Goal: Task Accomplishment & Management: Manage account settings

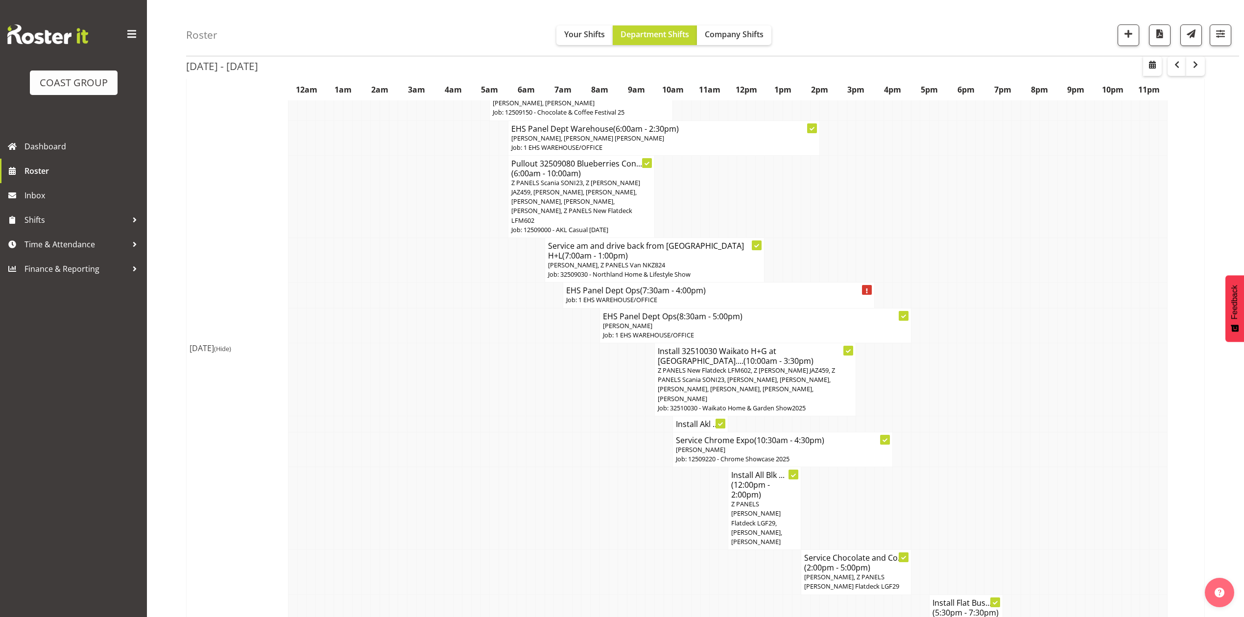
scroll to position [1371, 0]
click at [911, 473] on td at bounding box center [915, 507] width 9 height 83
click at [999, 482] on td at bounding box center [998, 507] width 9 height 83
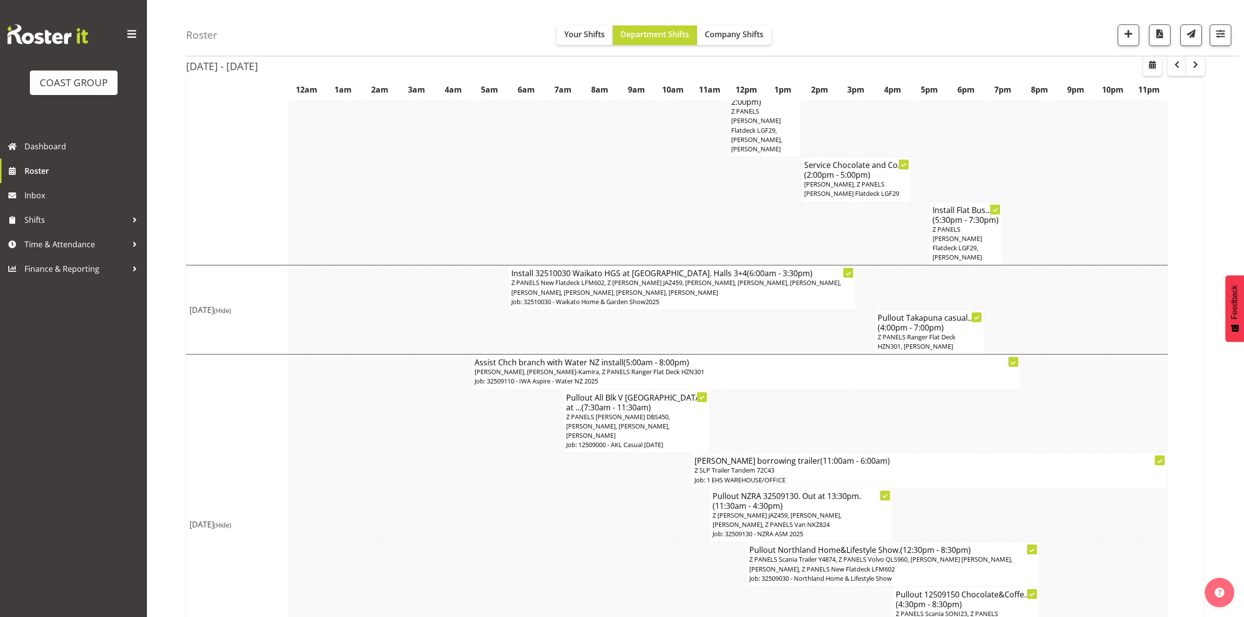
scroll to position [1781, 0]
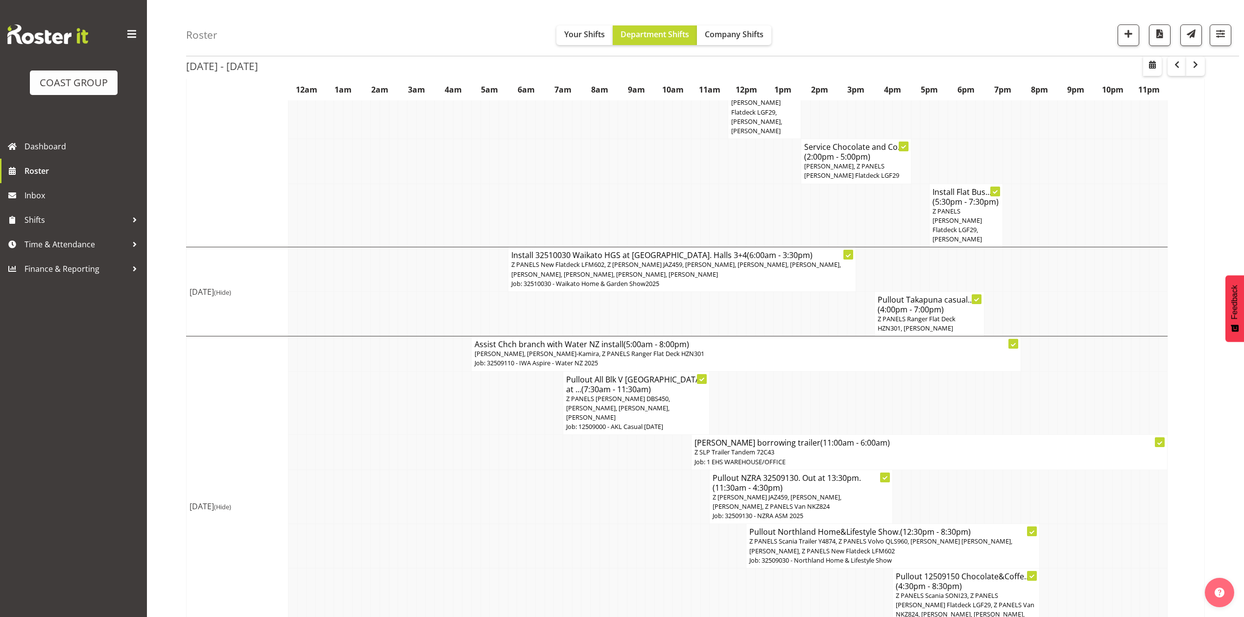
click at [1013, 470] on td at bounding box center [1016, 497] width 9 height 54
click at [1150, 64] on span "button" at bounding box center [1152, 65] width 12 height 12
select select "9"
select select "2025"
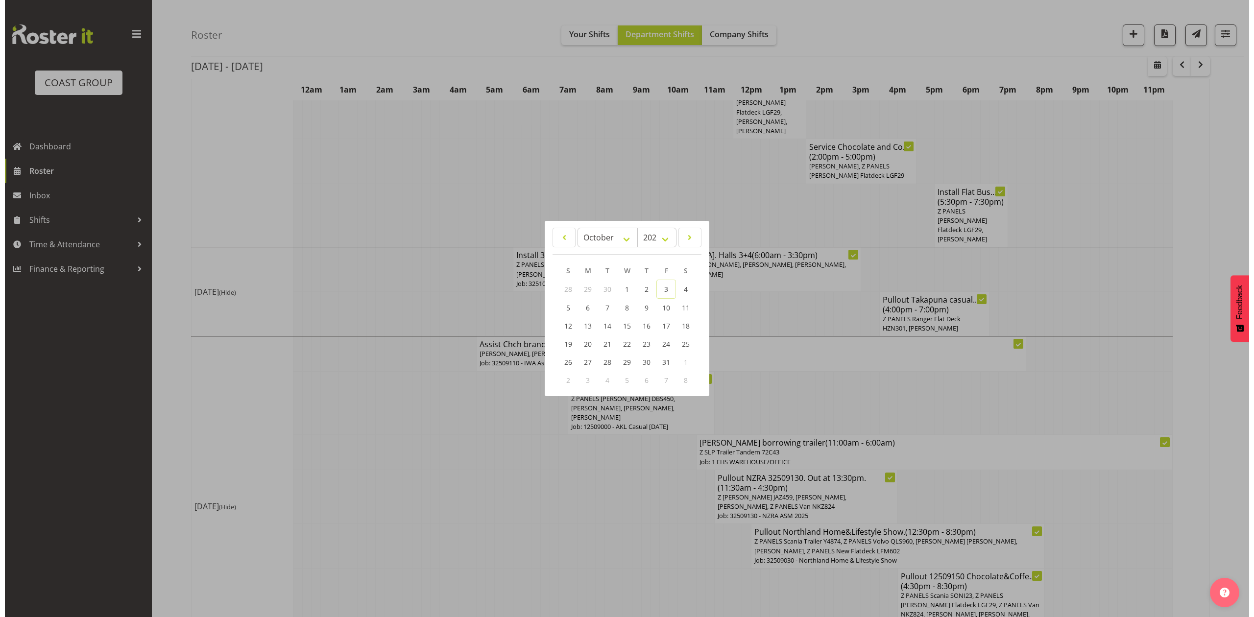
scroll to position [1772, 0]
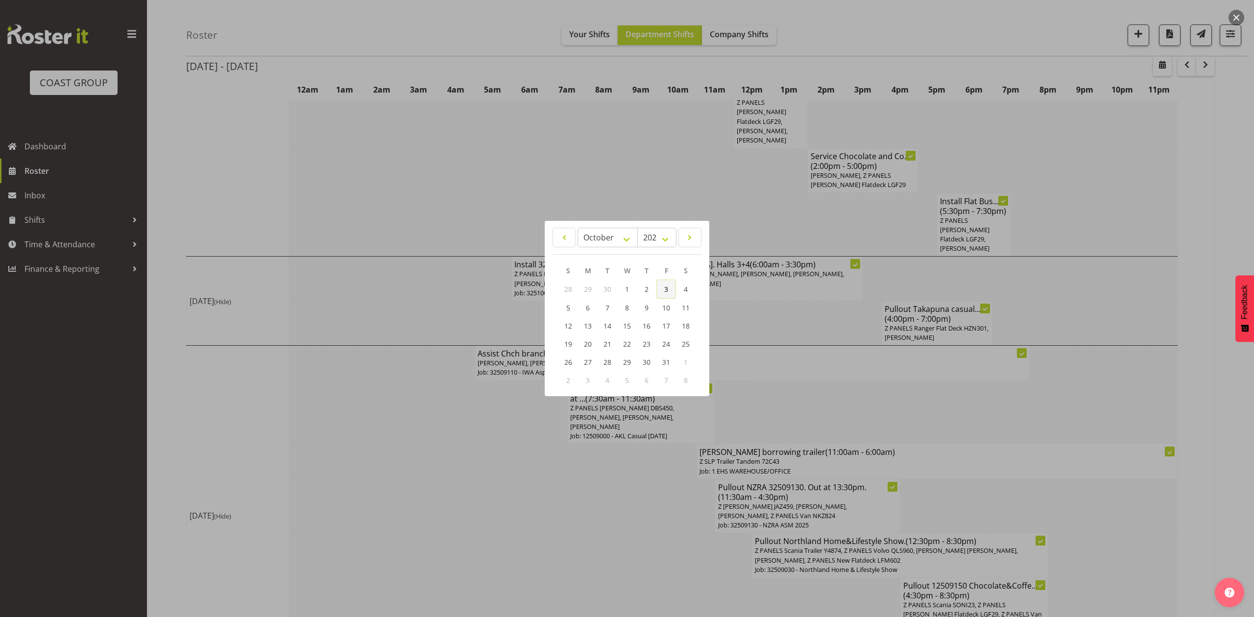
drag, startPoint x: 660, startPoint y: 292, endPoint x: 668, endPoint y: 297, distance: 9.4
click at [660, 292] on link "3" at bounding box center [666, 289] width 20 height 19
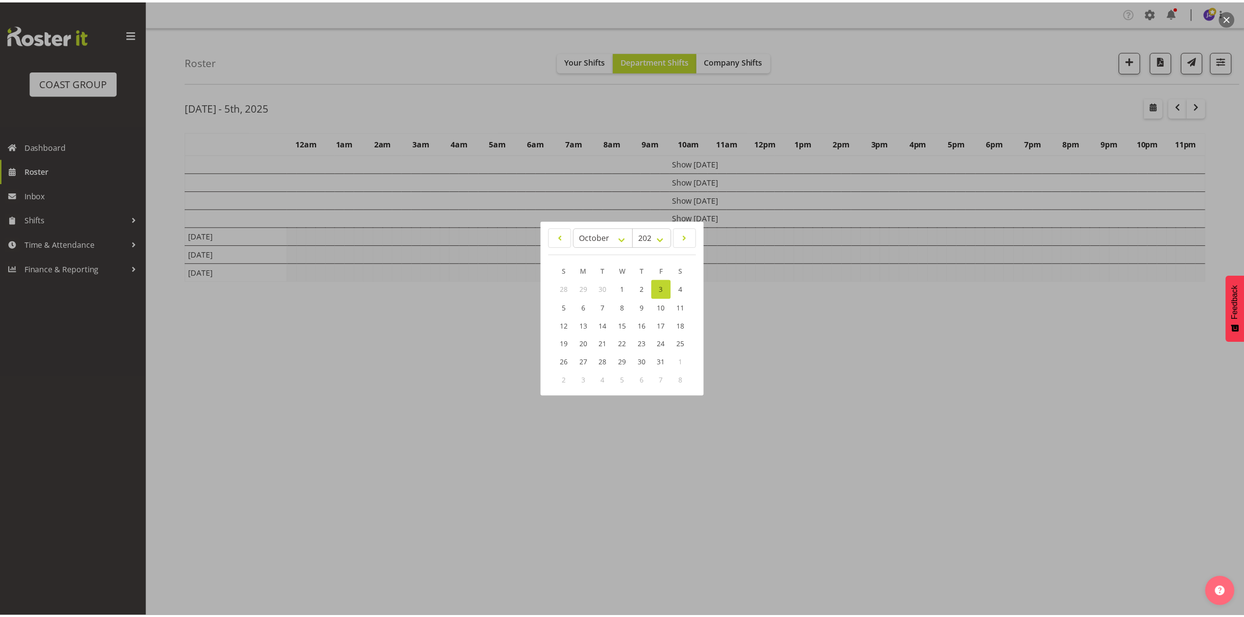
scroll to position [0, 0]
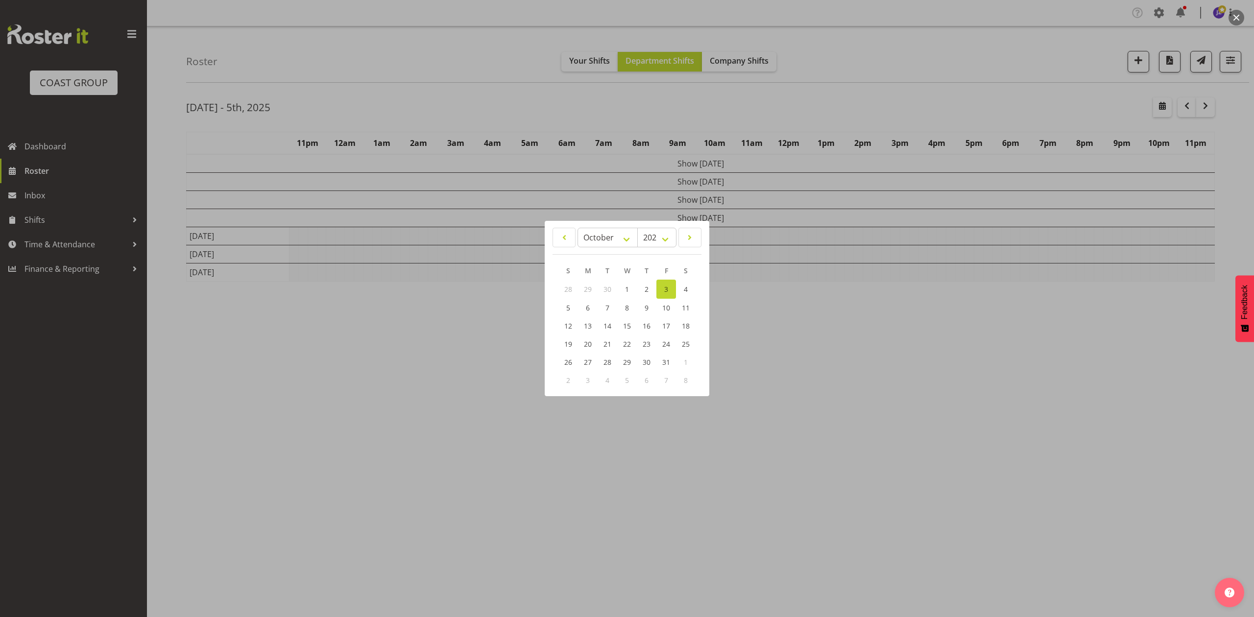
click at [998, 39] on div at bounding box center [627, 308] width 1254 height 617
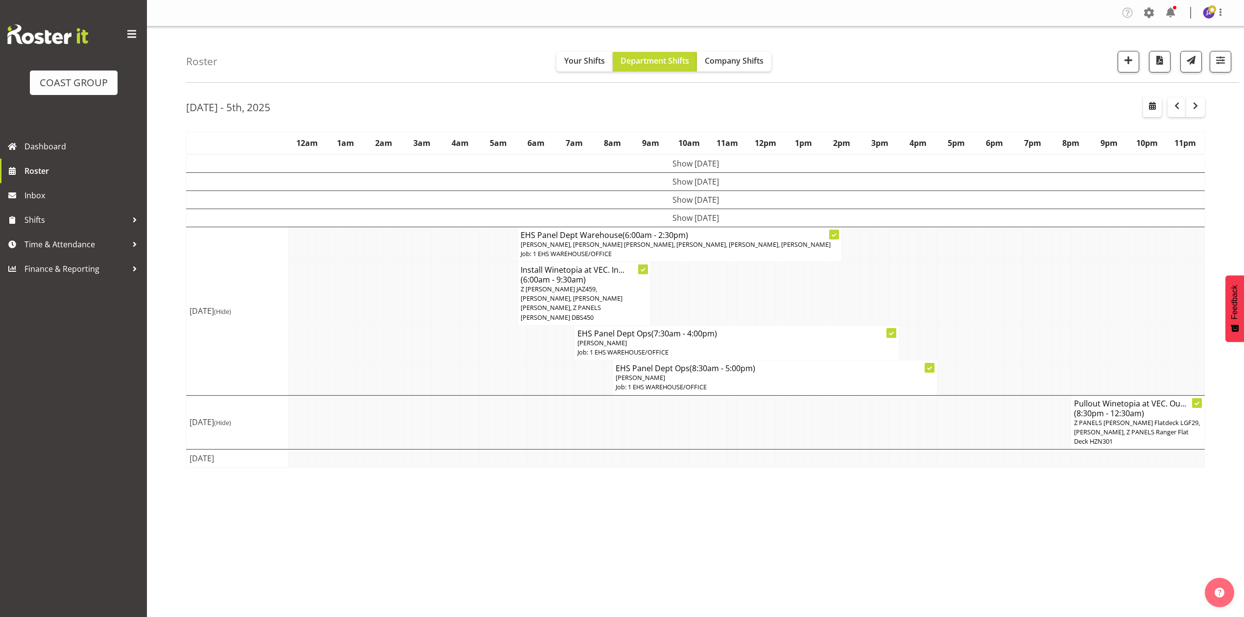
click at [1009, 328] on td at bounding box center [1008, 342] width 9 height 35
click at [723, 288] on td at bounding box center [721, 294] width 9 height 64
click at [887, 283] on td at bounding box center [884, 294] width 9 height 64
click at [1082, 112] on div "[DATE] - 5th, 2025" at bounding box center [695, 108] width 1019 height 23
click at [1009, 262] on td at bounding box center [1008, 244] width 9 height 35
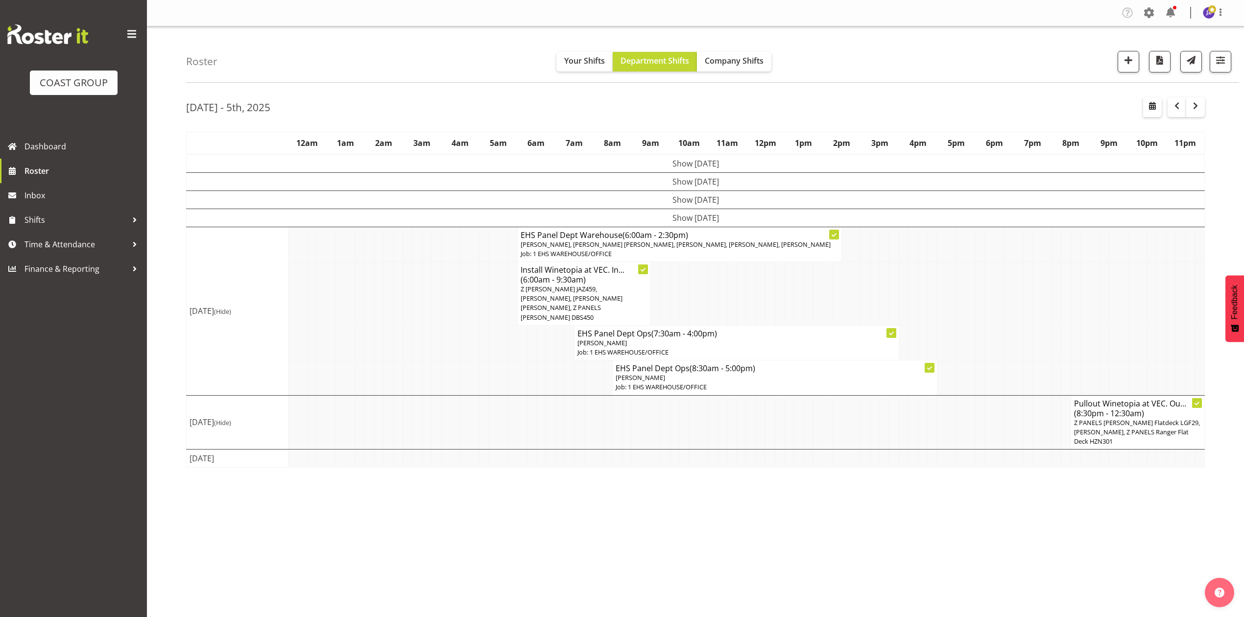
click at [1112, 319] on td at bounding box center [1113, 294] width 9 height 64
click at [1052, 310] on td at bounding box center [1055, 294] width 9 height 64
click at [1038, 316] on td at bounding box center [1036, 294] width 9 height 64
click at [1064, 336] on td at bounding box center [1065, 342] width 9 height 35
drag, startPoint x: 1072, startPoint y: 254, endPoint x: 1081, endPoint y: 254, distance: 9.8
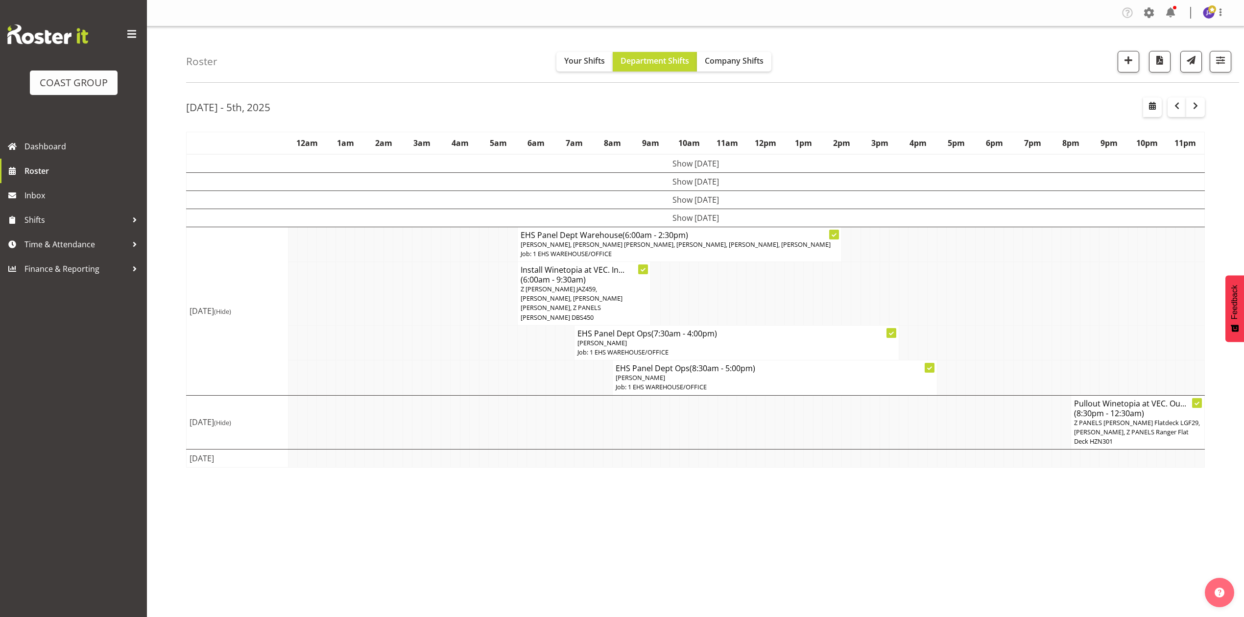
click at [1076, 254] on td at bounding box center [1075, 244] width 9 height 35
click at [1195, 109] on span "button" at bounding box center [1196, 106] width 12 height 12
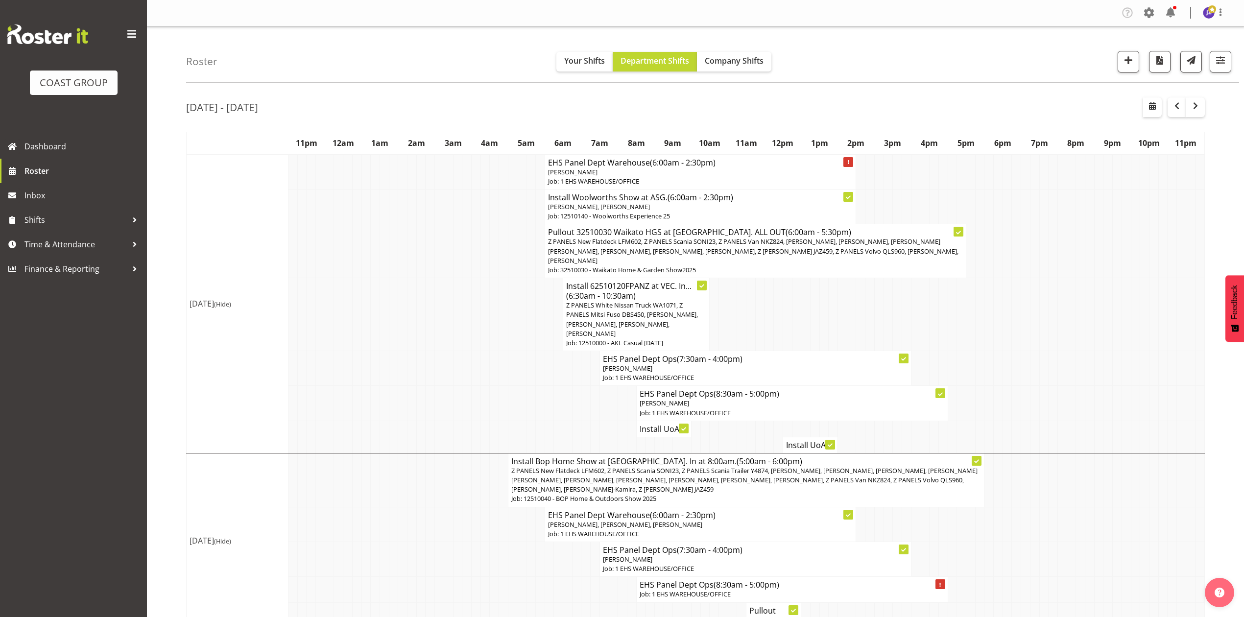
click at [893, 192] on td at bounding box center [897, 207] width 9 height 35
click at [655, 424] on h4 "Install UoA ..." at bounding box center [664, 429] width 48 height 10
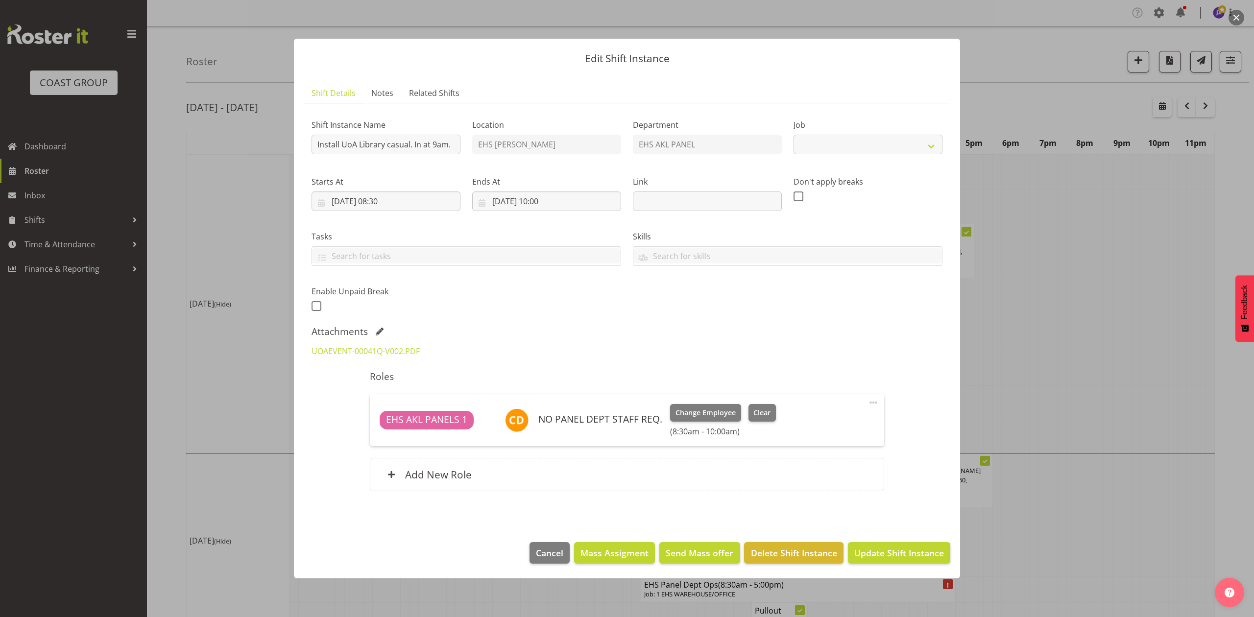
select select "8654"
click at [1028, 328] on div at bounding box center [627, 308] width 1254 height 617
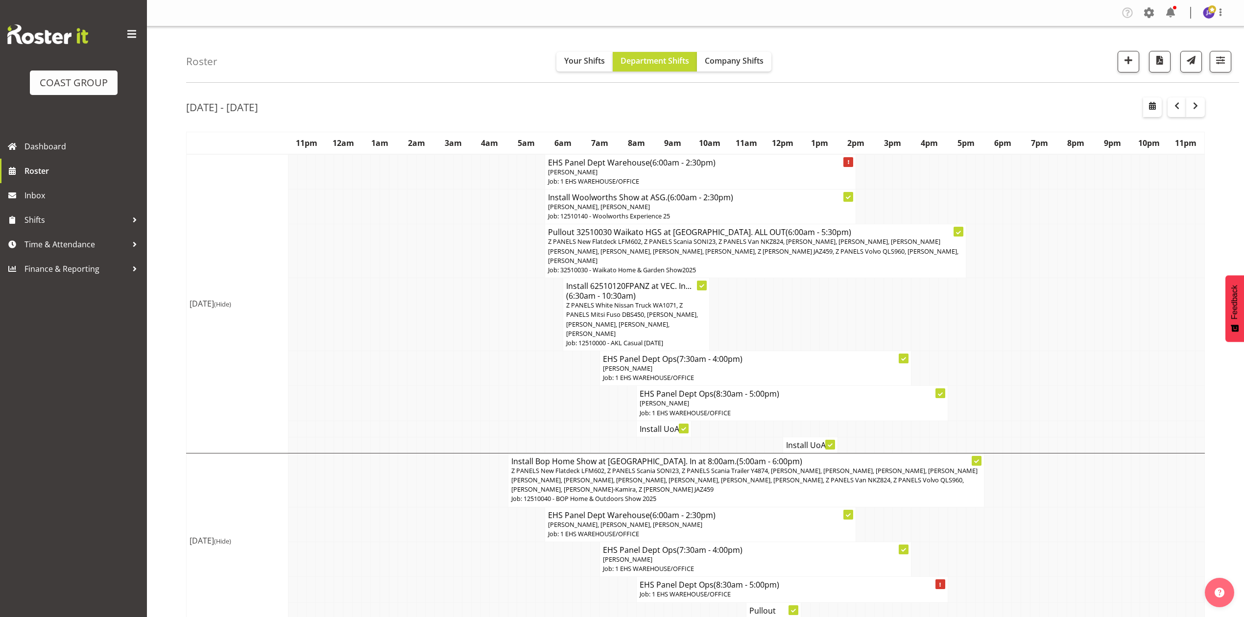
click at [790, 440] on h4 "Install UoA ..." at bounding box center [810, 445] width 48 height 10
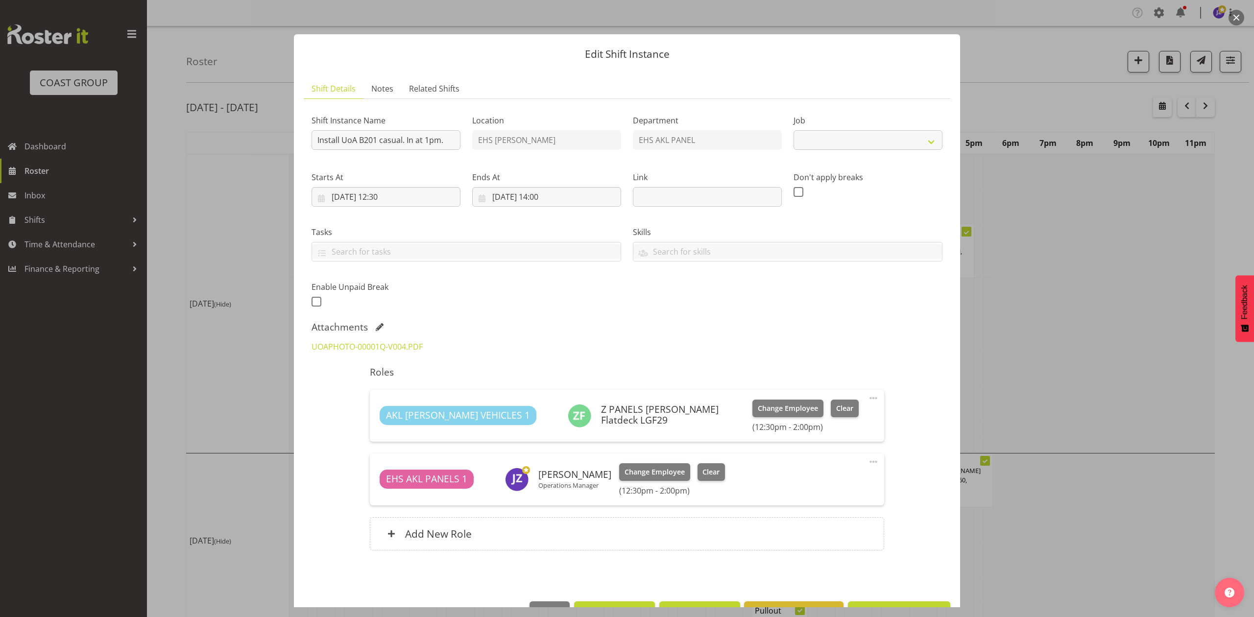
select select "8654"
click at [1027, 304] on div at bounding box center [627, 308] width 1254 height 617
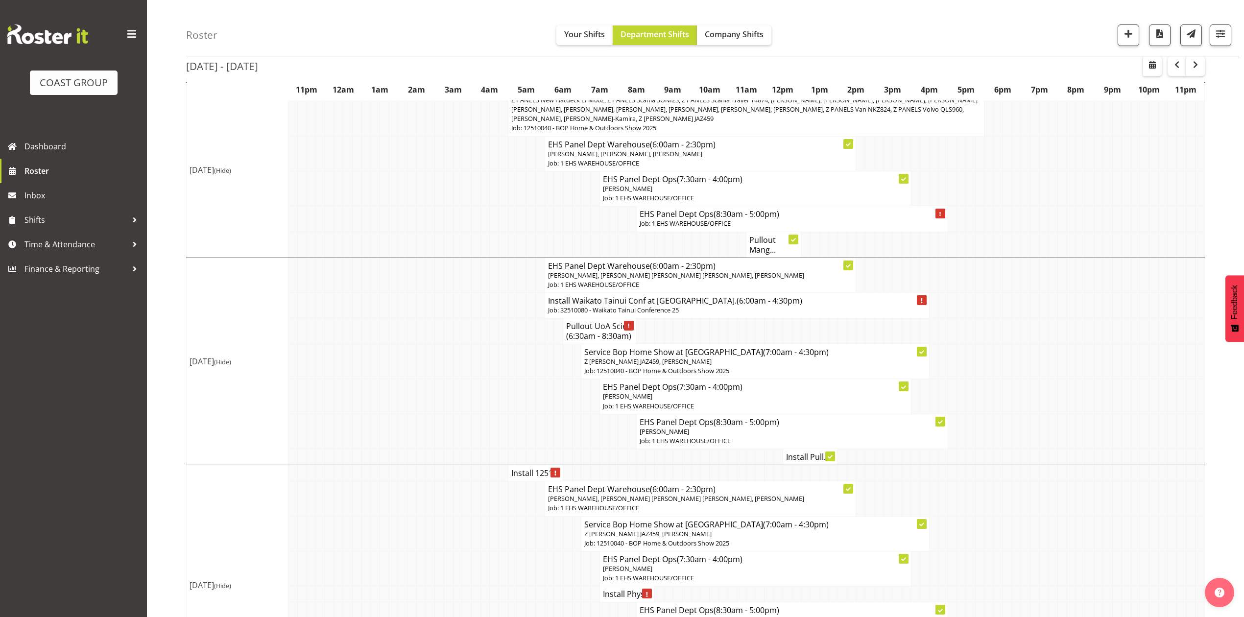
scroll to position [392, 0]
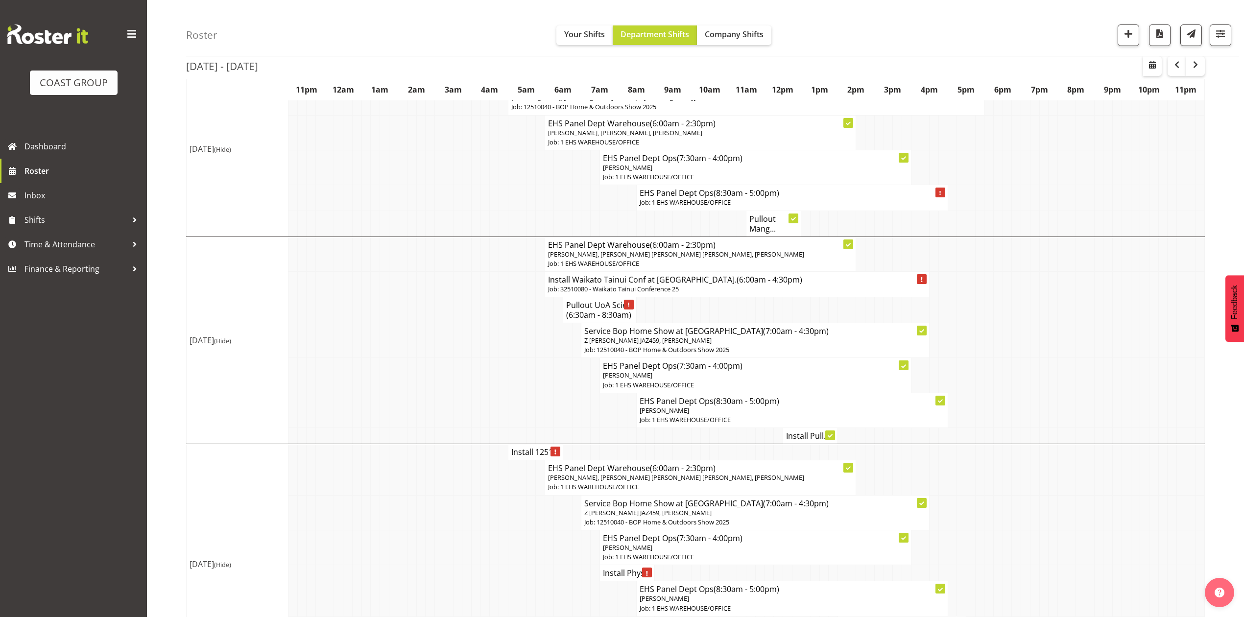
click at [502, 377] on td at bounding box center [503, 375] width 9 height 35
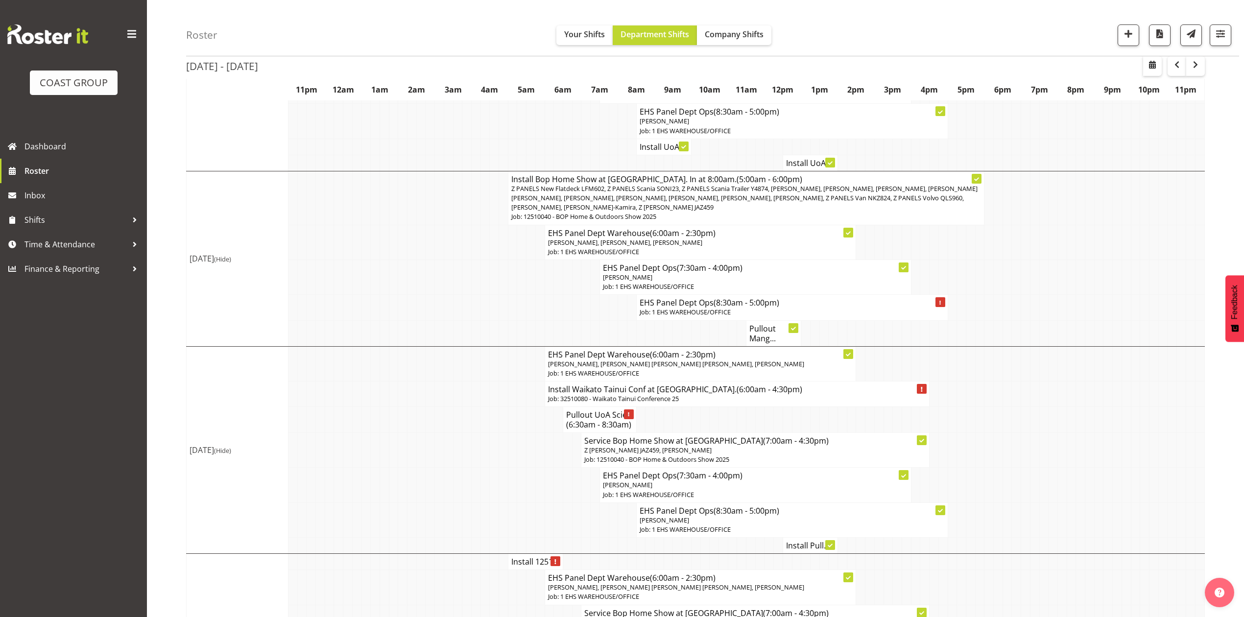
scroll to position [261, 0]
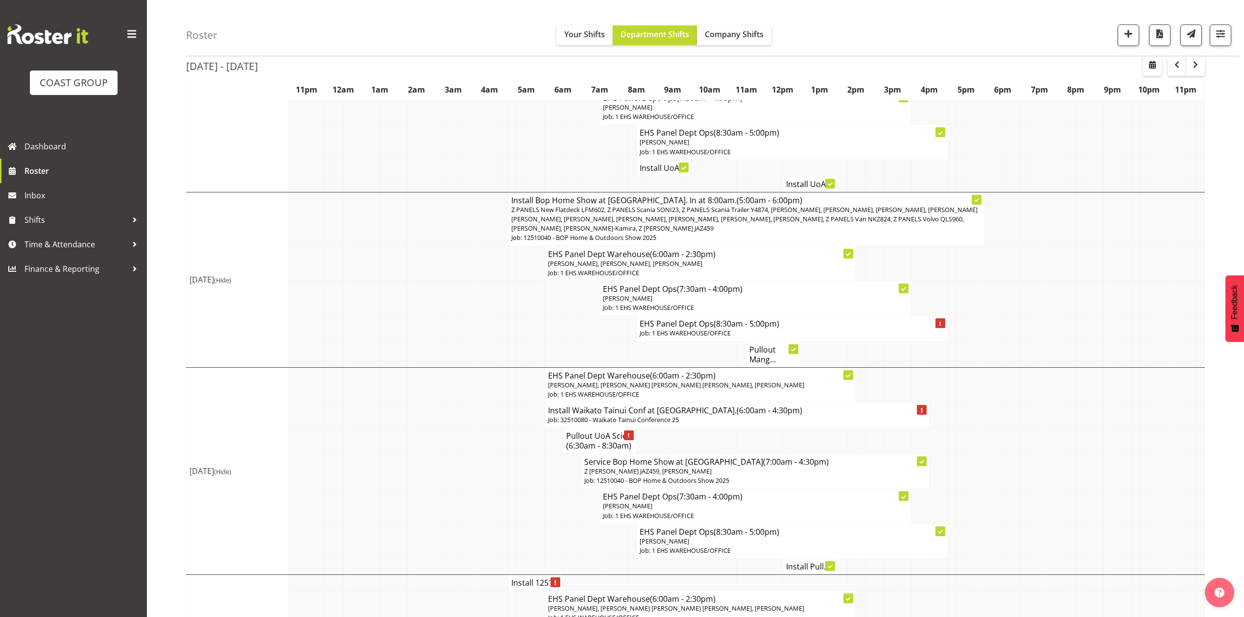
click at [527, 332] on td at bounding box center [530, 328] width 9 height 25
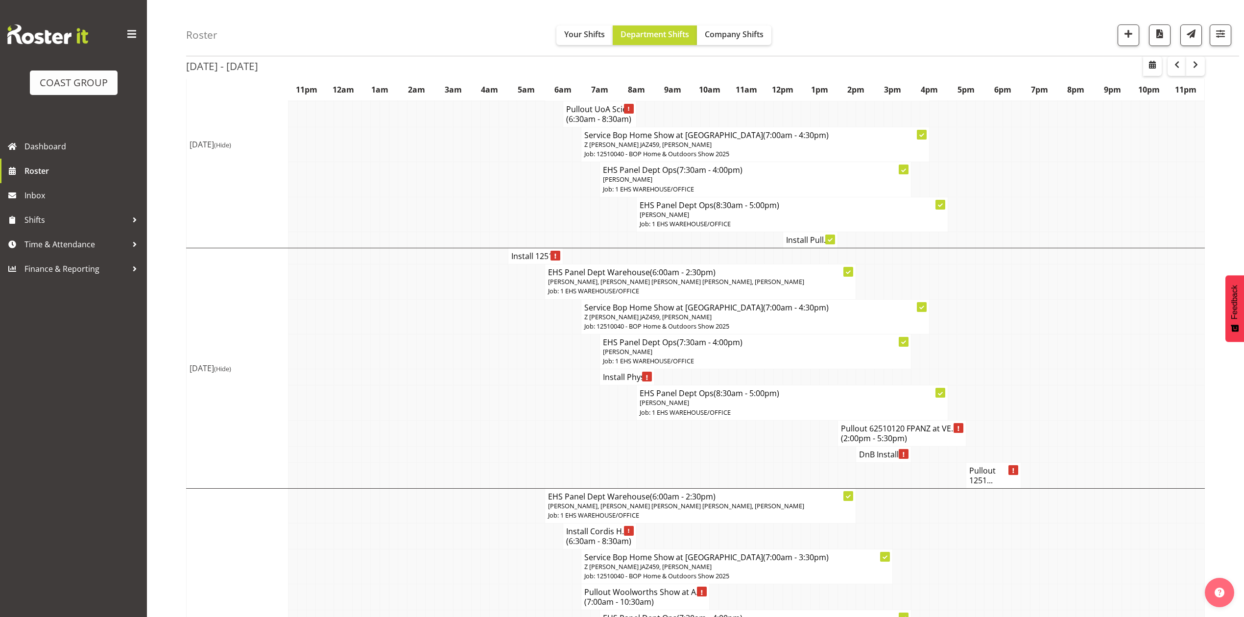
scroll to position [653, 0]
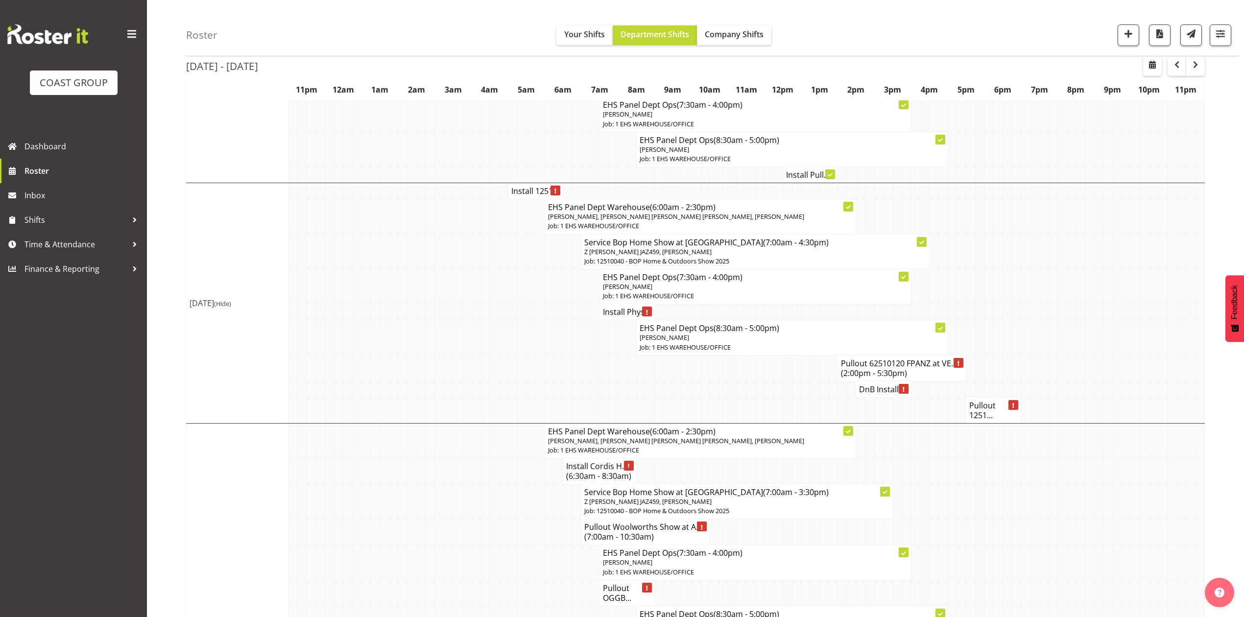
click at [529, 194] on h4 "Install 1251..." at bounding box center [535, 191] width 48 height 10
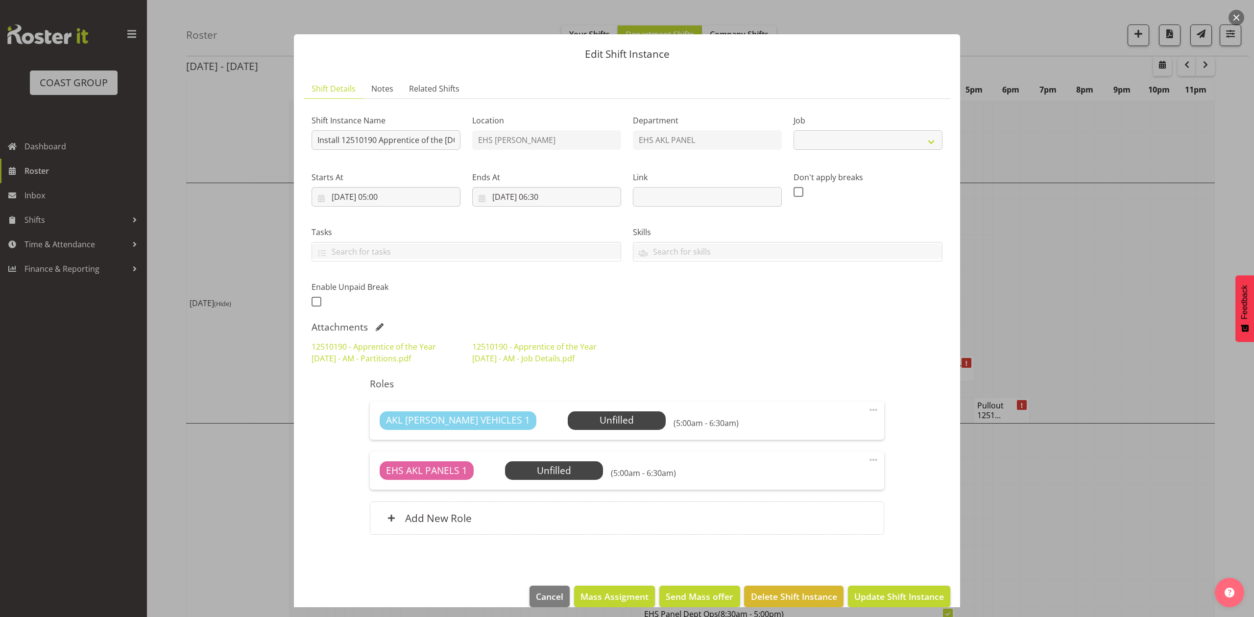
select select "10537"
click at [985, 287] on div at bounding box center [627, 308] width 1254 height 617
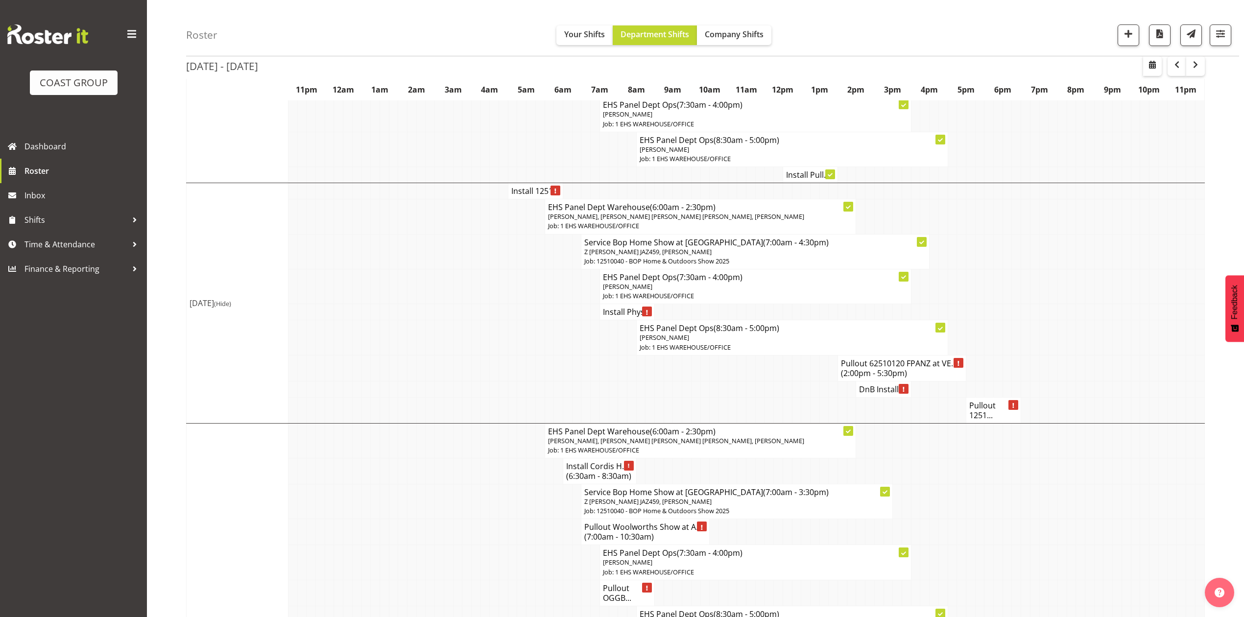
click at [992, 247] on td at bounding box center [988, 251] width 9 height 35
click at [1032, 226] on td at bounding box center [1034, 216] width 9 height 35
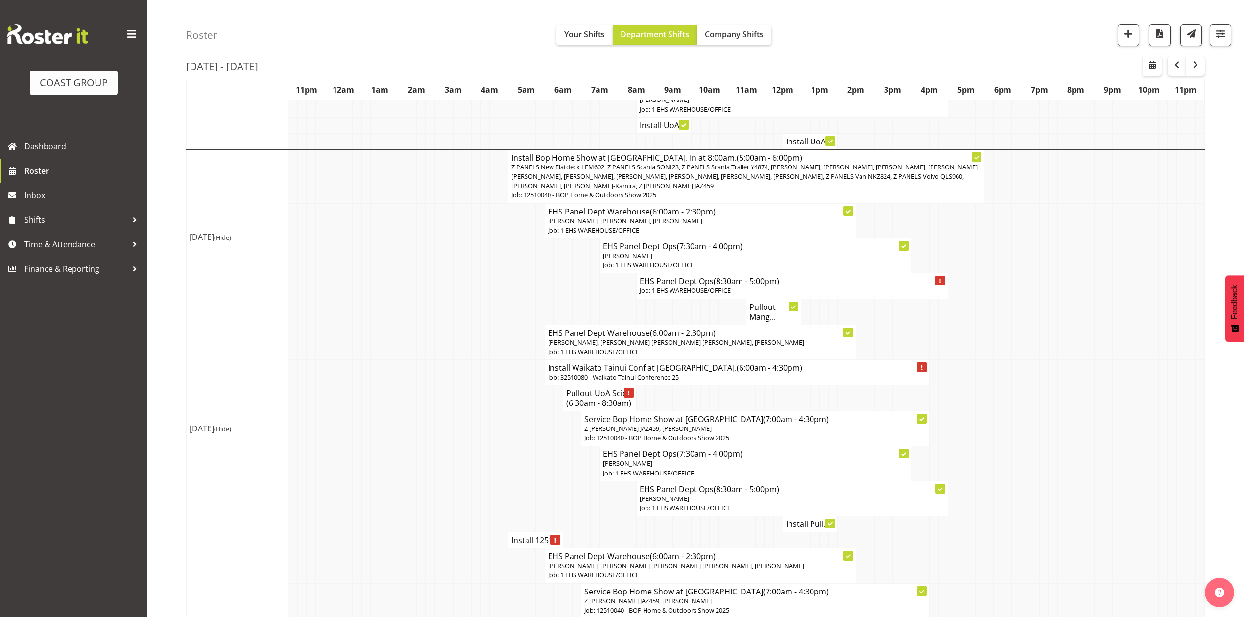
scroll to position [326, 0]
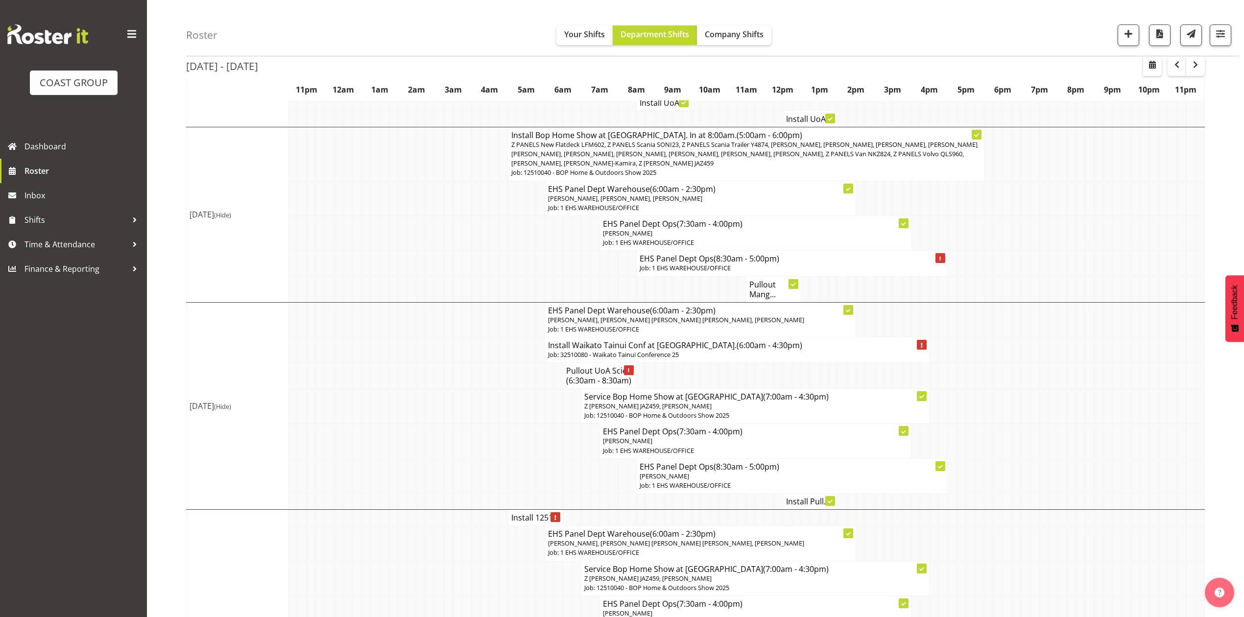
click at [573, 375] on h4 "Pullout UoA Scie... (6:30am - 8:30am)" at bounding box center [599, 376] width 67 height 20
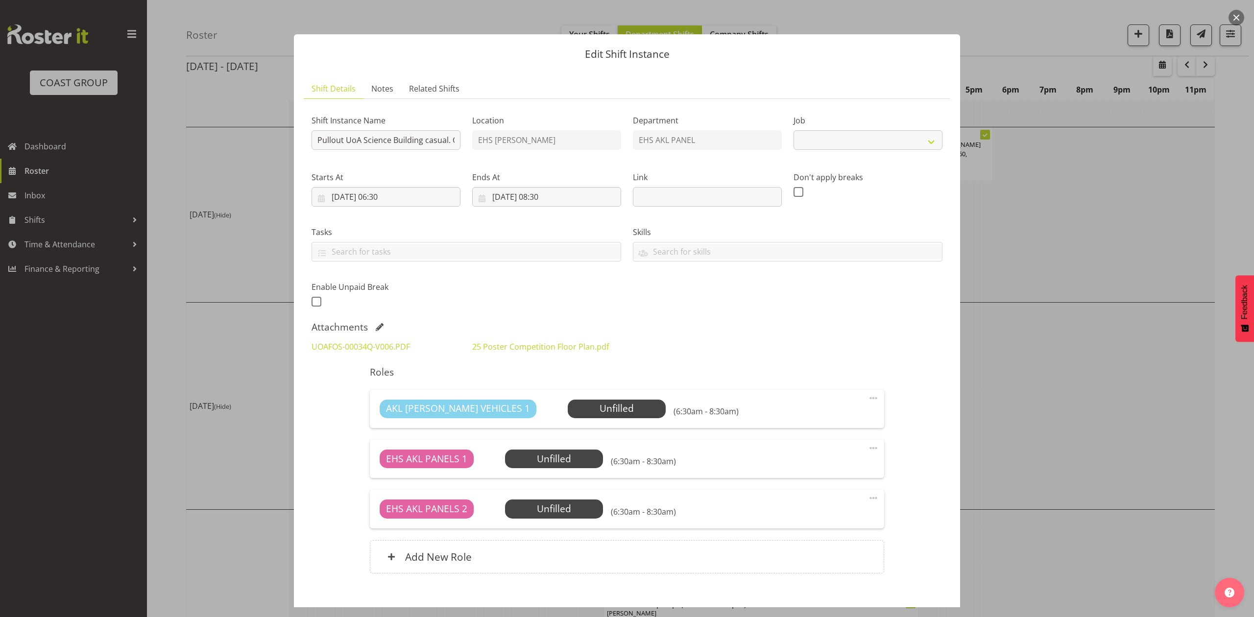
select select "8654"
drag, startPoint x: 1047, startPoint y: 314, endPoint x: 1026, endPoint y: 330, distance: 25.2
click at [1047, 316] on div at bounding box center [627, 308] width 1254 height 617
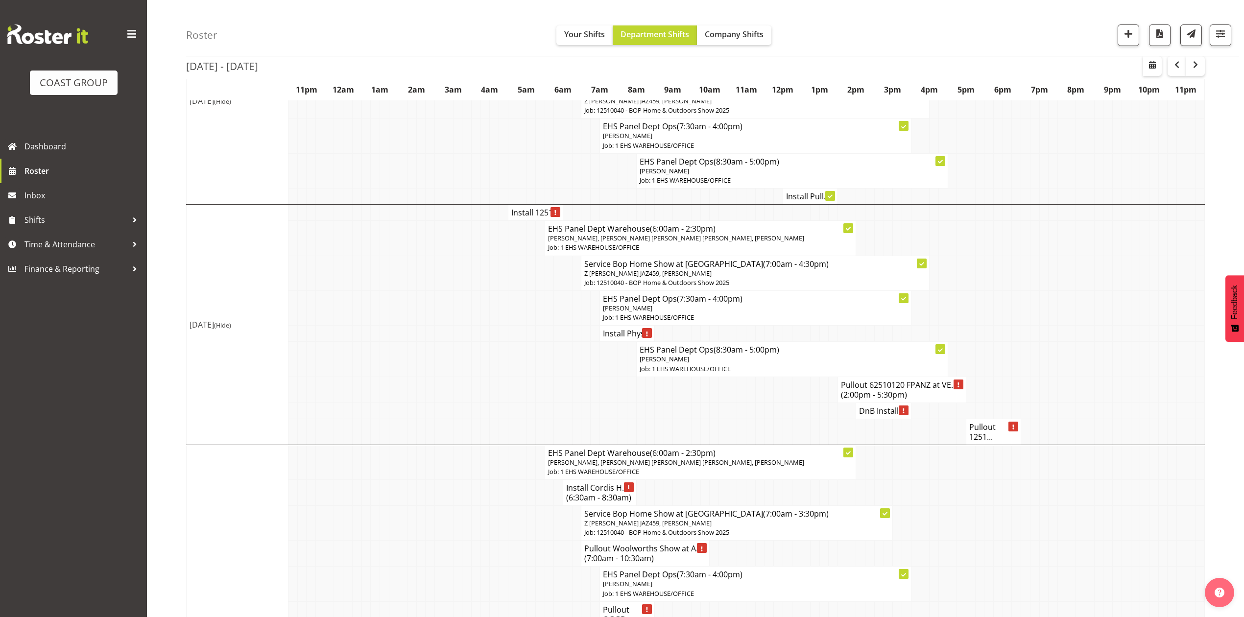
scroll to position [653, 0]
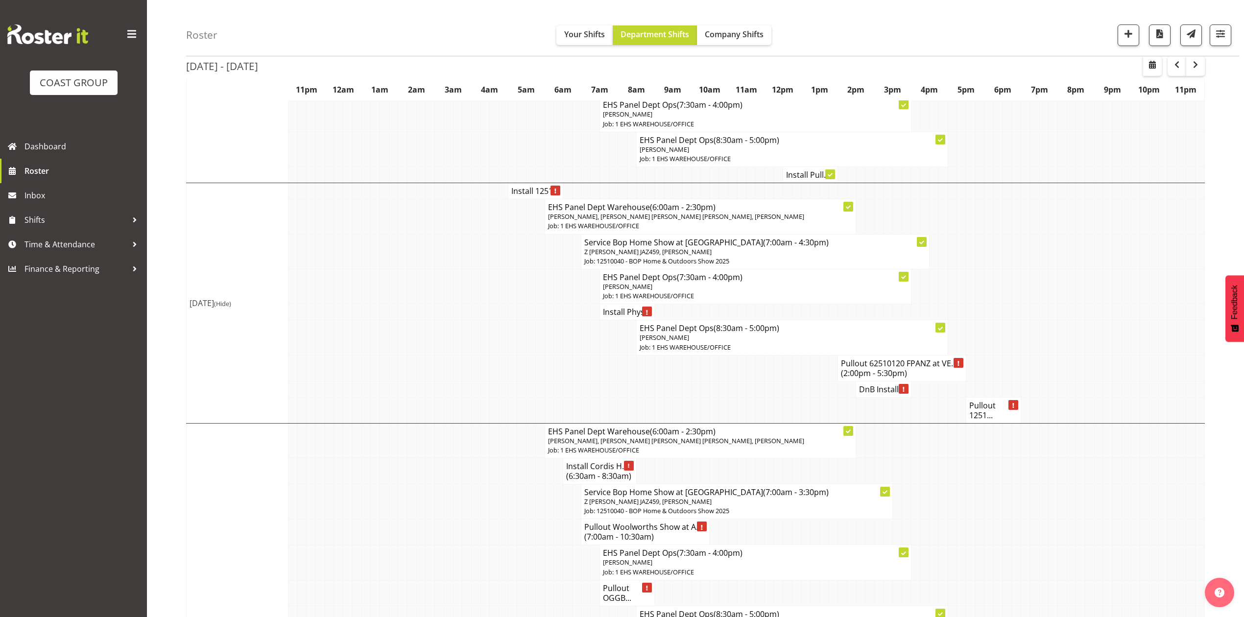
click at [529, 192] on h4 "Install 1251..." at bounding box center [535, 191] width 48 height 10
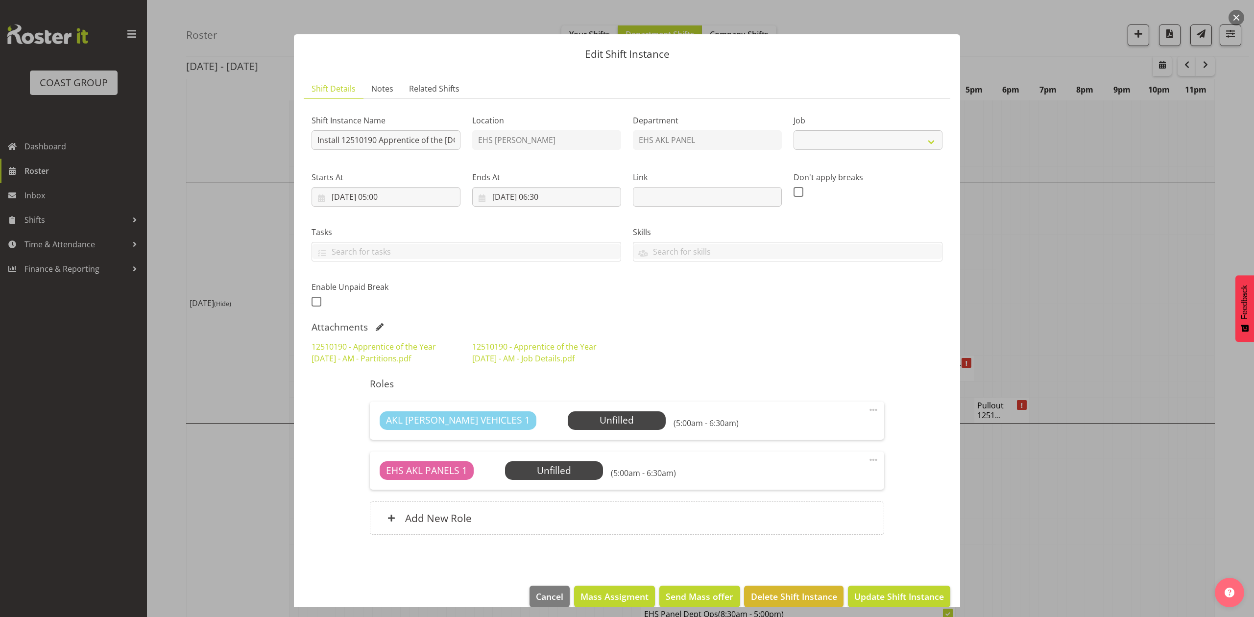
select select "10537"
click at [380, 359] on link "12510190 - Apprentice of the Year 2025 - AM - Partitions.pdf" at bounding box center [373, 352] width 124 height 23
drag, startPoint x: 1050, startPoint y: 264, endPoint x: 1005, endPoint y: 361, distance: 106.7
click at [1050, 264] on div at bounding box center [627, 308] width 1254 height 617
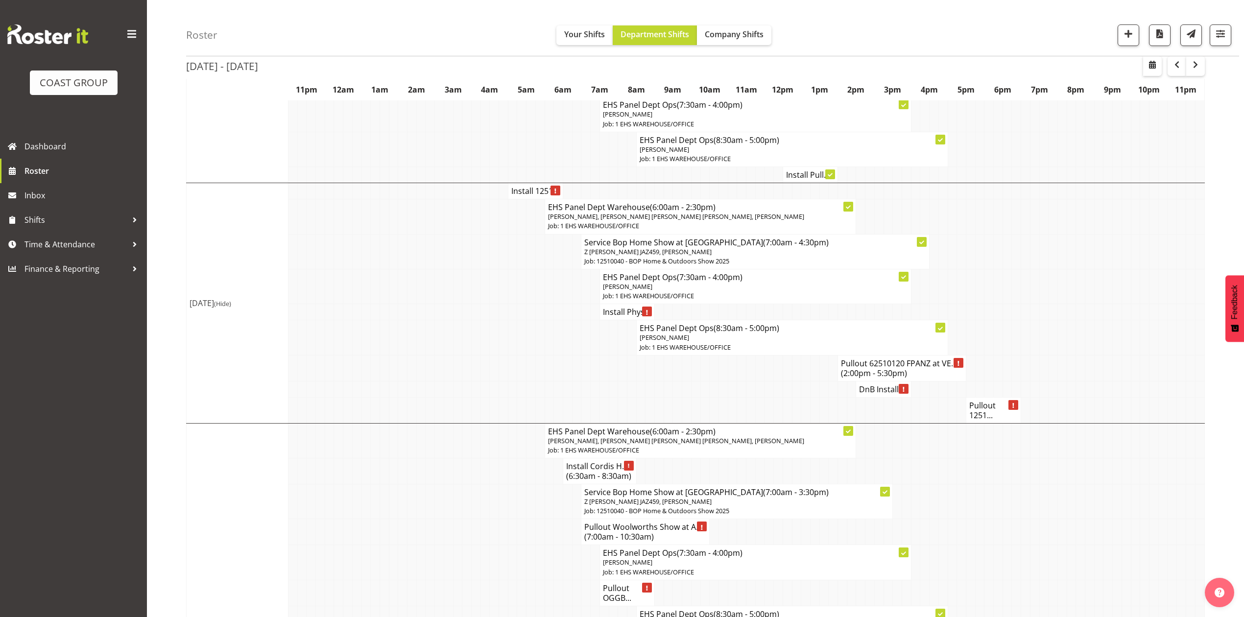
click at [622, 317] on h4 "Install Phys..." at bounding box center [627, 312] width 48 height 10
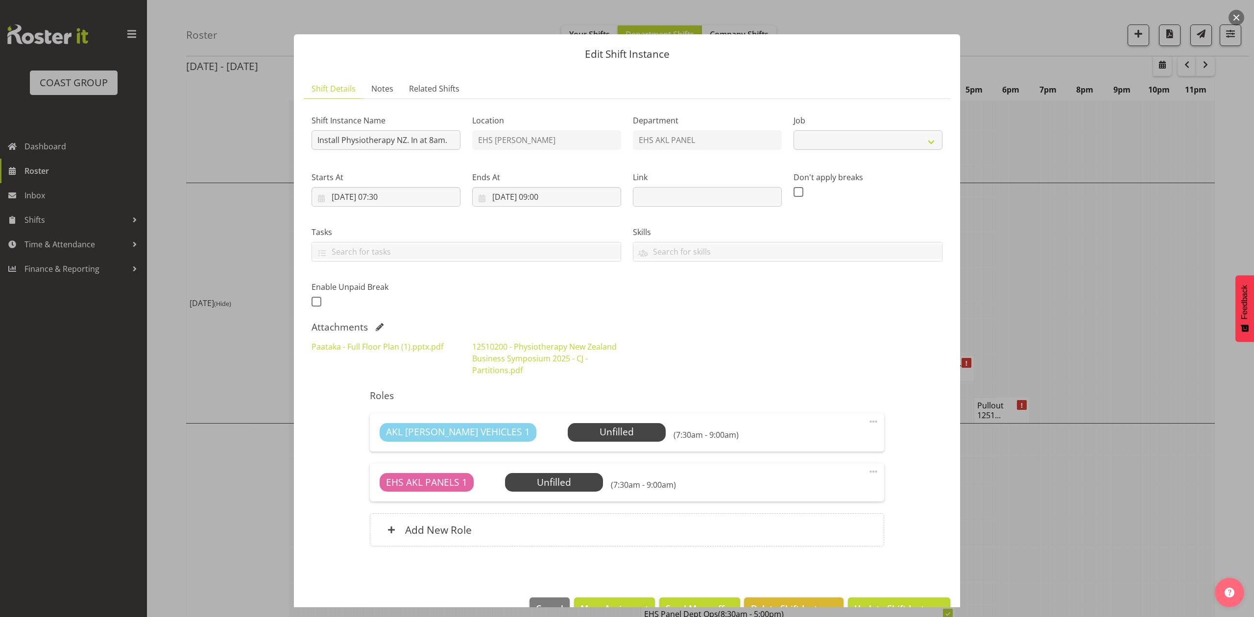
select select "9253"
click at [406, 345] on link "Paataka - Full Floor Plan (1).pptx.pdf" at bounding box center [377, 346] width 132 height 11
click at [1068, 273] on div at bounding box center [627, 308] width 1254 height 617
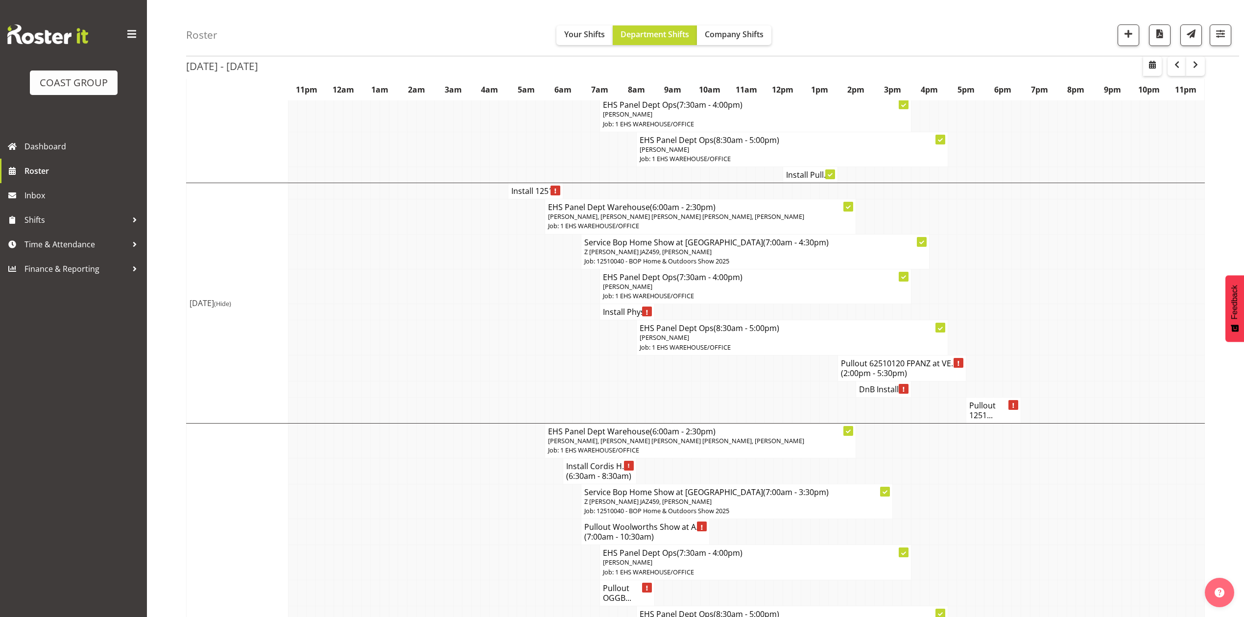
click at [1006, 269] on td at bounding box center [1006, 251] width 9 height 35
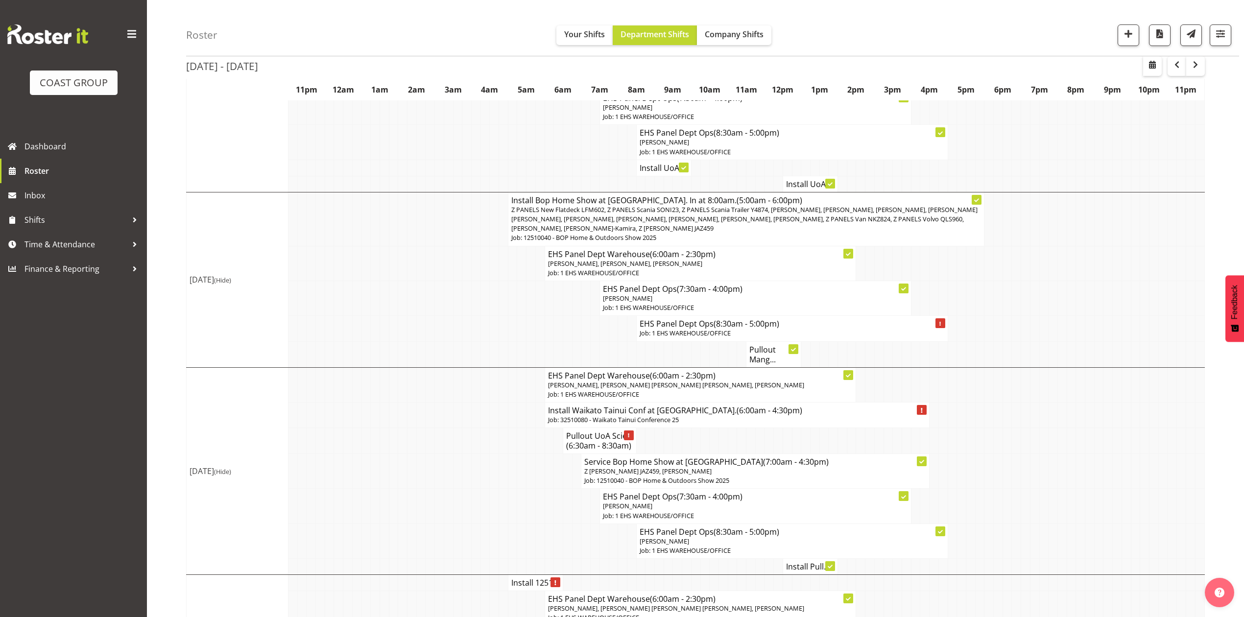
scroll to position [260, 0]
click at [1197, 65] on span "button" at bounding box center [1196, 65] width 12 height 12
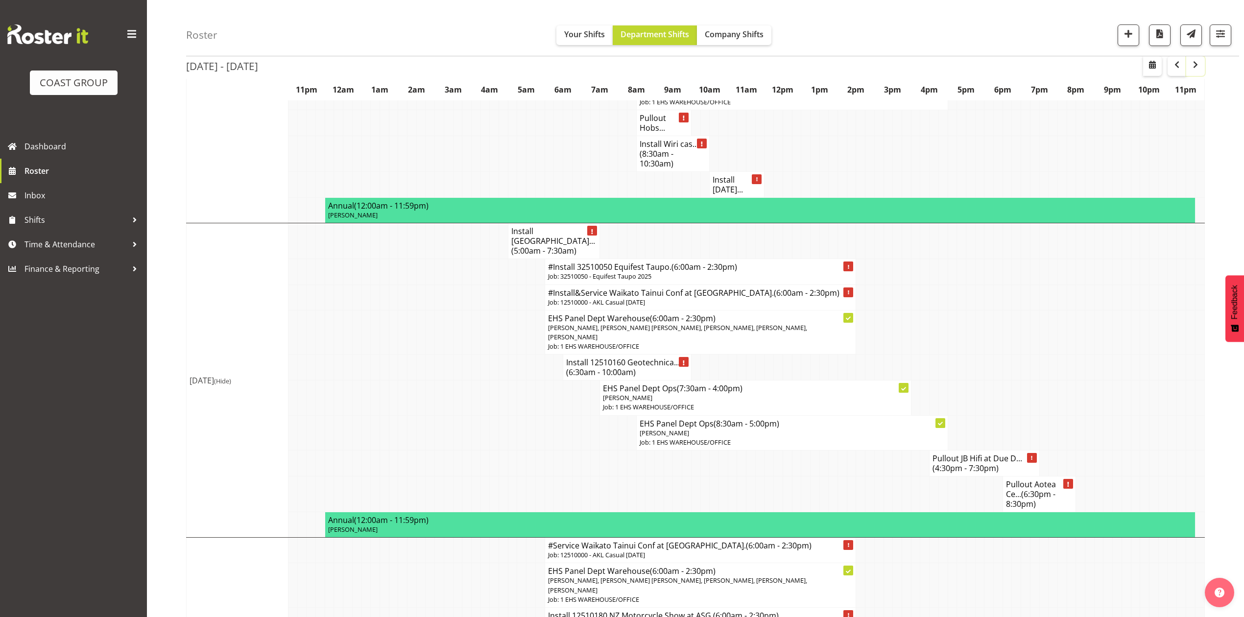
scroll to position [261, 0]
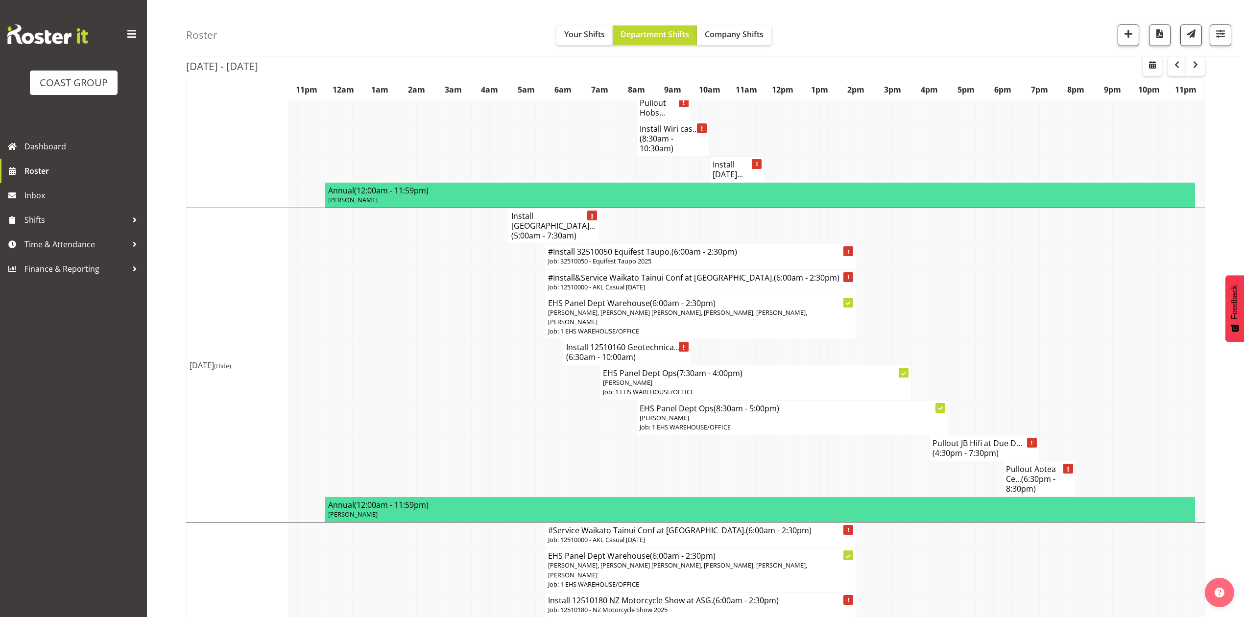
click at [661, 273] on h4 "#Install&Service Waikato Tainui Conf at Mystery Creek. (6:00am - 2:30pm)" at bounding box center [700, 278] width 305 height 10
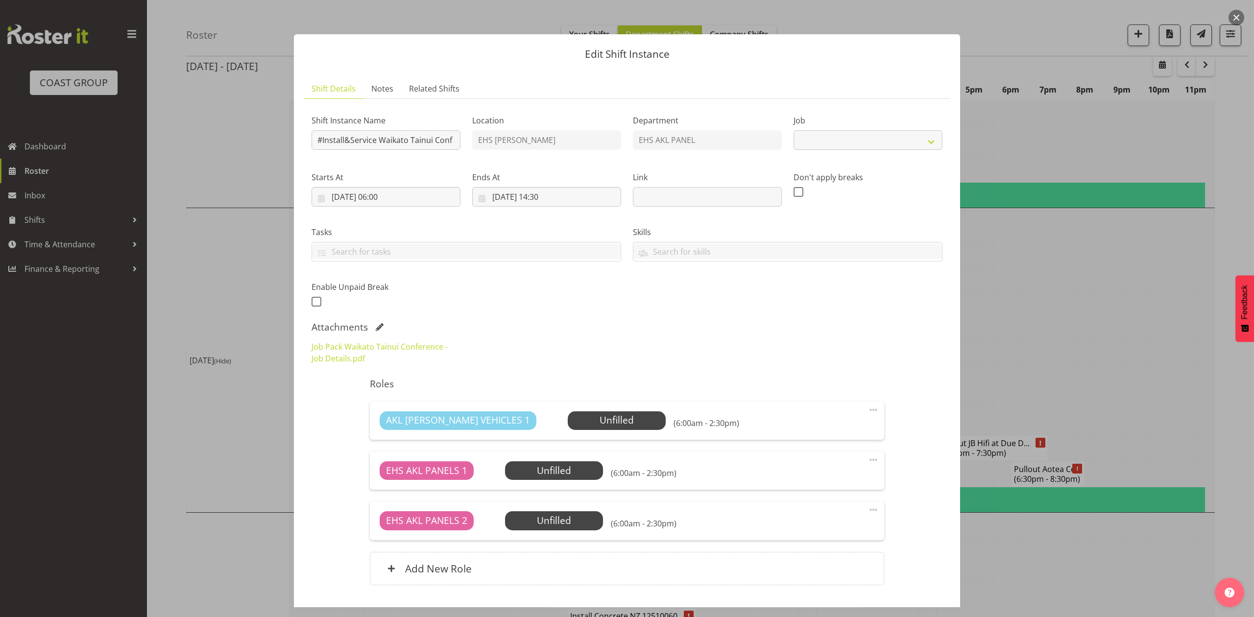
select select "8654"
click at [346, 358] on link "Job Pack Waikato Tainui Conference - Job Details.pdf" at bounding box center [379, 352] width 136 height 23
click at [1123, 330] on div at bounding box center [627, 308] width 1254 height 617
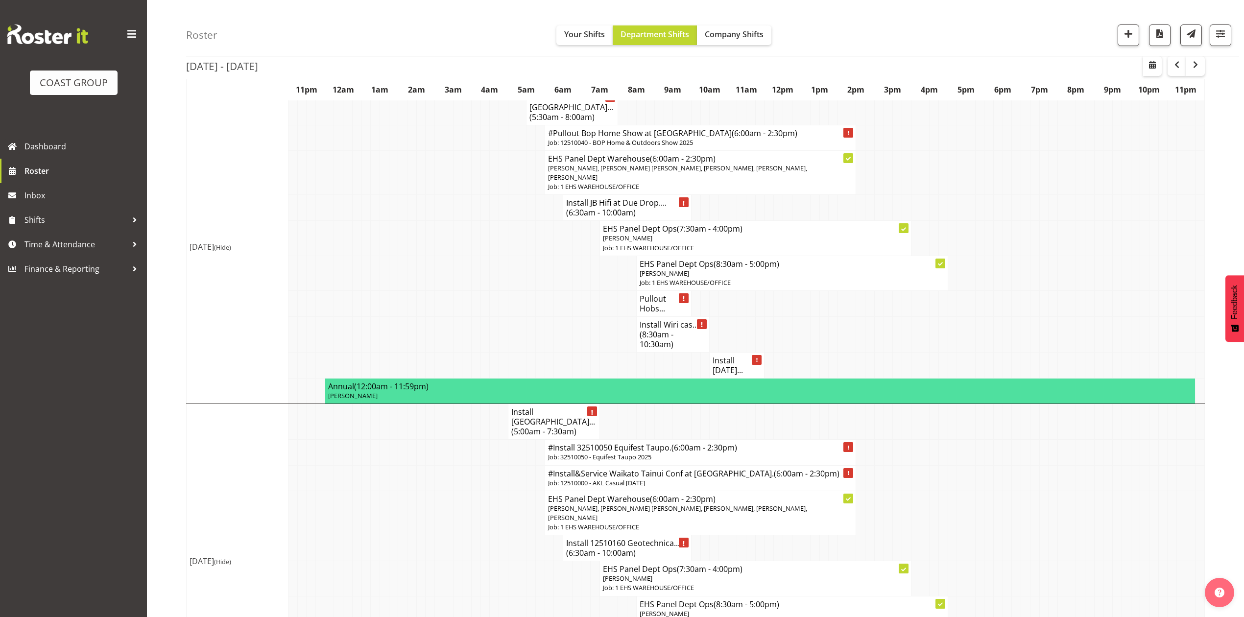
scroll to position [130, 0]
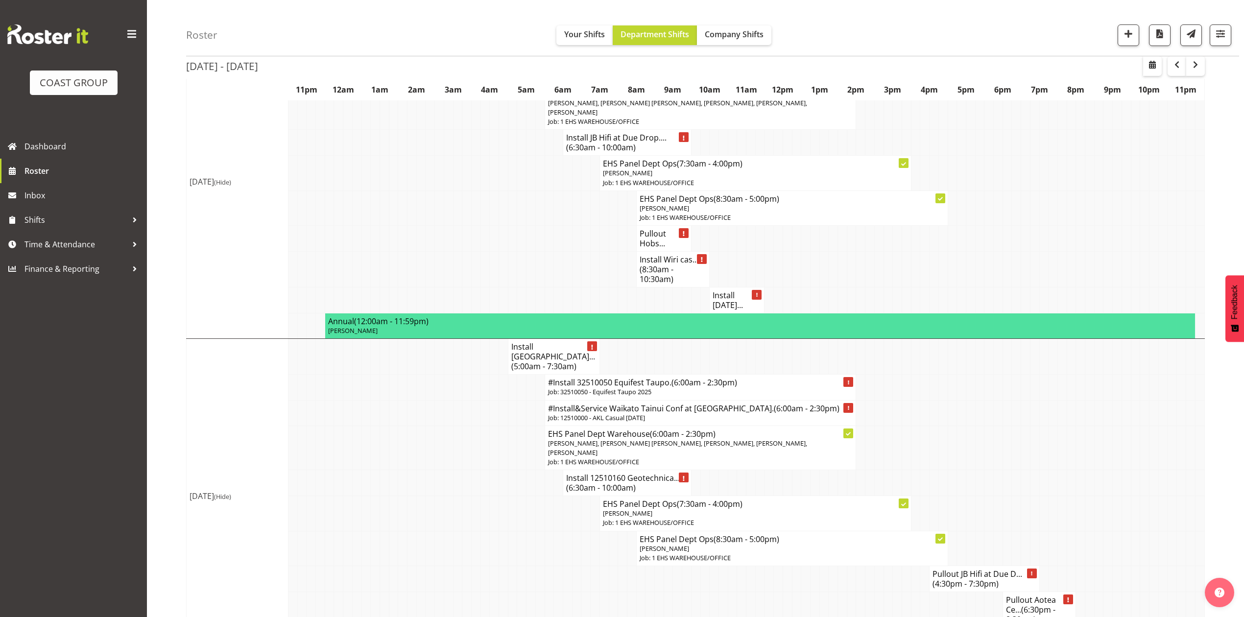
click at [620, 413] on p "Job: 12510000 - AKL Casual Oct 2025" at bounding box center [700, 417] width 305 height 9
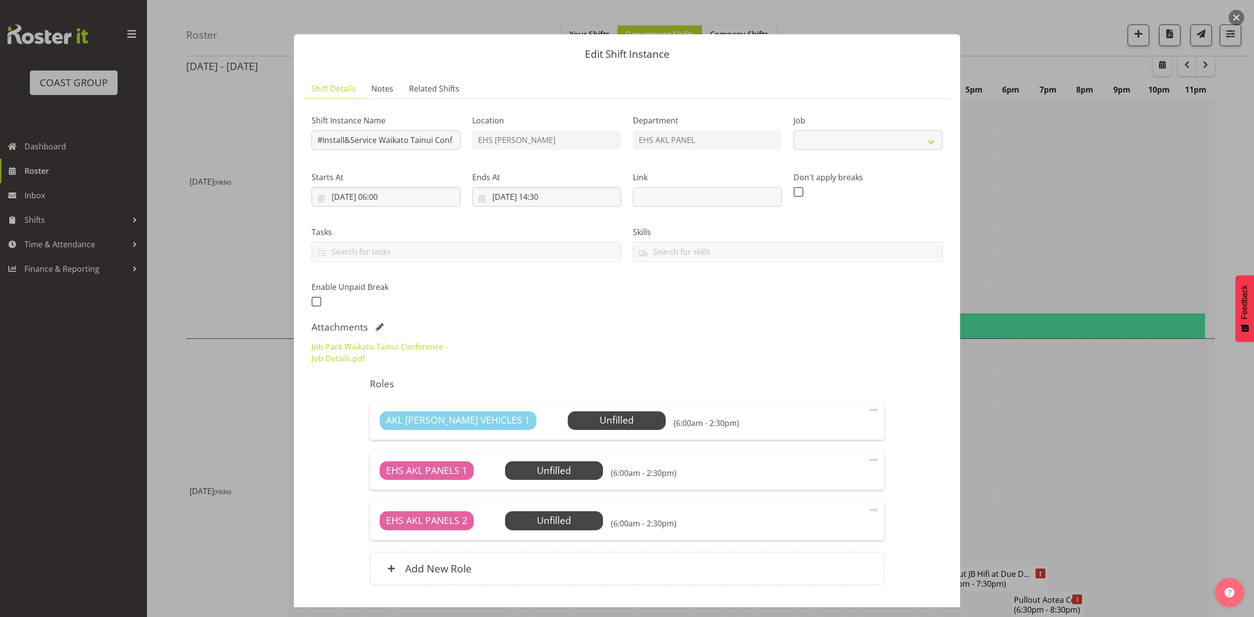
select select "8654"
click at [357, 354] on link "Job Pack Waikato Tainui Conference - Job Details.pdf" at bounding box center [379, 352] width 136 height 23
click at [990, 206] on div at bounding box center [627, 308] width 1254 height 617
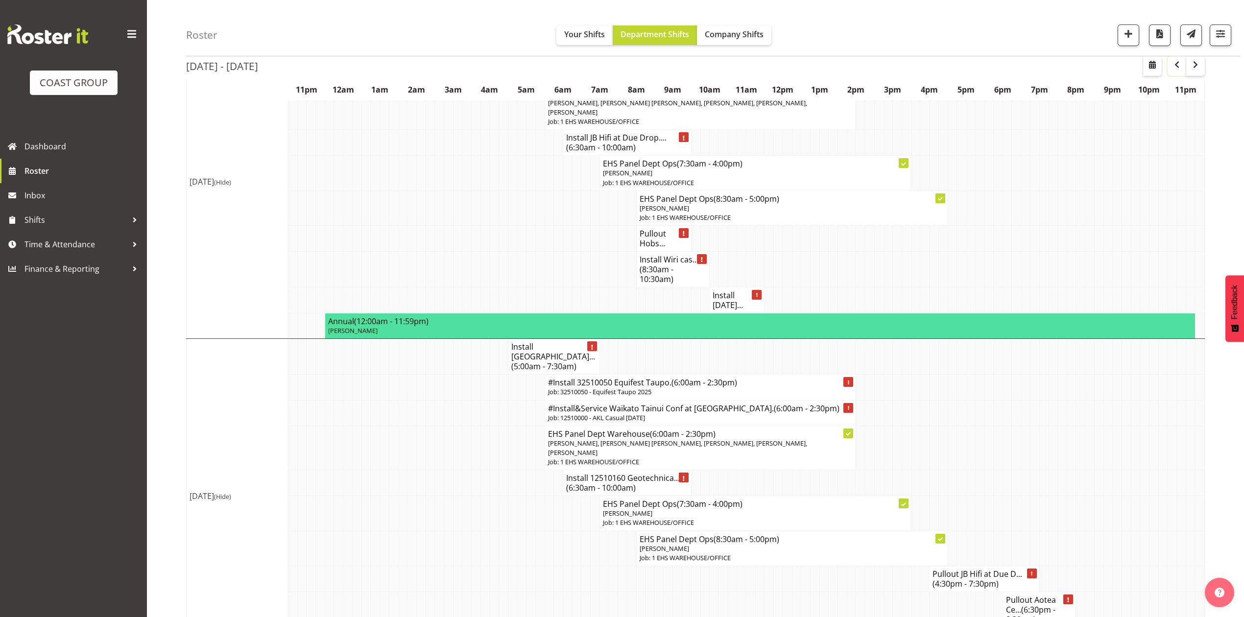
click at [1176, 65] on span "button" at bounding box center [1177, 65] width 12 height 12
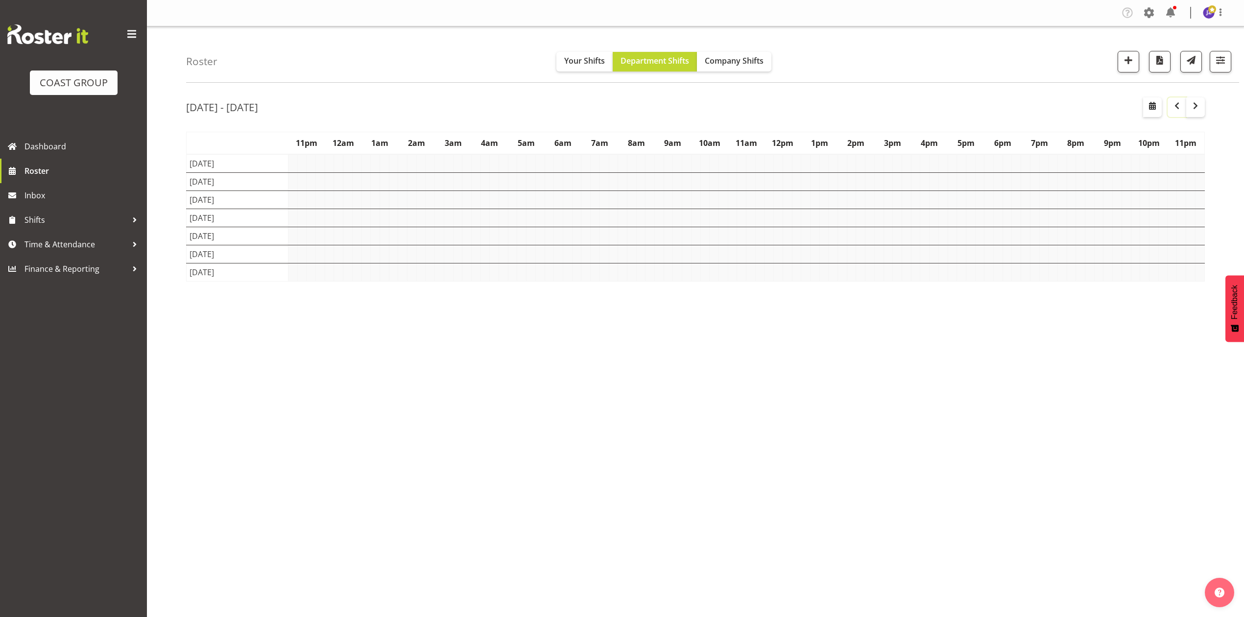
scroll to position [0, 0]
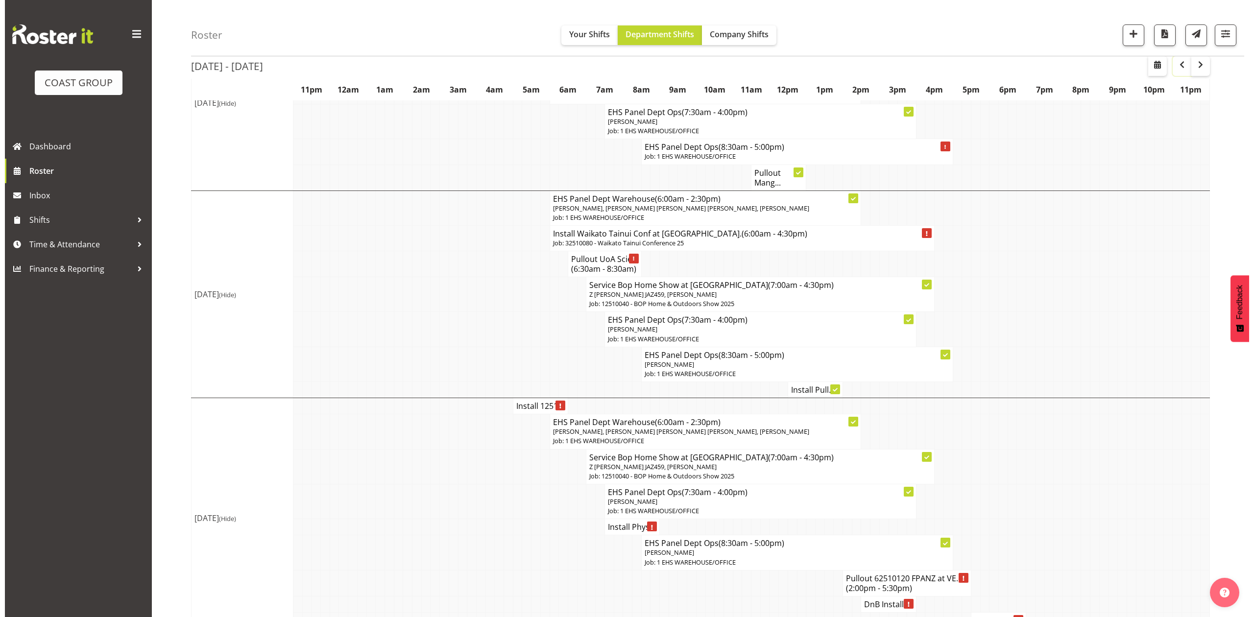
scroll to position [457, 0]
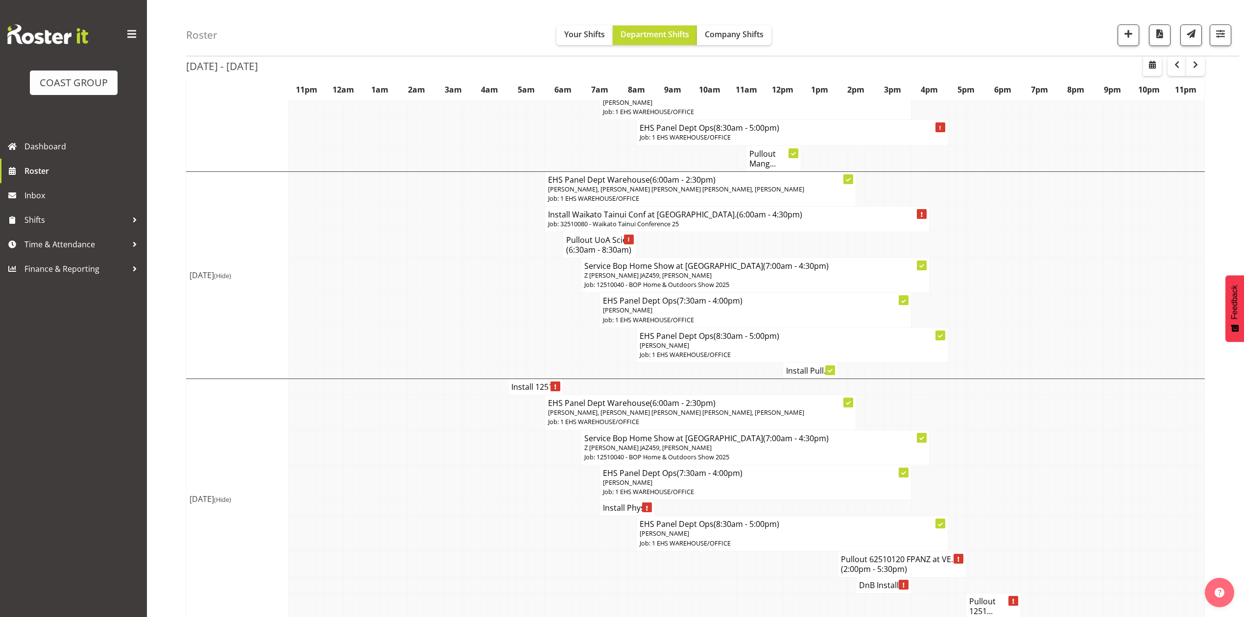
click at [717, 223] on p "Job: 32510080 - Waikato Tainui Conference 25" at bounding box center [737, 223] width 379 height 9
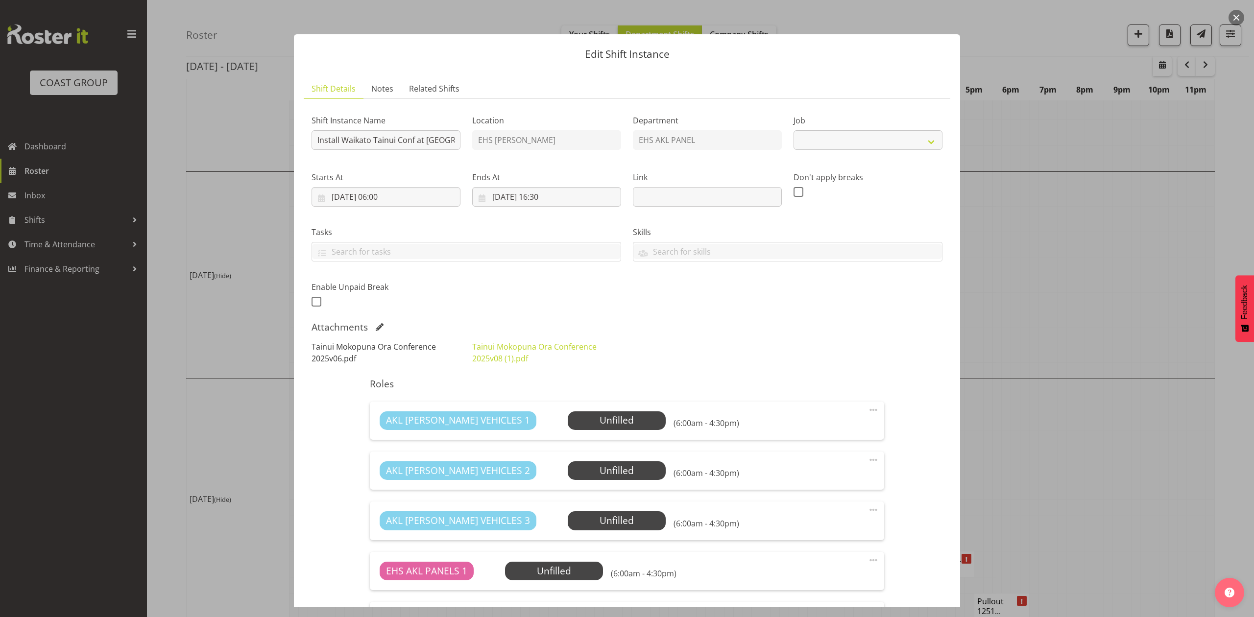
select select "9430"
click at [377, 348] on link "Tainui Mokopuna Ora Conference 2025v06.pdf" at bounding box center [373, 352] width 124 height 23
click at [518, 355] on link "Tainui Mokopuna Ora Conference 2025v08 (1).pdf" at bounding box center [534, 352] width 124 height 23
click at [381, 327] on span at bounding box center [380, 327] width 8 height 8
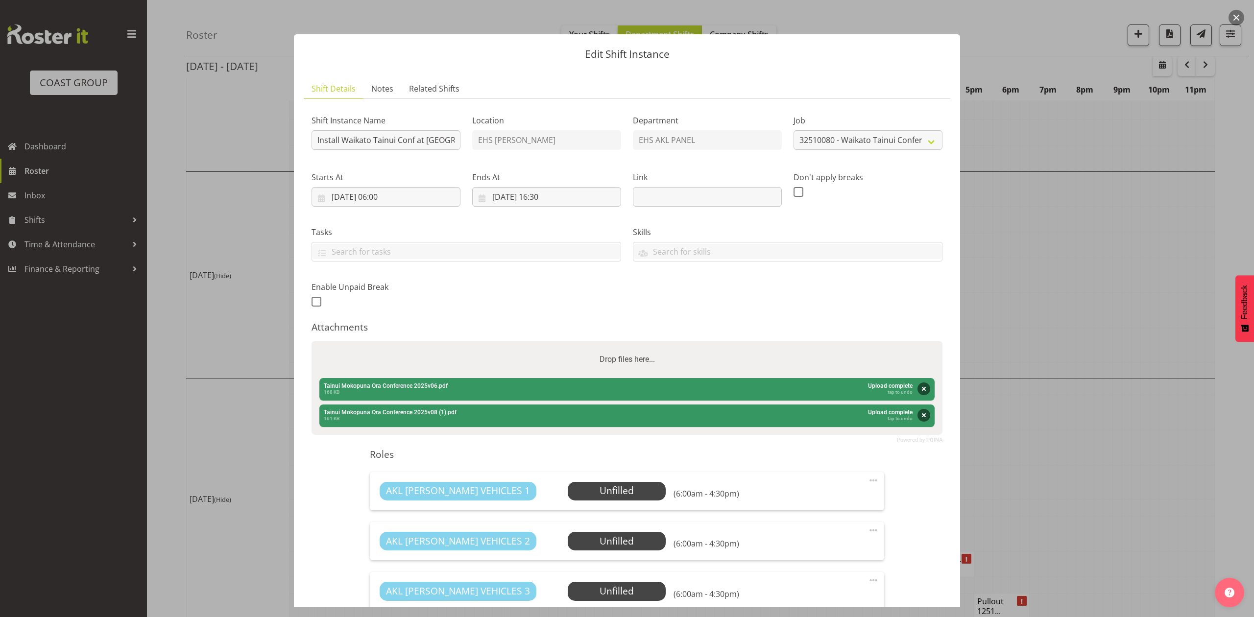
click at [881, 366] on div "Drop files here..." at bounding box center [626, 359] width 631 height 37
click at [311, 341] on input "Drop files here..." at bounding box center [626, 342] width 631 height 3
type input "C:\fakepath\Job Pack Waikato Tainui Conference - Brief.pdf"
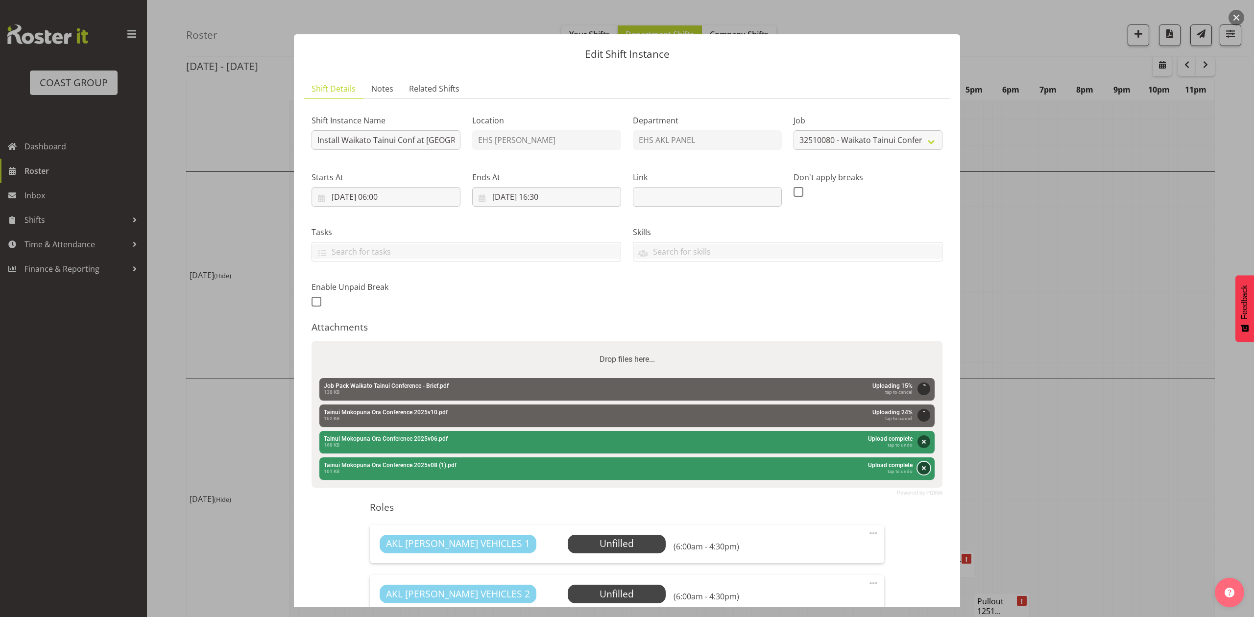
click at [917, 463] on button "Remove" at bounding box center [923, 468] width 13 height 13
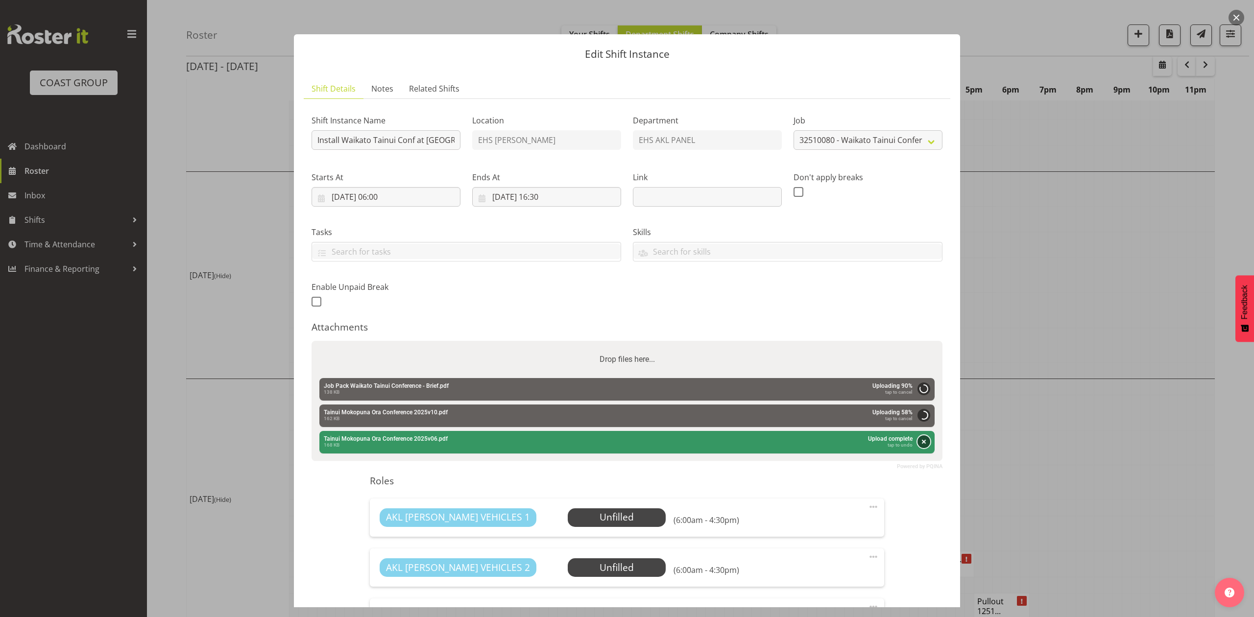
click at [917, 437] on button "Remove" at bounding box center [923, 441] width 13 height 13
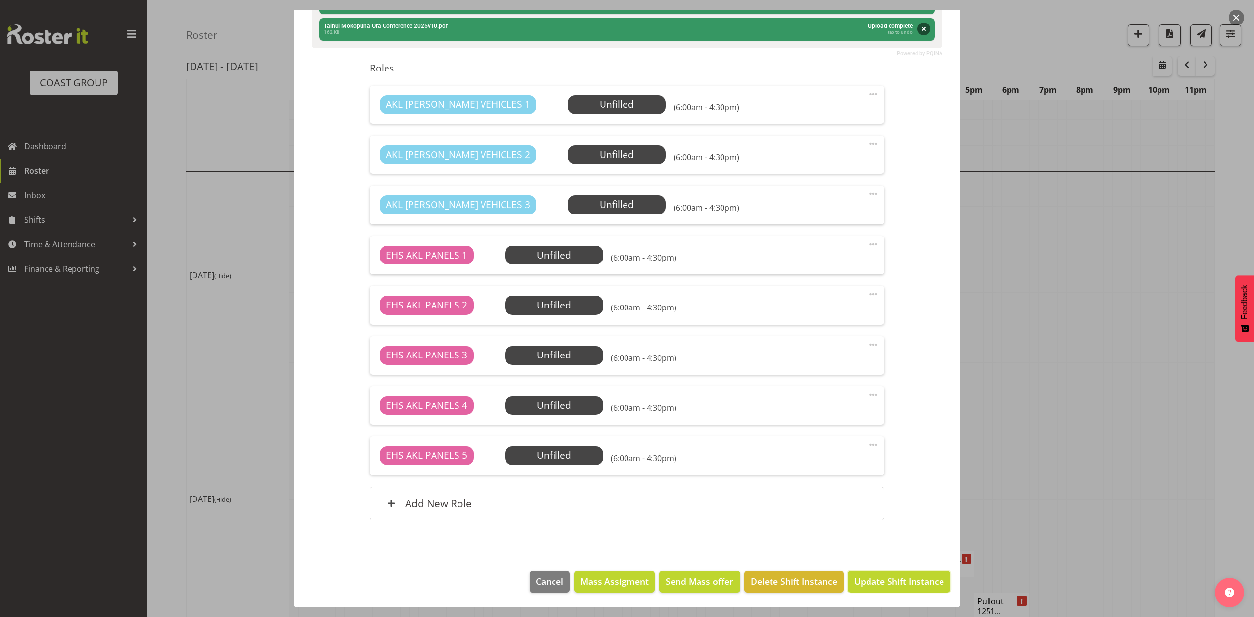
click at [884, 578] on span "Update Shift Instance" at bounding box center [899, 581] width 90 height 13
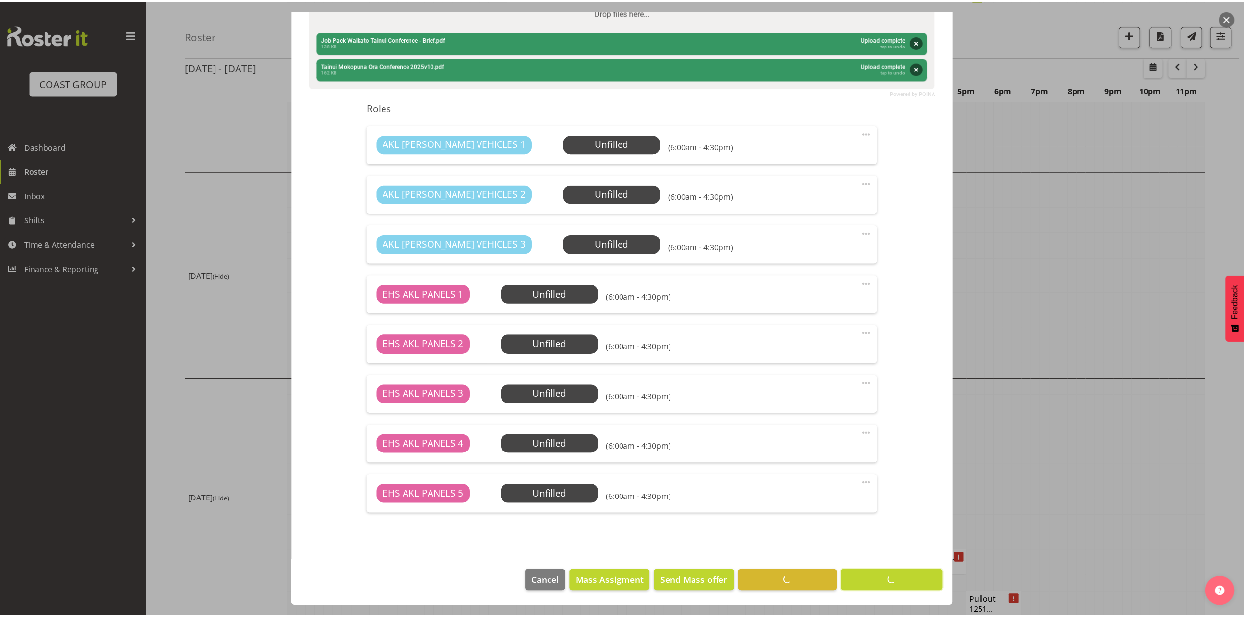
scroll to position [0, 0]
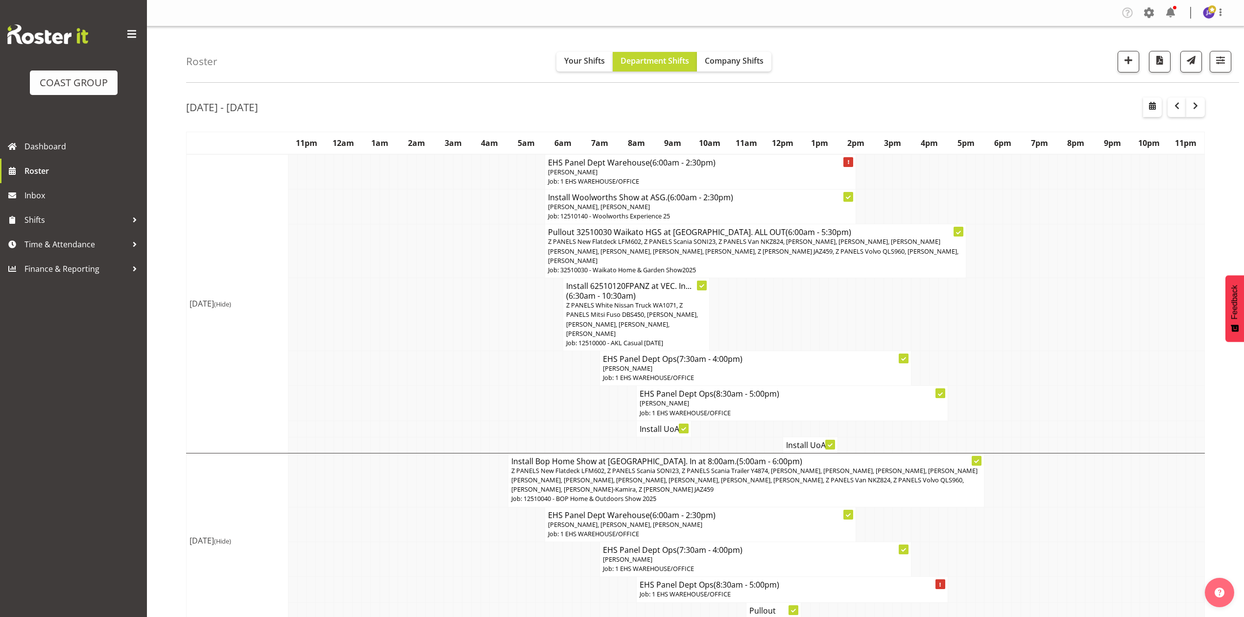
click at [1026, 307] on td at bounding box center [1025, 314] width 9 height 73
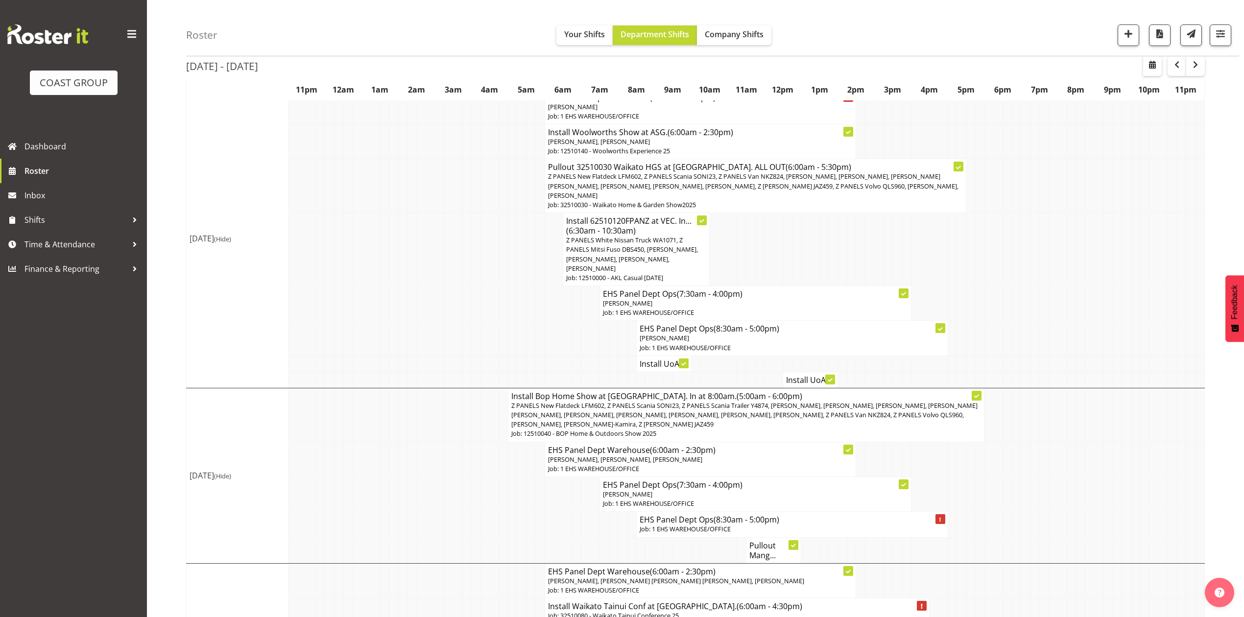
click at [766, 256] on td at bounding box center [768, 249] width 9 height 73
click at [804, 251] on td at bounding box center [805, 249] width 9 height 73
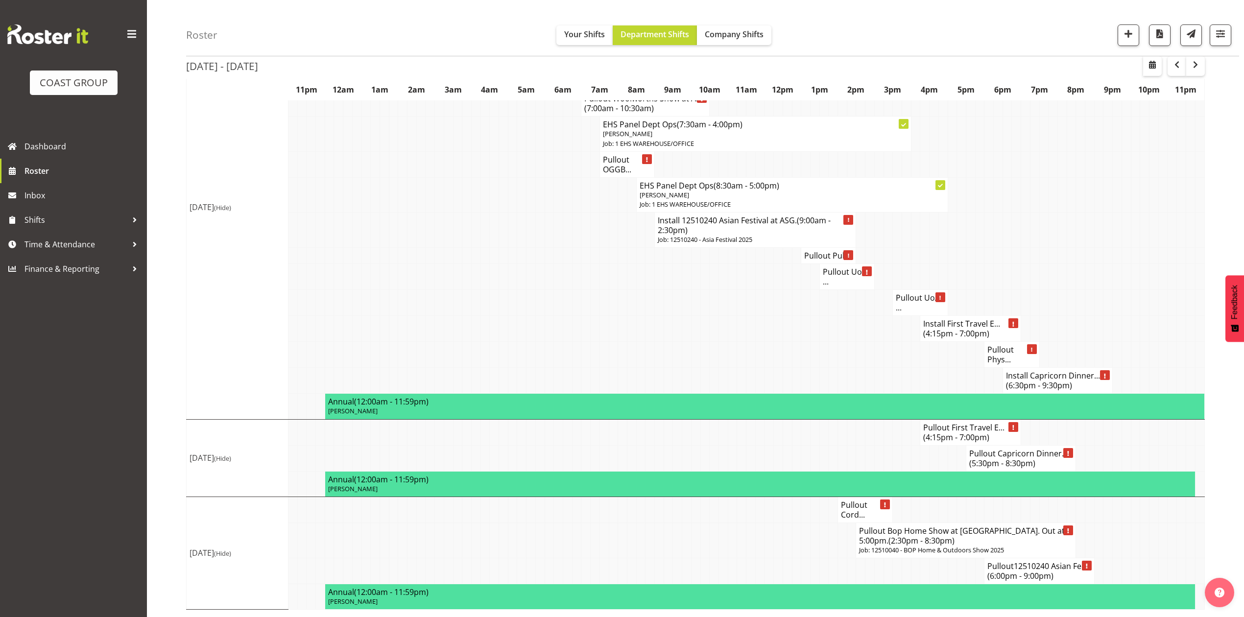
scroll to position [847, 0]
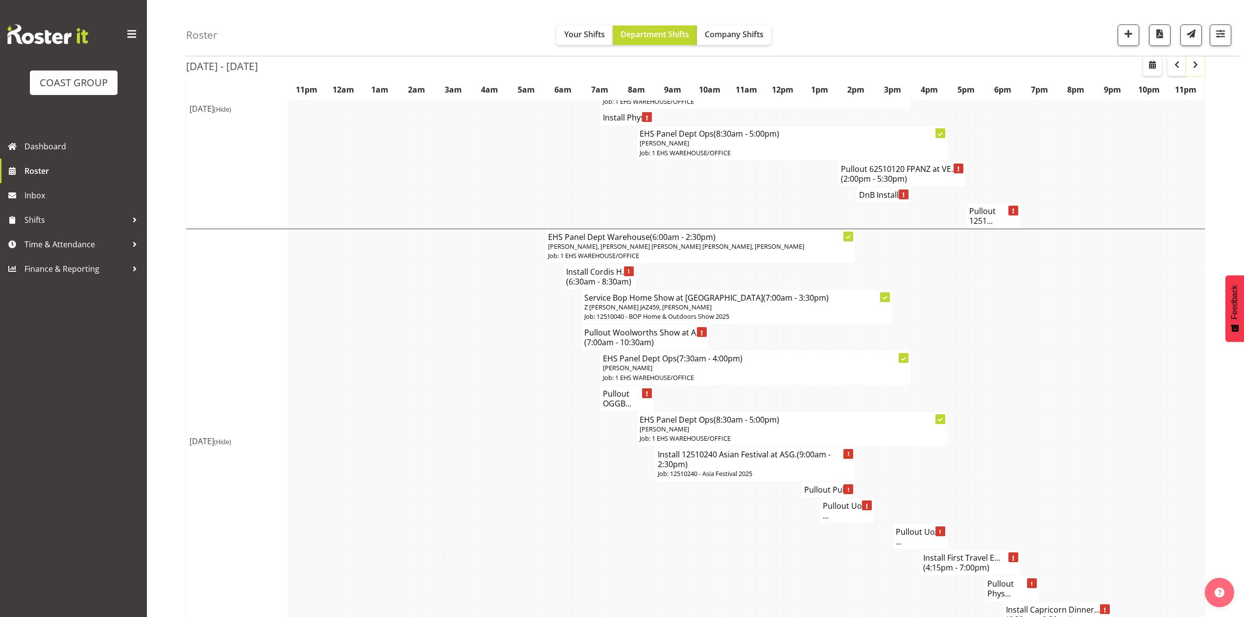
click at [1200, 60] on span "button" at bounding box center [1196, 65] width 12 height 12
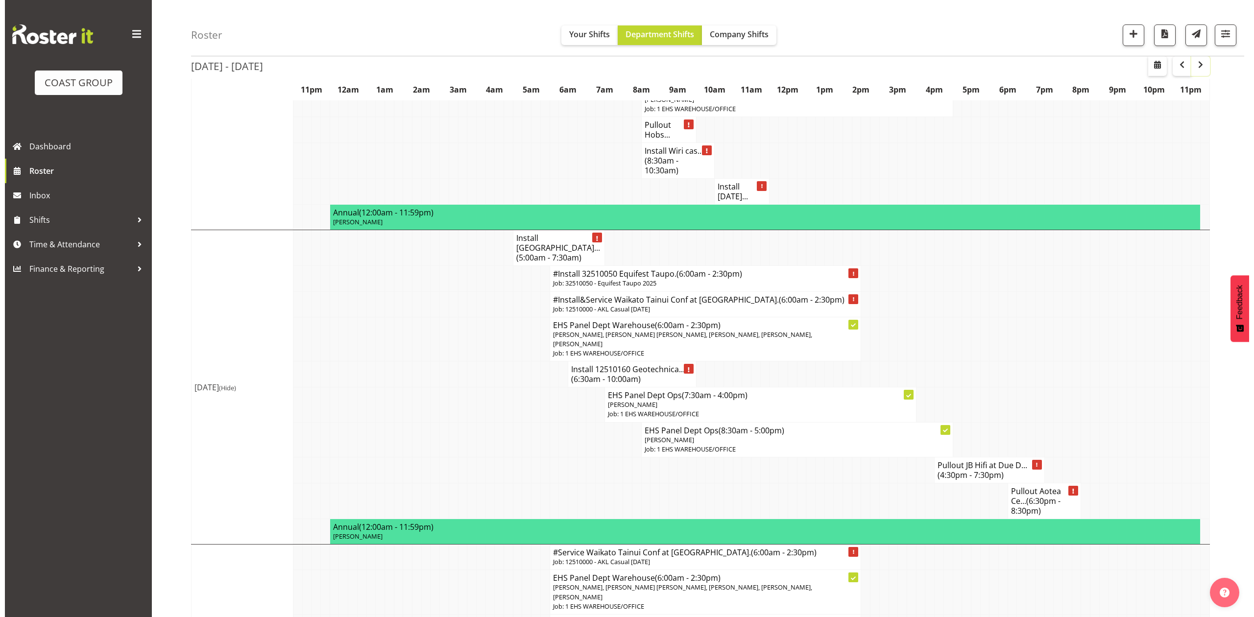
scroll to position [261, 0]
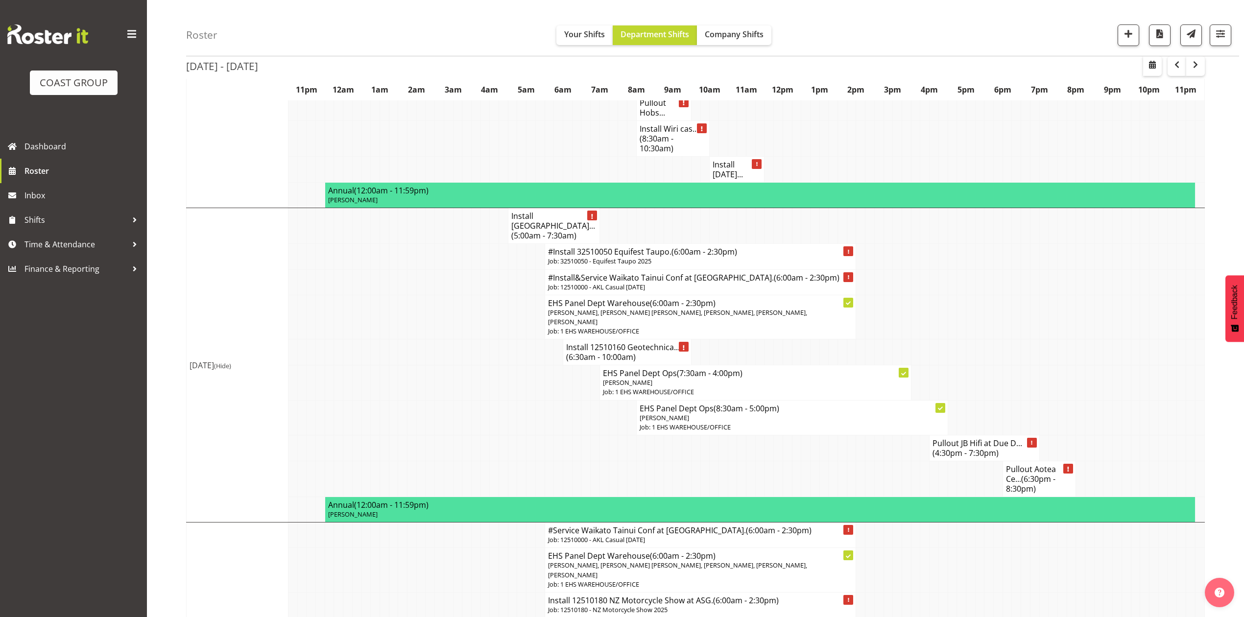
click at [774, 272] on span "(6:00am - 2:30pm)" at bounding box center [807, 277] width 66 height 11
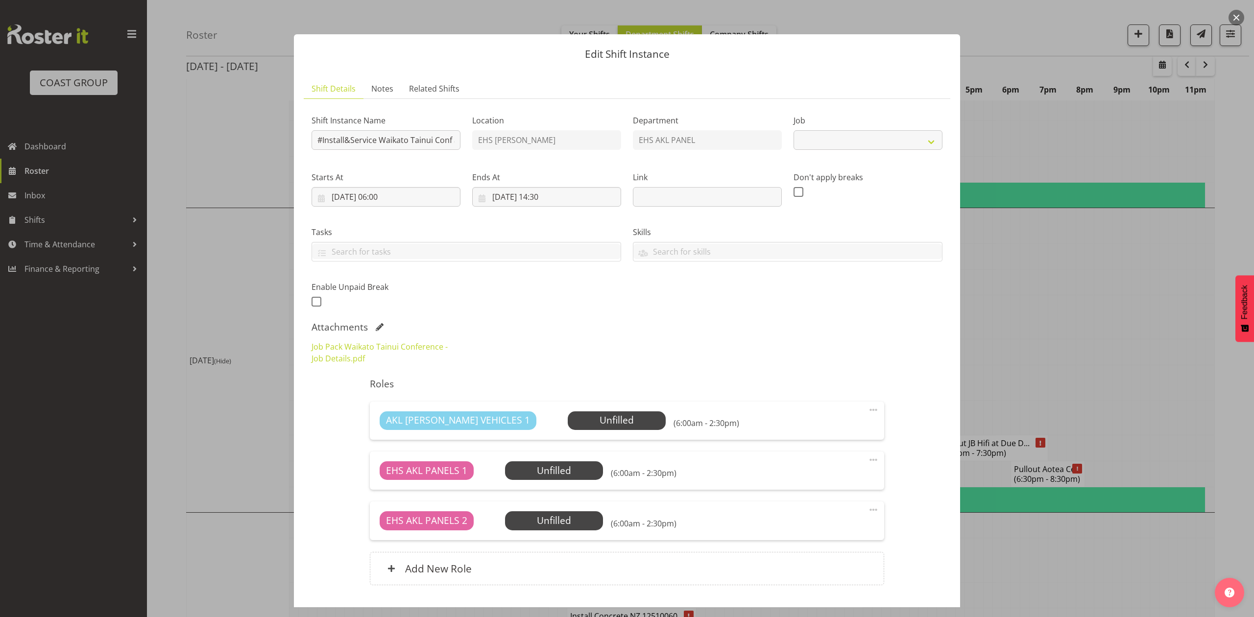
select select "8654"
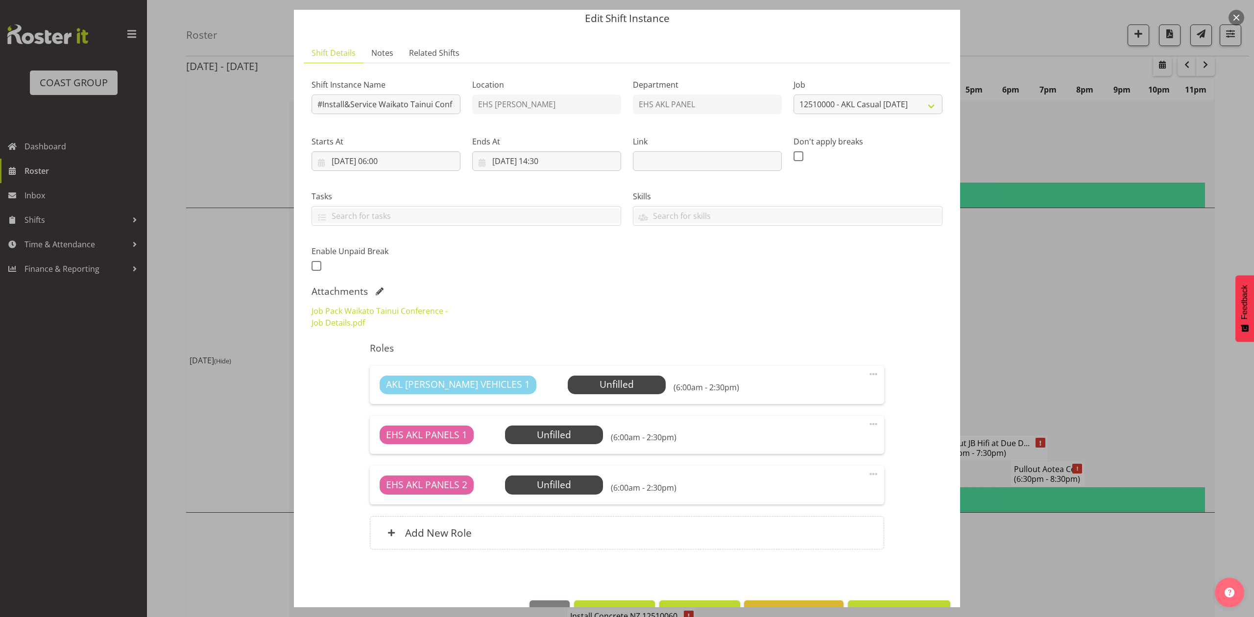
scroll to position [67, 0]
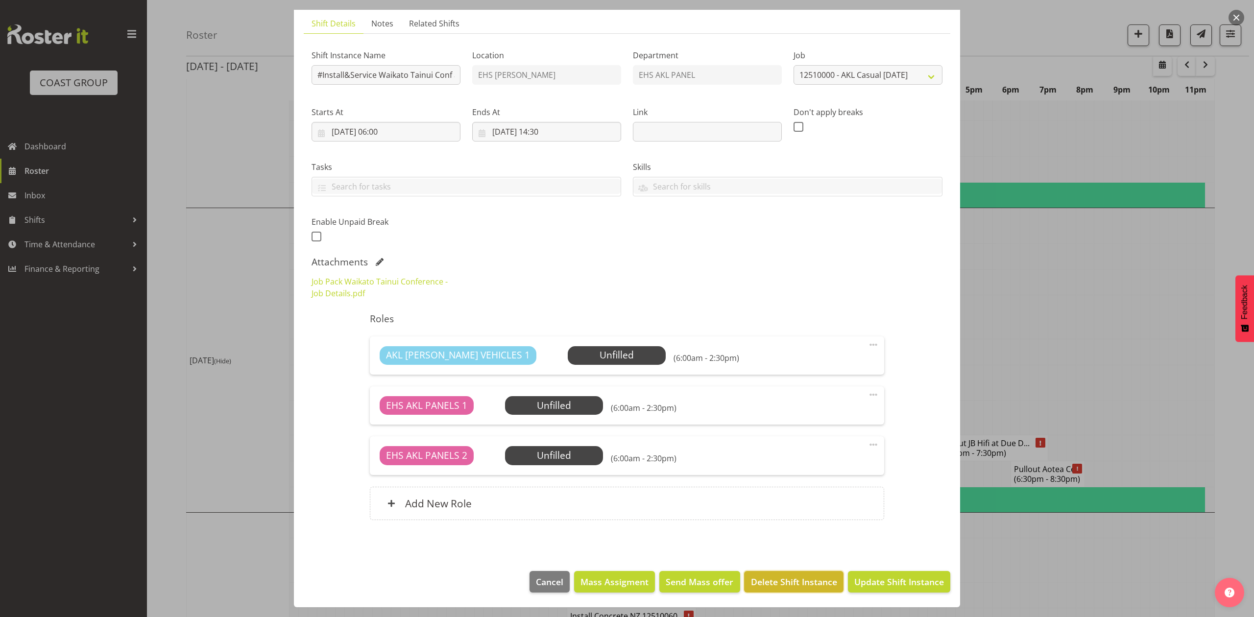
click at [780, 582] on span "Delete Shift Instance" at bounding box center [794, 581] width 86 height 13
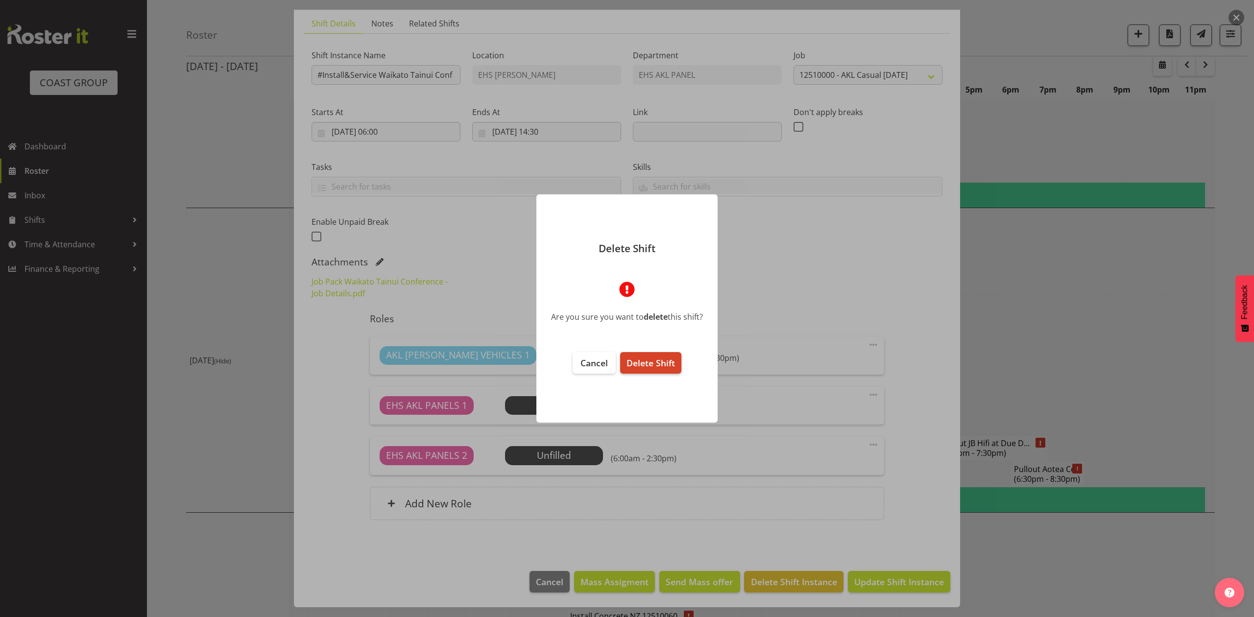
click at [661, 363] on span "Delete Shift" at bounding box center [650, 363] width 48 height 12
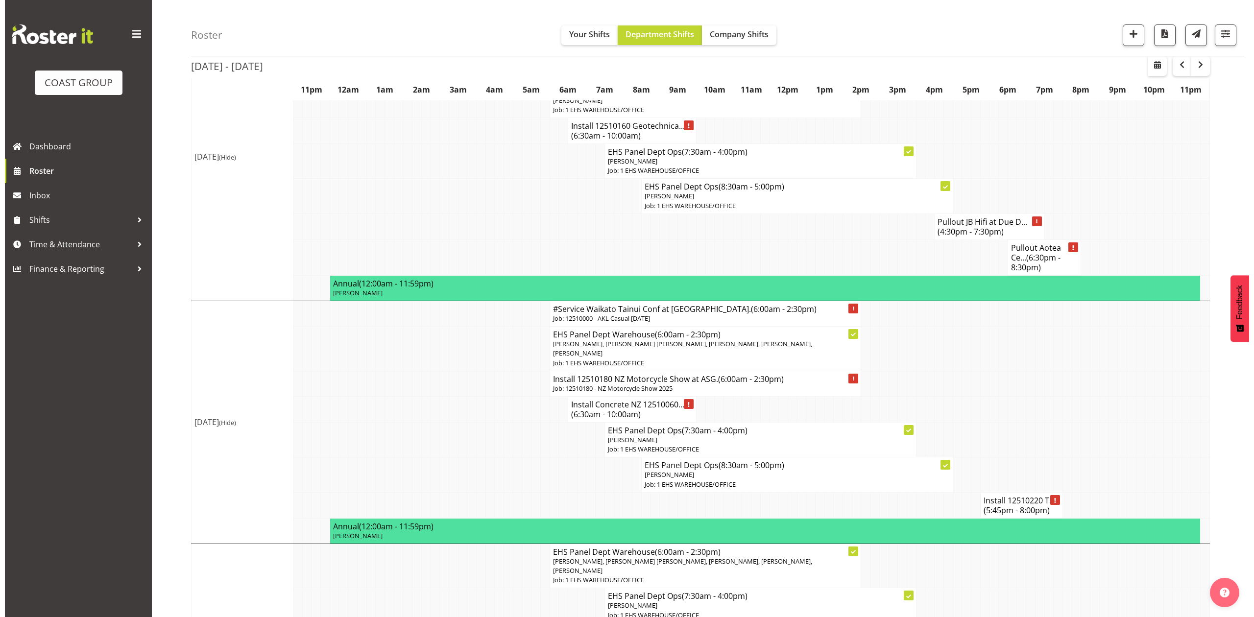
scroll to position [522, 0]
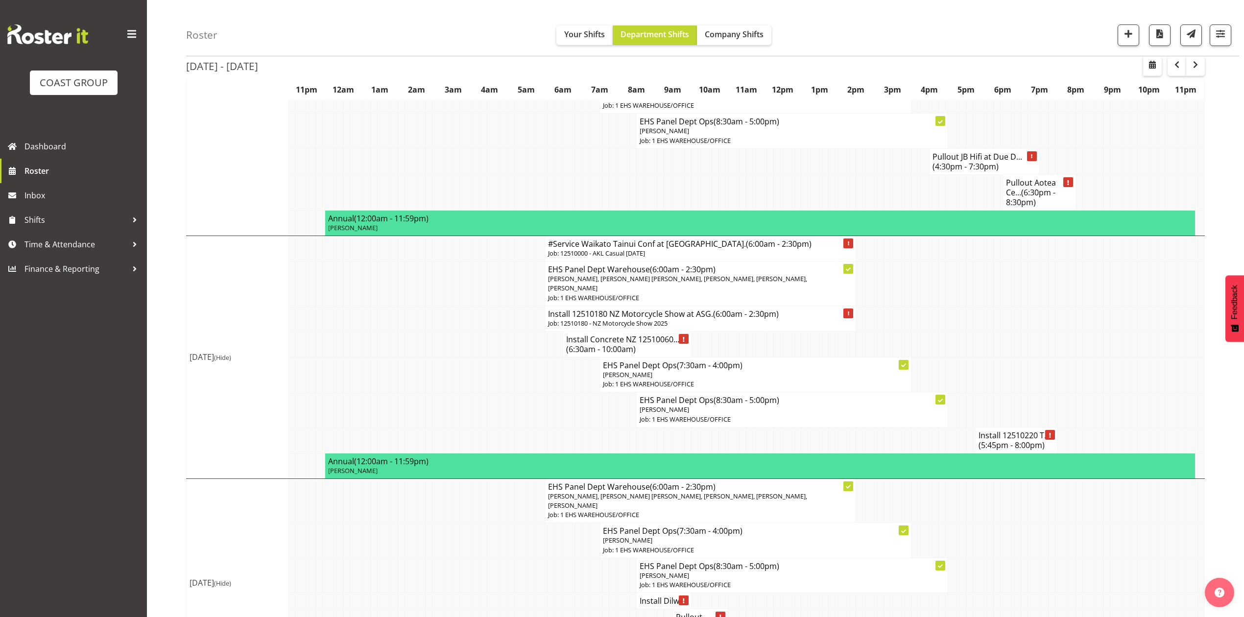
click at [647, 239] on h4 "#Service Waikato Tainui Conf at Mystery Creek. (6:00am - 2:30pm)" at bounding box center [700, 244] width 305 height 10
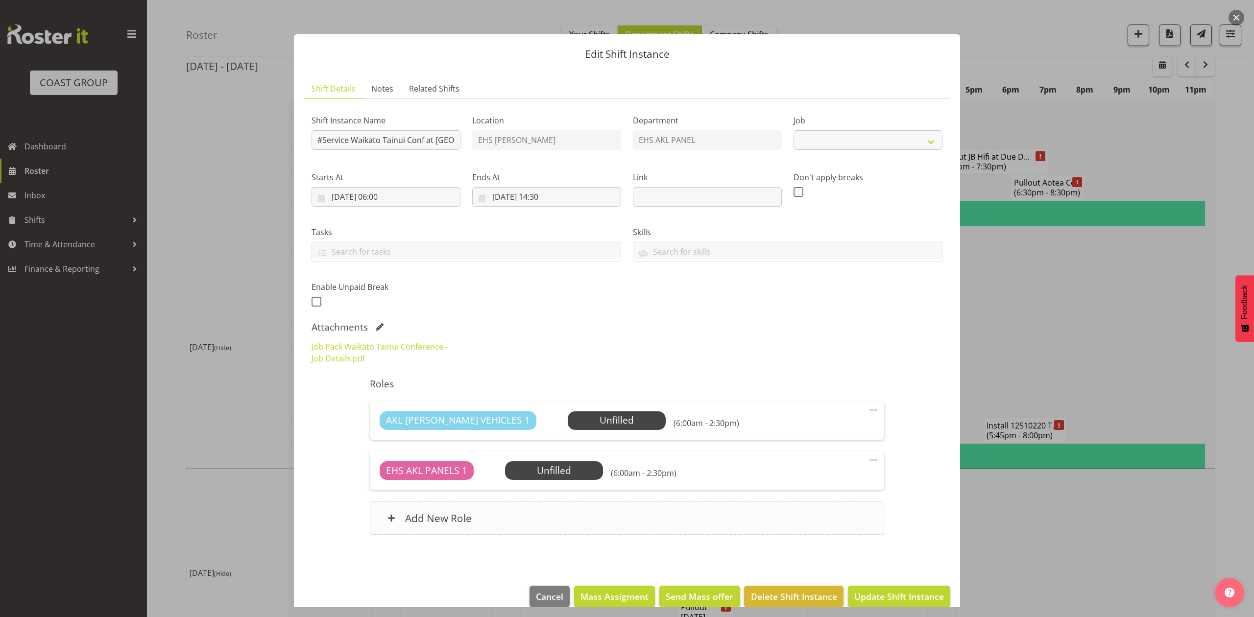
select select "8654"
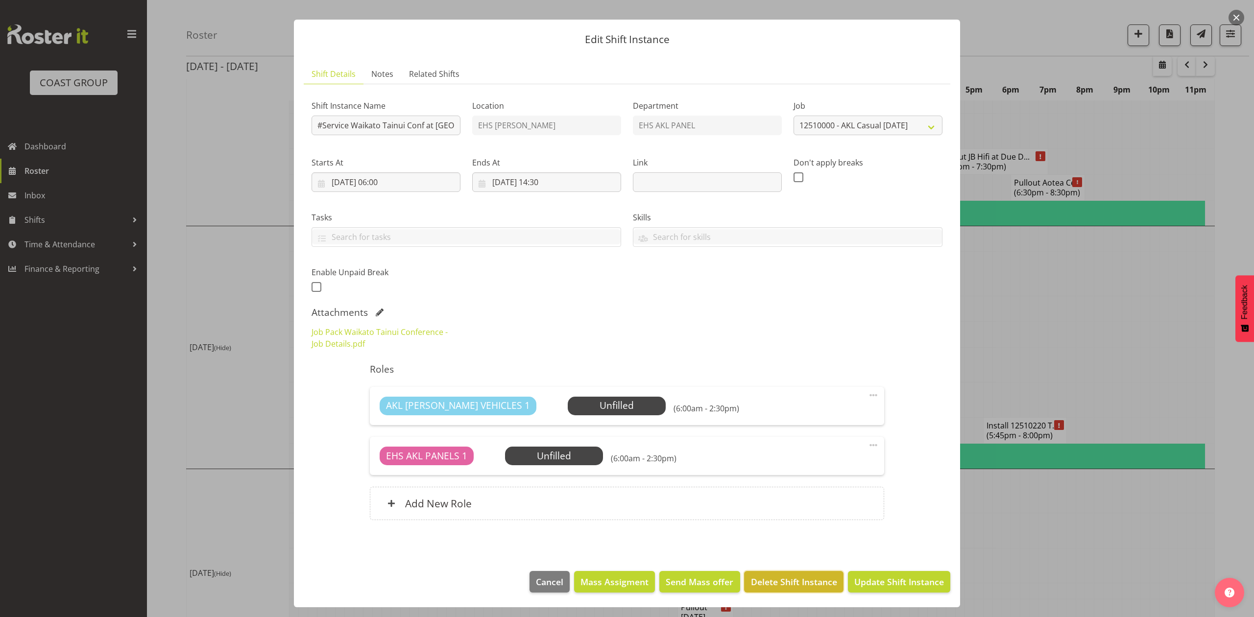
click at [796, 571] on button "Delete Shift Instance" at bounding box center [793, 582] width 99 height 22
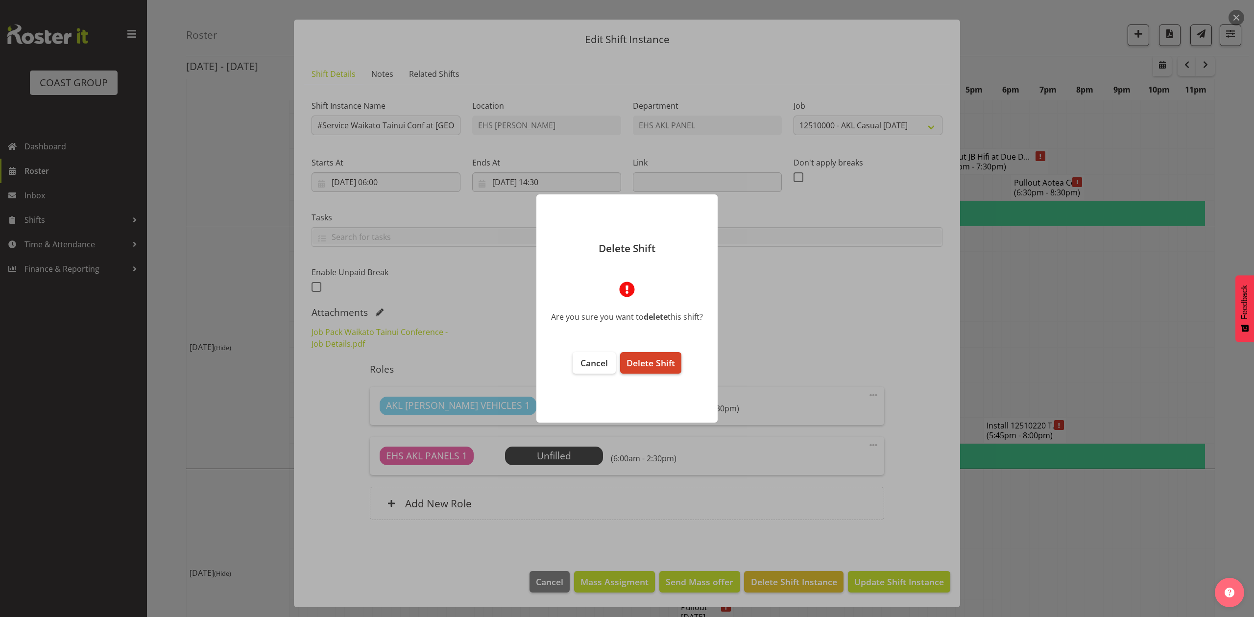
click at [649, 353] on button "Delete Shift" at bounding box center [650, 363] width 61 height 22
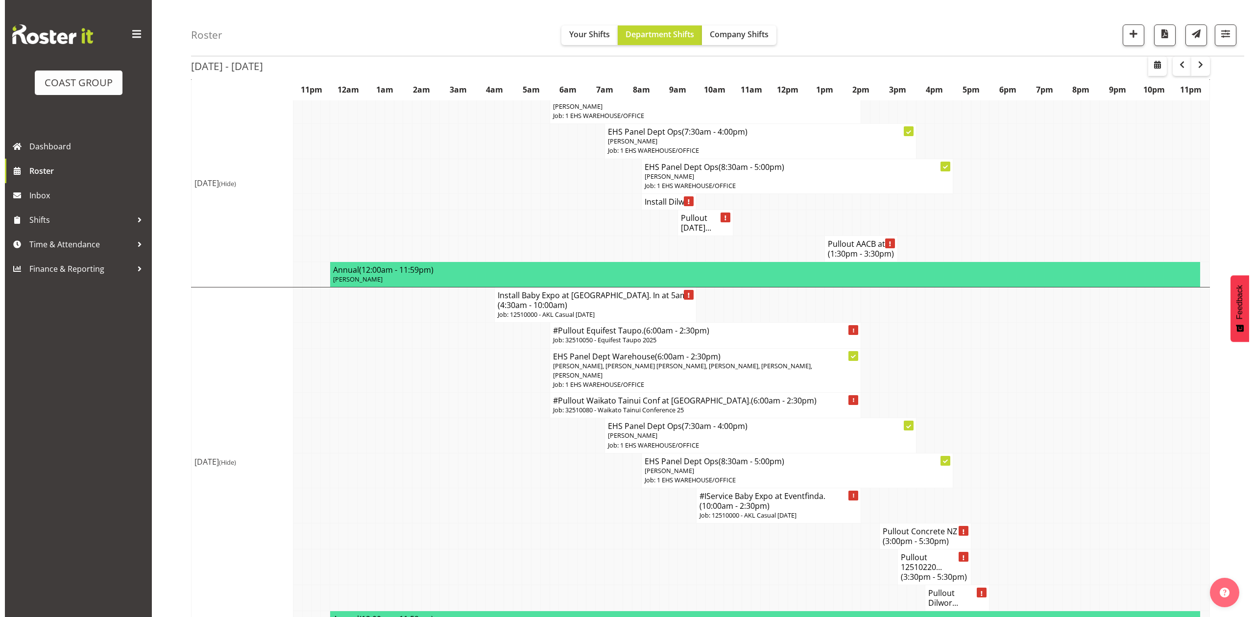
scroll to position [914, 0]
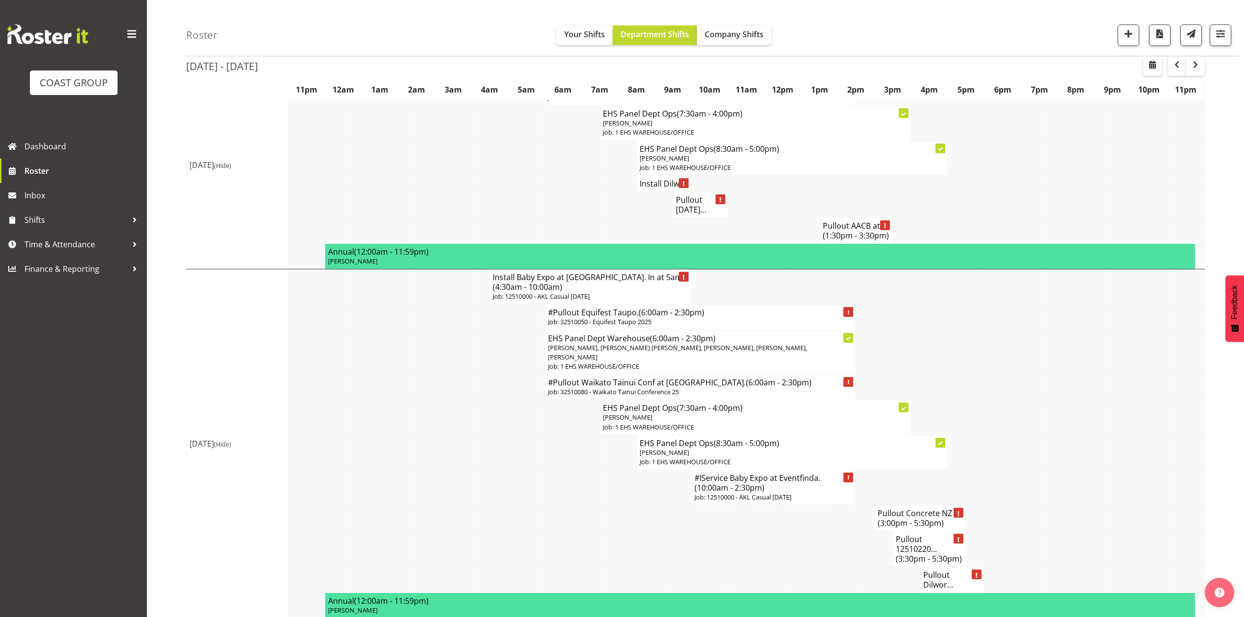
click at [607, 387] on p "Job: 32510080 - Waikato Tainui Conference 25" at bounding box center [700, 391] width 305 height 9
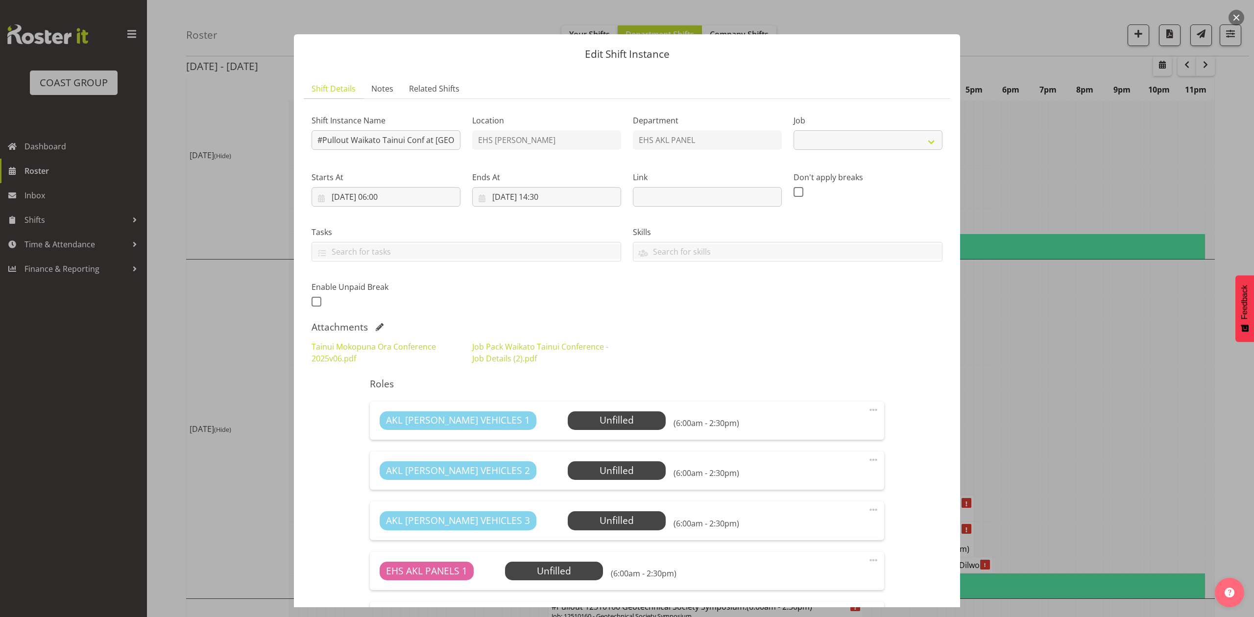
select select "9430"
click at [379, 325] on span at bounding box center [380, 327] width 8 height 8
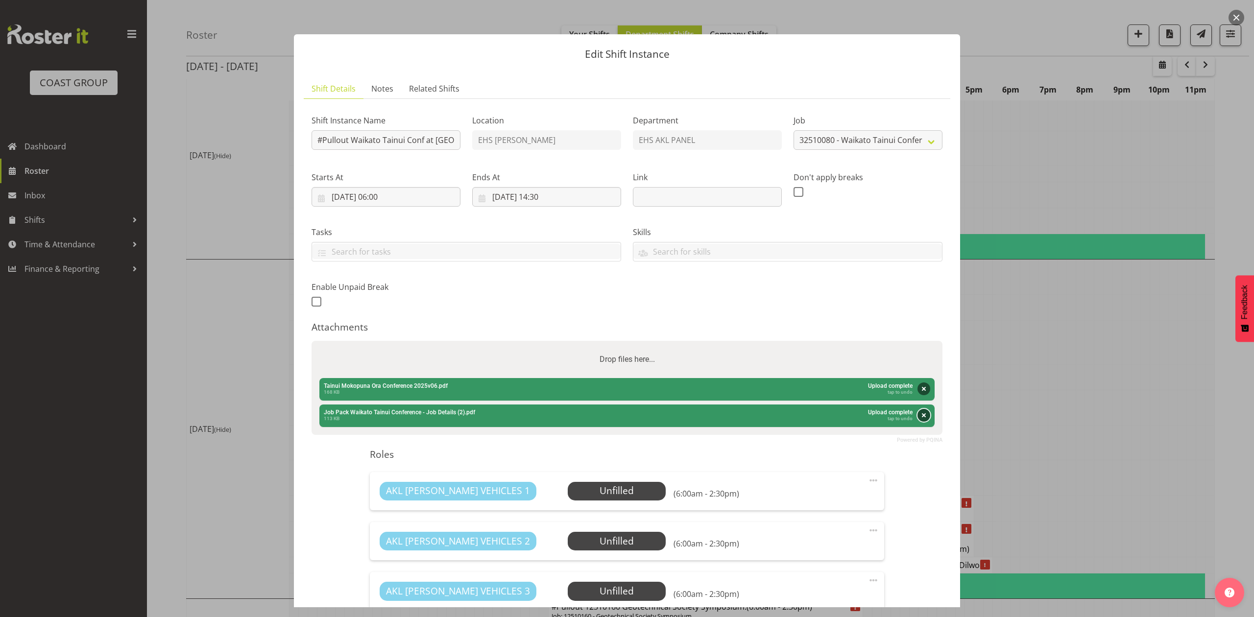
click at [917, 412] on button "Remove" at bounding box center [923, 415] width 13 height 13
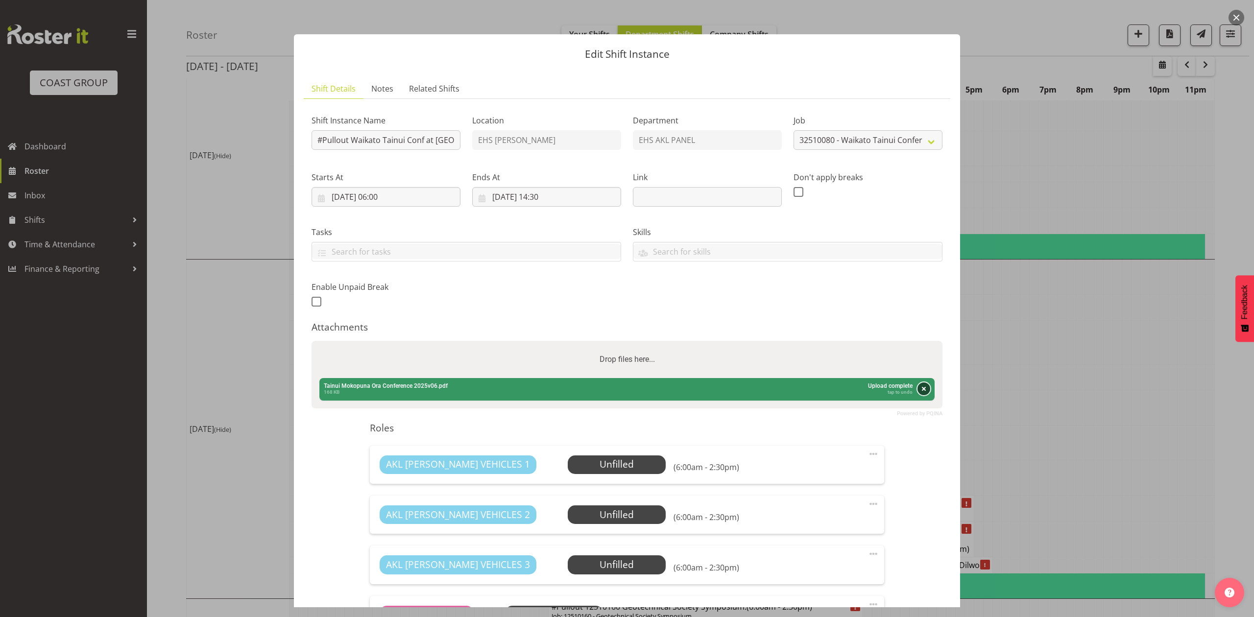
click at [917, 388] on button "Remove" at bounding box center [923, 388] width 13 height 13
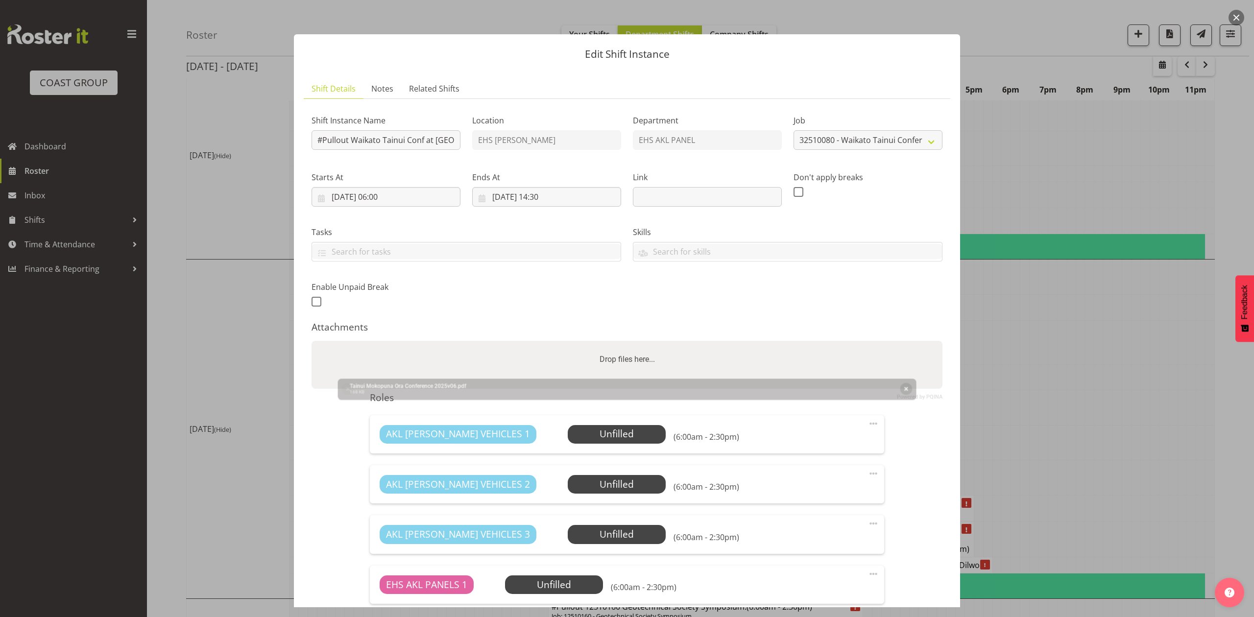
click at [868, 368] on div "Drop files here..." at bounding box center [626, 359] width 631 height 37
click at [311, 341] on input "Drop files here..." at bounding box center [626, 342] width 631 height 3
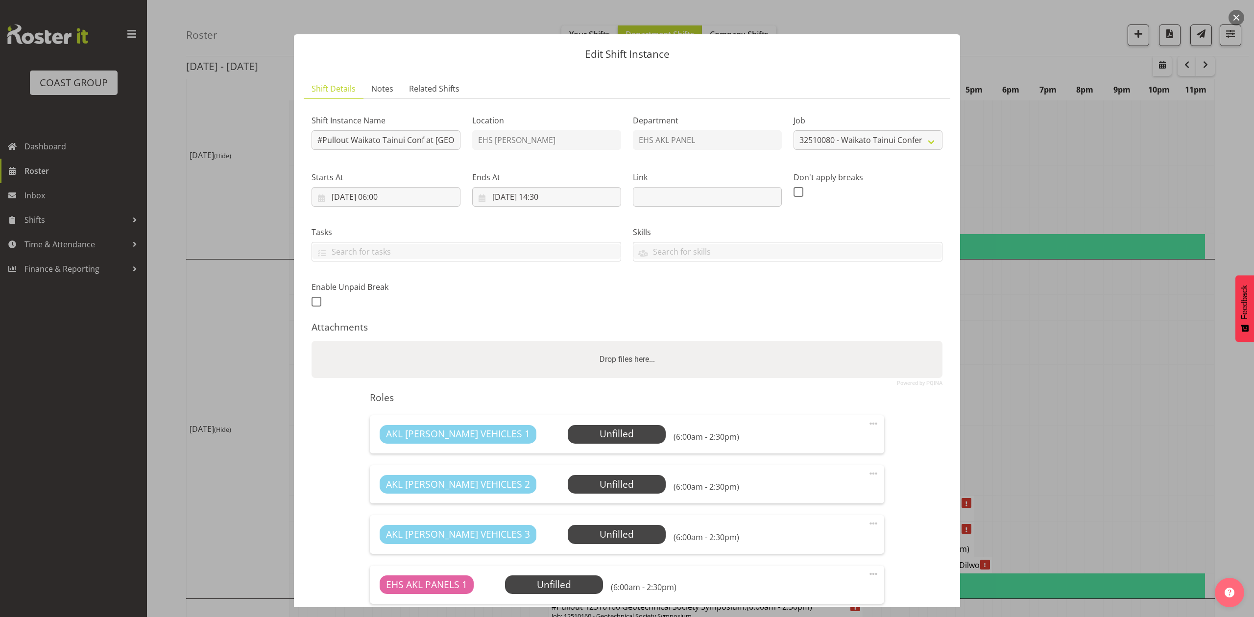
type input "C:\fakepath\Job Pack Waikato Tainui Conference - Brief.pdf"
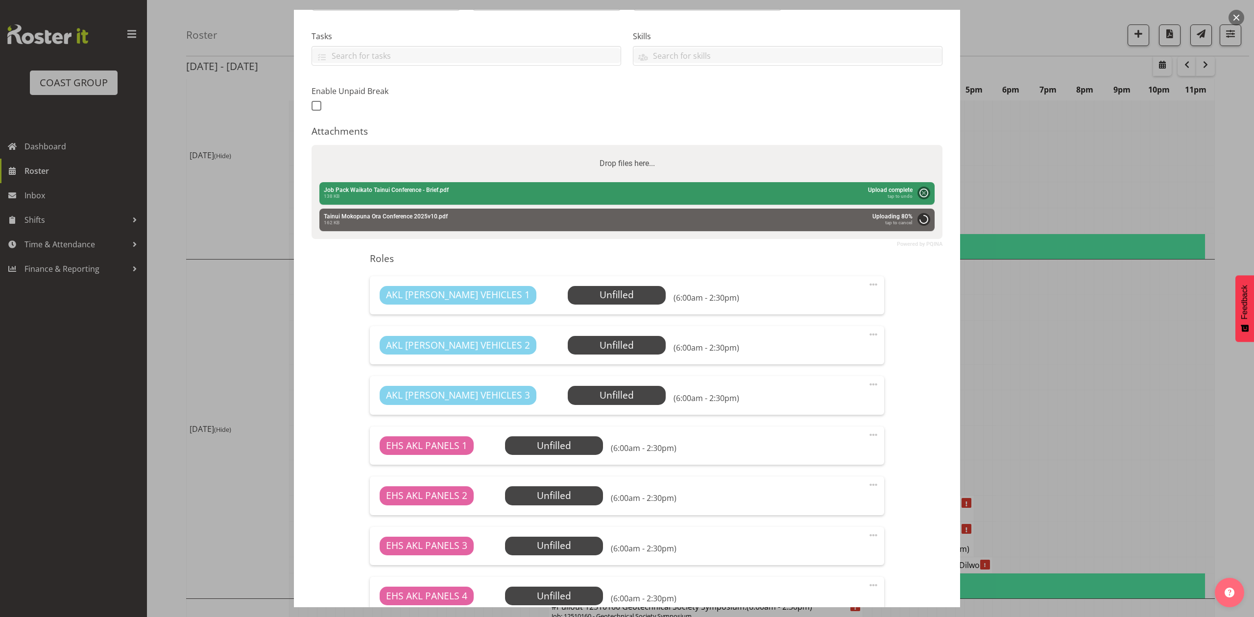
scroll to position [326, 0]
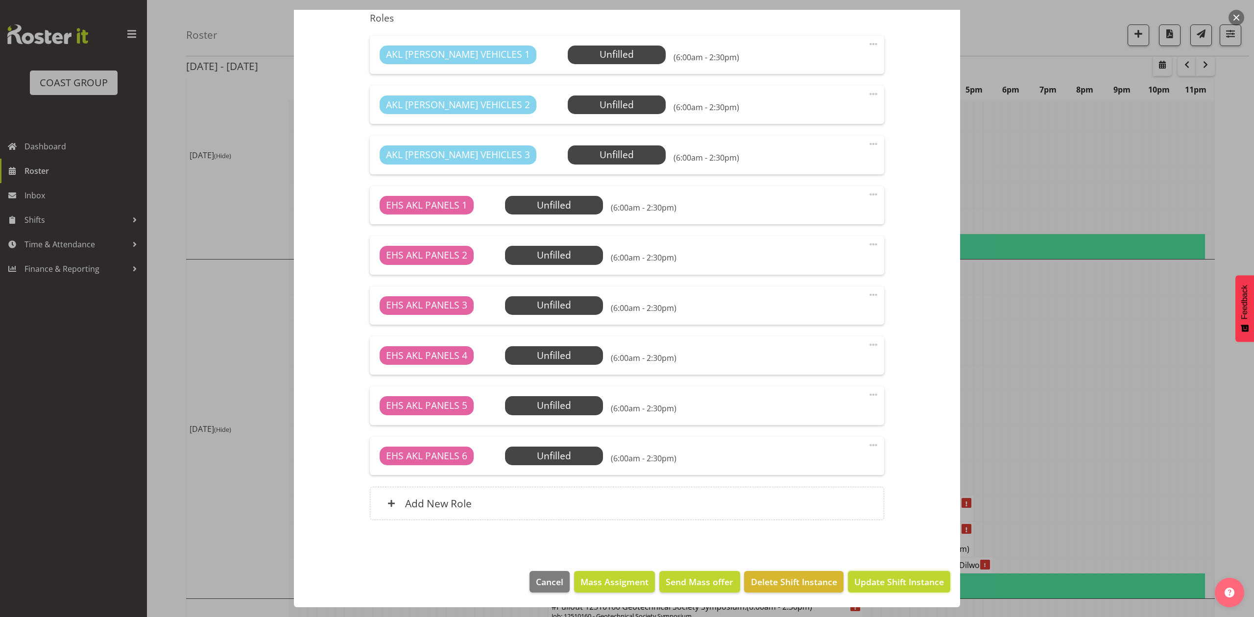
click at [894, 574] on button "Update Shift Instance" at bounding box center [899, 582] width 102 height 22
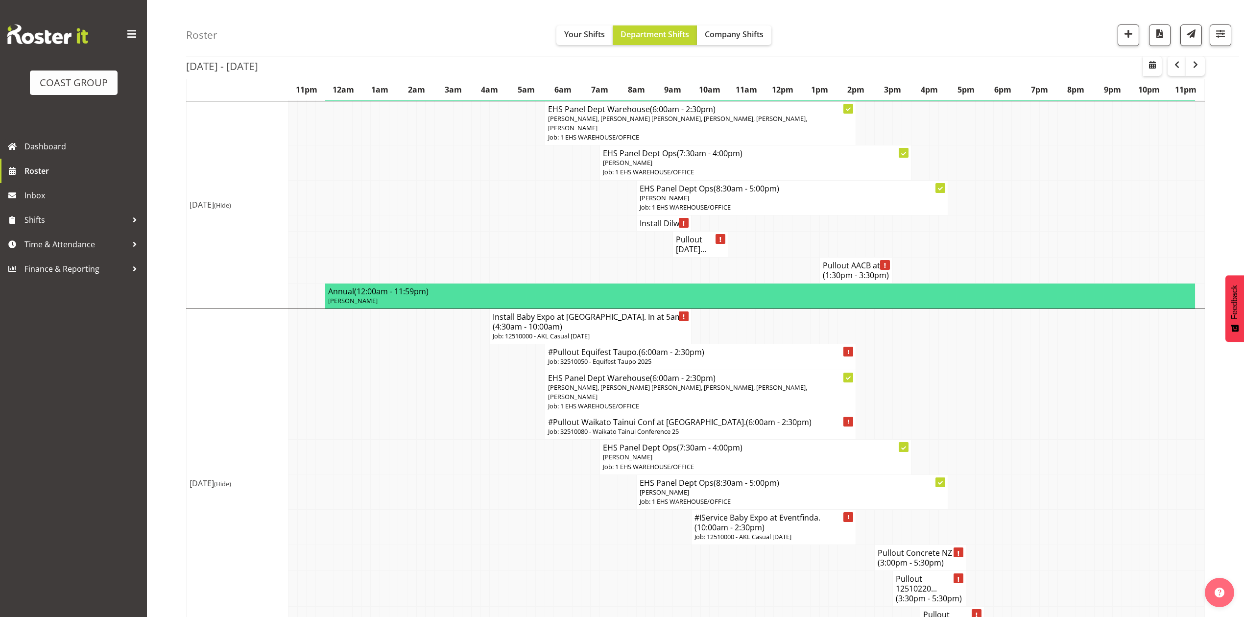
scroll to position [979, 0]
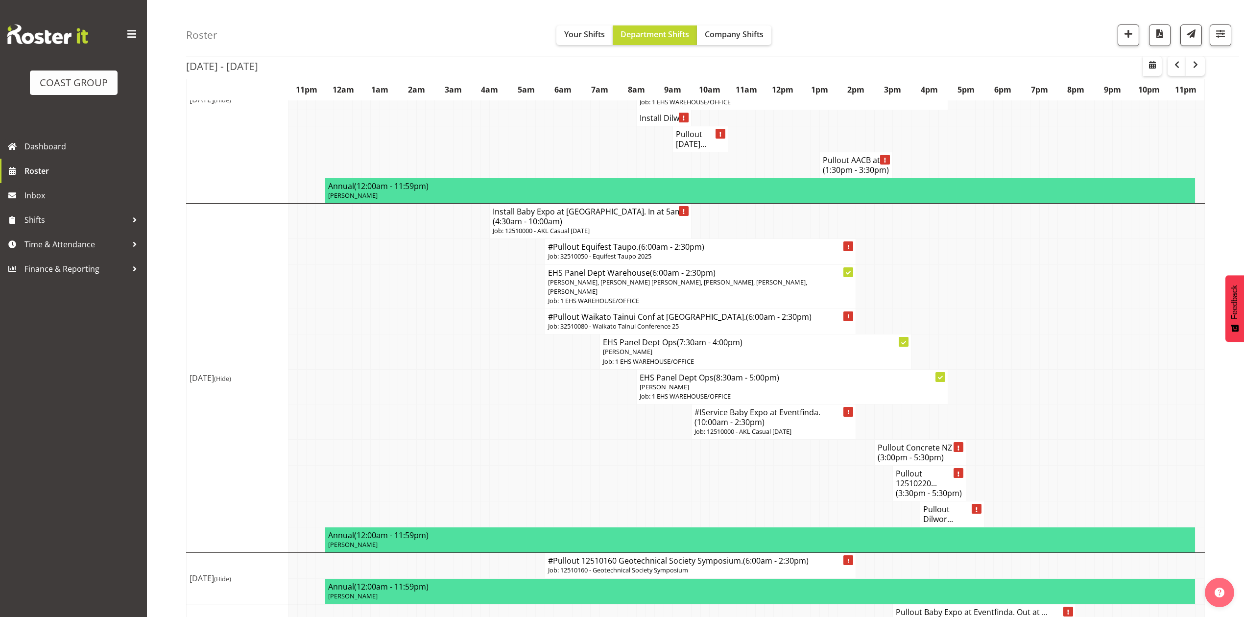
click at [1049, 405] on td at bounding box center [1053, 422] width 9 height 35
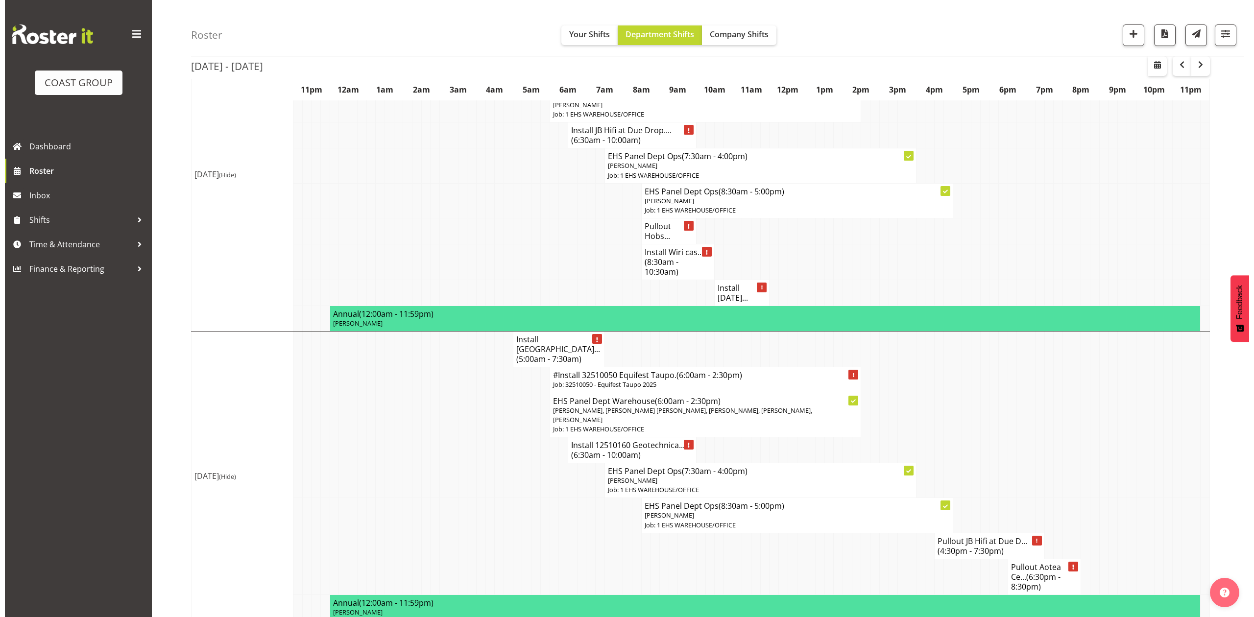
scroll to position [0, 0]
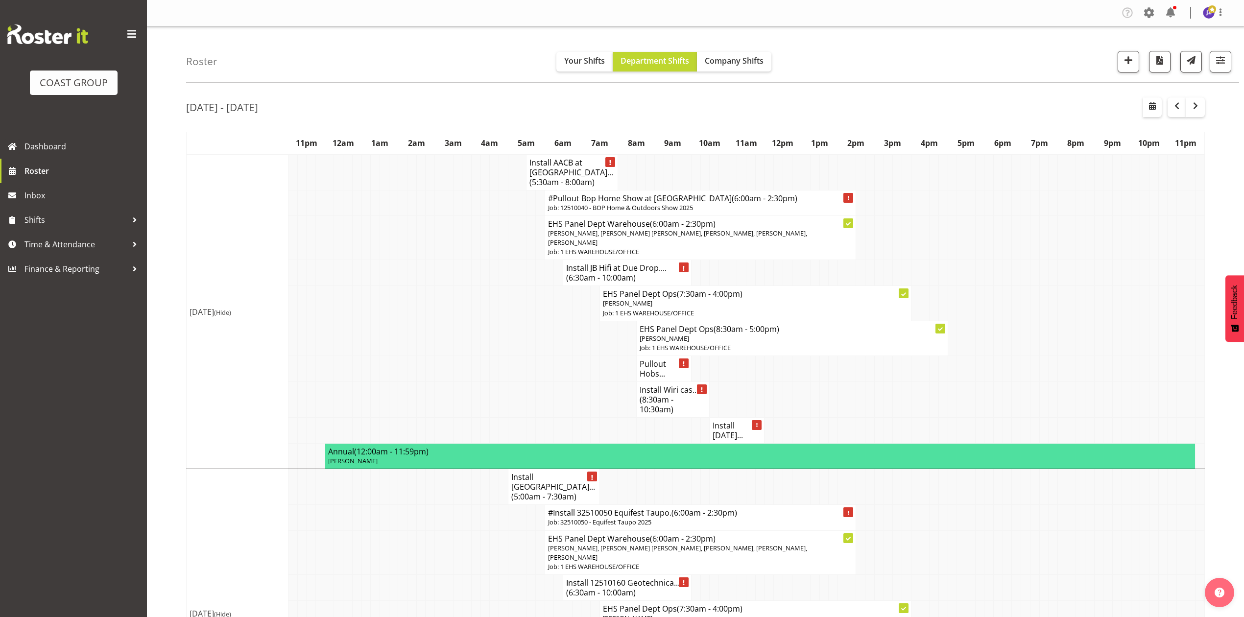
click at [1110, 365] on td at bounding box center [1107, 369] width 9 height 26
click at [1008, 296] on td at bounding box center [1006, 303] width 9 height 35
click at [534, 177] on span "(5:30am - 8:00am)" at bounding box center [561, 182] width 65 height 11
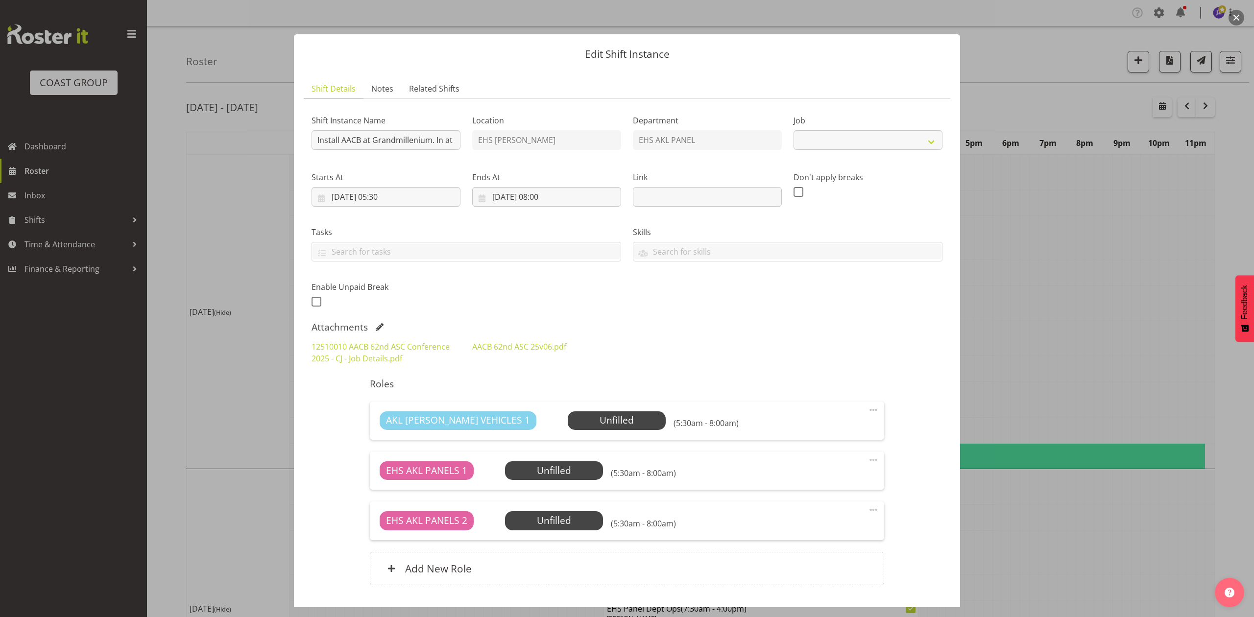
select select "8960"
click at [380, 326] on span at bounding box center [380, 327] width 8 height 8
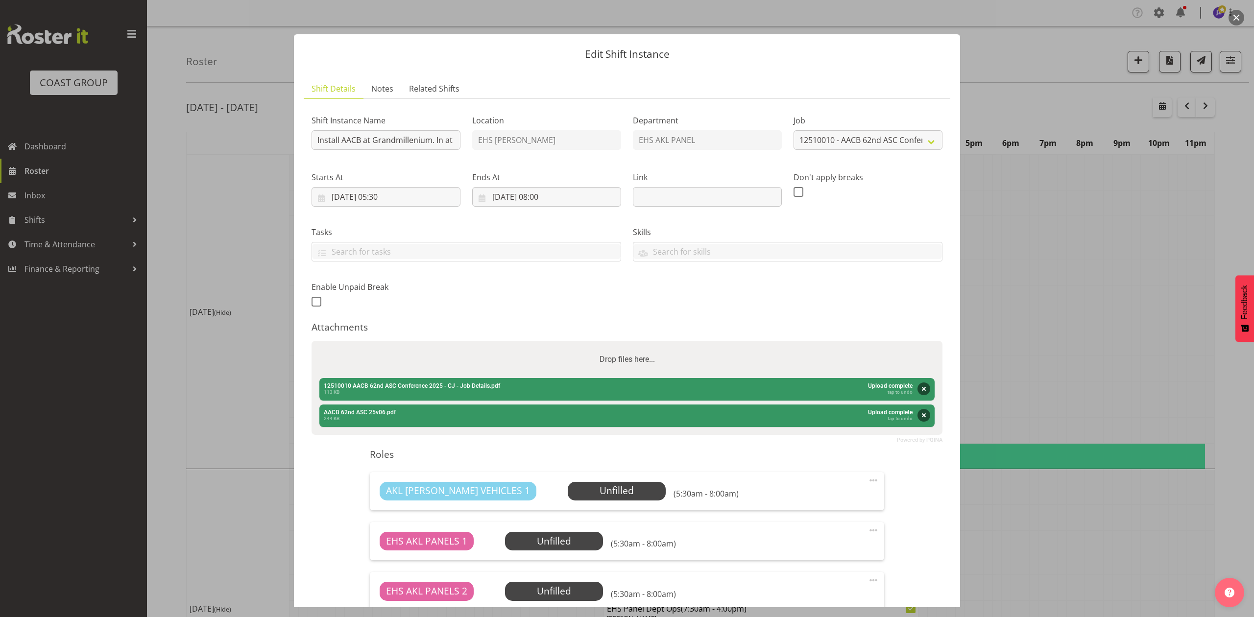
click at [419, 351] on div "Drop files here..." at bounding box center [626, 359] width 631 height 37
click at [311, 341] on input "Drop files here..." at bounding box center [626, 342] width 631 height 3
type input "C:\fakepath\12510010 AACB 62nd ASC Conference 2025 - CJ - Job Details (1).pdf"
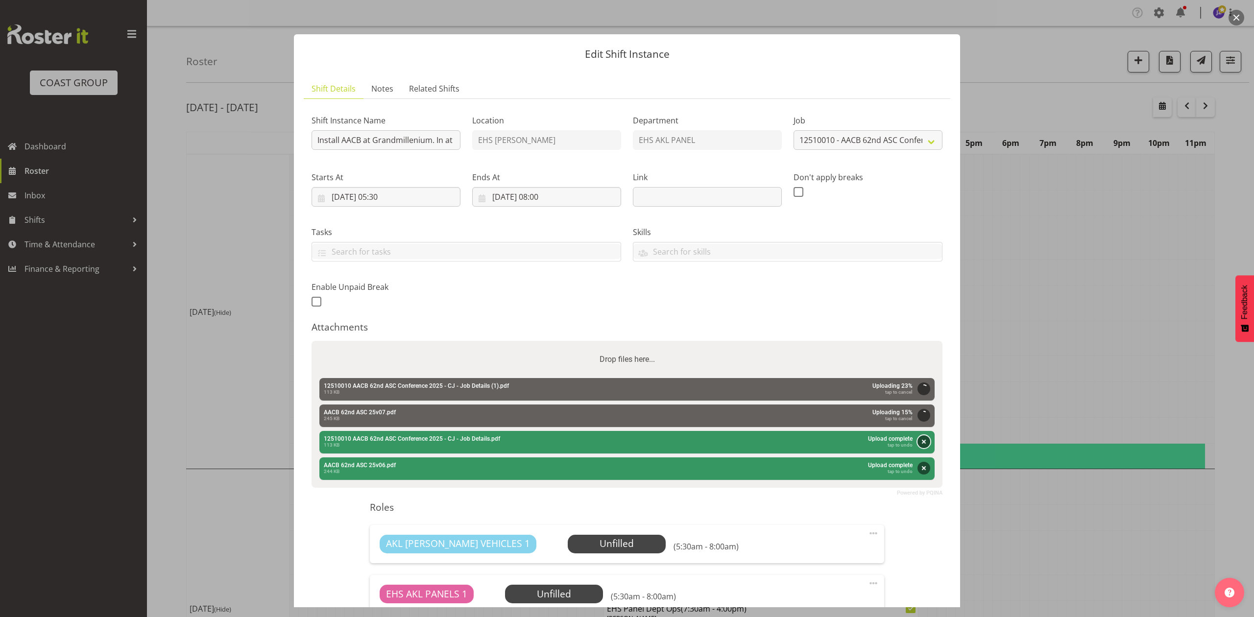
click at [917, 439] on button "Remove" at bounding box center [923, 441] width 13 height 13
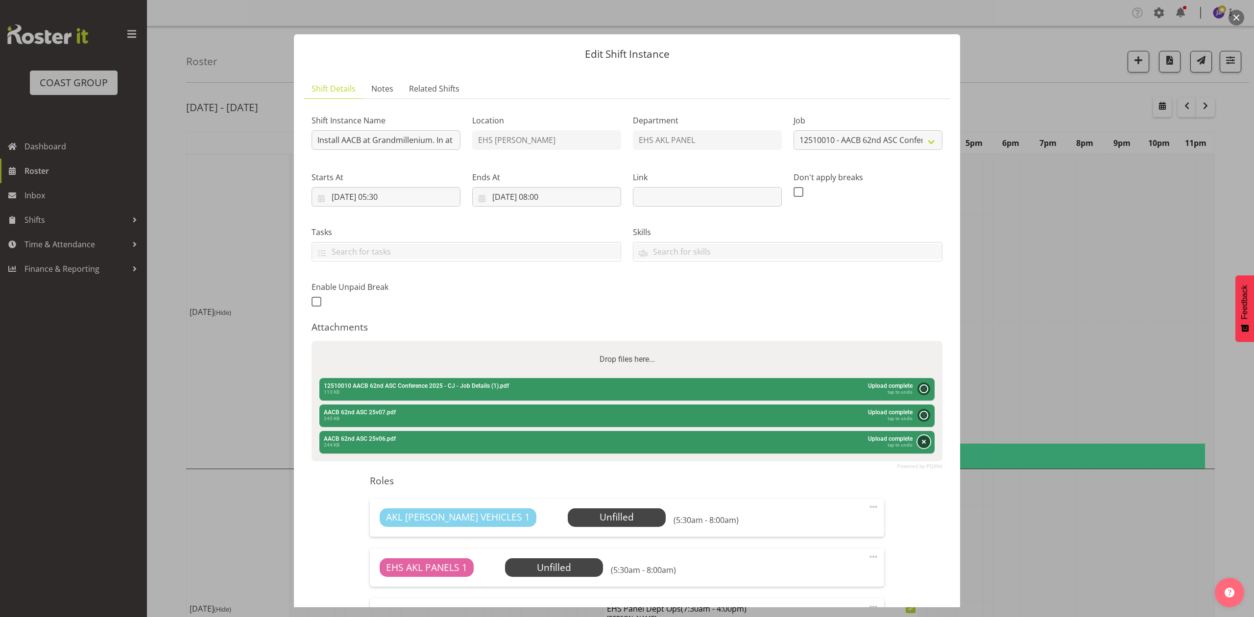
click at [917, 447] on button "Remove" at bounding box center [923, 441] width 13 height 13
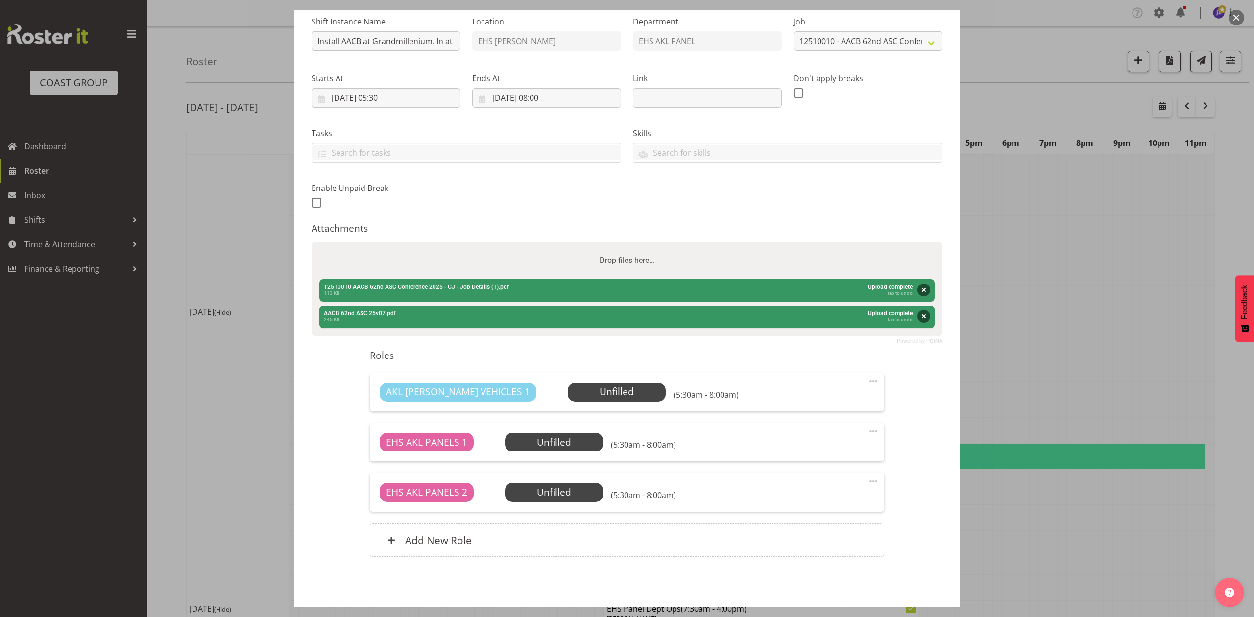
scroll to position [137, 0]
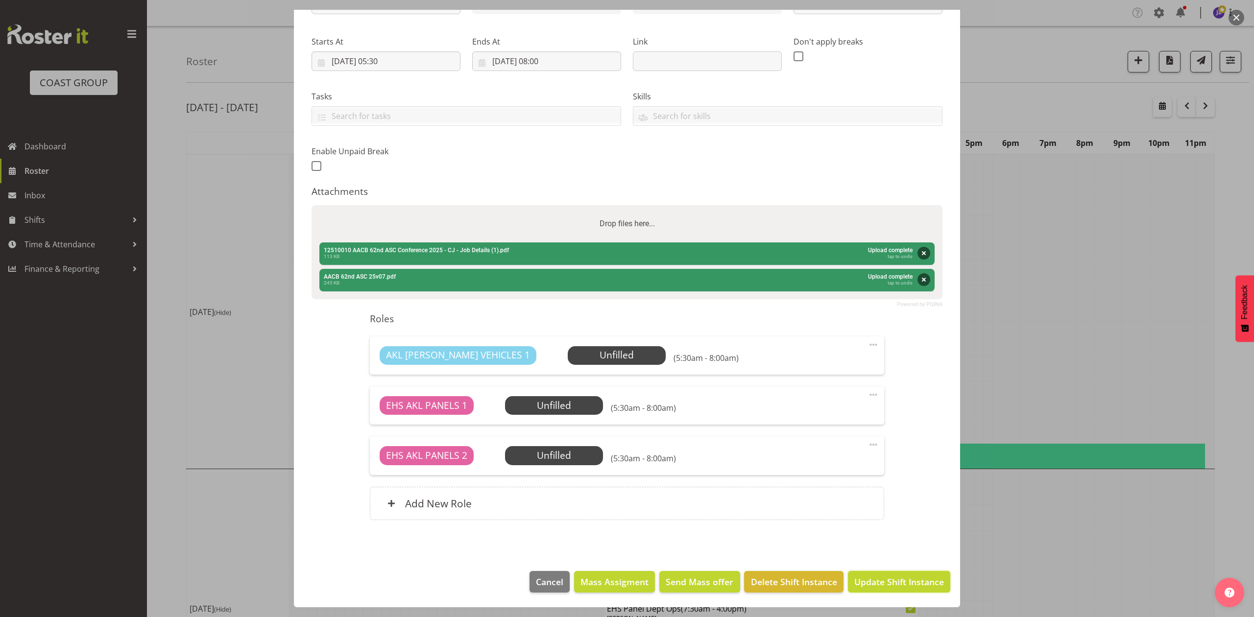
click at [892, 572] on button "Update Shift Instance" at bounding box center [899, 582] width 102 height 22
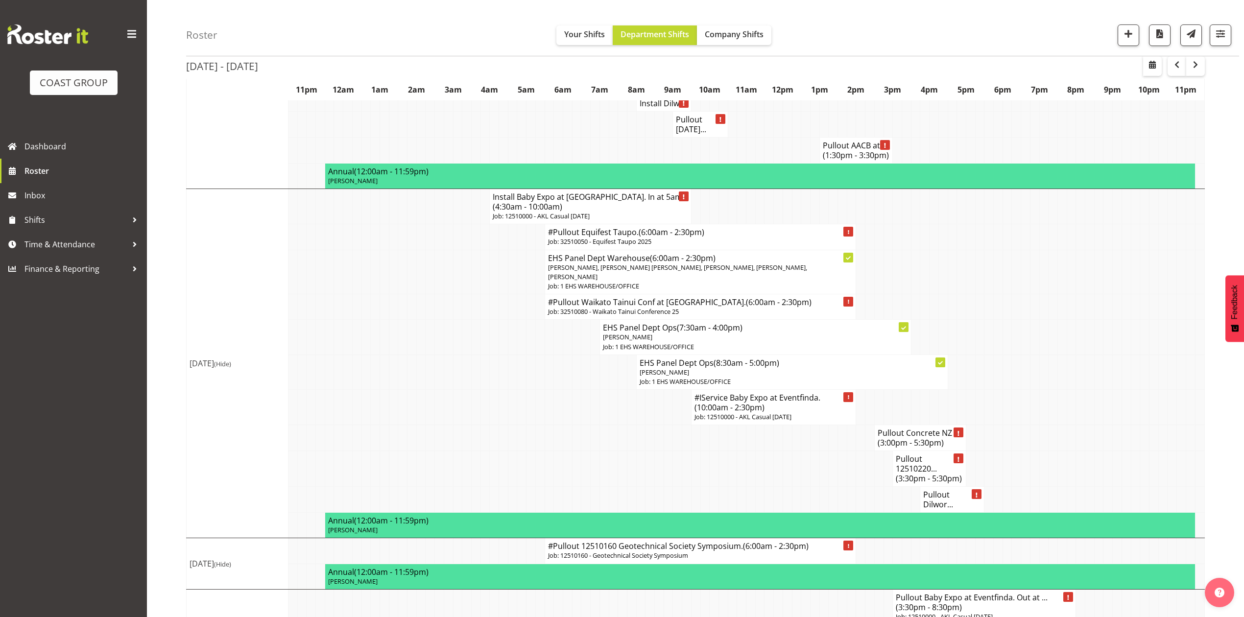
scroll to position [974, 0]
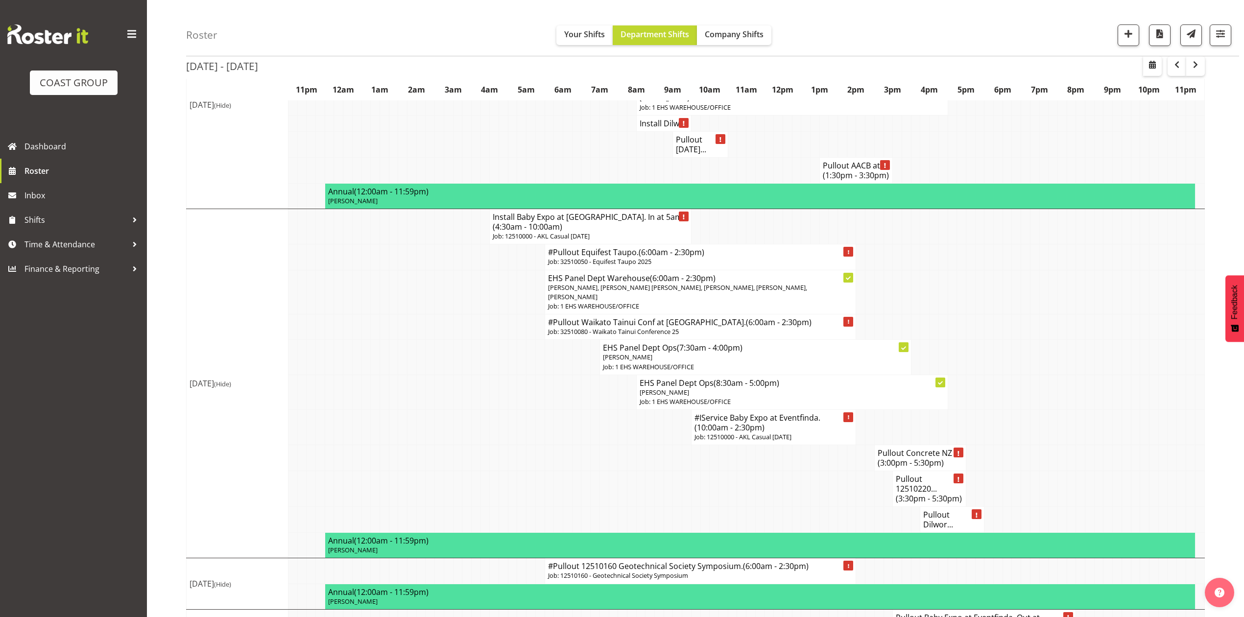
click at [918, 474] on h4 "Pullout 12510220... (3:30pm - 5:30pm)" at bounding box center [929, 488] width 67 height 29
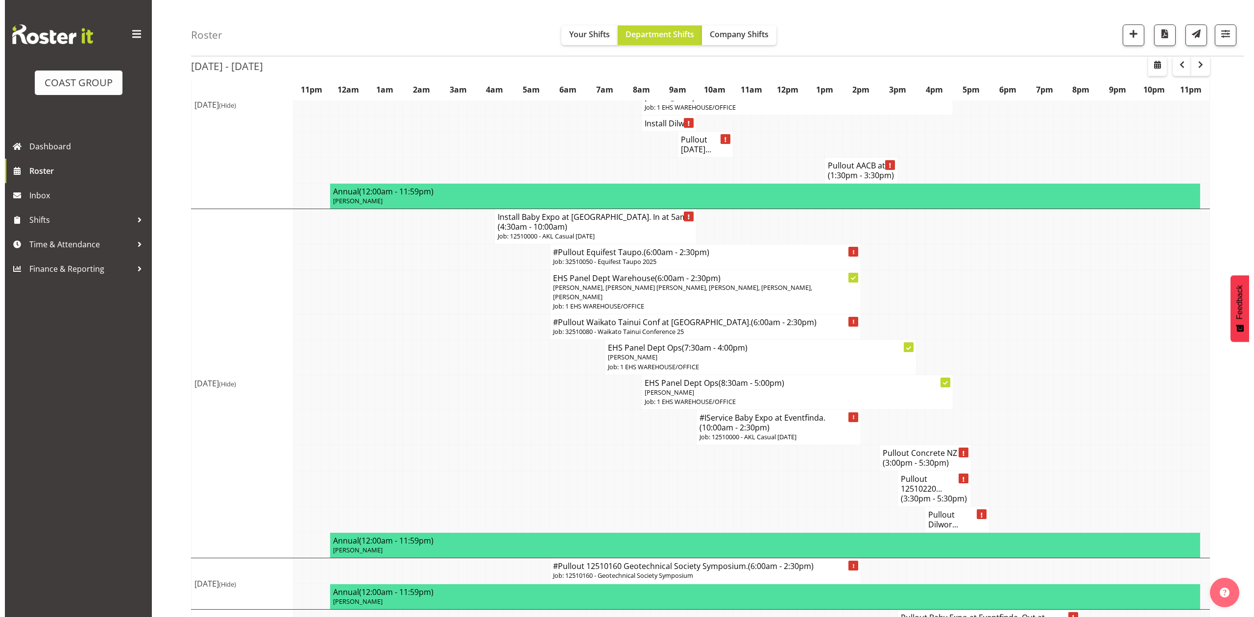
scroll to position [969, 0]
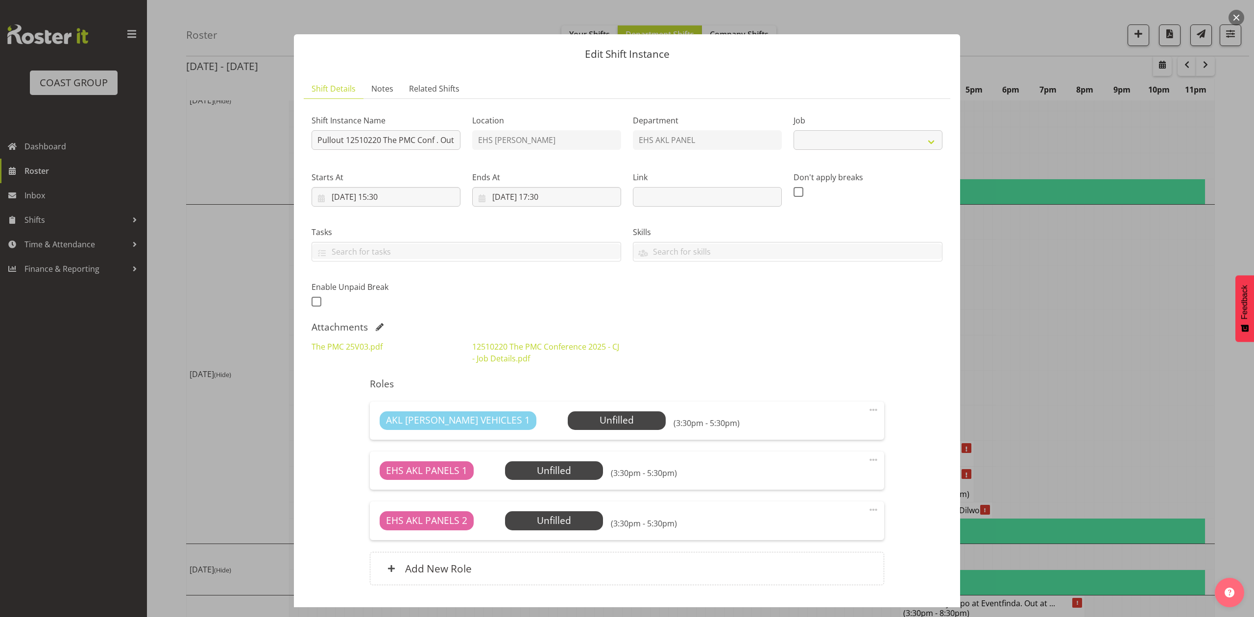
select select "10640"
click at [1125, 359] on div at bounding box center [627, 308] width 1254 height 617
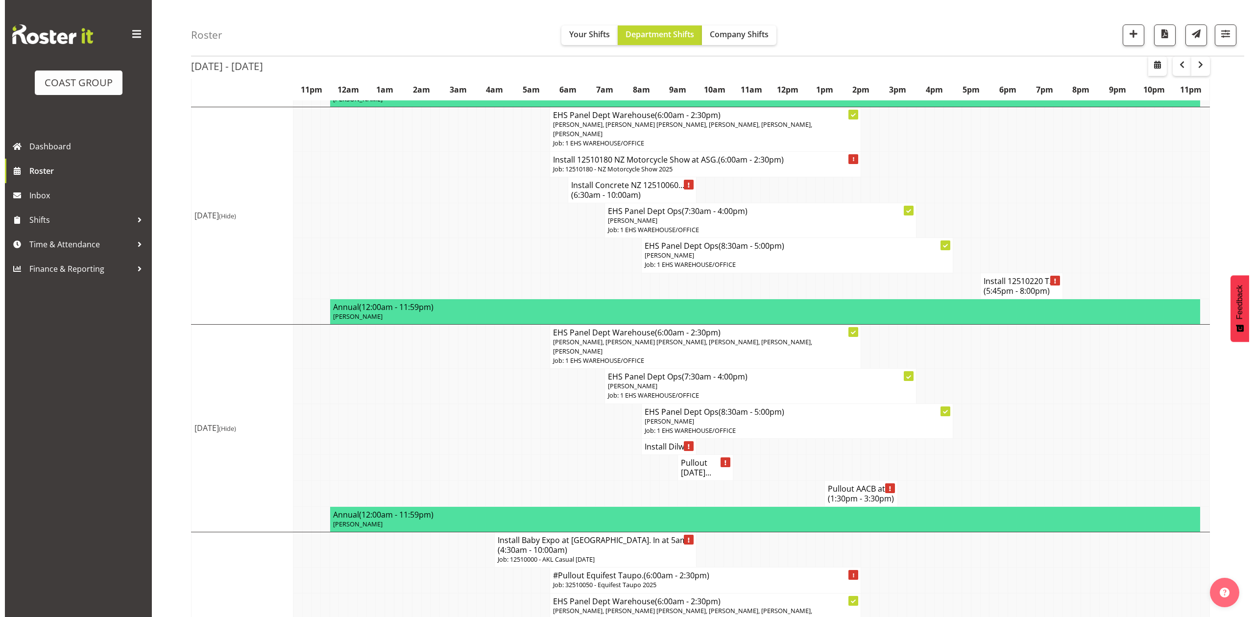
scroll to position [647, 0]
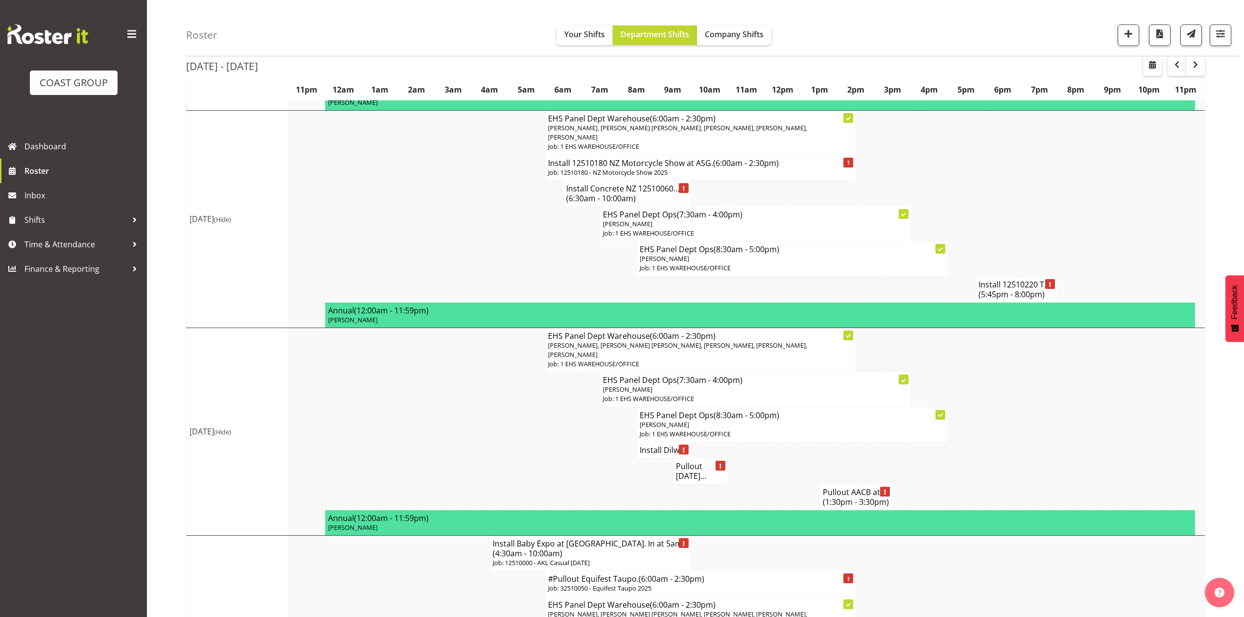
click at [854, 487] on h4 "Pullout AACB at ... (1:30pm - 3:30pm)" at bounding box center [856, 497] width 67 height 20
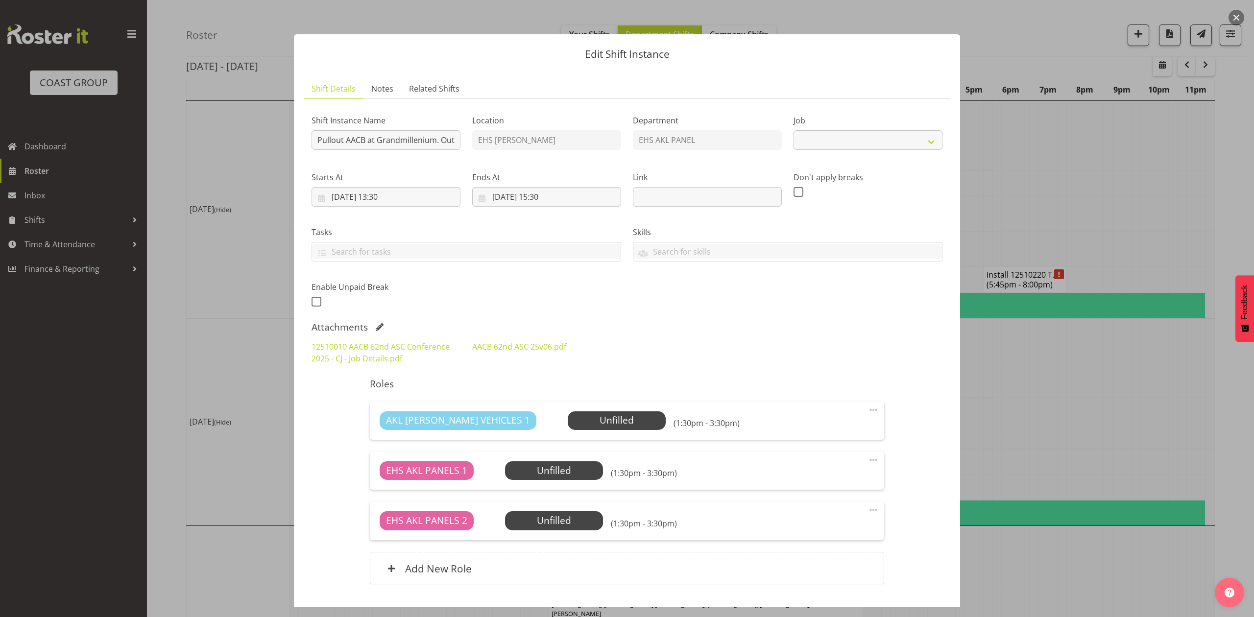
select select "8960"
click at [381, 326] on span at bounding box center [380, 327] width 8 height 8
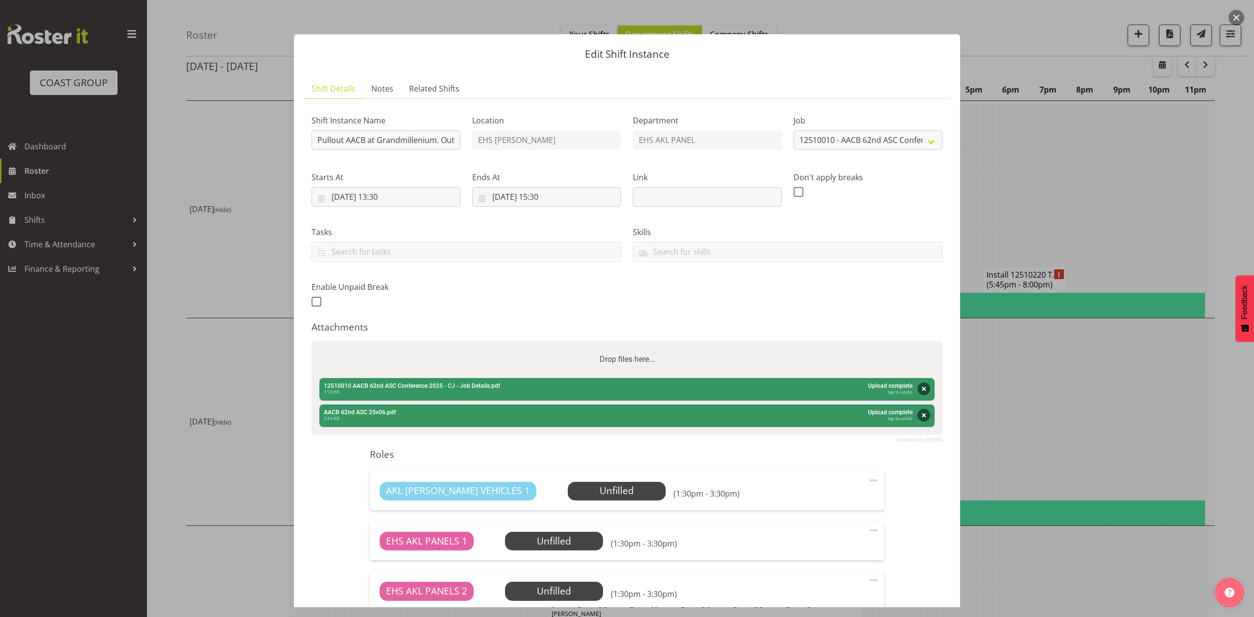
click at [851, 356] on div "Drop files here..." at bounding box center [626, 359] width 631 height 37
click at [311, 341] on input "Drop files here..." at bounding box center [626, 342] width 631 height 3
type input "C:\fakepath\12510010 AACB 62nd ASC Conference 2025 - CJ - Job Details (1).pdf"
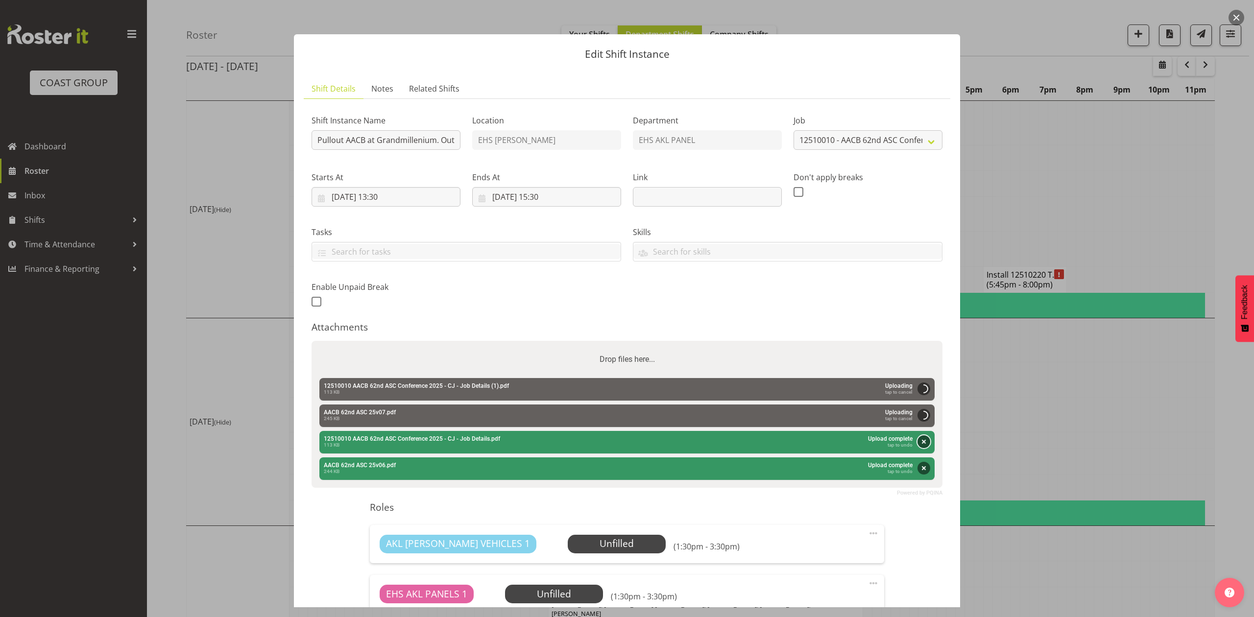
click at [917, 439] on button "Remove" at bounding box center [923, 441] width 13 height 13
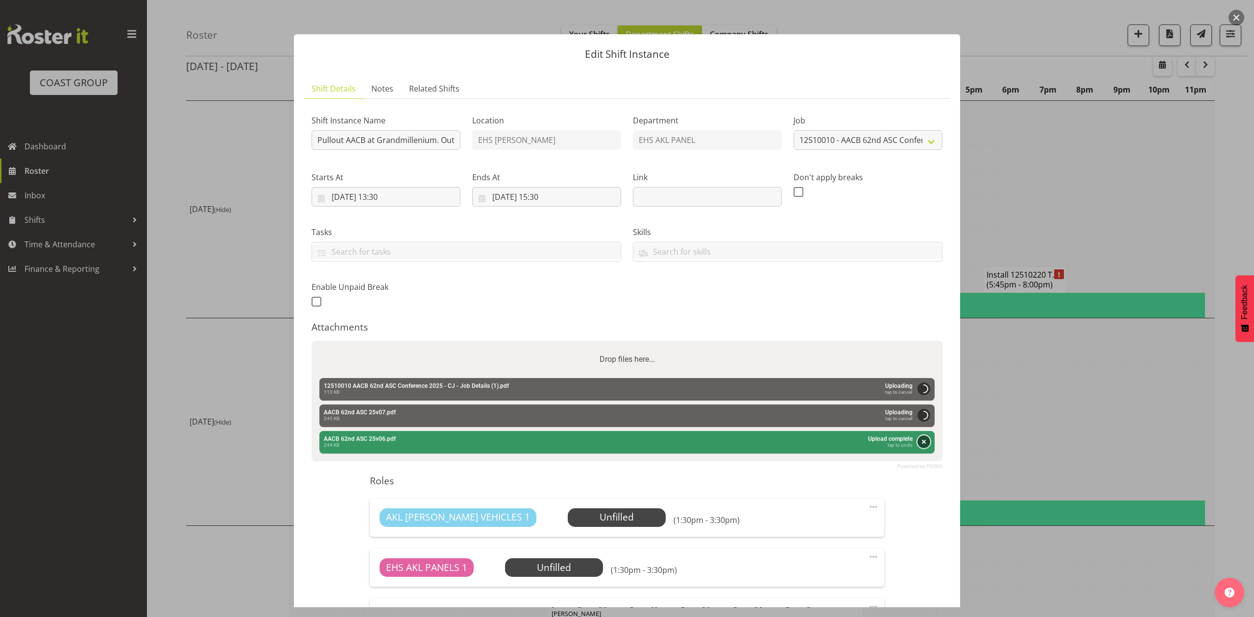
click at [917, 443] on button "Remove" at bounding box center [923, 441] width 13 height 13
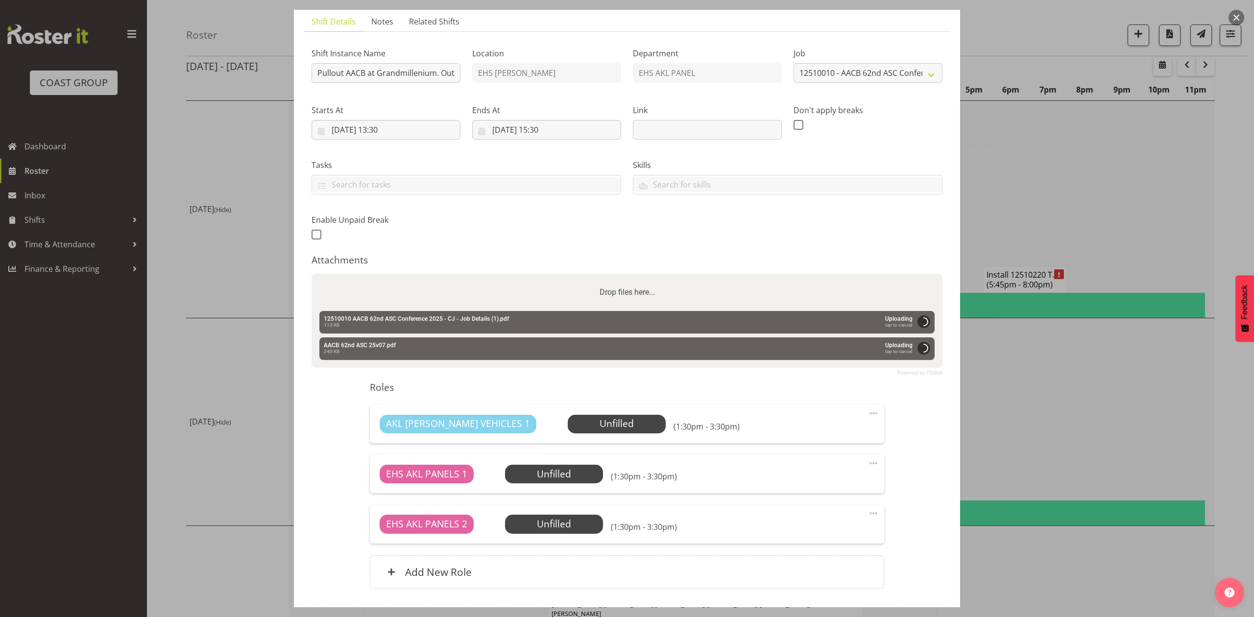
scroll to position [137, 0]
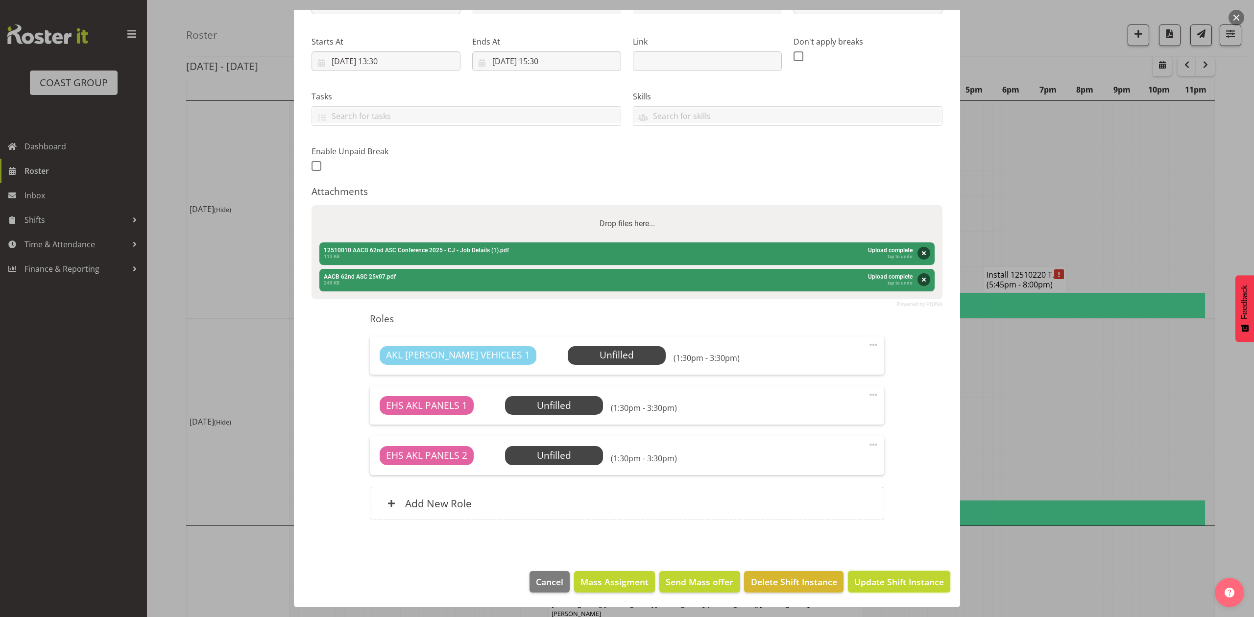
click at [907, 580] on span "Update Shift Instance" at bounding box center [899, 581] width 90 height 13
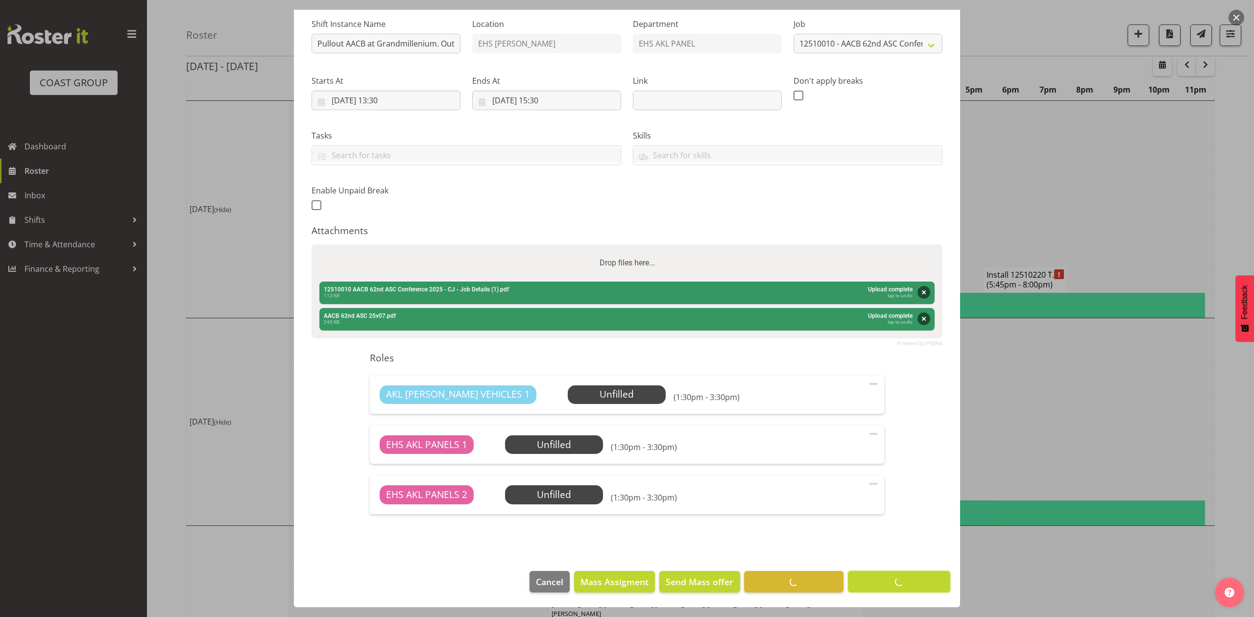
scroll to position [0, 0]
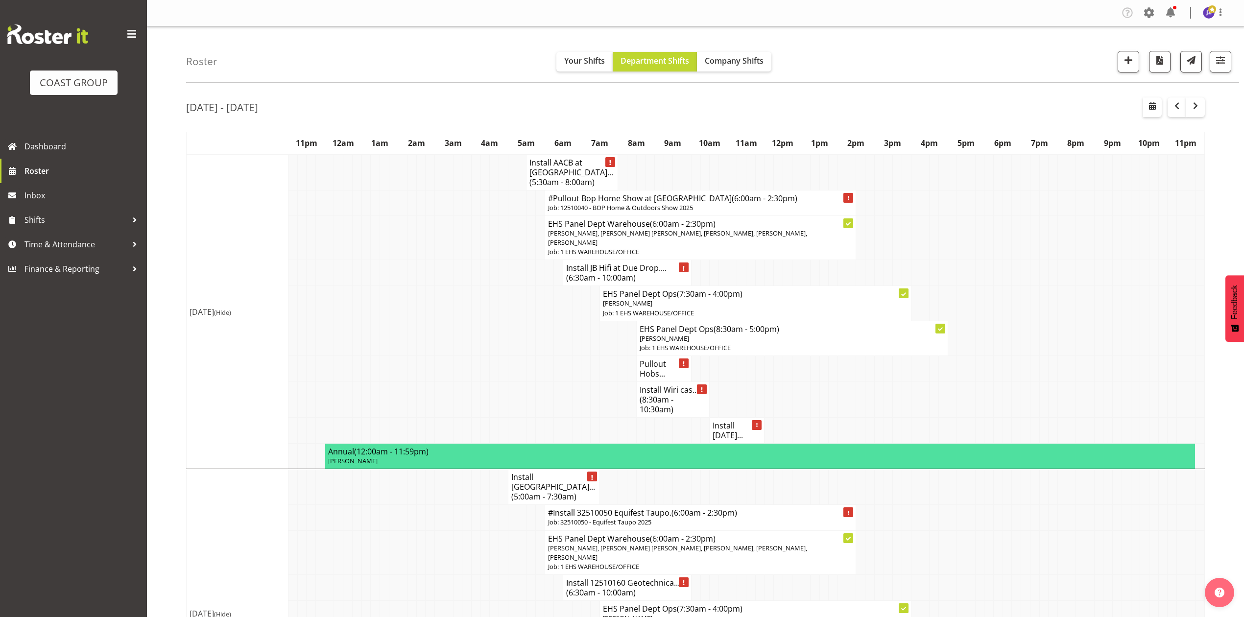
click at [618, 203] on p "Job: 12510040 - BOP Home & Outdoors Show 2025" at bounding box center [700, 207] width 305 height 9
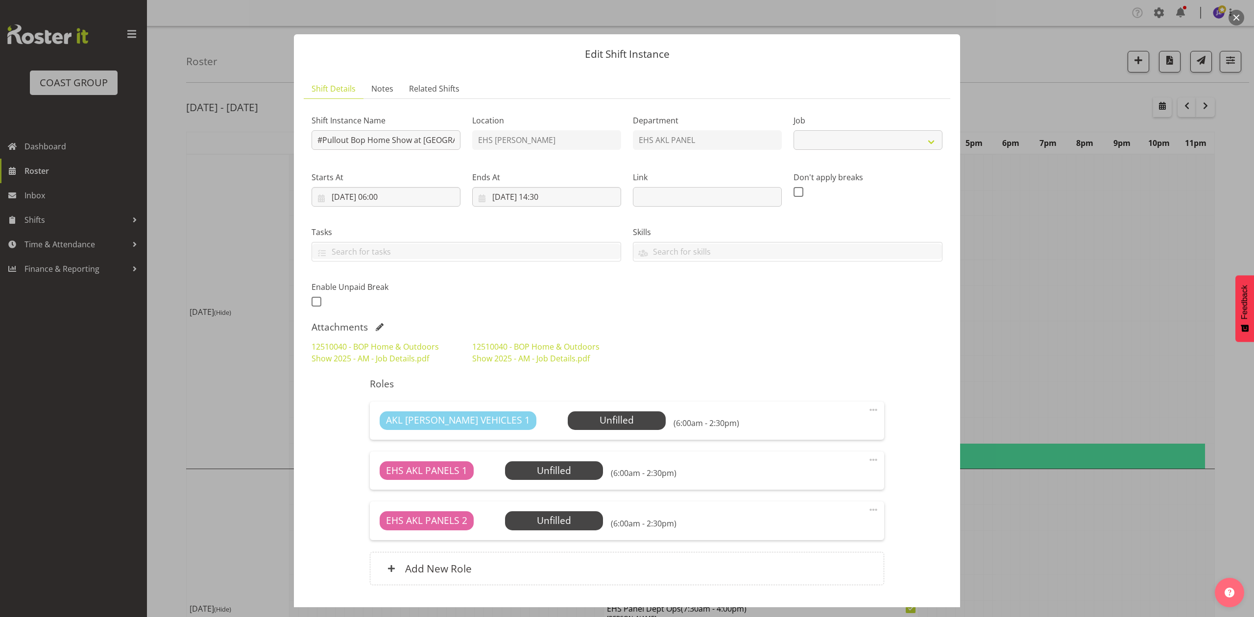
select select "9297"
click at [1233, 19] on button "button" at bounding box center [1236, 18] width 16 height 16
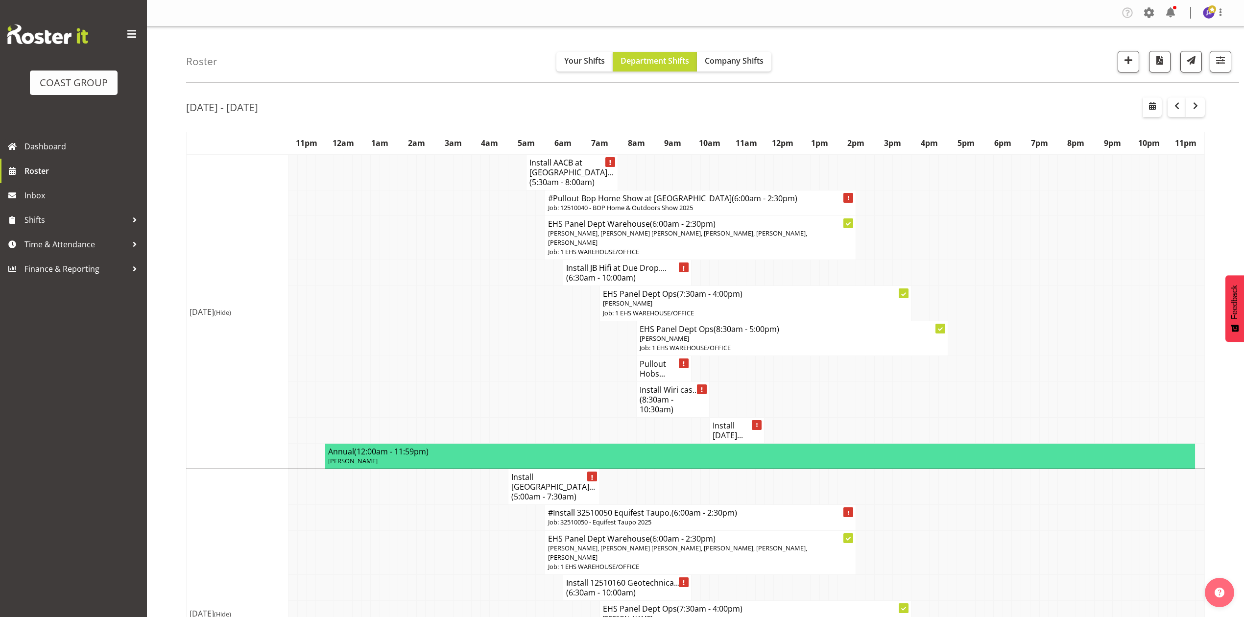
click at [565, 177] on span "(5:30am - 8:00am)" at bounding box center [561, 182] width 65 height 11
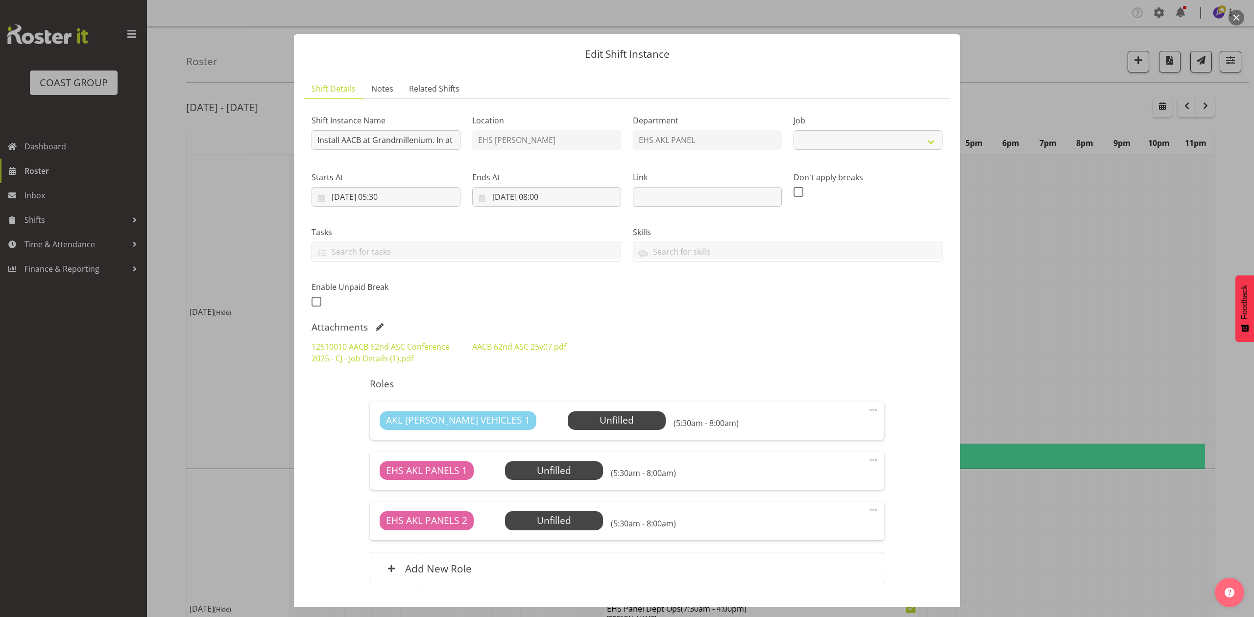
select select "8960"
click at [343, 138] on input "Install AACB at Grandmillenium. In at 6am." at bounding box center [385, 140] width 149 height 20
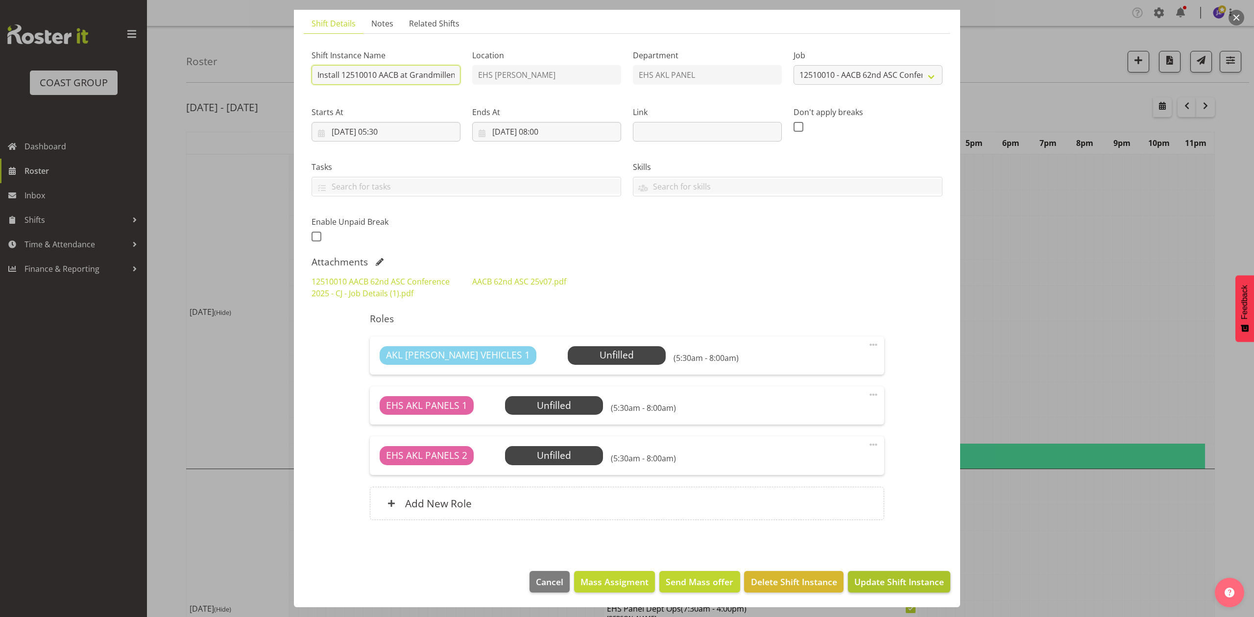
type input "Install 12510010 AACB at Grandmillenium. In at 6am."
click at [881, 581] on span "Update Shift Instance" at bounding box center [899, 581] width 90 height 13
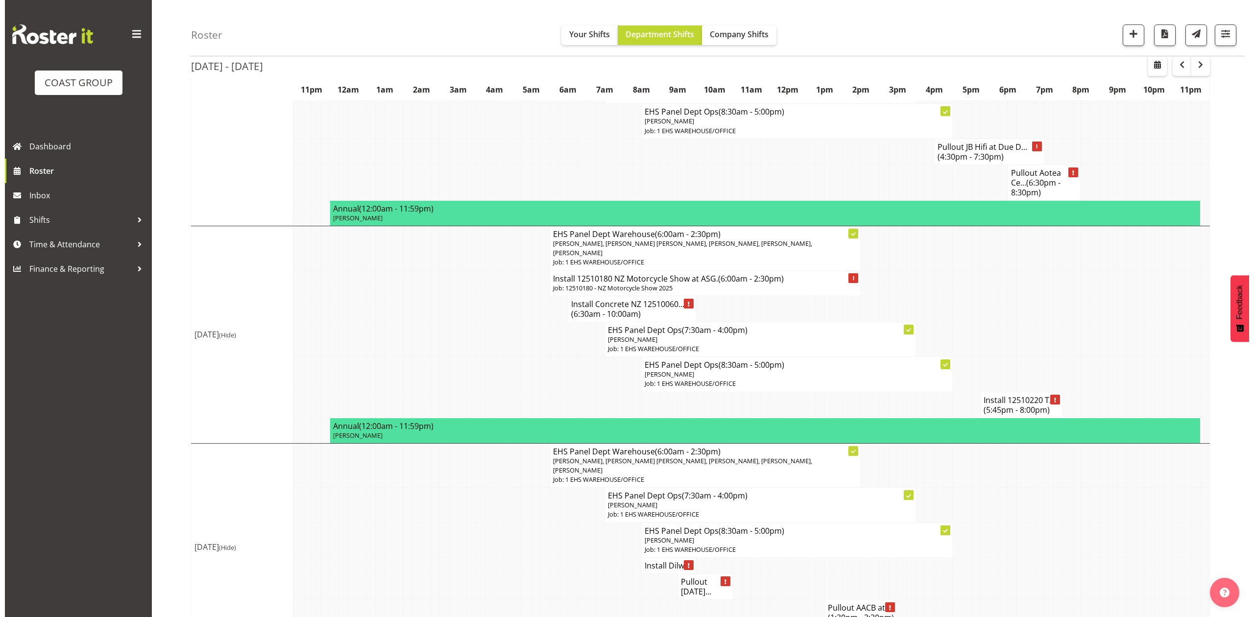
scroll to position [718, 0]
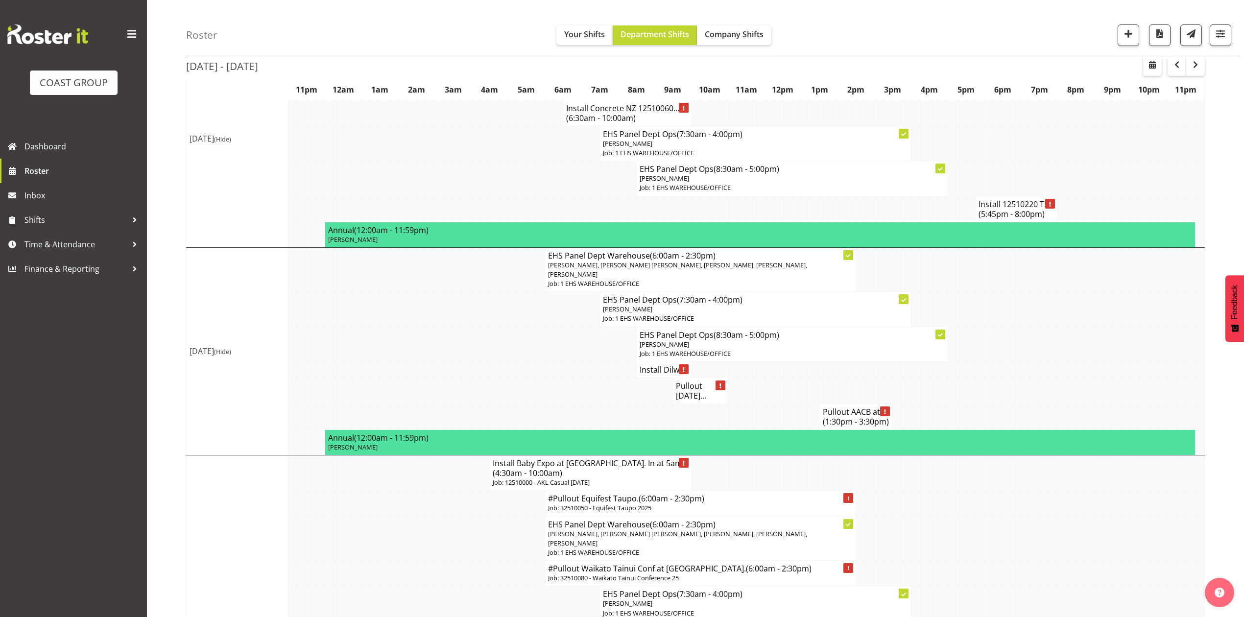
click at [826, 416] on span "(1:30pm - 3:30pm)" at bounding box center [856, 421] width 66 height 11
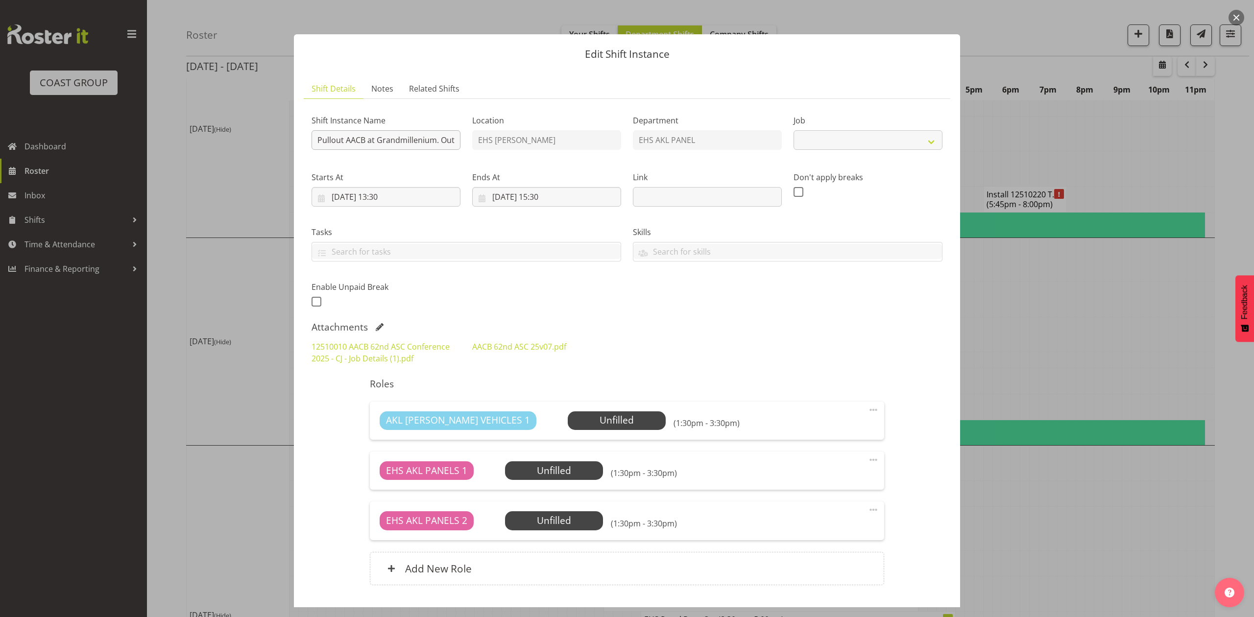
select select "8960"
click at [349, 137] on input "Pullout AACB at Grandmillenium. Out at 2pm." at bounding box center [385, 140] width 149 height 20
click at [346, 140] on input "Pullout AACB at Grandmillenium. Out at 2pm." at bounding box center [385, 140] width 149 height 20
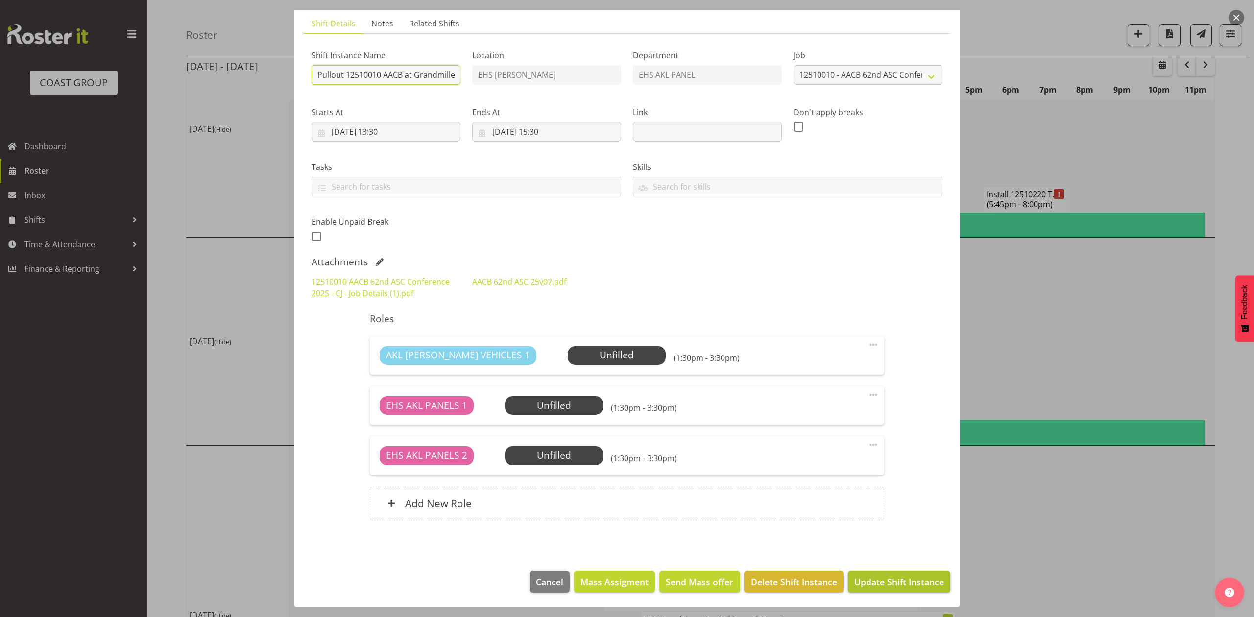
type input "Pullout 12510010 AACB at Grandmillenium. Out at 2pm."
click at [876, 577] on span "Update Shift Instance" at bounding box center [899, 581] width 90 height 13
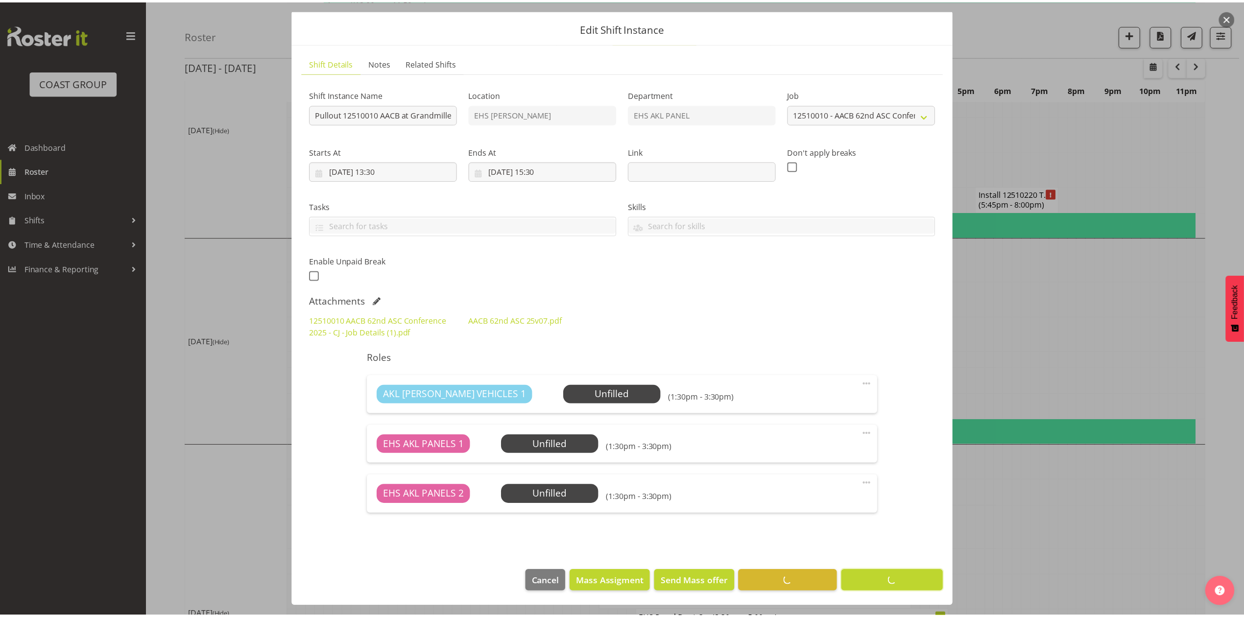
scroll to position [0, 0]
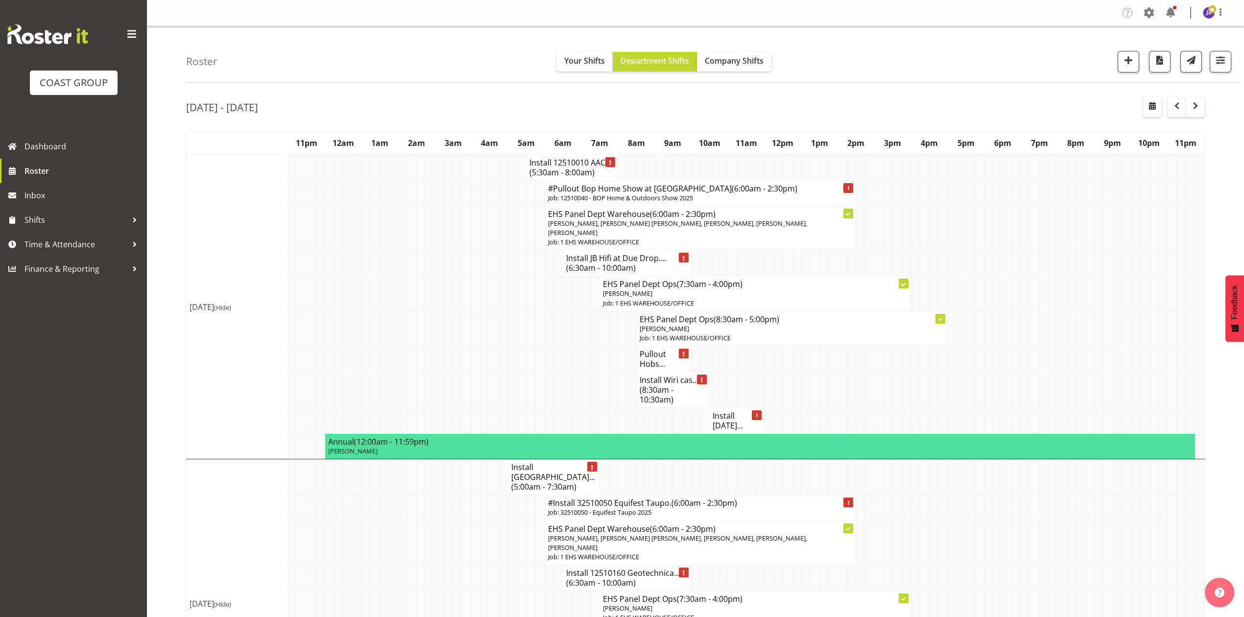
click at [944, 259] on td at bounding box center [942, 263] width 9 height 26
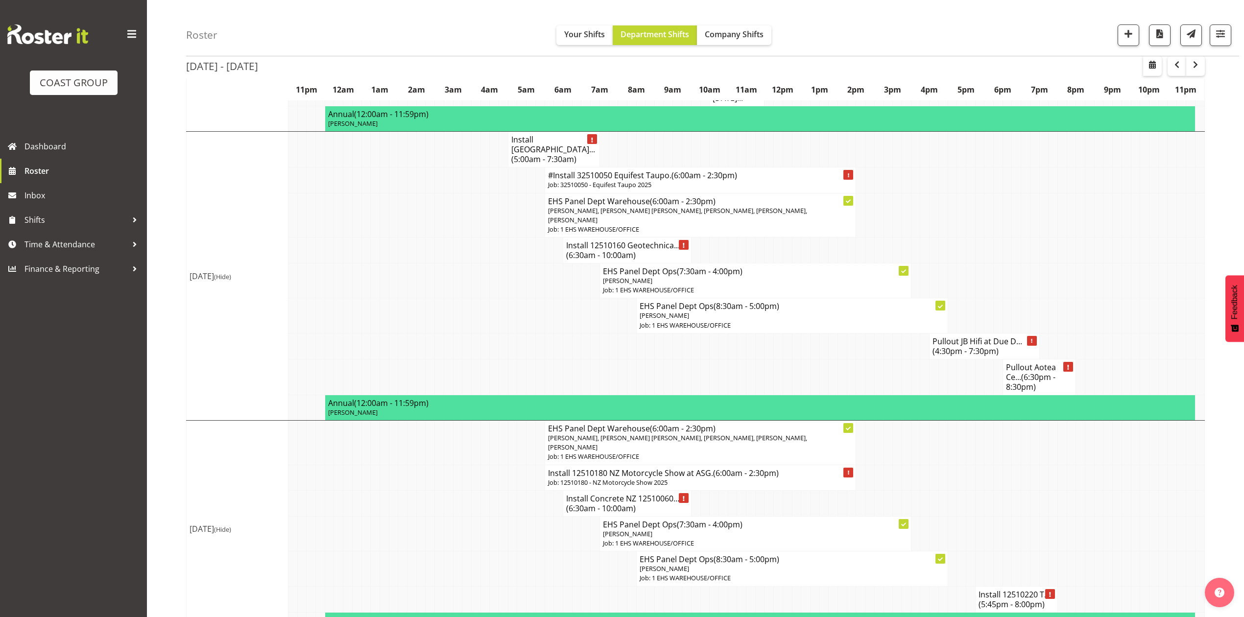
scroll to position [200, 0]
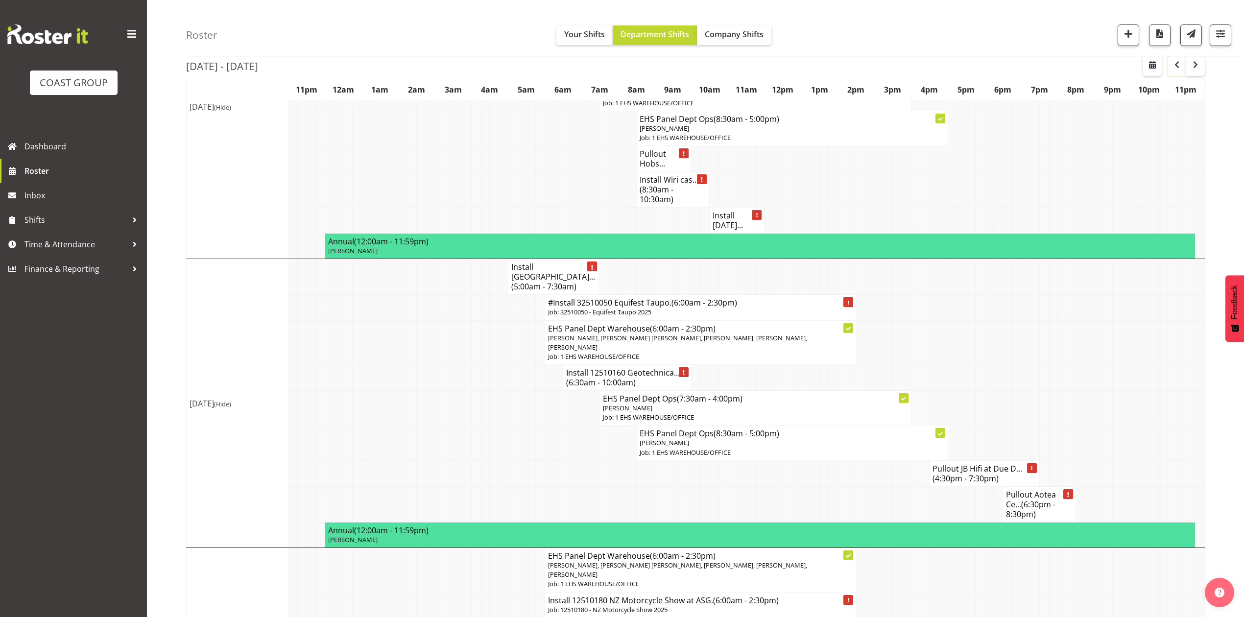
click at [1178, 63] on span "button" at bounding box center [1177, 65] width 12 height 12
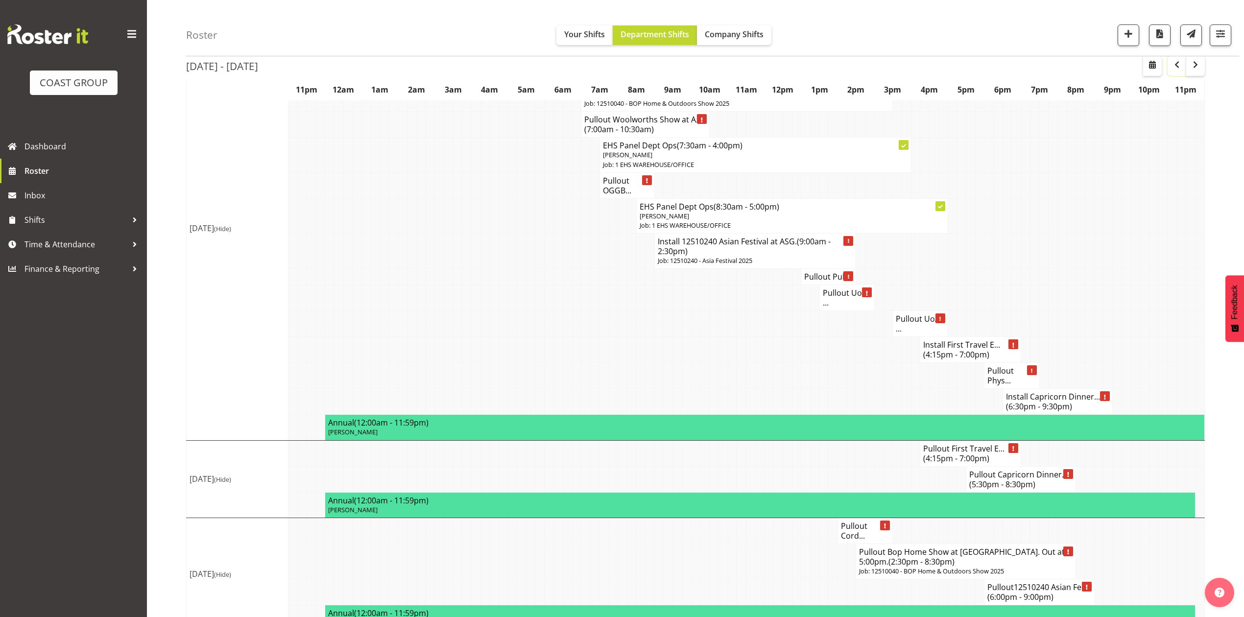
scroll to position [1043, 0]
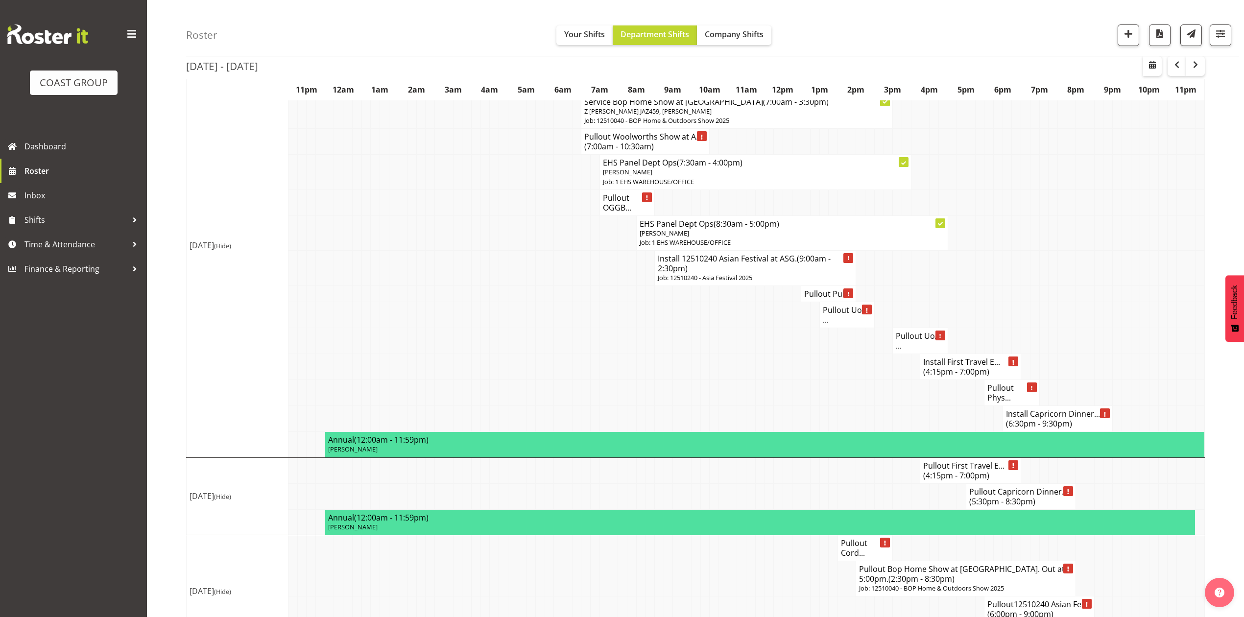
click at [914, 351] on h4 "Pullout UoA ..." at bounding box center [920, 341] width 48 height 20
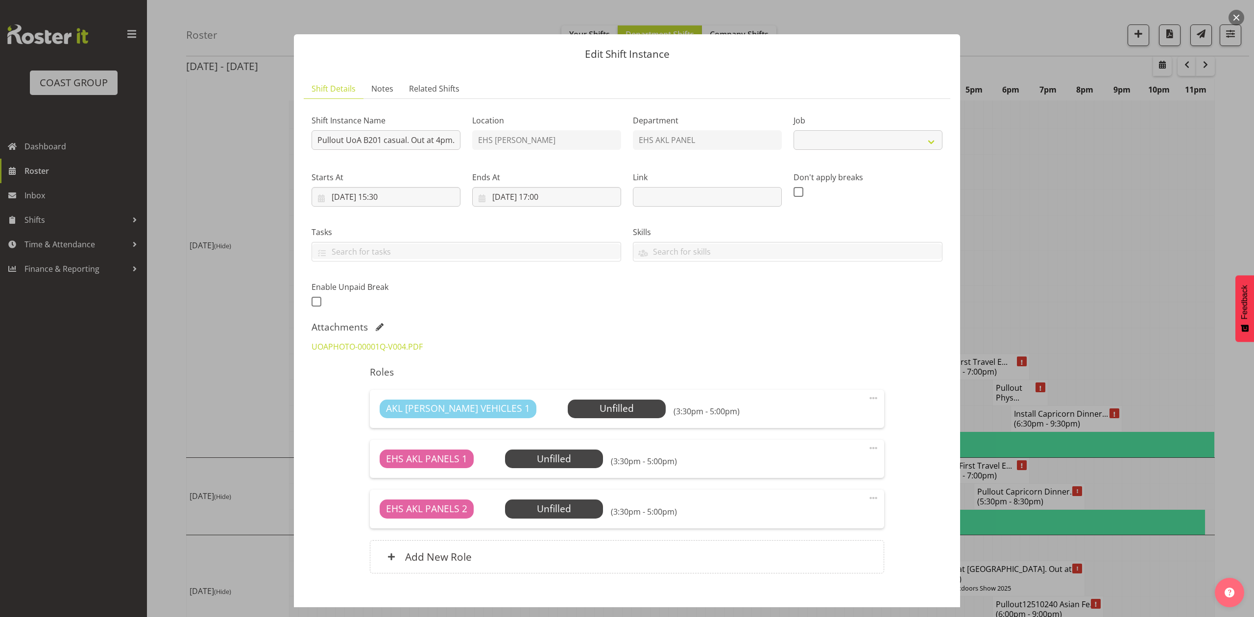
select select "8654"
click at [1061, 307] on div at bounding box center [627, 308] width 1254 height 617
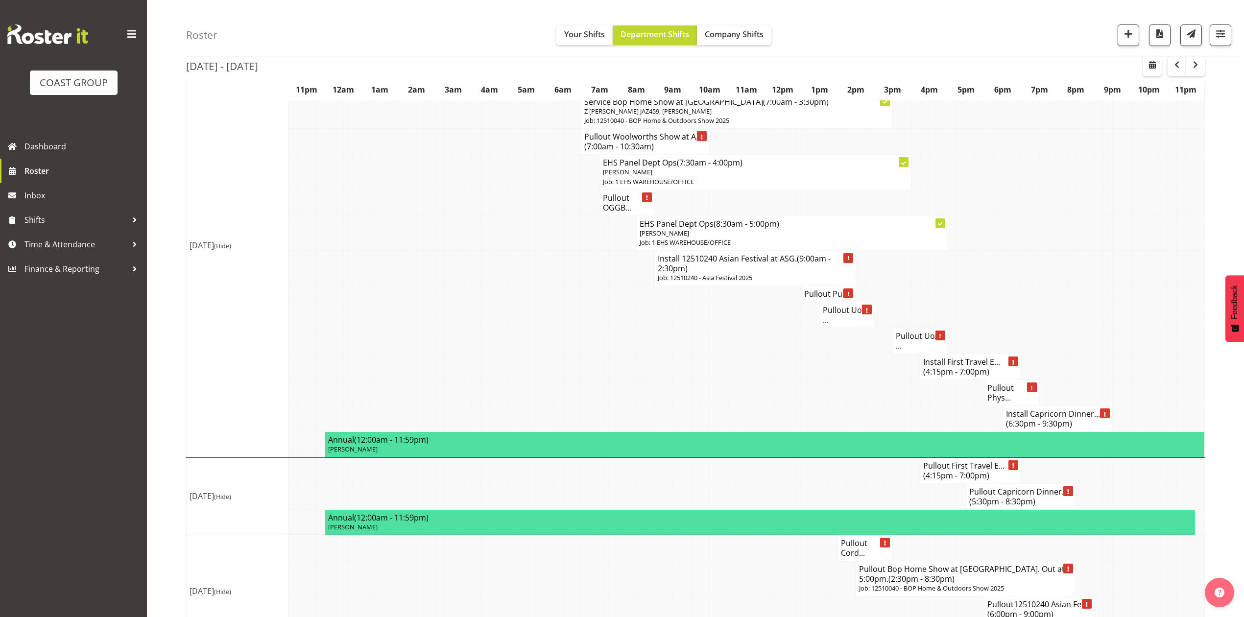
click at [987, 403] on h4 "Pullout Phys..." at bounding box center [1011, 393] width 48 height 20
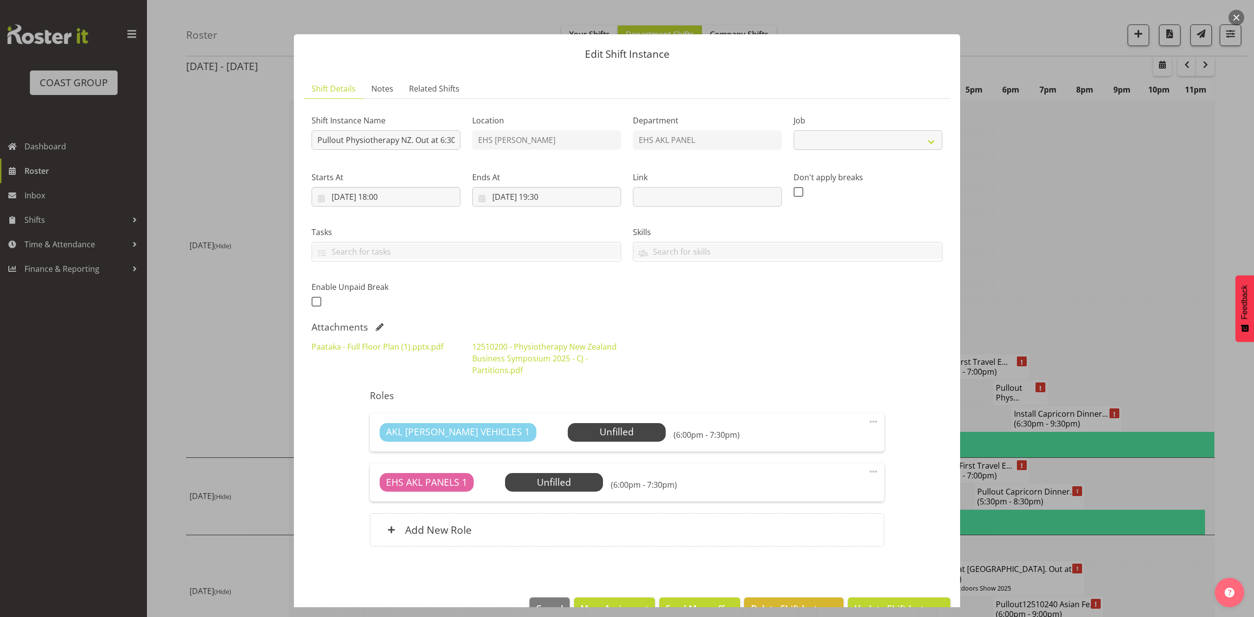
select select "9253"
click at [1162, 200] on div at bounding box center [627, 308] width 1254 height 617
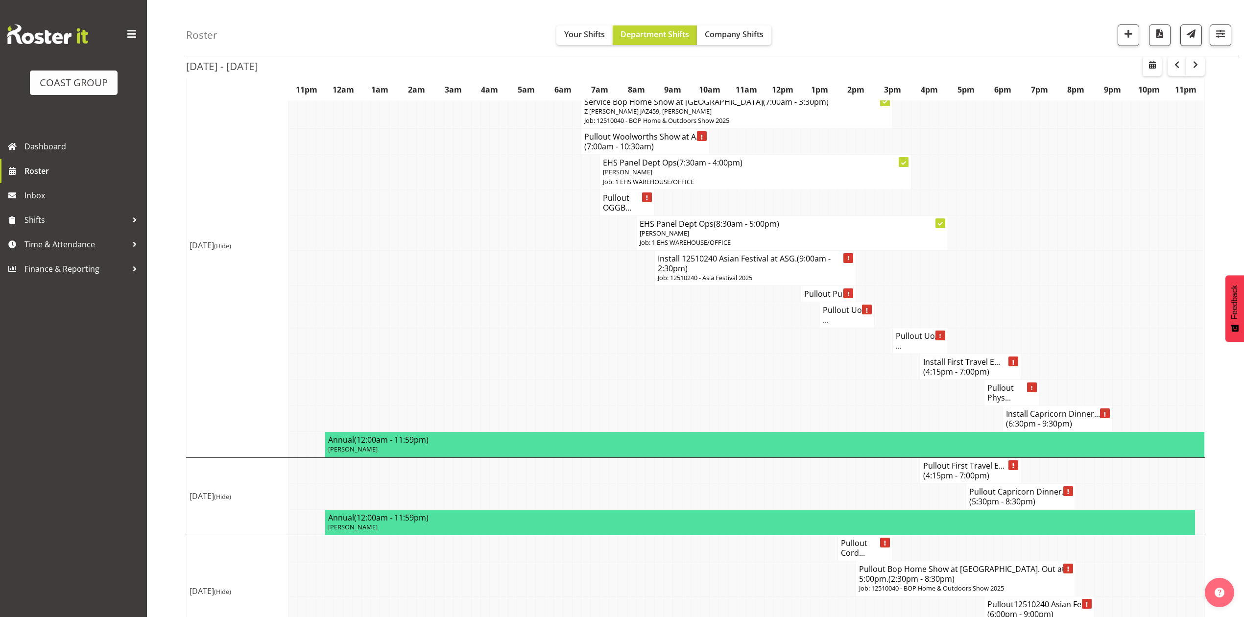
click at [1047, 429] on span "(6:30pm - 9:30pm)" at bounding box center [1039, 423] width 66 height 11
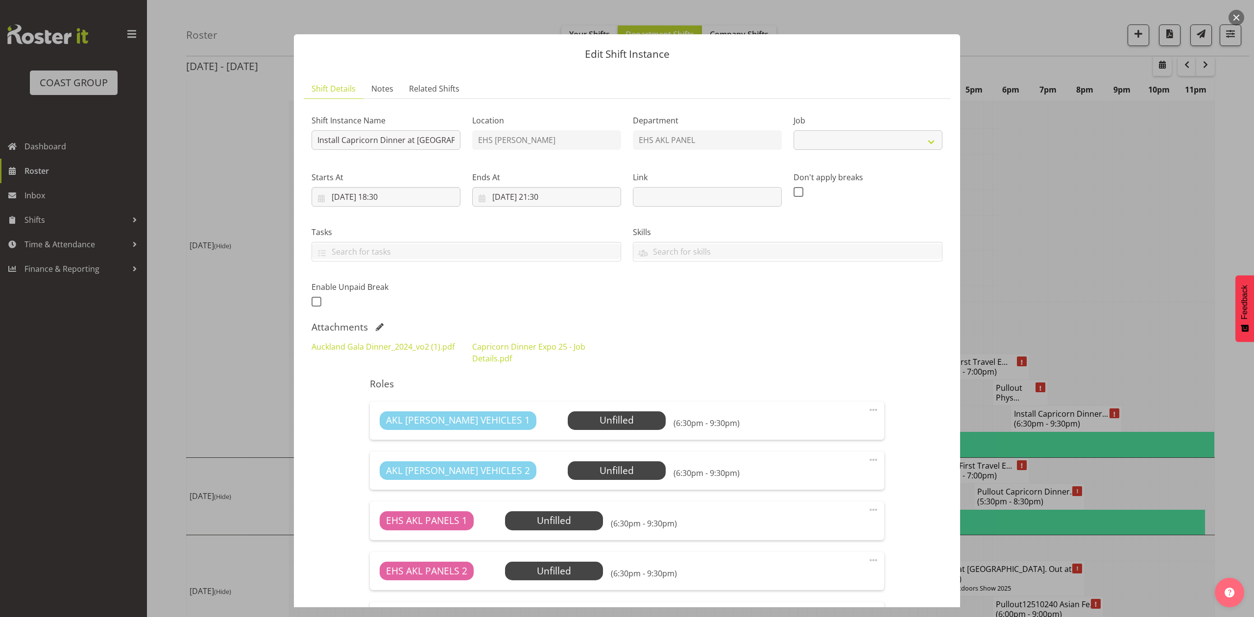
select select "9881"
click at [404, 352] on link "Auckland Gala Dinner_2024_vo2 (1).pdf" at bounding box center [382, 346] width 143 height 11
click at [1074, 159] on div at bounding box center [627, 308] width 1254 height 617
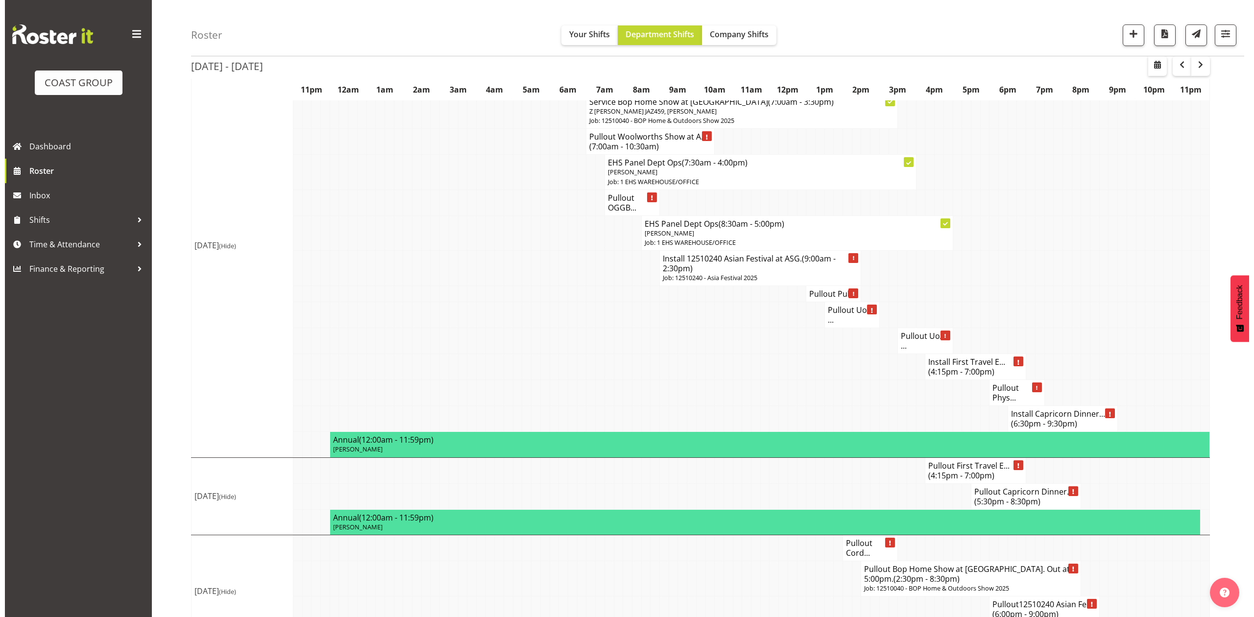
scroll to position [978, 0]
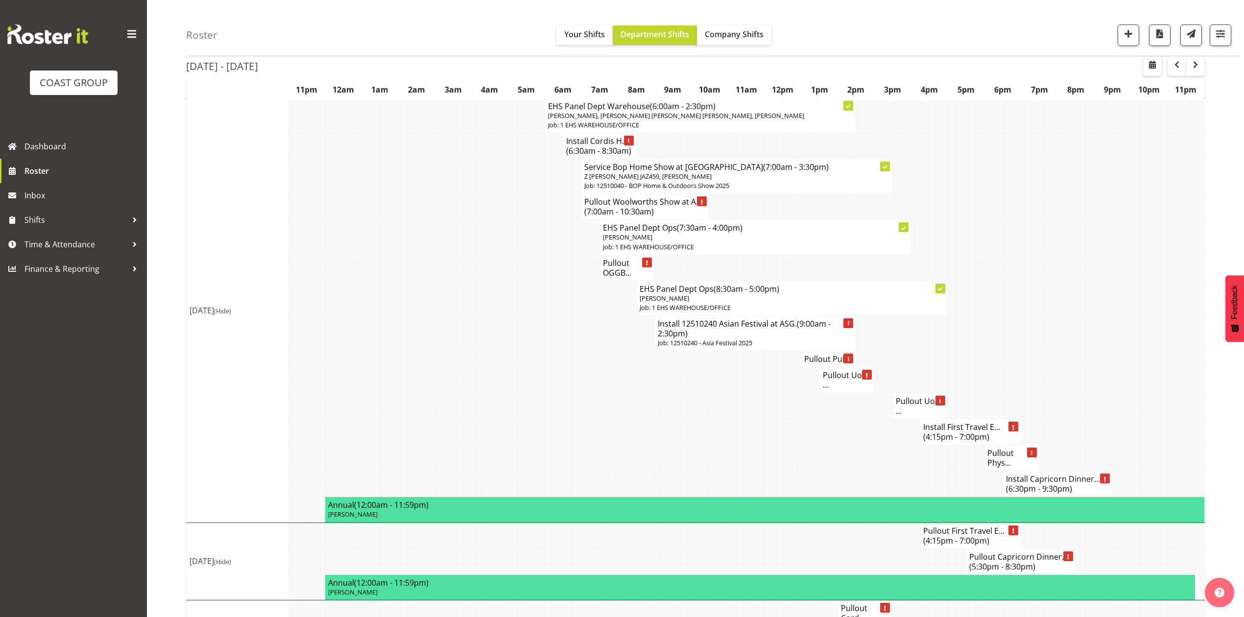
click at [580, 156] on h4 "Install Cordis H... (6:30am - 8:30am)" at bounding box center [599, 146] width 67 height 20
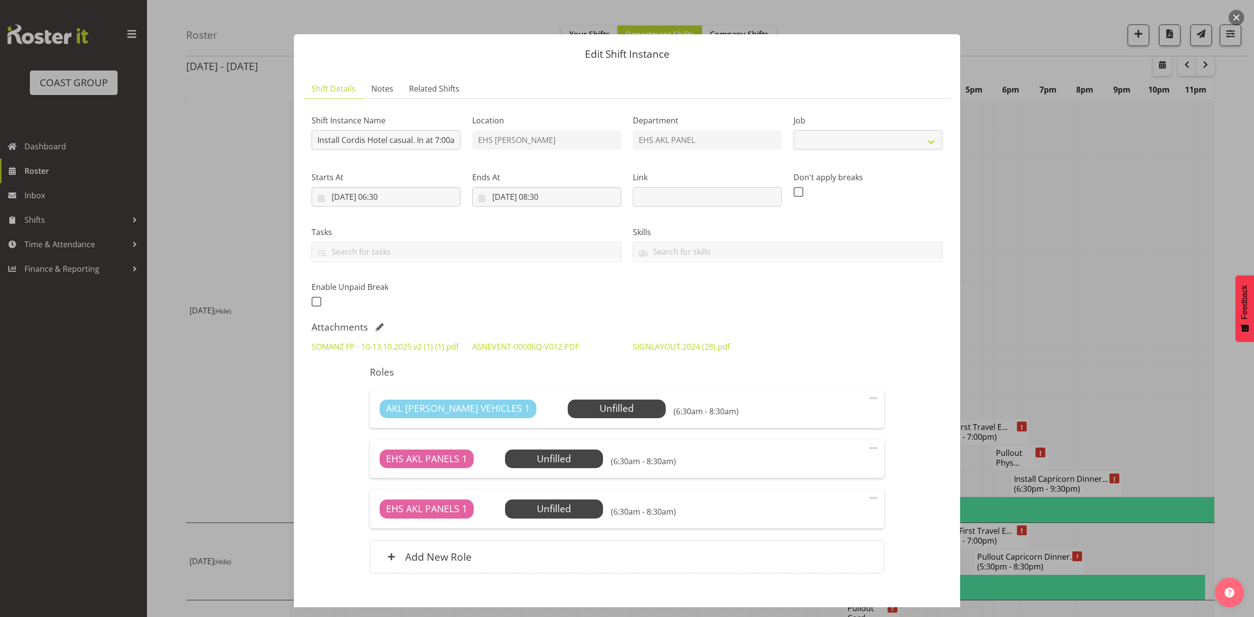
select select "8654"
click at [501, 347] on link "ASNEVENT-00006Q-V012.PDF" at bounding box center [525, 346] width 107 height 11
click at [676, 341] on link "SIGNLAYOUT.2024 (28).pdf" at bounding box center [681, 346] width 97 height 11
click at [369, 351] on link "SOMANZ FP - 10-13.10.2025 v2 (1) (1).pdf" at bounding box center [384, 346] width 147 height 11
click at [221, 381] on div at bounding box center [627, 308] width 1254 height 617
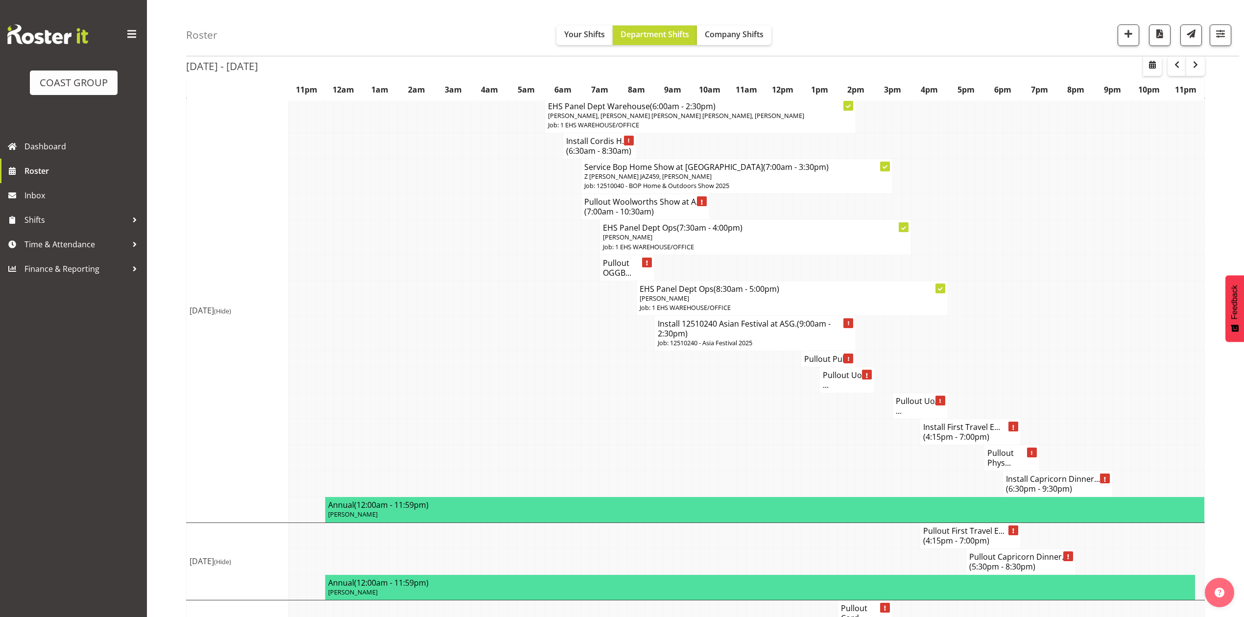
click at [588, 156] on h4 "Install Cordis H... (6:30am - 8:30am)" at bounding box center [599, 146] width 67 height 20
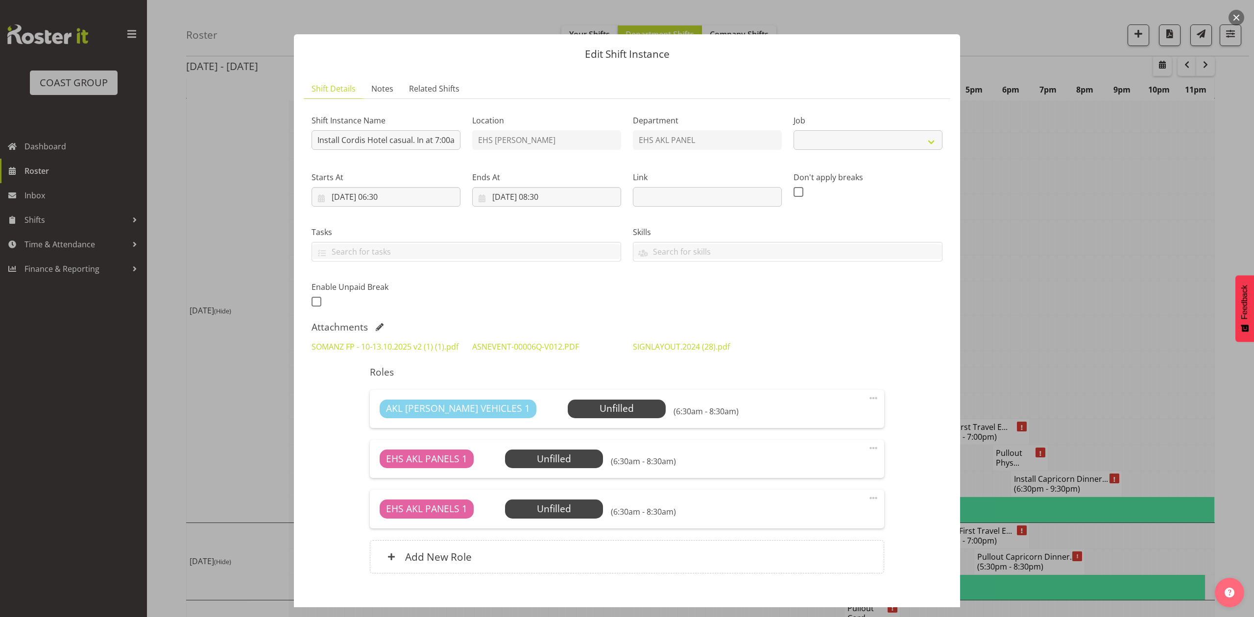
select select "8654"
click at [362, 349] on link "SOMANZ FP - 10-13.10.2025 v2 (1) (1).pdf" at bounding box center [384, 346] width 147 height 11
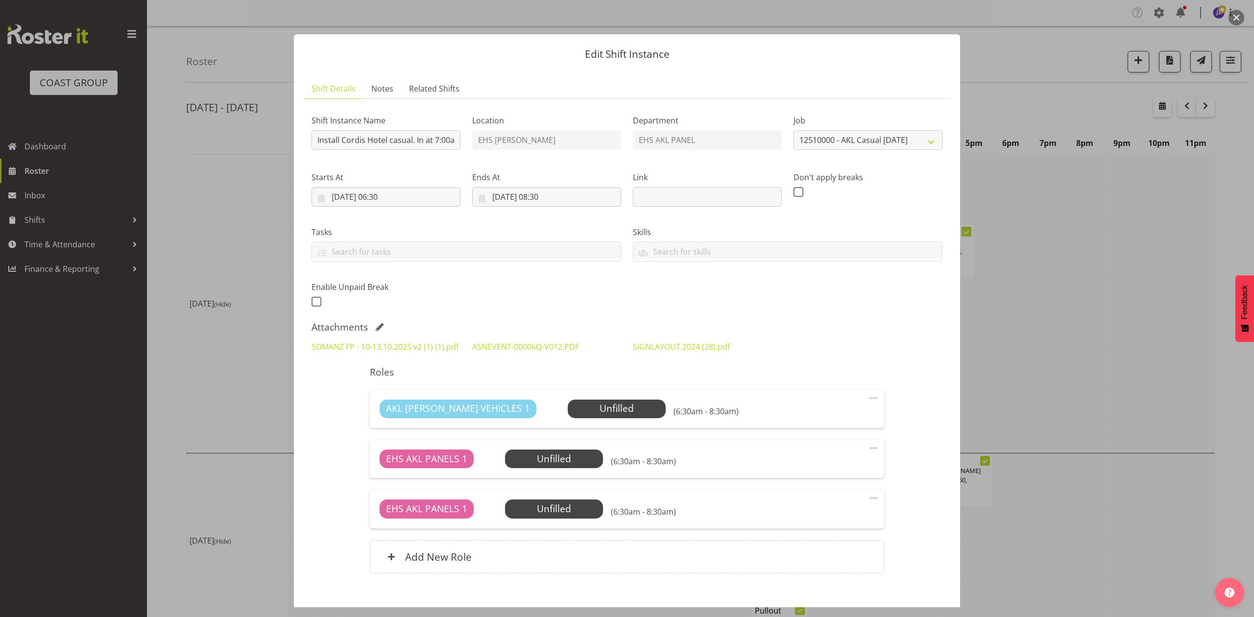
select select "8654"
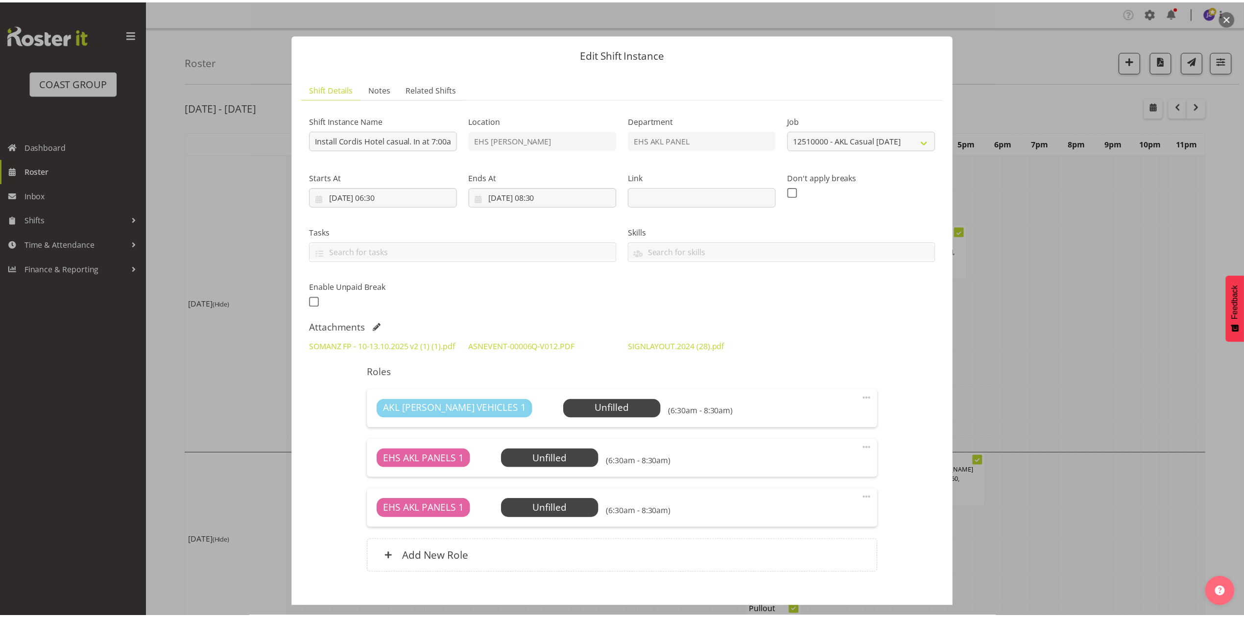
scroll to position [978, 0]
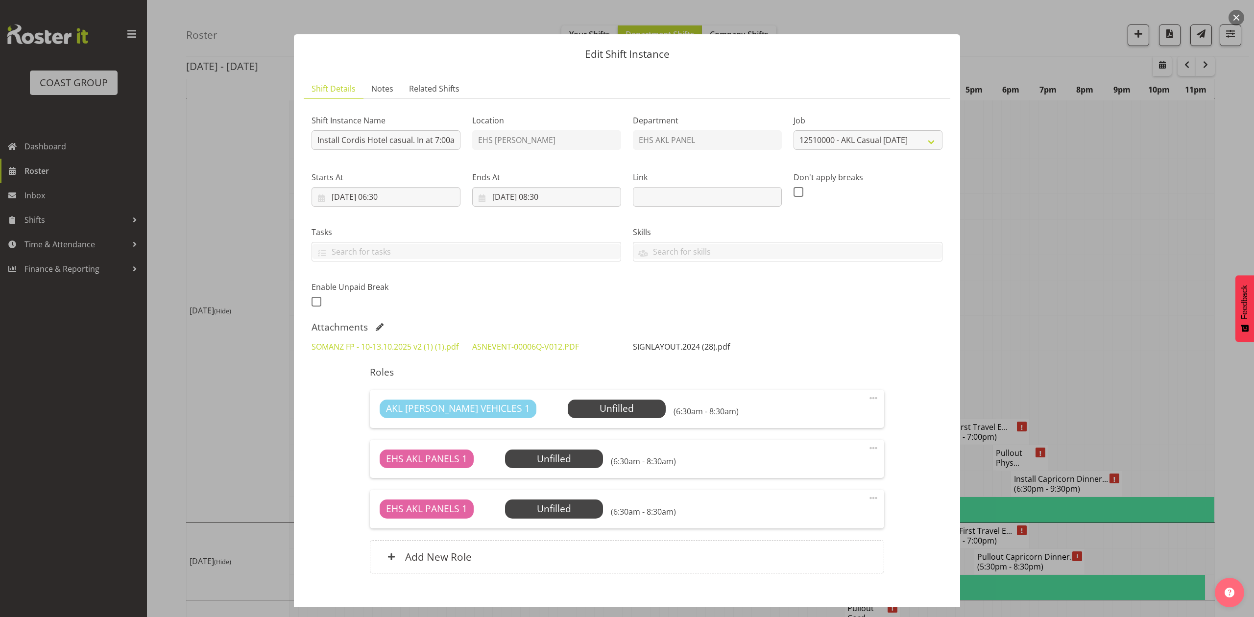
click at [647, 343] on link "SIGNLAYOUT.2024 (28).pdf" at bounding box center [681, 346] width 97 height 11
click at [511, 347] on link "ASNEVENT-00006Q-V012.PDF" at bounding box center [525, 346] width 107 height 11
drag, startPoint x: 1039, startPoint y: 296, endPoint x: 1048, endPoint y: 296, distance: 8.8
click at [1040, 296] on div at bounding box center [627, 308] width 1254 height 617
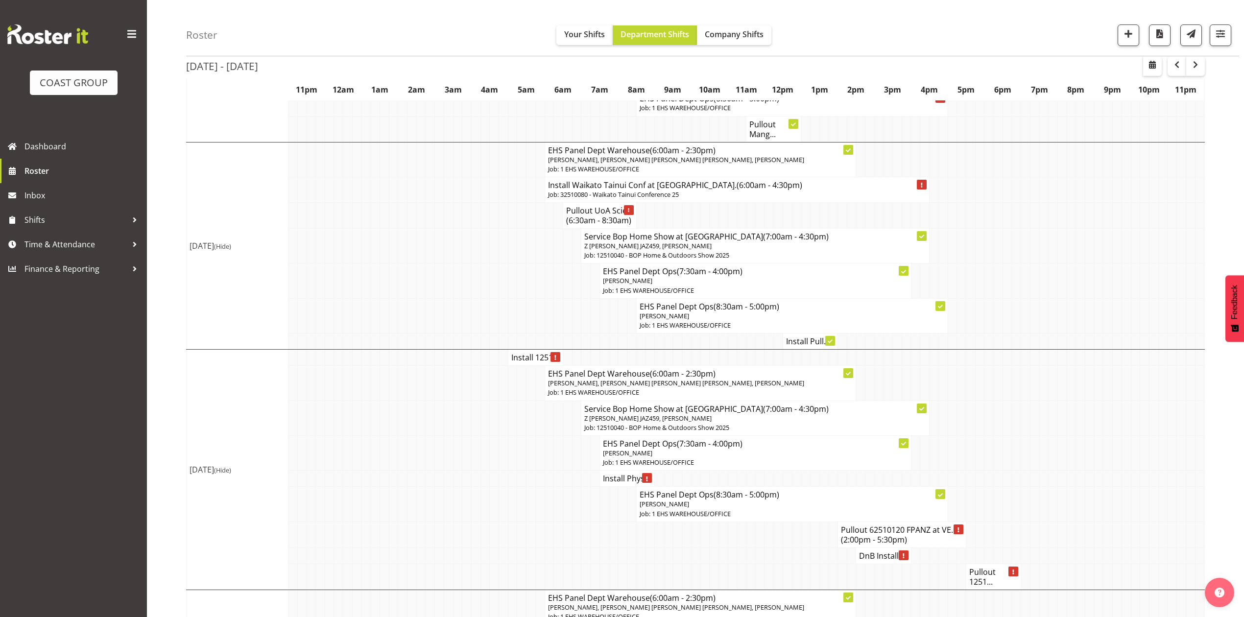
scroll to position [390, 0]
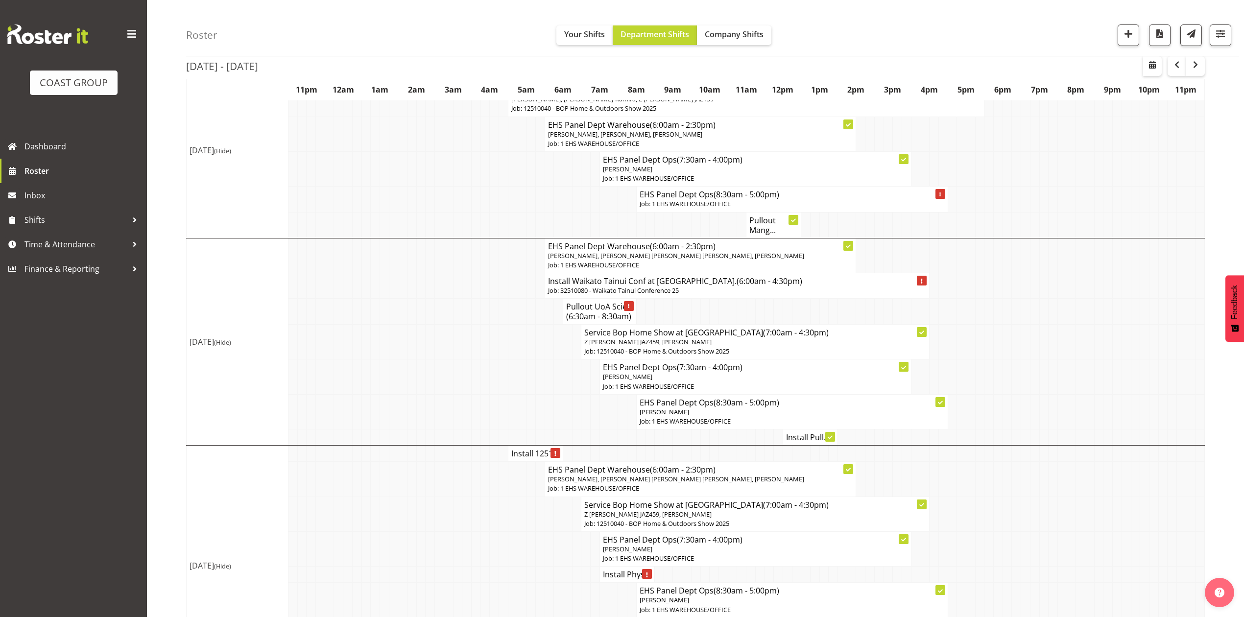
click at [596, 304] on h4 "Pullout UoA Scie... (6:30am - 8:30am)" at bounding box center [599, 312] width 67 height 20
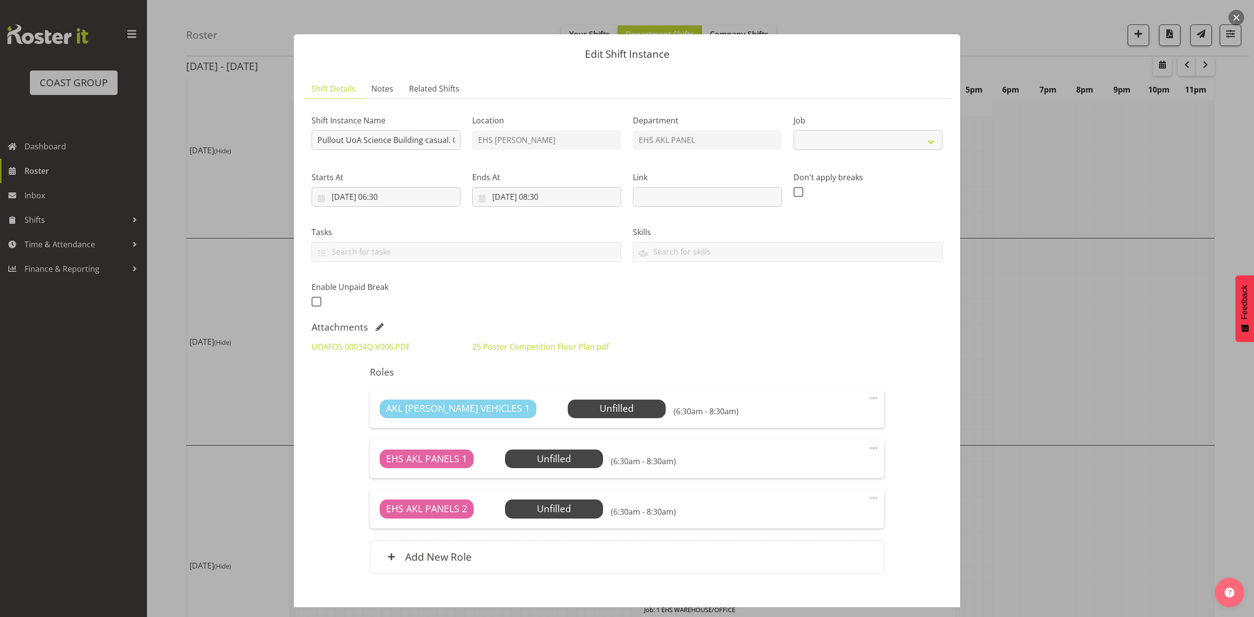
click at [1132, 247] on div at bounding box center [627, 308] width 1254 height 617
select select "8654"
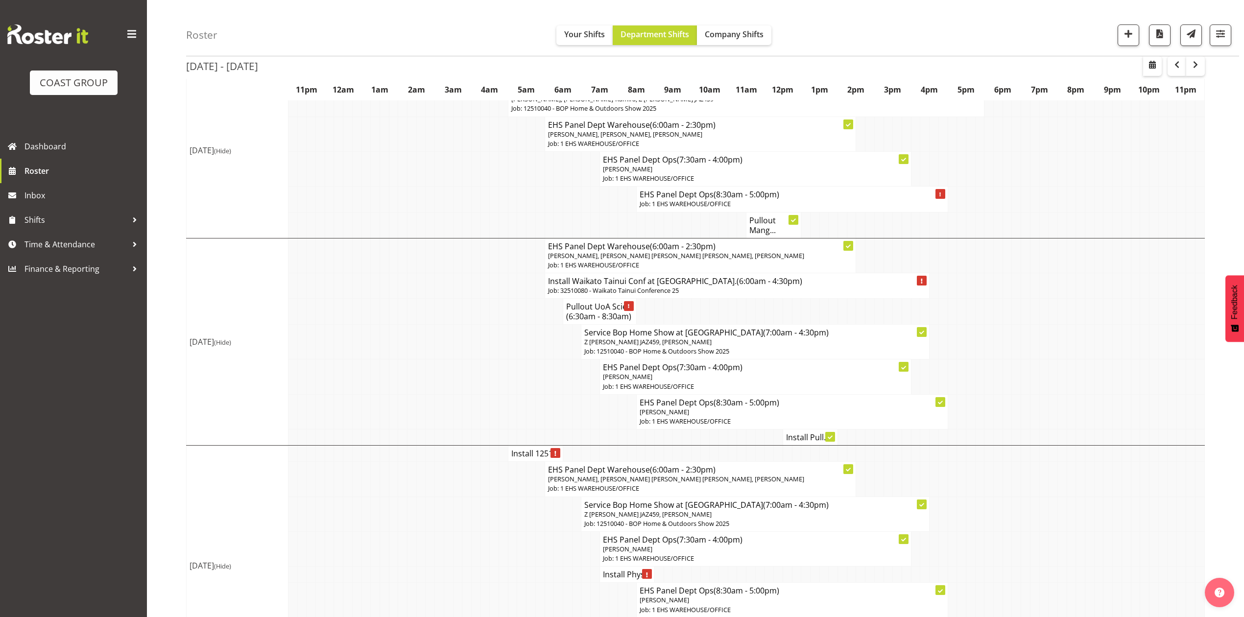
click at [800, 435] on td "Install Pull..." at bounding box center [810, 438] width 55 height 16
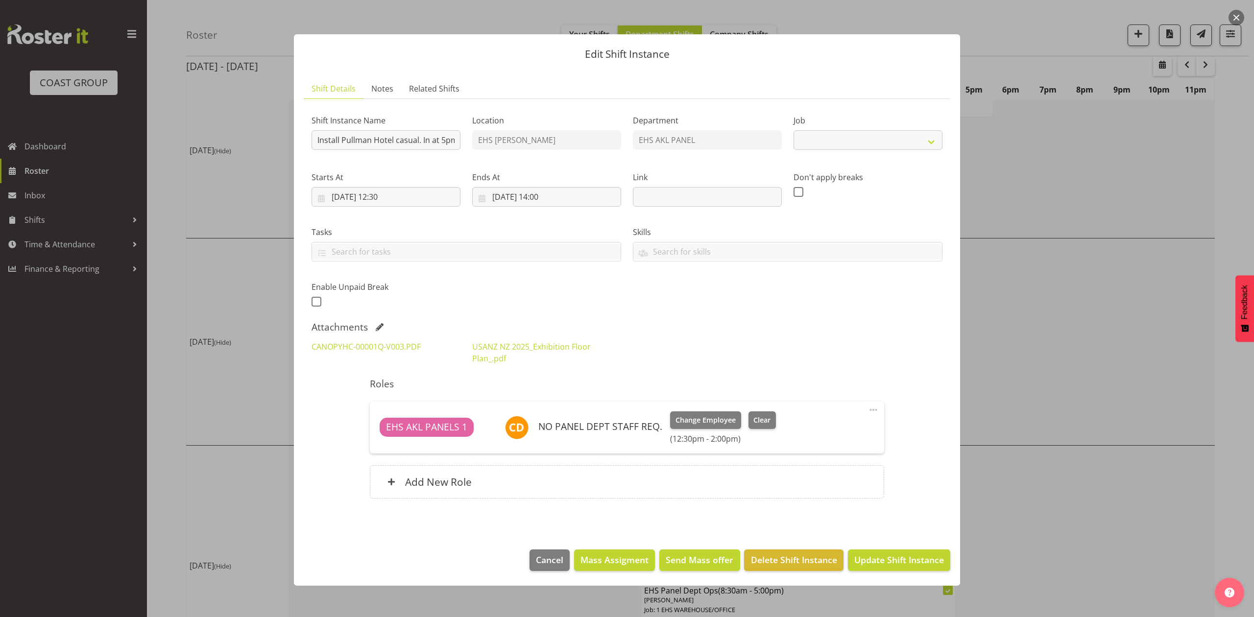
select select "8654"
click at [402, 347] on link "CANOPYHC-00001Q-V003.PDF" at bounding box center [365, 346] width 109 height 11
click at [535, 346] on link "USANZ NZ 2025_Exhibition Floor Plan_.pdf" at bounding box center [531, 352] width 119 height 23
click at [1020, 316] on div at bounding box center [627, 308] width 1254 height 617
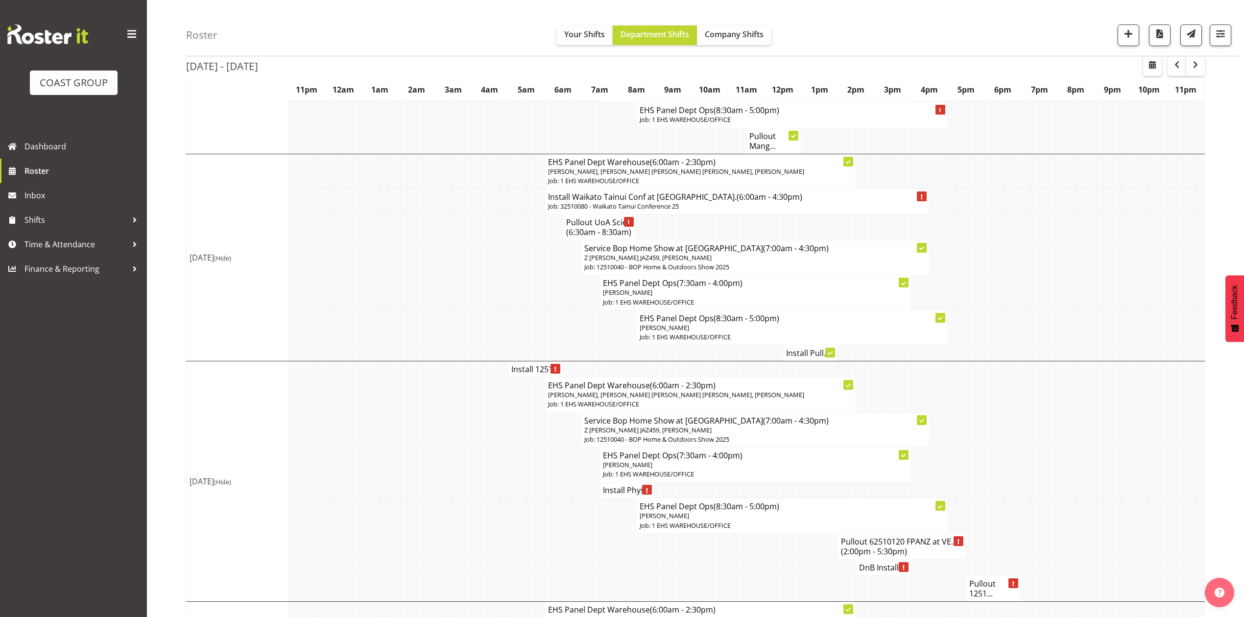
scroll to position [586, 0]
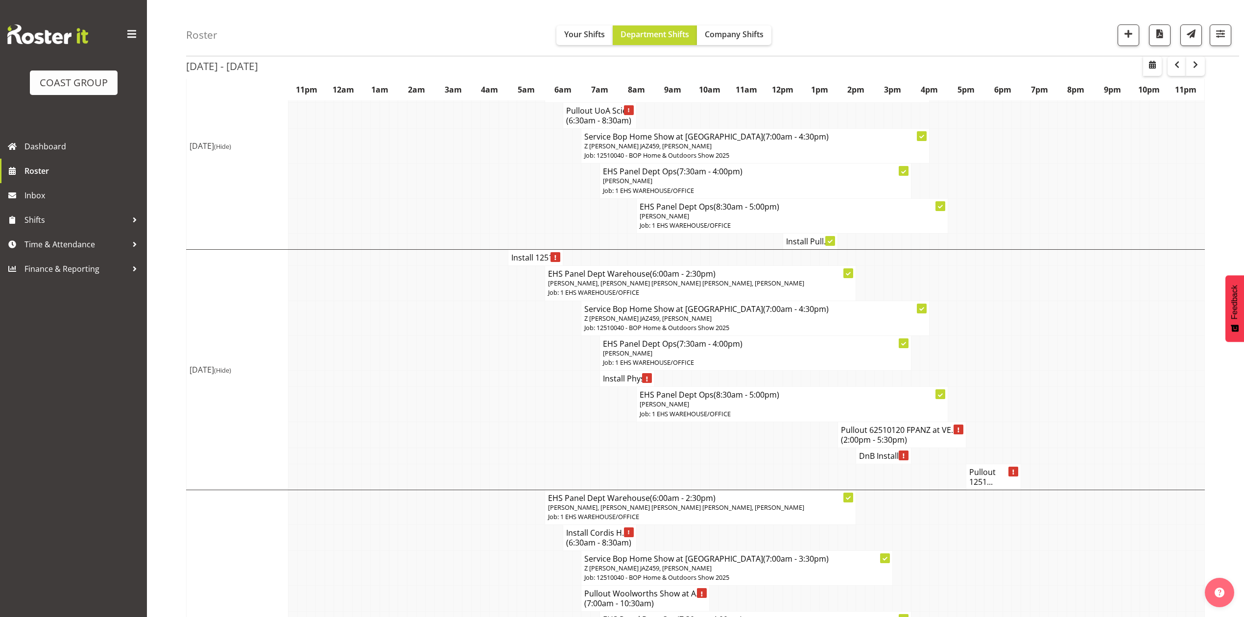
click at [1013, 356] on td at bounding box center [1016, 352] width 9 height 35
drag, startPoint x: 999, startPoint y: 358, endPoint x: 1250, endPoint y: 294, distance: 259.4
click at [1009, 358] on tr "EHS Panel Dept Ops (7:30am - 4:00pm) Jeremy Zhu Job: 1 EHS WAREHOUSE/OFFICE" at bounding box center [696, 352] width 1018 height 35
click at [533, 263] on h4 "Install 1251..." at bounding box center [535, 258] width 48 height 10
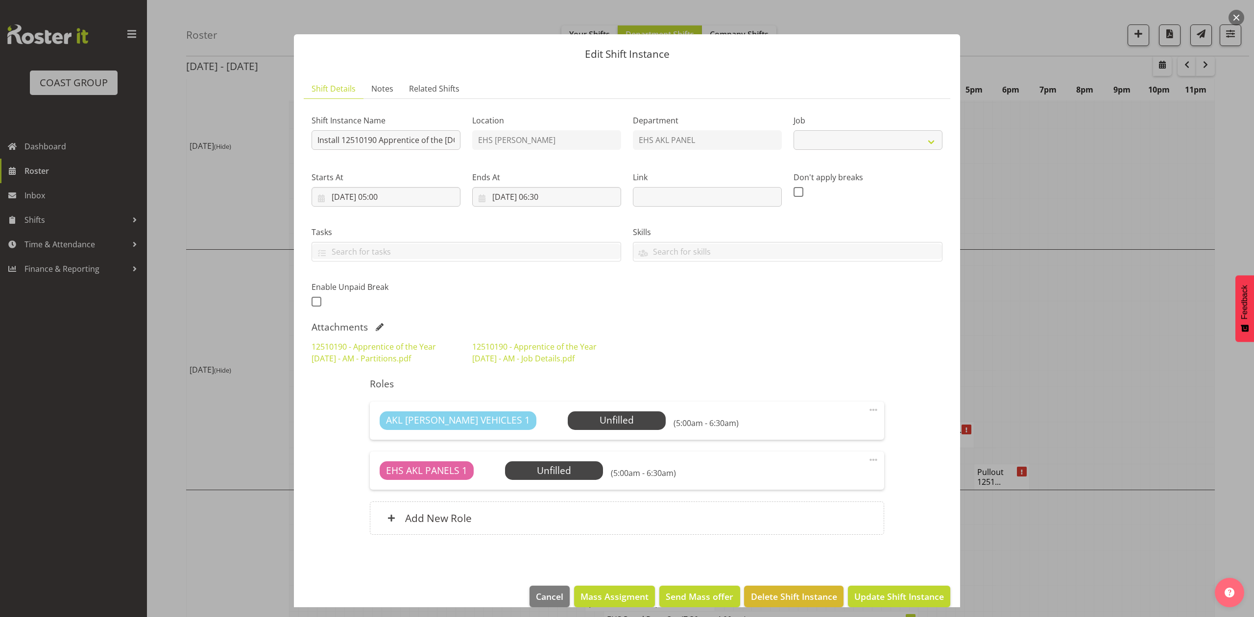
select select "10537"
click at [539, 348] on link "12510190 - Apprentice of the Year 2025 - AM - Job Details.pdf" at bounding box center [534, 352] width 124 height 23
click at [420, 354] on div "12510190 - Apprentice of the Year 2025 - AM - Partitions.pdf" at bounding box center [386, 352] width 161 height 35
click at [414, 346] on link "12510190 - Apprentice of the Year 2025 - AM - Partitions.pdf" at bounding box center [373, 352] width 124 height 23
click at [1029, 314] on div at bounding box center [627, 308] width 1254 height 617
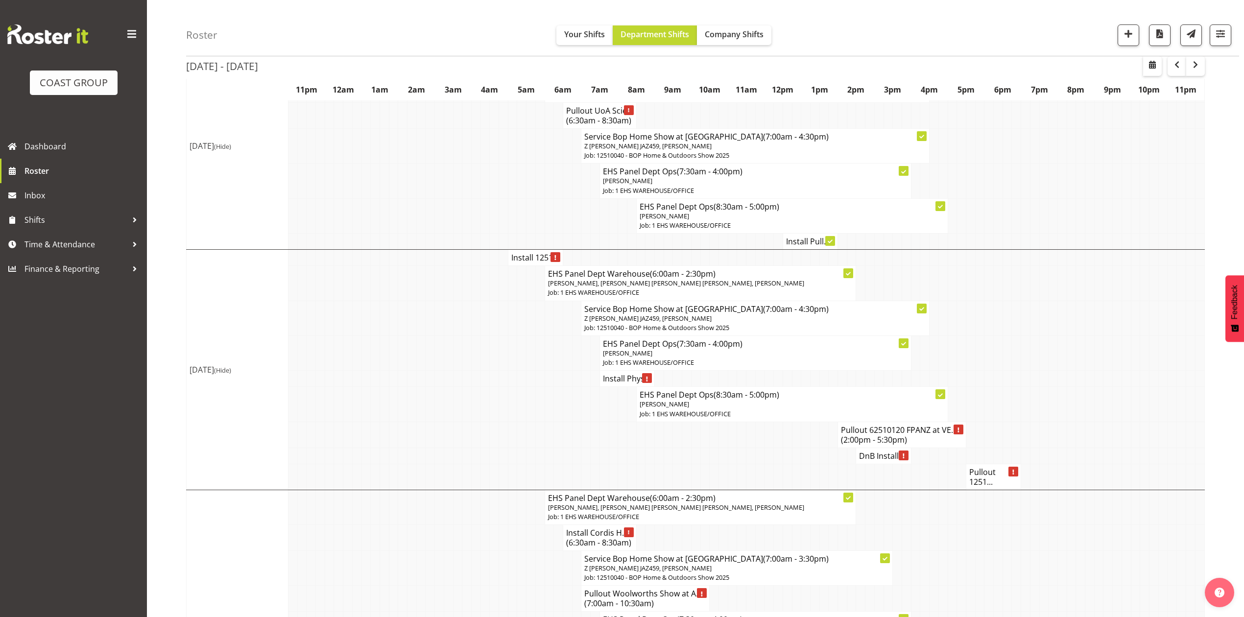
click at [526, 261] on h4 "Install 1251..." at bounding box center [535, 258] width 48 height 10
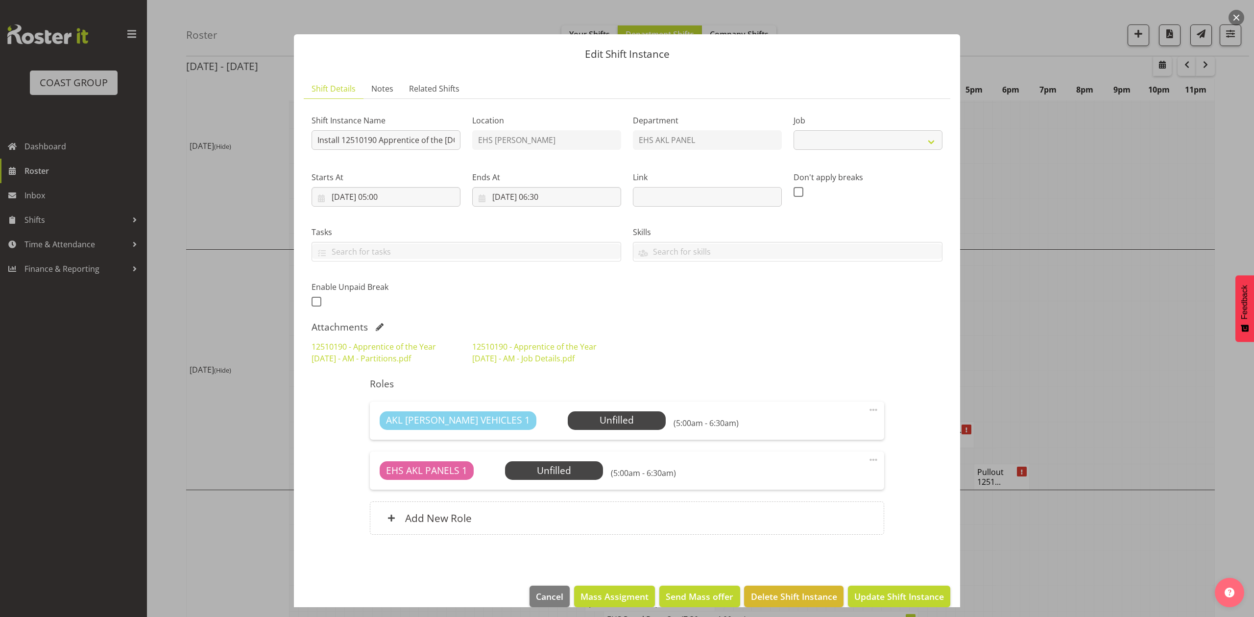
select select "10537"
click at [1025, 308] on div at bounding box center [627, 308] width 1254 height 617
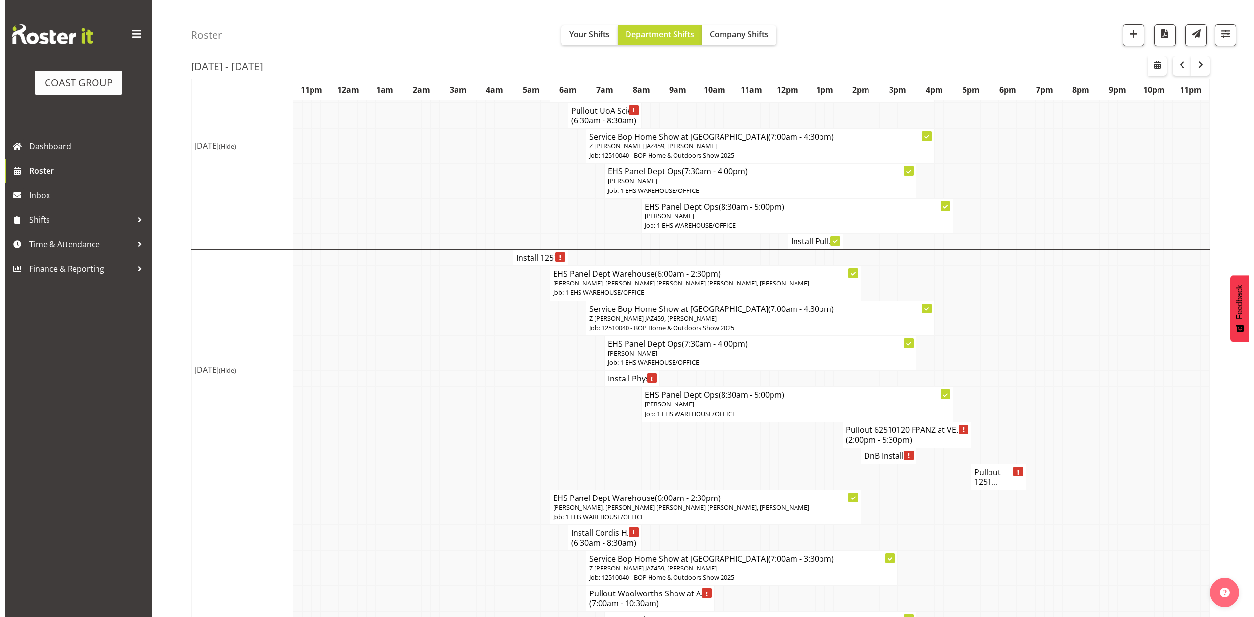
scroll to position [651, 0]
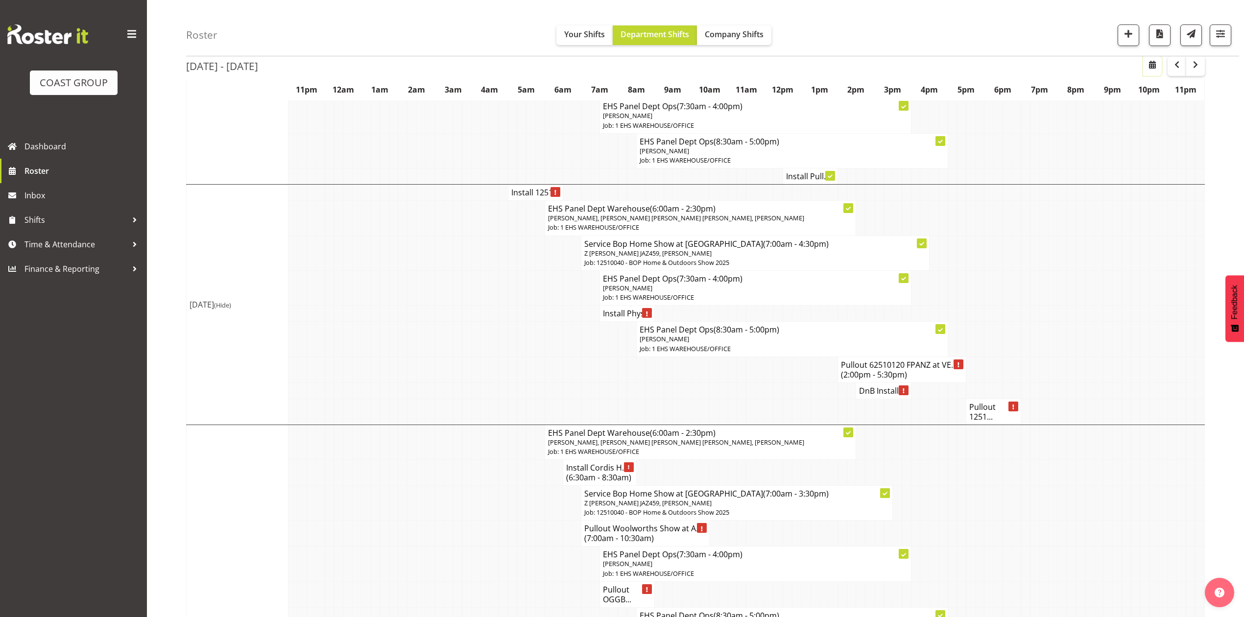
click at [1150, 65] on span "button" at bounding box center [1152, 65] width 12 height 12
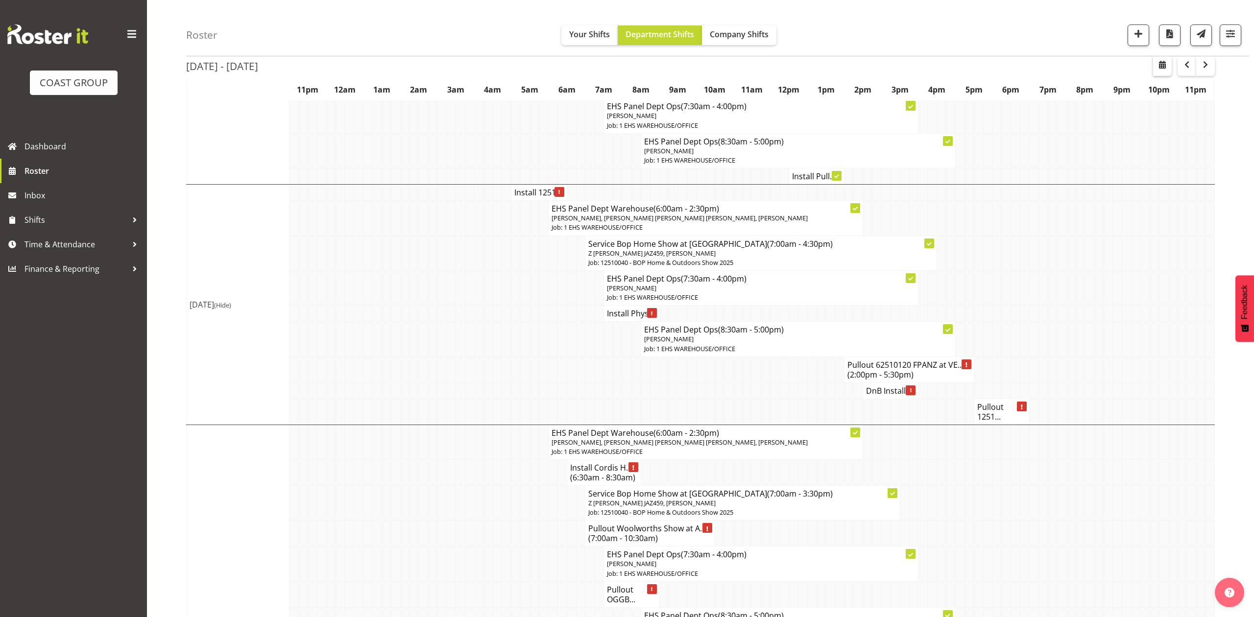
select select "9"
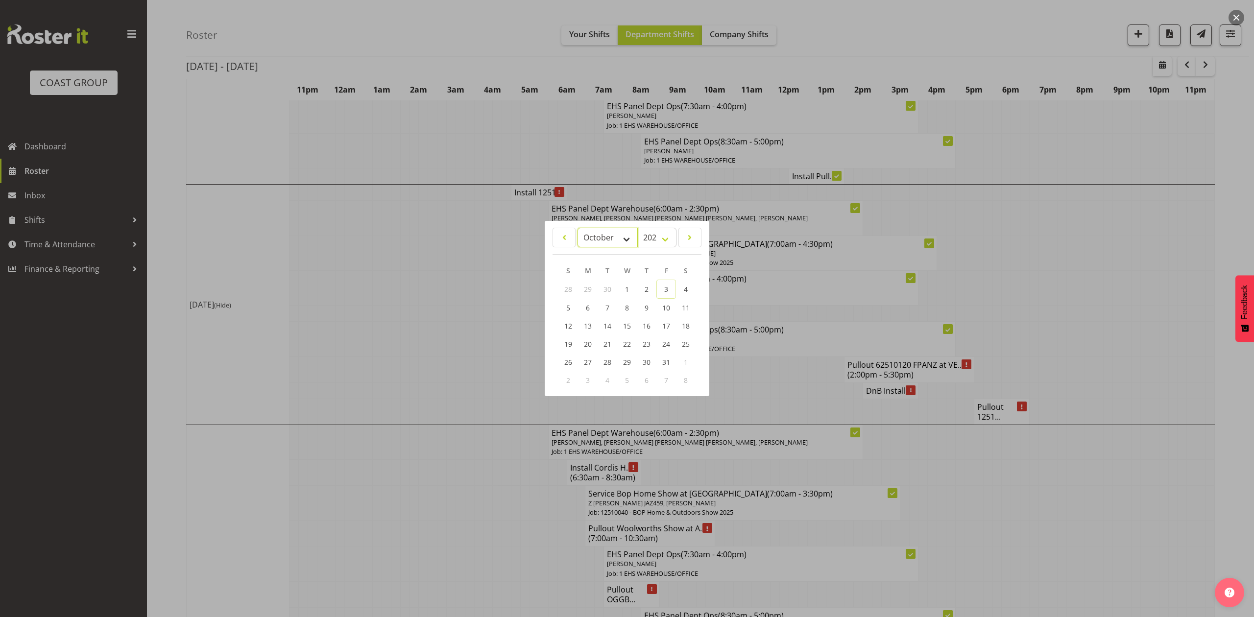
click at [631, 238] on select "January February March April May June July August September October November De…" at bounding box center [607, 238] width 60 height 20
click at [653, 236] on select "2035 2034 2033 2032 2031 2030 2029 2028 2027 2026 2025 2024 2023 2022 2021 2020…" at bounding box center [656, 238] width 39 height 20
select select "2026"
click at [637, 228] on select "2035 2034 2033 2032 2031 2030 2029 2028 2027 2026 2025 2024 2023 2022 2021 2020…" at bounding box center [656, 238] width 39 height 20
click at [602, 236] on select "January February March April May June July August September October November De…" at bounding box center [607, 238] width 60 height 20
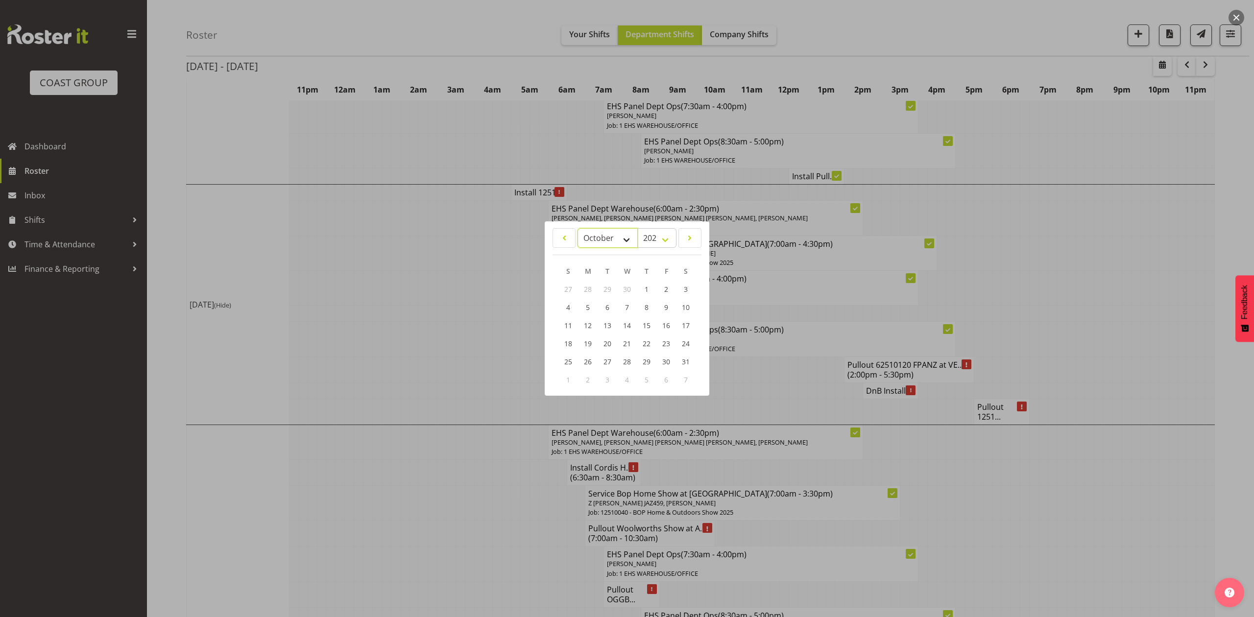
select select "2"
click at [577, 228] on select "January February March April May June July August September October November De…" at bounding box center [607, 238] width 60 height 20
click at [578, 285] on link "2" at bounding box center [588, 289] width 20 height 18
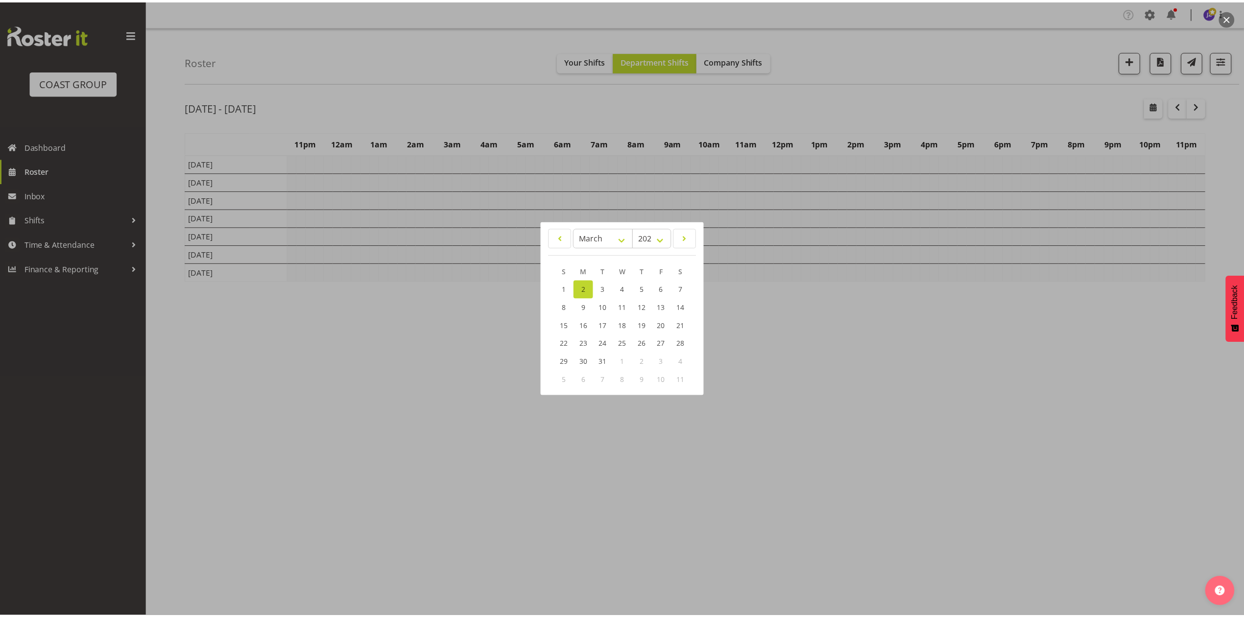
scroll to position [0, 0]
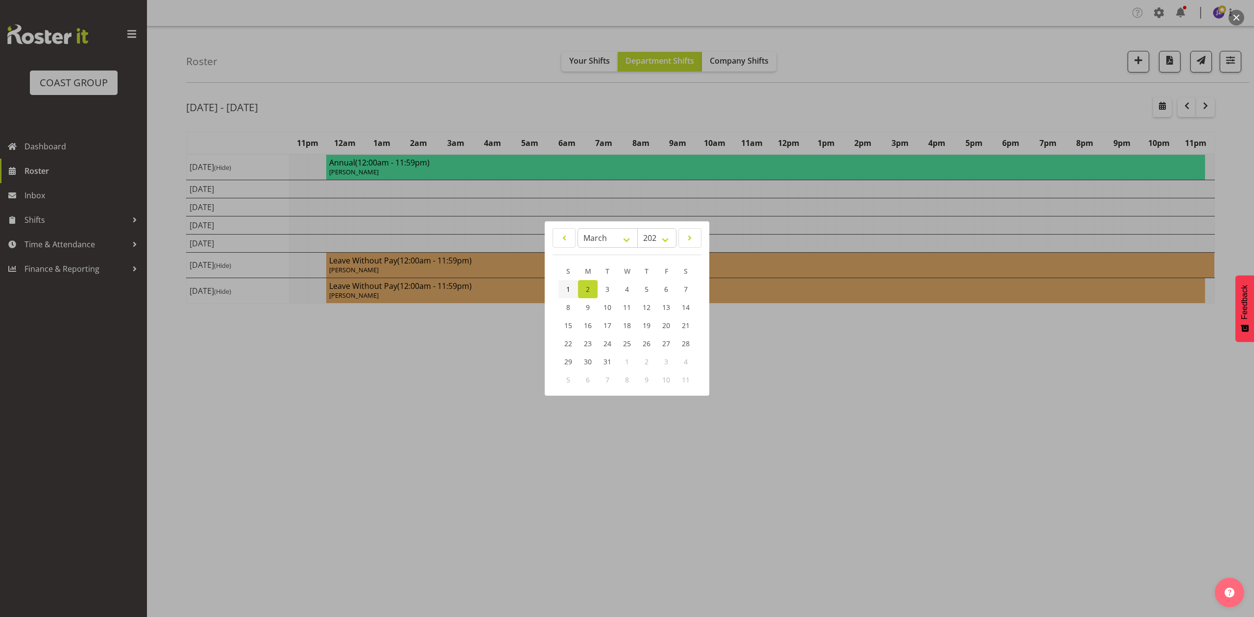
click at [559, 286] on link "1" at bounding box center [568, 289] width 20 height 18
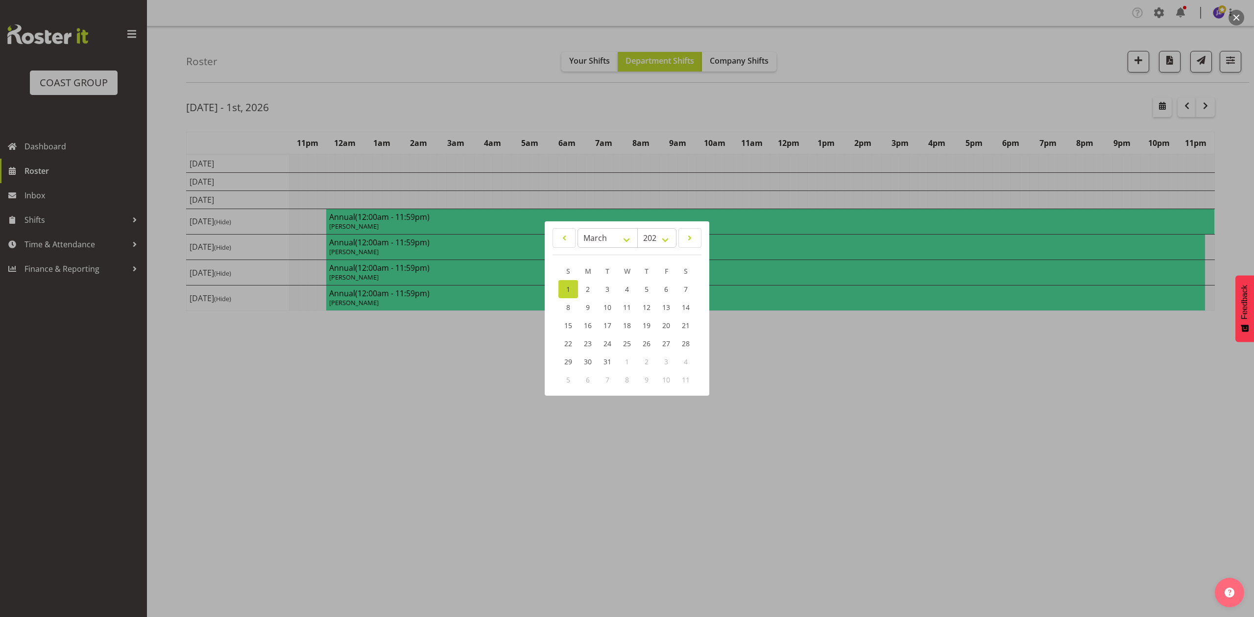
click at [777, 118] on div at bounding box center [627, 308] width 1254 height 617
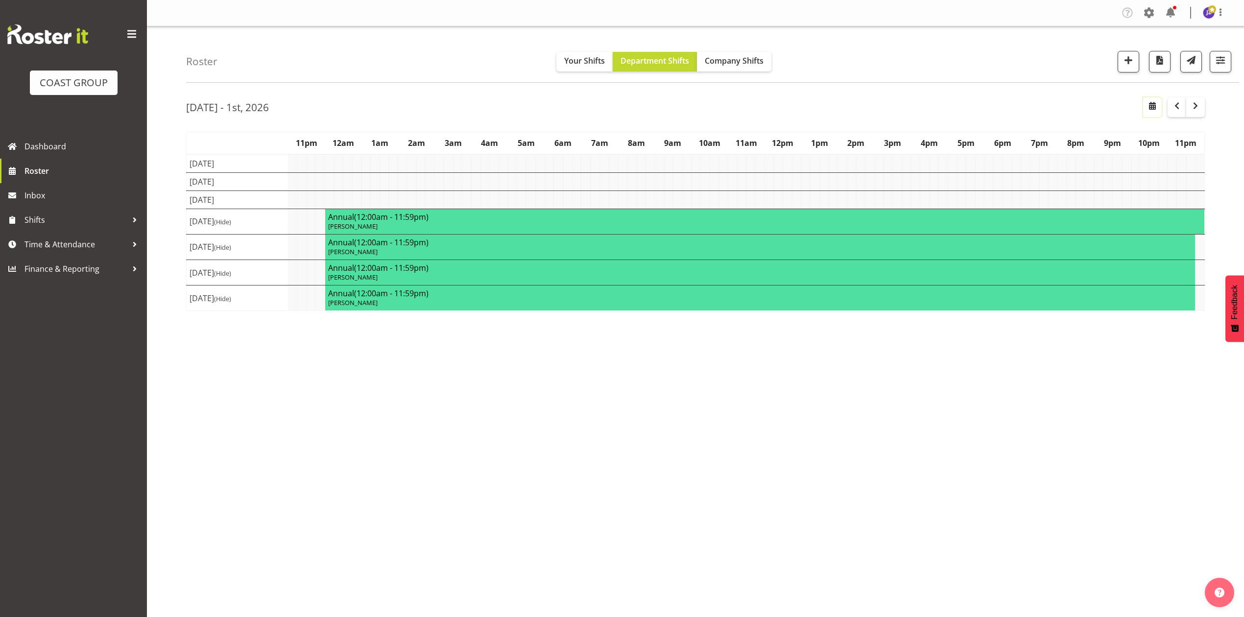
click at [1160, 105] on button "button" at bounding box center [1152, 107] width 19 height 20
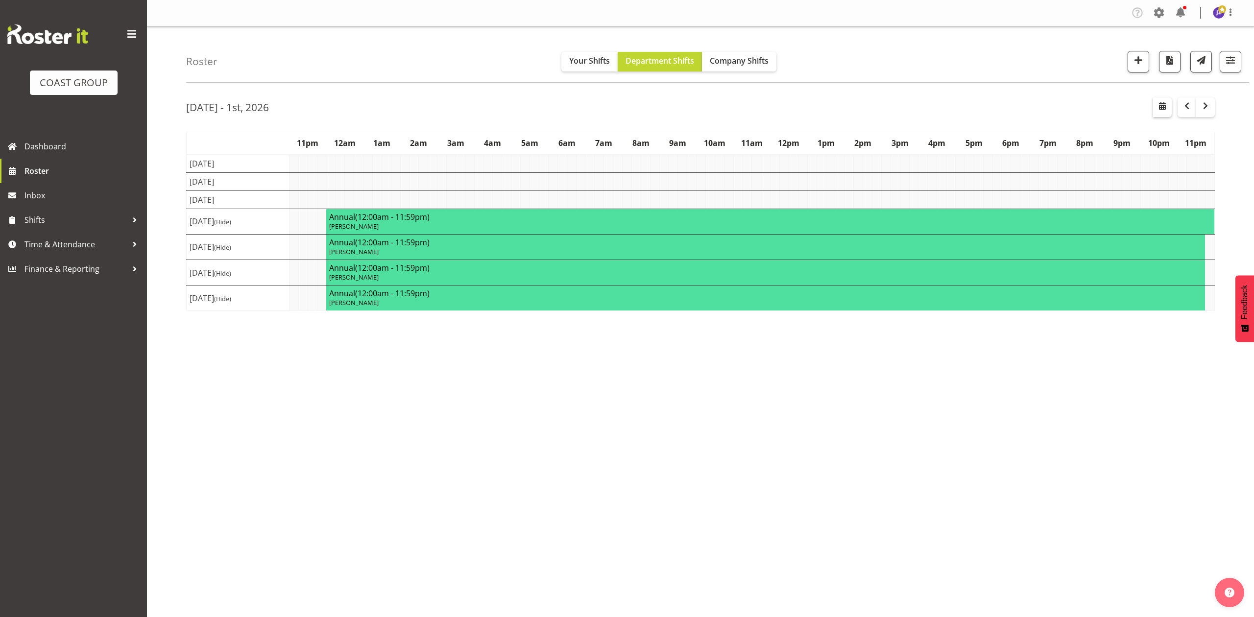
select select "9"
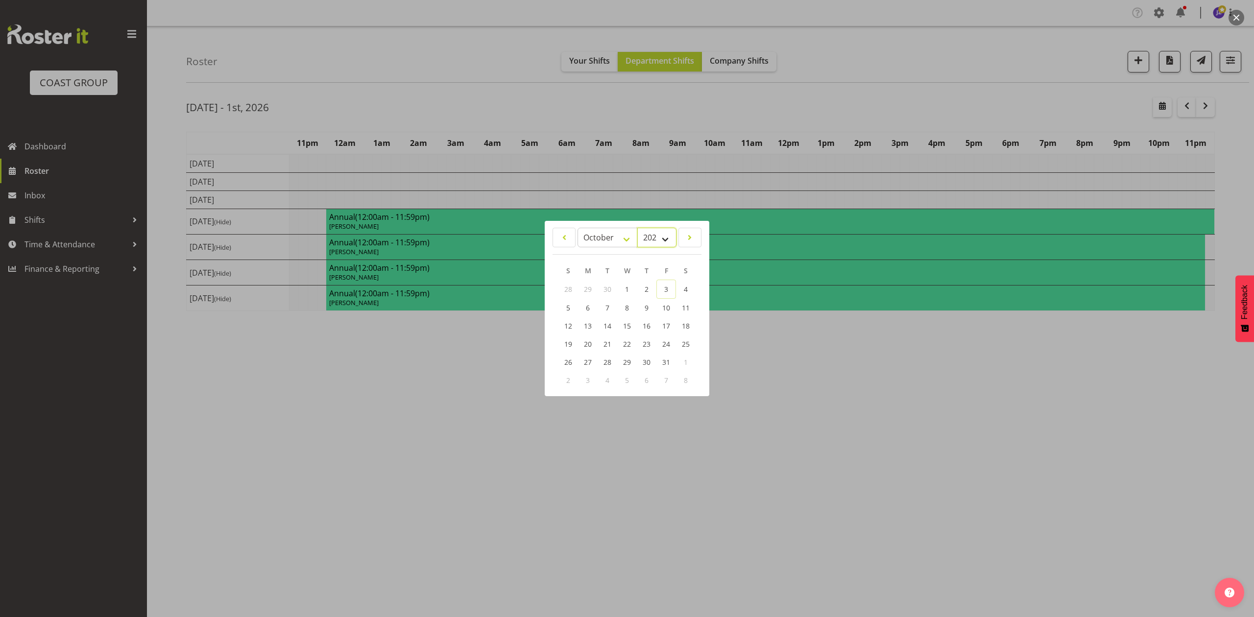
click at [665, 238] on select "2035 2034 2033 2032 2031 2030 2029 2028 2027 2026 2025 2024 2023 2022 2021 2020…" at bounding box center [656, 238] width 39 height 20
select select "2026"
click at [637, 228] on select "2035 2034 2033 2032 2031 2030 2029 2028 2027 2026 2025 2024 2023 2022 2021 2020…" at bounding box center [656, 238] width 39 height 20
click at [603, 234] on select "January February March April May June July August September October November De…" at bounding box center [607, 238] width 60 height 20
select select "2"
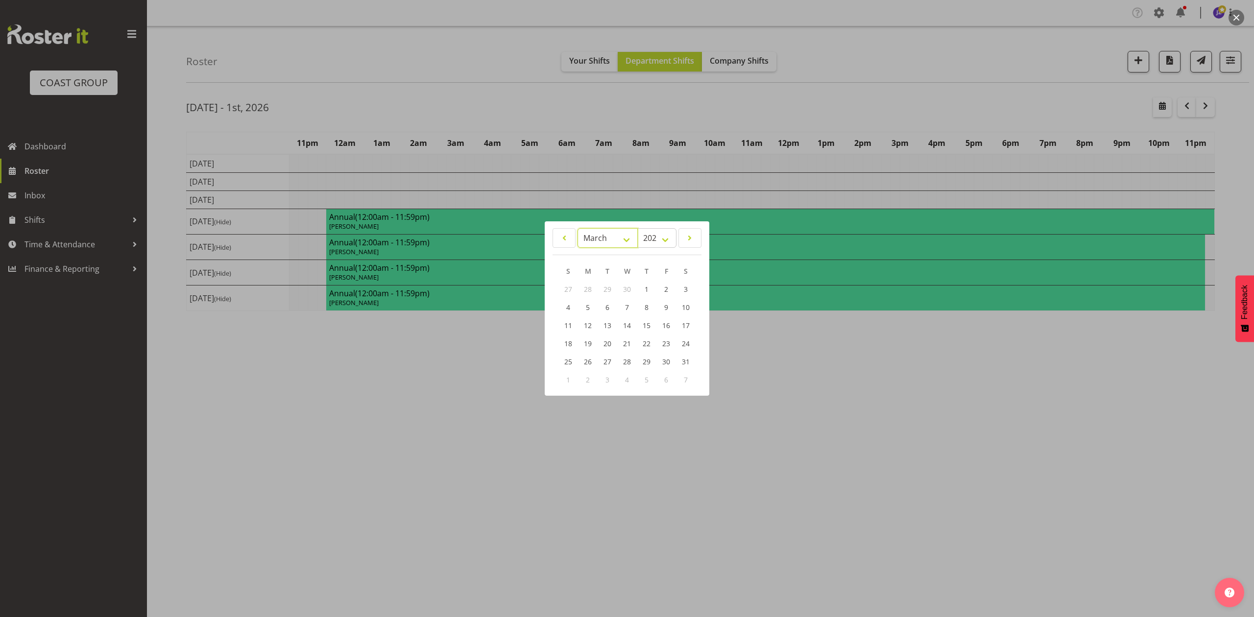
click at [577, 228] on select "January February March April May June July August September October November De…" at bounding box center [607, 238] width 60 height 20
click at [574, 290] on link "1" at bounding box center [568, 289] width 20 height 18
click at [687, 114] on div at bounding box center [627, 308] width 1254 height 617
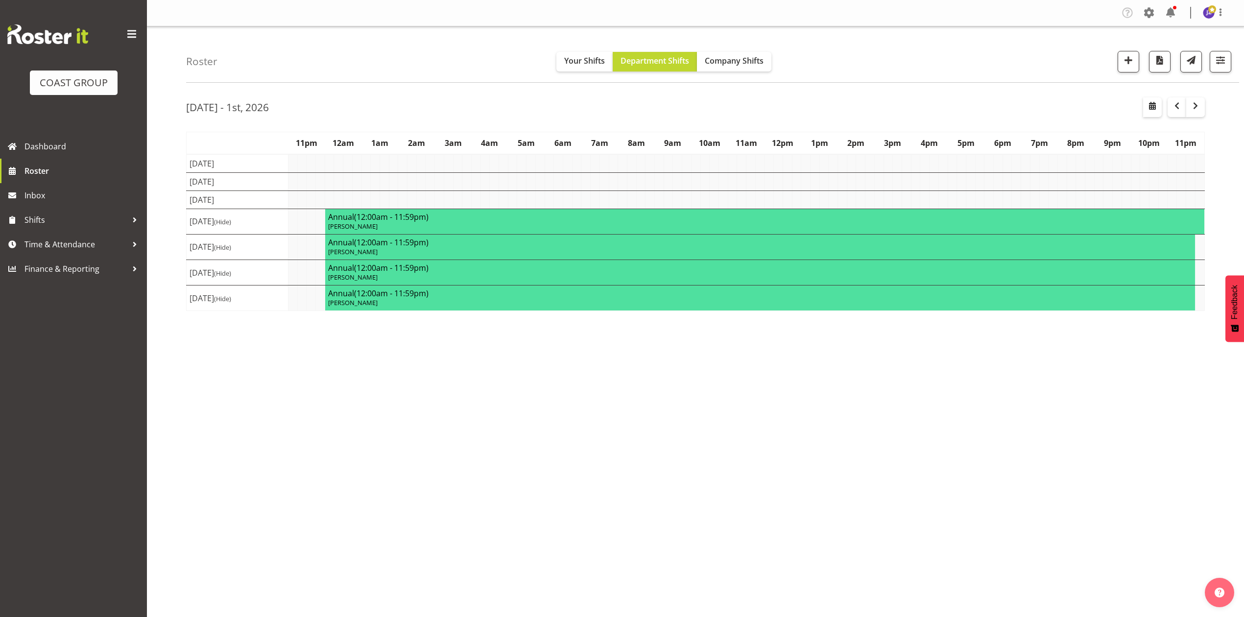
drag, startPoint x: 528, startPoint y: 474, endPoint x: 535, endPoint y: 474, distance: 7.3
click at [532, 474] on div "Feb 23rd - 1st, 2026 Feb 23 - Mar 01, 2026 Today Day Week Fortnight Month calen…" at bounding box center [715, 286] width 1058 height 392
click at [337, 79] on div "Roster Your Shifts Department Shifts Company Shifts 1 Locations Clear CARLTON E…" at bounding box center [712, 54] width 1053 height 56
drag, startPoint x: 26, startPoint y: 242, endPoint x: 30, endPoint y: 249, distance: 8.2
click at [26, 242] on span "Time & Attendance" at bounding box center [75, 244] width 103 height 15
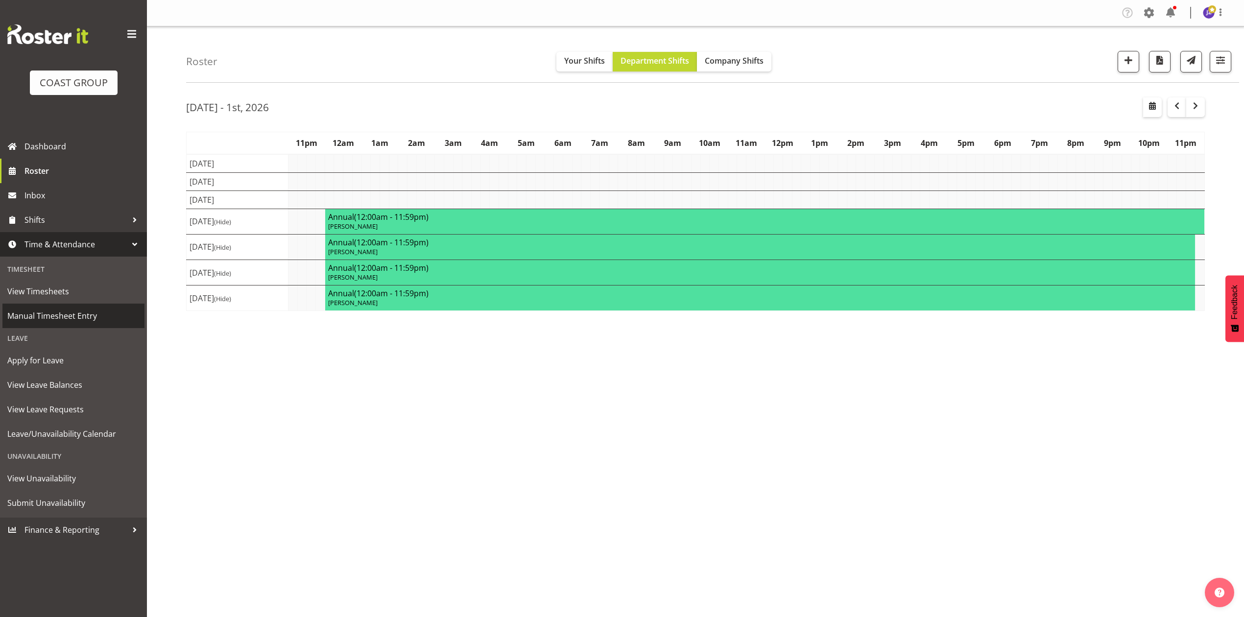
click at [73, 323] on span "Manual Timesheet Entry" at bounding box center [73, 316] width 132 height 15
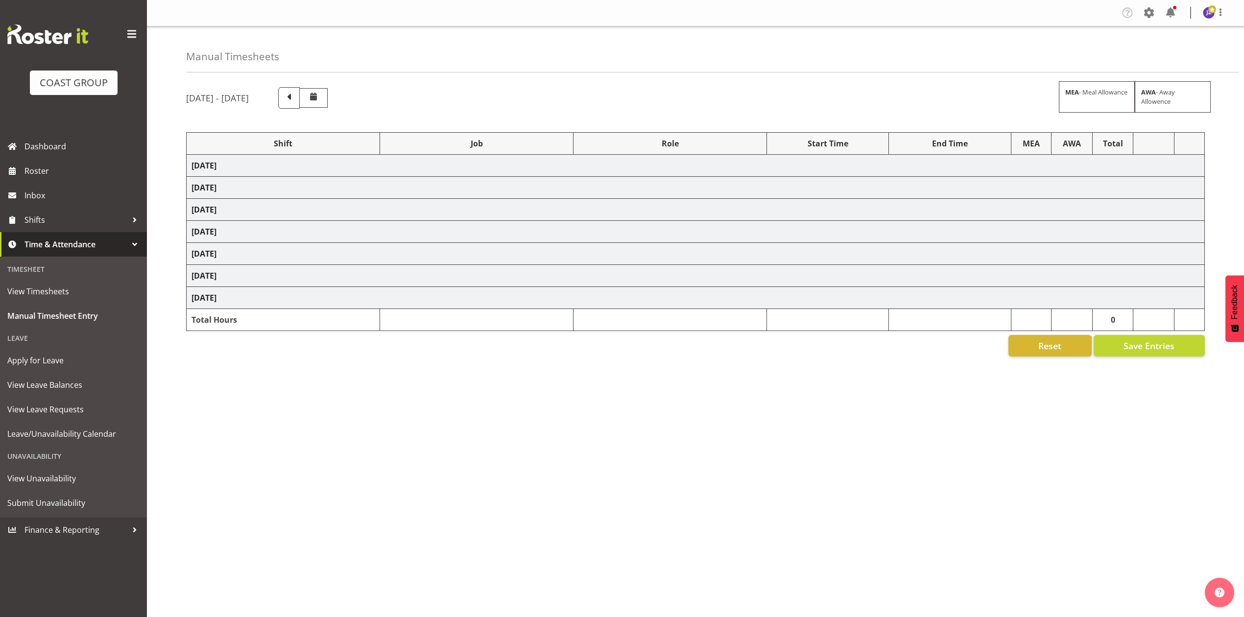
select select "68034"
select select "69"
select select "198"
select select "75037"
select select "9957"
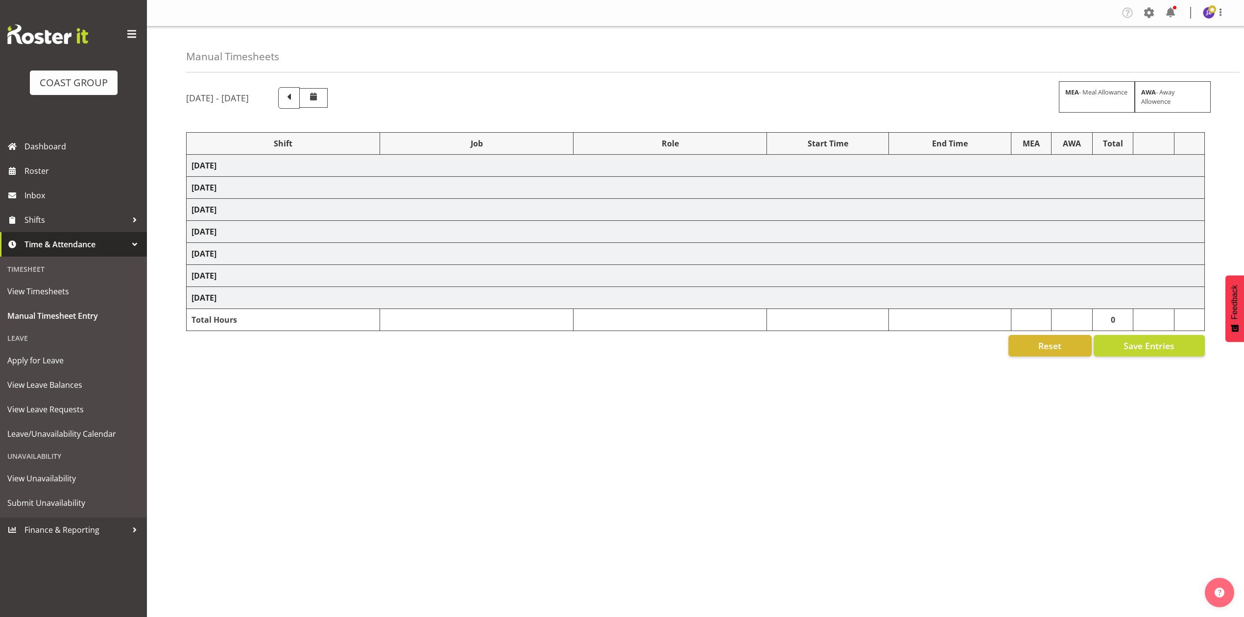
select select "68034"
select select "69"
select select "198"
select select "68034"
select select "69"
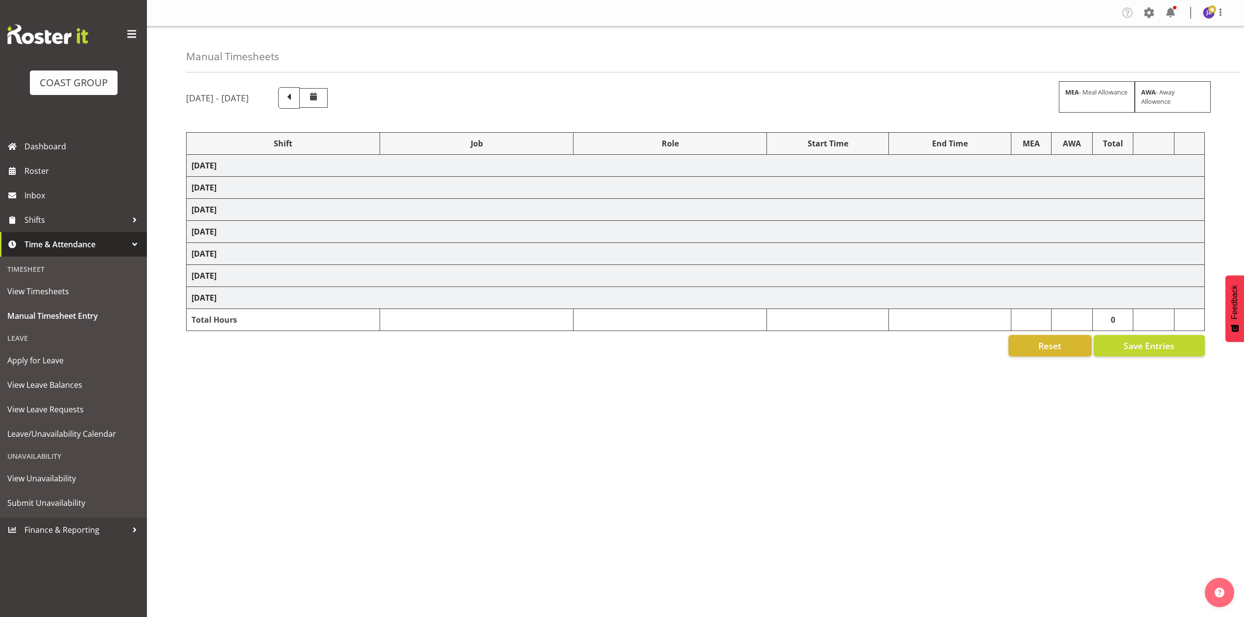
select select "198"
select select "68657"
select select "8654"
select select "68034"
select select "69"
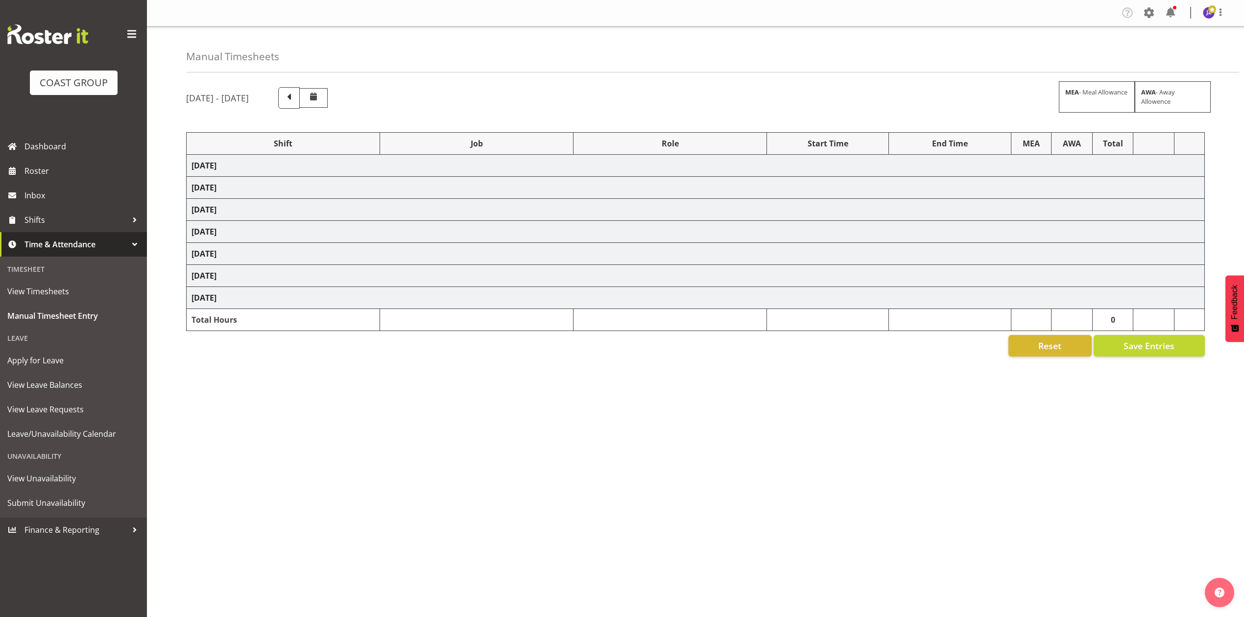
select select "198"
select select "83072"
select select "8654"
select select "68034"
select select "69"
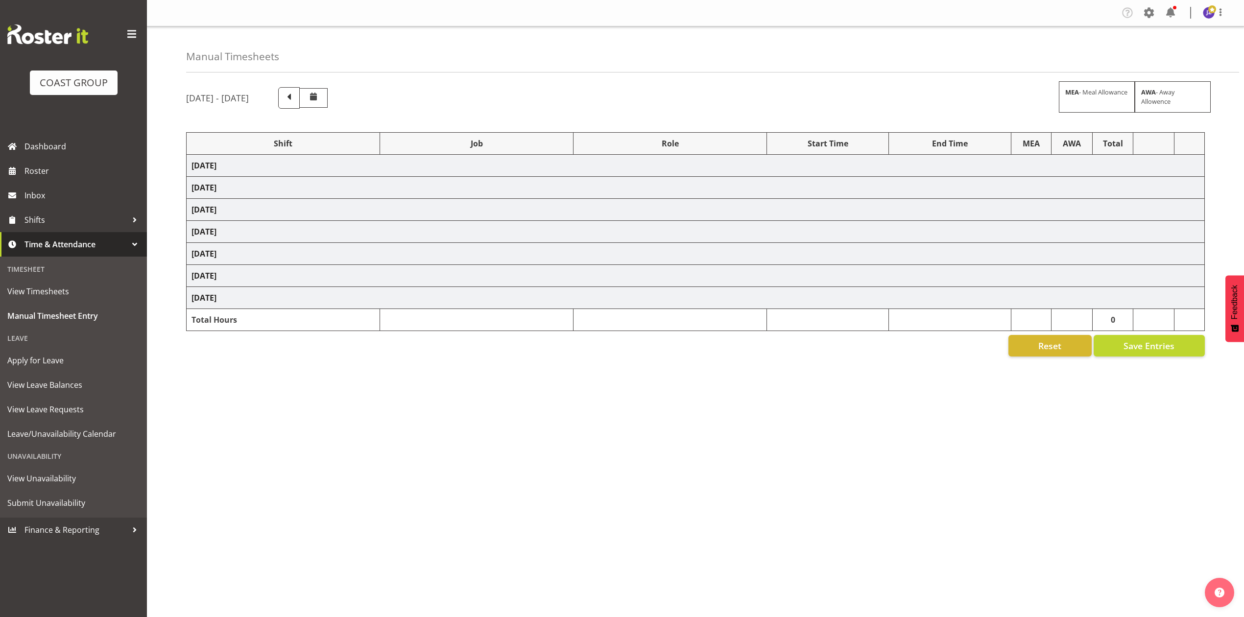
select select "198"
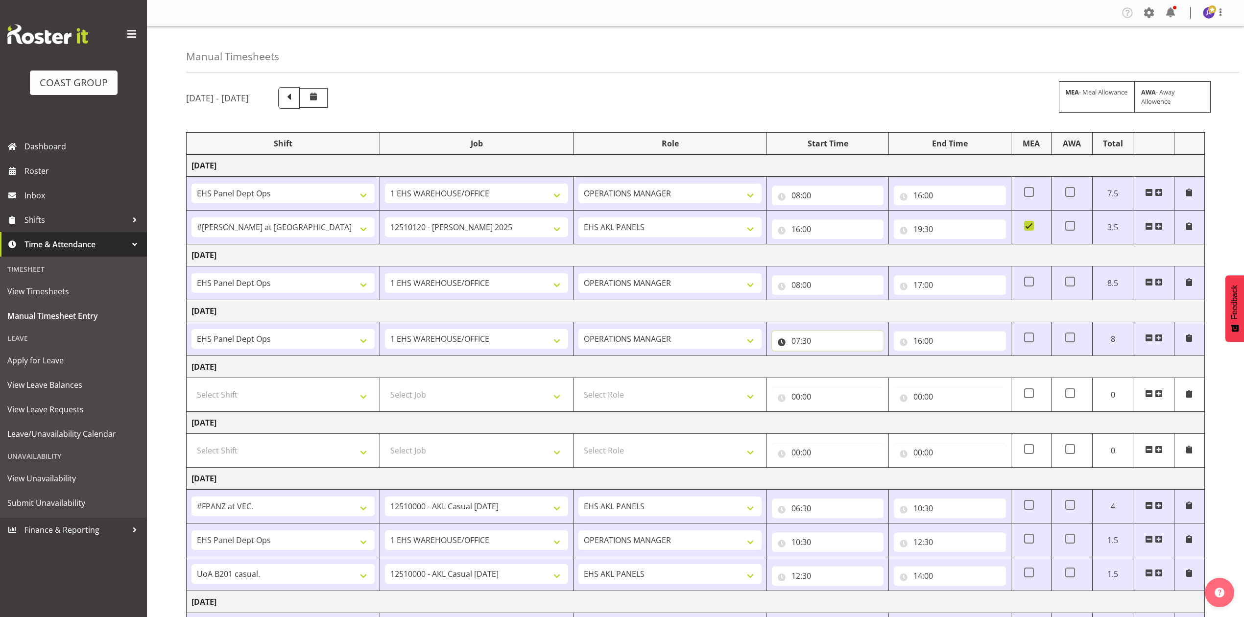
click at [790, 338] on input "07:30" at bounding box center [828, 341] width 112 height 20
click at [840, 372] on select "00 01 02 03 04 05 06 07 08 09 10 11 12 13 14 15 16 17 18 19 20 21 22 23" at bounding box center [839, 367] width 22 height 20
select select "8"
click at [828, 358] on select "00 01 02 03 04 05 06 07 08 09 10 11 12 13 14 15 16 17 18 19 20 21 22 23" at bounding box center [839, 367] width 22 height 20
type input "08:30"
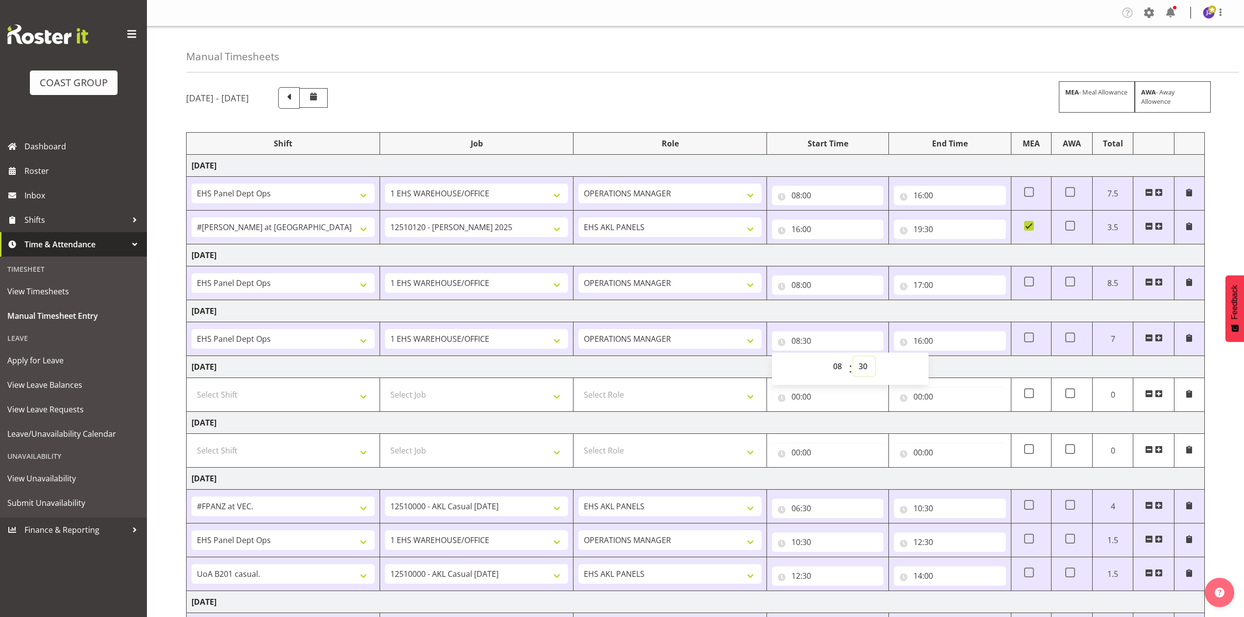
drag, startPoint x: 870, startPoint y: 360, endPoint x: 863, endPoint y: 368, distance: 10.4
click at [869, 360] on select "00 01 02 03 04 05 06 07 08 09 10 11 12 13 14 15 16 17 18 19 20 21 22 23 24 25 2…" at bounding box center [864, 367] width 22 height 20
select select "0"
click at [853, 358] on select "00 01 02 03 04 05 06 07 08 09 10 11 12 13 14 15 16 17 18 19 20 21 22 23 24 25 2…" at bounding box center [864, 367] width 22 height 20
type input "08:00"
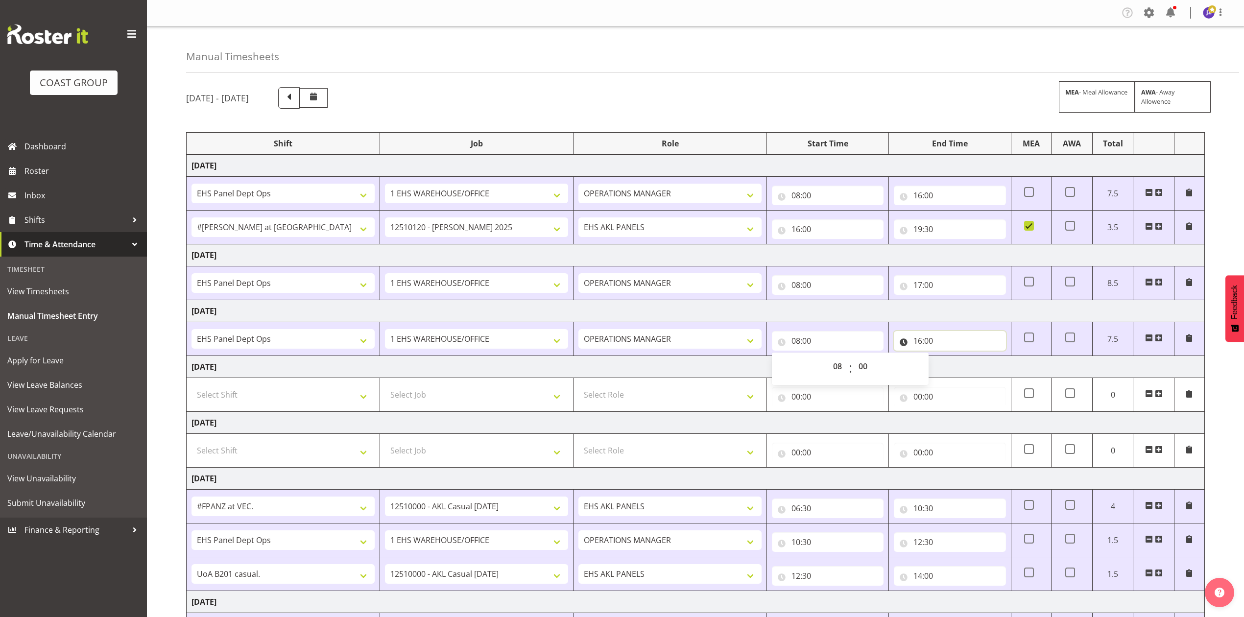
click at [937, 338] on input "16:00" at bounding box center [950, 341] width 112 height 20
click at [978, 365] on select "00 01 02 03 04 05 06 07 08 09 10 11 12 13 14 15 16 17 18 19 20 21 22 23 24 25 2…" at bounding box center [986, 367] width 22 height 20
select select "30"
click at [975, 358] on select "00 01 02 03 04 05 06 07 08 09 10 11 12 13 14 15 16 17 18 19 20 21 22 23 24 25 2…" at bounding box center [986, 367] width 22 height 20
type input "16:30"
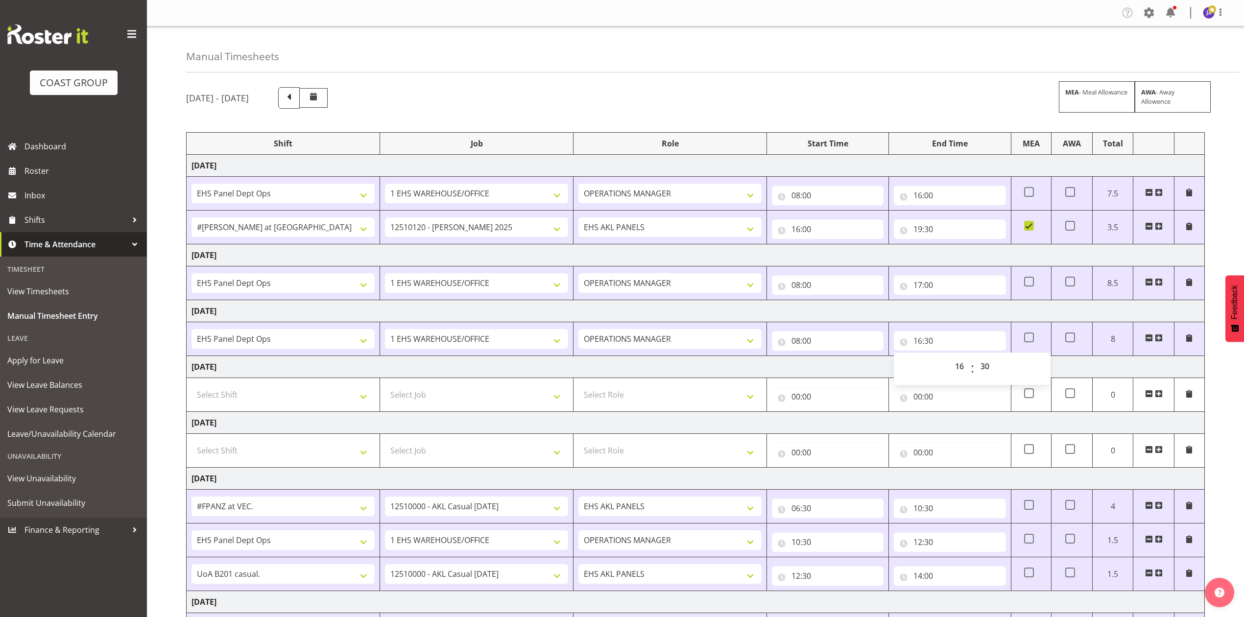
click at [875, 366] on td "Saturday 4th October 2025" at bounding box center [696, 367] width 1018 height 22
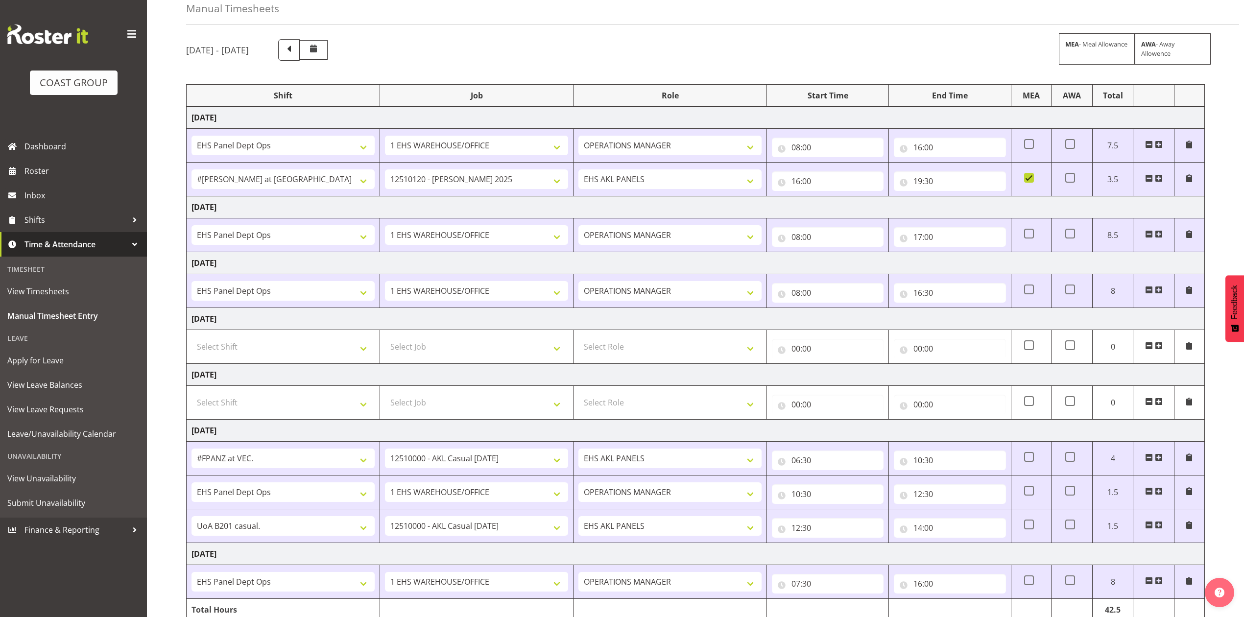
scroll to position [98, 0]
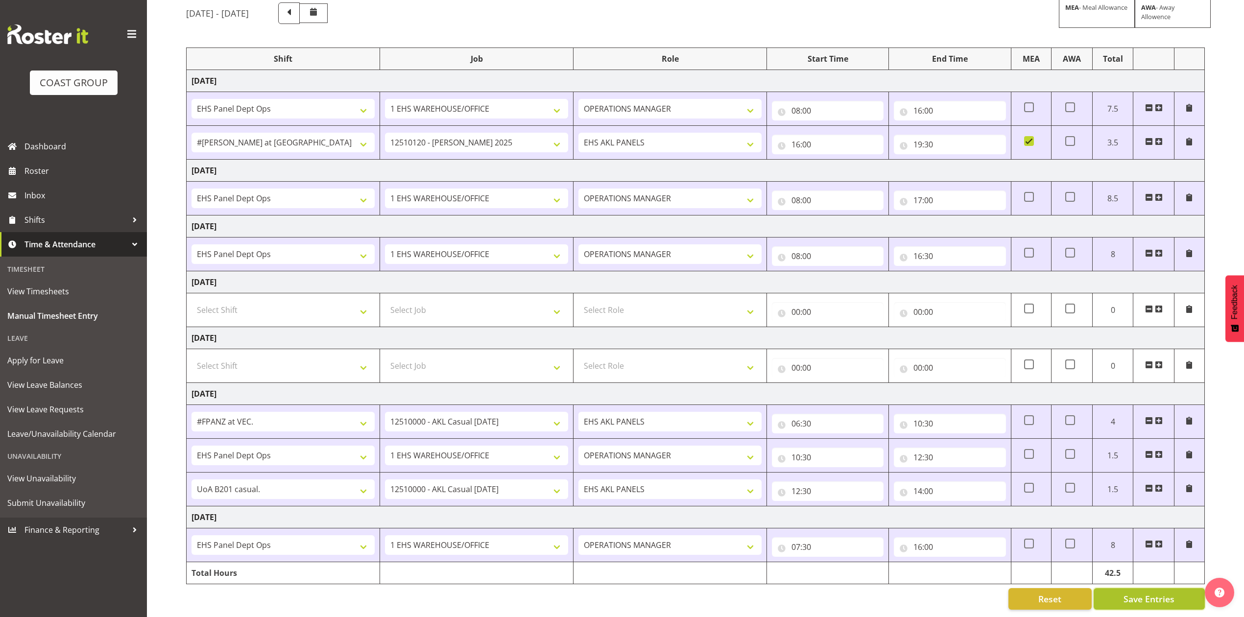
click at [1149, 593] on span "Save Entries" at bounding box center [1148, 599] width 51 height 13
click at [33, 173] on span "Roster" at bounding box center [83, 171] width 118 height 15
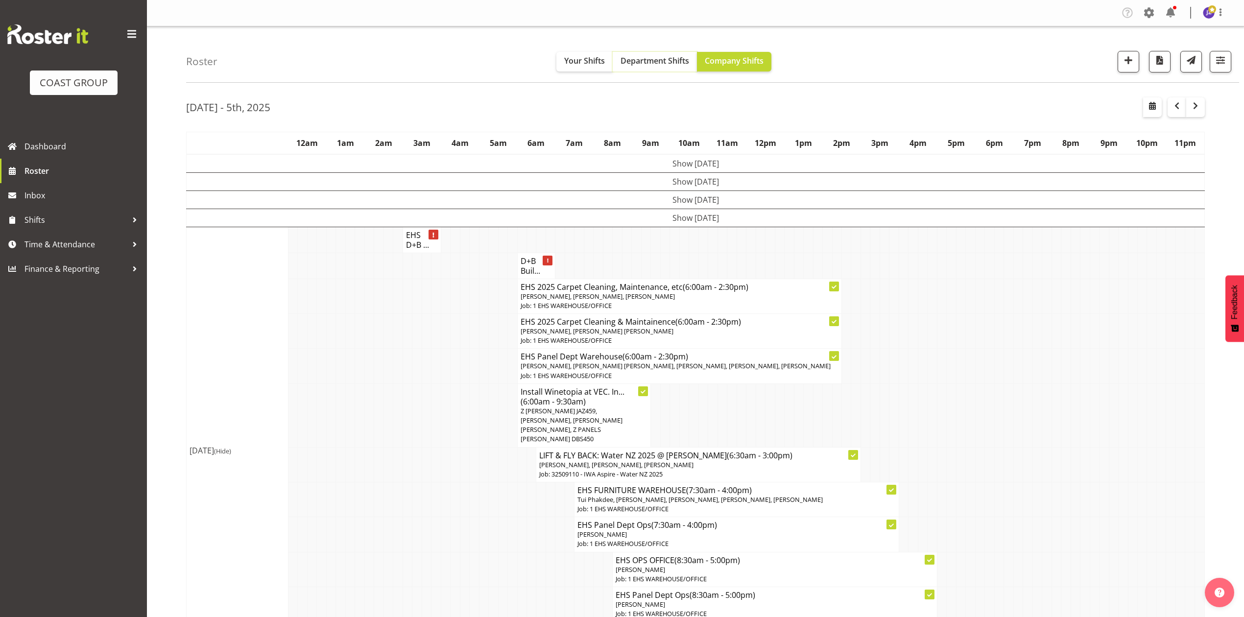
click at [653, 64] on span "Department Shifts" at bounding box center [655, 60] width 69 height 11
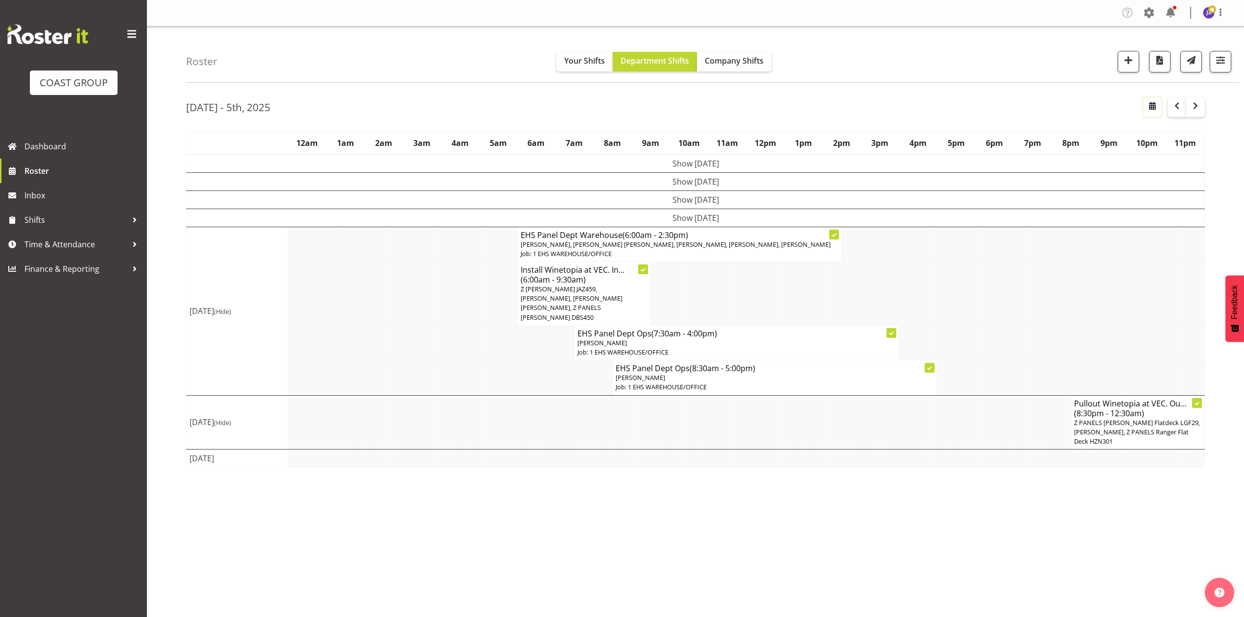
click at [1148, 114] on button "button" at bounding box center [1152, 107] width 19 height 20
select select "9"
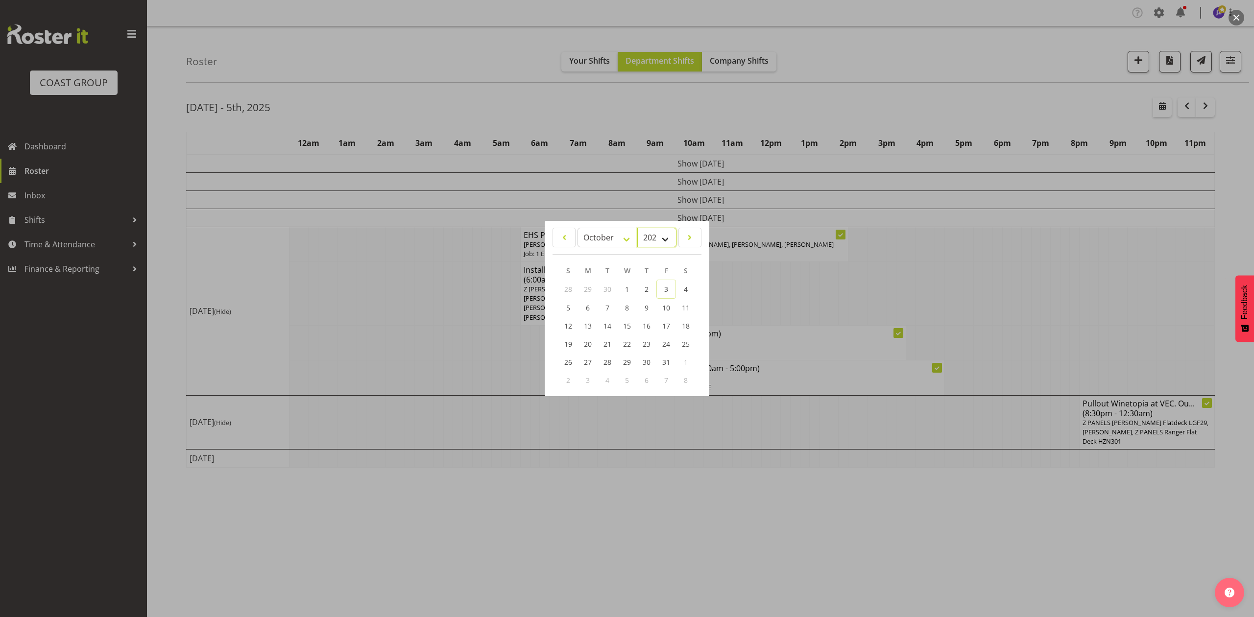
click at [657, 232] on select "2035 2034 2033 2032 2031 2030 2029 2028 2027 2026 2025 2024 2023 2022 2021 2020…" at bounding box center [656, 238] width 39 height 20
select select "2026"
click at [637, 228] on select "2035 2034 2033 2032 2031 2030 2029 2028 2027 2026 2025 2024 2023 2022 2021 2020…" at bounding box center [656, 238] width 39 height 20
drag, startPoint x: 588, startPoint y: 232, endPoint x: 596, endPoint y: 244, distance: 14.4
click at [588, 232] on select "January February March April May June July August September October November De…" at bounding box center [607, 238] width 60 height 20
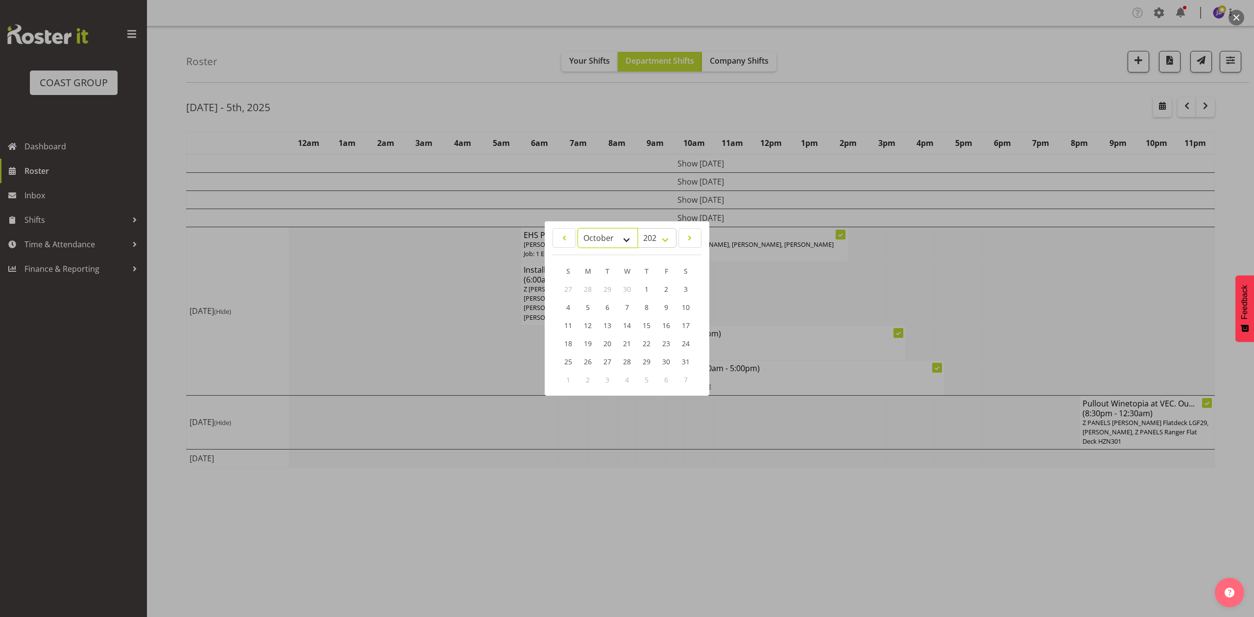
select select "2"
click at [577, 228] on select "January February March April May June July August September October November De…" at bounding box center [607, 238] width 60 height 20
click at [571, 292] on link "1" at bounding box center [568, 289] width 20 height 18
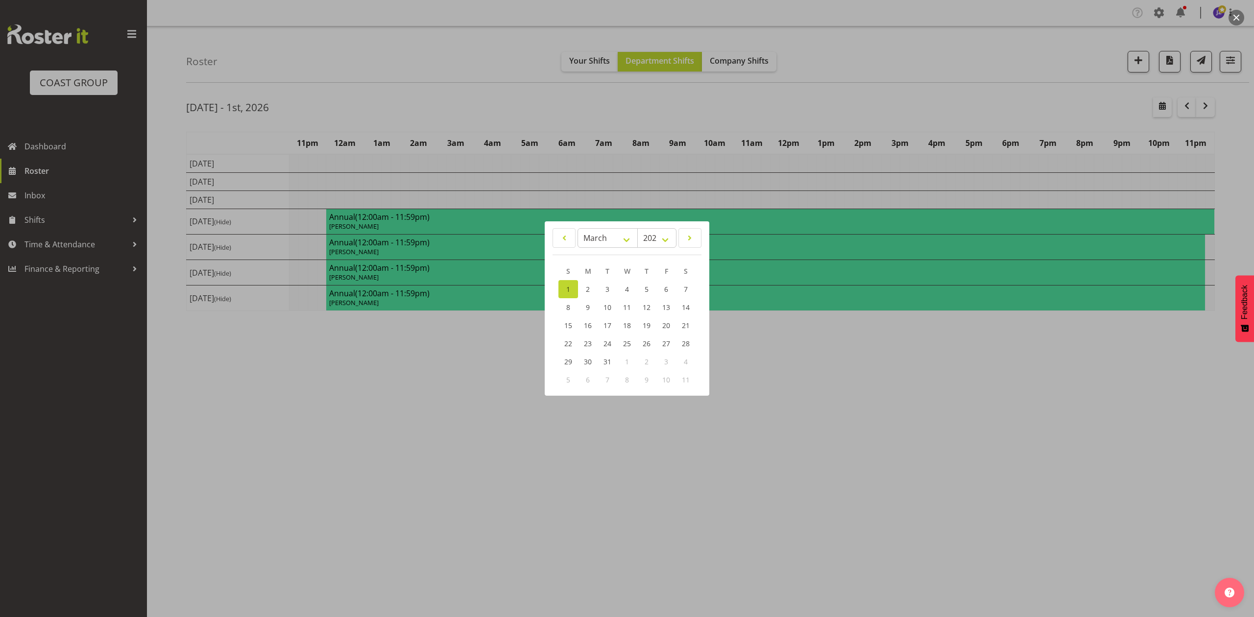
click at [1017, 109] on div at bounding box center [627, 308] width 1254 height 617
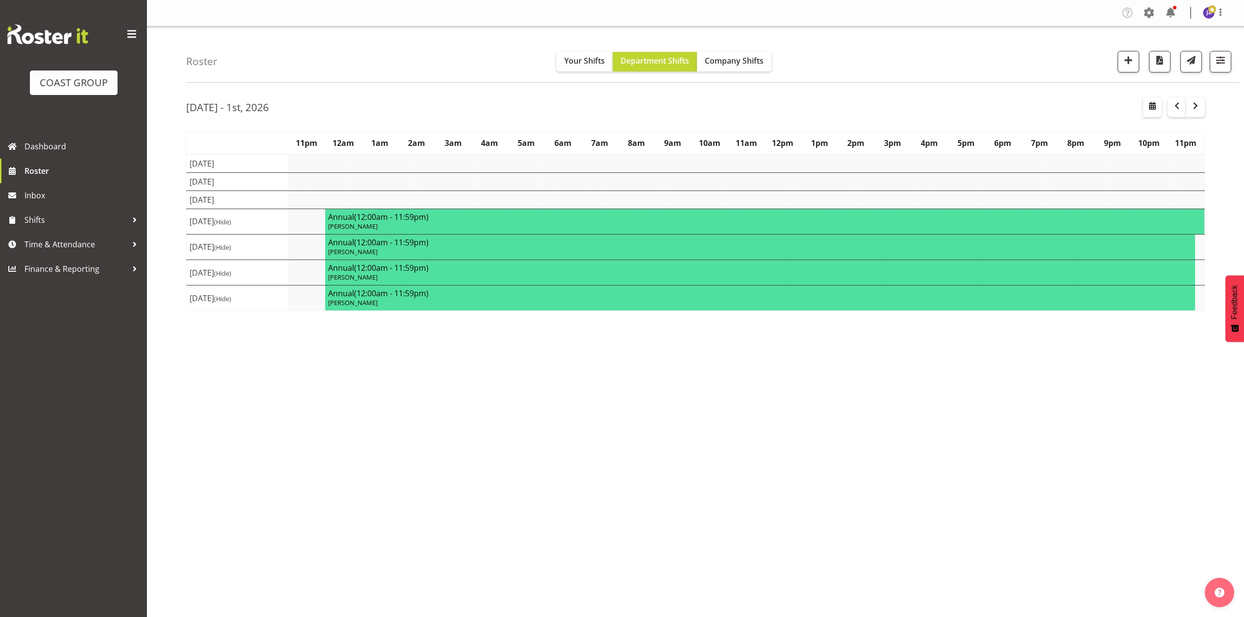
drag, startPoint x: 1000, startPoint y: 520, endPoint x: 1208, endPoint y: 218, distance: 366.6
click at [1023, 488] on div "Tasks Jobs Employees Profile Log Out Roster Your Shifts Department Shifts Compa…" at bounding box center [695, 308] width 1097 height 617
click at [1146, 100] on span "button" at bounding box center [1152, 106] width 12 height 12
select select "9"
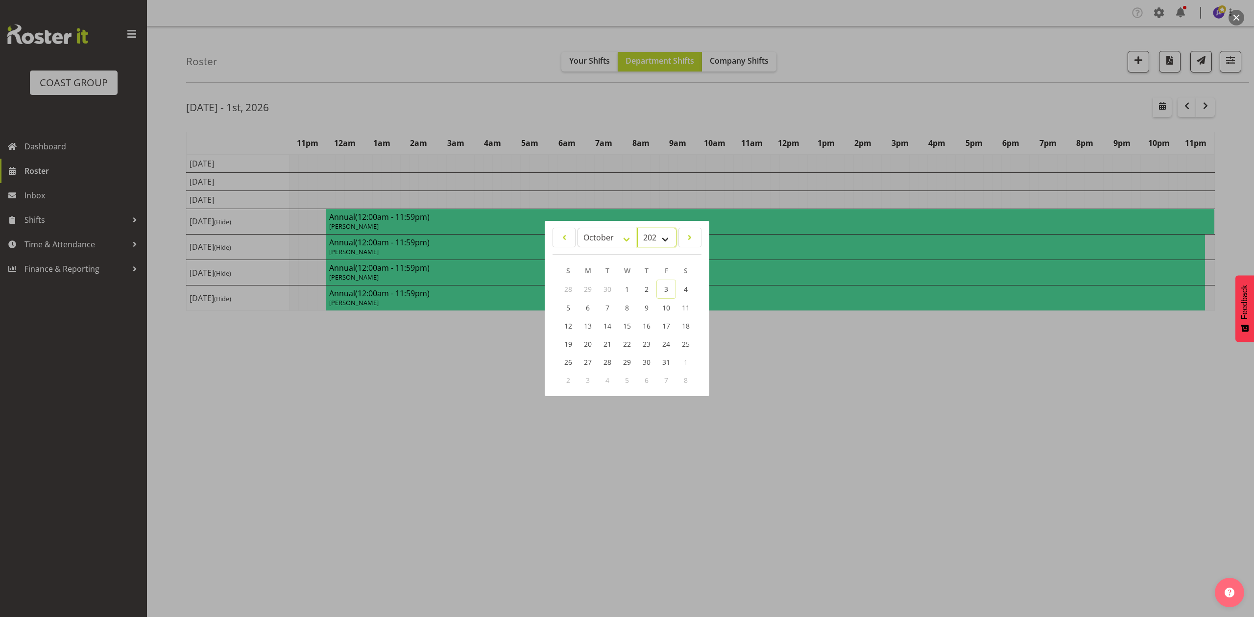
click at [655, 233] on select "2035 2034 2033 2032 2031 2030 2029 2028 2027 2026 2025 2024 2023 2022 2021 2020…" at bounding box center [656, 238] width 39 height 20
select select "2026"
click at [637, 228] on select "2035 2034 2033 2032 2031 2030 2029 2028 2027 2026 2025 2024 2023 2022 2021 2020…" at bounding box center [656, 238] width 39 height 20
click at [614, 231] on select "January February March April May June July August September October November De…" at bounding box center [607, 238] width 60 height 20
select select "2"
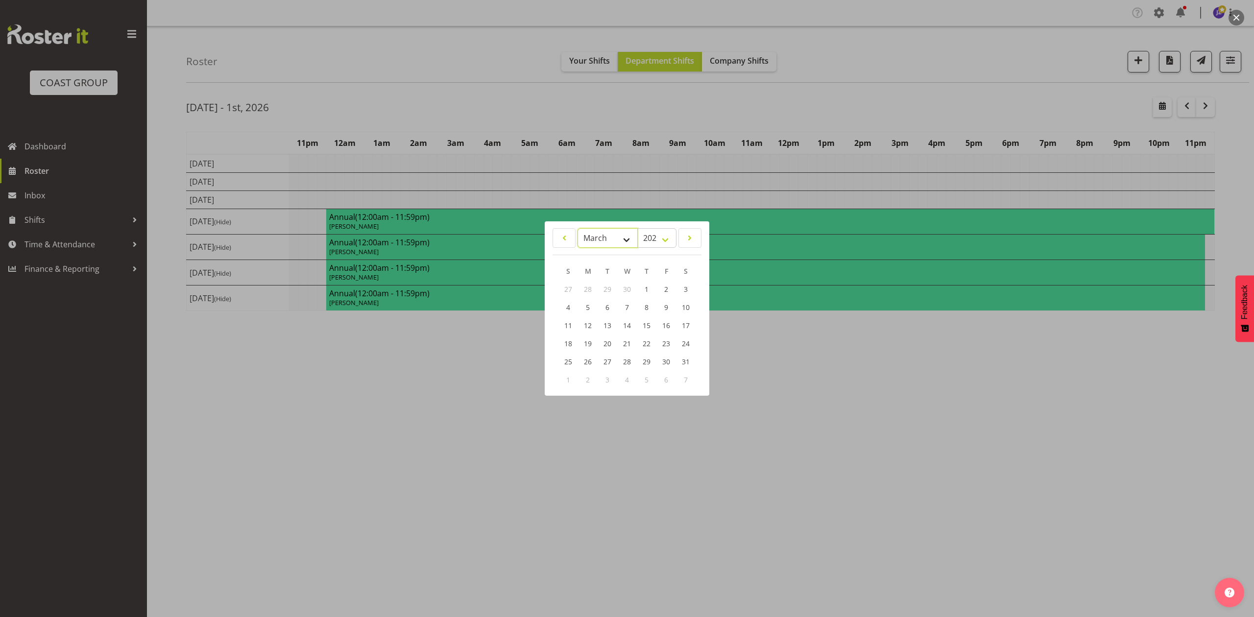
click at [577, 228] on select "January February March April May June July August September October November De…" at bounding box center [607, 238] width 60 height 20
click at [574, 288] on link "1" at bounding box center [568, 289] width 20 height 18
click at [999, 410] on div at bounding box center [627, 308] width 1254 height 617
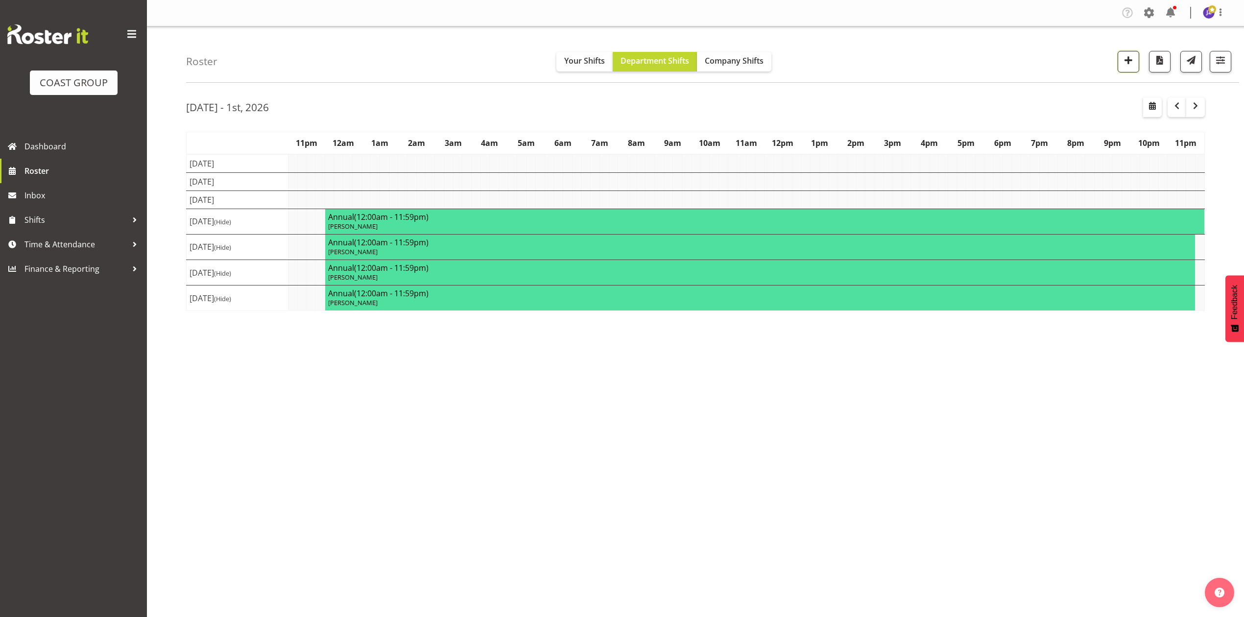
click at [1131, 55] on span "button" at bounding box center [1128, 60] width 13 height 13
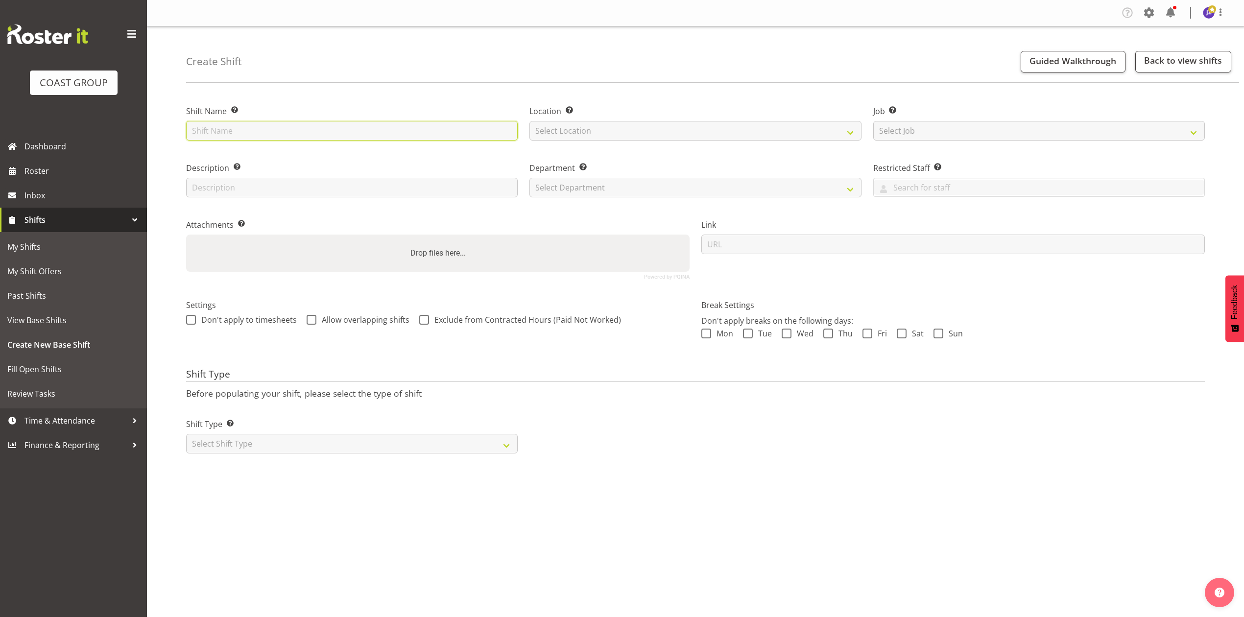
click at [352, 134] on input "text" at bounding box center [352, 131] width 332 height 20
type input "Show ur ability"
click at [1033, 133] on select "Select Job Create new job 1 Carlton Events 1 [PERSON_NAME][GEOGRAPHIC_DATA] 1 […" at bounding box center [1039, 131] width 332 height 20
select select "10769"
click at [873, 121] on select "Select Job Create new job 1 Carlton Events 1 [PERSON_NAME][GEOGRAPHIC_DATA] 1 […" at bounding box center [1039, 131] width 332 height 20
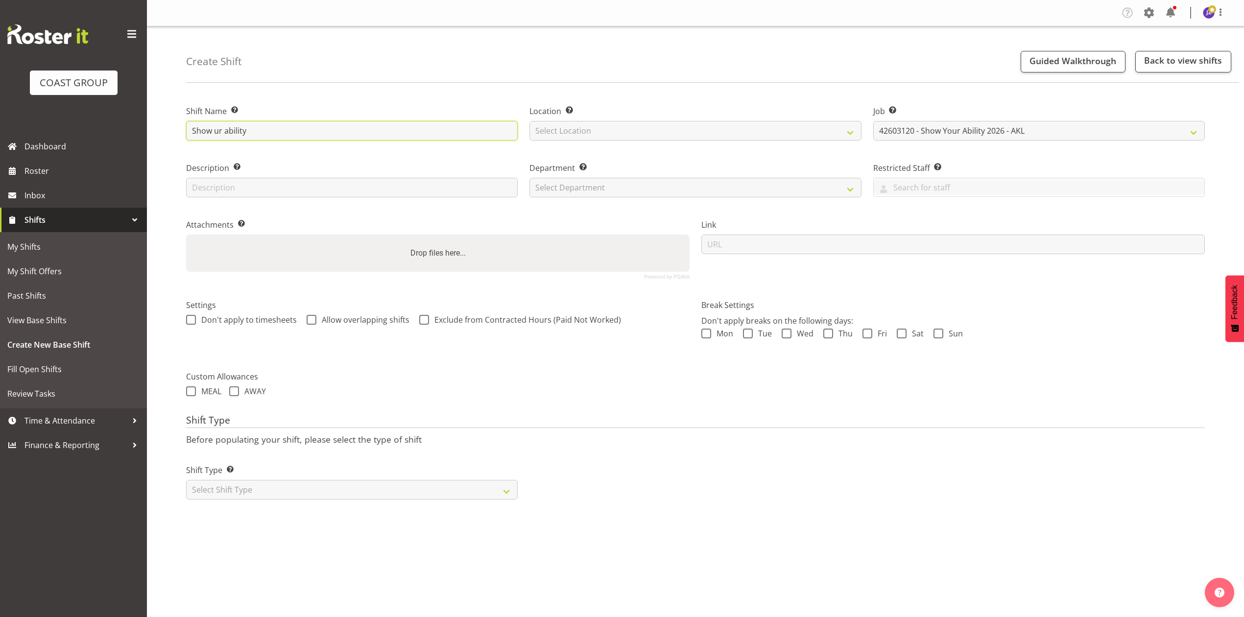
click at [192, 132] on input "Show ur ability" at bounding box center [352, 131] width 332 height 20
type input "42603120 Show ur ability"
drag, startPoint x: 556, startPoint y: 190, endPoint x: 557, endPoint y: 196, distance: 6.4
click at [556, 190] on select "Select Department EHS AKL PANEL EHS AKL PANEL" at bounding box center [695, 188] width 332 height 20
select select "39"
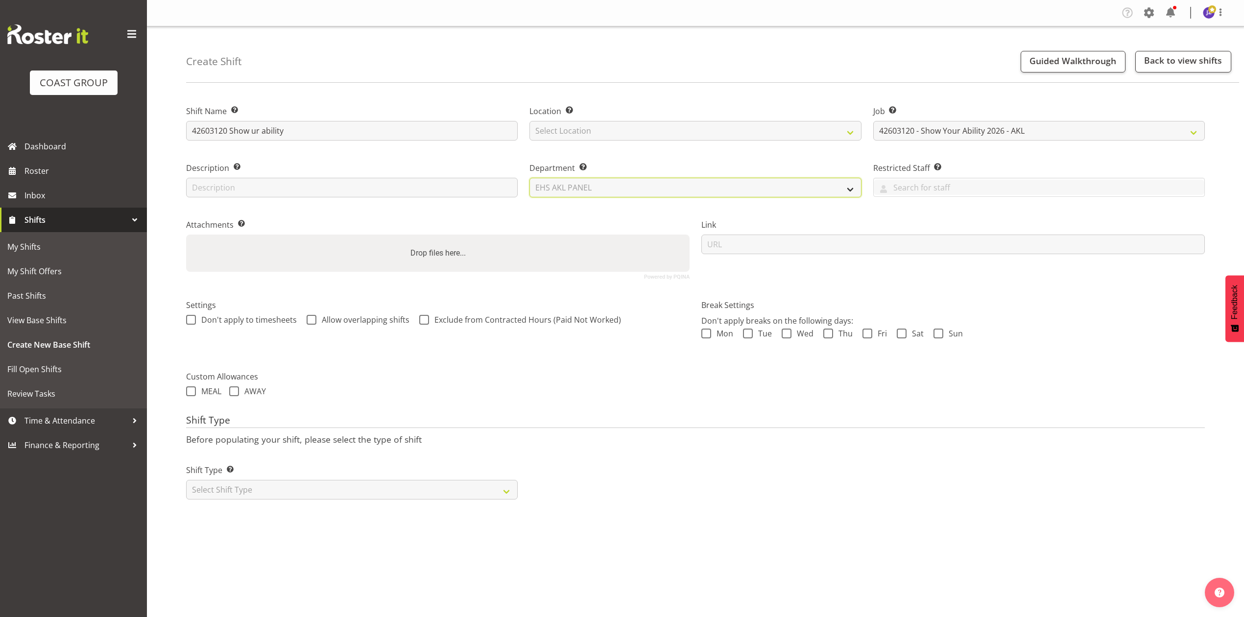
click at [529, 178] on select "Select Department EHS AKL PANEL EHS AKL PANEL" at bounding box center [695, 188] width 332 height 20
click at [572, 127] on select "Select Location EHS [PERSON_NAME]" at bounding box center [695, 131] width 332 height 20
select select "35"
click at [529, 121] on select "Select Location EHS [PERSON_NAME]" at bounding box center [695, 131] width 332 height 20
click at [394, 249] on div "Drop files here..." at bounding box center [437, 253] width 503 height 37
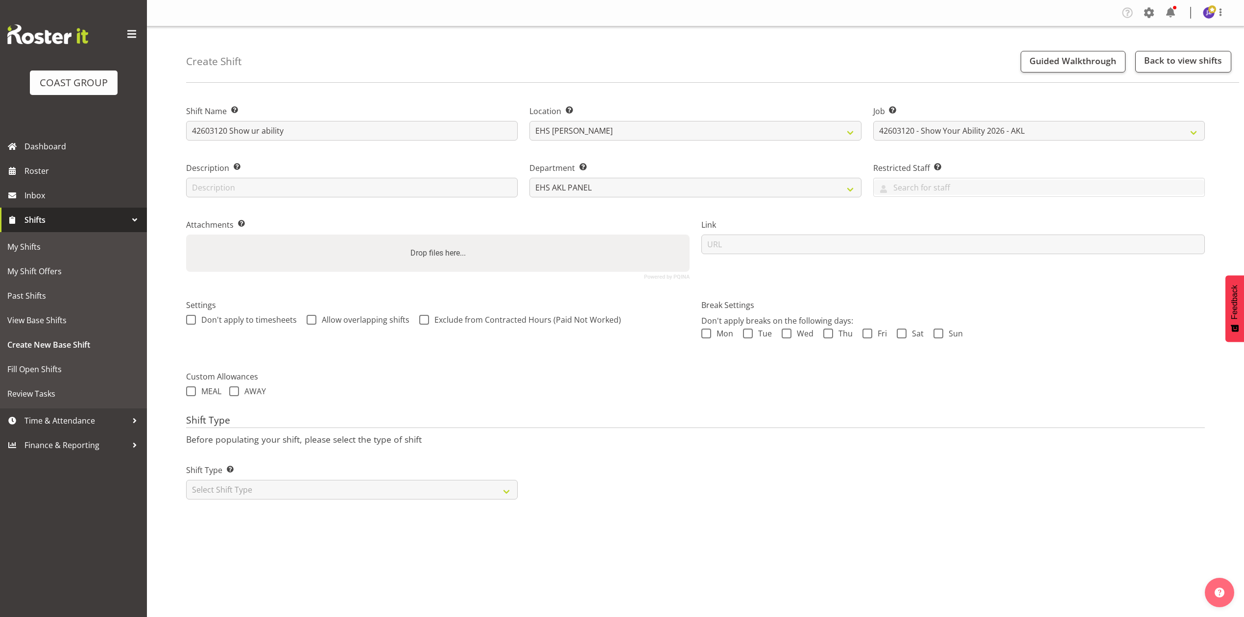
click at [186, 235] on input "Drop files here..." at bounding box center [437, 236] width 503 height 3
type input "C:\fakepath\42603120 - Show Your Ability AKL 2026 Jobpack - Job Details.pdf"
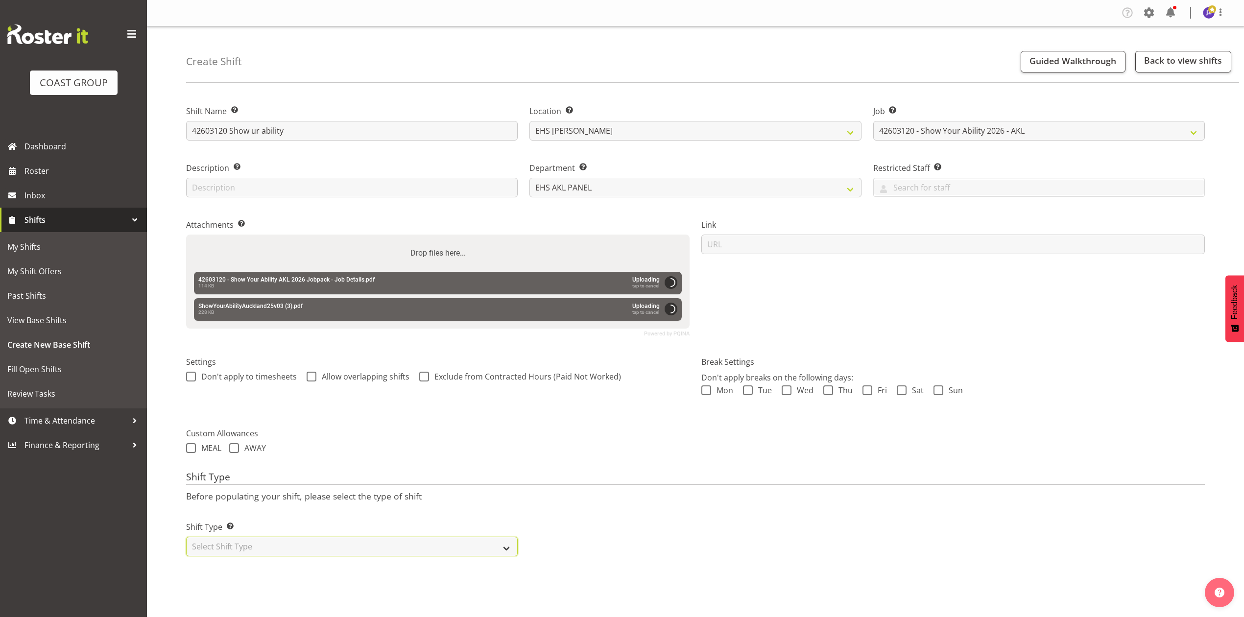
drag, startPoint x: 342, startPoint y: 543, endPoint x: 339, endPoint y: 557, distance: 14.0
click at [342, 544] on select "Select Shift Type One Off Shift Recurring Shift Rotating Shift" at bounding box center [352, 547] width 332 height 20
select select "recurring"
click at [186, 538] on select "Select Shift Type One Off Shift Recurring Shift Rotating Shift" at bounding box center [352, 547] width 332 height 20
select select "9"
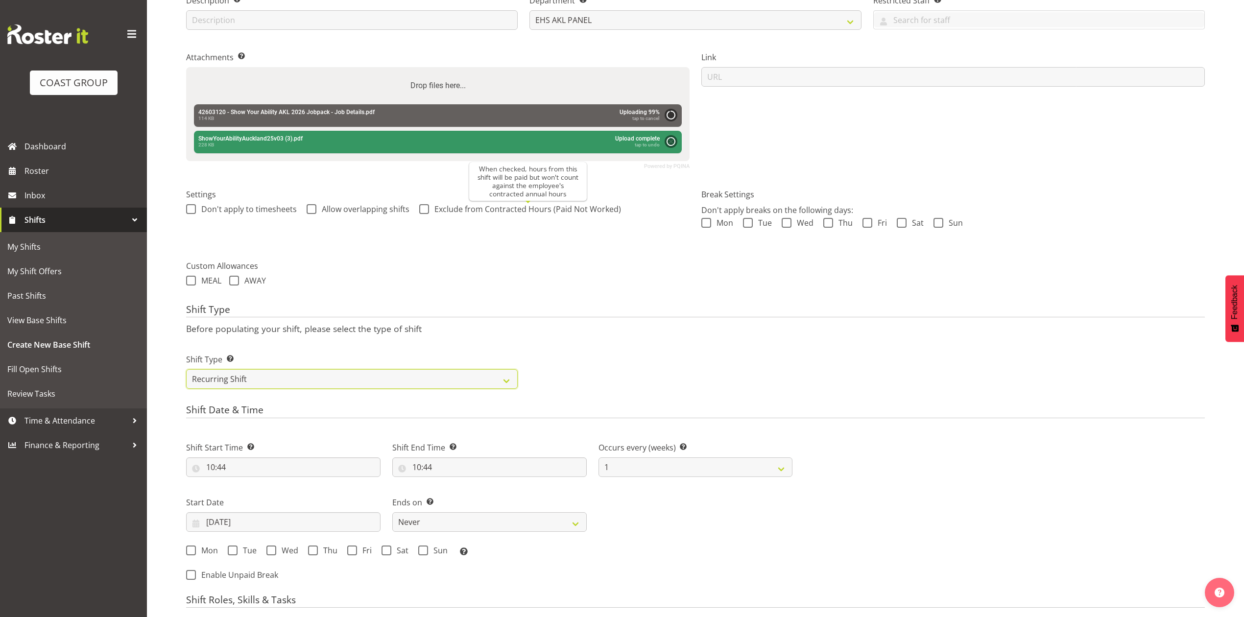
scroll to position [370, 0]
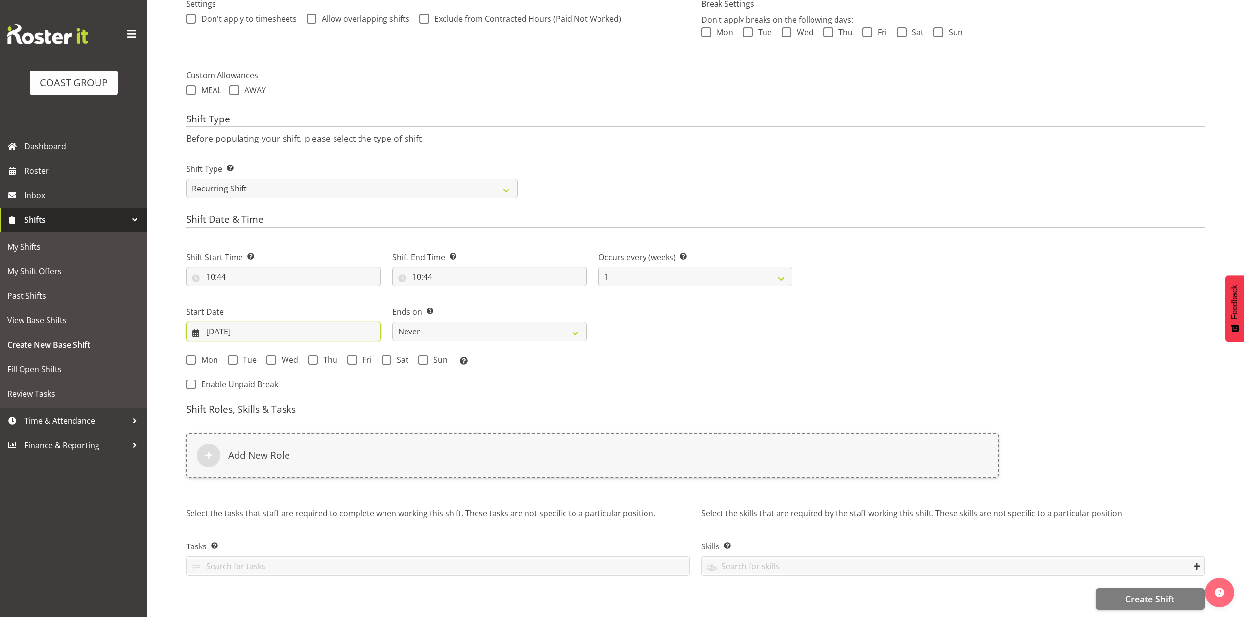
click at [229, 322] on input "[DATE]" at bounding box center [283, 332] width 194 height 20
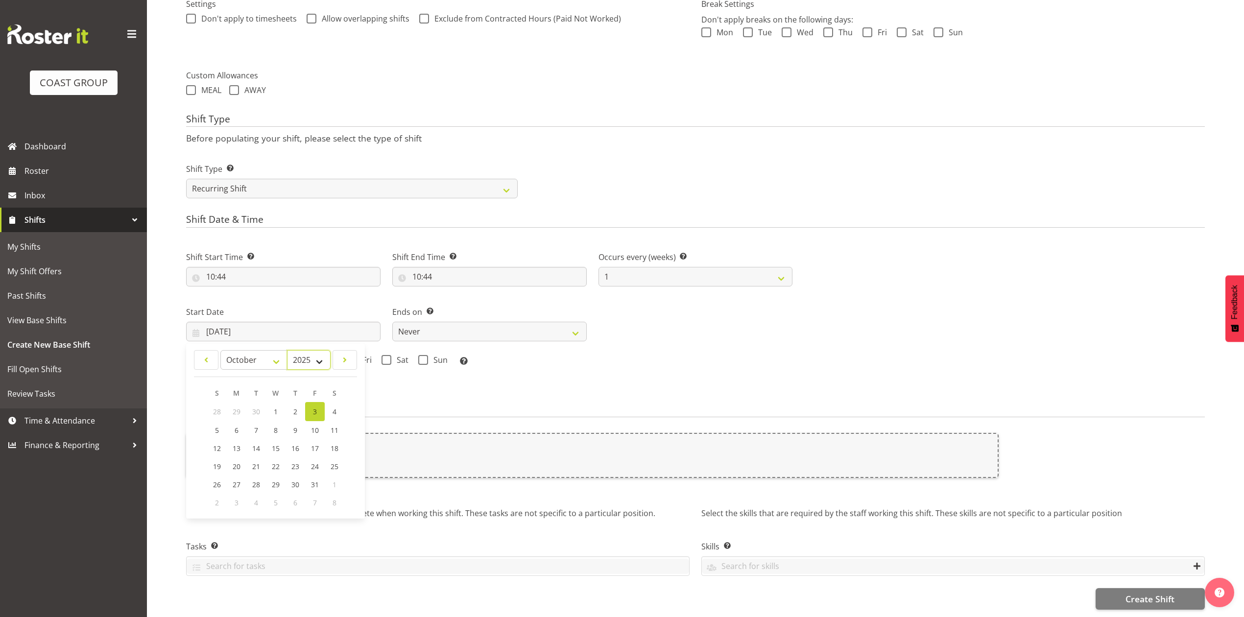
click at [302, 351] on select "2035 2034 2033 2032 2031 2030 2029 2028 2027 2026 2025 2024 2023 2022 2021 2020…" at bounding box center [309, 360] width 44 height 20
select select "2026"
click at [287, 350] on select "2035 2034 2033 2032 2031 2030 2029 2028 2027 2026 2025 2024 2023 2022 2021 2020…" at bounding box center [309, 360] width 44 height 20
click at [253, 350] on select "January February March April May June July August September October November De…" at bounding box center [253, 360] width 67 height 20
select select "2"
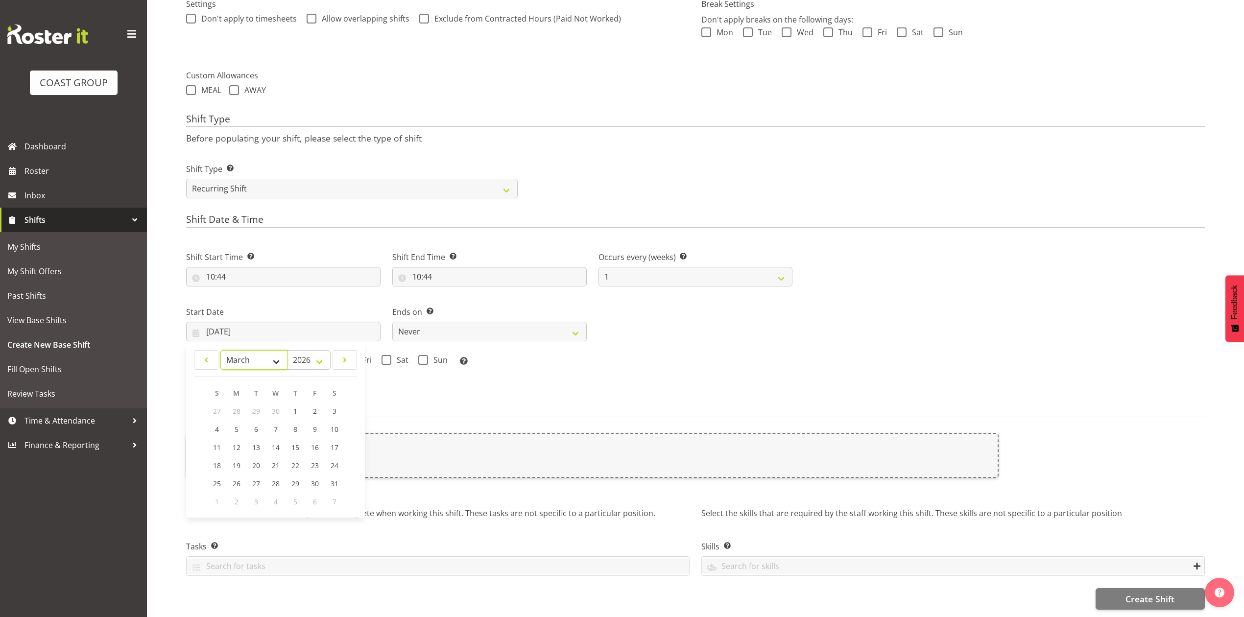
click at [220, 350] on select "January February March April May June July August September October November De…" at bounding box center [253, 360] width 67 height 20
click at [215, 406] on span "1" at bounding box center [217, 410] width 4 height 9
type input "[DATE]"
click at [193, 355] on span at bounding box center [191, 360] width 10 height 10
click at [192, 357] on input "Mon" at bounding box center [189, 360] width 6 height 6
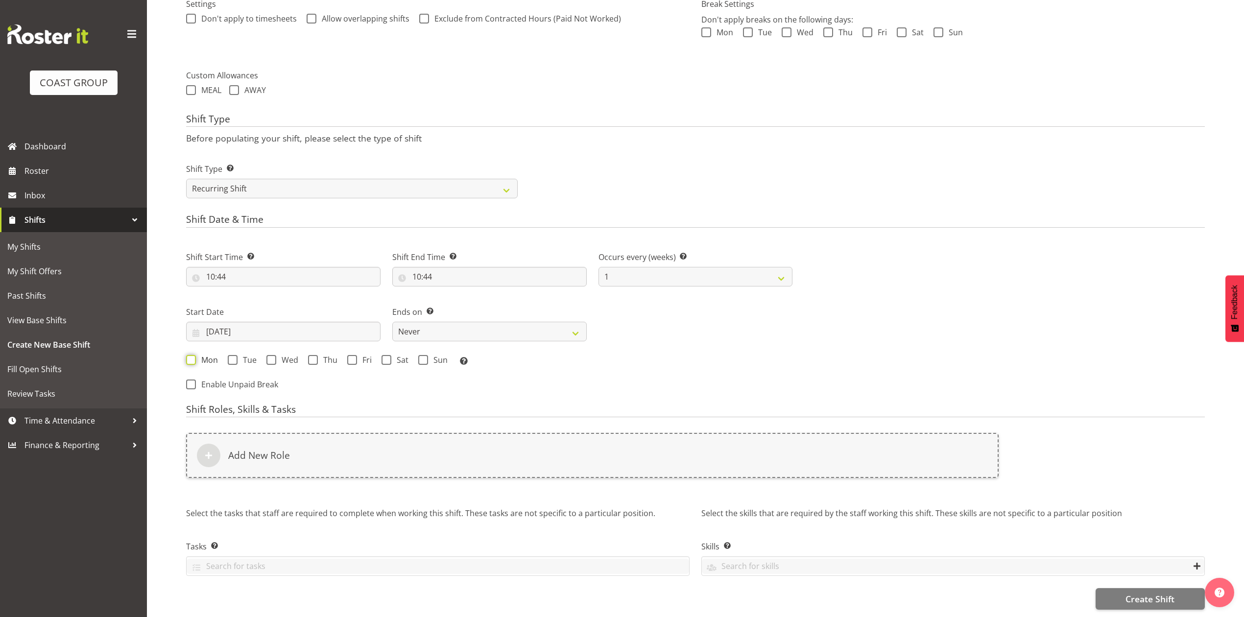
checkbox input "true"
click at [227, 323] on input "[DATE]" at bounding box center [283, 332] width 194 height 20
click at [507, 382] on div "Shift Start Time Set the time of the day you wish this shift to start 10:44 00 …" at bounding box center [489, 318] width 618 height 161
click at [424, 355] on span at bounding box center [423, 360] width 10 height 10
click at [424, 357] on input "Sun" at bounding box center [421, 360] width 6 height 6
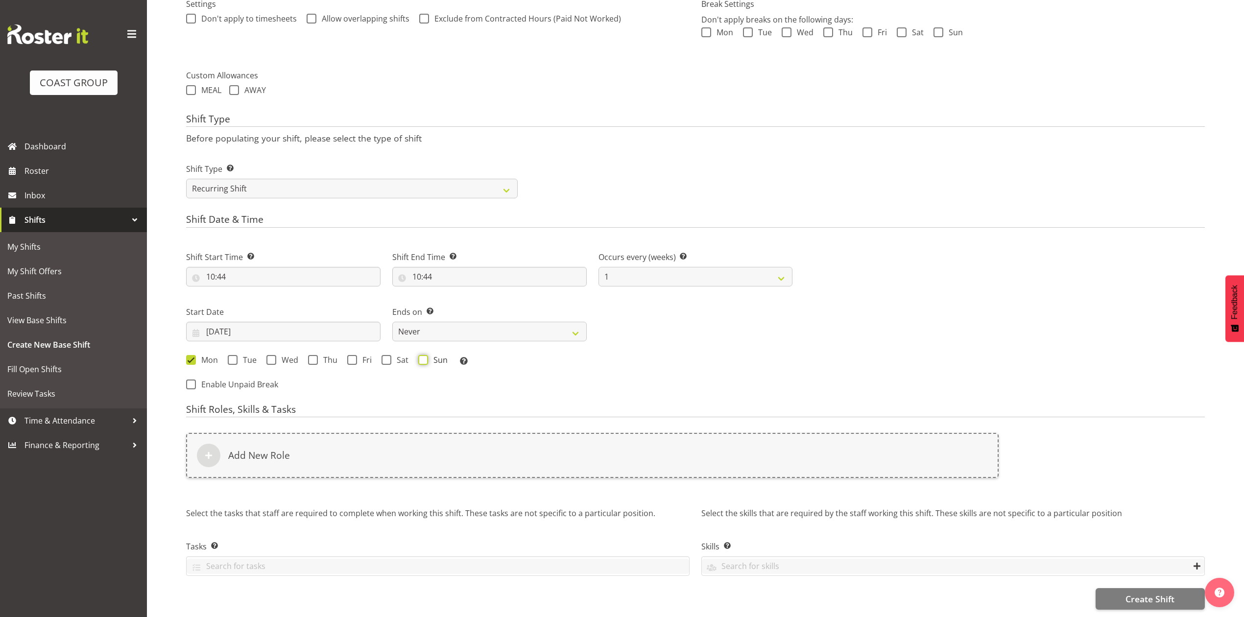
checkbox input "true"
drag, startPoint x: 468, startPoint y: 321, endPoint x: 470, endPoint y: 326, distance: 5.3
click at [468, 322] on select "Never On Date" at bounding box center [489, 332] width 194 height 20
select select "date"
click at [392, 322] on select "Never On Date" at bounding box center [489, 332] width 194 height 20
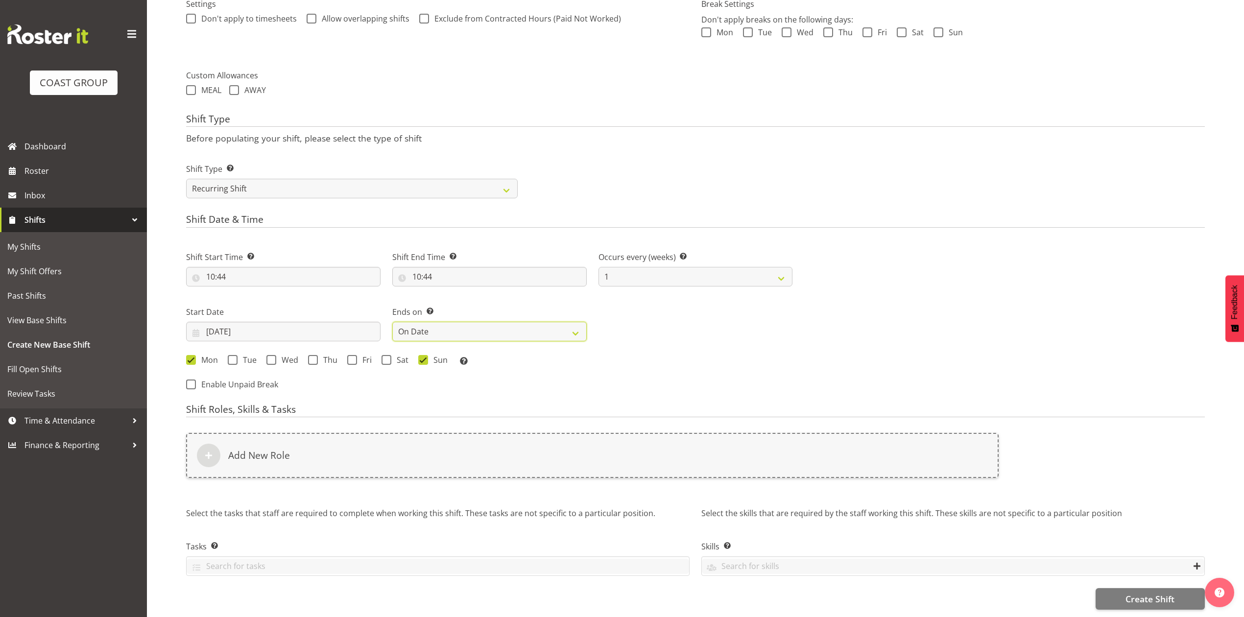
select select "9"
click at [626, 322] on input "[DATE]" at bounding box center [695, 332] width 194 height 20
click at [721, 350] on select "2035 2034 2033 2032 2031 2030 2029 2028 2027 2026 2025 2024 2023 2022 2021 2020…" at bounding box center [737, 360] width 44 height 20
select select "2026"
click at [715, 350] on select "2035 2034 2033 2032 2031 2030 2029 2028 2027 2026 2025 2024 2023 2022 2021 2020…" at bounding box center [737, 360] width 44 height 20
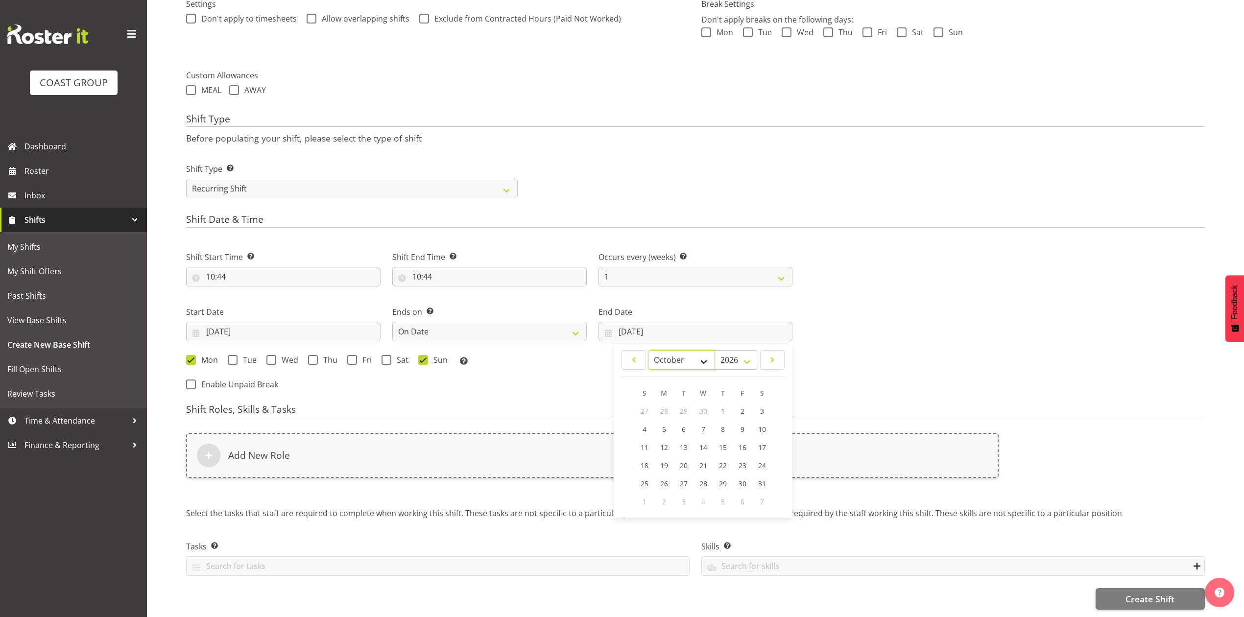
click at [675, 350] on select "January February March April May June July August September October November De…" at bounding box center [681, 360] width 67 height 20
select select "2"
click at [648, 350] on select "January February March April May June July August September October November De…" at bounding box center [681, 360] width 67 height 20
click at [669, 402] on link "2" at bounding box center [664, 411] width 20 height 18
type input "[DATE]"
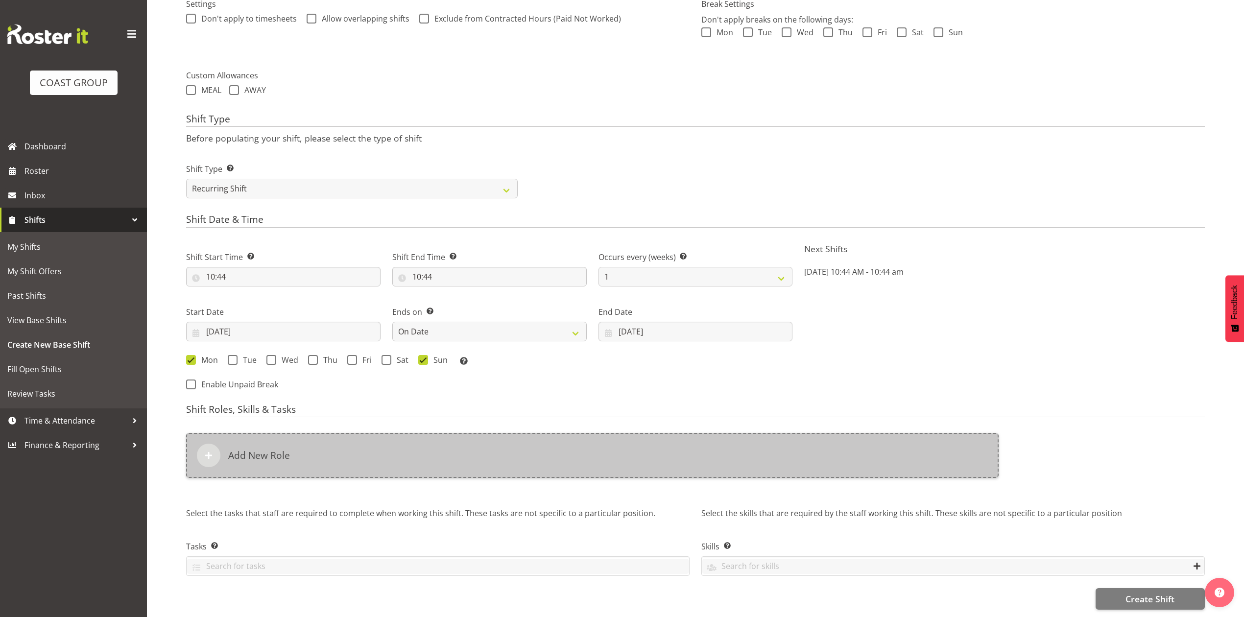
click at [475, 443] on div "Add New Role" at bounding box center [592, 455] width 812 height 45
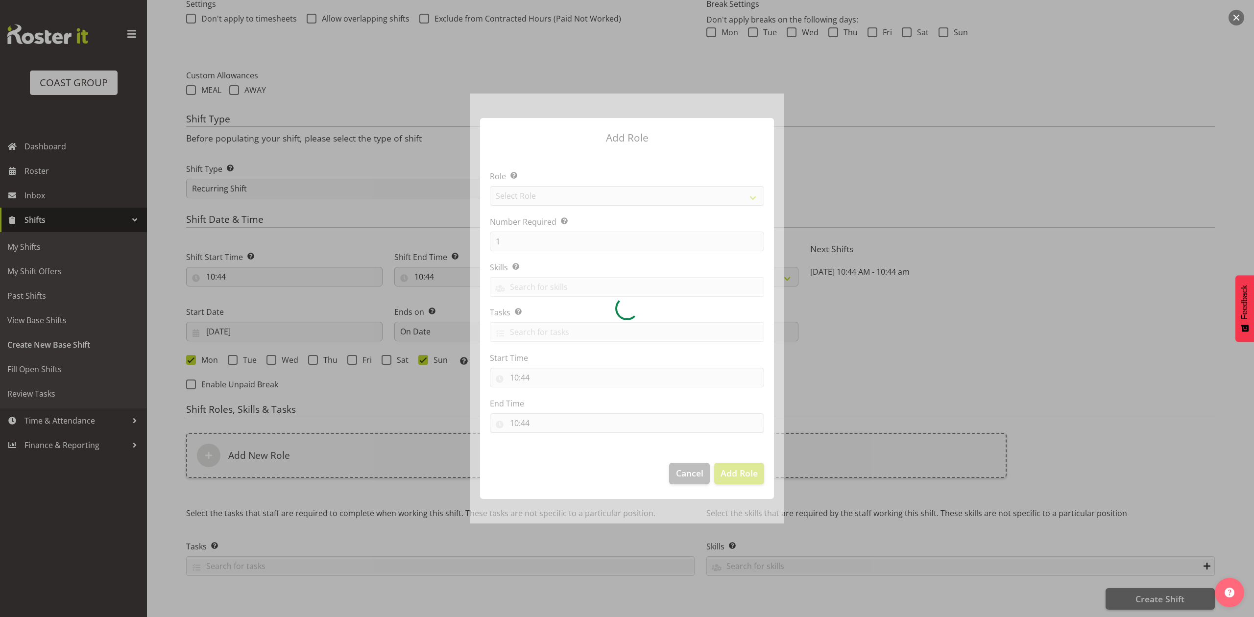
click at [590, 196] on div at bounding box center [626, 309] width 313 height 430
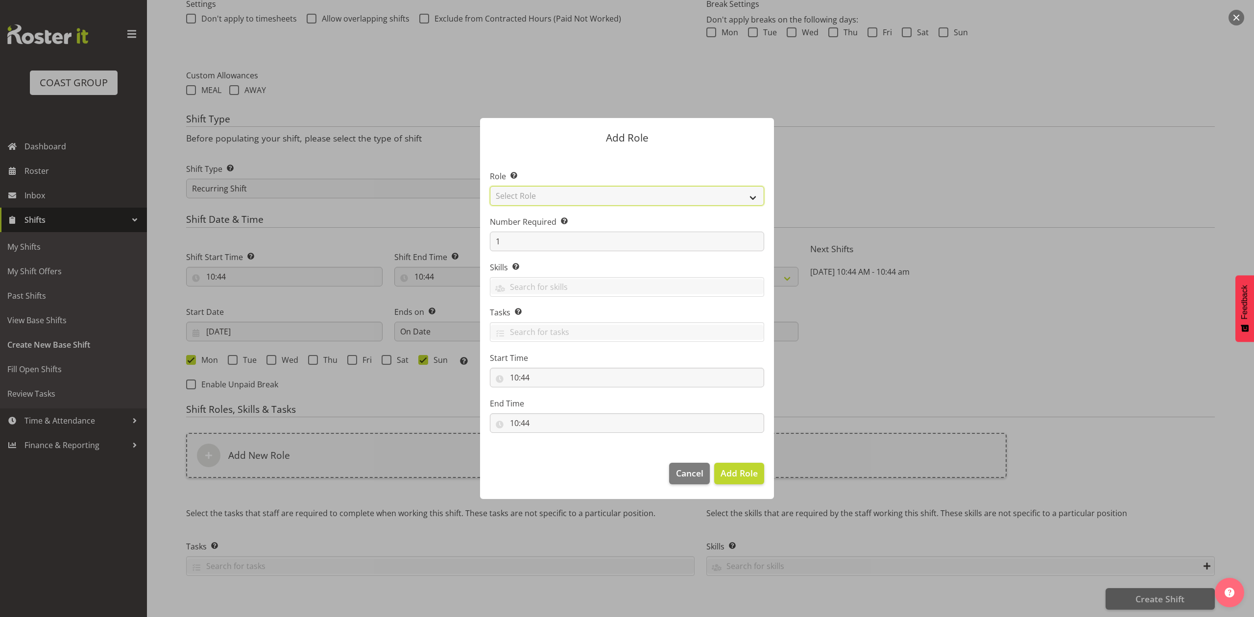
click at [590, 196] on select "Select Role ACCOUNT MANAGER ACCOUNT MANAGER DW ACCOUNTS [PERSON_NAME] VEHICLES …" at bounding box center [627, 196] width 274 height 20
select select "81"
click at [490, 186] on select "Select Role ACCOUNT MANAGER ACCOUNT MANAGER DW ACCOUNTS [PERSON_NAME] VEHICLES …" at bounding box center [627, 196] width 274 height 20
click at [527, 246] on input "1" at bounding box center [627, 242] width 274 height 20
type input "2"
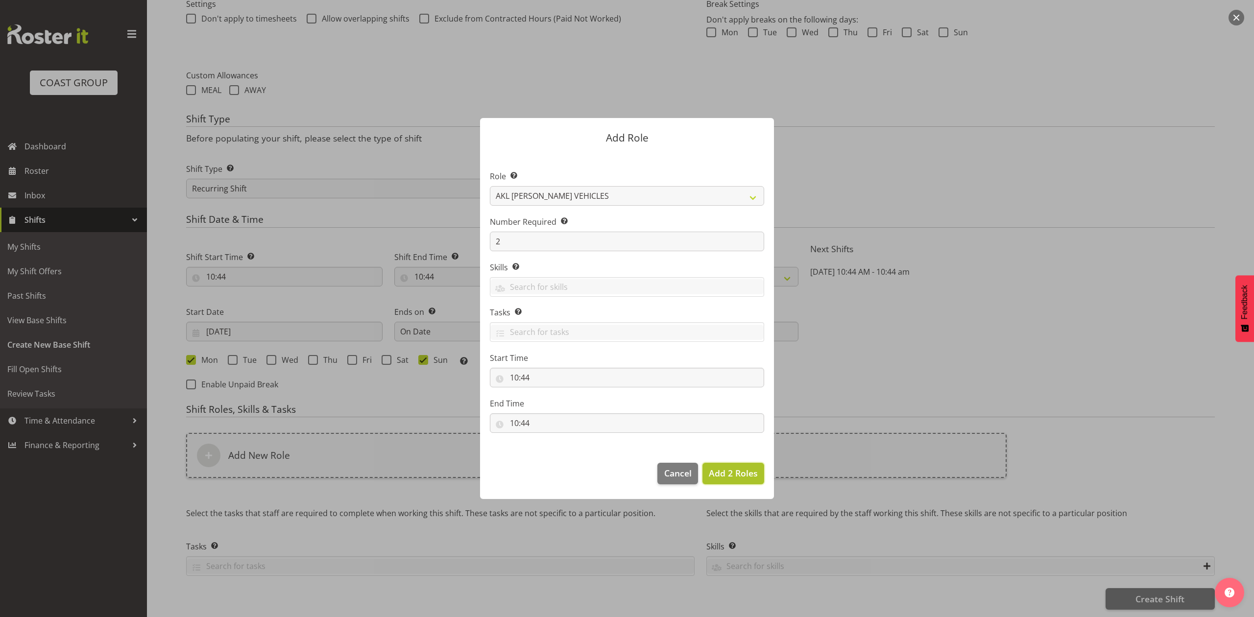
drag, startPoint x: 726, startPoint y: 479, endPoint x: 717, endPoint y: 489, distance: 12.9
click at [727, 479] on span "Add 2 Roles" at bounding box center [733, 473] width 49 height 13
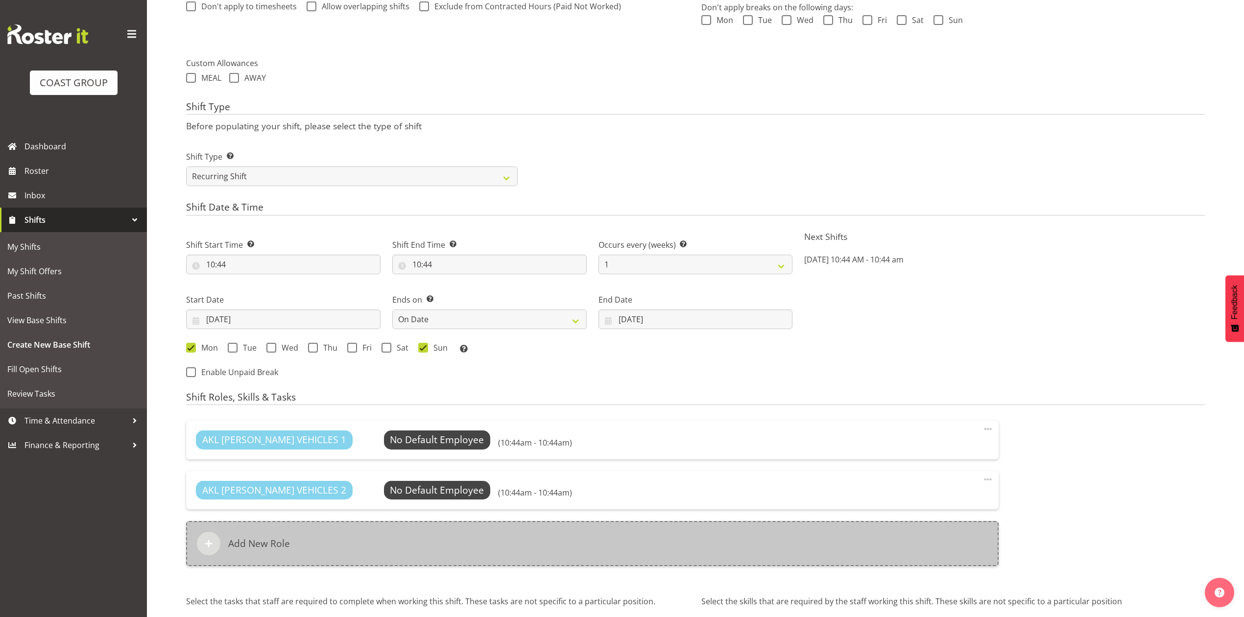
click at [385, 553] on div "Add New Role" at bounding box center [592, 543] width 812 height 45
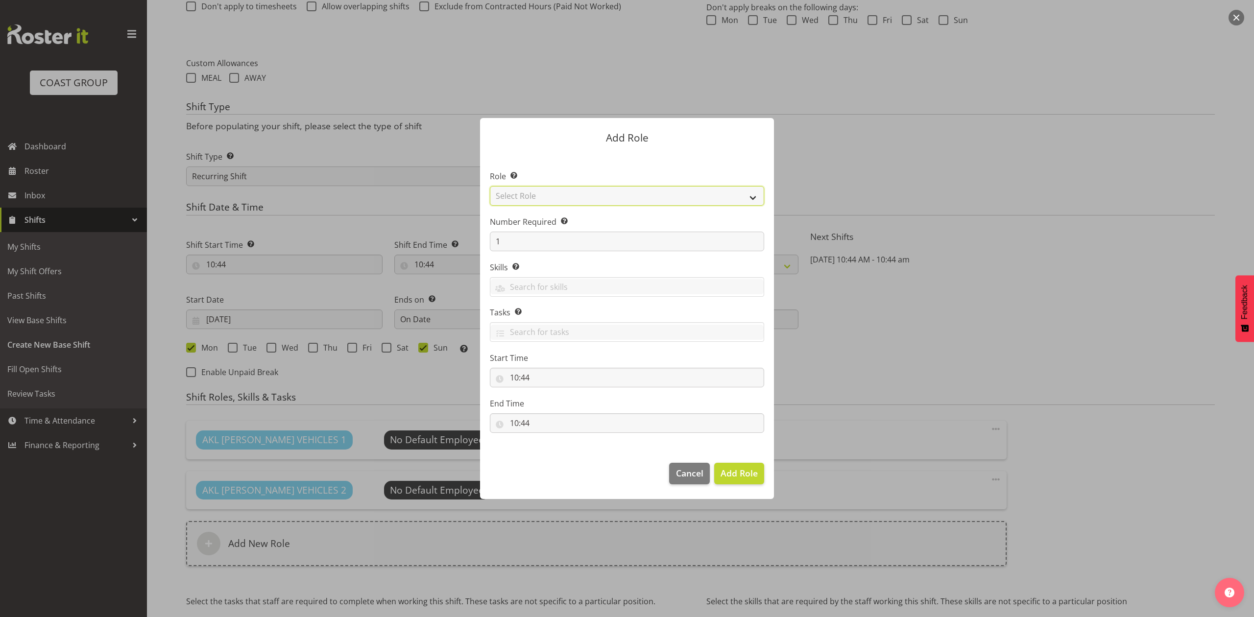
click at [574, 192] on select "Select Role ACCOUNT MANAGER ACCOUNT MANAGER DW ACCOUNTS [PERSON_NAME] VEHICLES …" at bounding box center [627, 196] width 274 height 20
select select "188"
click at [490, 186] on select "Select Role ACCOUNT MANAGER ACCOUNT MANAGER DW ACCOUNTS [PERSON_NAME] VEHICLES …" at bounding box center [627, 196] width 274 height 20
click at [547, 243] on input "1" at bounding box center [627, 242] width 274 height 20
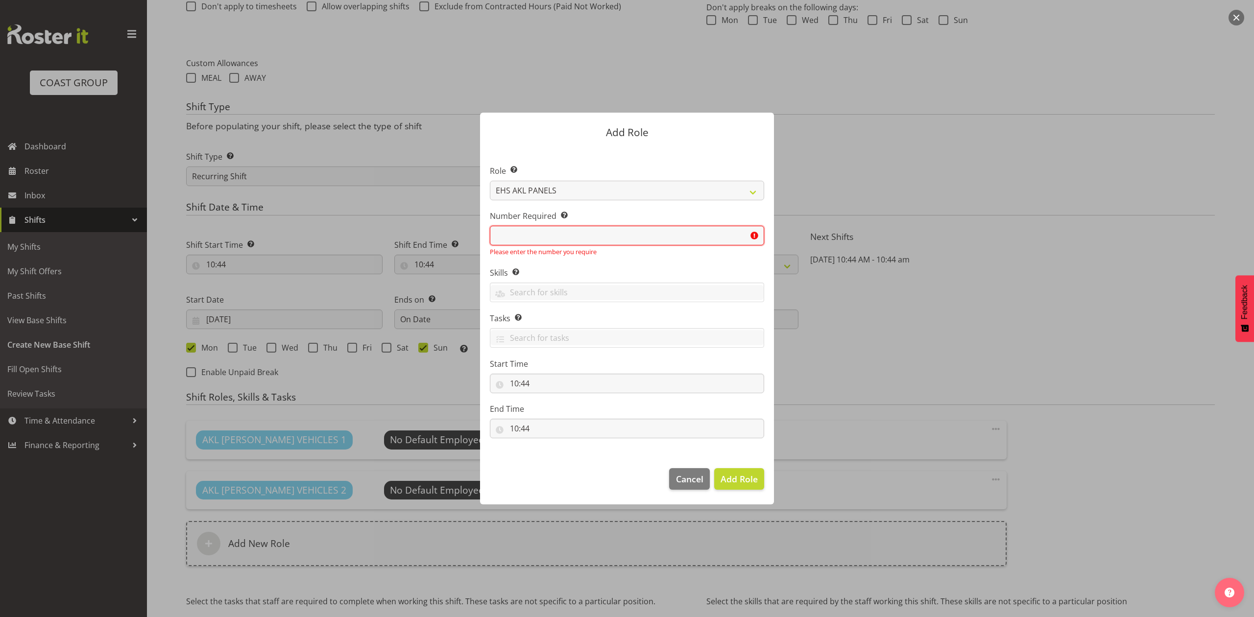
type input "2"
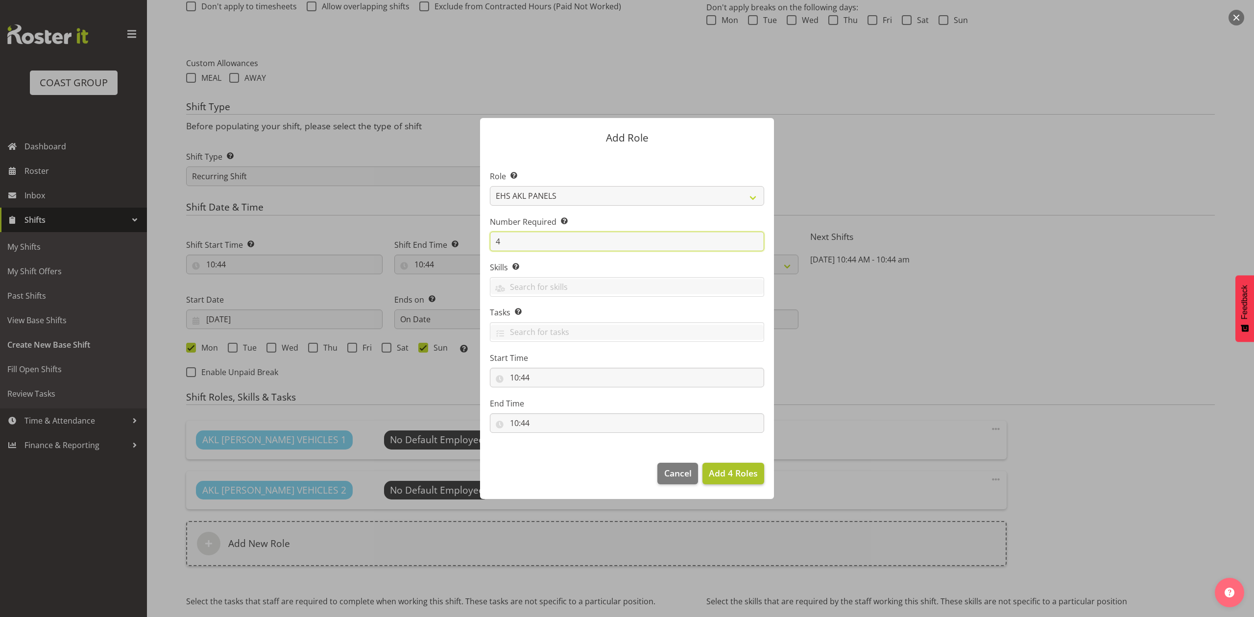
type input "4"
click at [741, 475] on span "Add 4 Roles" at bounding box center [733, 473] width 49 height 12
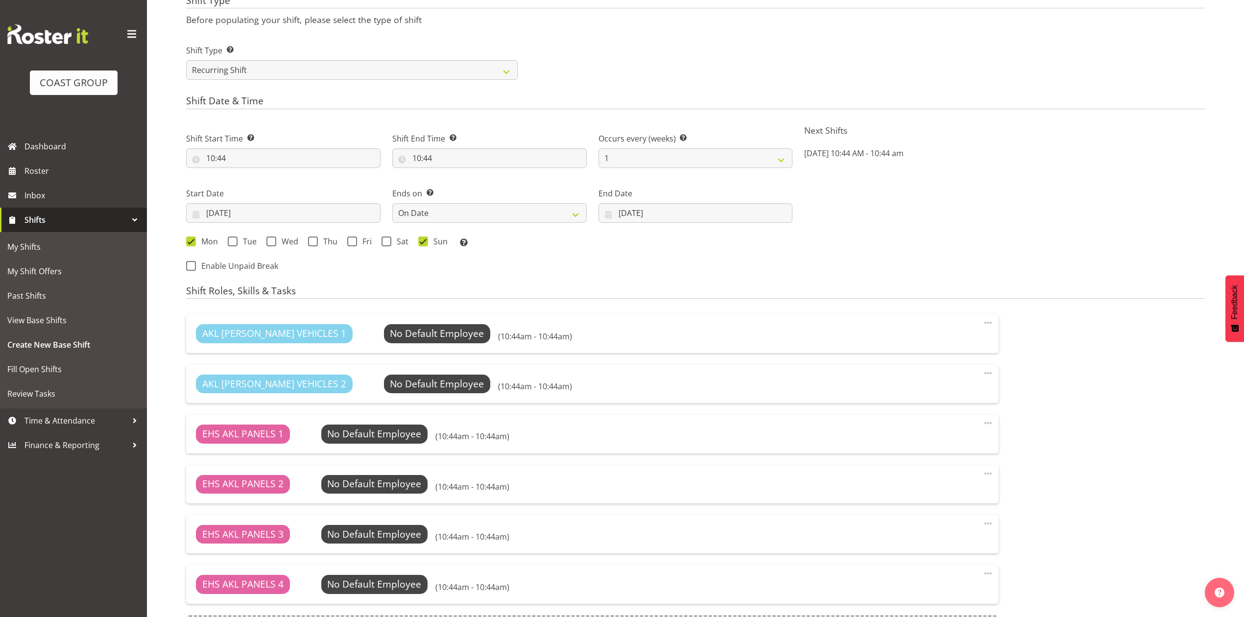
scroll to position [670, 0]
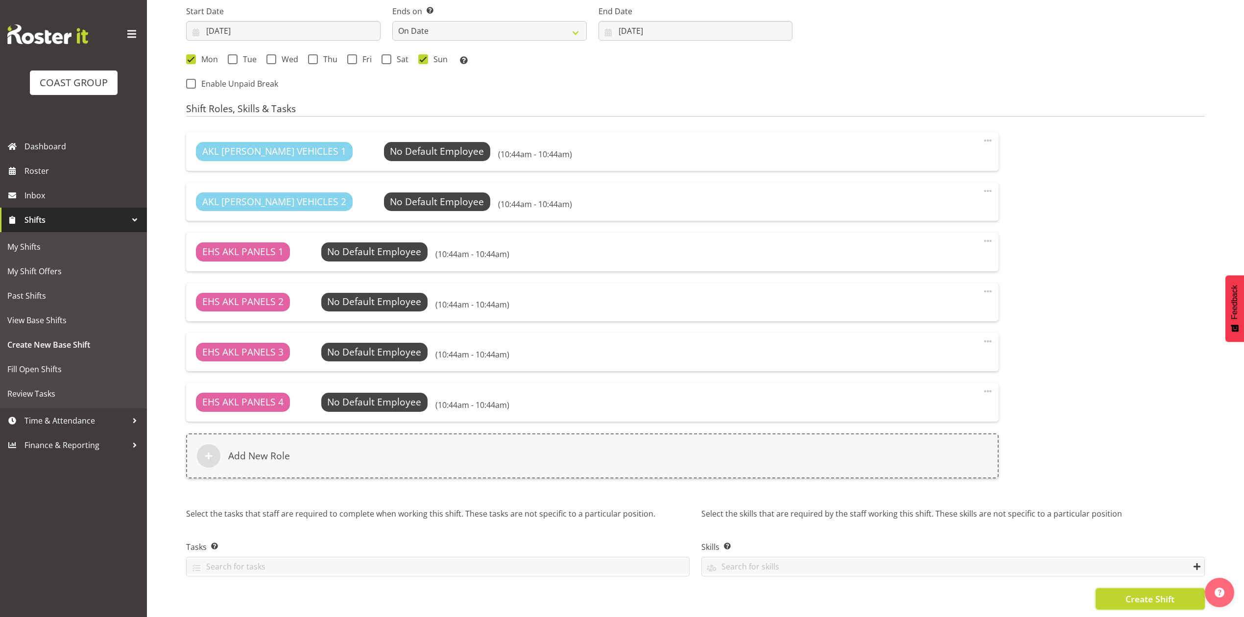
click at [1125, 593] on span "Create Shift" at bounding box center [1149, 599] width 49 height 13
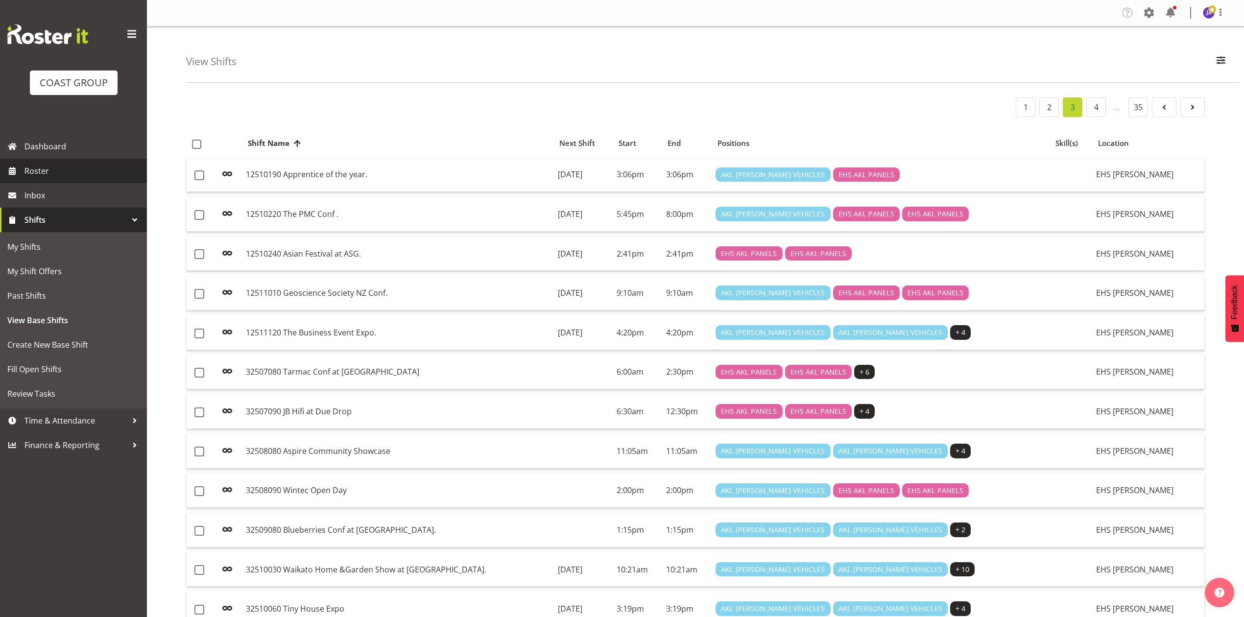
drag, startPoint x: 0, startPoint y: 0, endPoint x: 62, endPoint y: 162, distance: 173.0
click at [62, 162] on link "Roster" at bounding box center [73, 171] width 147 height 24
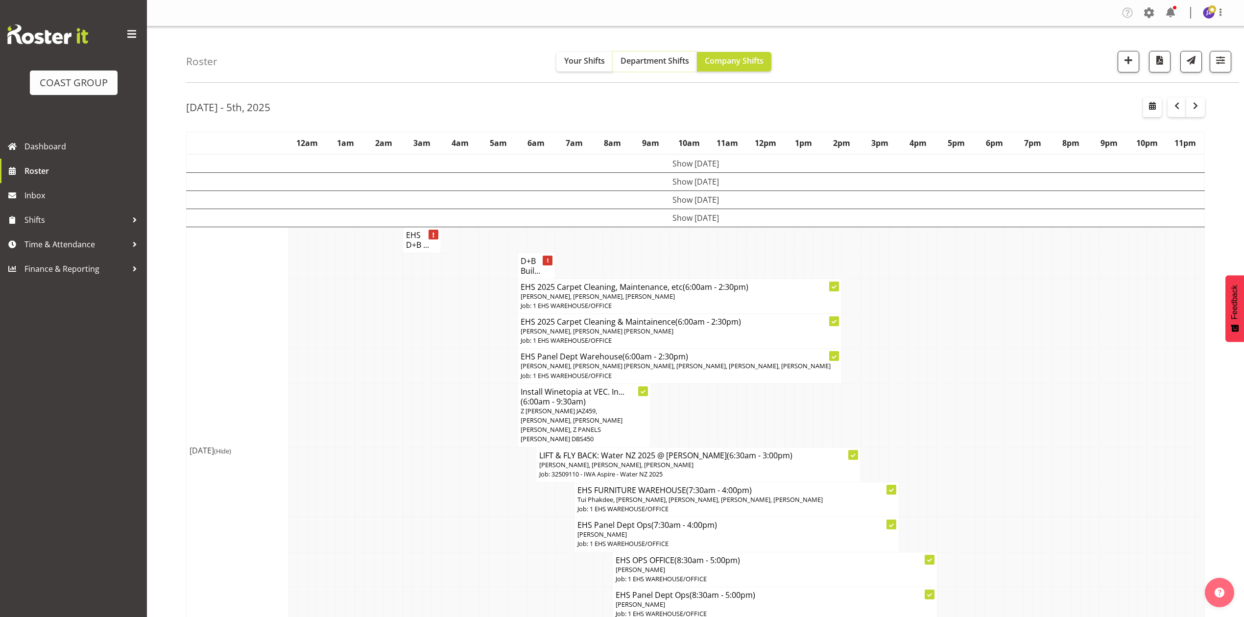
click at [648, 69] on button "Department Shifts" at bounding box center [655, 62] width 84 height 20
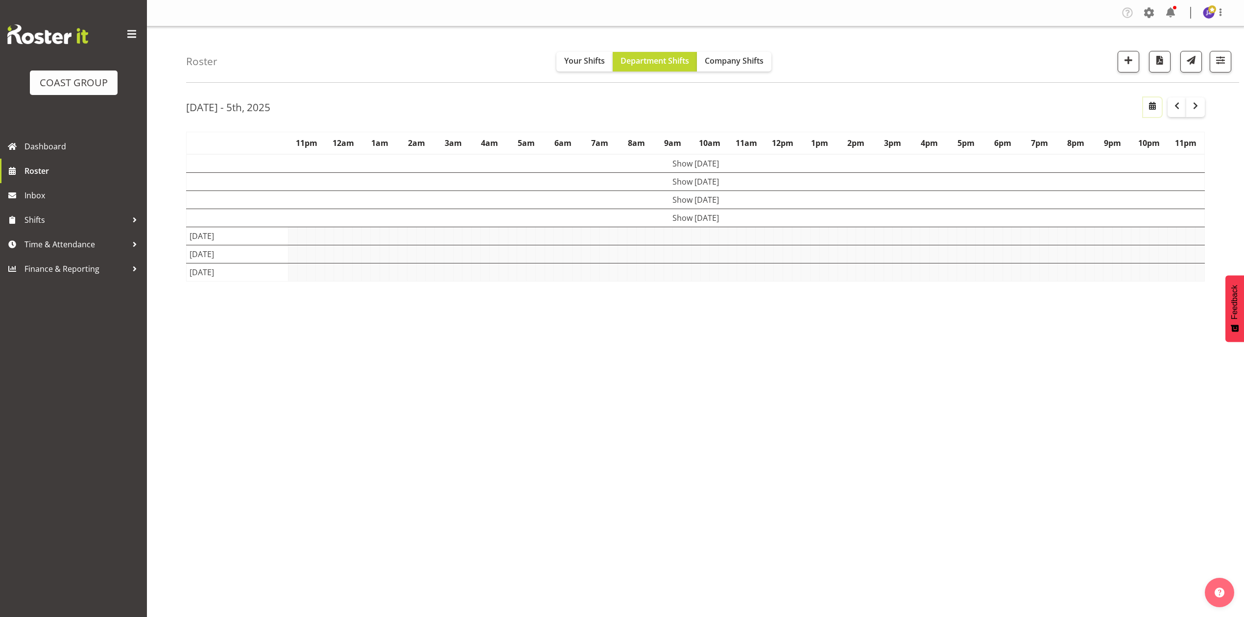
click at [1156, 106] on span "button" at bounding box center [1152, 106] width 12 height 12
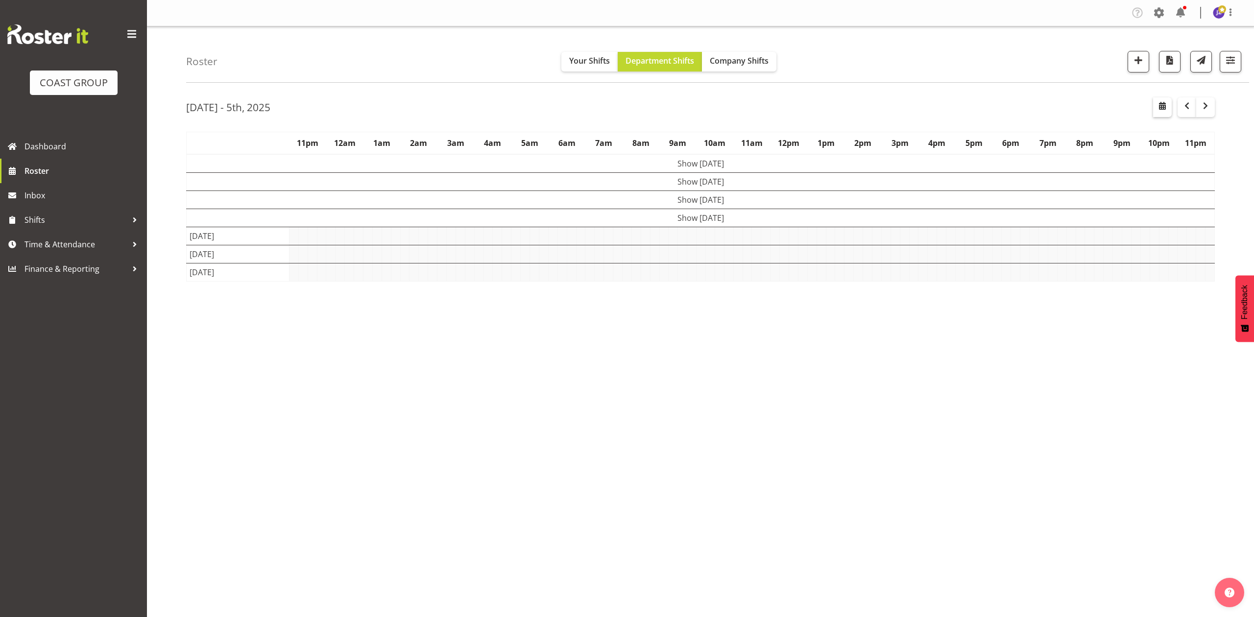
select select "9"
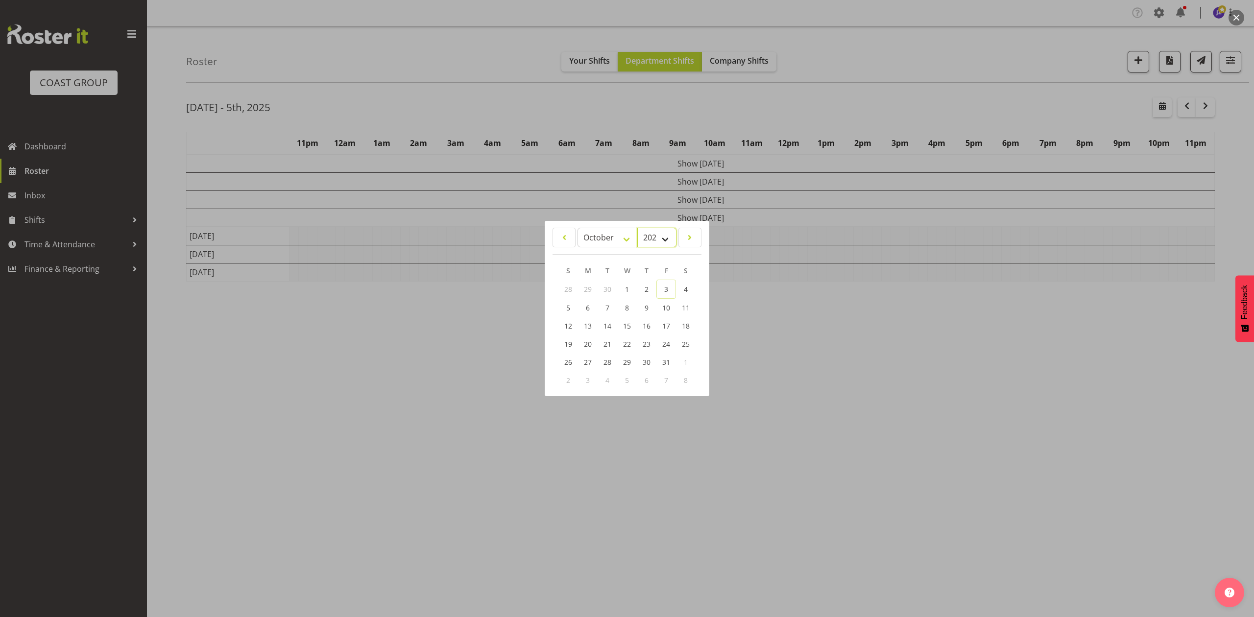
click at [661, 242] on select "2035 2034 2033 2032 2031 2030 2029 2028 2027 2026 2025 2024 2023 2022 2021 2020…" at bounding box center [656, 238] width 39 height 20
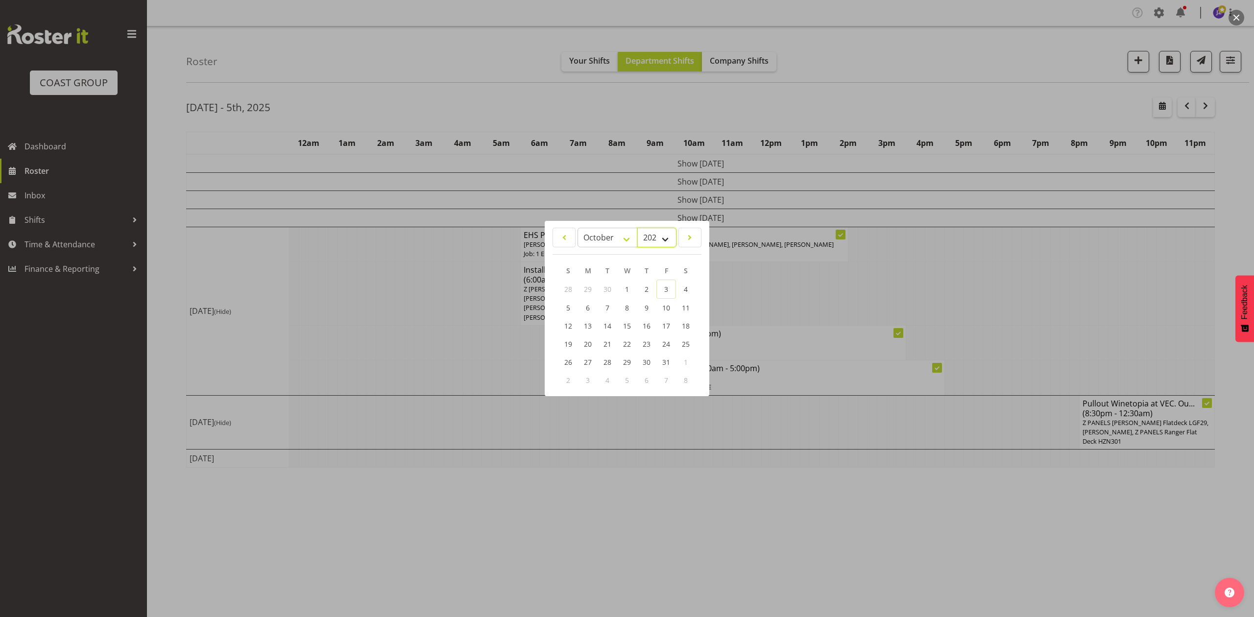
select select "2026"
click at [637, 228] on select "2035 2034 2033 2032 2031 2030 2029 2028 2027 2026 2025 2024 2023 2022 2021 2020…" at bounding box center [656, 238] width 39 height 20
drag, startPoint x: 597, startPoint y: 240, endPoint x: 602, endPoint y: 245, distance: 7.6
click at [597, 240] on select "January February March April May June July August September October November De…" at bounding box center [607, 238] width 60 height 20
select select "2"
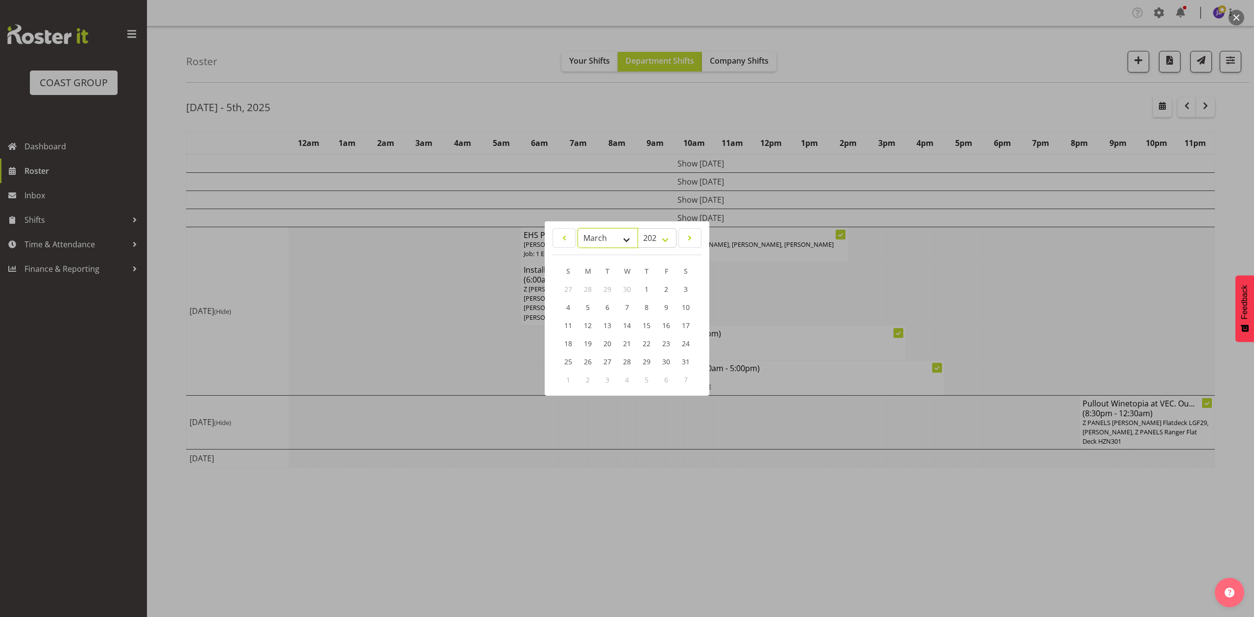
click at [577, 228] on select "January February March April May June July August September October November De…" at bounding box center [607, 238] width 60 height 20
click at [566, 283] on link "1" at bounding box center [568, 289] width 20 height 18
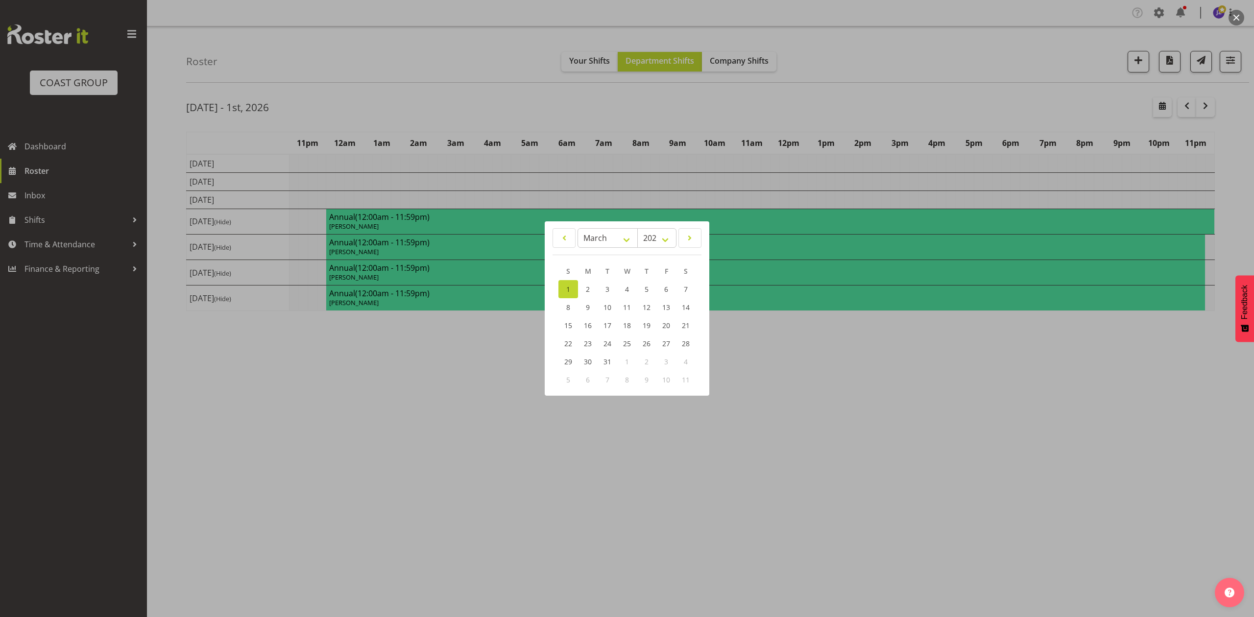
click at [959, 98] on div at bounding box center [627, 308] width 1254 height 617
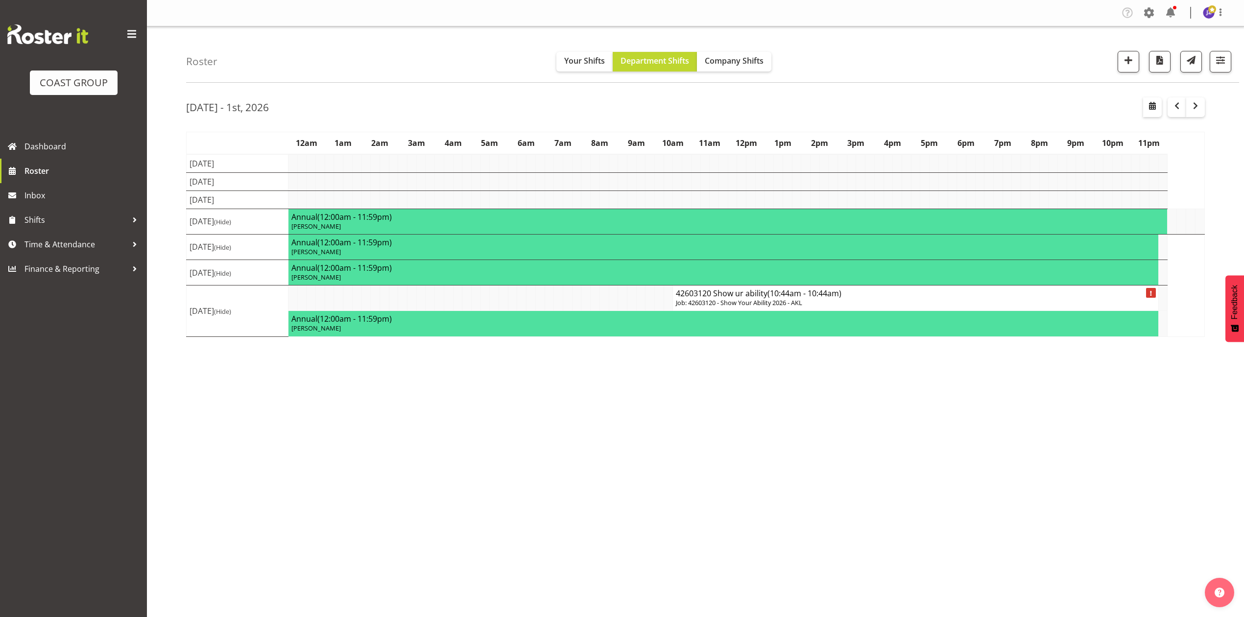
click at [773, 294] on span "(10:44am - 10:44am)" at bounding box center [804, 293] width 74 height 11
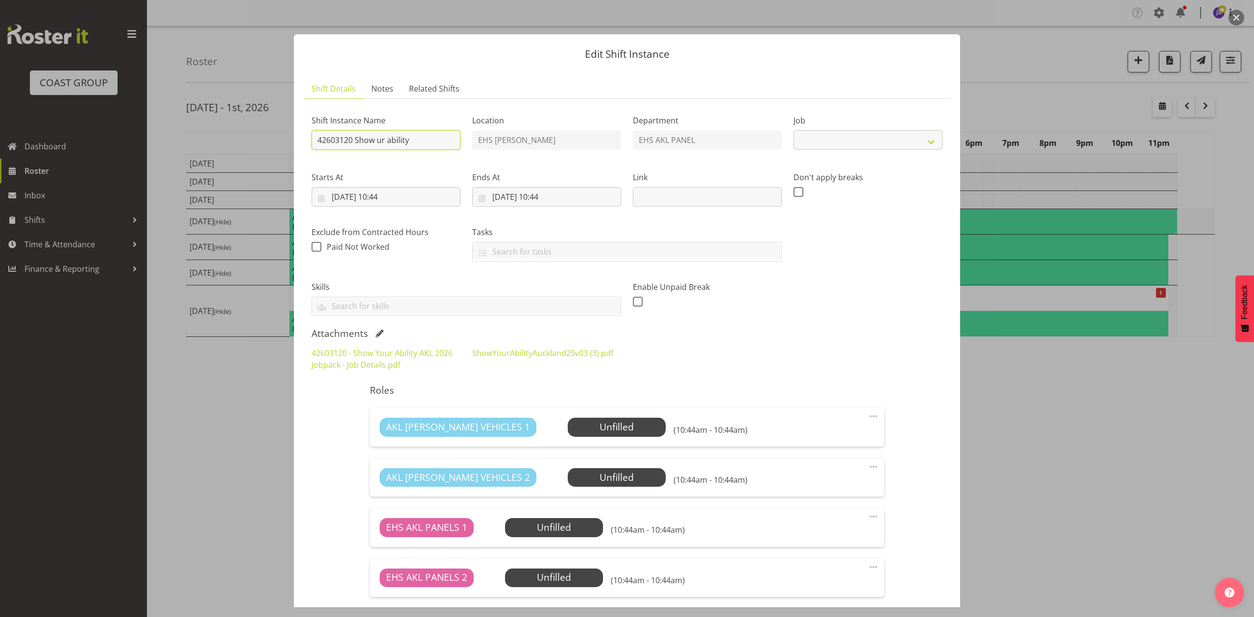
click at [318, 136] on input "42603120 Show ur ability" at bounding box center [385, 140] width 149 height 20
select select "10769"
click at [455, 140] on input "#Install 42603120 Show ur ability" at bounding box center [385, 140] width 149 height 20
type input "#Install 42603120 Show ur ability."
click at [505, 196] on input "02/03/2026, 10:44" at bounding box center [546, 197] width 149 height 20
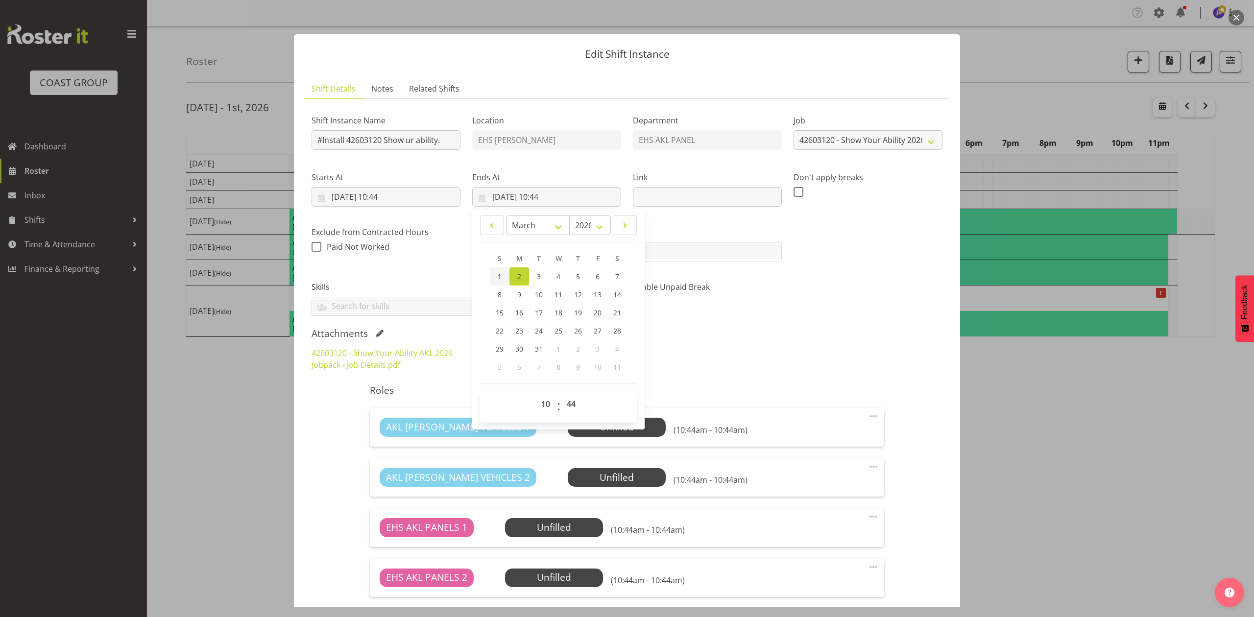
click at [492, 269] on link "1" at bounding box center [500, 276] width 20 height 18
type input "01/03/2026, 10:44"
click at [389, 192] on input "01/03/2026, 10:44" at bounding box center [385, 197] width 149 height 20
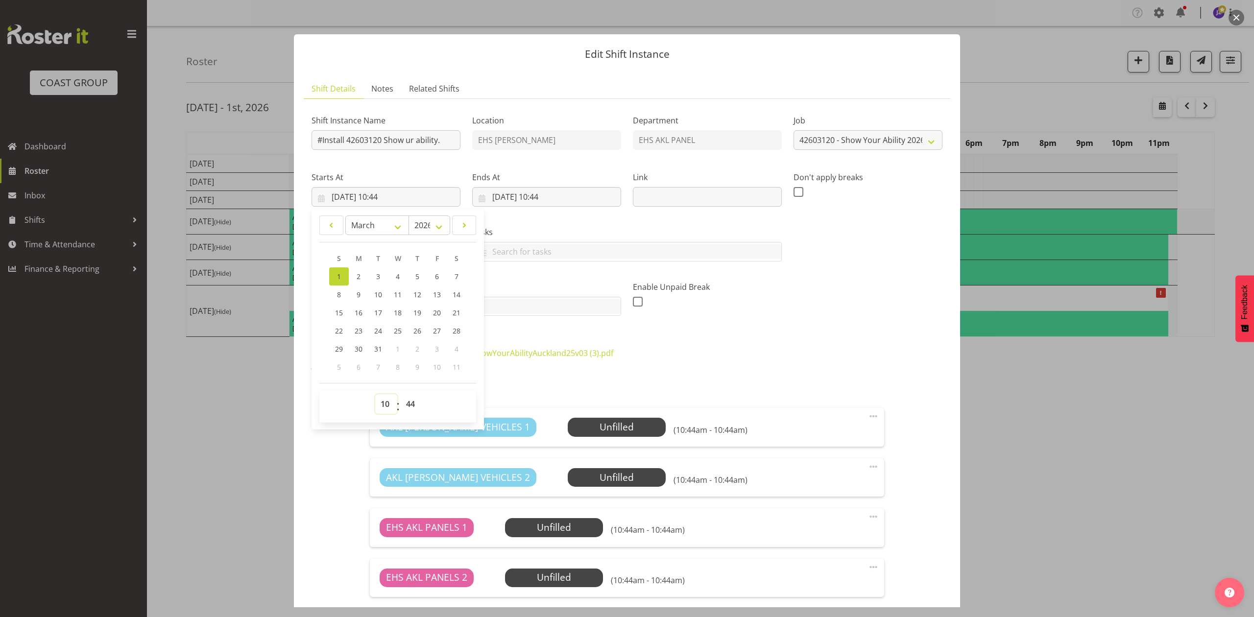
drag, startPoint x: 385, startPoint y: 408, endPoint x: 390, endPoint y: 395, distance: 14.6
click at [386, 408] on select "00 01 02 03 04 05 06 07 08 09 10 11 12 13 14 15 16 17 18 19 20 21 22 23" at bounding box center [386, 404] width 22 height 20
select select "6"
click at [375, 395] on select "00 01 02 03 04 05 06 07 08 09 10 11 12 13 14 15 16 17 18 19 20 21 22 23" at bounding box center [386, 404] width 22 height 20
type input "01/03/2026, 06:44"
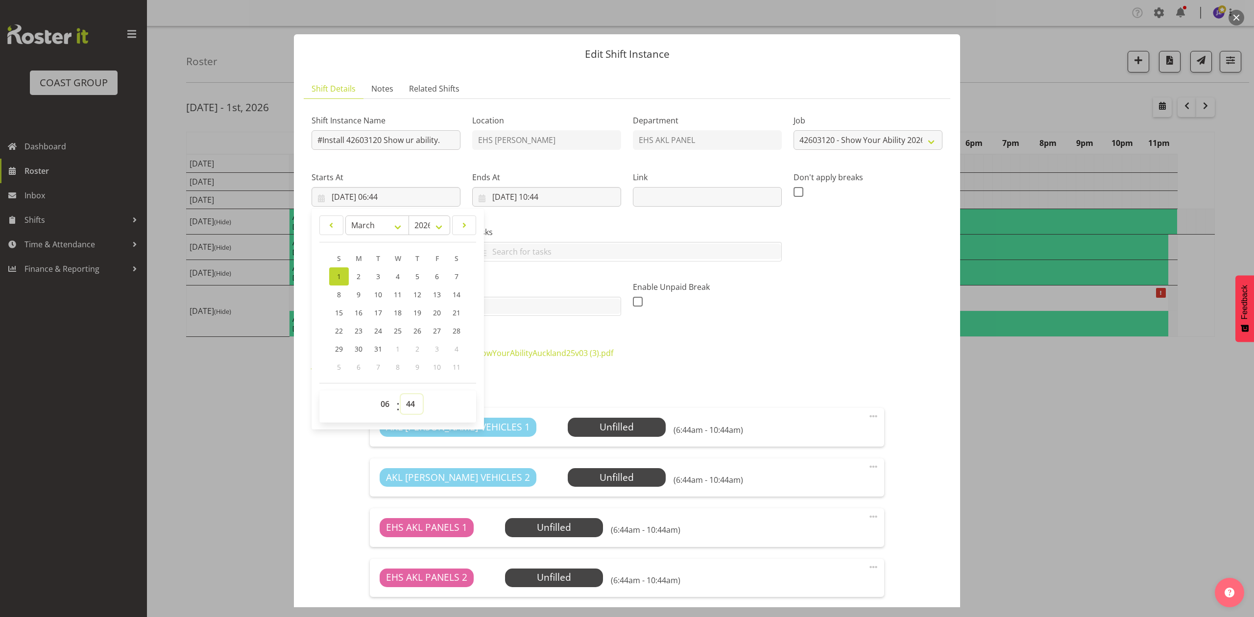
click at [411, 403] on select "00 01 02 03 04 05 06 07 08 09 10 11 12 13 14 15 16 17 18 19 20 21 22 23 24 25 2…" at bounding box center [412, 404] width 22 height 20
select select "0"
click at [401, 395] on select "00 01 02 03 04 05 06 07 08 09 10 11 12 13 14 15 16 17 18 19 20 21 22 23 24 25 2…" at bounding box center [412, 404] width 22 height 20
type input "01/03/2026, 06:00"
click at [559, 192] on input "01/03/2026, 10:44" at bounding box center [546, 197] width 149 height 20
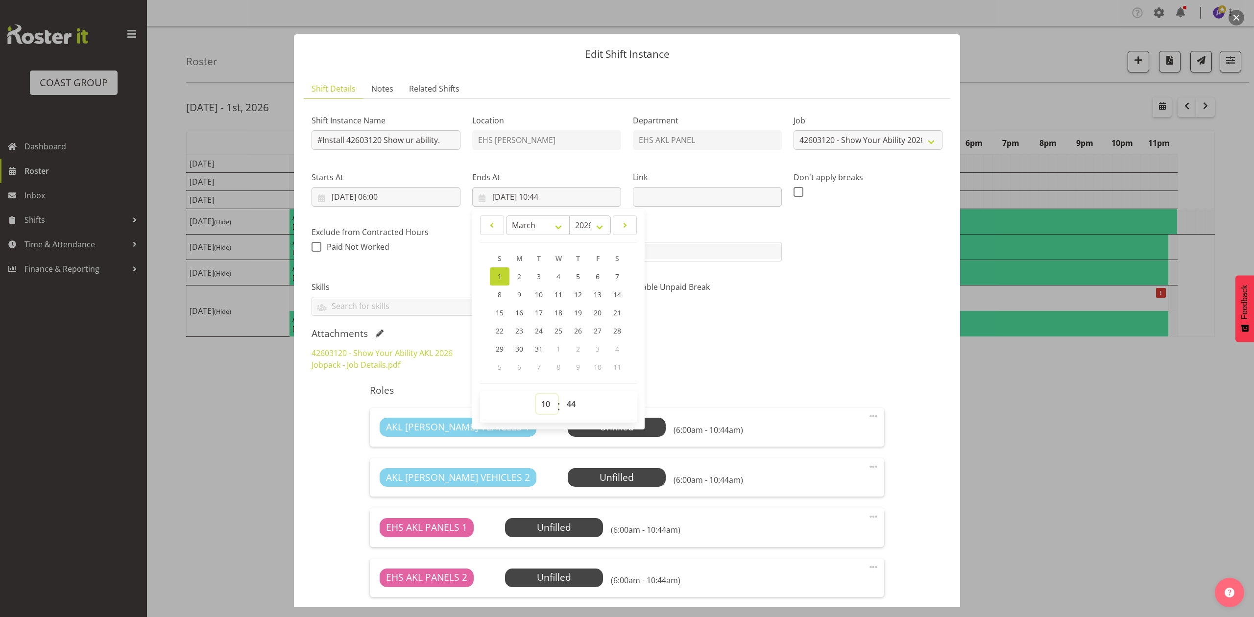
drag, startPoint x: 544, startPoint y: 410, endPoint x: 544, endPoint y: 398, distance: 12.2
click at [544, 410] on select "00 01 02 03 04 05 06 07 08 09 10 11 12 13 14 15 16 17 18 19 20 21 22 23" at bounding box center [547, 404] width 22 height 20
select select "14"
click at [536, 395] on select "00 01 02 03 04 05 06 07 08 09 10 11 12 13 14 15 16 17 18 19 20 21 22 23" at bounding box center [547, 404] width 22 height 20
type input "01/03/2026, 14:44"
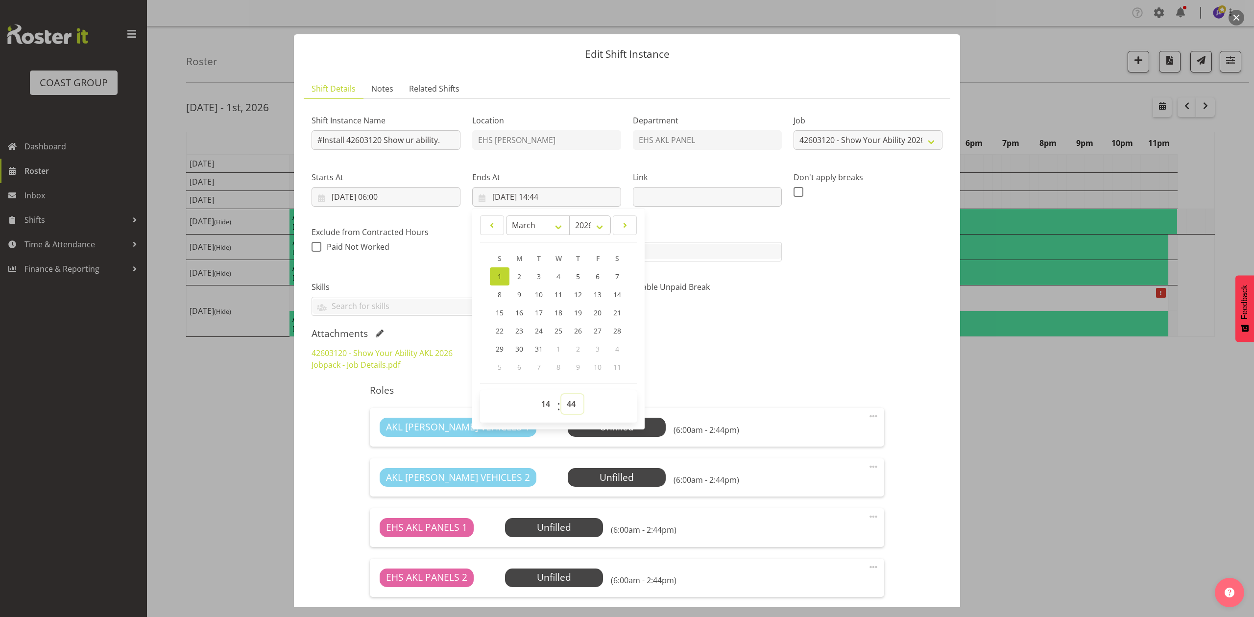
click at [561, 406] on select "00 01 02 03 04 05 06 07 08 09 10 11 12 13 14 15 16 17 18 19 20 21 22 23 24 25 2…" at bounding box center [572, 404] width 22 height 20
select select "30"
click at [561, 395] on select "00 01 02 03 04 05 06 07 08 09 10 11 12 13 14 15 16 17 18 19 20 21 22 23 24 25 2…" at bounding box center [572, 404] width 22 height 20
type input "01/03/2026, 14:30"
drag, startPoint x: 732, startPoint y: 311, endPoint x: 763, endPoint y: 350, distance: 49.4
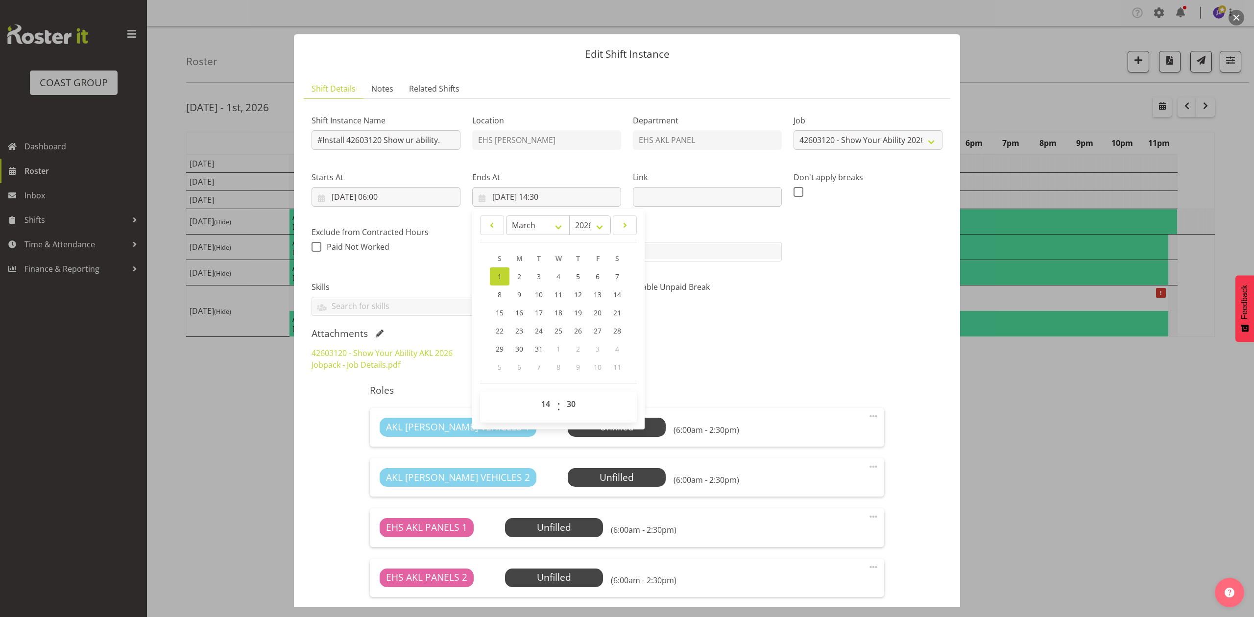
click at [733, 311] on div "Enable Unpaid Break" at bounding box center [707, 294] width 161 height 55
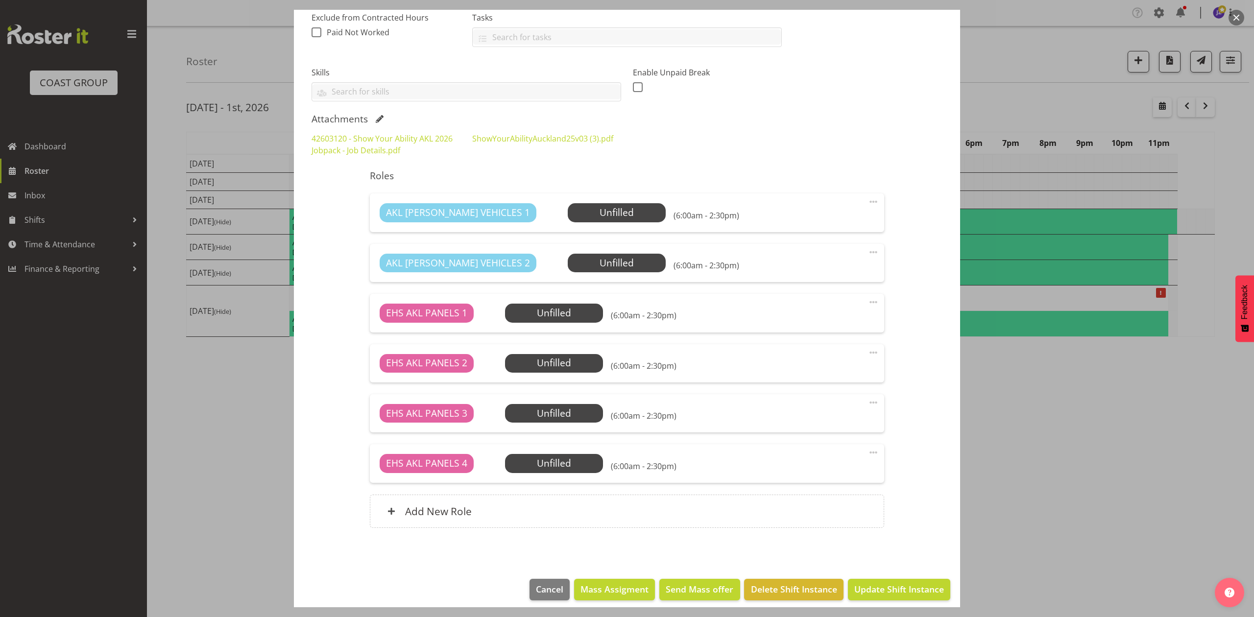
scroll to position [223, 0]
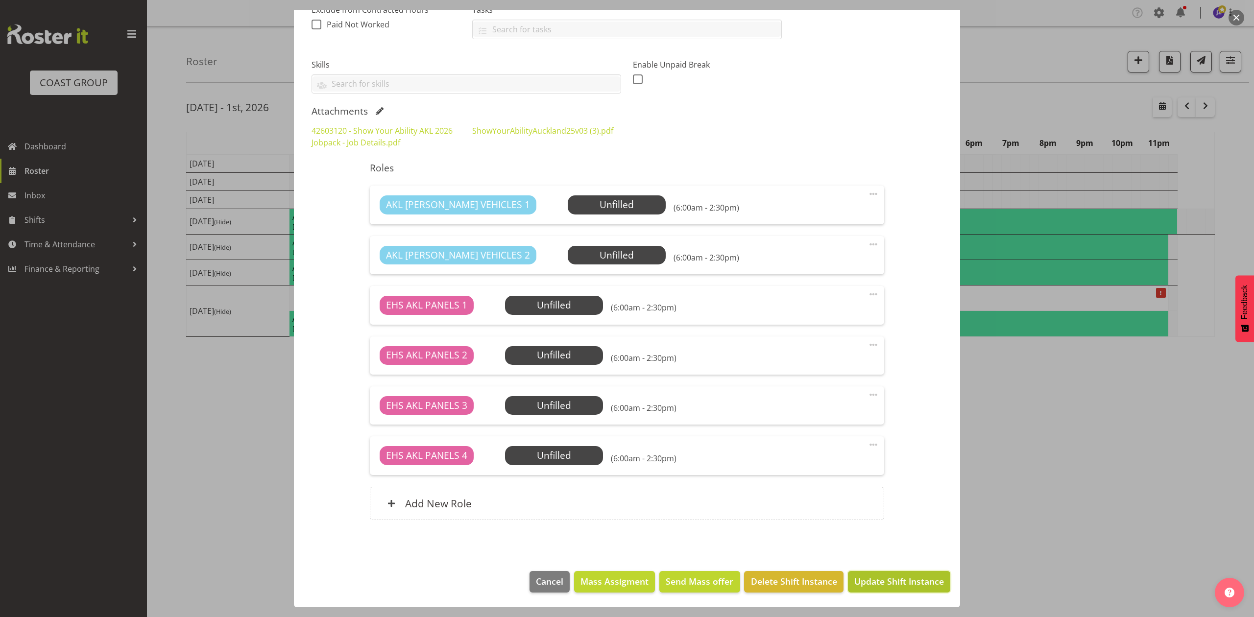
click at [854, 584] on span "Update Shift Instance" at bounding box center [899, 581] width 90 height 13
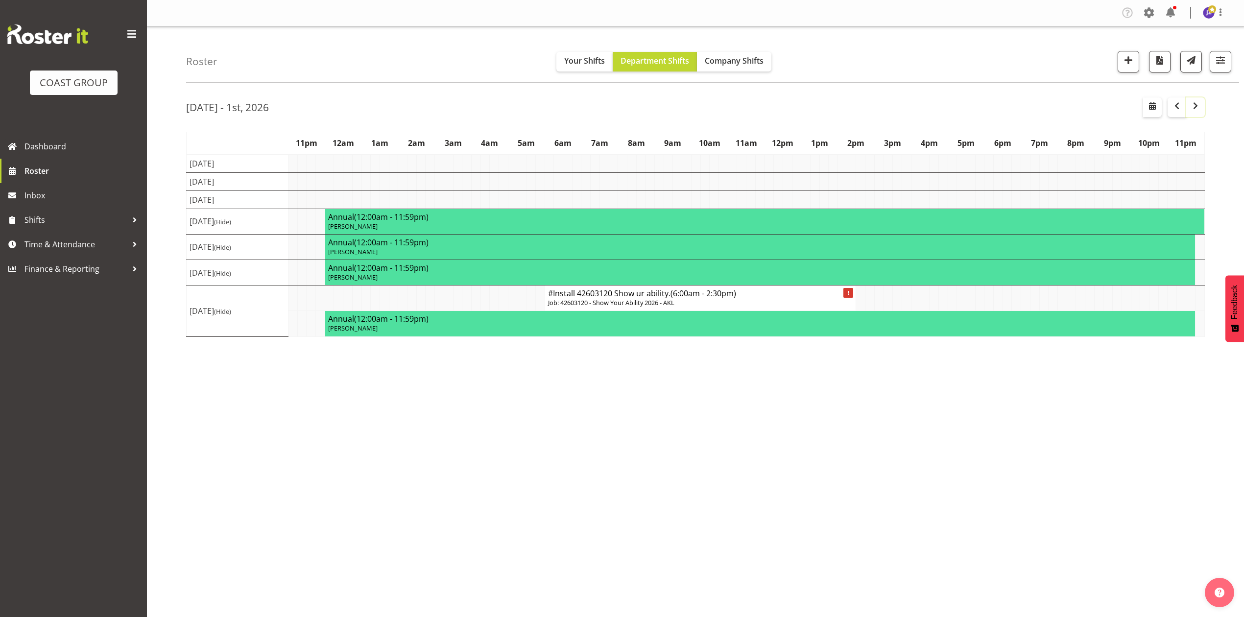
click at [1198, 107] on span "button" at bounding box center [1196, 106] width 12 height 12
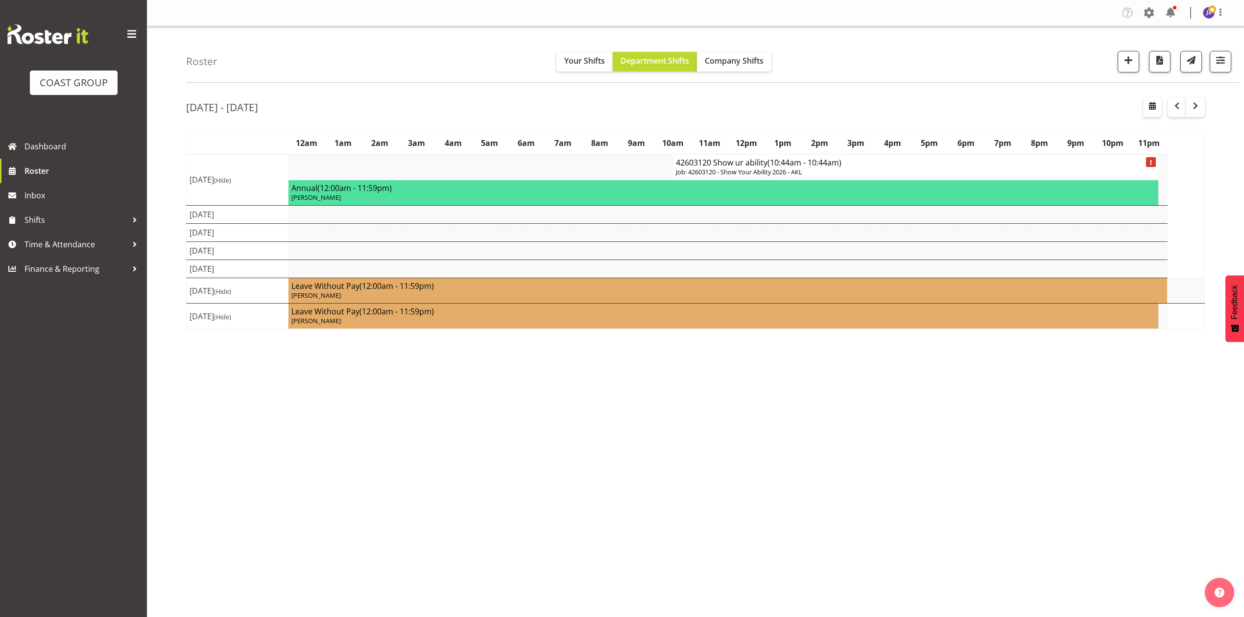
click at [727, 159] on h4 "42603120 Show ur ability (10:44am - 10:44am)" at bounding box center [915, 163] width 479 height 10
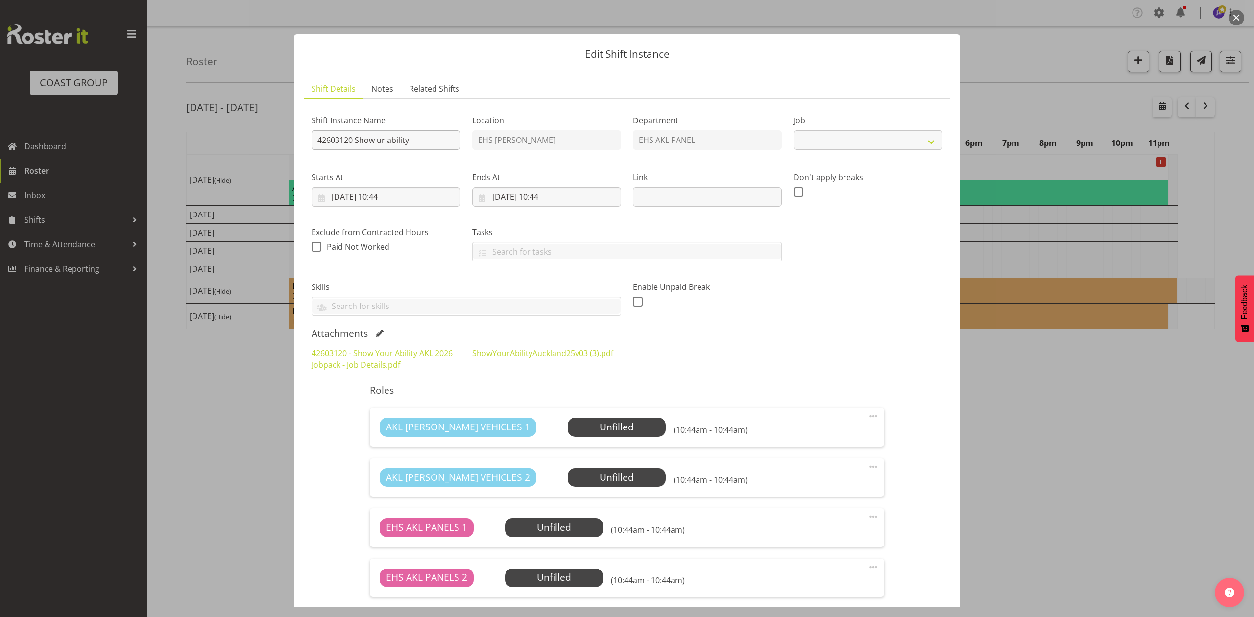
select select "10769"
click at [316, 142] on input "42603120 Show ur ability" at bounding box center [385, 140] width 149 height 20
click at [444, 143] on input "Pullout 42603120 Show ur ability" at bounding box center [385, 140] width 149 height 20
type input "Pullout 42603120 Show ur ability. Out at 4pm."
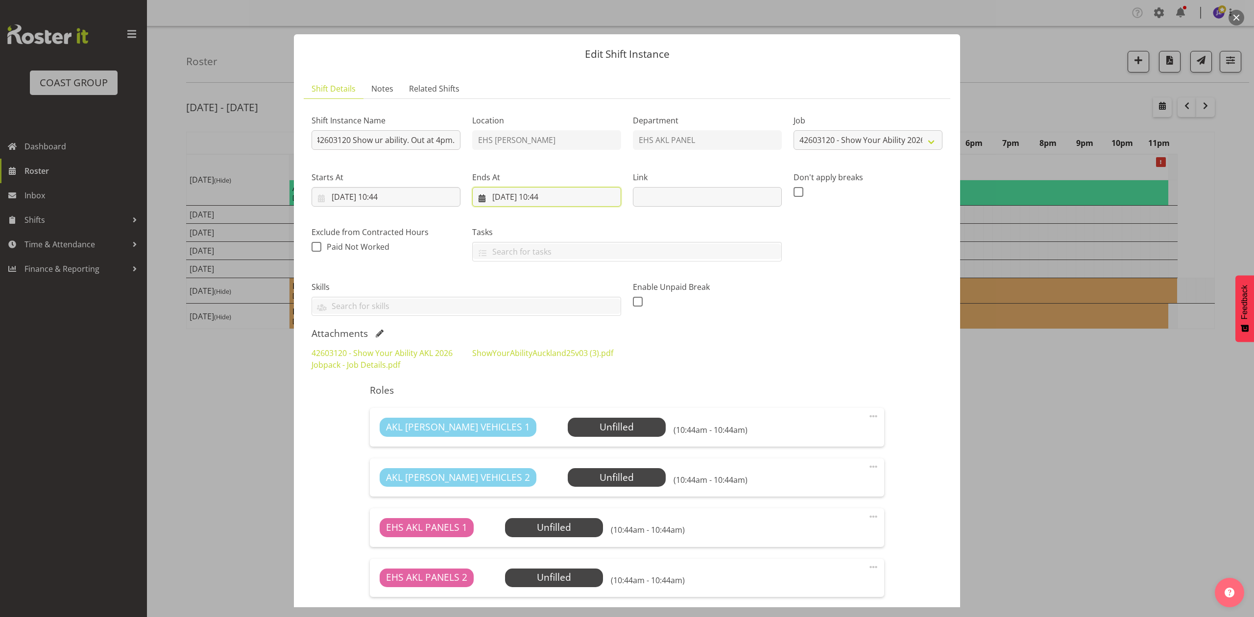
scroll to position [0, 0]
click at [506, 190] on input "03/03/2026, 10:44" at bounding box center [546, 197] width 149 height 20
click at [513, 280] on link "2" at bounding box center [519, 276] width 20 height 18
type input "02/03/2026, 10:44"
click at [386, 196] on input "02/03/2026, 10:44" at bounding box center [385, 197] width 149 height 20
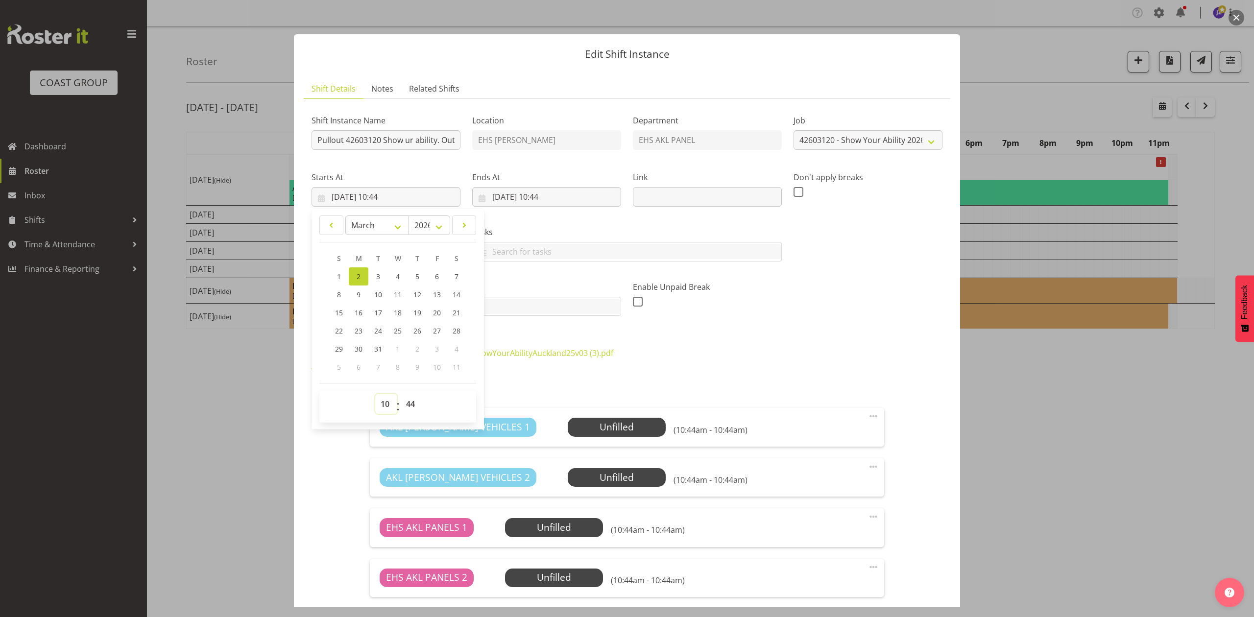
click at [388, 400] on select "00 01 02 03 04 05 06 07 08 09 10 11 12 13 14 15 16 17 18 19 20 21 22 23" at bounding box center [386, 404] width 22 height 20
select select "15"
click at [375, 395] on select "00 01 02 03 04 05 06 07 08 09 10 11 12 13 14 15 16 17 18 19 20 21 22 23" at bounding box center [386, 404] width 22 height 20
type input "02/03/2026, 15:44"
drag, startPoint x: 409, startPoint y: 408, endPoint x: 411, endPoint y: 396, distance: 12.4
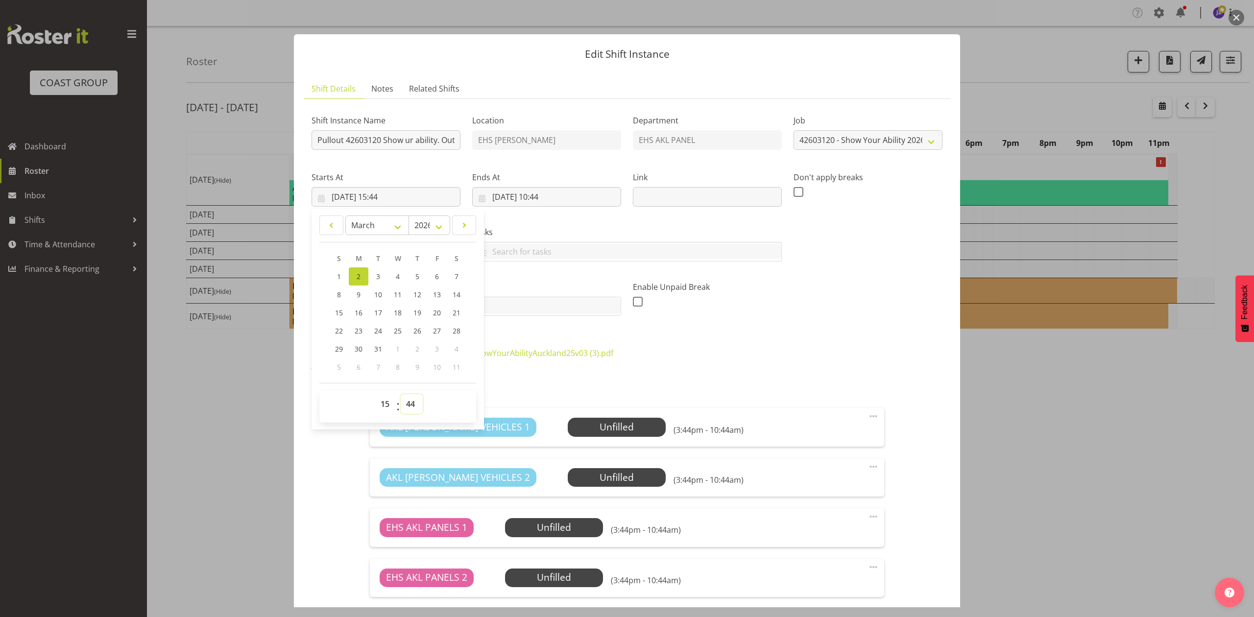
click at [409, 408] on select "00 01 02 03 04 05 06 07 08 09 10 11 12 13 14 15 16 17 18 19 20 21 22 23 24 25 2…" at bounding box center [412, 404] width 22 height 20
select select "30"
click at [401, 395] on select "00 01 02 03 04 05 06 07 08 09 10 11 12 13 14 15 16 17 18 19 20 21 22 23 24 25 2…" at bounding box center [412, 404] width 22 height 20
type input "02/03/2026, 15:30"
click at [751, 383] on div "Roles AKL RYMER VEHICLES 1 Unfilled Select Employee (3:30pm - 10:44am) Edit Cov…" at bounding box center [626, 566] width 525 height 375
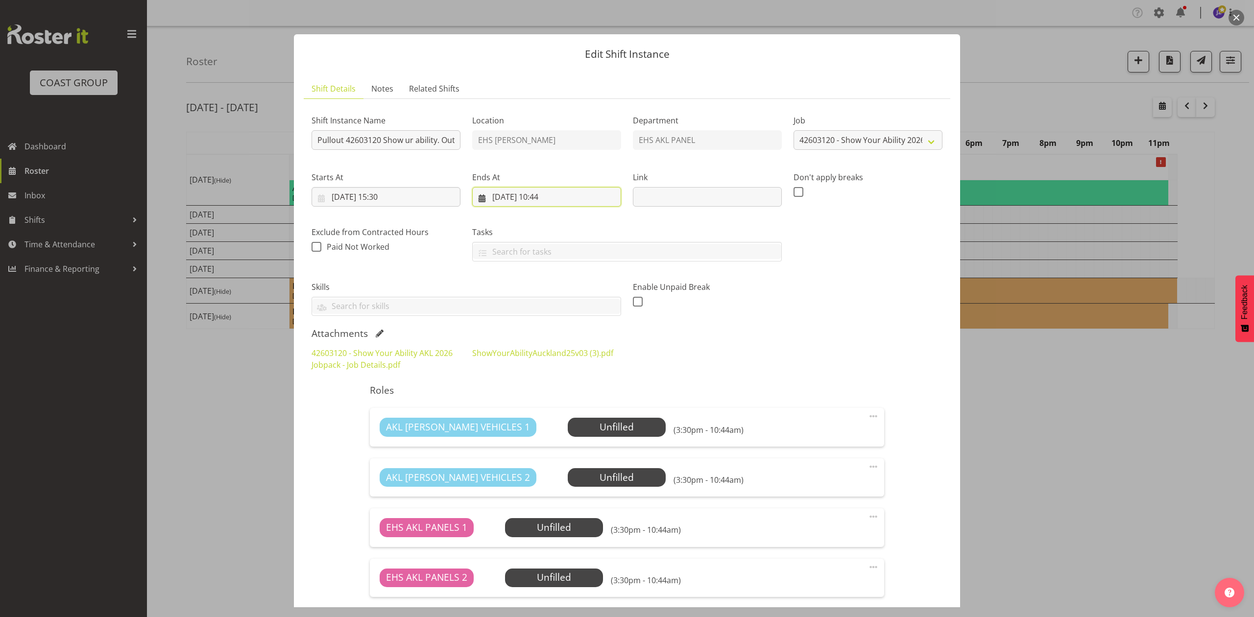
click at [562, 198] on input "02/03/2026, 10:44" at bounding box center [546, 197] width 149 height 20
click at [543, 406] on select "00 01 02 03 04 05 06 07 08 09 10 11 12 13 14 15 16 17 18 19 20 21 22 23" at bounding box center [547, 404] width 22 height 20
select select "18"
click at [536, 395] on select "00 01 02 03 04 05 06 07 08 09 10 11 12 13 14 15 16 17 18 19 20 21 22 23" at bounding box center [547, 404] width 22 height 20
type input "02/03/2026, 18:44"
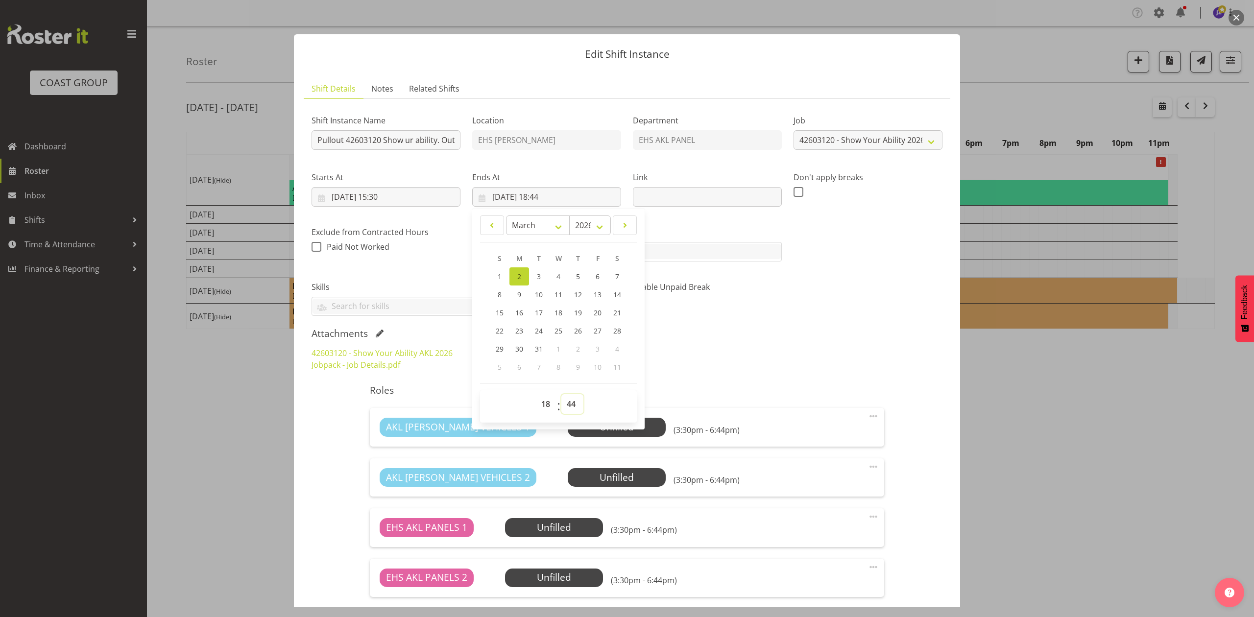
click at [561, 406] on select "00 01 02 03 04 05 06 07 08 09 10 11 12 13 14 15 16 17 18 19 20 21 22 23 24 25 2…" at bounding box center [572, 404] width 22 height 20
drag, startPoint x: 569, startPoint y: 408, endPoint x: 568, endPoint y: 402, distance: 5.9
click at [569, 408] on select "00 01 02 03 04 05 06 07 08 09 10 11 12 13 14 15 16 17 18 19 20 21 22 23 24 25 2…" at bounding box center [572, 404] width 22 height 20
select select "0"
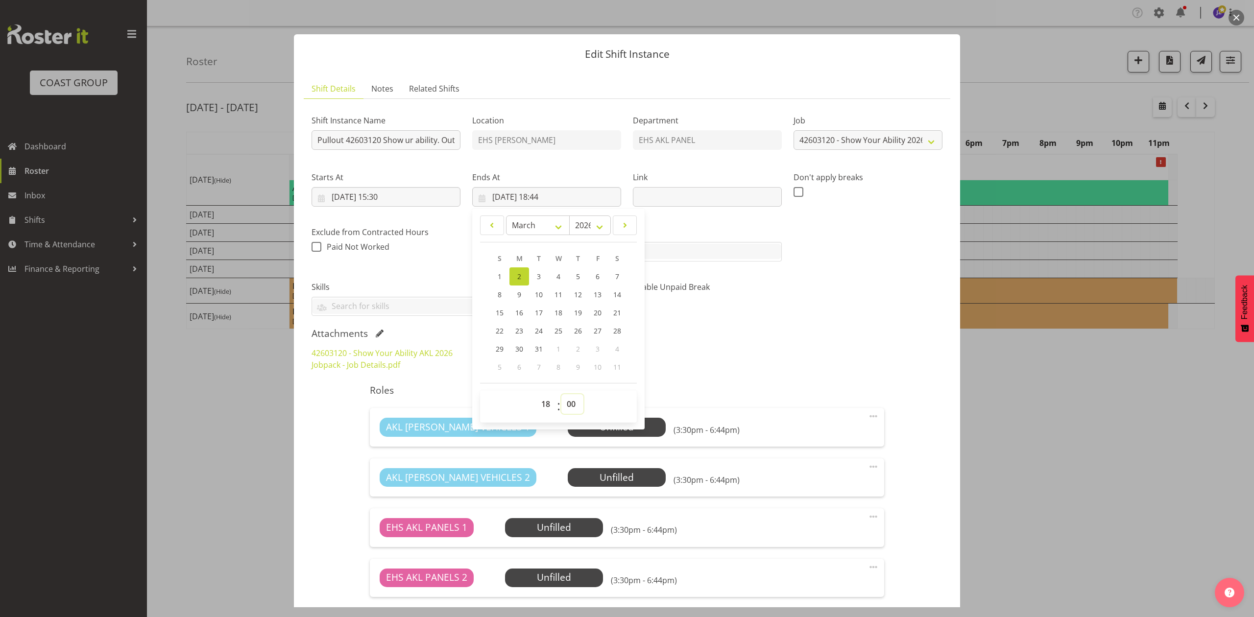
click at [561, 395] on select "00 01 02 03 04 05 06 07 08 09 10 11 12 13 14 15 16 17 18 19 20 21 22 23 24 25 2…" at bounding box center [572, 404] width 22 height 20
type input "02/03/2026, 18:00"
drag, startPoint x: 744, startPoint y: 345, endPoint x: 765, endPoint y: 364, distance: 28.4
click at [753, 349] on div "42603120 - Show Your Ability AKL 2026 Jobpack - Job Details.pdf ShowYourAbility…" at bounding box center [627, 358] width 643 height 35
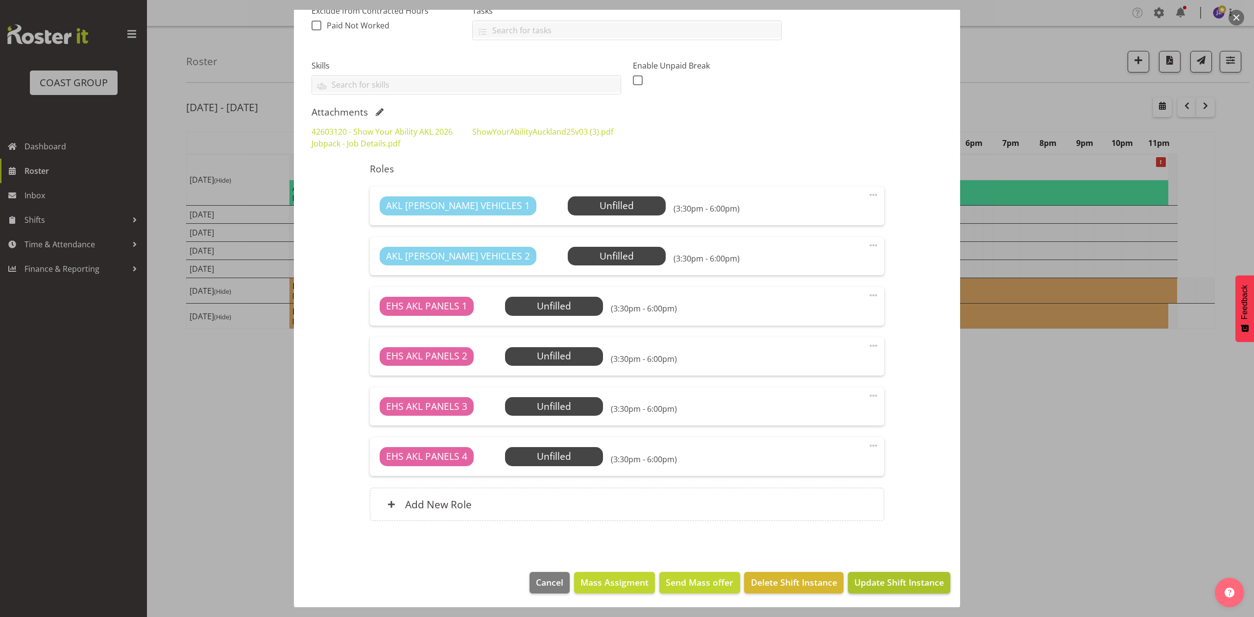
scroll to position [223, 0]
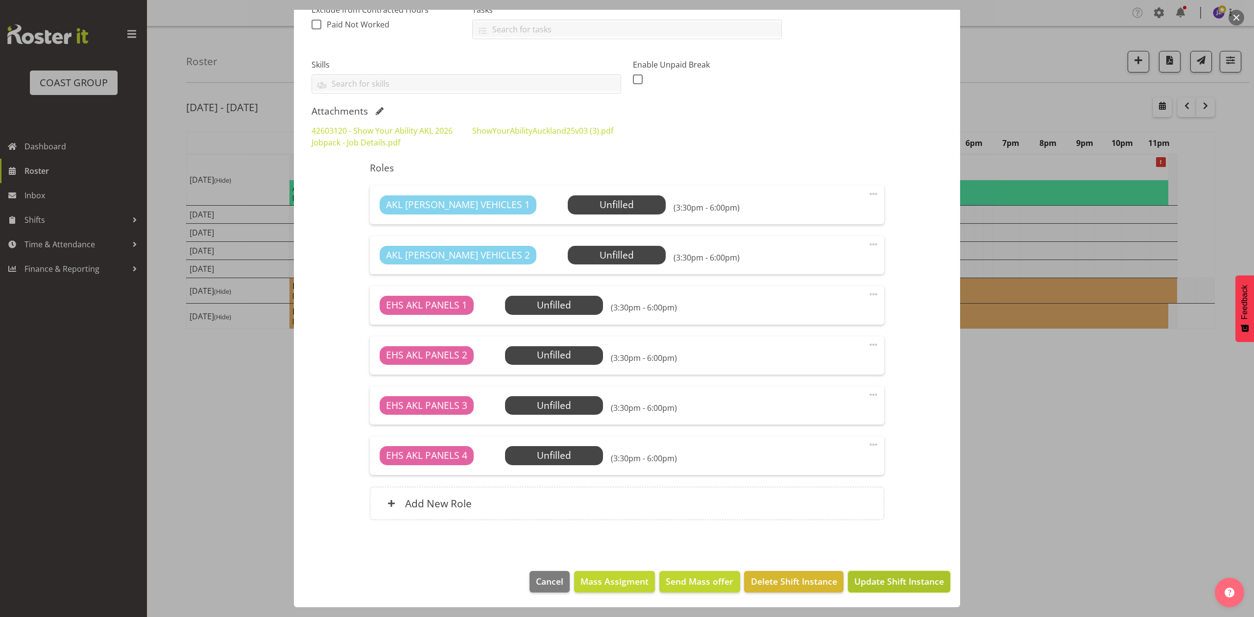
click at [902, 585] on span "Update Shift Instance" at bounding box center [899, 581] width 90 height 13
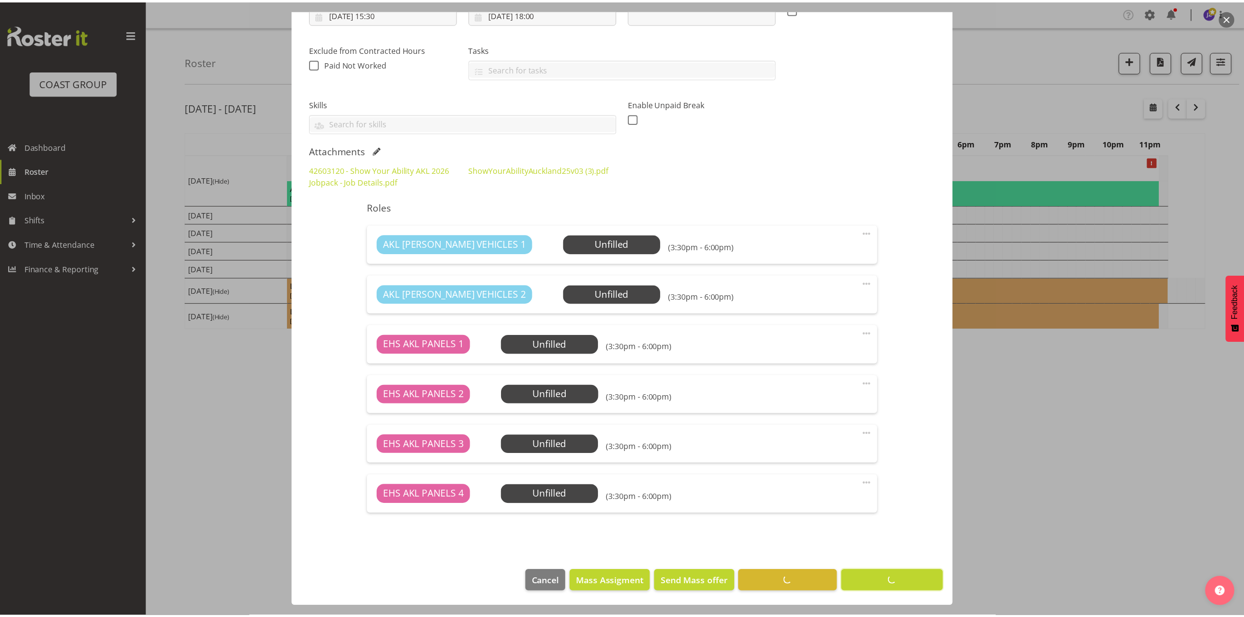
scroll to position [184, 0]
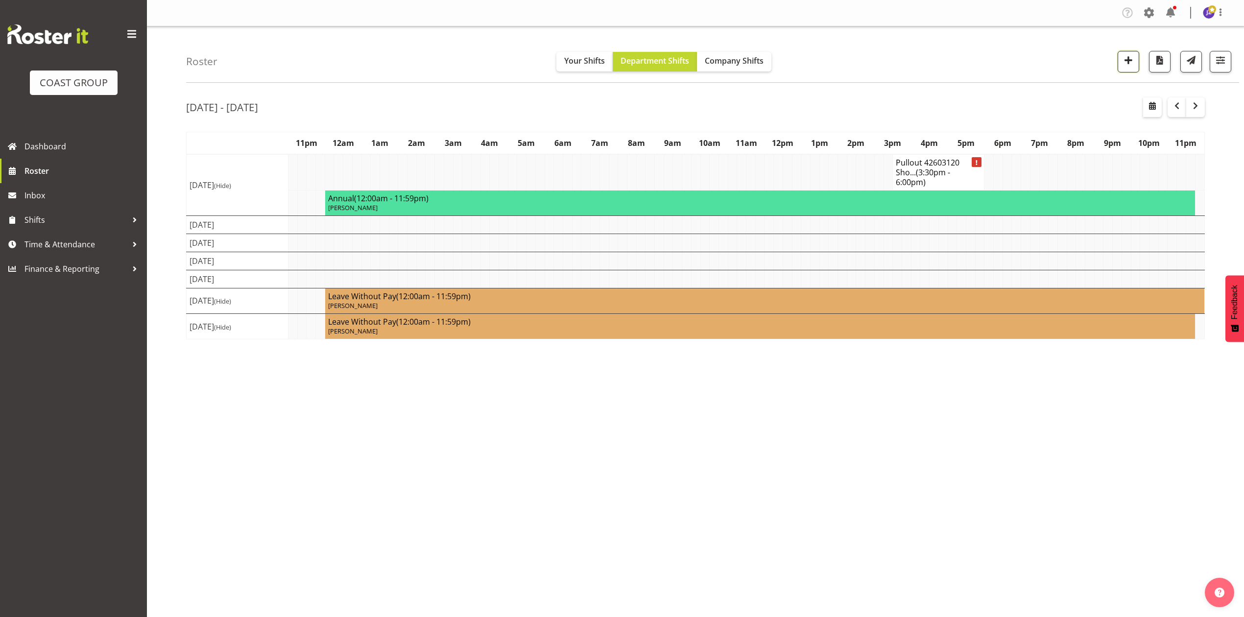
click at [1125, 64] on span "button" at bounding box center [1128, 60] width 13 height 13
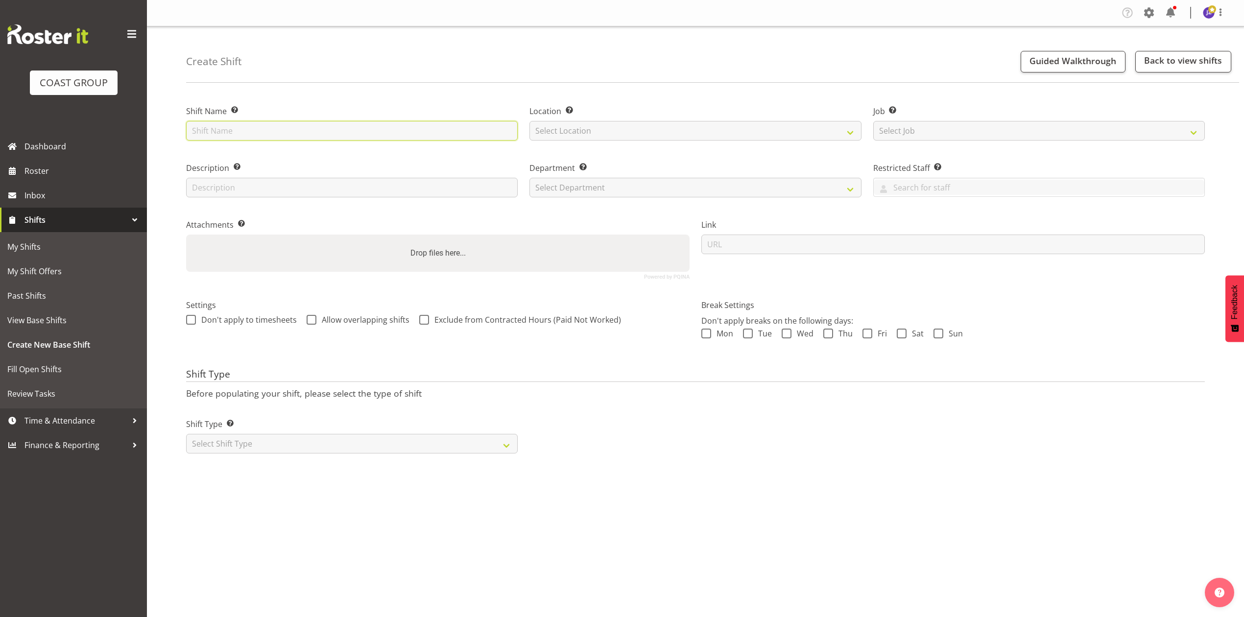
click at [377, 133] on input "text" at bounding box center [352, 131] width 332 height 20
click at [193, 129] on input "Show ur ability Ham" at bounding box center [352, 131] width 332 height 20
type input "Show ur ability Ham"
click at [965, 122] on select "Select Job Create new job 1 Carlton Events 1 [PERSON_NAME][GEOGRAPHIC_DATA] 1 […" at bounding box center [1039, 131] width 332 height 20
click at [873, 121] on select "Select Job Create new job 1 Carlton Events 1 [PERSON_NAME][GEOGRAPHIC_DATA] 1 […" at bounding box center [1039, 131] width 332 height 20
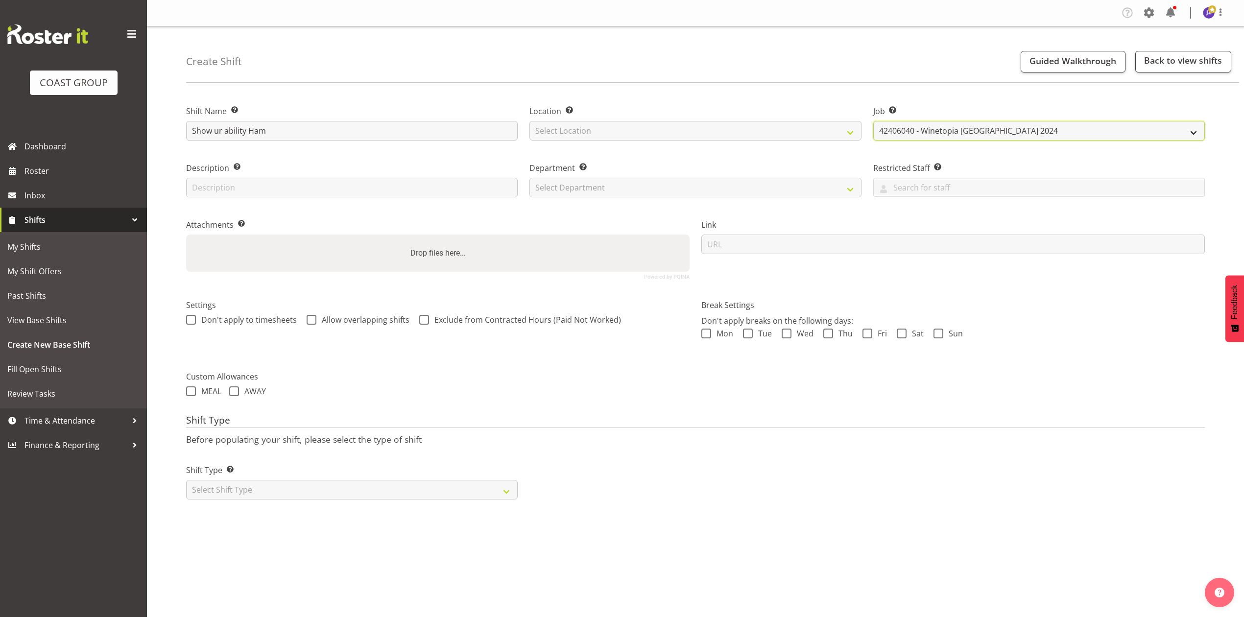
drag, startPoint x: 978, startPoint y: 128, endPoint x: 978, endPoint y: 136, distance: 8.3
click at [978, 128] on select "Create new job 1 Carlton Events 1 [PERSON_NAME][GEOGRAPHIC_DATA] 1 [PERSON_NAME…" at bounding box center [1039, 131] width 332 height 20
select select "10770"
click at [873, 121] on select "Create new job 1 Carlton Events 1 [PERSON_NAME][GEOGRAPHIC_DATA] 1 [PERSON_NAME…" at bounding box center [1039, 131] width 332 height 20
click at [574, 132] on select "Select Location EHS [PERSON_NAME]" at bounding box center [695, 131] width 332 height 20
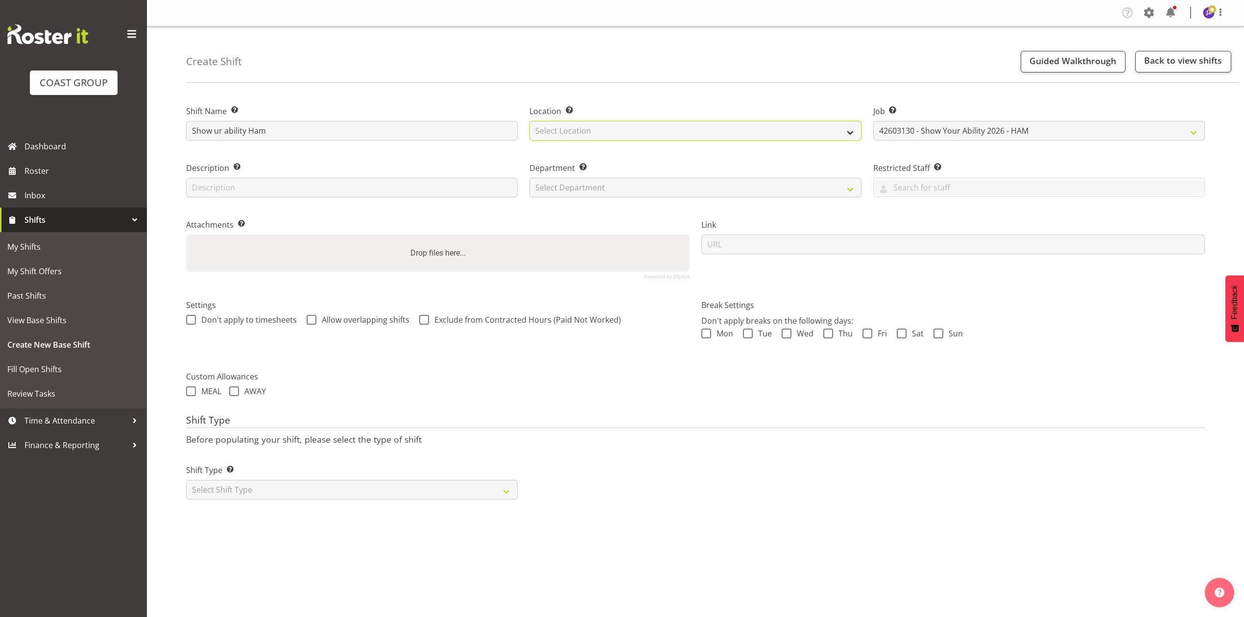
select select "35"
click at [529, 121] on select "Select Location EHS [PERSON_NAME]" at bounding box center [695, 131] width 332 height 20
click at [454, 260] on label "Drop files here..." at bounding box center [437, 253] width 63 height 20
click at [454, 238] on input "Drop files here..." at bounding box center [437, 236] width 503 height 3
type input "C:\fakepath\42603130 - Show Your Ability HAM 2026 Jobpack - Job Details.pdf"
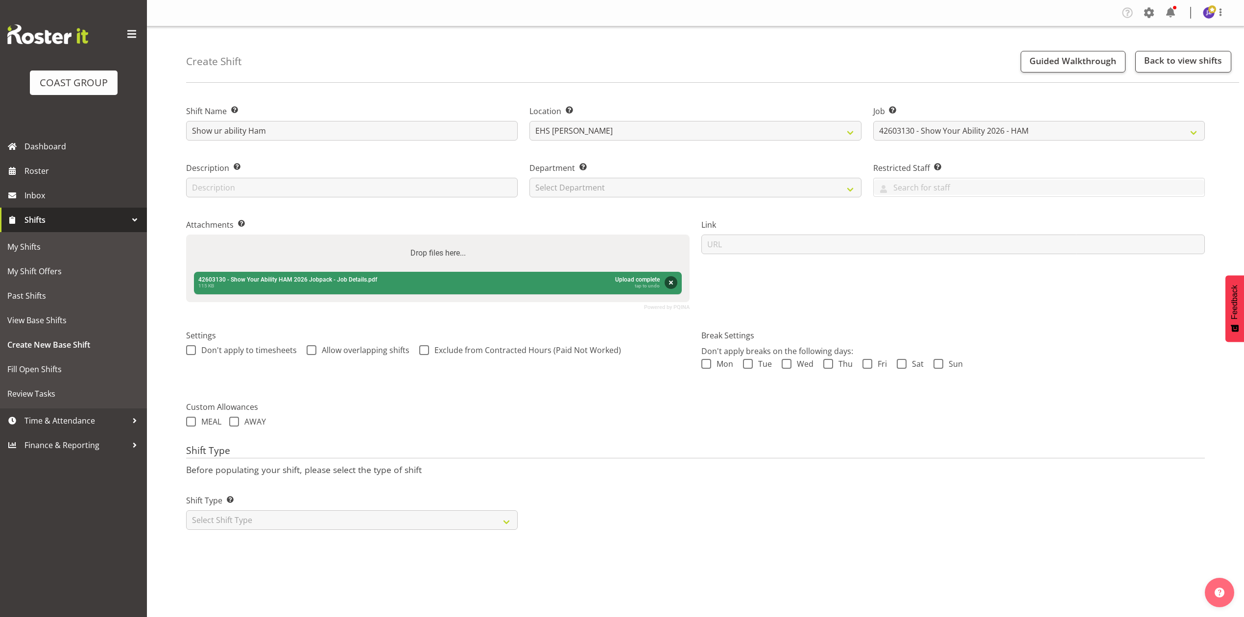
click at [427, 247] on label "Drop files here..." at bounding box center [437, 253] width 63 height 20
click at [427, 238] on input "Drop files here..." at bounding box center [437, 236] width 503 height 3
type input "C:\fakepath\42603130 - Show Your Ability HAM 2026 Jobpack - Job Details (1).pdf"
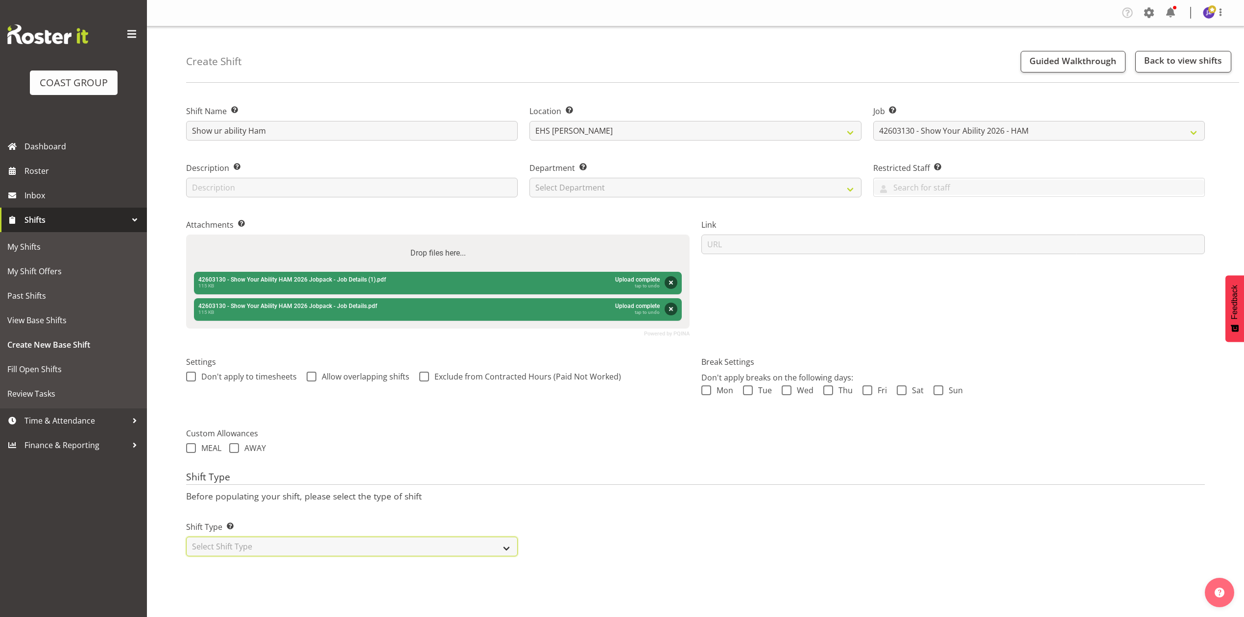
drag, startPoint x: 396, startPoint y: 544, endPoint x: 399, endPoint y: 552, distance: 9.1
click at [396, 544] on select "Select Shift Type One Off Shift Recurring Shift Rotating Shift" at bounding box center [352, 547] width 332 height 20
select select "recurring"
click at [186, 538] on select "Select Shift Type One Off Shift Recurring Shift Rotating Shift" at bounding box center [352, 547] width 332 height 20
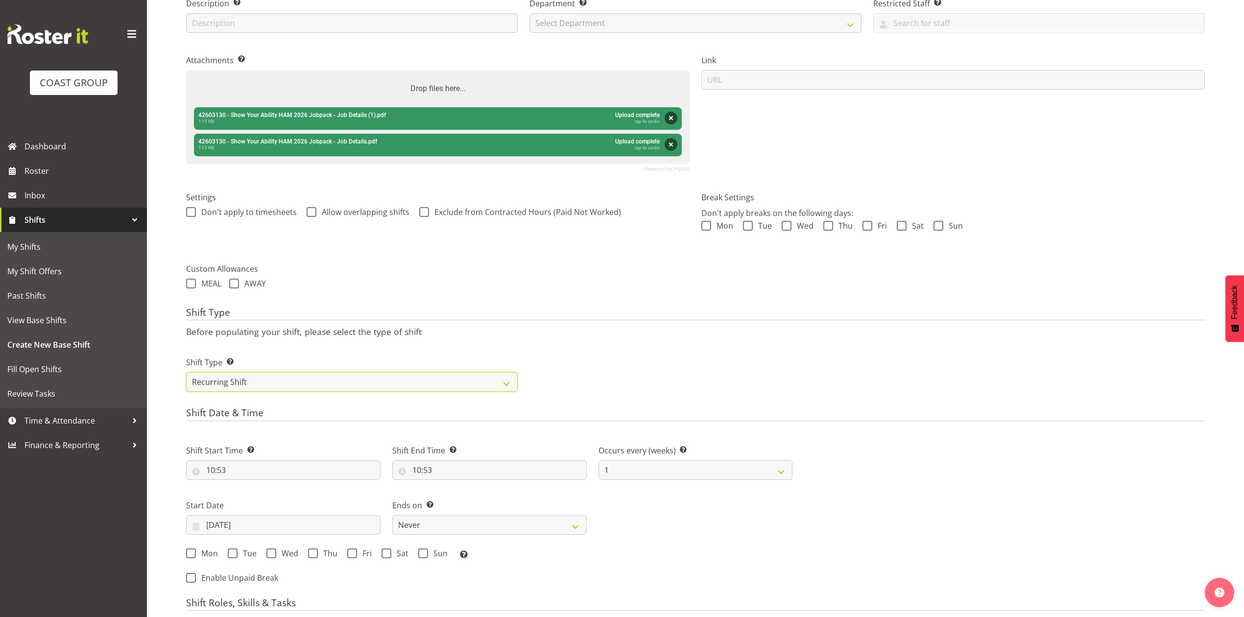
scroll to position [261, 0]
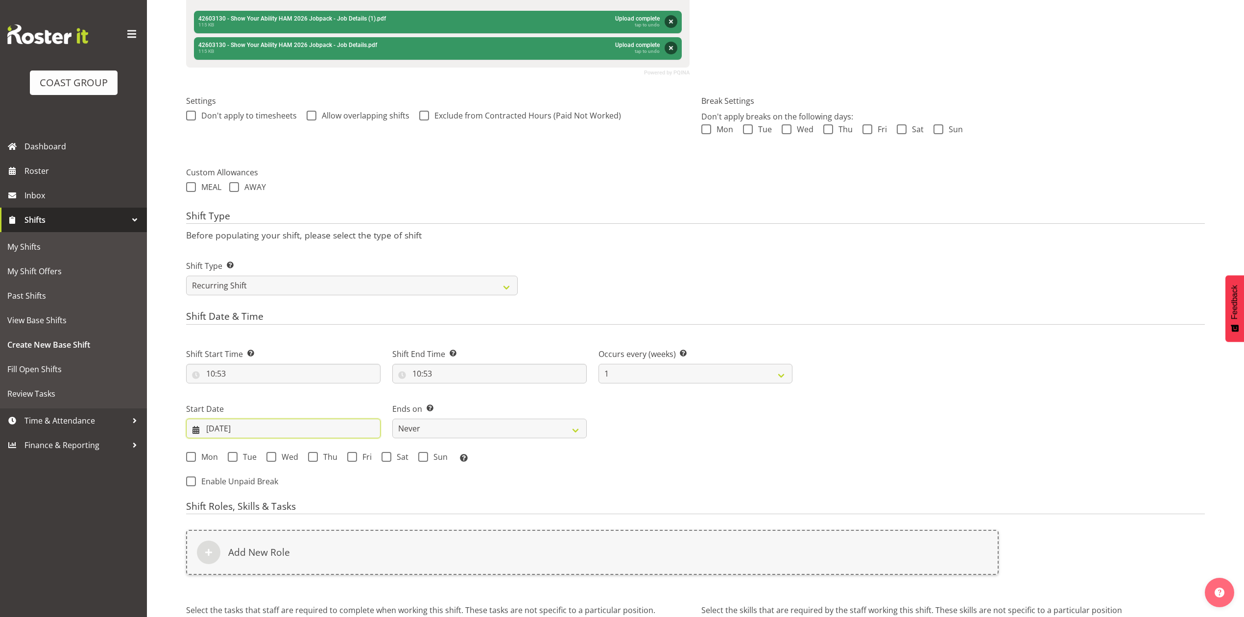
click at [242, 430] on input "03/10/2025" at bounding box center [283, 429] width 194 height 20
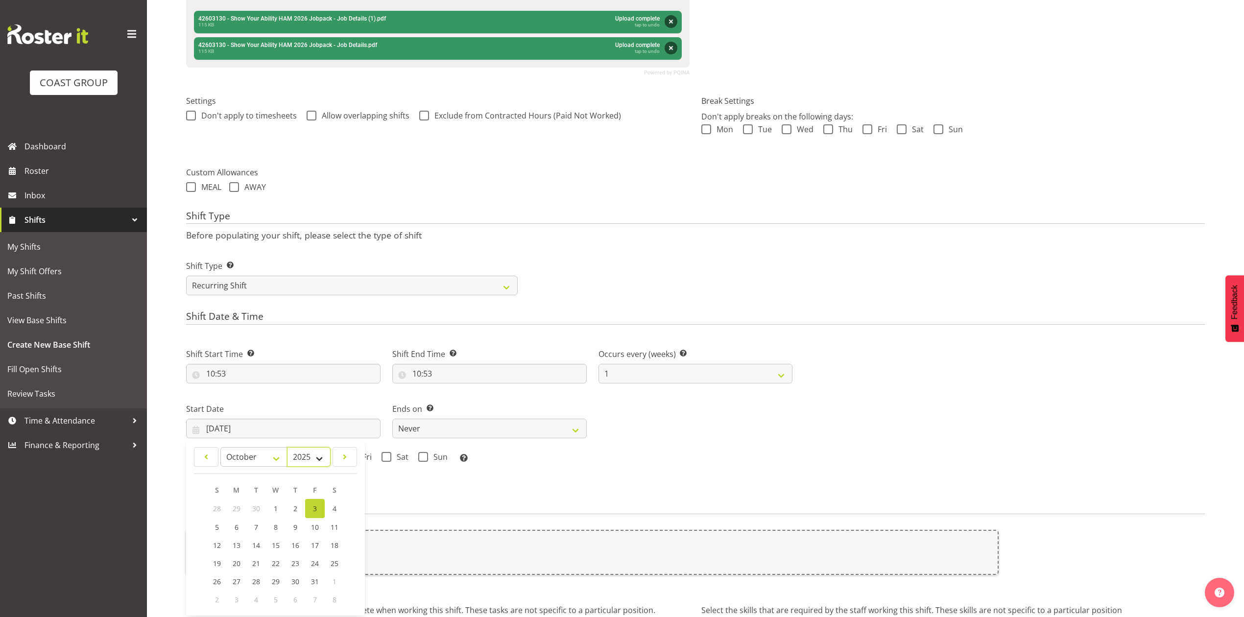
click at [300, 460] on select "2035 2034 2033 2032 2031 2030 2029 2028 2027 2026 2025 2024 2023 2022 2021 2020…" at bounding box center [309, 457] width 44 height 20
select select "2026"
click at [287, 448] on select "2035 2034 2033 2032 2031 2030 2029 2028 2027 2026 2025 2024 2023 2022 2021 2020…" at bounding box center [309, 457] width 44 height 20
click at [237, 454] on select "January February March April May June July August September October November De…" at bounding box center [253, 457] width 67 height 20
select select "2"
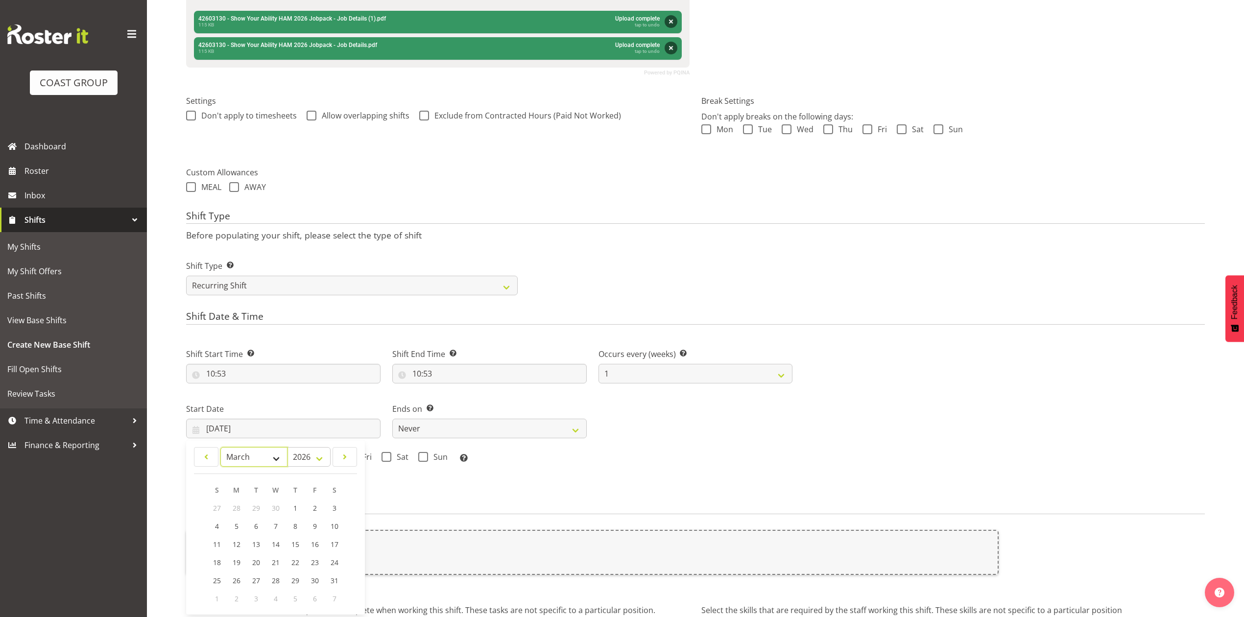
click at [220, 448] on select "January February March April May June July August September October November De…" at bounding box center [253, 457] width 67 height 20
click at [254, 506] on span "3" at bounding box center [256, 507] width 4 height 9
type input "03/03/2026"
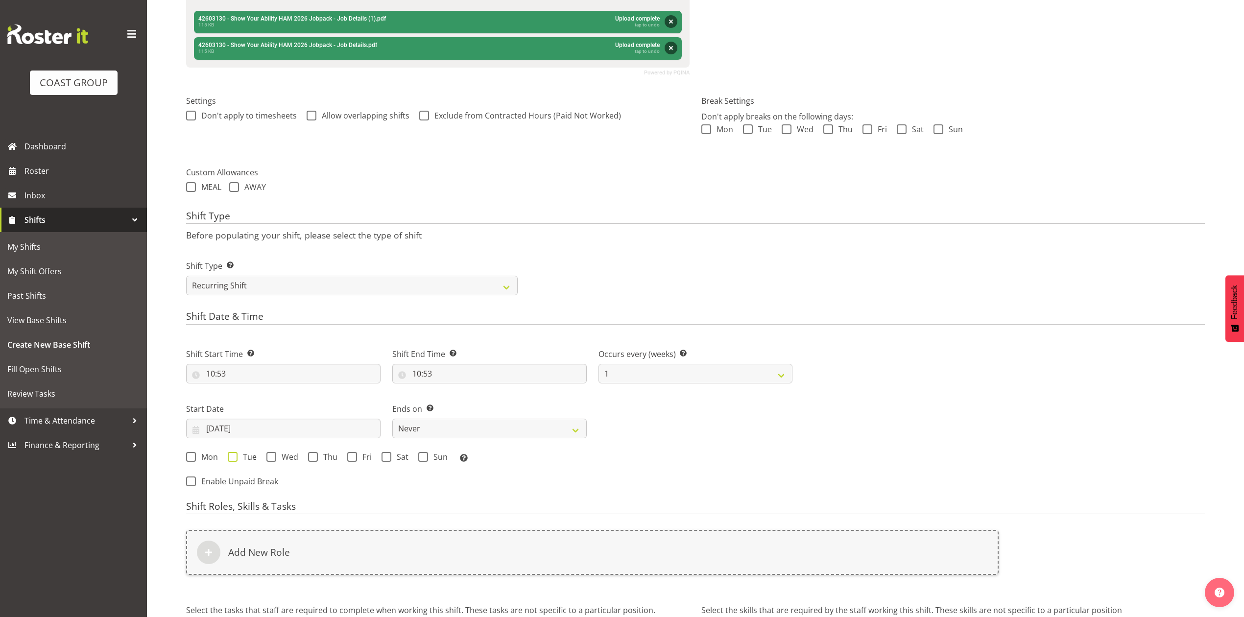
click at [243, 458] on span "Tue" at bounding box center [247, 457] width 19 height 10
click at [234, 458] on input "Tue" at bounding box center [231, 456] width 6 height 6
checkbox input "true"
click at [415, 425] on select "Never On Date" at bounding box center [489, 429] width 194 height 20
select select "date"
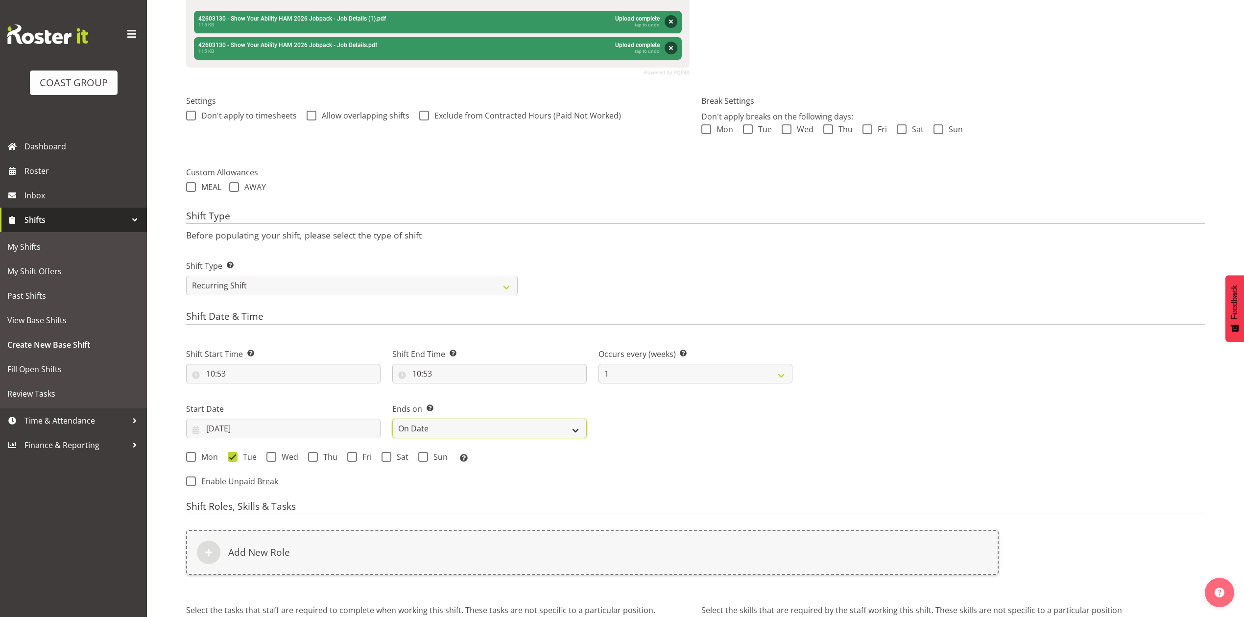
click at [392, 420] on select "Never On Date" at bounding box center [489, 429] width 194 height 20
select select "9"
click at [631, 430] on input "03/10/2025" at bounding box center [695, 429] width 194 height 20
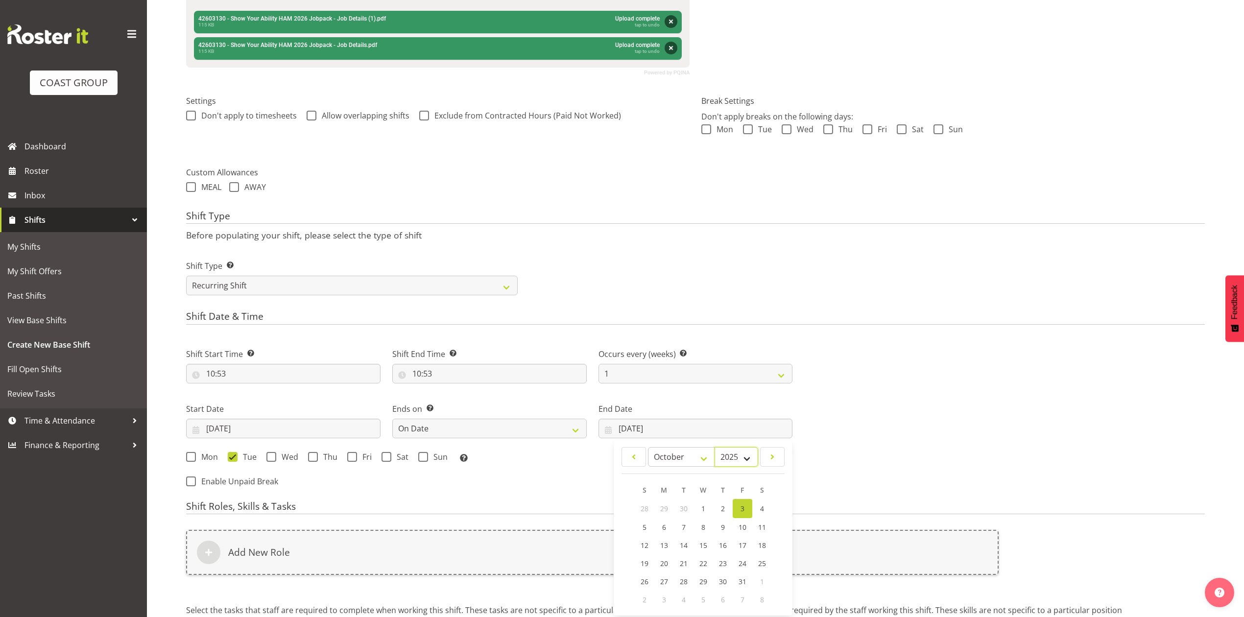
click at [725, 461] on select "2035 2034 2033 2032 2031 2030 2029 2028 2027 2026 2025 2024 2023 2022 2021 2020…" at bounding box center [737, 457] width 44 height 20
select select "2026"
click at [715, 448] on select "2035 2034 2033 2032 2031 2030 2029 2028 2027 2026 2025 2024 2023 2022 2021 2020…" at bounding box center [737, 457] width 44 height 20
click at [661, 458] on select "January February March April May June July August September October November De…" at bounding box center [681, 457] width 67 height 20
select select "2"
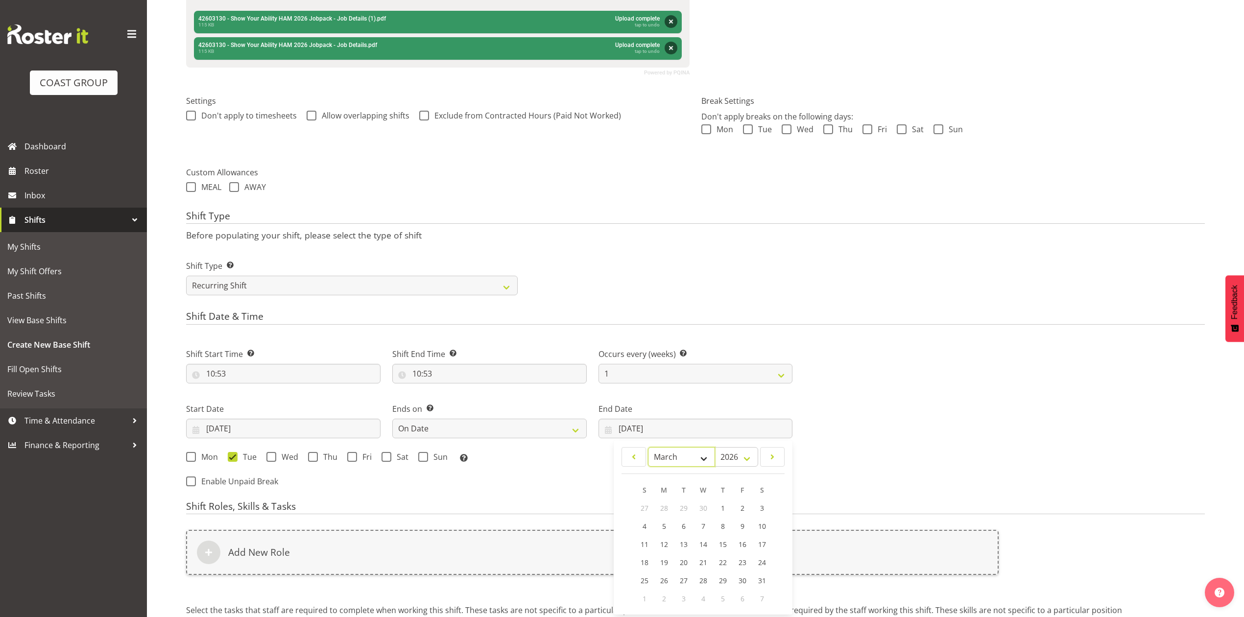
click at [648, 448] on select "January February March April May June July August September October November De…" at bounding box center [681, 457] width 67 height 20
click at [698, 513] on link "4" at bounding box center [703, 508] width 20 height 18
type input "04/03/2026"
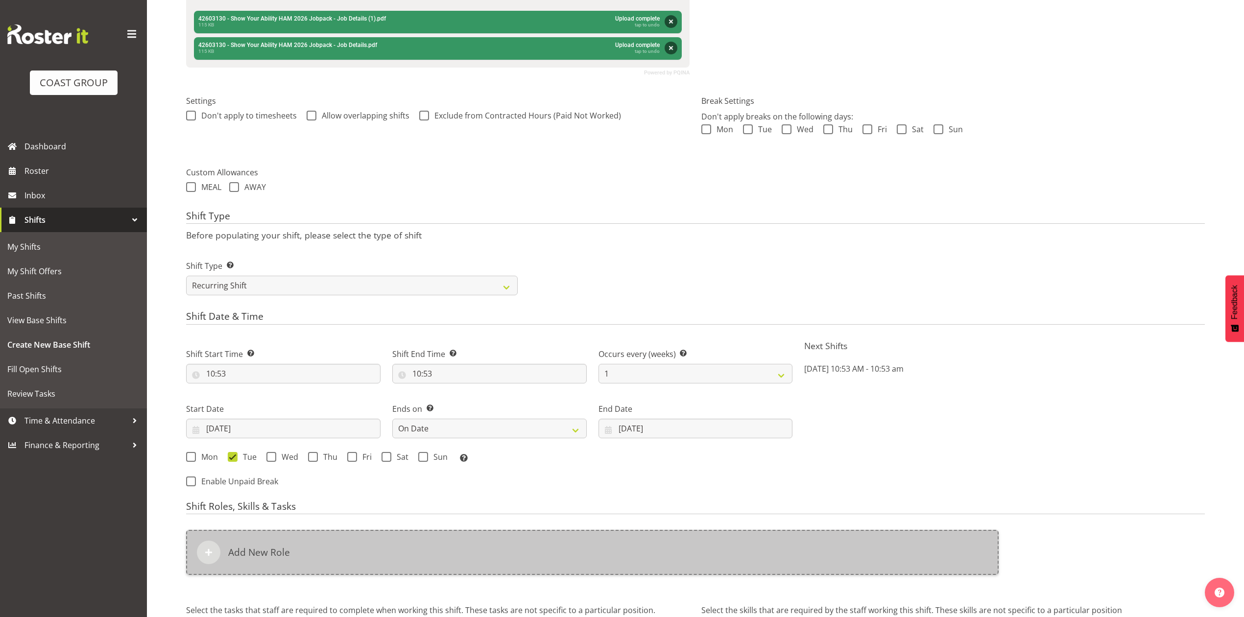
drag, startPoint x: 273, startPoint y: 454, endPoint x: 338, endPoint y: 537, distance: 105.3
click at [274, 455] on span at bounding box center [271, 457] width 10 height 10
click at [273, 455] on input "Wed" at bounding box center [269, 456] width 6 height 6
checkbox input "true"
click at [343, 561] on div "Add New Role" at bounding box center [592, 552] width 812 height 45
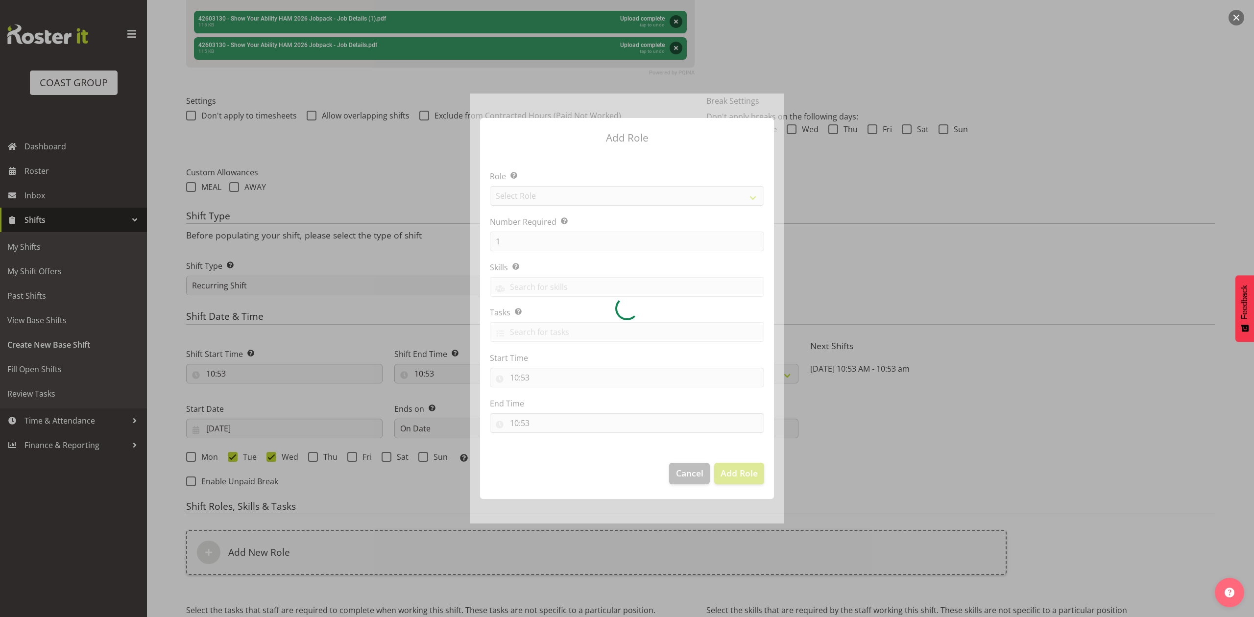
click at [547, 198] on div at bounding box center [626, 309] width 313 height 430
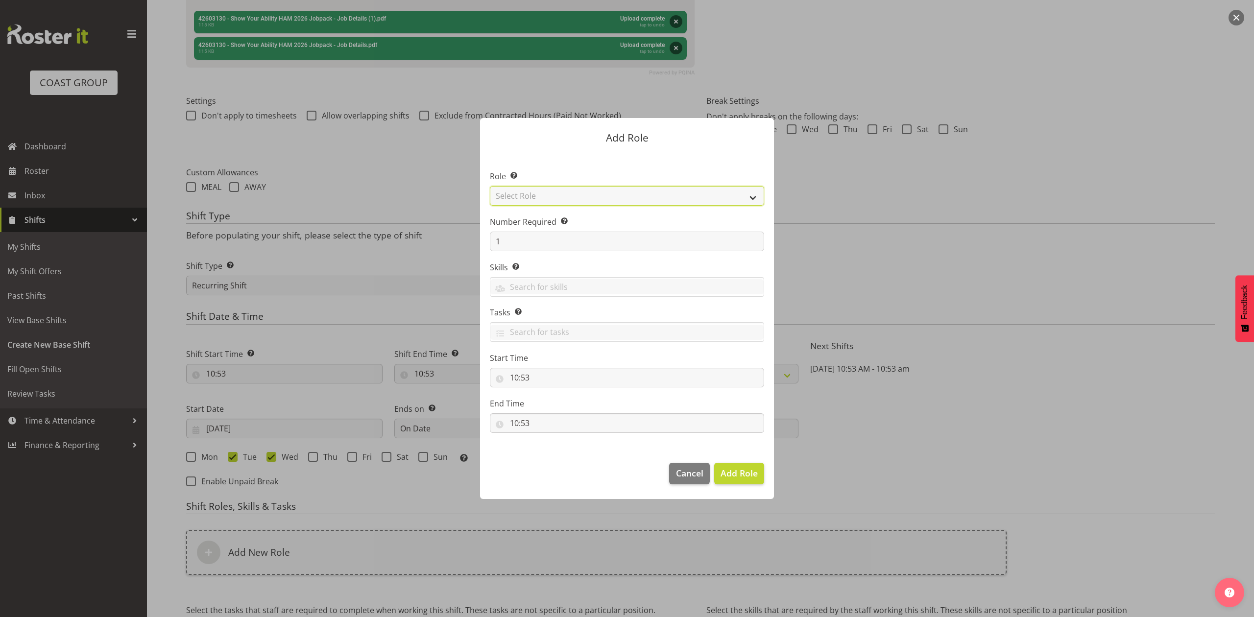
click at [547, 198] on select "Select Role ACCOUNT MANAGER ACCOUNT MANAGER DW ACCOUNTS AKL DIANNA VEHICLES AKL…" at bounding box center [627, 196] width 274 height 20
select select "81"
click at [490, 186] on select "Select Role ACCOUNT MANAGER ACCOUNT MANAGER DW ACCOUNTS AKL DIANNA VEHICLES AKL…" at bounding box center [627, 196] width 274 height 20
click at [526, 238] on input "1" at bounding box center [627, 242] width 274 height 20
type input "2"
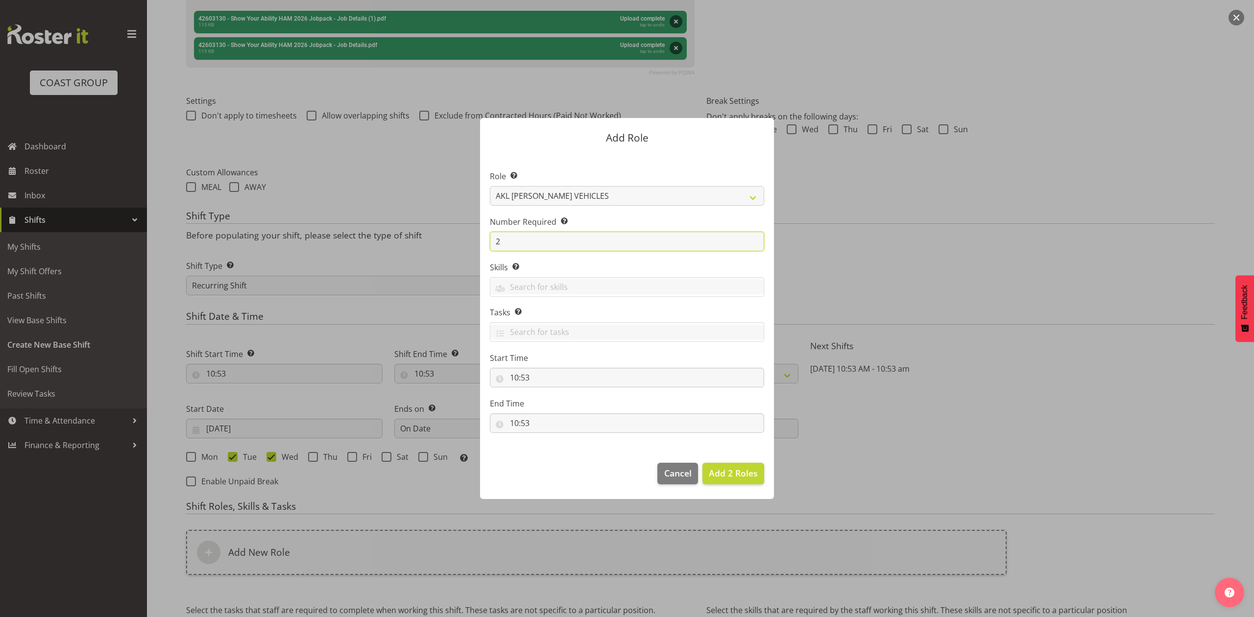
click at [702, 463] on button "Add 2 Roles" at bounding box center [733, 474] width 62 height 22
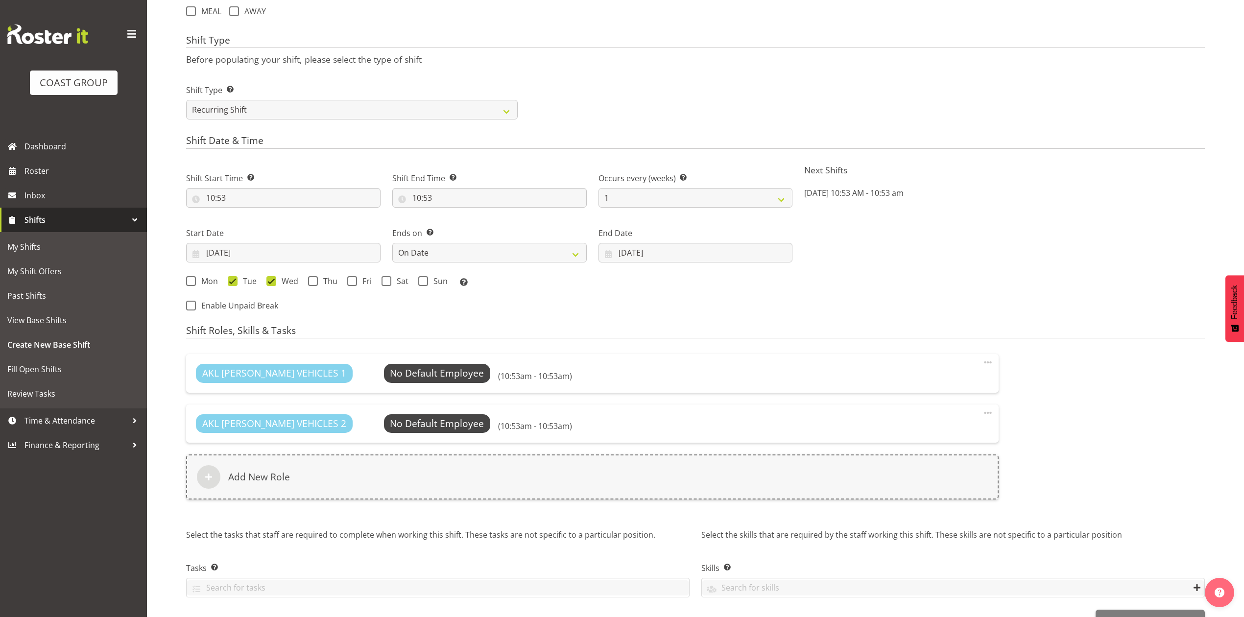
scroll to position [470, 0]
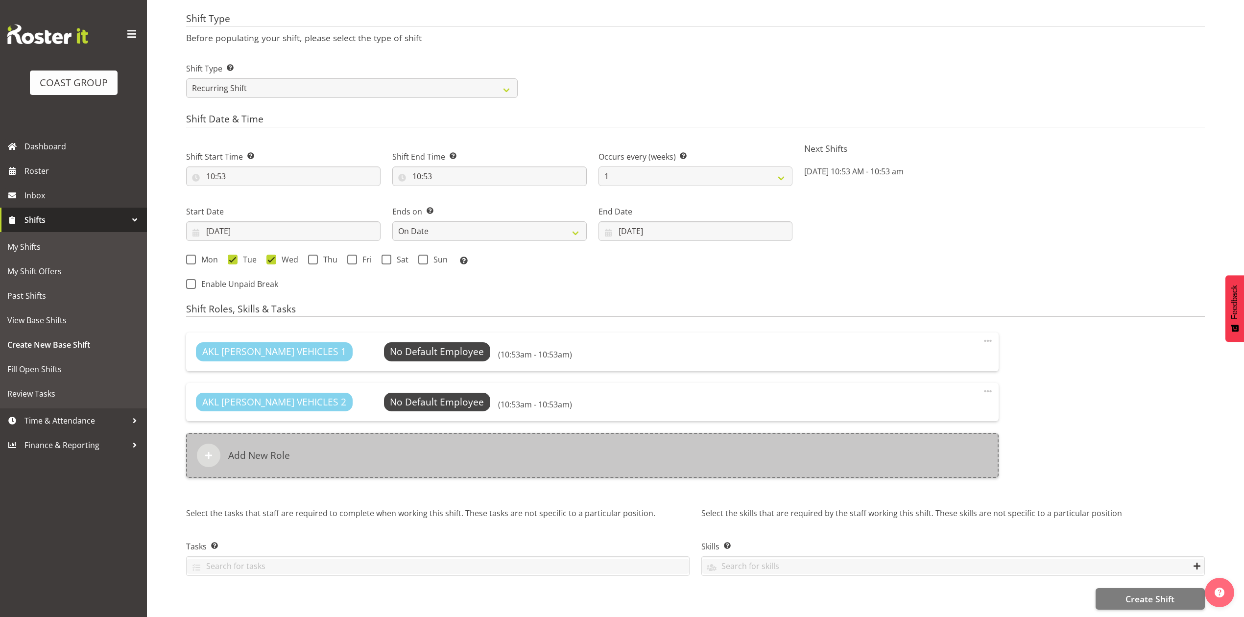
click at [715, 444] on div "Add New Role" at bounding box center [592, 455] width 812 height 45
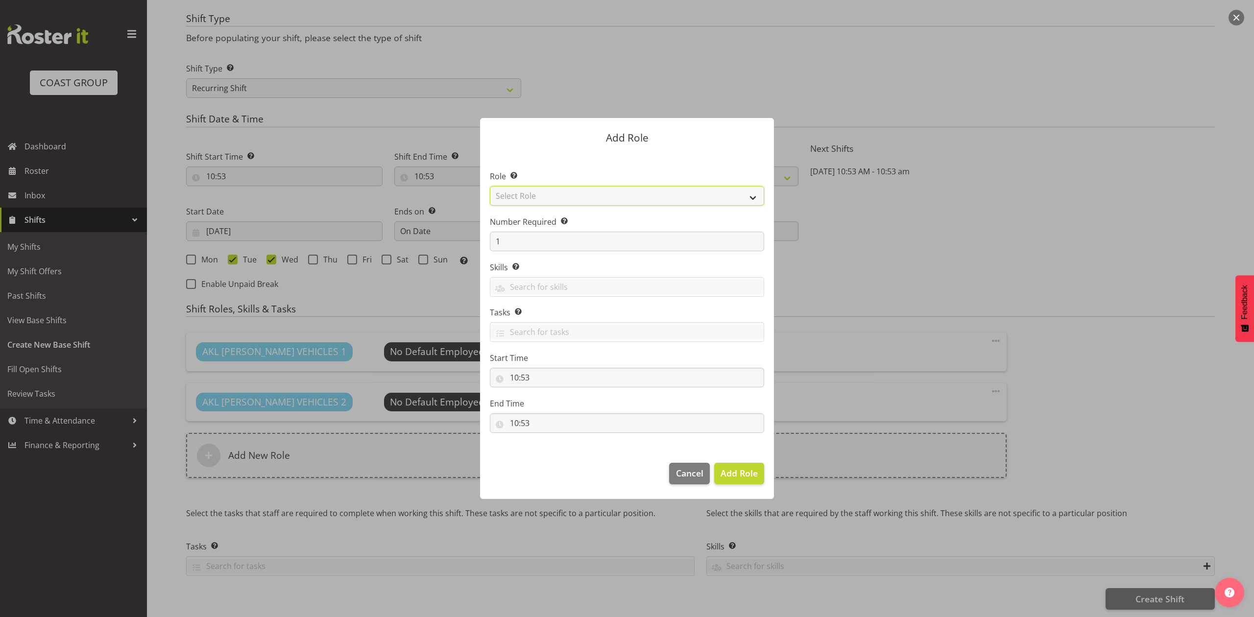
click at [617, 199] on select "Select Role ACCOUNT MANAGER ACCOUNT MANAGER DW ACCOUNTS AKL DIANNA VEHICLES AKL…" at bounding box center [627, 196] width 274 height 20
select select "188"
click at [490, 186] on select "Select Role ACCOUNT MANAGER ACCOUNT MANAGER DW ACCOUNTS AKL DIANNA VEHICLES AKL…" at bounding box center [627, 196] width 274 height 20
click at [510, 233] on input "1" at bounding box center [627, 242] width 274 height 20
type input "4"
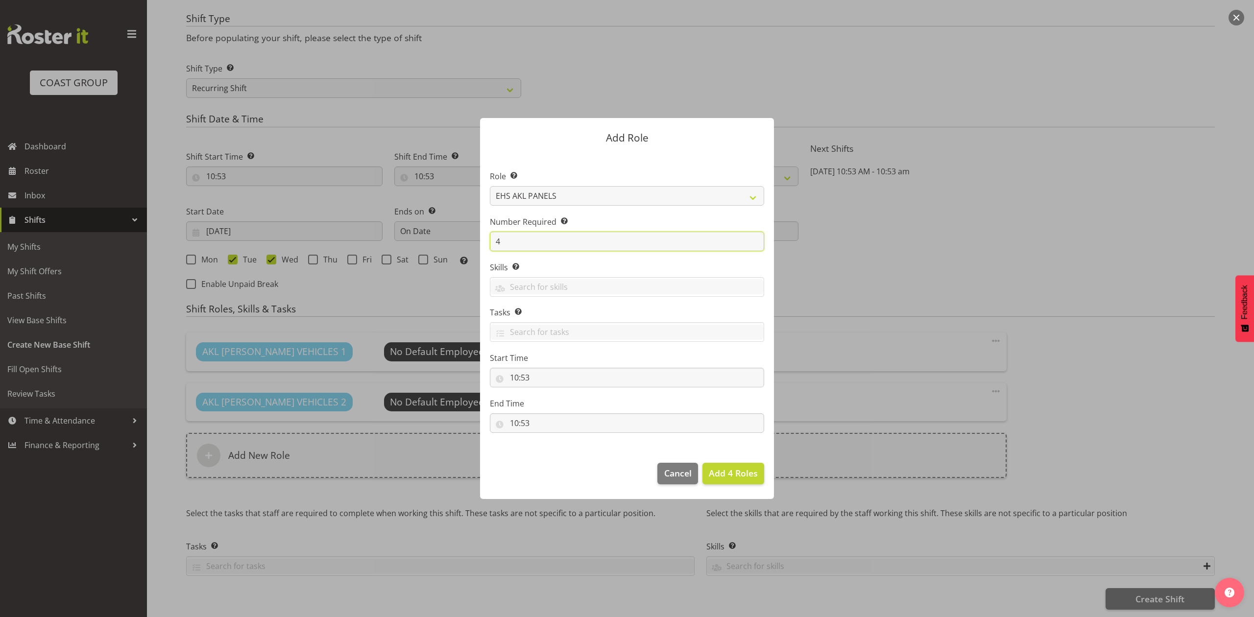
click at [702, 463] on button "Add 4 Roles" at bounding box center [733, 474] width 62 height 22
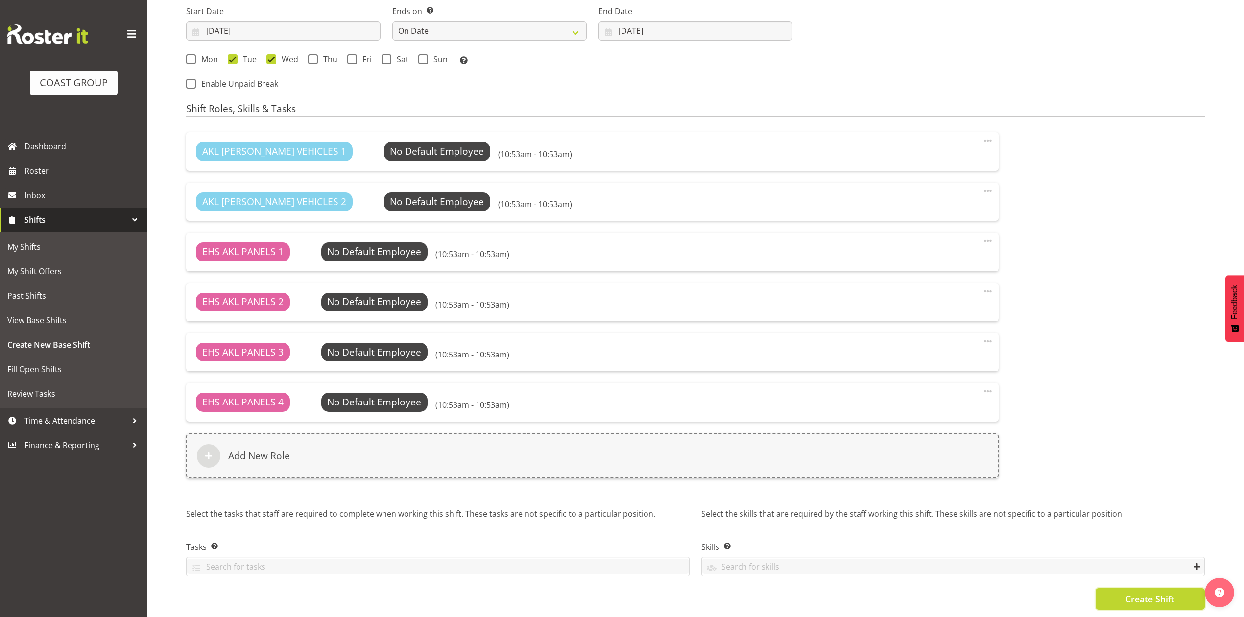
click at [1141, 593] on span "Create Shift" at bounding box center [1149, 599] width 49 height 13
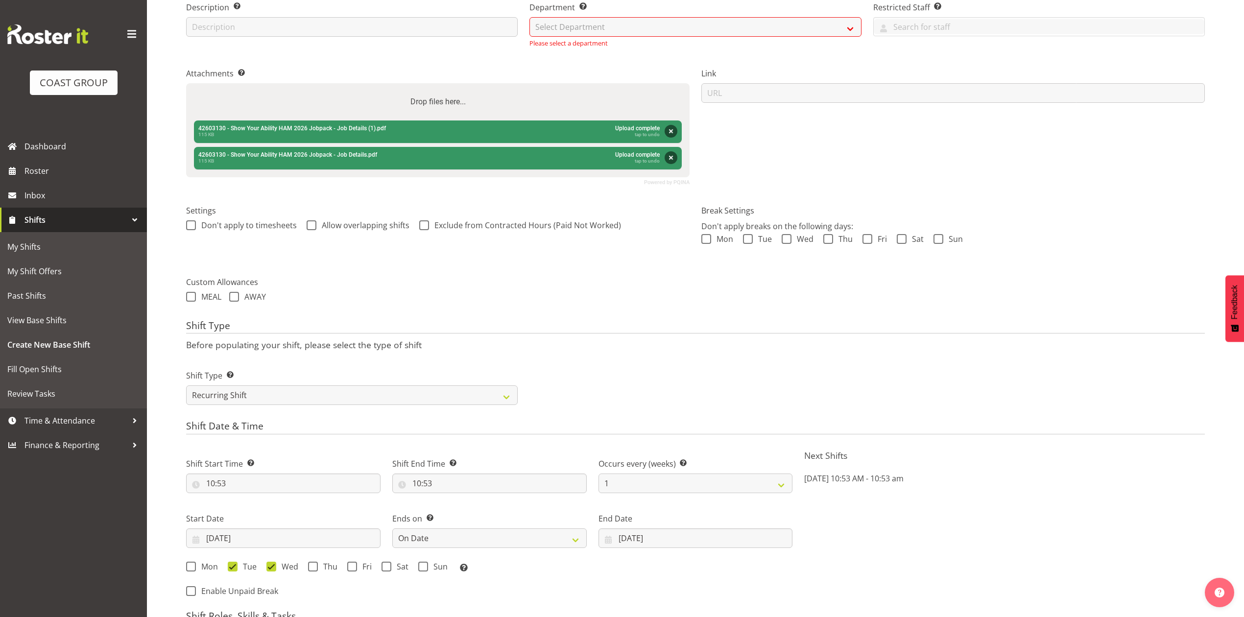
scroll to position [27, 0]
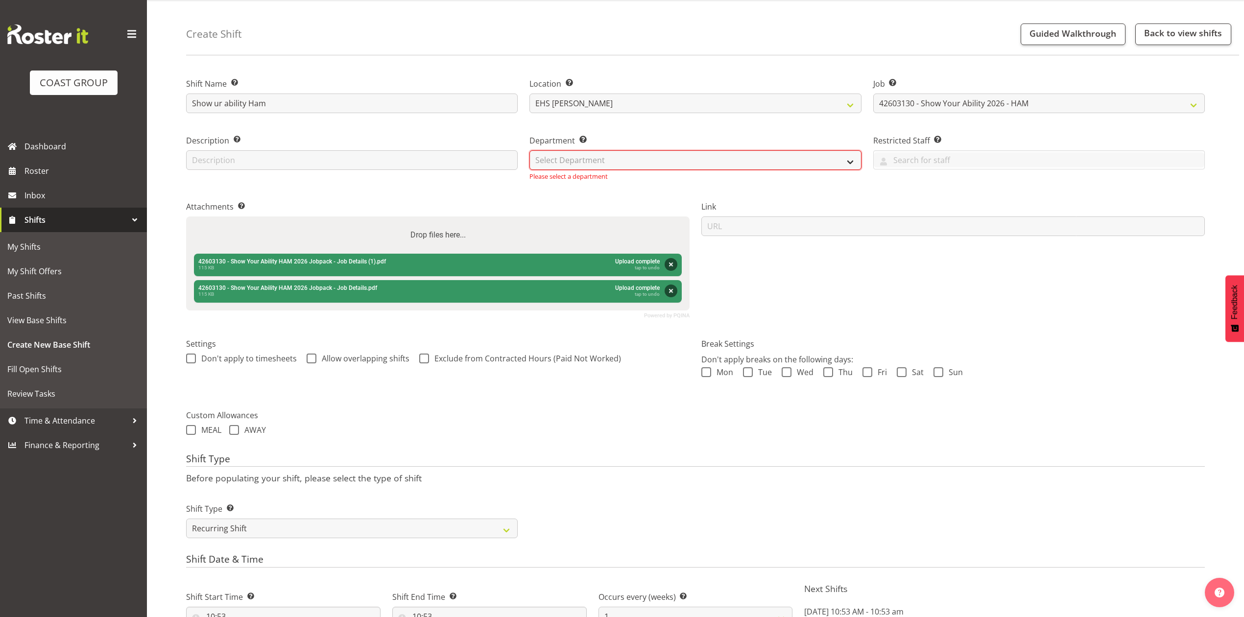
click at [586, 156] on select "Select Department EHS AKL PANEL EHS AKL PANEL" at bounding box center [695, 160] width 332 height 20
click at [529, 150] on select "Select Department EHS AKL PANEL EHS AKL PANEL" at bounding box center [695, 160] width 332 height 20
select select "39"
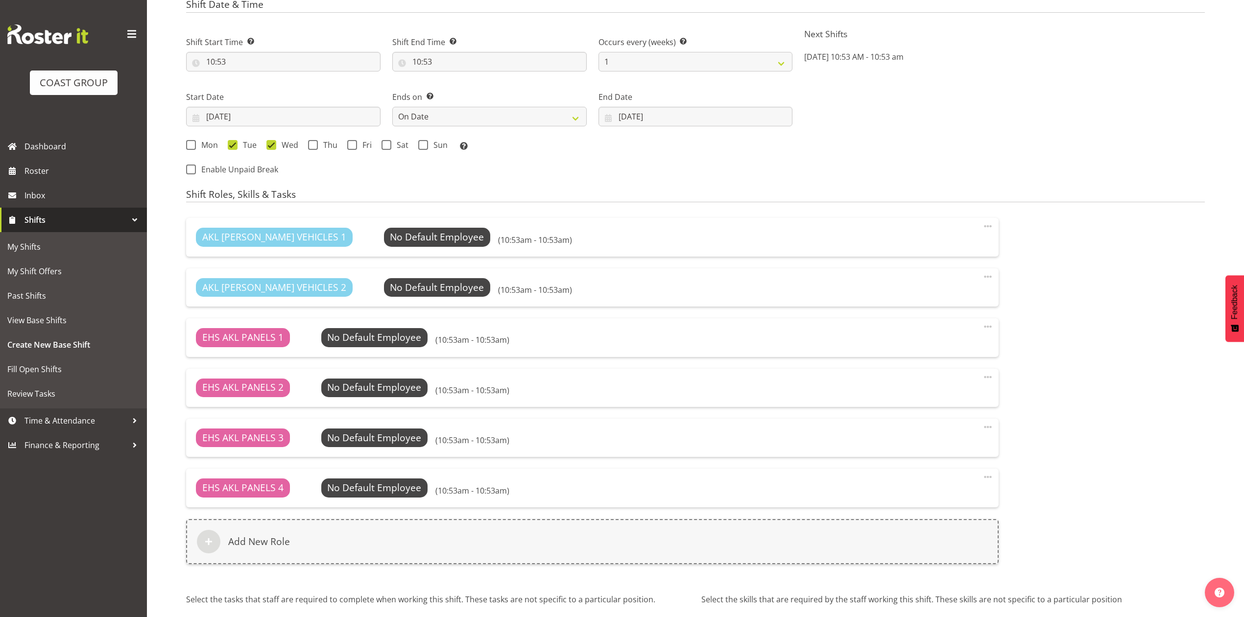
scroll to position [670, 0]
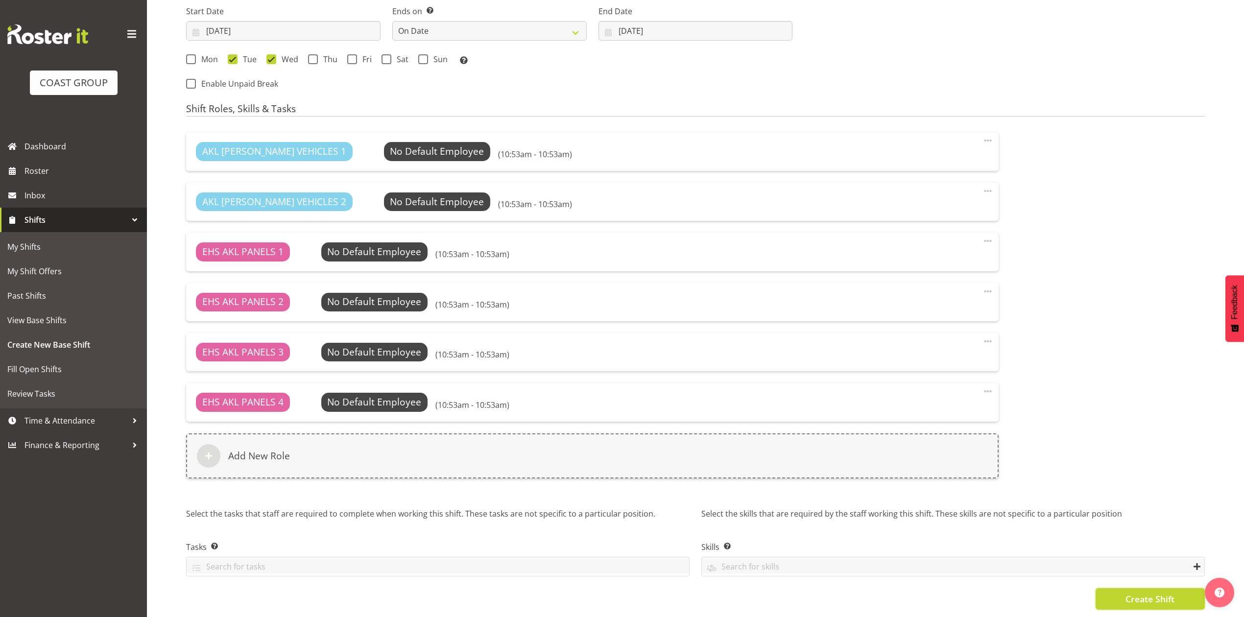
drag, startPoint x: 1113, startPoint y: 580, endPoint x: 981, endPoint y: 538, distance: 138.0
click at [1114, 588] on button "Create Shift" at bounding box center [1150, 599] width 109 height 22
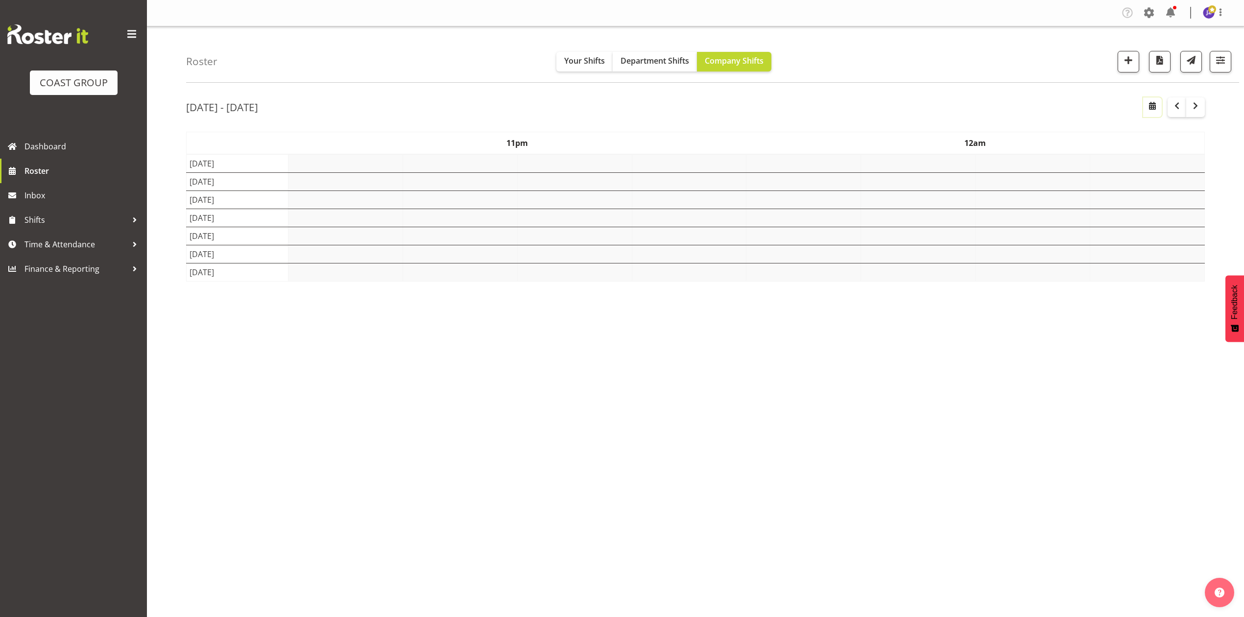
click at [1154, 105] on span "button" at bounding box center [1152, 106] width 12 height 12
select select "9"
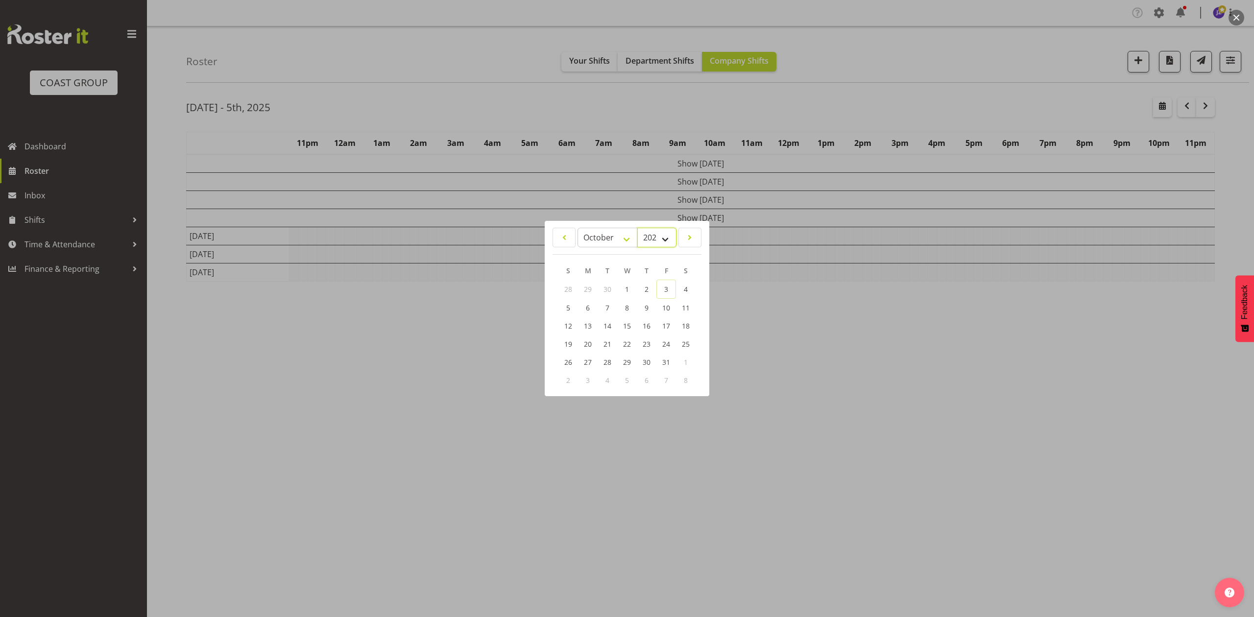
click at [659, 232] on select "2035 2034 2033 2032 2031 2030 2029 2028 2027 2026 2025 2024 2023 2022 2021 2020…" at bounding box center [656, 238] width 39 height 20
select select "2026"
click at [637, 228] on select "2035 2034 2033 2032 2031 2030 2029 2028 2027 2026 2025 2024 2023 2022 2021 2020…" at bounding box center [656, 238] width 39 height 20
drag, startPoint x: 596, startPoint y: 237, endPoint x: 596, endPoint y: 243, distance: 5.9
click at [596, 237] on select "January February March April May June July August September October November De…" at bounding box center [607, 238] width 60 height 20
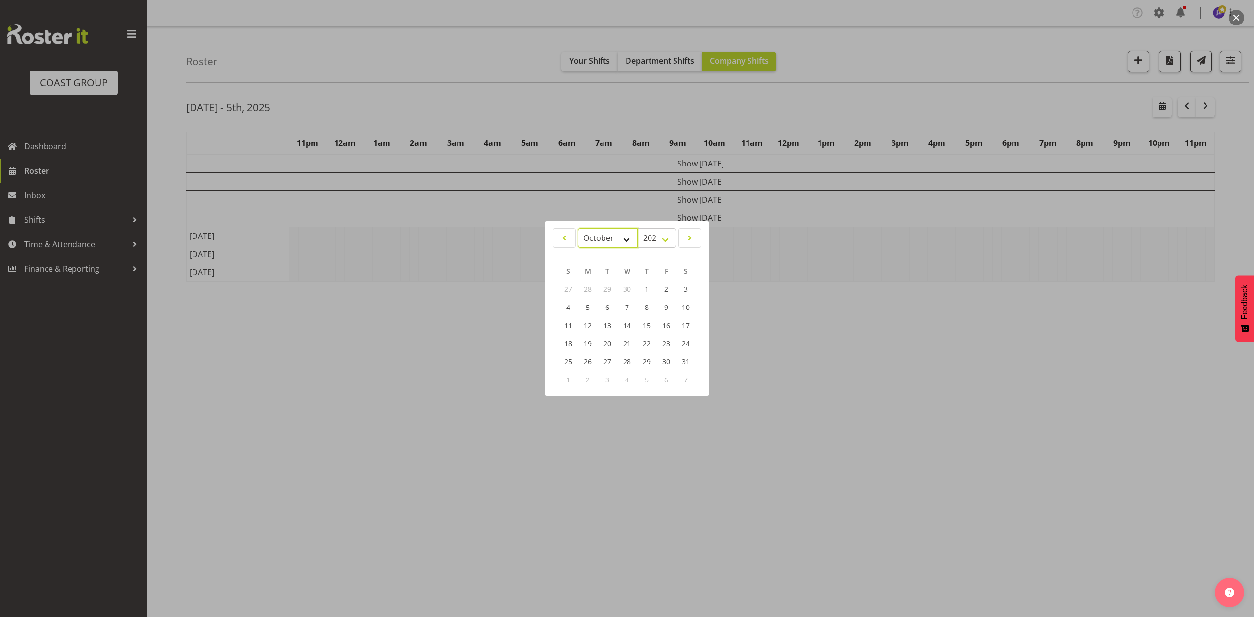
select select "2"
click at [577, 228] on select "January February March April May June July August September October November De…" at bounding box center [607, 238] width 60 height 20
click at [609, 286] on link "3" at bounding box center [607, 289] width 20 height 18
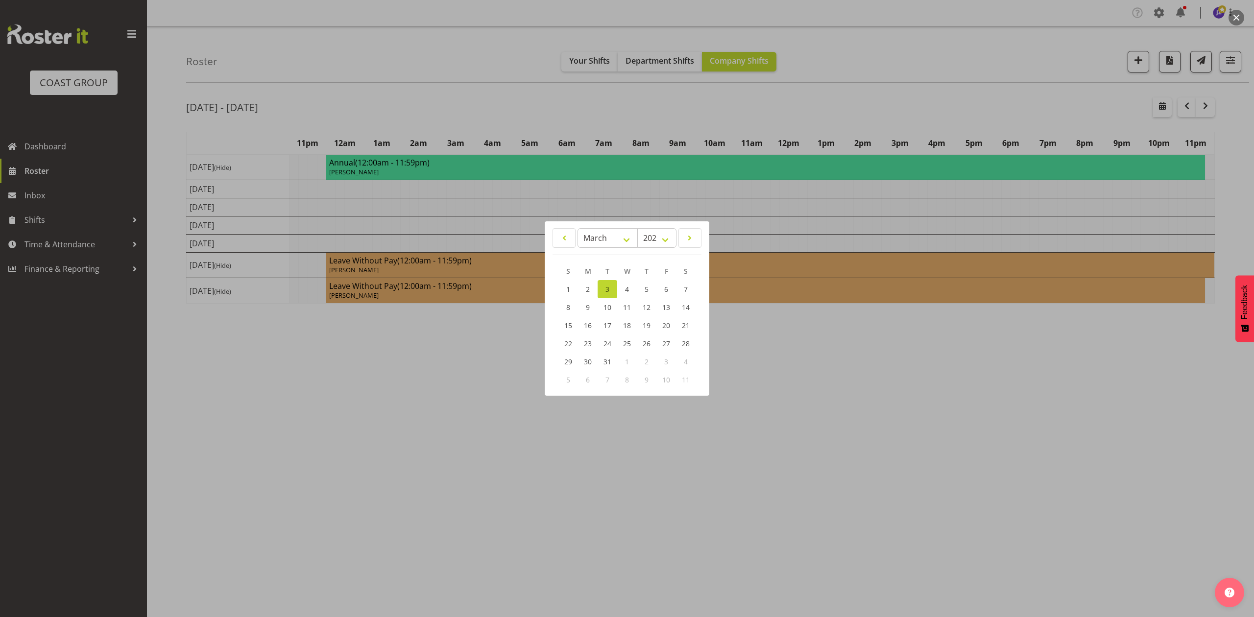
click at [906, 72] on div at bounding box center [627, 308] width 1254 height 617
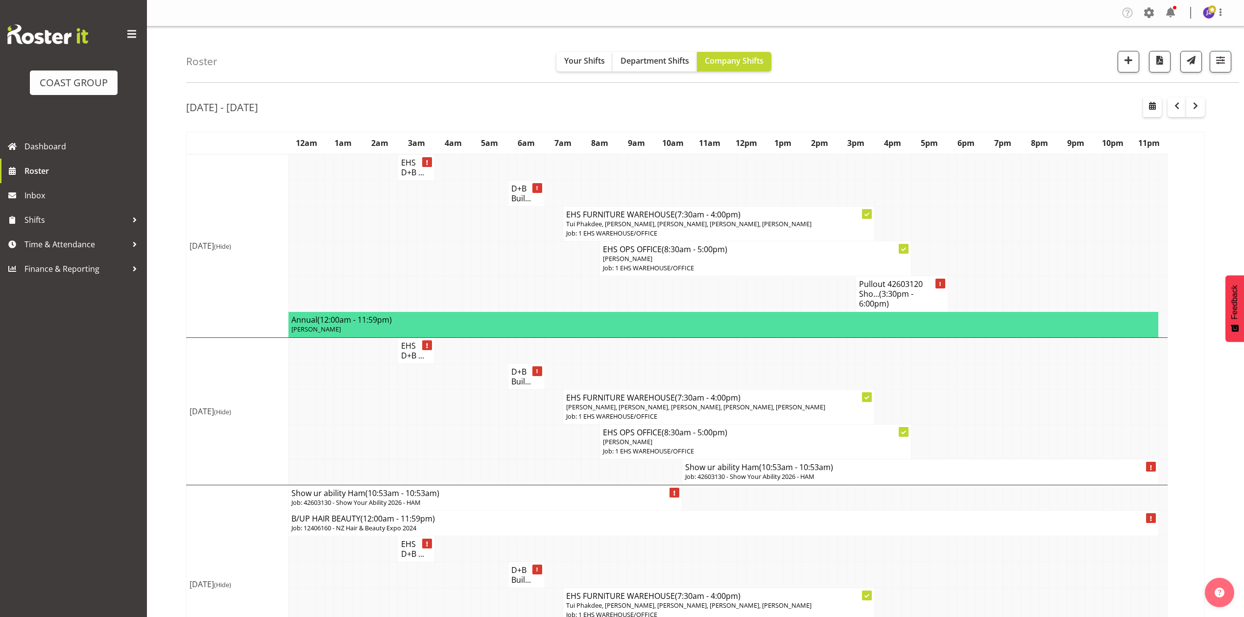
click at [848, 471] on h4 "Show ur ability Ham (10:53am - 10:53am)" at bounding box center [920, 467] width 470 height 10
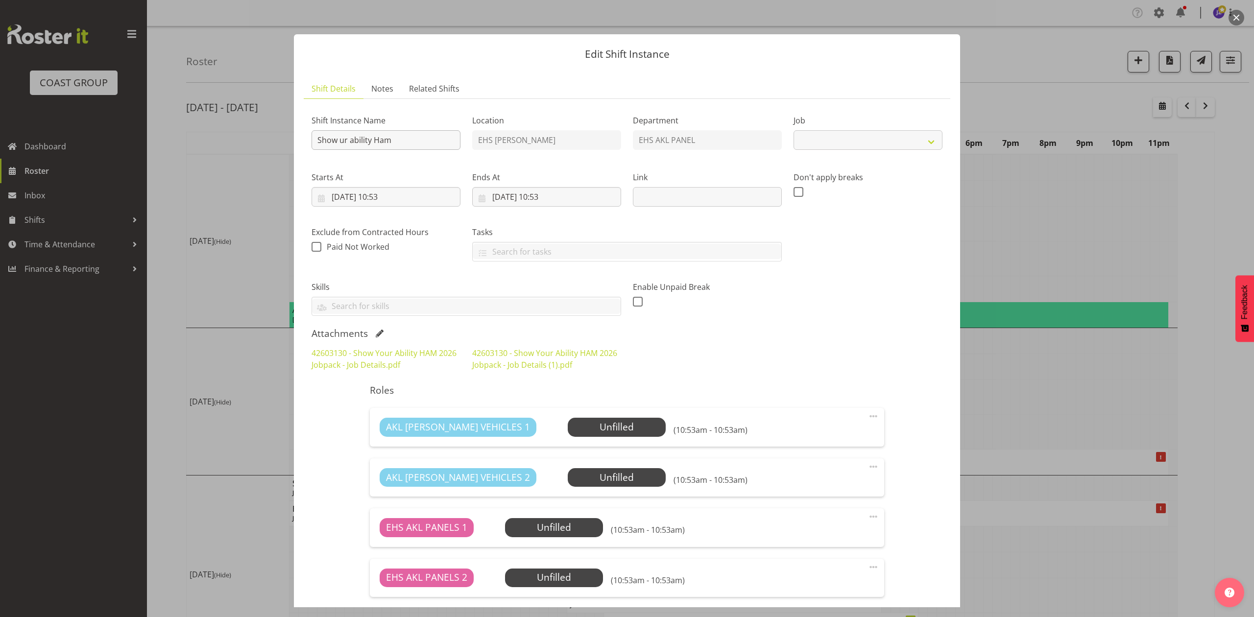
select select "10770"
click at [314, 142] on input "Show ur ability Ham" at bounding box center [385, 140] width 149 height 20
click at [450, 142] on input "Install 42603130 Show ur ability Ham" at bounding box center [385, 140] width 149 height 20
type input "Install 42603130 Show ur ability Ham."
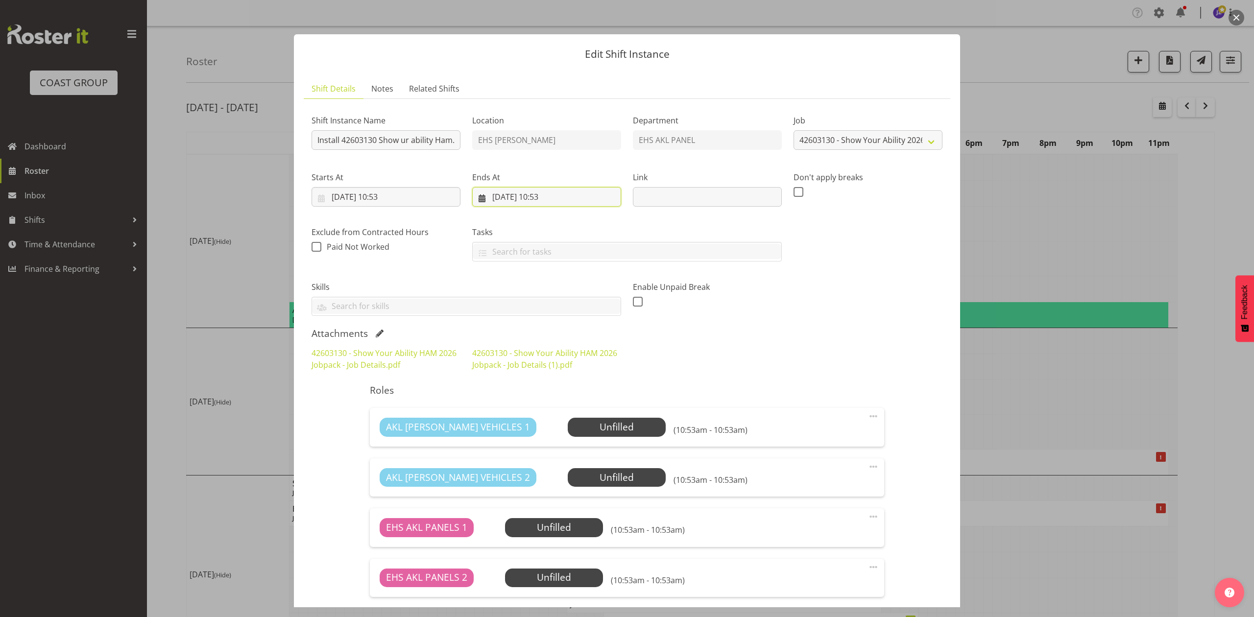
click at [501, 187] on input "[DATE] 10:53" at bounding box center [546, 197] width 149 height 20
click at [541, 277] on link "3" at bounding box center [539, 276] width 20 height 18
type input "[DATE] 10:53"
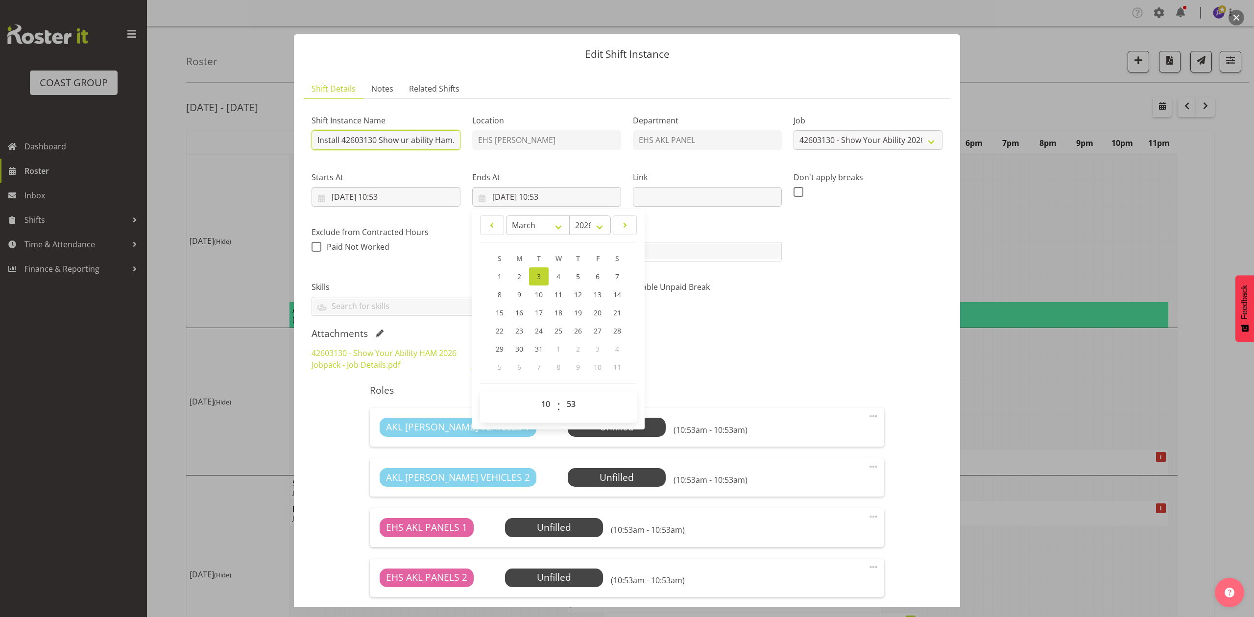
click at [316, 142] on input "Install 42603130 Show ur ability Ham." at bounding box center [385, 140] width 149 height 20
type input "#Install 42603130 Show ur ability Ham."
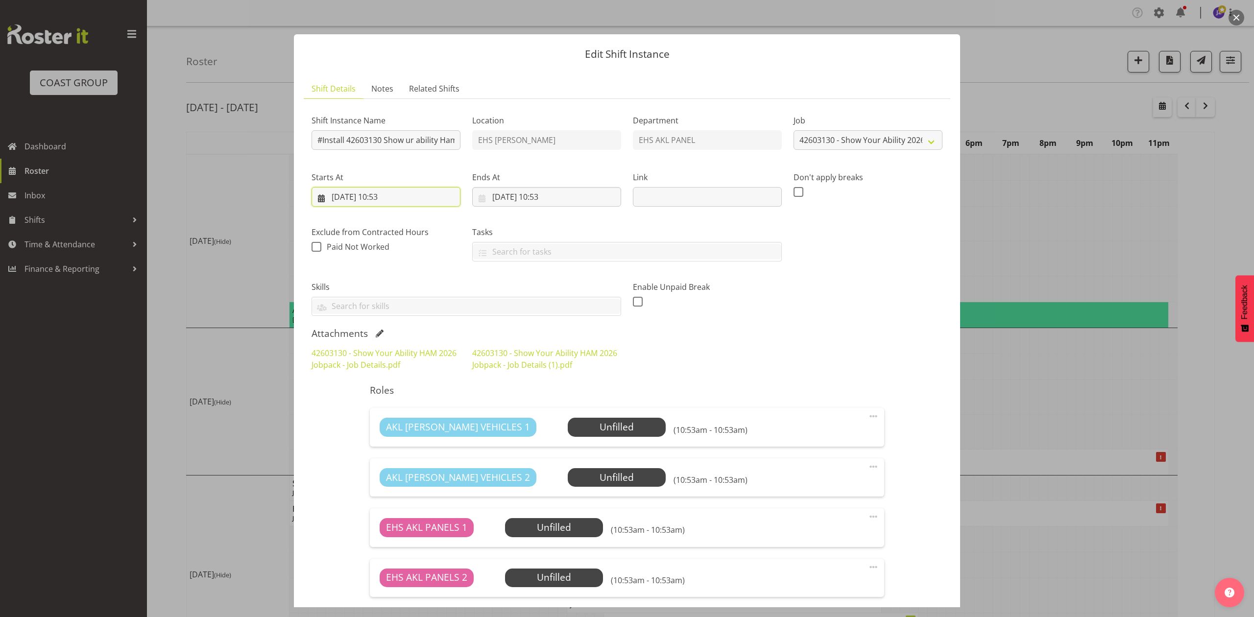
click at [390, 195] on input "[DATE] 10:53" at bounding box center [385, 197] width 149 height 20
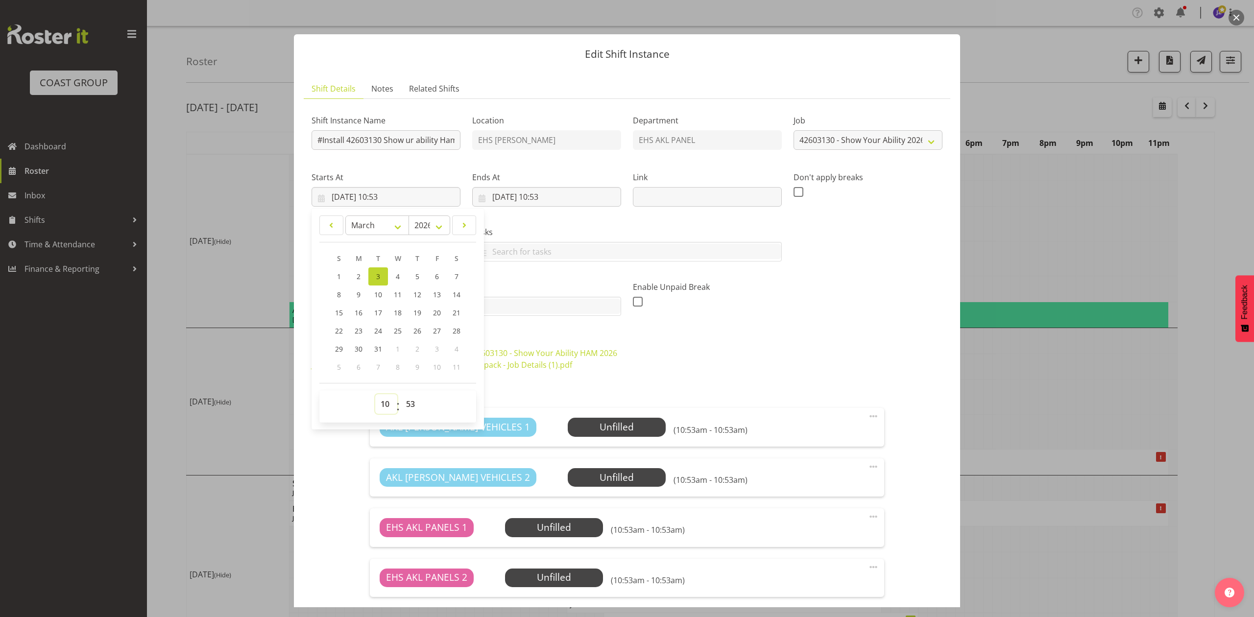
drag, startPoint x: 386, startPoint y: 403, endPoint x: 390, endPoint y: 397, distance: 7.1
click at [386, 403] on select "00 01 02 03 04 05 06 07 08 09 10 11 12 13 14 15 16 17 18 19 20 21 22 23" at bounding box center [386, 404] width 22 height 20
select select "6"
click at [375, 395] on select "00 01 02 03 04 05 06 07 08 09 10 11 12 13 14 15 16 17 18 19 20 21 22 23" at bounding box center [386, 404] width 22 height 20
type input "03/03/2026, 06:53"
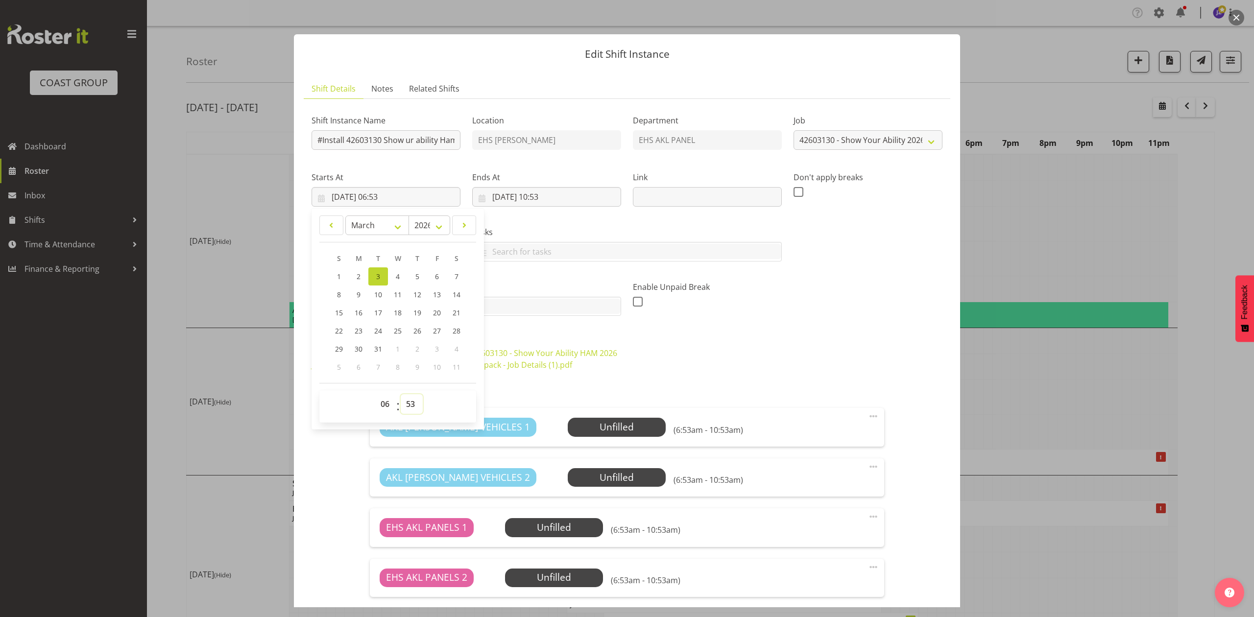
click at [412, 402] on select "00 01 02 03 04 05 06 07 08 09 10 11 12 13 14 15 16 17 18 19 20 21 22 23 24 25 2…" at bounding box center [412, 404] width 22 height 20
drag, startPoint x: 411, startPoint y: 403, endPoint x: 412, endPoint y: 396, distance: 6.9
click at [411, 403] on select "00 01 02 03 04 05 06 07 08 09 10 11 12 13 14 15 16 17 18 19 20 21 22 23 24 25 2…" at bounding box center [412, 404] width 22 height 20
select select "0"
click at [401, 395] on select "00 01 02 03 04 05 06 07 08 09 10 11 12 13 14 15 16 17 18 19 20 21 22 23 24 25 2…" at bounding box center [412, 404] width 22 height 20
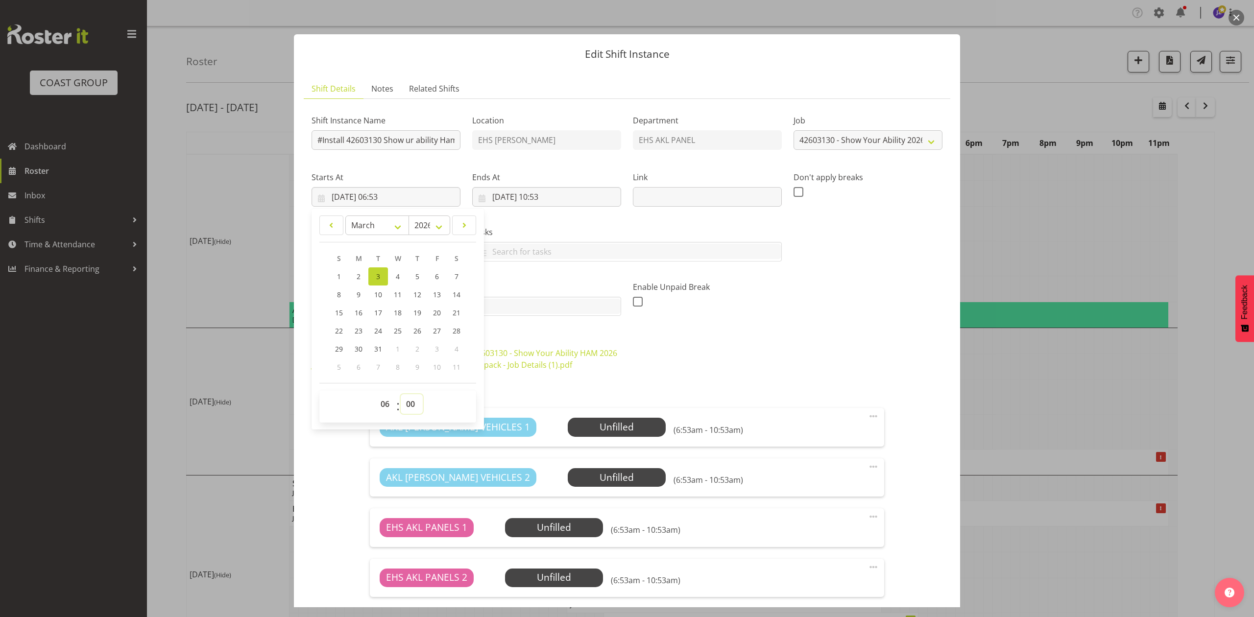
type input "03/03/2026, 06:00"
click at [690, 361] on div "42603130 - Show Your Ability HAM 2026 Jobpack - Job Details.pdf 42603130 - Show…" at bounding box center [627, 358] width 643 height 35
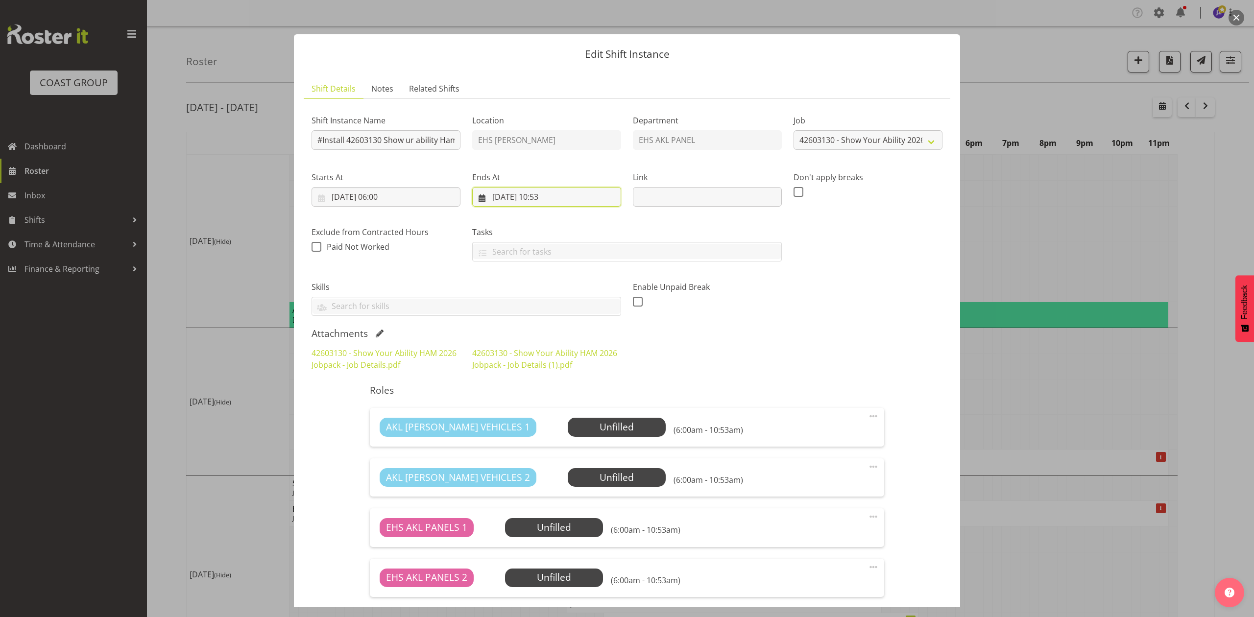
click at [550, 192] on input "03/03/2026, 10:53" at bounding box center [546, 197] width 149 height 20
drag, startPoint x: 539, startPoint y: 405, endPoint x: 541, endPoint y: 395, distance: 9.9
click at [539, 405] on select "00 01 02 03 04 05 06 07 08 09 10 11 12 13 14 15 16 17 18 19 20 21 22 23" at bounding box center [547, 404] width 22 height 20
select select "14"
click at [536, 395] on select "00 01 02 03 04 05 06 07 08 09 10 11 12 13 14 15 16 17 18 19 20 21 22 23" at bounding box center [547, 404] width 22 height 20
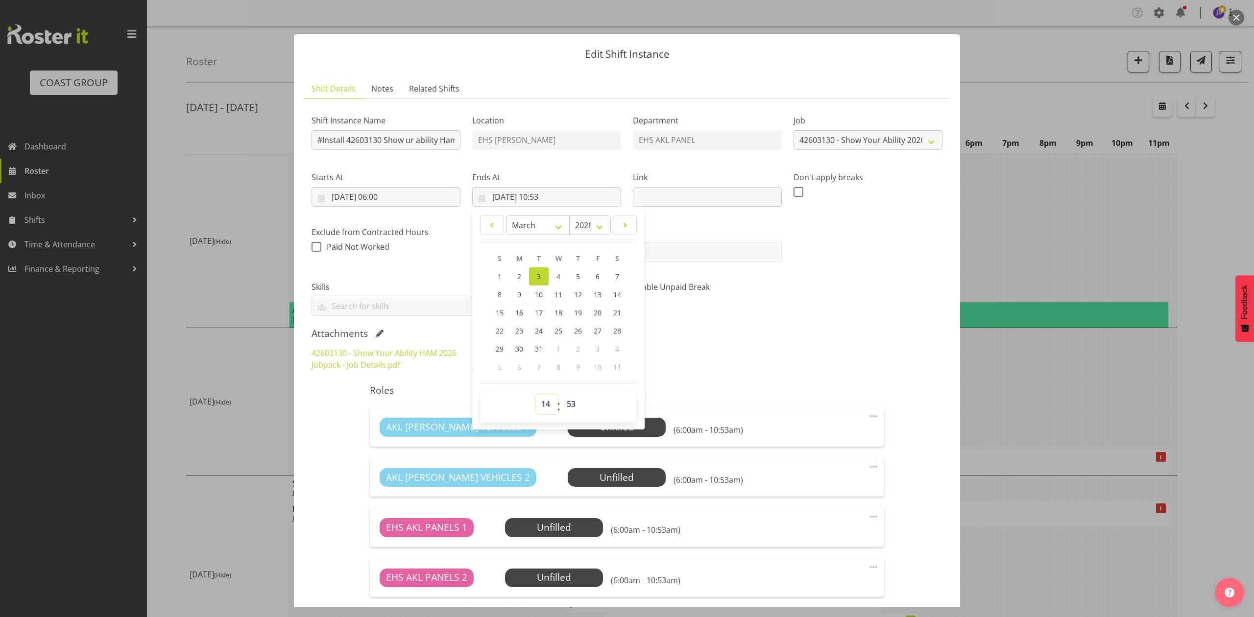
type input "03/03/2026, 14:53"
click at [569, 405] on select "00 01 02 03 04 05 06 07 08 09 10 11 12 13 14 15 16 17 18 19 20 21 22 23 24 25 2…" at bounding box center [572, 404] width 22 height 20
select select "30"
click at [561, 395] on select "00 01 02 03 04 05 06 07 08 09 10 11 12 13 14 15 16 17 18 19 20 21 22 23 24 25 2…" at bounding box center [572, 404] width 22 height 20
type input "03/03/2026, 14:30"
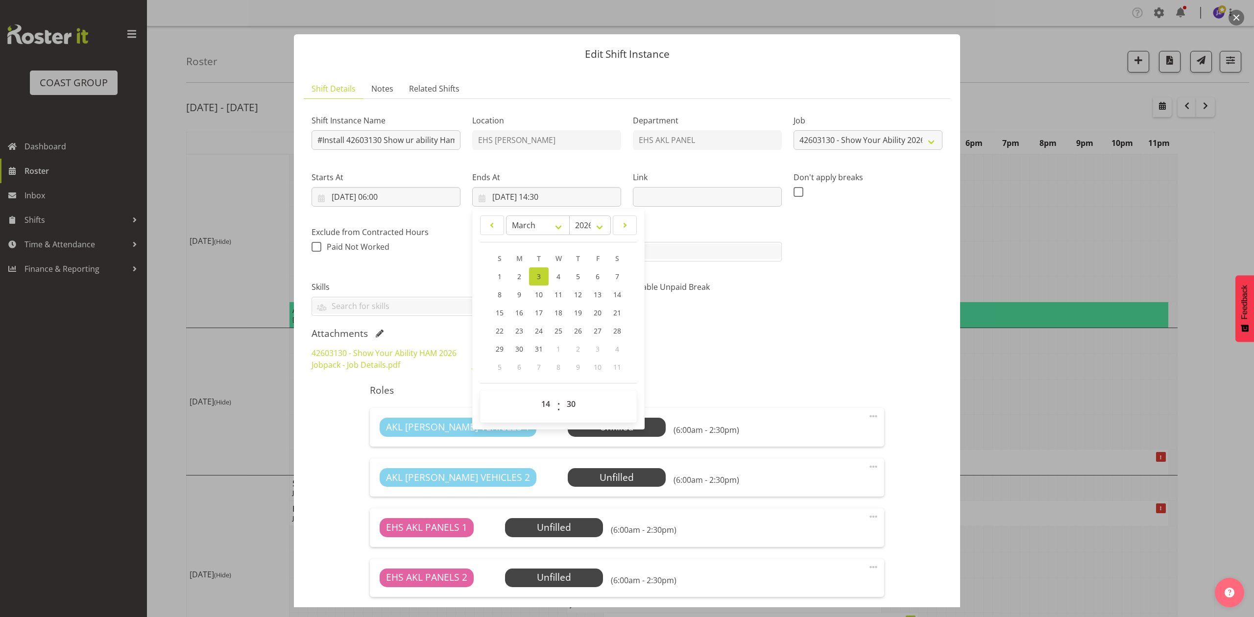
click at [867, 471] on span at bounding box center [873, 467] width 12 height 12
click at [814, 353] on div "42603130 - Show Your Ability HAM 2026 Jobpack - Job Details.pdf 42603130 - Show…" at bounding box center [627, 358] width 643 height 35
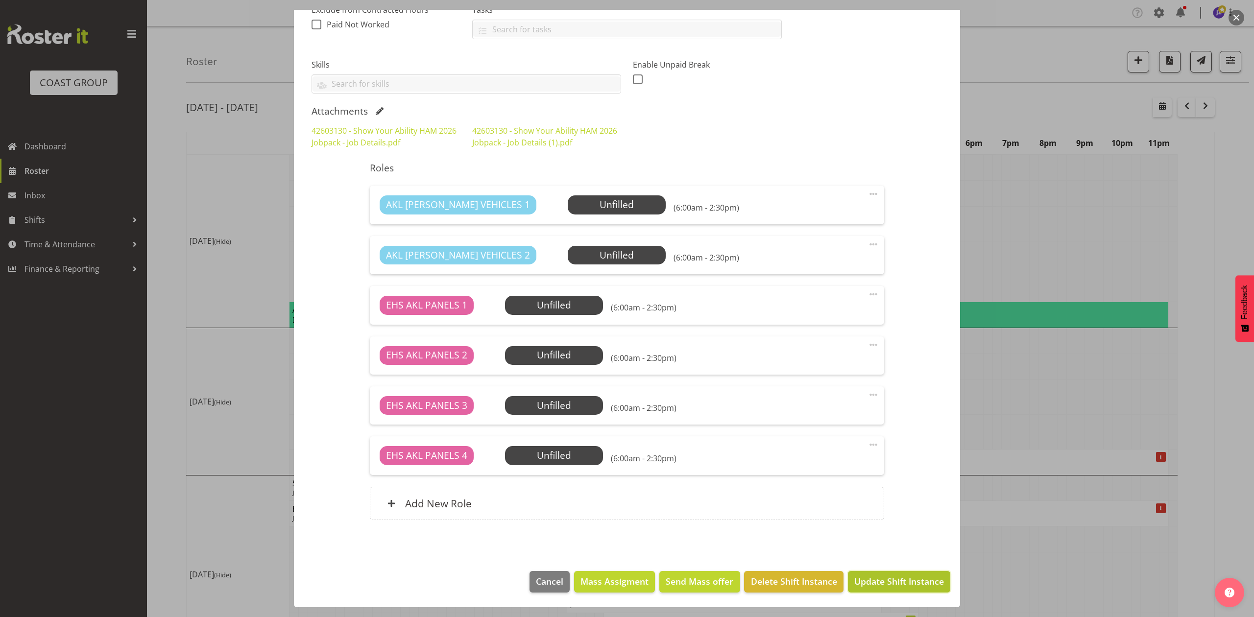
click at [886, 578] on span "Update Shift Instance" at bounding box center [899, 581] width 90 height 13
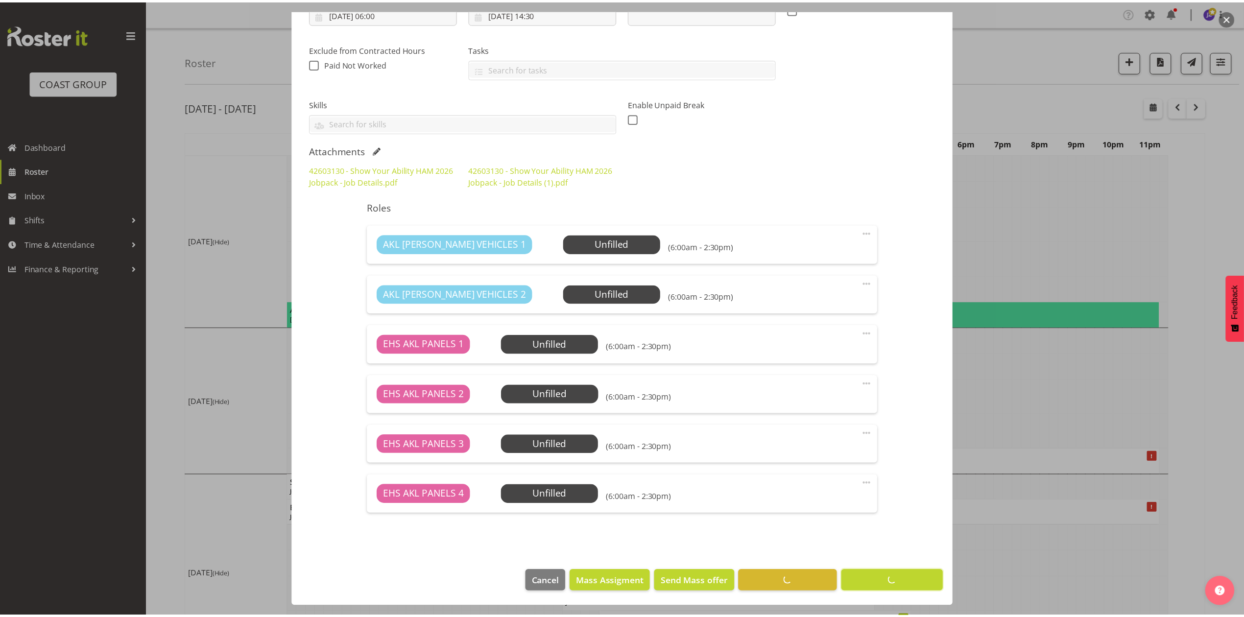
scroll to position [184, 0]
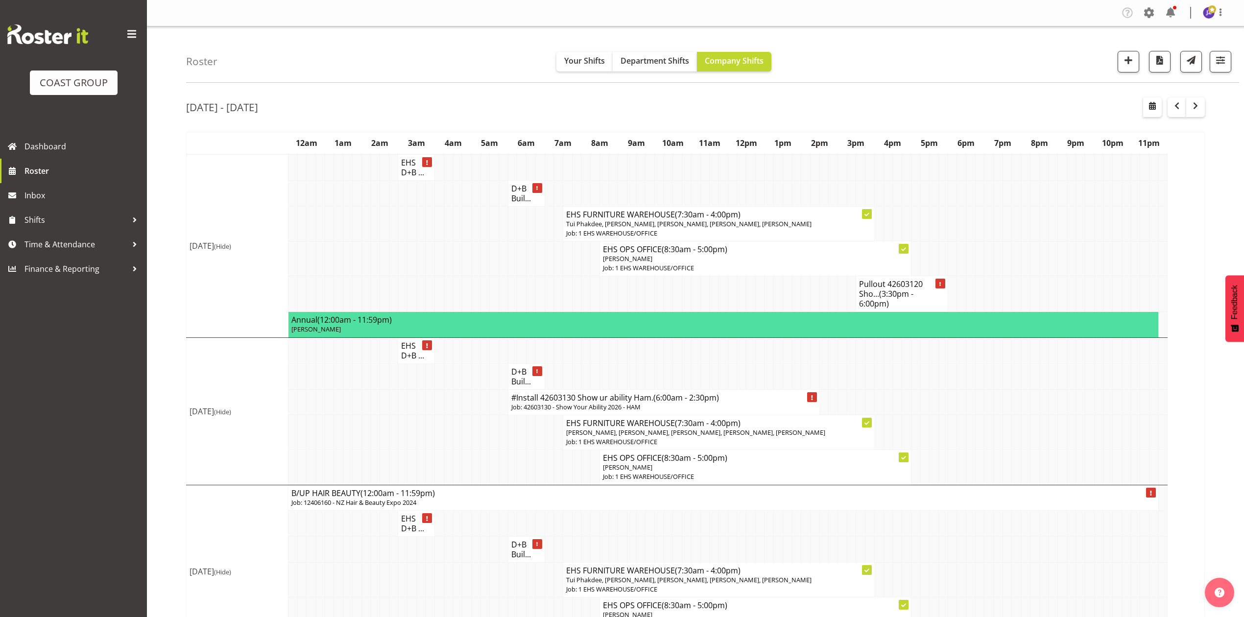
click at [977, 264] on td at bounding box center [979, 258] width 9 height 35
click at [868, 375] on td at bounding box center [869, 376] width 9 height 26
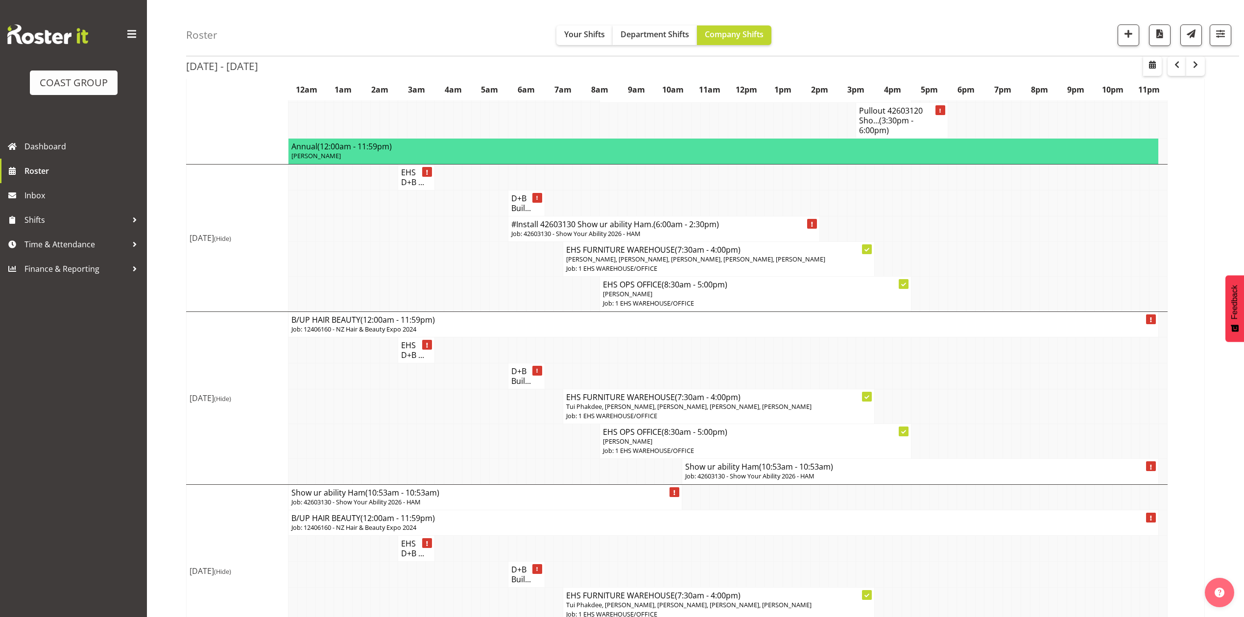
scroll to position [196, 0]
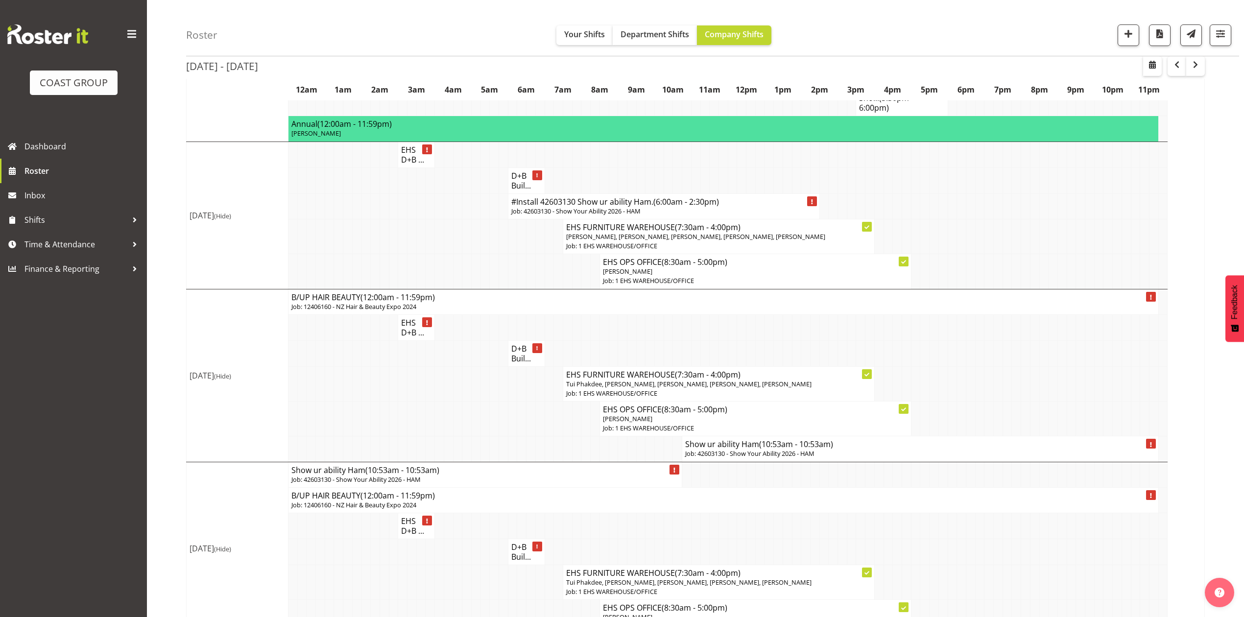
click at [704, 445] on h4 "Show ur ability Ham (10:53am - 10:53am)" at bounding box center [920, 444] width 470 height 10
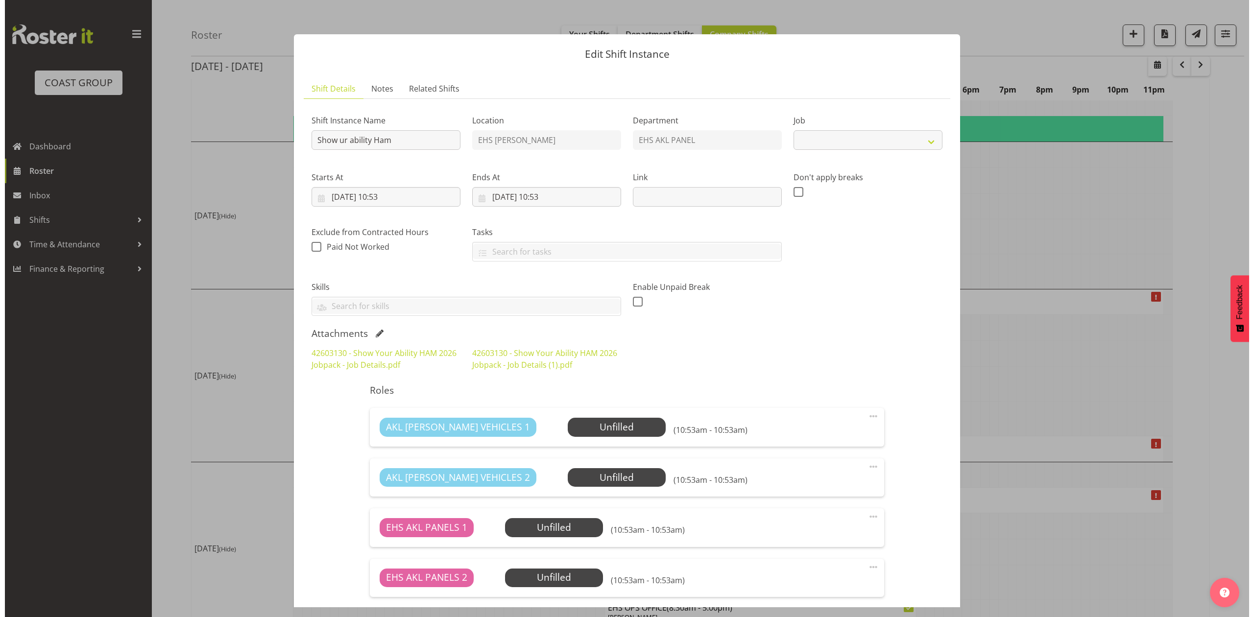
scroll to position [191, 0]
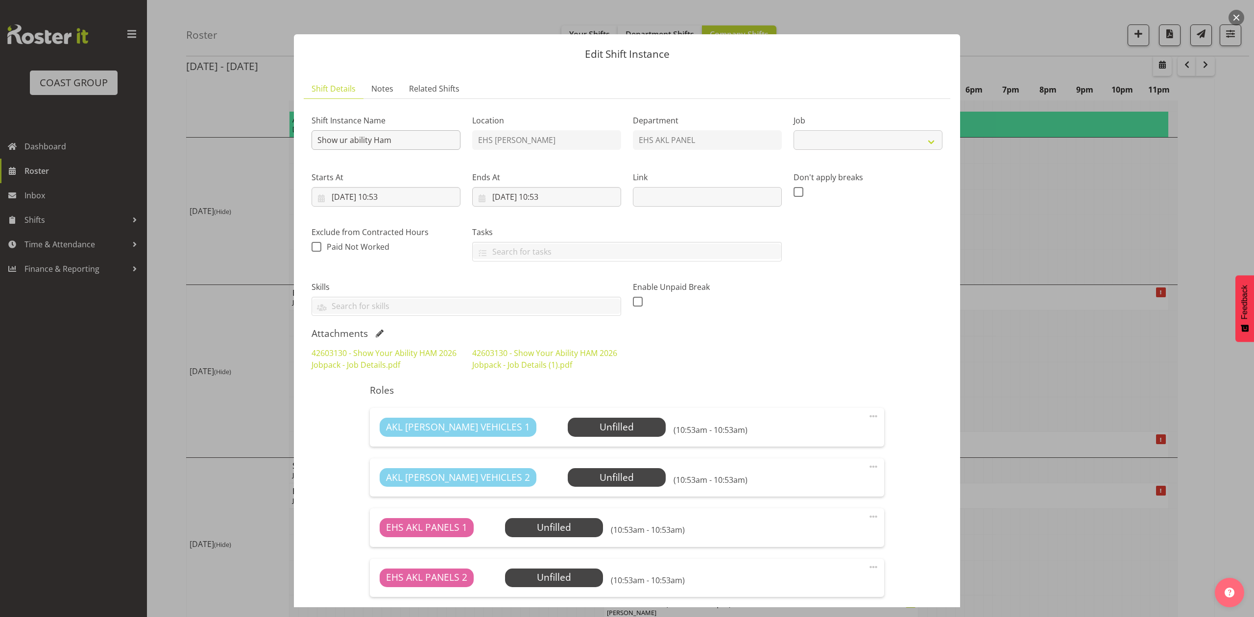
select select "10770"
click at [312, 142] on input "Show ur ability Ham" at bounding box center [385, 140] width 149 height 20
click at [451, 141] on input "Pullout 42603130 Show ur ability Ham" at bounding box center [385, 140] width 149 height 20
type input "Pullout 42603130 Show ur ability Ham. Out at 4pm."
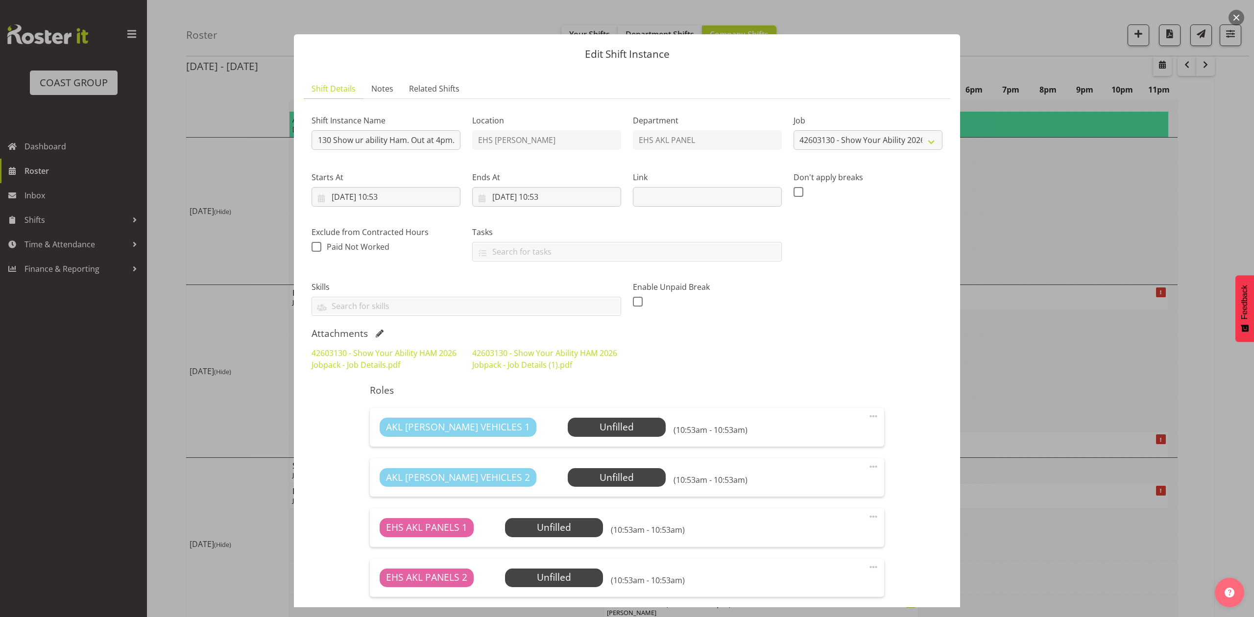
scroll to position [0, 0]
click at [506, 182] on label "Ends At" at bounding box center [546, 177] width 149 height 12
click at [506, 190] on input "05/03/2026, 10:53" at bounding box center [546, 197] width 149 height 20
drag, startPoint x: 553, startPoint y: 278, endPoint x: 506, endPoint y: 279, distance: 47.0
click at [553, 278] on link "4" at bounding box center [559, 276] width 20 height 18
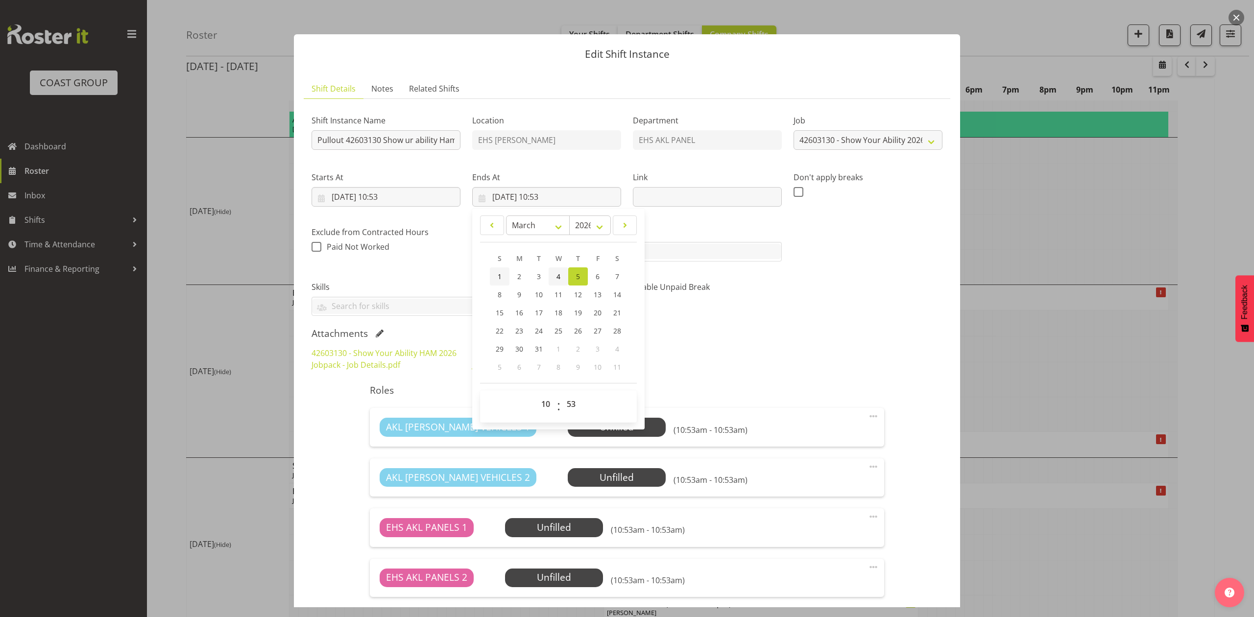
type input "04/03/2026, 10:53"
click at [396, 195] on input "04/03/2026, 10:53" at bounding box center [385, 197] width 149 height 20
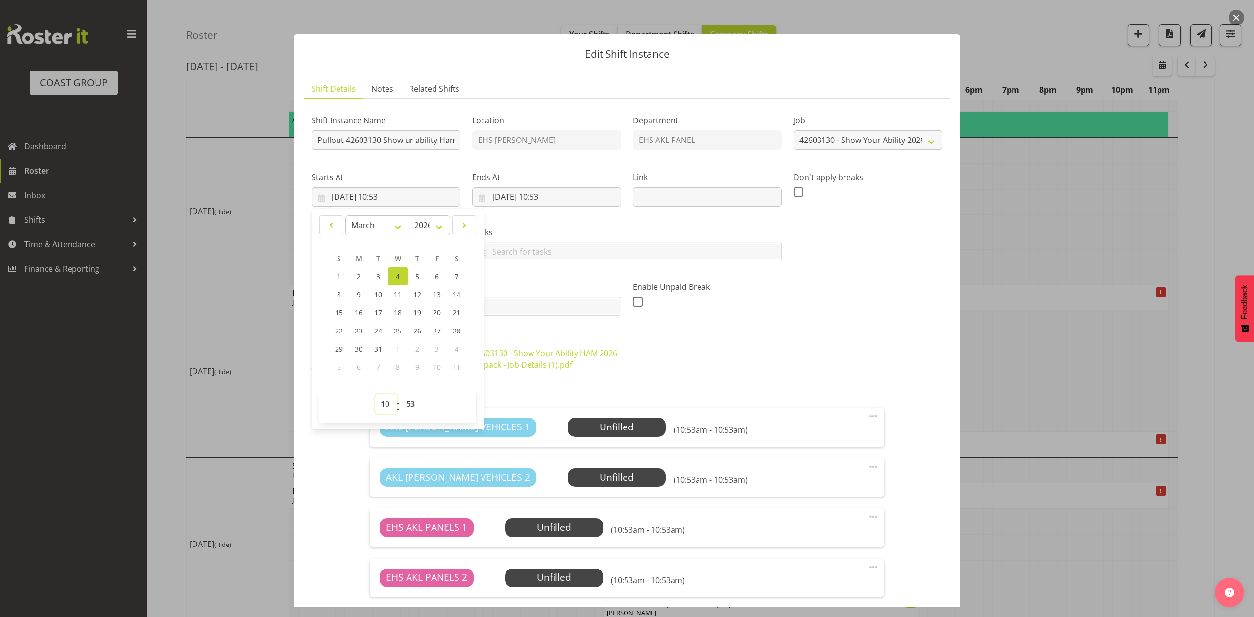
click at [382, 409] on select "00 01 02 03 04 05 06 07 08 09 10 11 12 13 14 15 16 17 18 19 20 21 22 23" at bounding box center [386, 404] width 22 height 20
select select "14"
click at [375, 395] on select "00 01 02 03 04 05 06 07 08 09 10 11 12 13 14 15 16 17 18 19 20 21 22 23" at bounding box center [386, 404] width 22 height 20
type input "04/03/2026, 14:53"
click at [405, 411] on select "00 01 02 03 04 05 06 07 08 09 10 11 12 13 14 15 16 17 18 19 20 21 22 23 24 25 2…" at bounding box center [412, 404] width 22 height 20
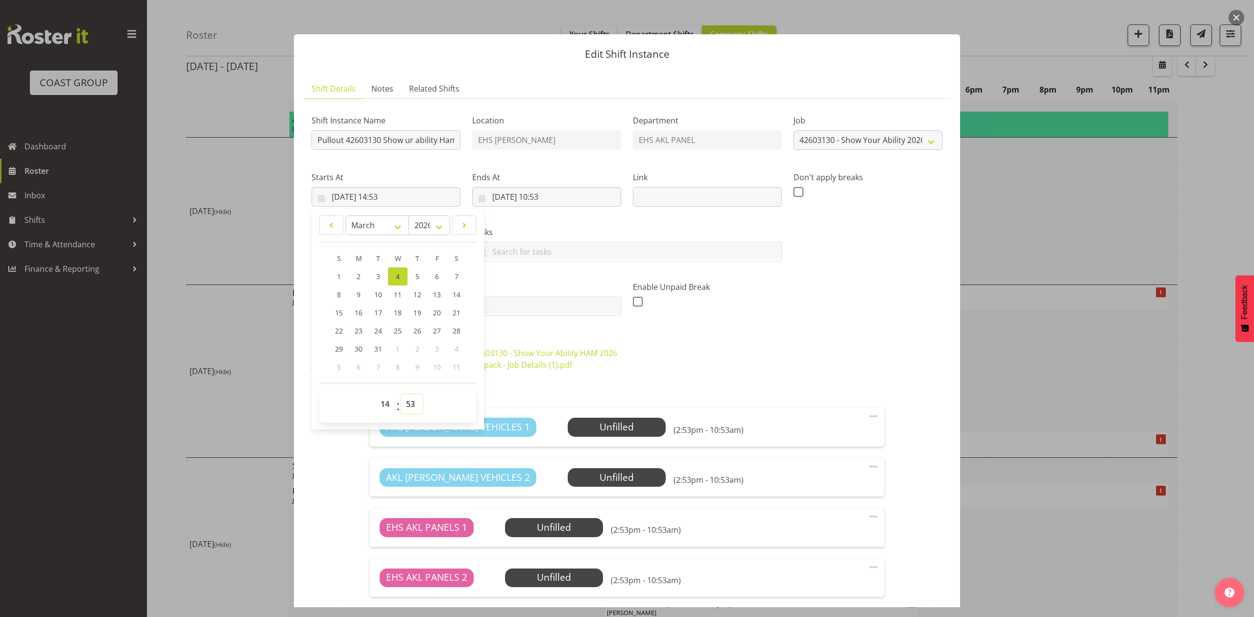
select select "30"
click at [401, 395] on select "00 01 02 03 04 05 06 07 08 09 10 11 12 13 14 15 16 17 18 19 20 21 22 23 24 25 2…" at bounding box center [412, 404] width 22 height 20
type input "04/03/2026, 14:30"
click at [692, 326] on div "Shift Instance Name Pullout 42603130 Show ur ability Ham. Out at 4pm. Location …" at bounding box center [626, 430] width 631 height 647
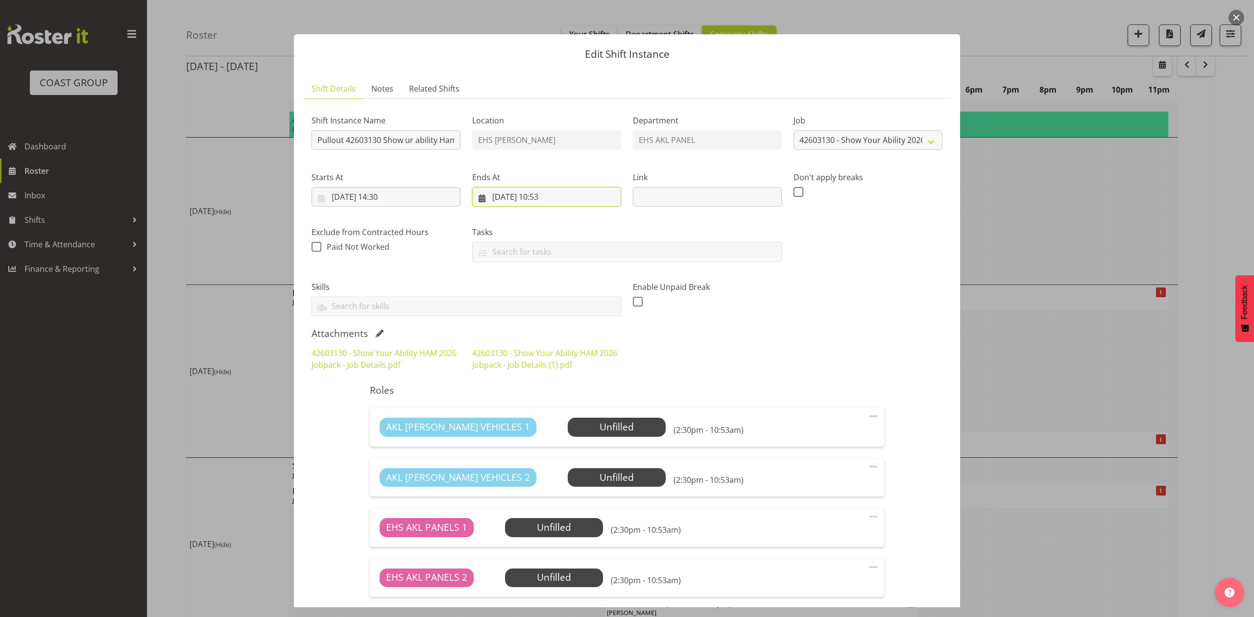
click at [553, 195] on input "04/03/2026, 10:53" at bounding box center [546, 197] width 149 height 20
click at [545, 393] on div "00 01 02 03 04 05 06 07 08 09 10 11 12 13 14 15 16 17 18 19 20 21 22 23 : 00 01…" at bounding box center [558, 406] width 157 height 32
select select "19"
click at [536, 395] on select "00 01 02 03 04 05 06 07 08 09 10 11 12 13 14 15 16 17 18 19 20 21 22 23" at bounding box center [547, 404] width 22 height 20
type input "04/03/2026, 19:53"
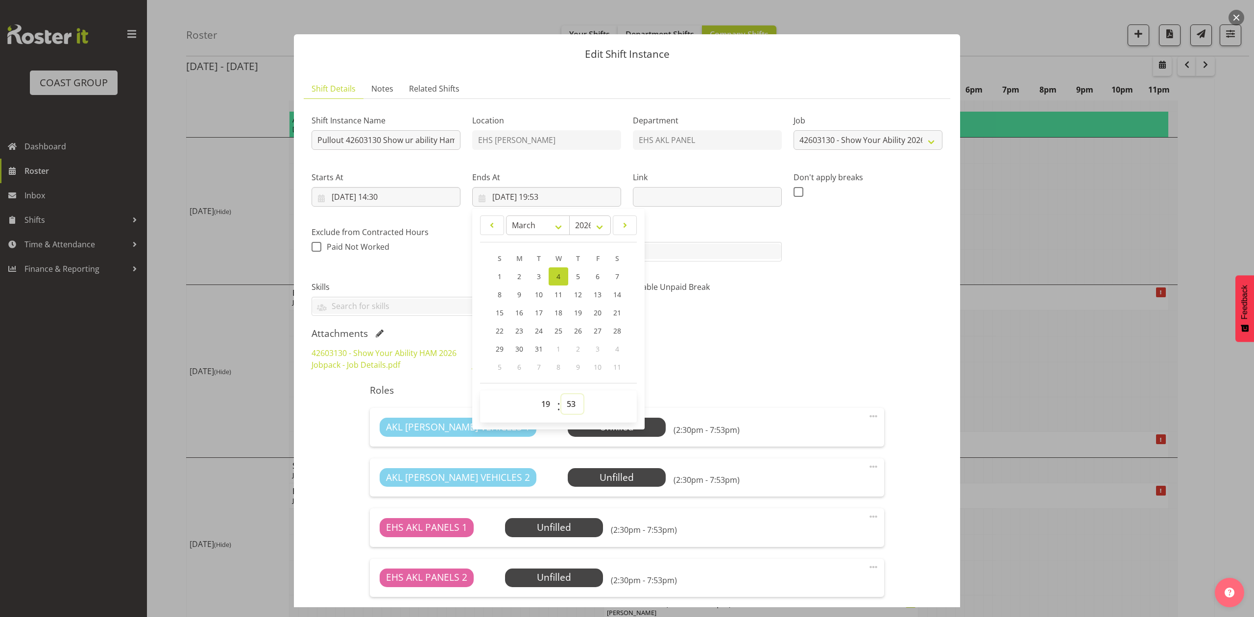
drag, startPoint x: 569, startPoint y: 410, endPoint x: 567, endPoint y: 401, distance: 10.0
click at [569, 408] on select "00 01 02 03 04 05 06 07 08 09 10 11 12 13 14 15 16 17 18 19 20 21 22 23 24 25 2…" at bounding box center [572, 404] width 22 height 20
select select "0"
click at [561, 395] on select "00 01 02 03 04 05 06 07 08 09 10 11 12 13 14 15 16 17 18 19 20 21 22 23 24 25 2…" at bounding box center [572, 404] width 22 height 20
type input "04/03/2026, 19:00"
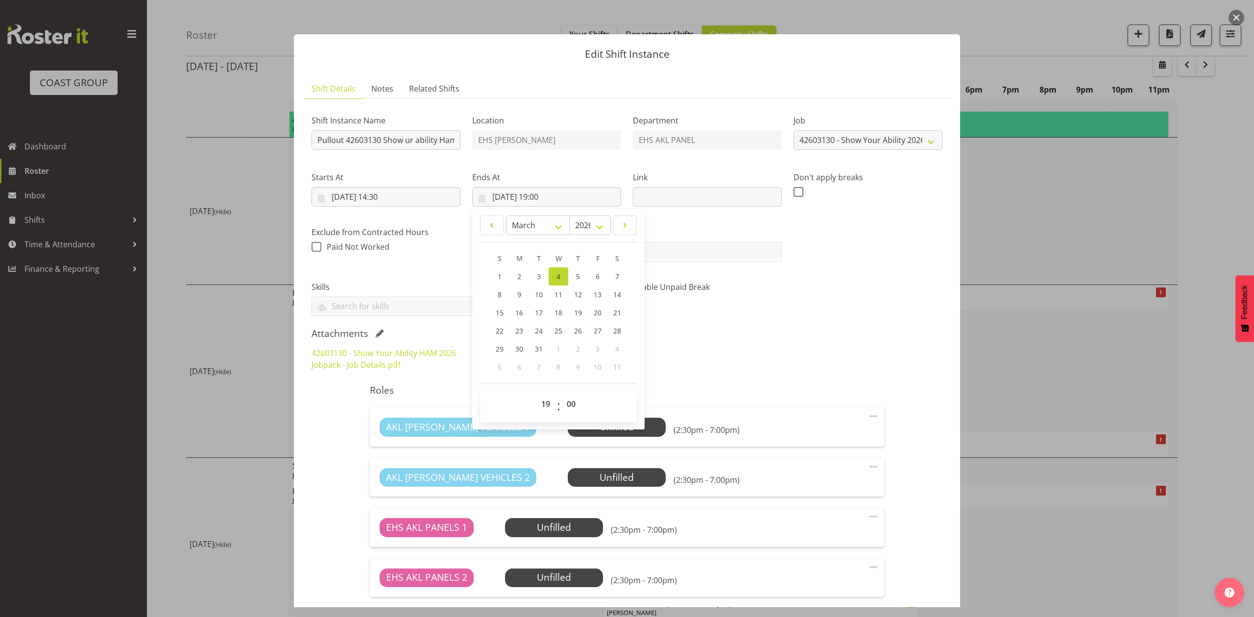
click at [750, 320] on div "Enable Unpaid Break" at bounding box center [707, 294] width 161 height 55
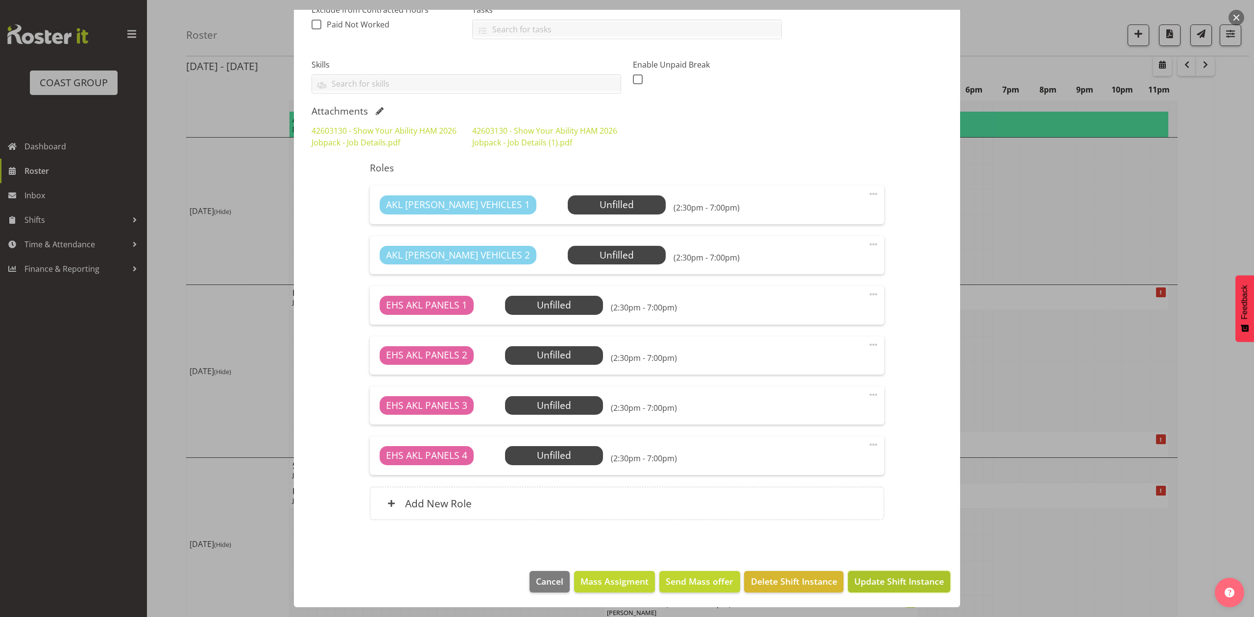
click at [907, 579] on span "Update Shift Instance" at bounding box center [899, 581] width 90 height 13
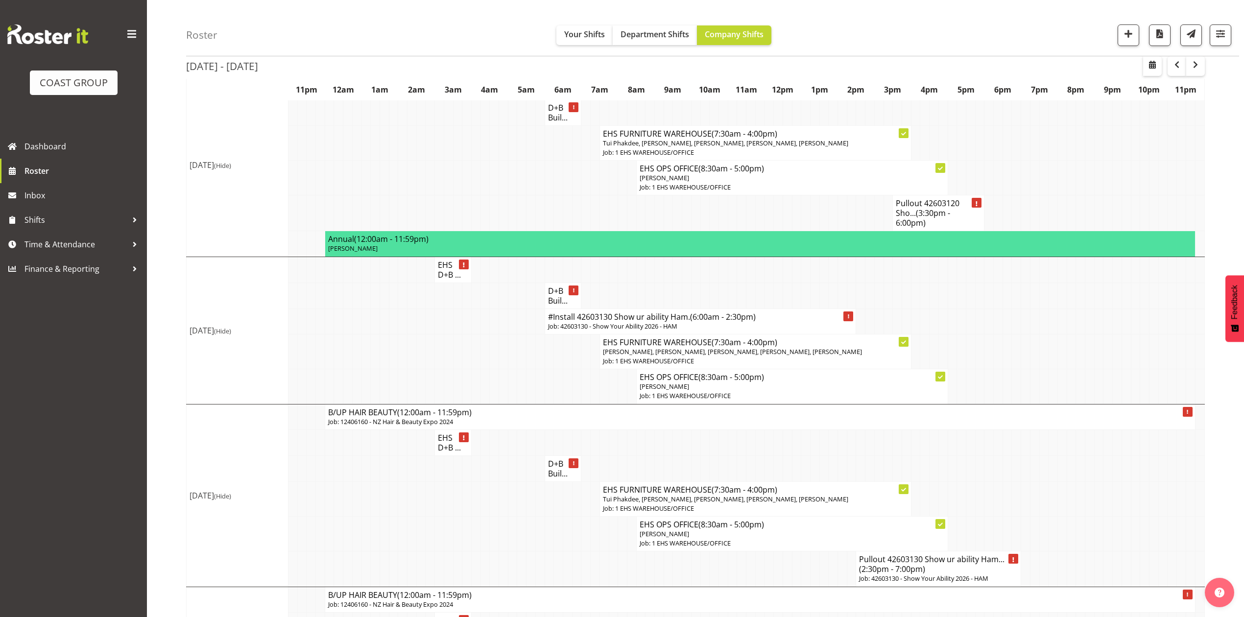
scroll to position [196, 0]
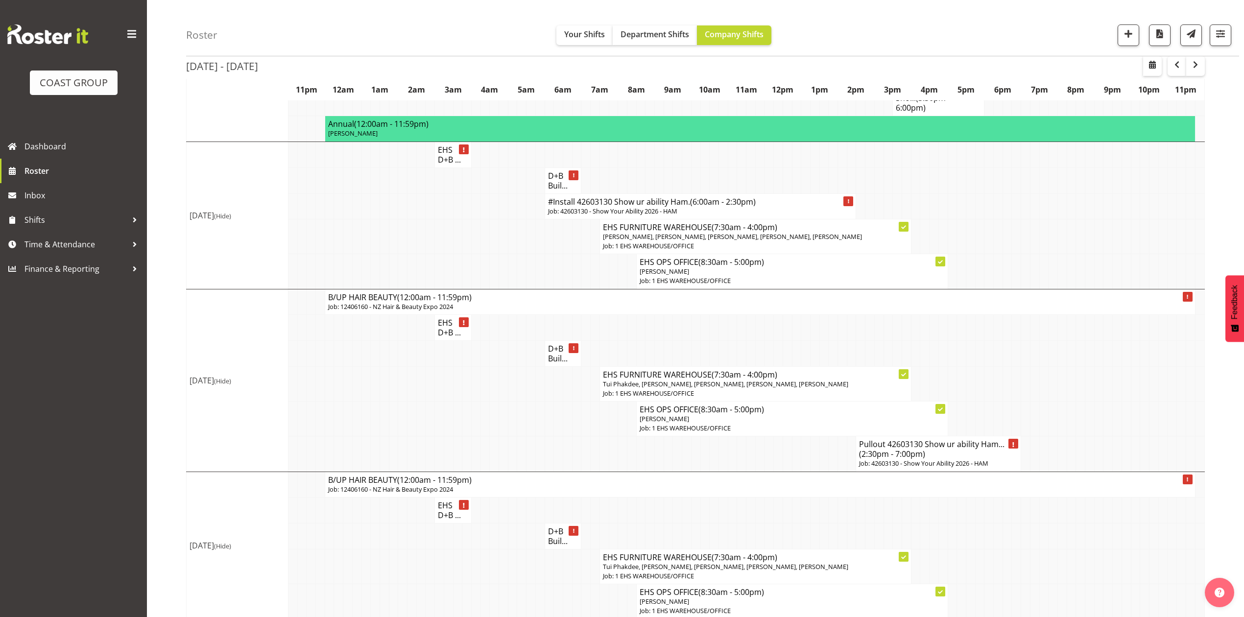
click at [1109, 400] on td at bounding box center [1107, 383] width 9 height 35
click at [1119, 29] on button "button" at bounding box center [1129, 35] width 22 height 22
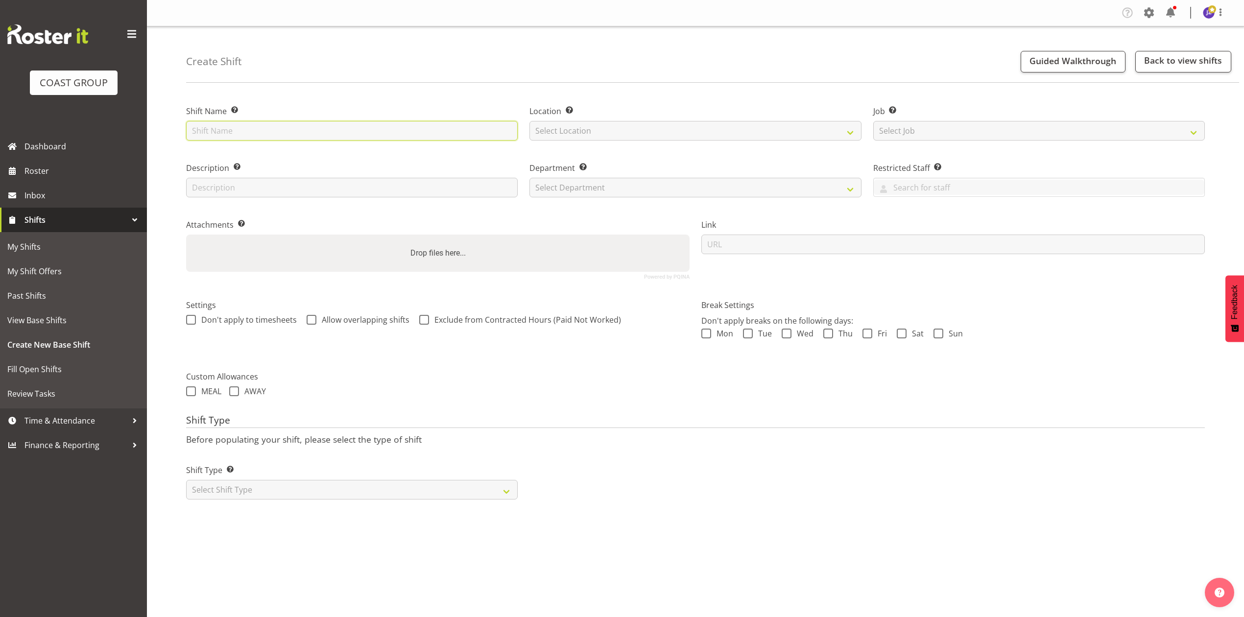
click at [247, 125] on input "text" at bounding box center [352, 131] width 332 height 20
click at [249, 131] on input "WICC" at bounding box center [352, 131] width 332 height 20
click at [214, 133] on input "WICC 2026" at bounding box center [352, 131] width 332 height 20
click at [192, 134] on input "WICC 2026" at bounding box center [352, 131] width 332 height 20
type input "42604010 WICC 2026"
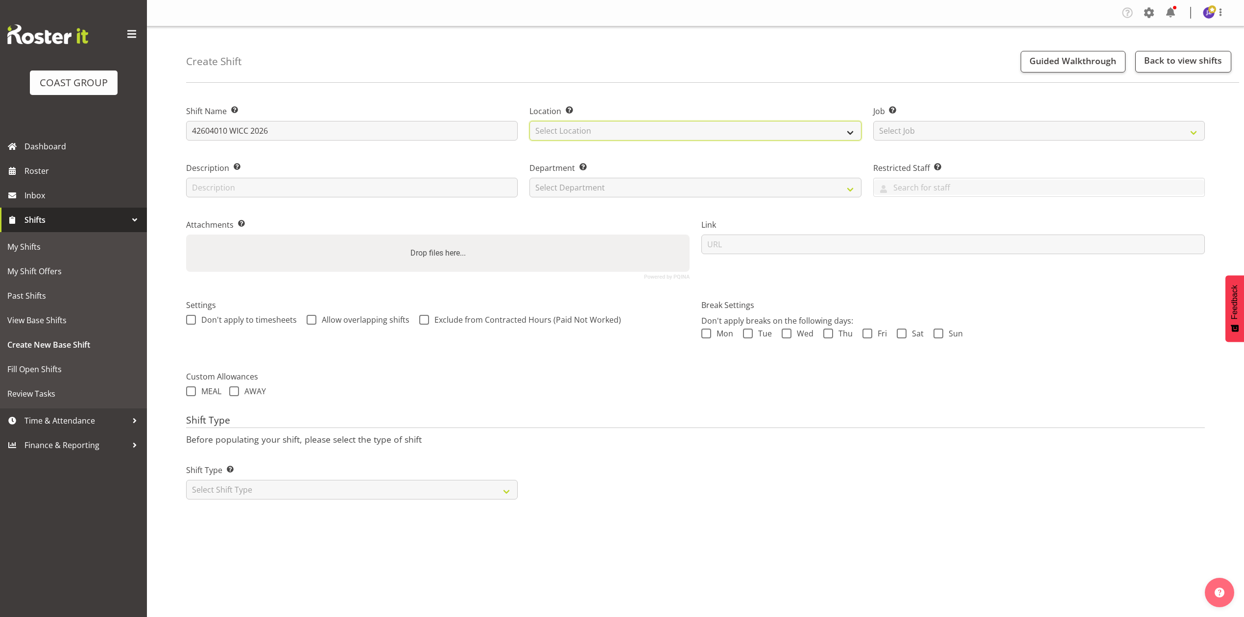
drag, startPoint x: 611, startPoint y: 130, endPoint x: 611, endPoint y: 135, distance: 5.4
click at [611, 130] on select "Select Location EHS [PERSON_NAME]" at bounding box center [695, 131] width 332 height 20
select select "35"
click at [529, 121] on select "Select Location EHS [PERSON_NAME]" at bounding box center [695, 131] width 332 height 20
drag, startPoint x: 616, startPoint y: 180, endPoint x: 616, endPoint y: 188, distance: 7.9
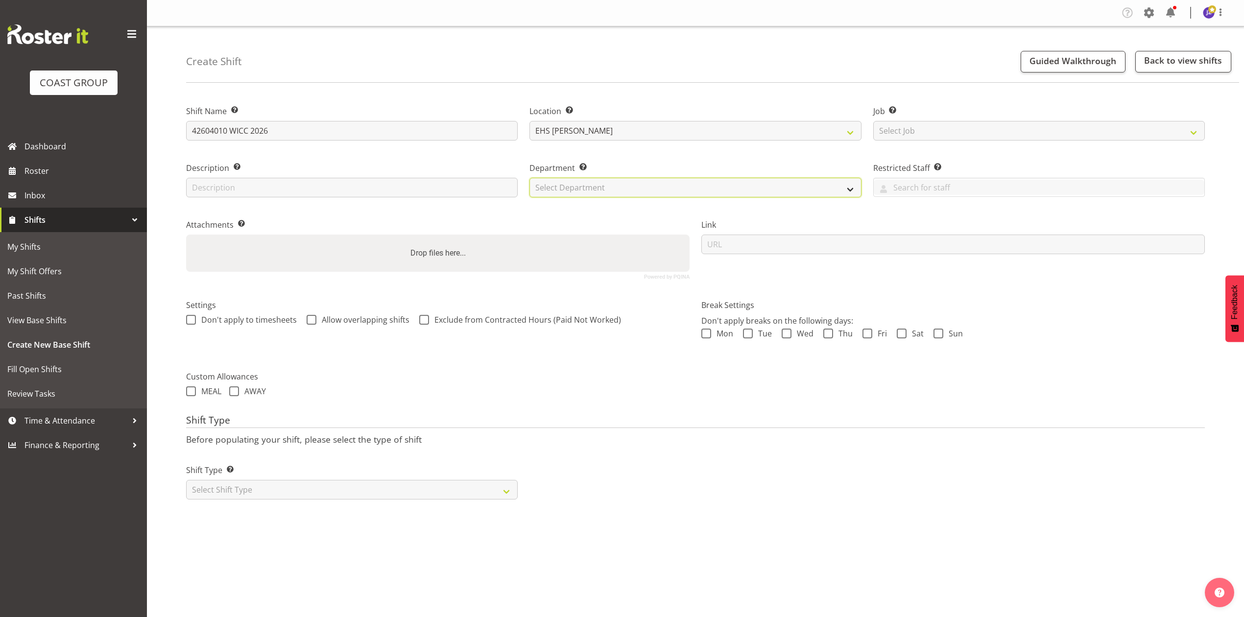
click at [616, 180] on select "Select Department EHS AKL PANEL EHS AKL PANEL" at bounding box center [695, 188] width 332 height 20
select select "39"
click at [529, 178] on select "Select Department EHS AKL PANEL EHS AKL PANEL" at bounding box center [695, 188] width 332 height 20
click at [986, 123] on select "Select Job Create new job 1 Carlton Events 1 [PERSON_NAME][GEOGRAPHIC_DATA] 1 […" at bounding box center [1039, 131] width 332 height 20
select select "10410"
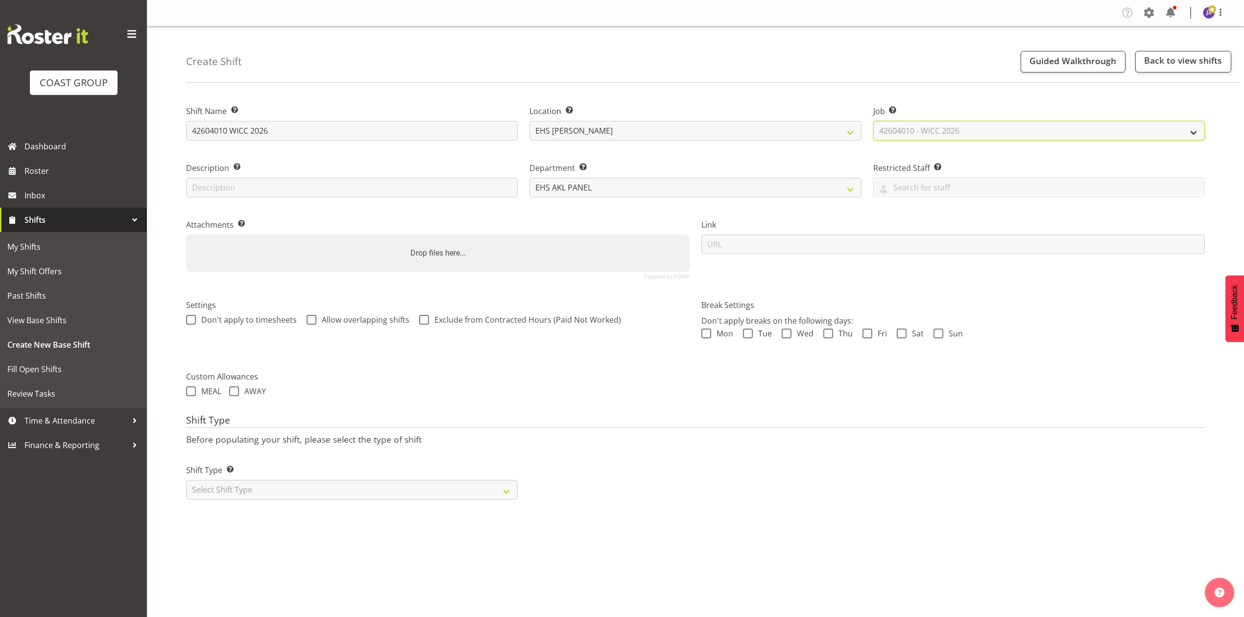
click at [873, 121] on select "Select Job Create new job 1 Carlton Events 1 [PERSON_NAME][GEOGRAPHIC_DATA] 1 […" at bounding box center [1039, 131] width 332 height 20
click at [379, 240] on div "Drop files here..." at bounding box center [437, 253] width 503 height 37
click at [186, 235] on input "Drop files here..." at bounding box center [437, 236] width 503 height 3
type input "C:\fakepath\42604010 - WICC 2026 Jobpack - Job Details.pdf"
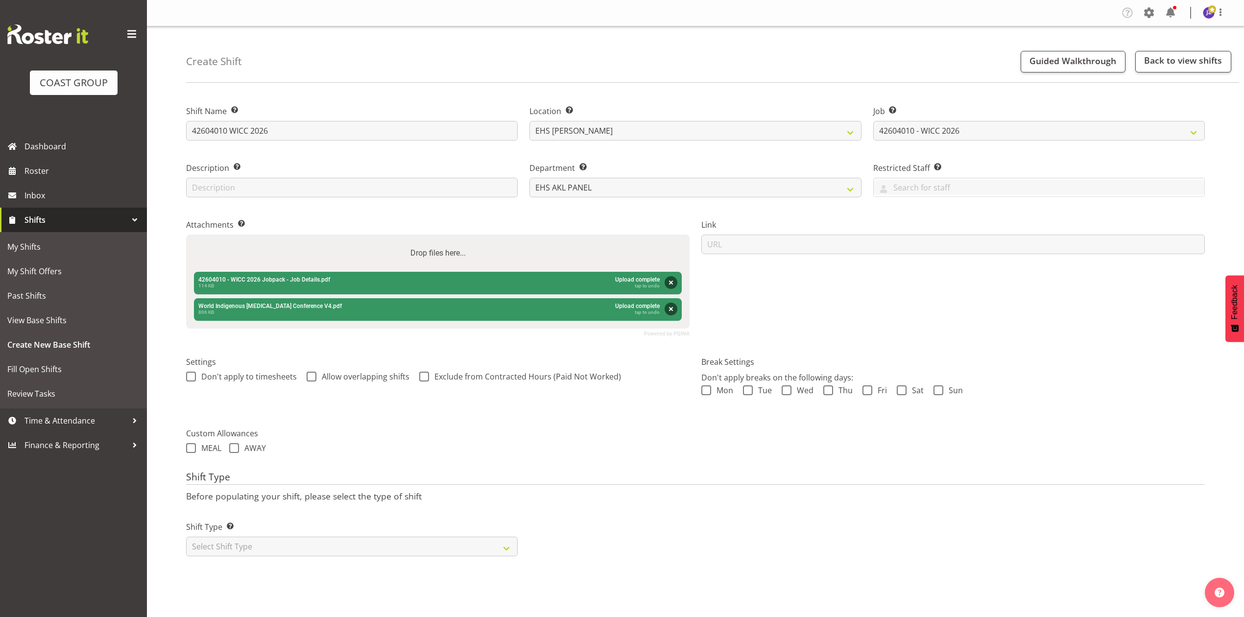
drag, startPoint x: 923, startPoint y: 304, endPoint x: 674, endPoint y: 414, distance: 272.5
click at [923, 304] on div "Link" at bounding box center [952, 273] width 515 height 137
click at [367, 547] on select "Select Shift Type One Off Shift Recurring Shift Rotating Shift" at bounding box center [352, 547] width 332 height 20
select select "recurring"
click at [186, 538] on select "Select Shift Type One Off Shift Recurring Shift Rotating Shift" at bounding box center [352, 547] width 332 height 20
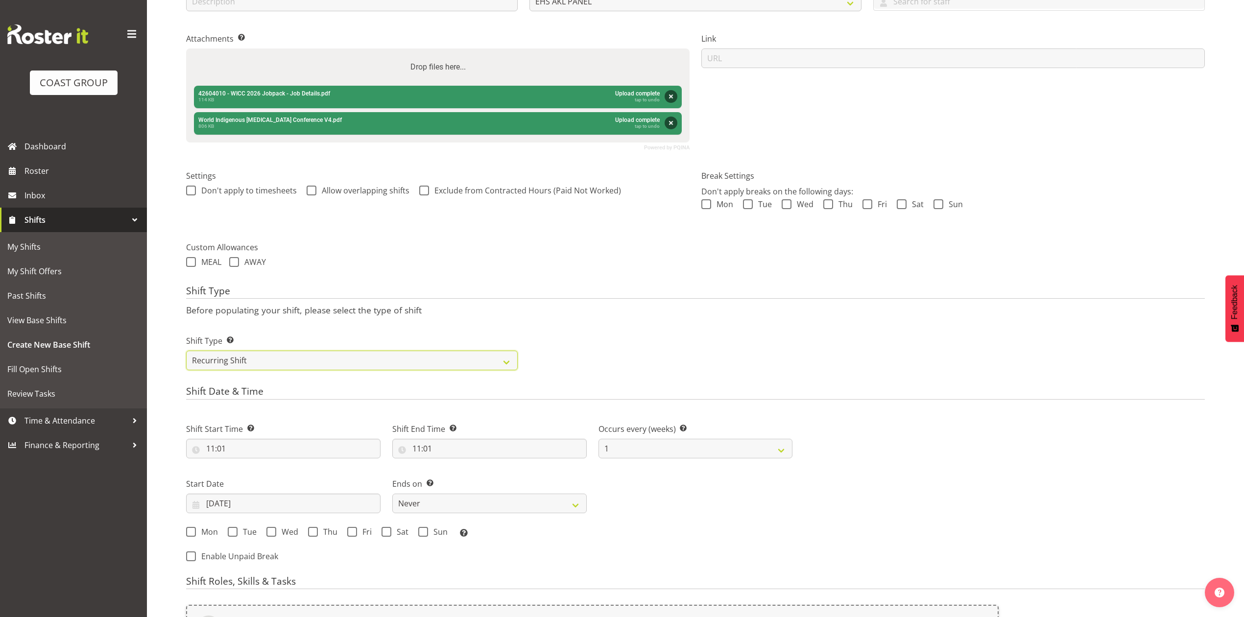
scroll to position [261, 0]
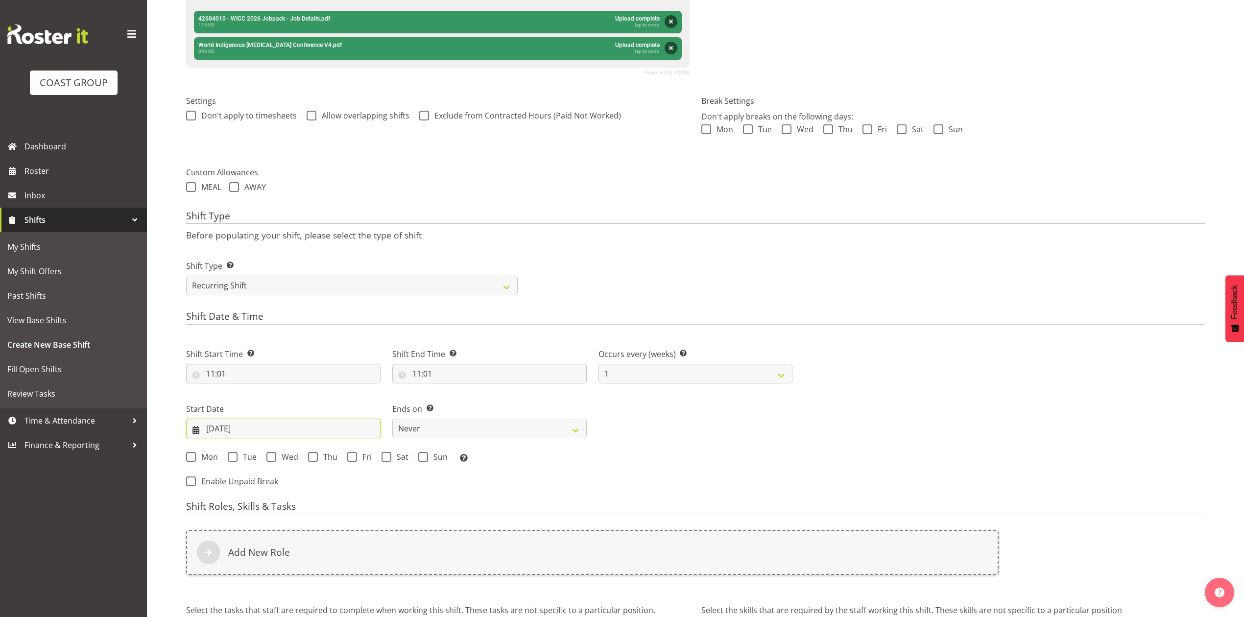
click at [251, 431] on input "[DATE]" at bounding box center [283, 429] width 194 height 20
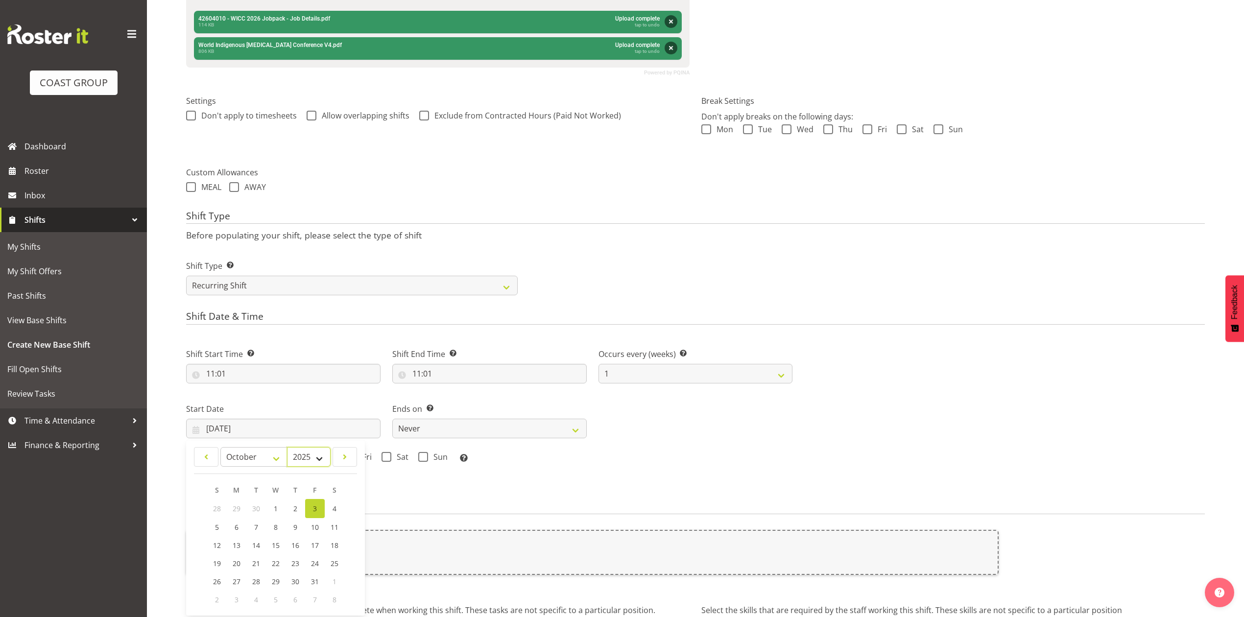
click at [293, 463] on select "2035 2034 2033 2032 2031 2030 2029 2028 2027 2026 2025 2024 2023 2022 2021 2020…" at bounding box center [309, 457] width 44 height 20
select select "2026"
click at [287, 448] on select "2035 2034 2033 2032 2031 2030 2029 2028 2027 2026 2025 2024 2023 2022 2021 2020…" at bounding box center [309, 457] width 44 height 20
click at [242, 455] on select "January February March April May June July August September October November De…" at bounding box center [253, 457] width 67 height 20
select select "3"
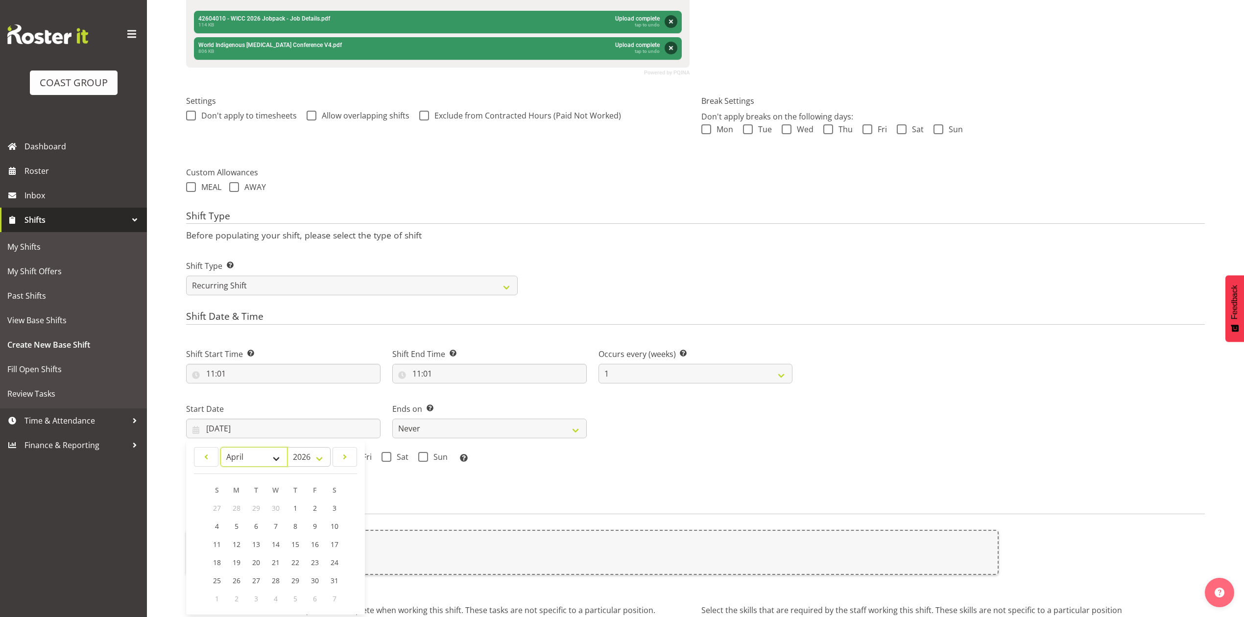
click at [220, 448] on select "January February March April May June July August September October November De…" at bounding box center [253, 457] width 67 height 20
click at [239, 565] on span "20" at bounding box center [237, 562] width 8 height 9
type input "[DATE]"
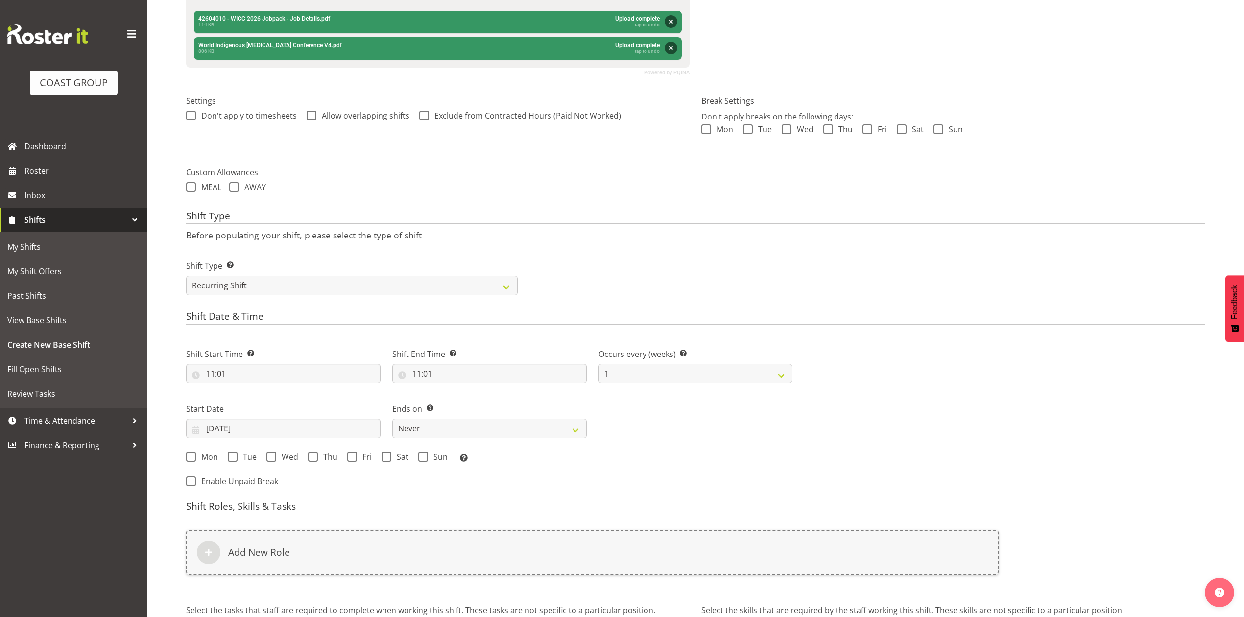
click at [239, 565] on span "20" at bounding box center [237, 562] width 8 height 9
click at [186, 458] on span at bounding box center [191, 457] width 10 height 10
click at [186, 458] on input "Mon" at bounding box center [189, 456] width 6 height 6
checkbox input "true"
drag, startPoint x: 488, startPoint y: 422, endPoint x: 489, endPoint y: 437, distance: 15.2
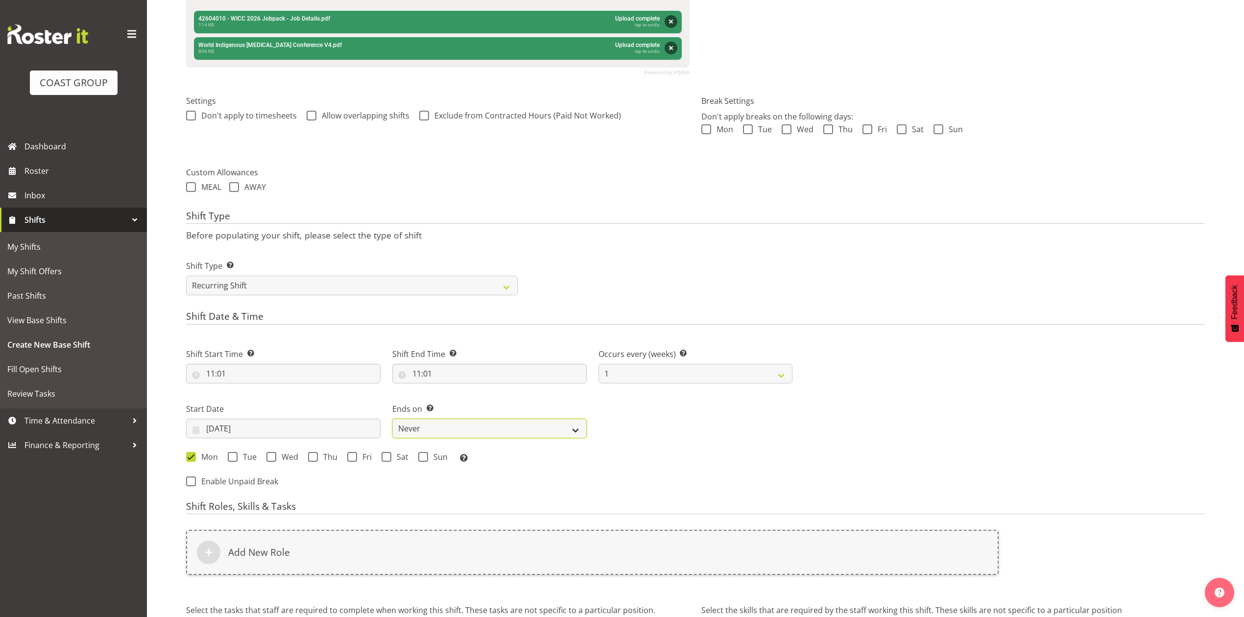
click at [488, 422] on select "Never On Date" at bounding box center [489, 429] width 194 height 20
select select "date"
click at [392, 420] on select "Never On Date" at bounding box center [489, 429] width 194 height 20
select select "9"
click at [680, 425] on input "[DATE]" at bounding box center [695, 429] width 194 height 20
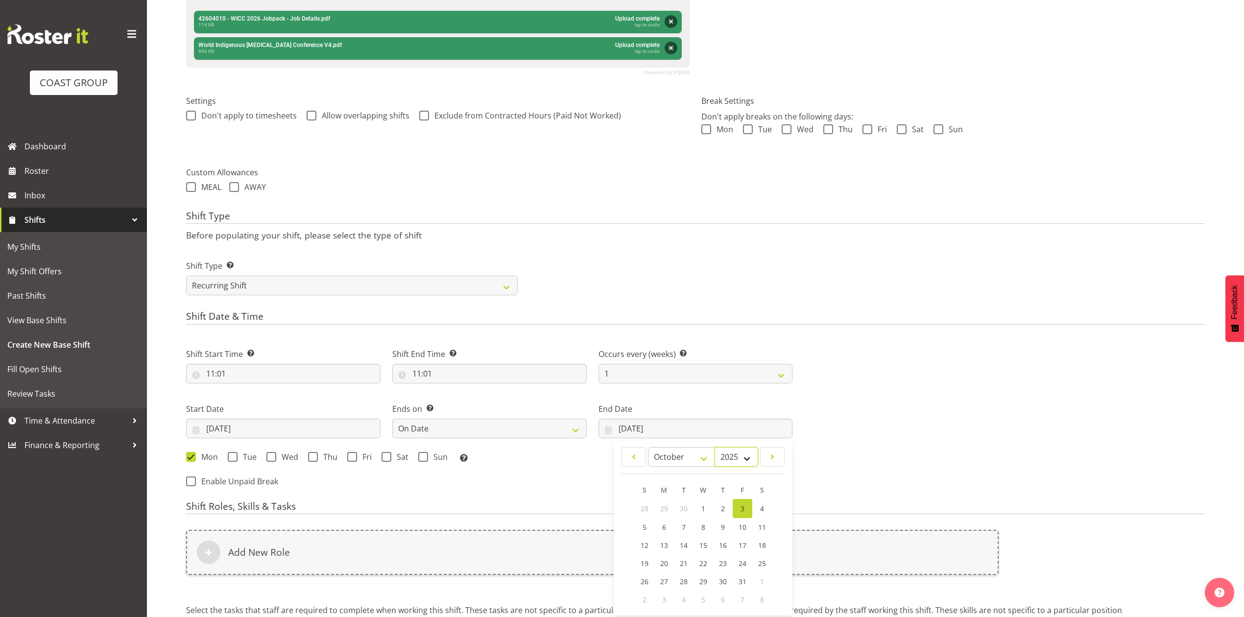
click at [725, 454] on select "2035 2034 2033 2032 2031 2030 2029 2028 2027 2026 2025 2024 2023 2022 2021 2020…" at bounding box center [737, 457] width 44 height 20
select select "2026"
click at [715, 448] on select "2035 2034 2033 2032 2031 2030 2029 2028 2027 2026 2025 2024 2023 2022 2021 2020…" at bounding box center [737, 457] width 44 height 20
click at [682, 462] on select "January February March April May June July August September October November De…" at bounding box center [681, 457] width 67 height 20
select select "3"
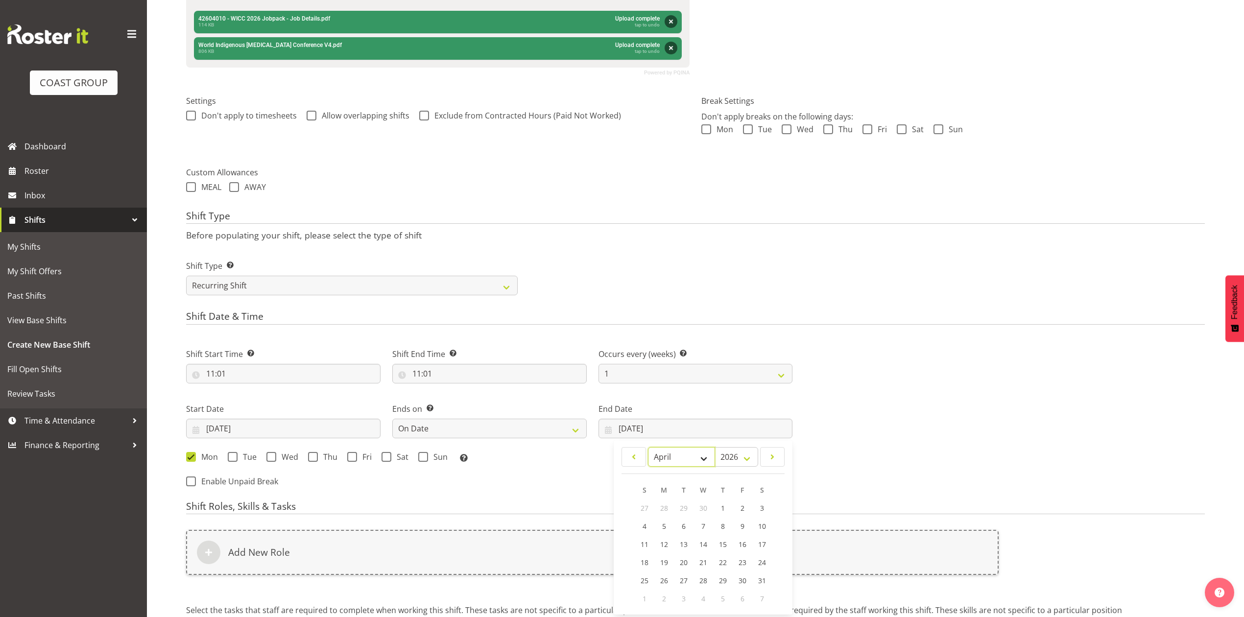
click at [648, 448] on select "January February March April May June July August September October November De…" at bounding box center [681, 457] width 67 height 20
click at [741, 559] on span "24" at bounding box center [743, 562] width 8 height 9
type input "[DATE]"
click at [344, 460] on div "Mon Tue Wed Thu Fri Sat Sun Select the days of the week you wish to create this…" at bounding box center [489, 458] width 606 height 13
click at [347, 460] on span at bounding box center [352, 457] width 10 height 10
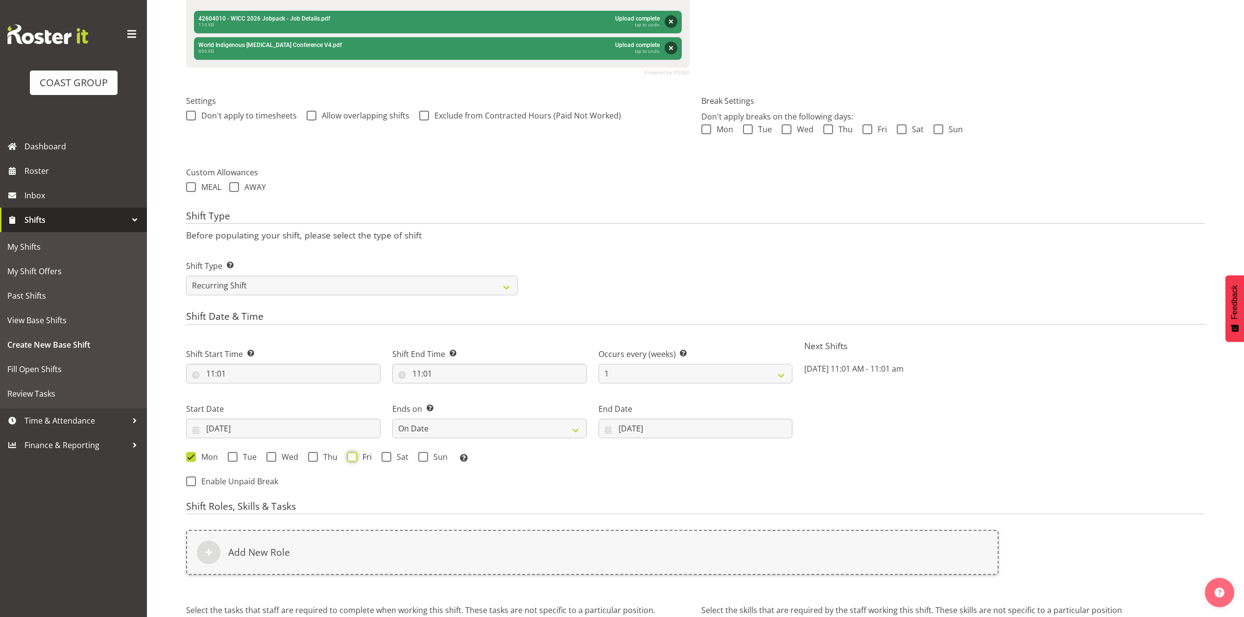
click at [347, 460] on input "Fri" at bounding box center [350, 456] width 6 height 6
checkbox input "true"
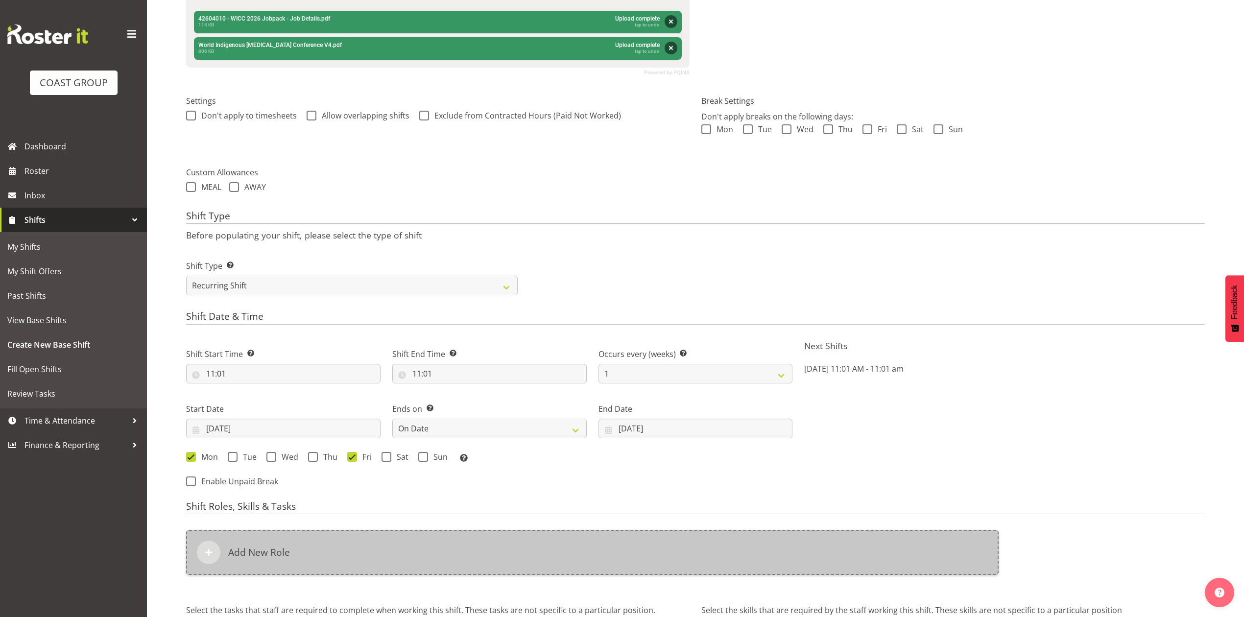
click at [429, 559] on div "Add New Role" at bounding box center [592, 552] width 812 height 45
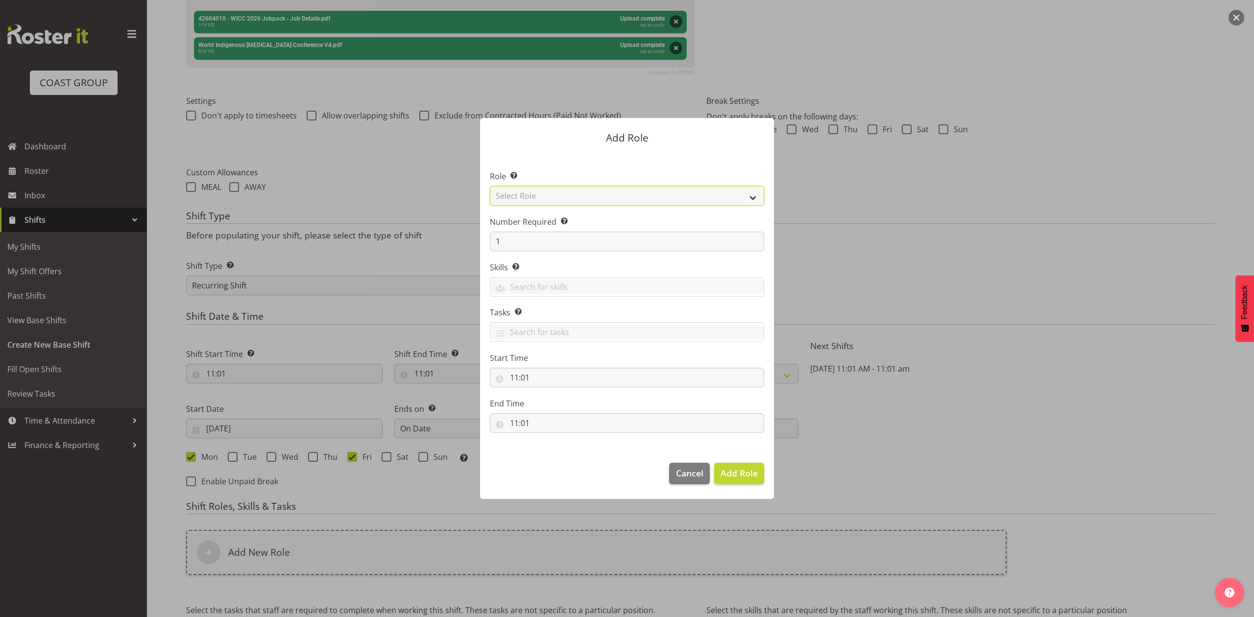
click at [696, 190] on select "Select Role ACCOUNT MANAGER ACCOUNT MANAGER DW ACCOUNTS [PERSON_NAME] VEHICLES …" at bounding box center [627, 196] width 274 height 20
select select "81"
click at [490, 186] on select "Select Role ACCOUNT MANAGER ACCOUNT MANAGER DW ACCOUNTS [PERSON_NAME] VEHICLES …" at bounding box center [627, 196] width 274 height 20
click at [739, 473] on span "Add Role" at bounding box center [738, 473] width 37 height 12
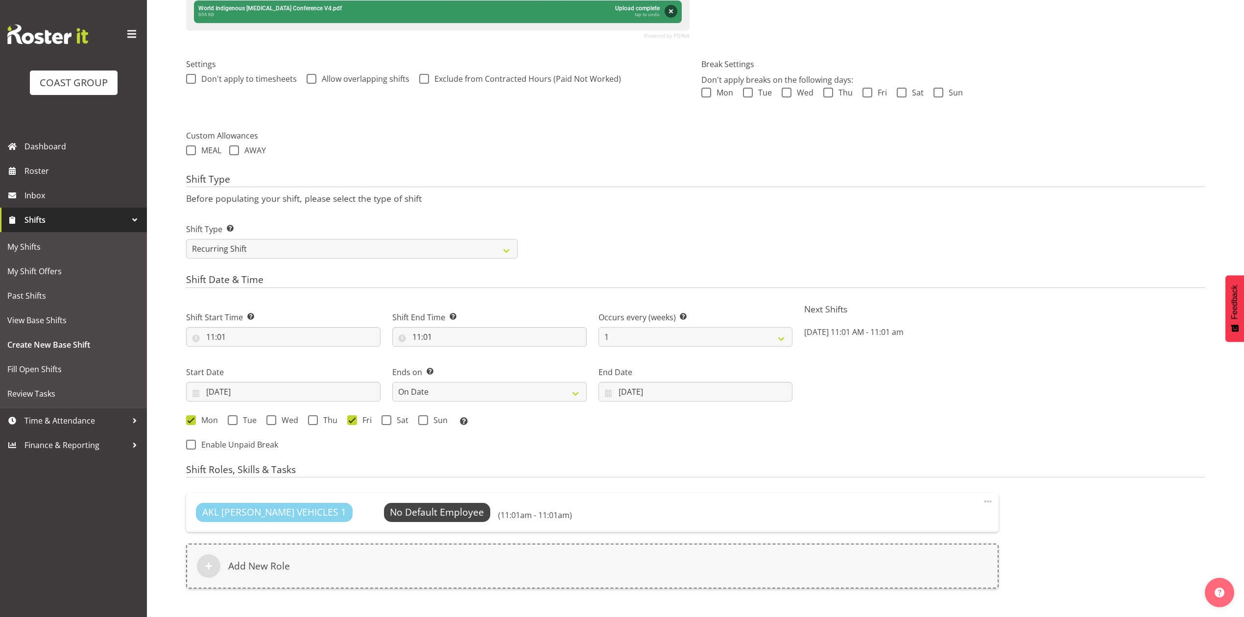
scroll to position [420, 0]
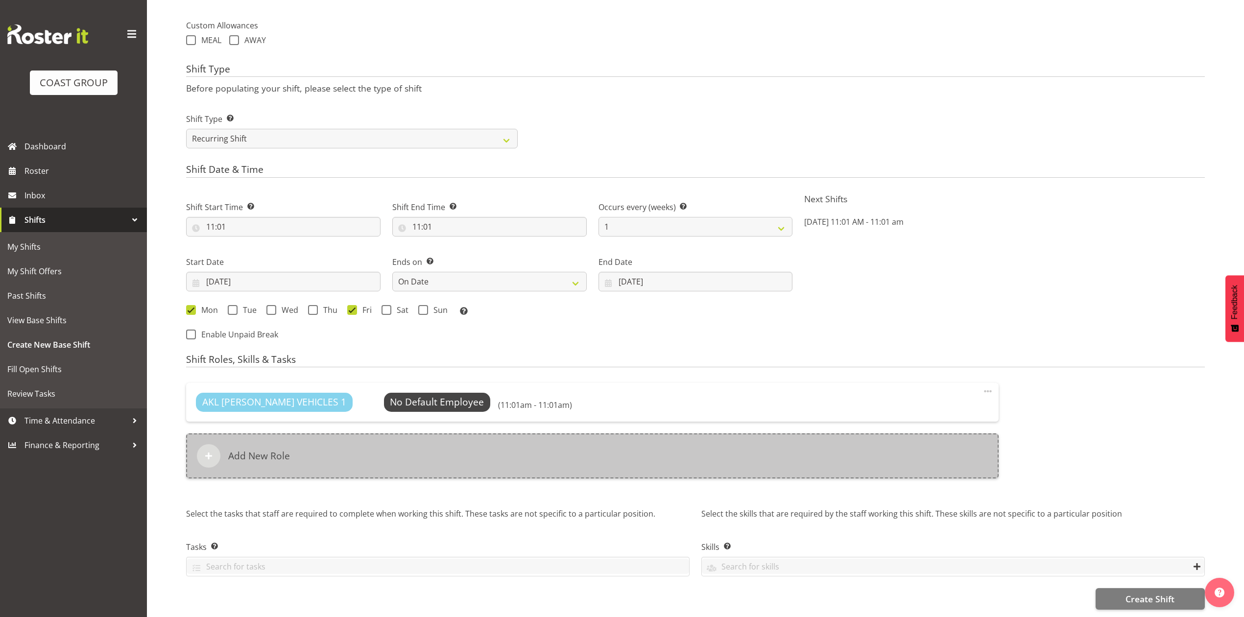
click at [524, 457] on div "Add New Role" at bounding box center [592, 455] width 812 height 45
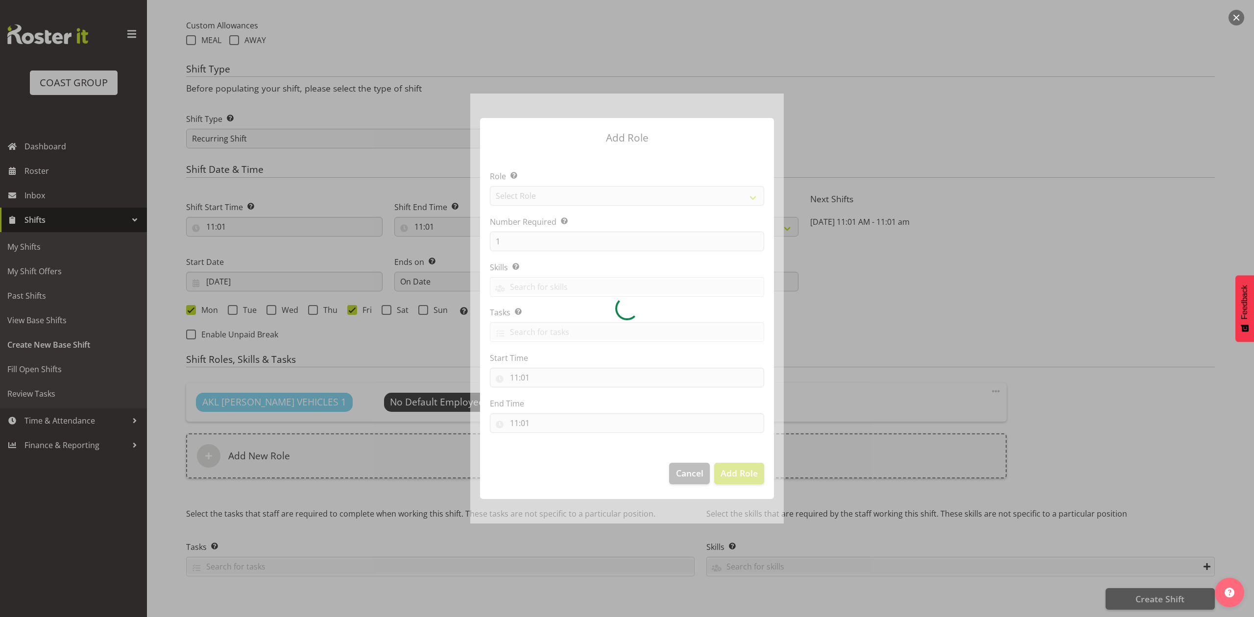
click at [547, 194] on div at bounding box center [626, 309] width 313 height 430
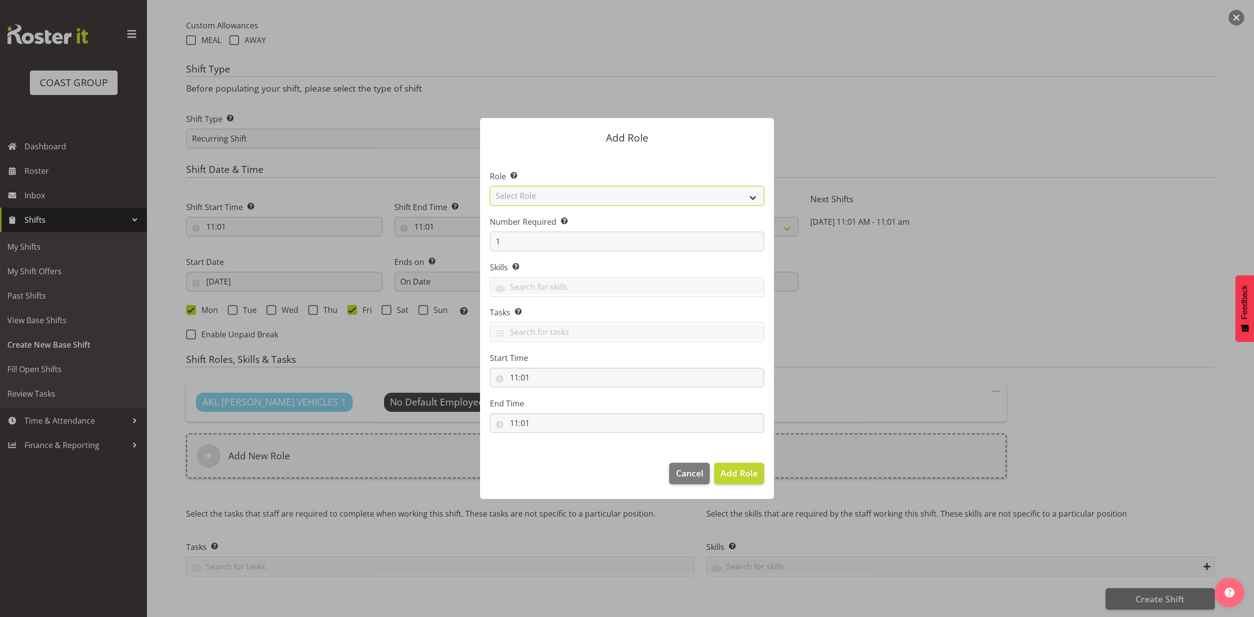
click at [547, 194] on select "Select Role ACCOUNT MANAGER ACCOUNT MANAGER DW ACCOUNTS AKL DIANNA VEHICLES AKL…" at bounding box center [627, 196] width 274 height 20
select select "188"
click at [490, 186] on select "Select Role ACCOUNT MANAGER ACCOUNT MANAGER DW ACCOUNTS AKL DIANNA VEHICLES AKL…" at bounding box center [627, 196] width 274 height 20
click at [505, 239] on input "1" at bounding box center [627, 242] width 274 height 20
type input "2"
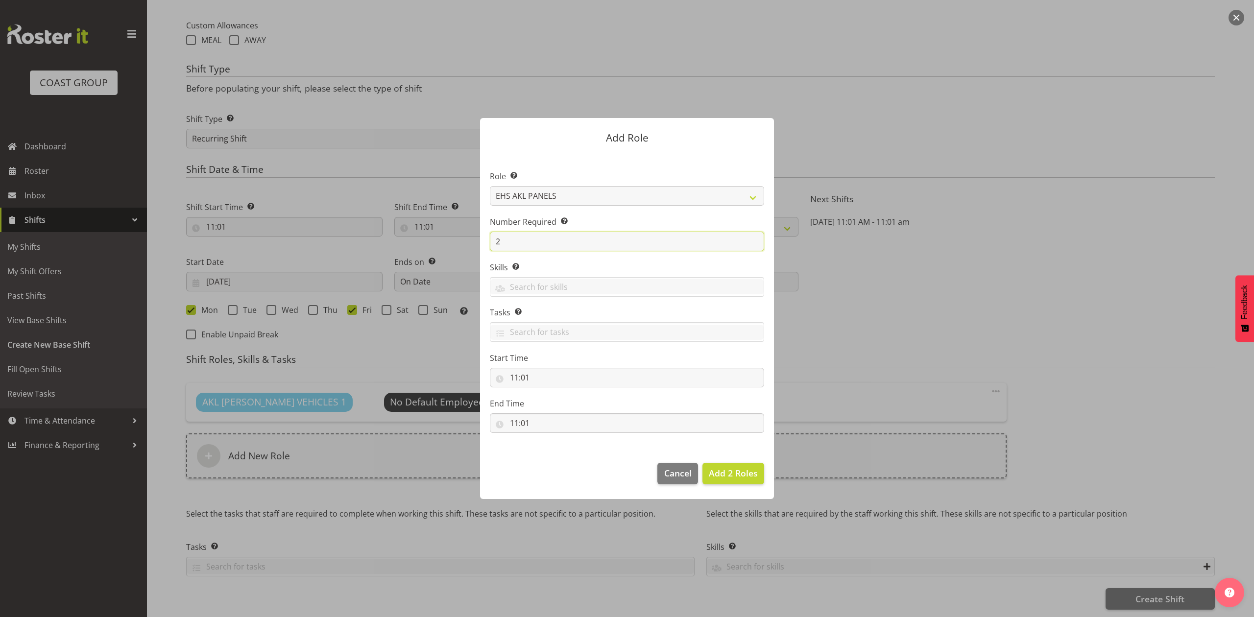
click at [702, 463] on button "Add 2 Roles" at bounding box center [733, 474] width 62 height 22
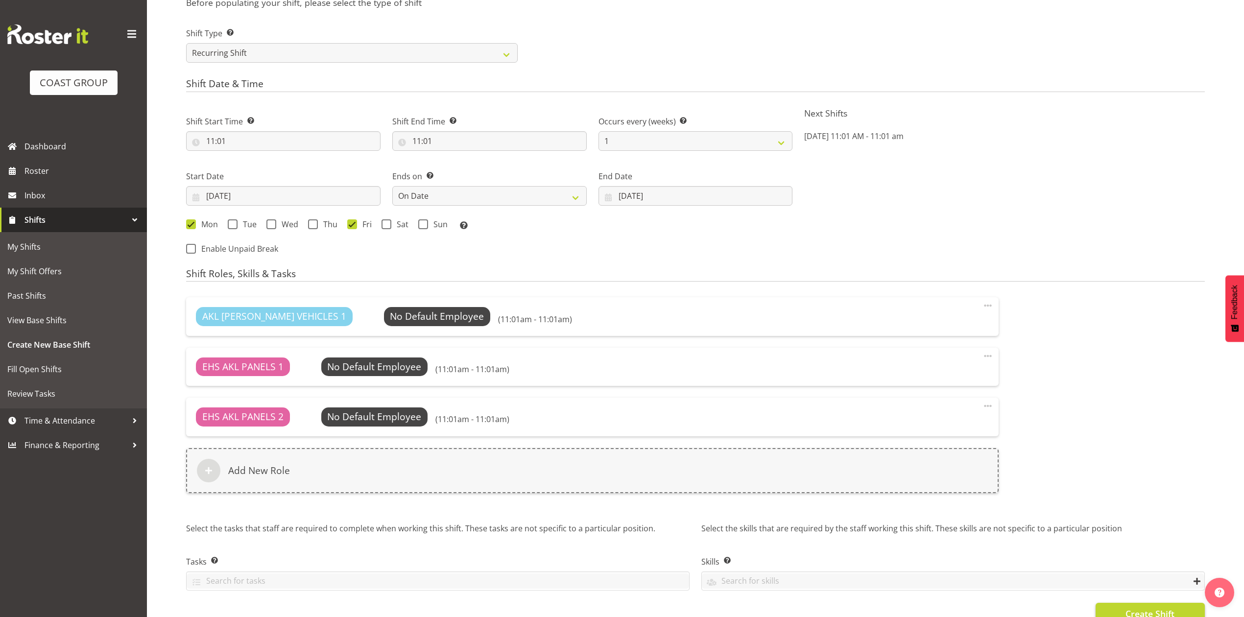
scroll to position [520, 0]
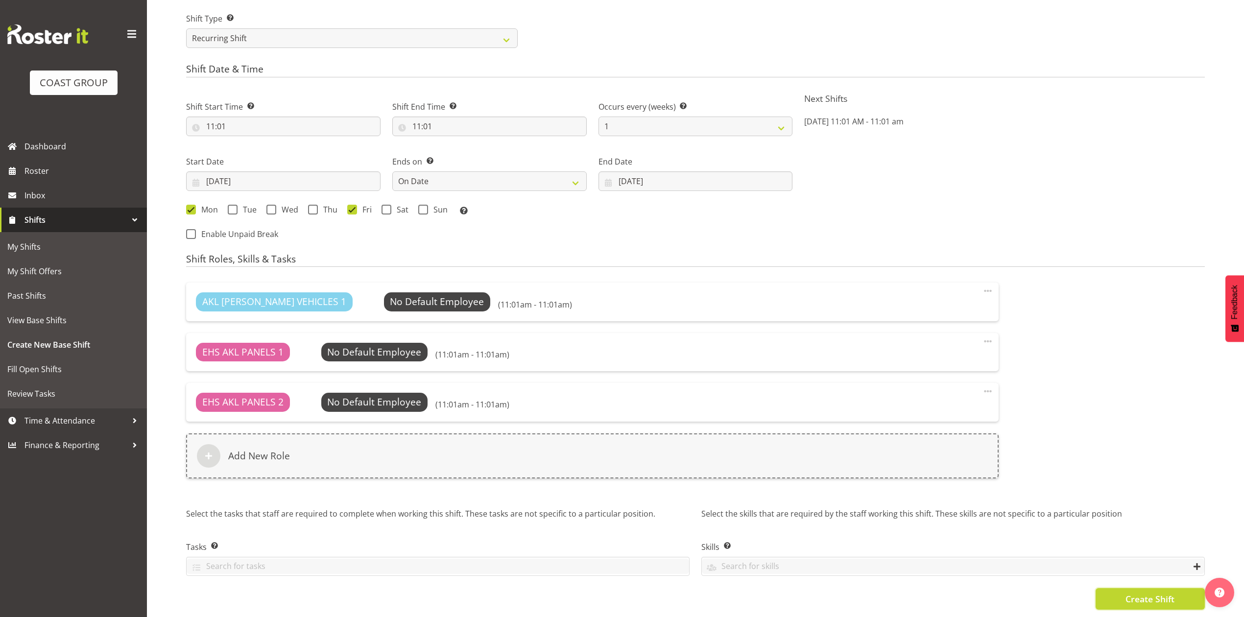
click at [1139, 593] on span "Create Shift" at bounding box center [1149, 599] width 49 height 13
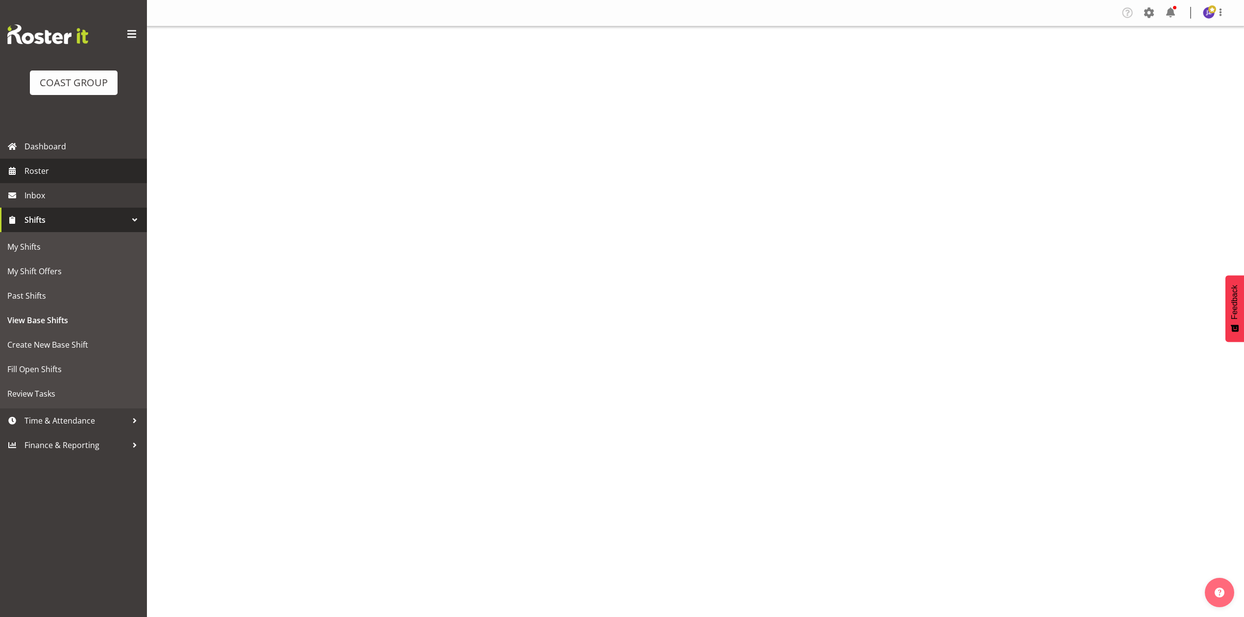
click at [43, 173] on span "Roster" at bounding box center [83, 171] width 118 height 15
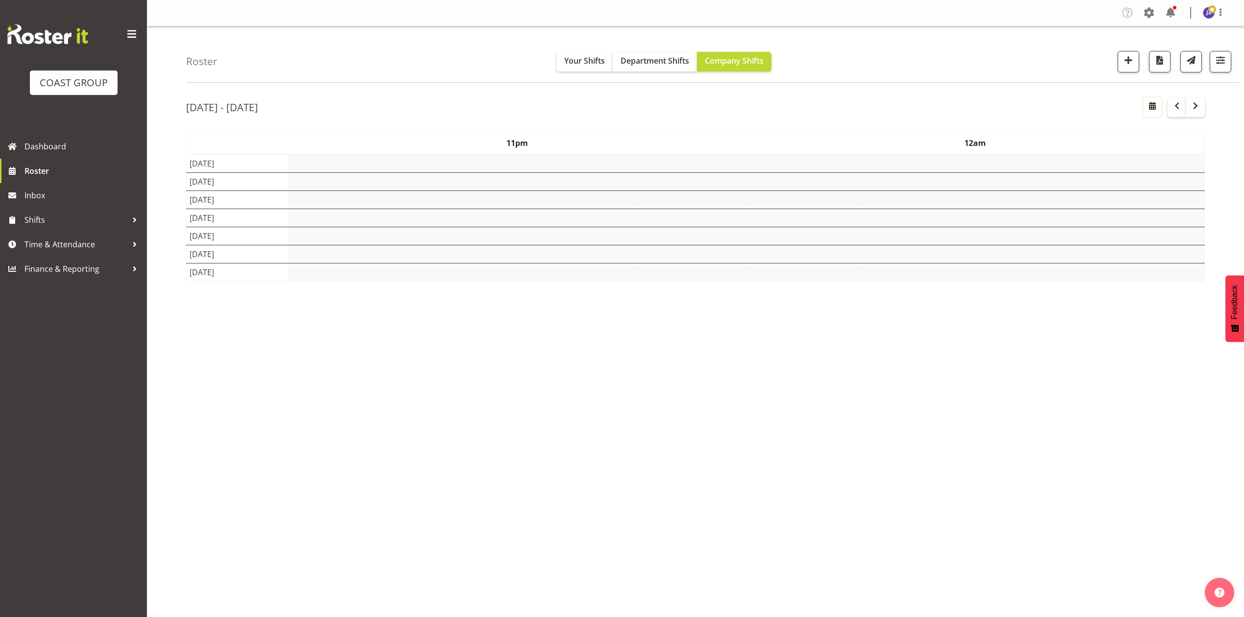
click at [1146, 114] on button "button" at bounding box center [1152, 107] width 19 height 20
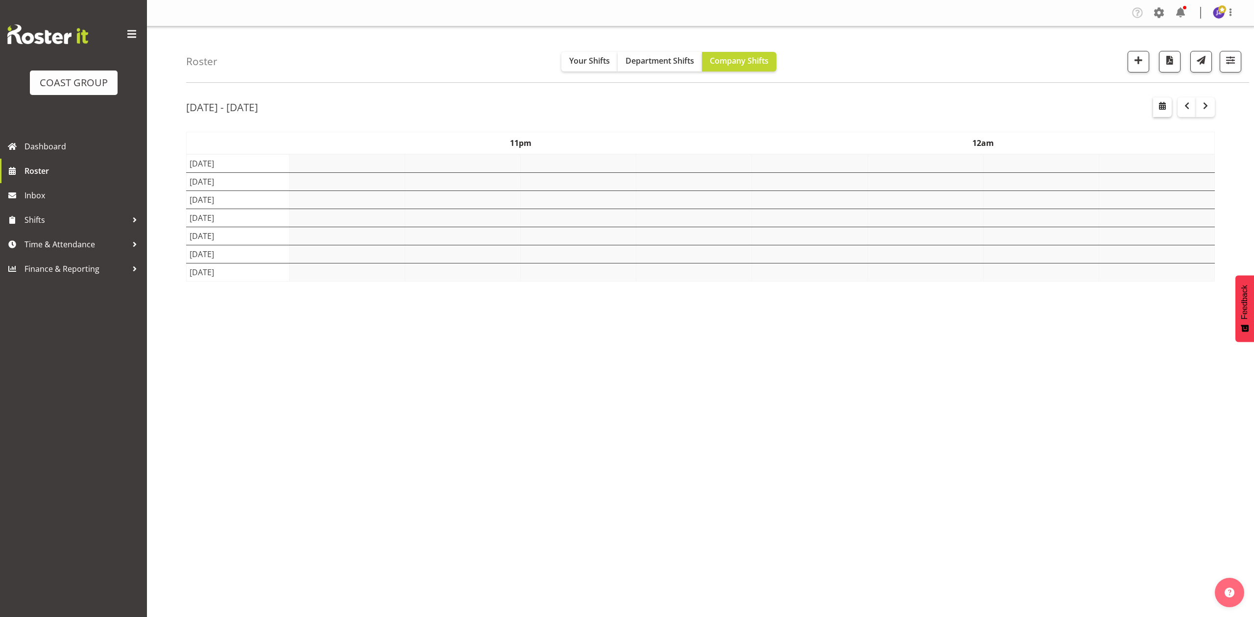
select select "9"
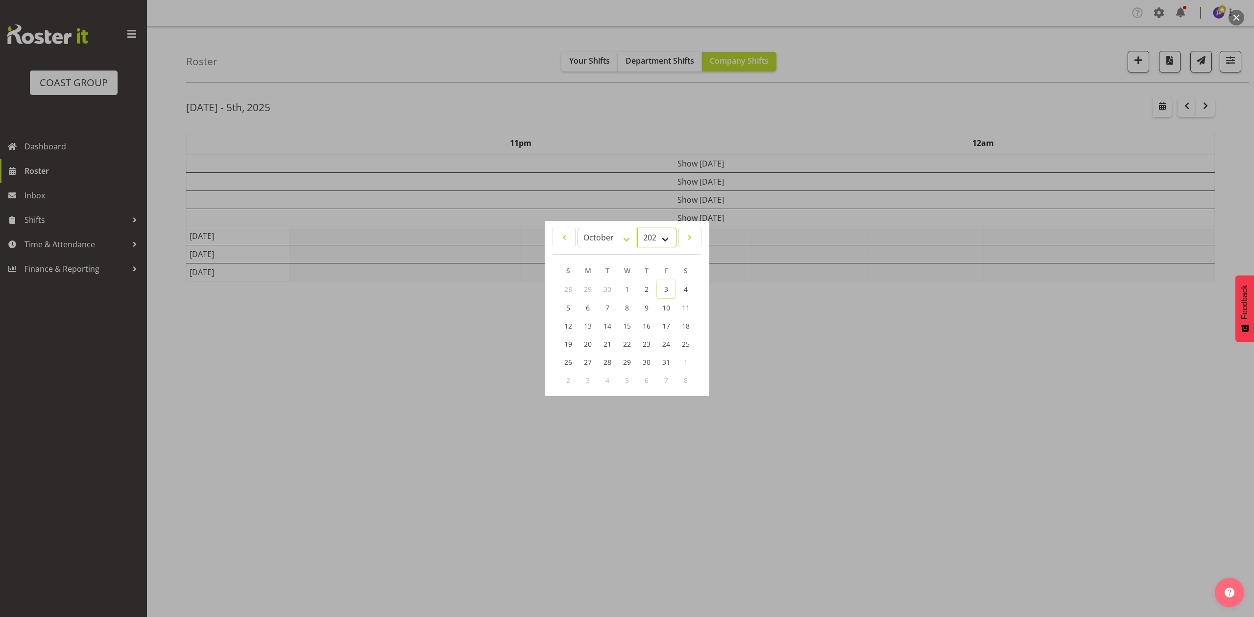
click at [647, 239] on select "2035 2034 2033 2032 2031 2030 2029 2028 2027 2026 2025 2024 2023 2022 2021 2020…" at bounding box center [656, 238] width 39 height 20
select select "2026"
click at [637, 228] on select "2035 2034 2033 2032 2031 2030 2029 2028 2027 2026 2025 2024 2023 2022 2021 2020…" at bounding box center [656, 238] width 39 height 20
click at [606, 226] on div "January February March April May June July August September October November [D…" at bounding box center [627, 308] width 165 height 167
click at [606, 230] on select "January February March April May June July August September October November De…" at bounding box center [607, 238] width 60 height 20
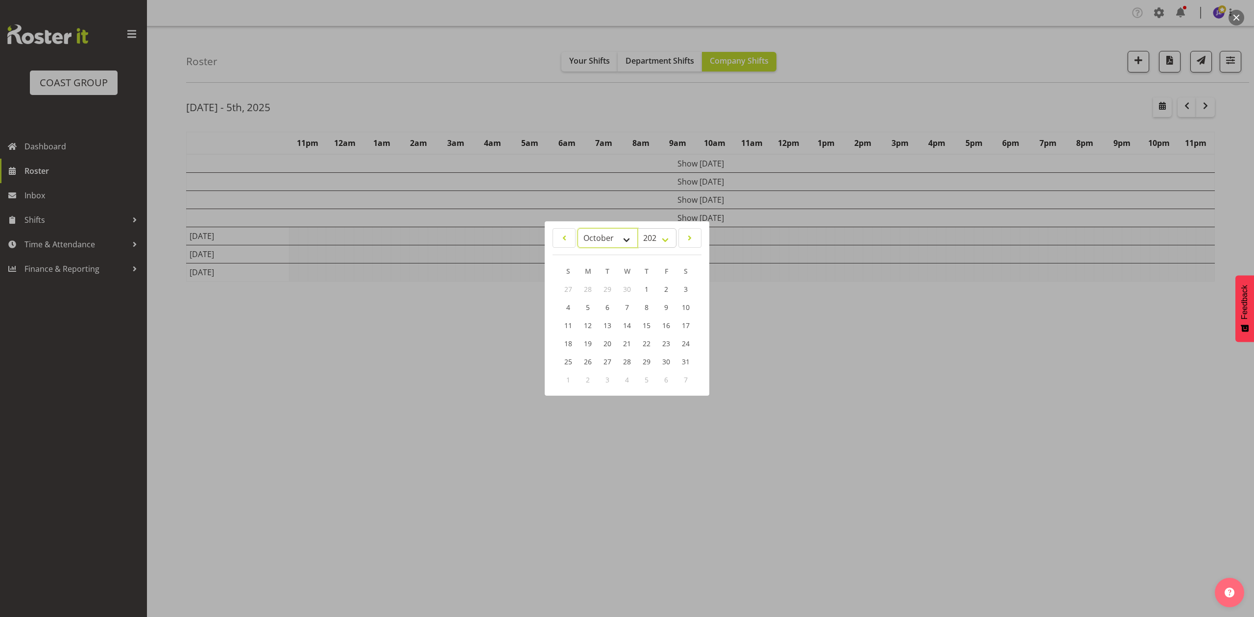
select select "3"
click at [577, 228] on select "January February March April May June July August September October November De…" at bounding box center [607, 238] width 60 height 20
click at [588, 341] on span "20" at bounding box center [588, 343] width 8 height 9
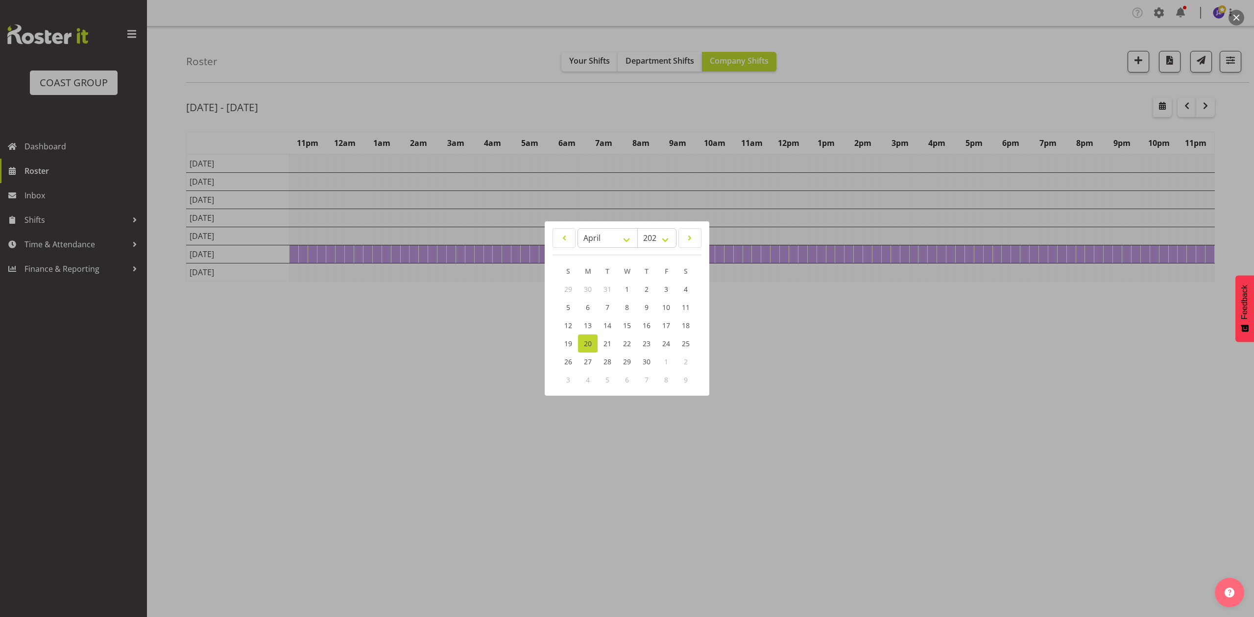
click at [775, 142] on div at bounding box center [627, 308] width 1254 height 617
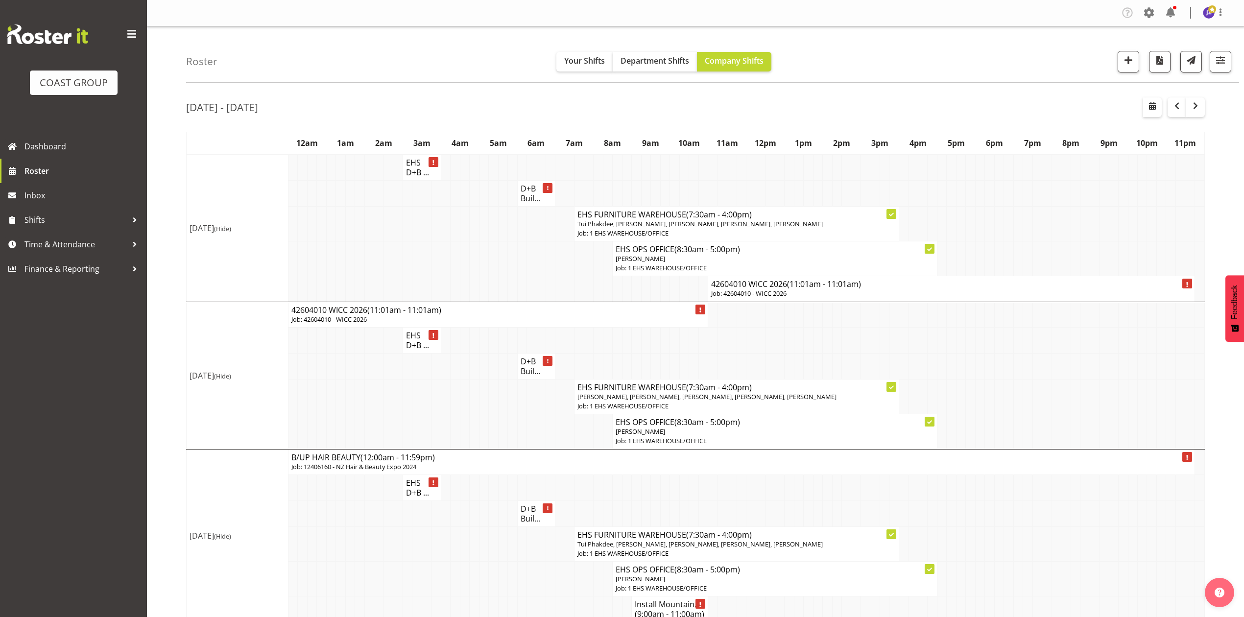
click at [731, 289] on h4 "42604010 WICC 2026 (11:01am - 11:01am)" at bounding box center [951, 284] width 480 height 10
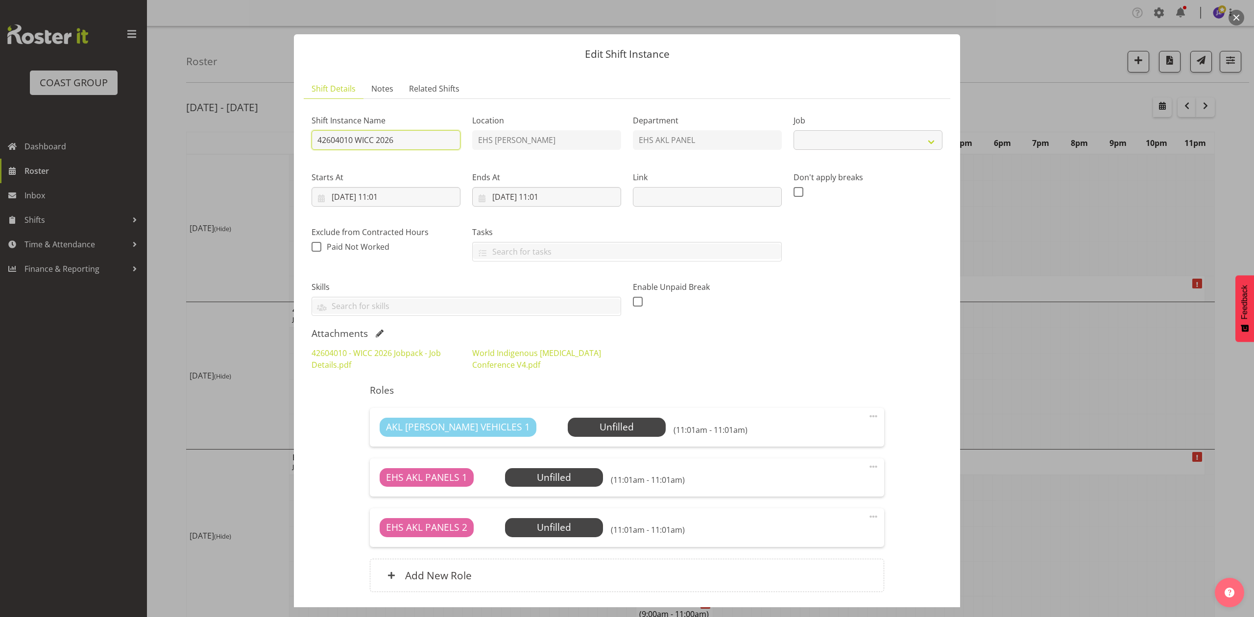
click at [314, 142] on input "42604010 WICC 2026" at bounding box center [385, 140] width 149 height 20
select select "10410"
click at [424, 138] on input "Install 42604010 WICC 2026" at bounding box center [385, 140] width 149 height 20
click at [317, 140] on input "Install 42604010 WICC 2026." at bounding box center [385, 140] width 149 height 20
type input "#Install 42604010 WICC 2026."
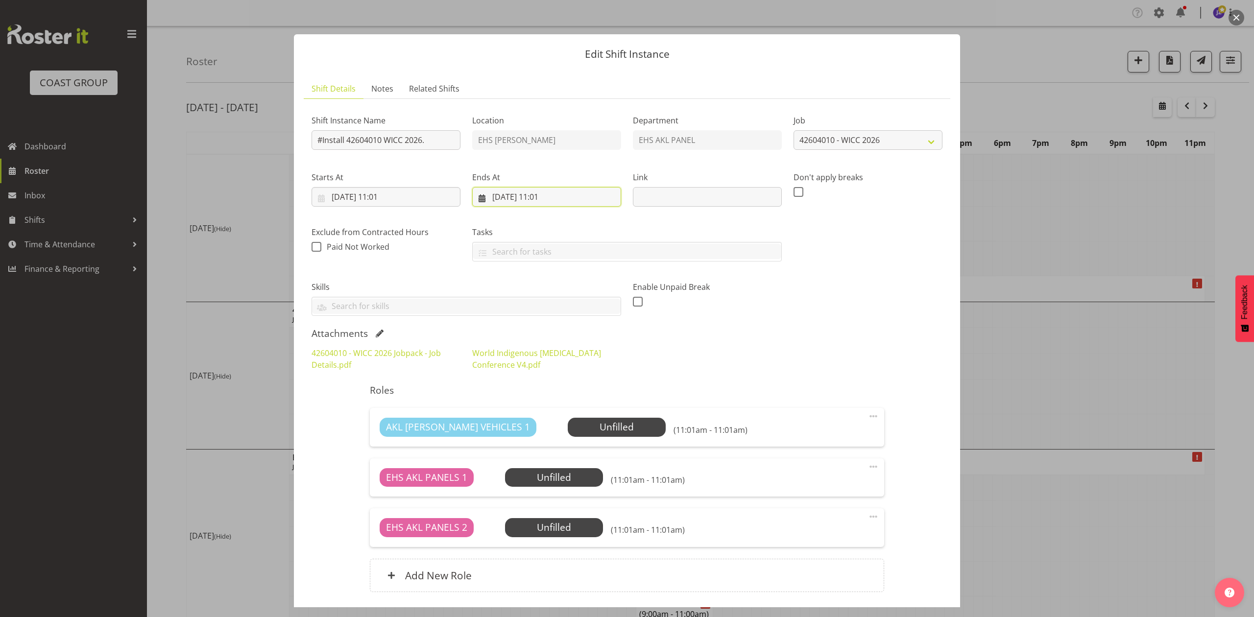
click at [500, 192] on input "[DATE] 11:01" at bounding box center [546, 197] width 149 height 20
click at [522, 326] on link "20" at bounding box center [519, 331] width 20 height 18
type input "20/04/2026, 11:01"
click at [393, 200] on input "20/04/2026, 11:01" at bounding box center [385, 197] width 149 height 20
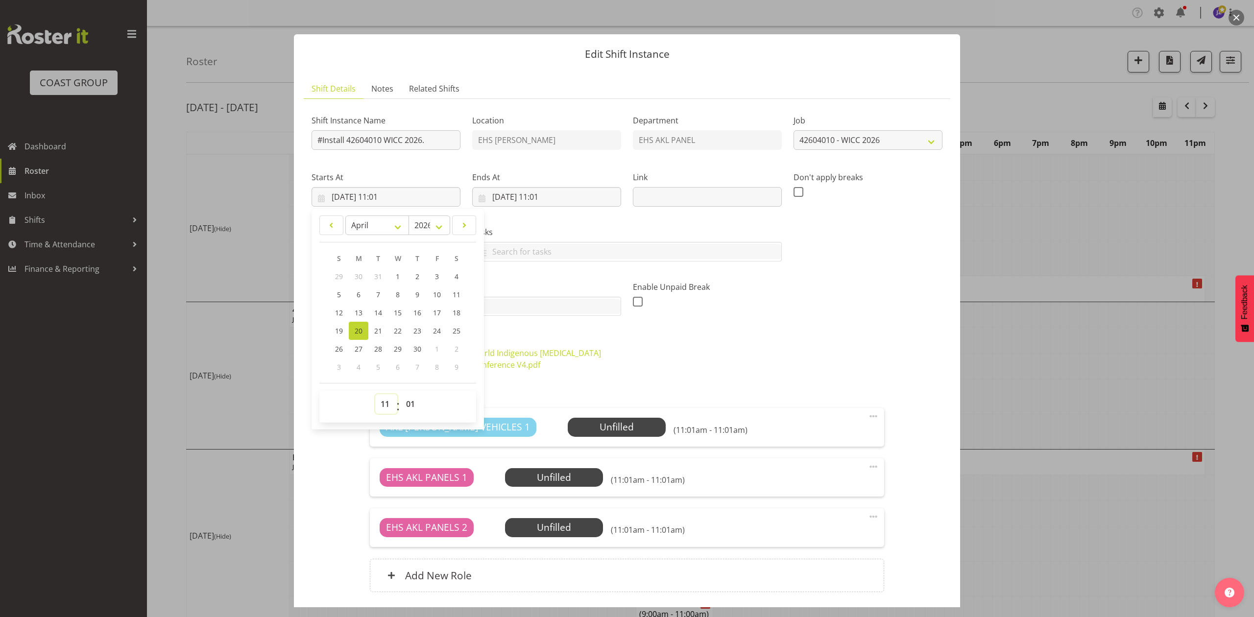
drag, startPoint x: 386, startPoint y: 408, endPoint x: 386, endPoint y: 396, distance: 12.2
click at [386, 408] on select "00 01 02 03 04 05 06 07 08 09 10 11 12 13 14 15 16 17 18 19 20 21 22 23" at bounding box center [386, 404] width 22 height 20
select select "6"
click at [375, 395] on select "00 01 02 03 04 05 06 07 08 09 10 11 12 13 14 15 16 17 18 19 20 21 22 23" at bounding box center [386, 404] width 22 height 20
type input "20/04/2026, 06:01"
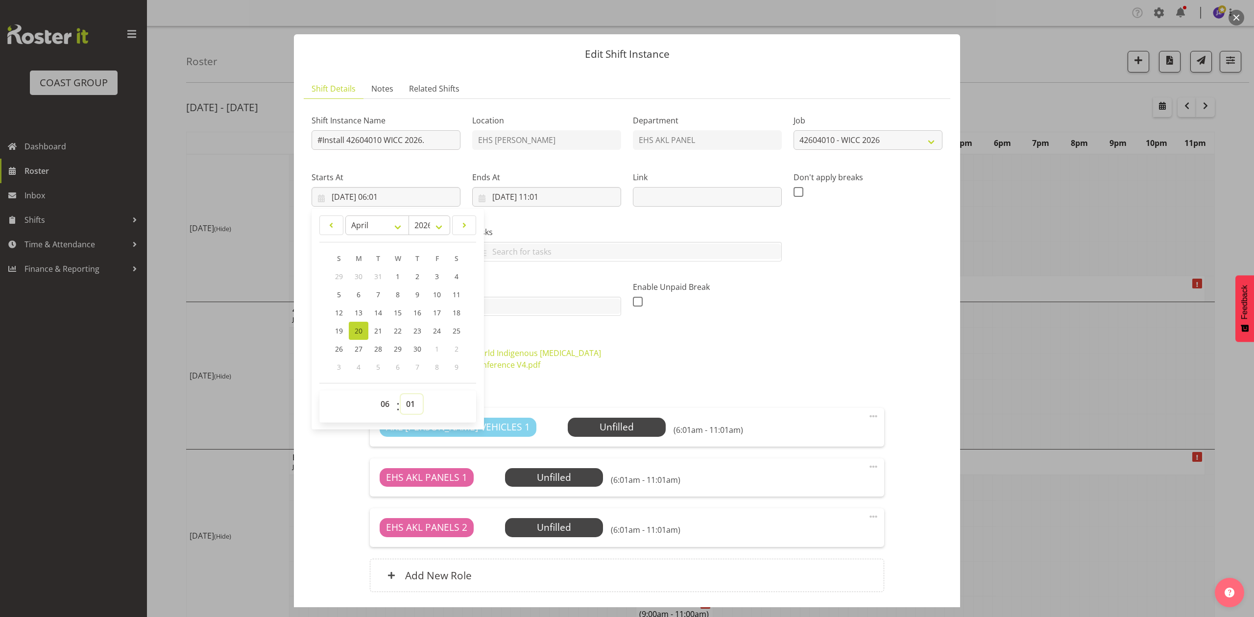
click at [404, 404] on select "00 01 02 03 04 05 06 07 08 09 10 11 12 13 14 15 16 17 18 19 20 21 22 23 24 25 2…" at bounding box center [412, 404] width 22 height 20
select select "0"
click at [401, 395] on select "00 01 02 03 04 05 06 07 08 09 10 11 12 13 14 15 16 17 18 19 20 21 22 23 24 25 2…" at bounding box center [412, 404] width 22 height 20
type input "20/04/2026, 06:00"
click at [546, 196] on input "20/04/2026, 11:01" at bounding box center [546, 197] width 149 height 20
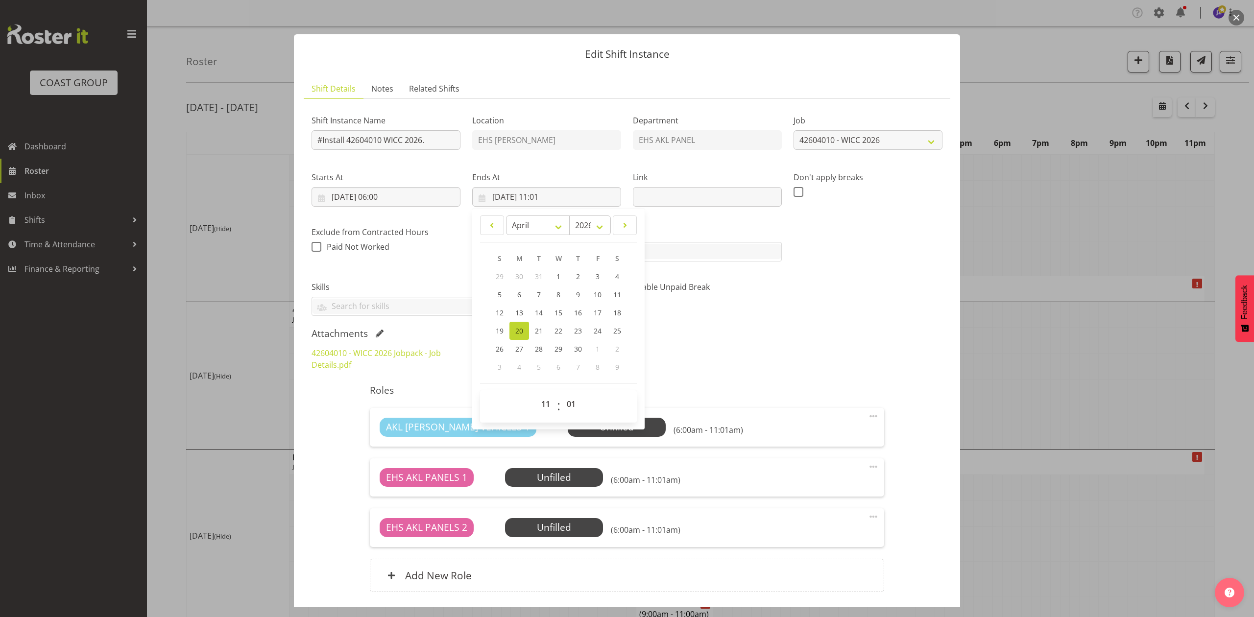
click at [550, 414] on span "00 01 02 03 04 05 06 07 08 09 10 11 12 13 14 15 16 17 18 19 20 21 22 23" at bounding box center [547, 406] width 22 height 24
click at [547, 410] on select "00 01 02 03 04 05 06 07 08 09 10 11 12 13 14 15 16 17 18 19 20 21 22 23" at bounding box center [547, 404] width 22 height 20
select select "14"
click at [536, 395] on select "00 01 02 03 04 05 06 07 08 09 10 11 12 13 14 15 16 17 18 19 20 21 22 23" at bounding box center [547, 404] width 22 height 20
type input "20/04/2026, 14:01"
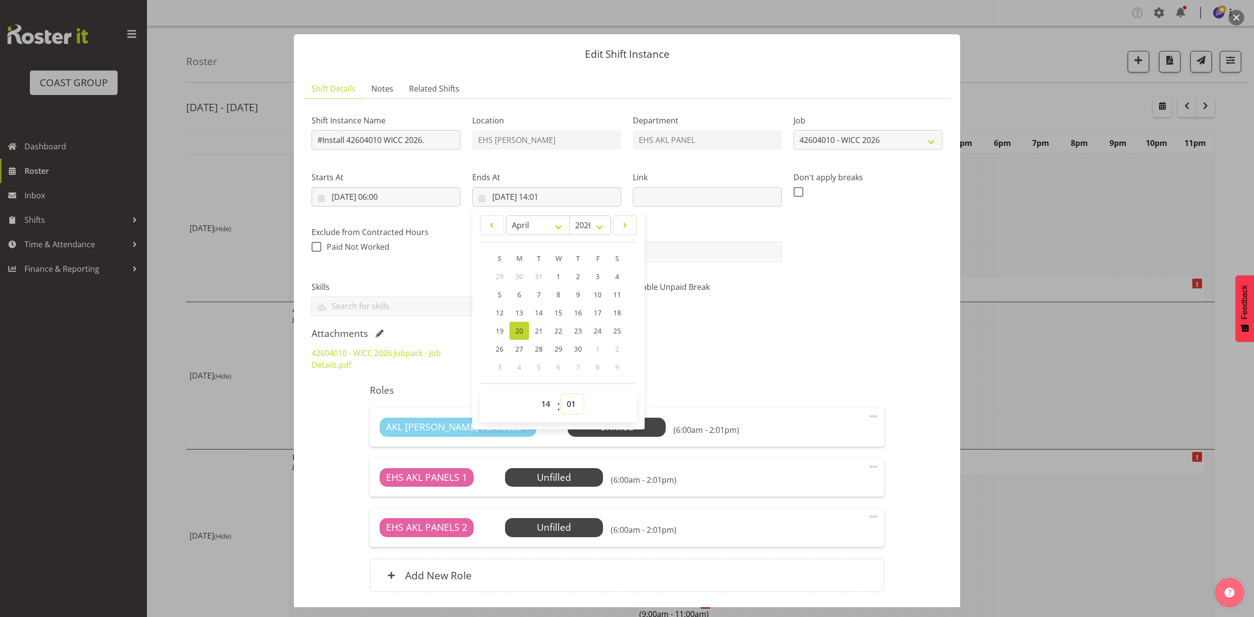
drag, startPoint x: 569, startPoint y: 410, endPoint x: 574, endPoint y: 395, distance: 16.6
click at [569, 409] on select "00 01 02 03 04 05 06 07 08 09 10 11 12 13 14 15 16 17 18 19 20 21 22 23 24 25 2…" at bounding box center [572, 404] width 22 height 20
select select "30"
click at [561, 395] on select "00 01 02 03 04 05 06 07 08 09 10 11 12 13 14 15 16 17 18 19 20 21 22 23 24 25 2…" at bounding box center [572, 404] width 22 height 20
type input "20/04/2026, 14:30"
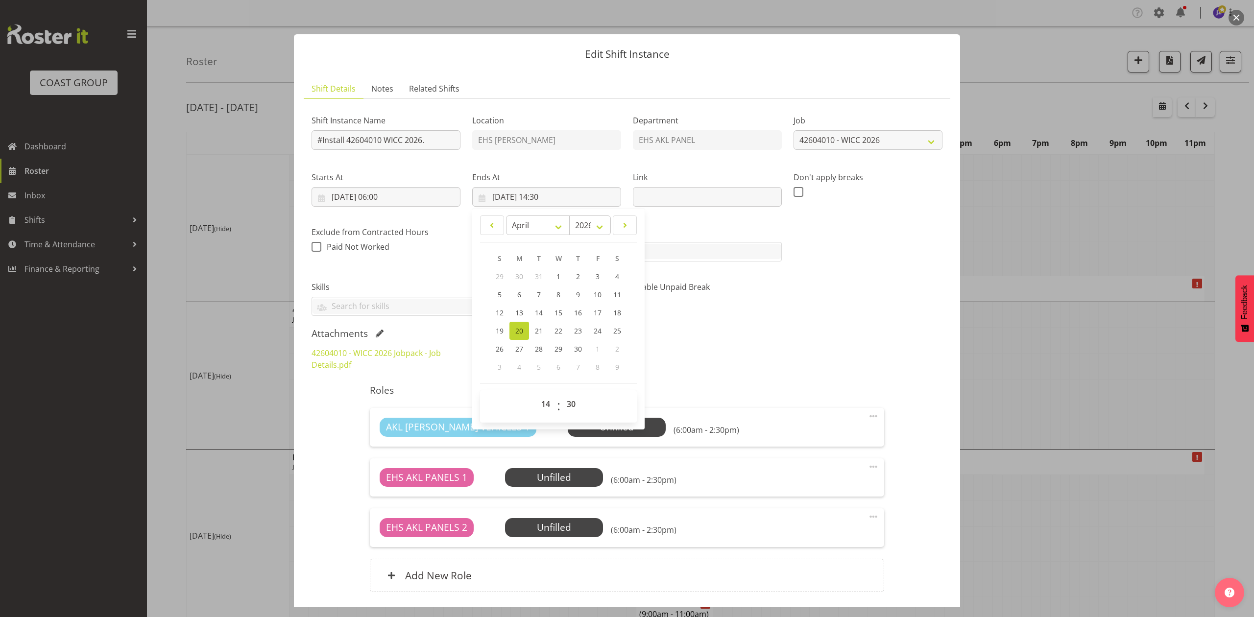
click at [808, 336] on div "Attachments" at bounding box center [626, 334] width 631 height 12
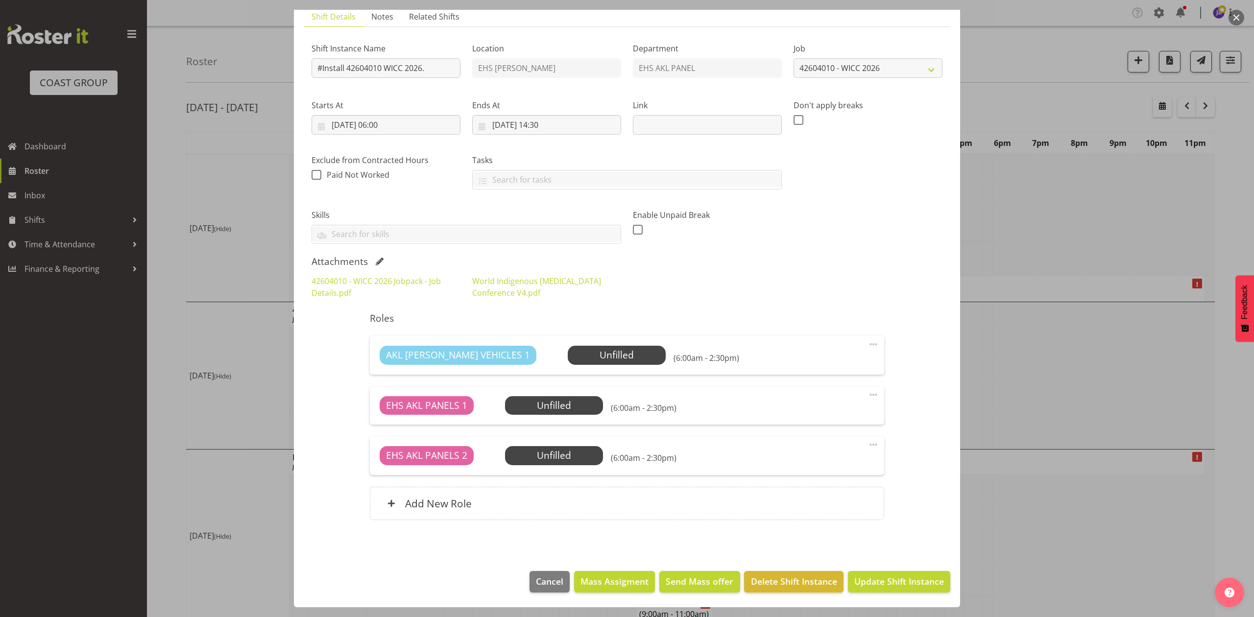
scroll to position [73, 0]
click at [884, 574] on button "Update Shift Instance" at bounding box center [899, 582] width 102 height 22
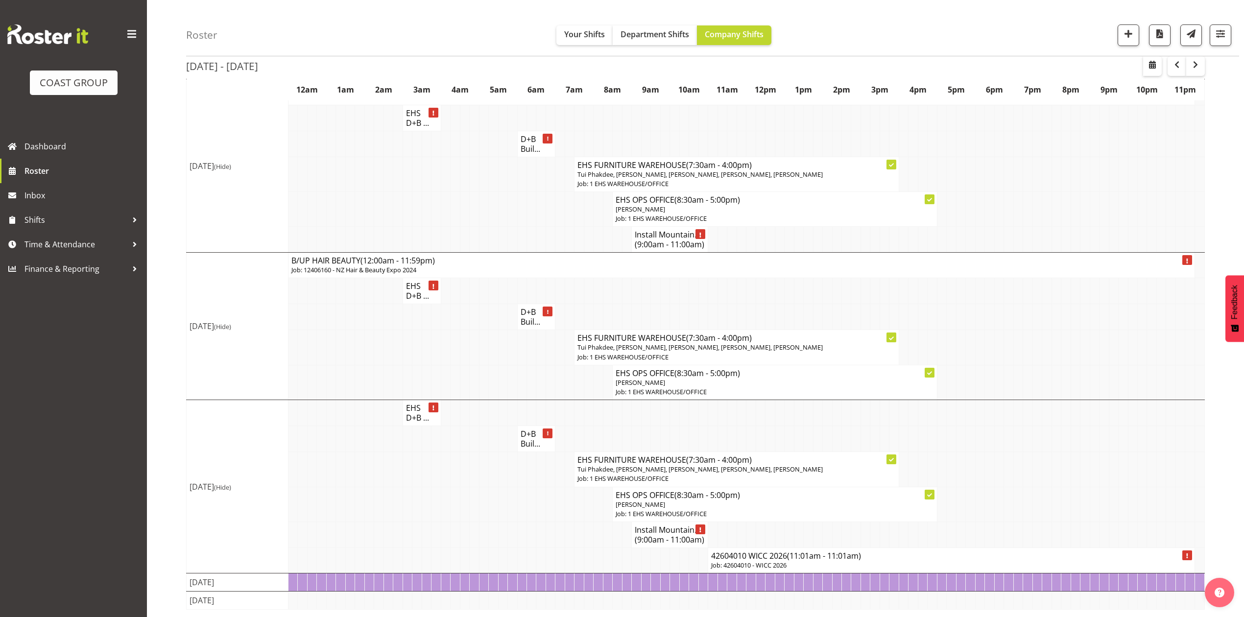
scroll to position [369, 0]
click at [802, 555] on span "(11:01am - 11:01am)" at bounding box center [824, 555] width 74 height 11
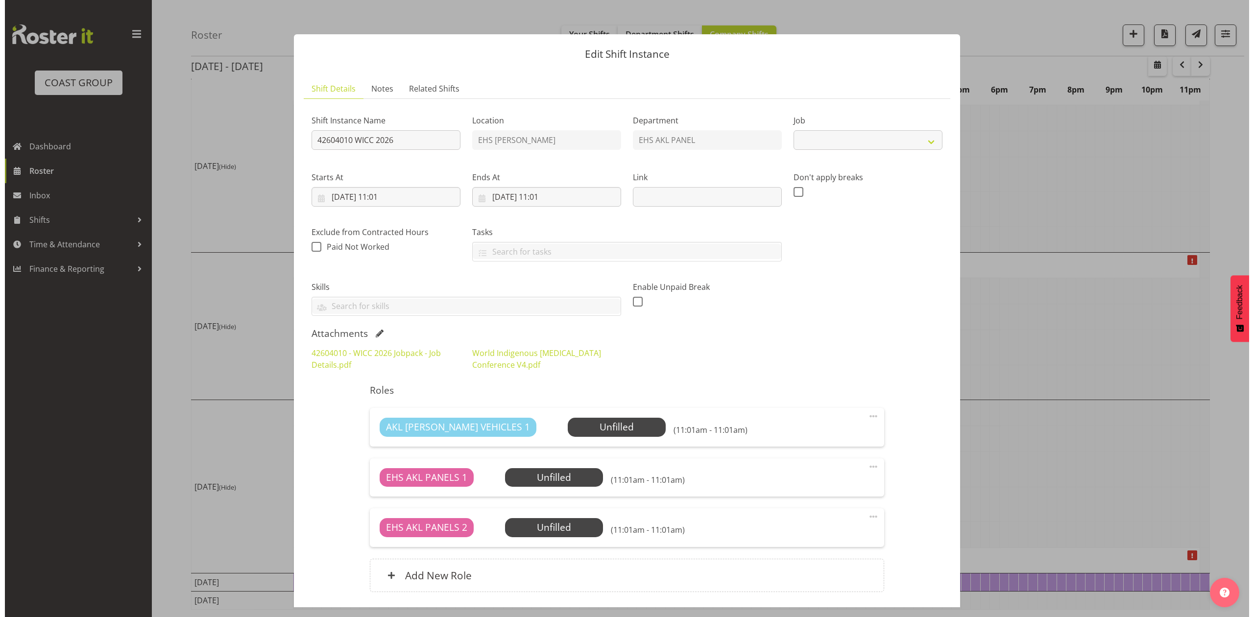
scroll to position [349, 0]
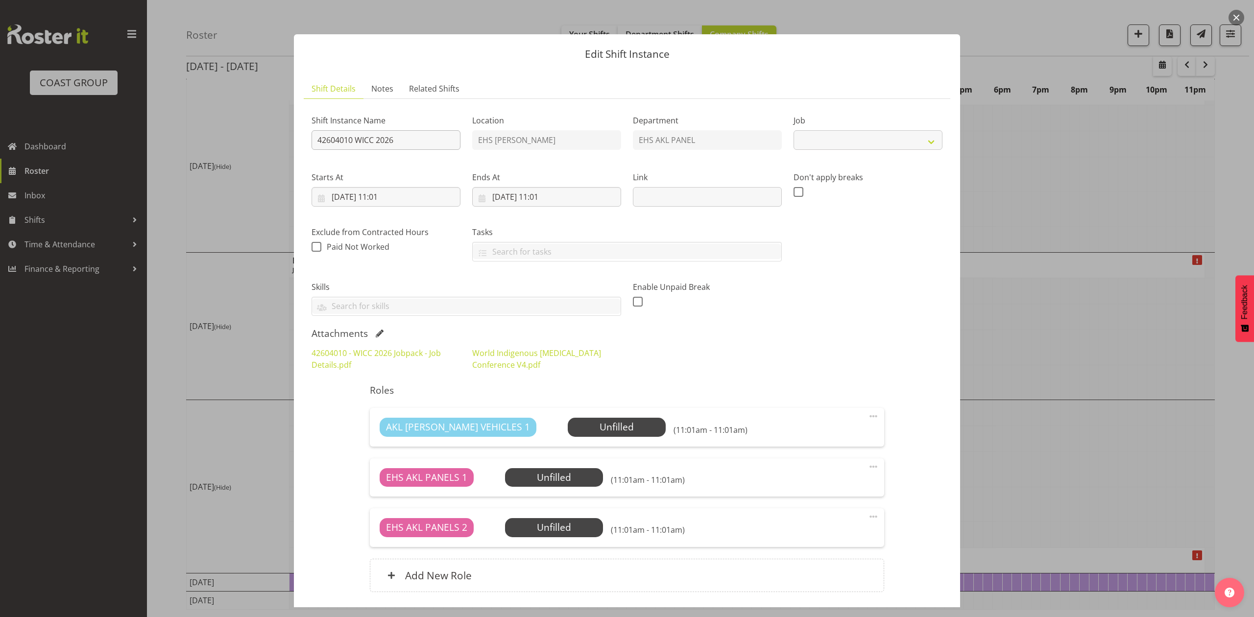
select select "10410"
click at [320, 140] on input "42604010 WICC 2026" at bounding box center [385, 140] width 149 height 20
click at [318, 138] on input "42604010 WICC 2026" at bounding box center [385, 140] width 149 height 20
click at [439, 143] on input "Pullout 42604010 WICC 2026" at bounding box center [385, 140] width 149 height 20
click at [318, 133] on input "Pullout 42604010 WICC 2026." at bounding box center [385, 140] width 149 height 20
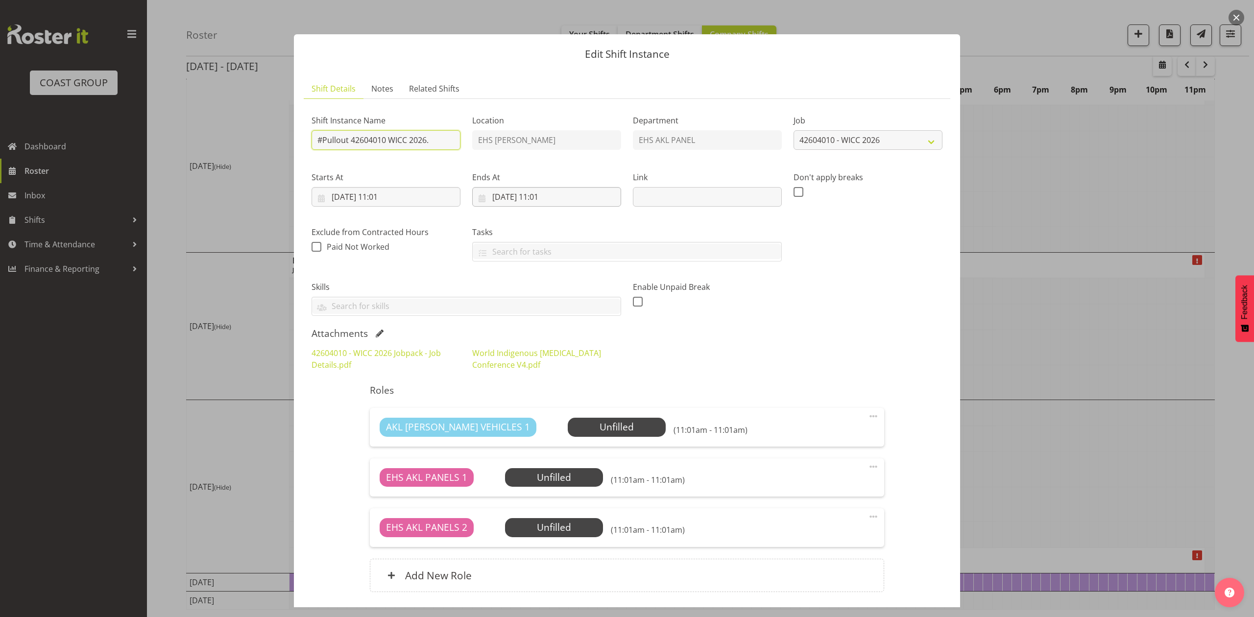
type input "#Pullout 42604010 WICC 2026."
click at [485, 198] on input "25/04/2026, 11:01" at bounding box center [546, 197] width 149 height 20
click at [594, 328] on span "24" at bounding box center [598, 330] width 8 height 9
type input "24/04/2026, 11:01"
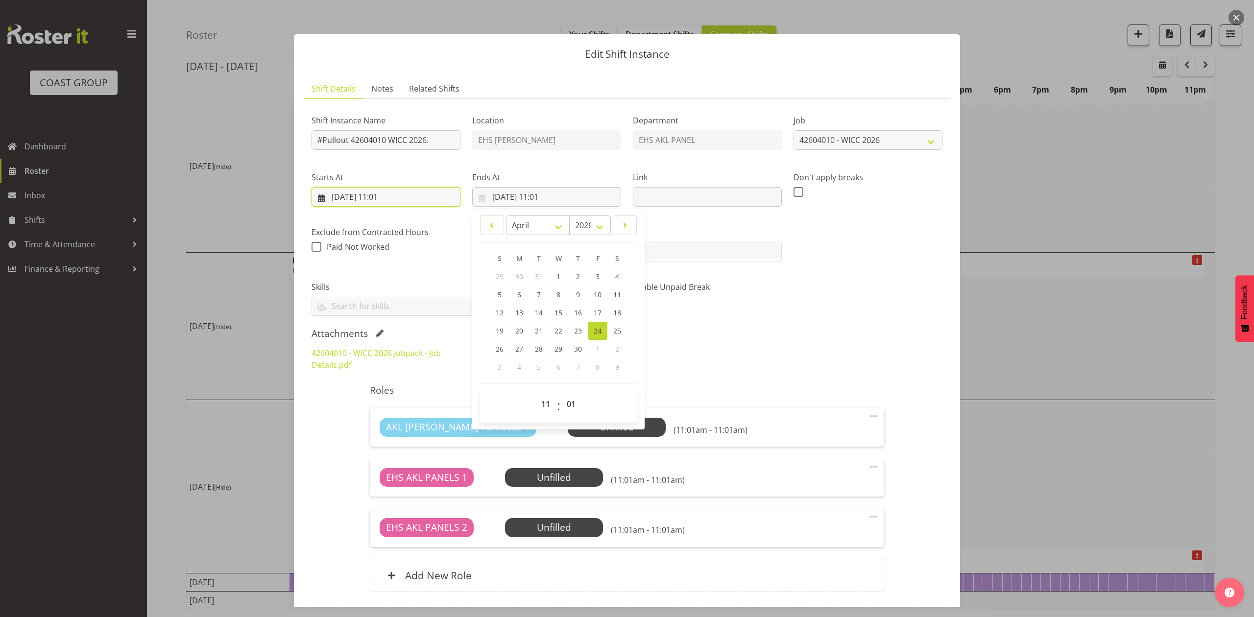
click at [407, 204] on input "24/04/2026, 11:01" at bounding box center [385, 197] width 149 height 20
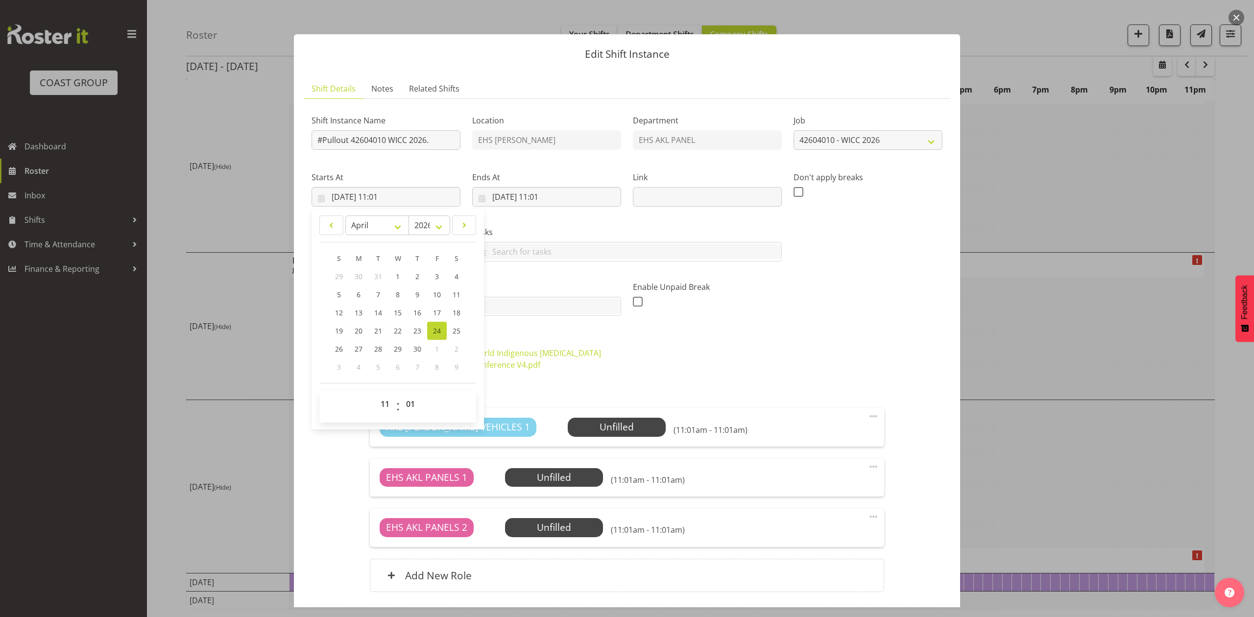
click at [391, 393] on div "00 01 02 03 04 05 06 07 08 09 10 11 12 13 14 15 16 17 18 19 20 21 22 23 : 00 01…" at bounding box center [397, 406] width 157 height 32
click at [388, 400] on select "00 01 02 03 04 05 06 07 08 09 10 11 12 13 14 15 16 17 18 19 20 21 22 23" at bounding box center [386, 404] width 22 height 20
select select "6"
click at [375, 395] on select "00 01 02 03 04 05 06 07 08 09 10 11 12 13 14 15 16 17 18 19 20 21 22 23" at bounding box center [386, 404] width 22 height 20
type input "24/04/2026, 06:01"
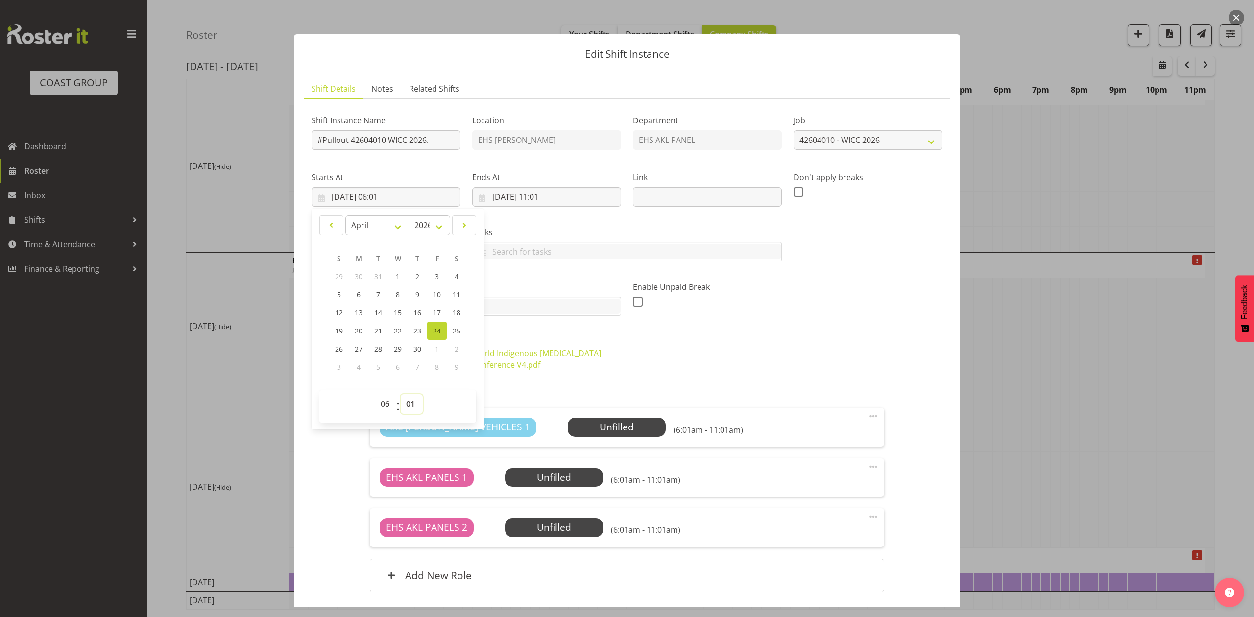
click at [412, 410] on select "00 01 02 03 04 05 06 07 08 09 10 11 12 13 14 15 16 17 18 19 20 21 22 23 24 25 2…" at bounding box center [412, 404] width 22 height 20
select select "0"
click at [401, 395] on select "00 01 02 03 04 05 06 07 08 09 10 11 12 13 14 15 16 17 18 19 20 21 22 23 24 25 2…" at bounding box center [412, 404] width 22 height 20
type input "24/04/2026, 06:00"
click at [543, 201] on input "24/04/2026, 11:01" at bounding box center [546, 197] width 149 height 20
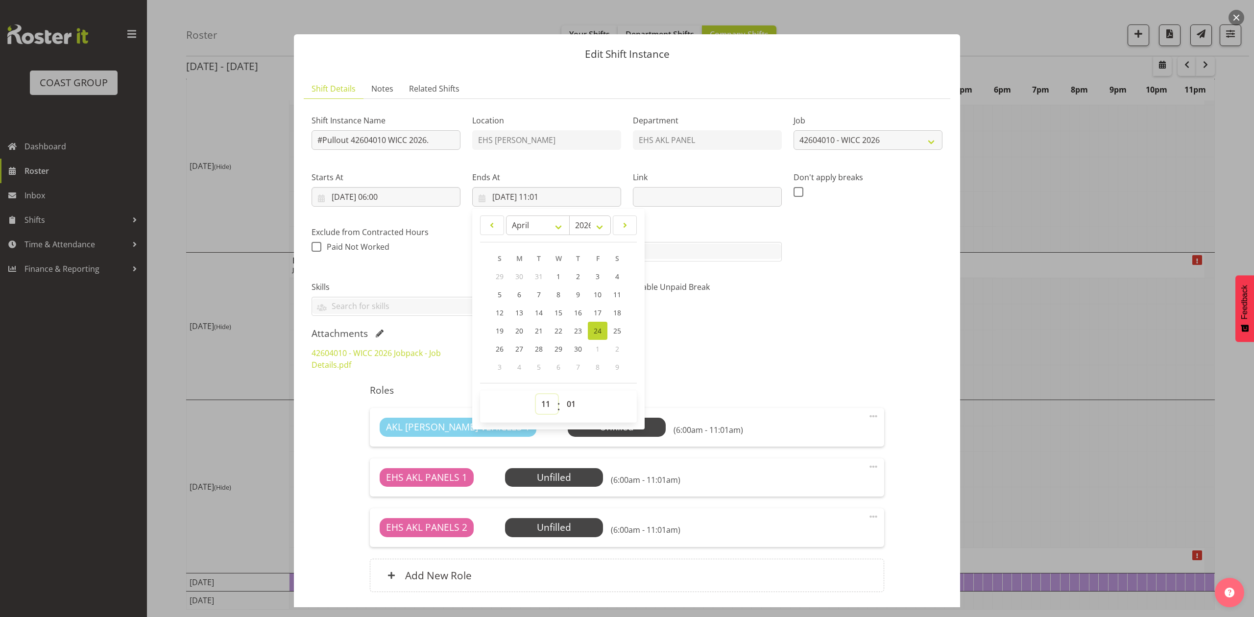
click at [545, 405] on select "00 01 02 03 04 05 06 07 08 09 10 11 12 13 14 15 16 17 18 19 20 21 22 23" at bounding box center [547, 404] width 22 height 20
select select "14"
click at [536, 395] on select "00 01 02 03 04 05 06 07 08 09 10 11 12 13 14 15 16 17 18 19 20 21 22 23" at bounding box center [547, 404] width 22 height 20
type input "24/04/2026, 14:01"
click at [567, 407] on select "00 01 02 03 04 05 06 07 08 09 10 11 12 13 14 15 16 17 18 19 20 21 22 23 24 25 2…" at bounding box center [572, 404] width 22 height 20
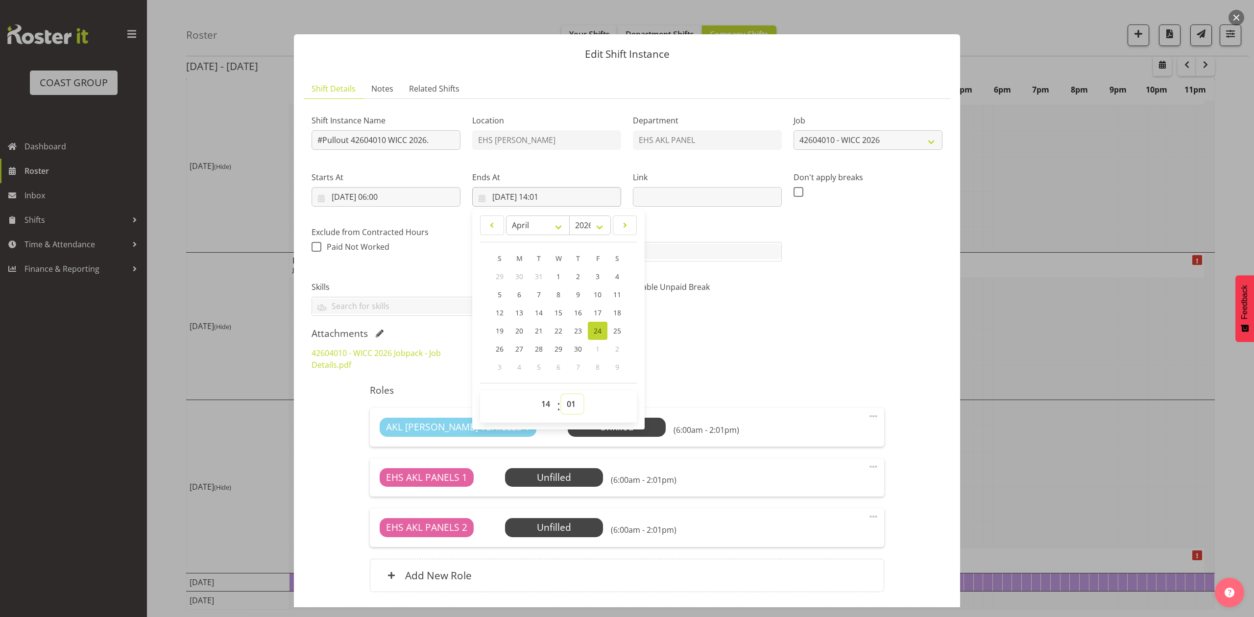
select select "30"
click at [561, 395] on select "00 01 02 03 04 05 06 07 08 09 10 11 12 13 14 15 16 17 18 19 20 21 22 23 24 25 2…" at bounding box center [572, 404] width 22 height 20
type input "24/04/2026, 14:30"
drag, startPoint x: 810, startPoint y: 318, endPoint x: 816, endPoint y: 390, distance: 72.3
click at [810, 318] on div "Shift Instance Name #Pullout 42604010 WICC 2026. Location EHS RYMER Department …" at bounding box center [627, 211] width 643 height 221
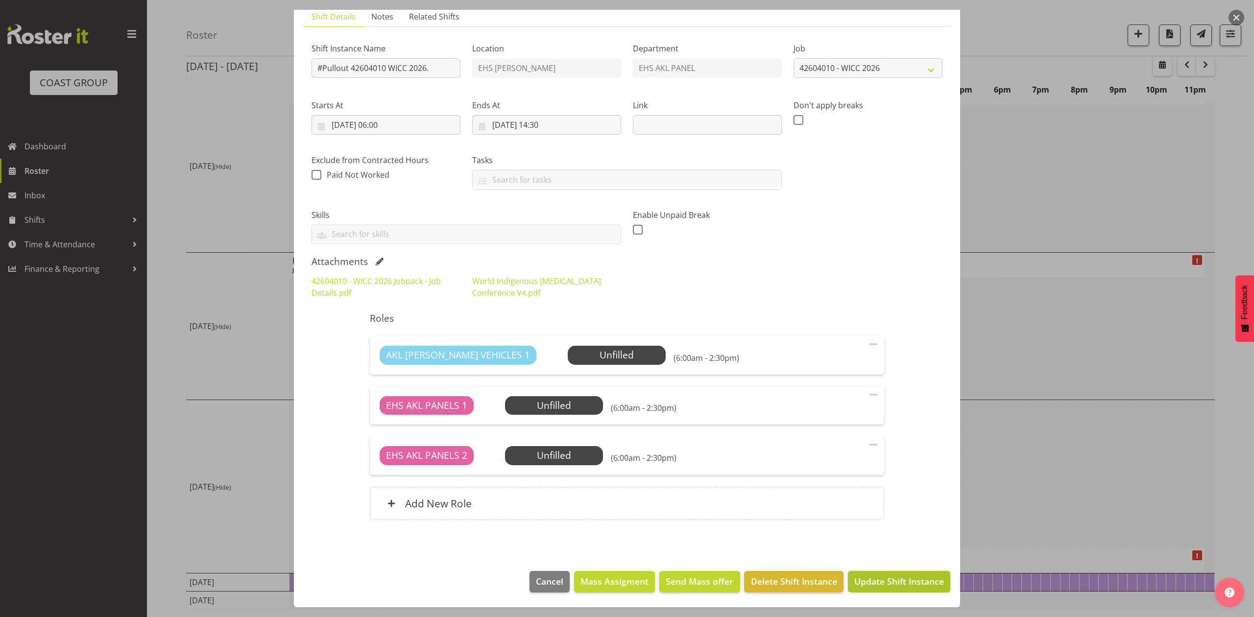
click at [872, 592] on button "Update Shift Instance" at bounding box center [899, 582] width 102 height 22
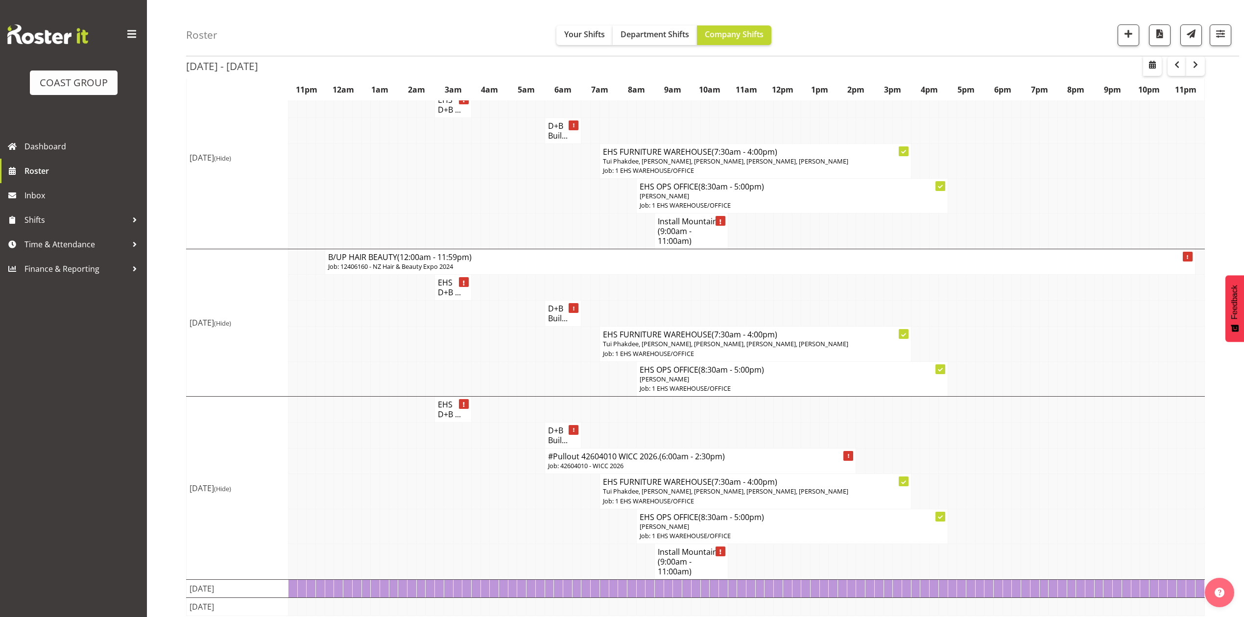
scroll to position [369, 0]
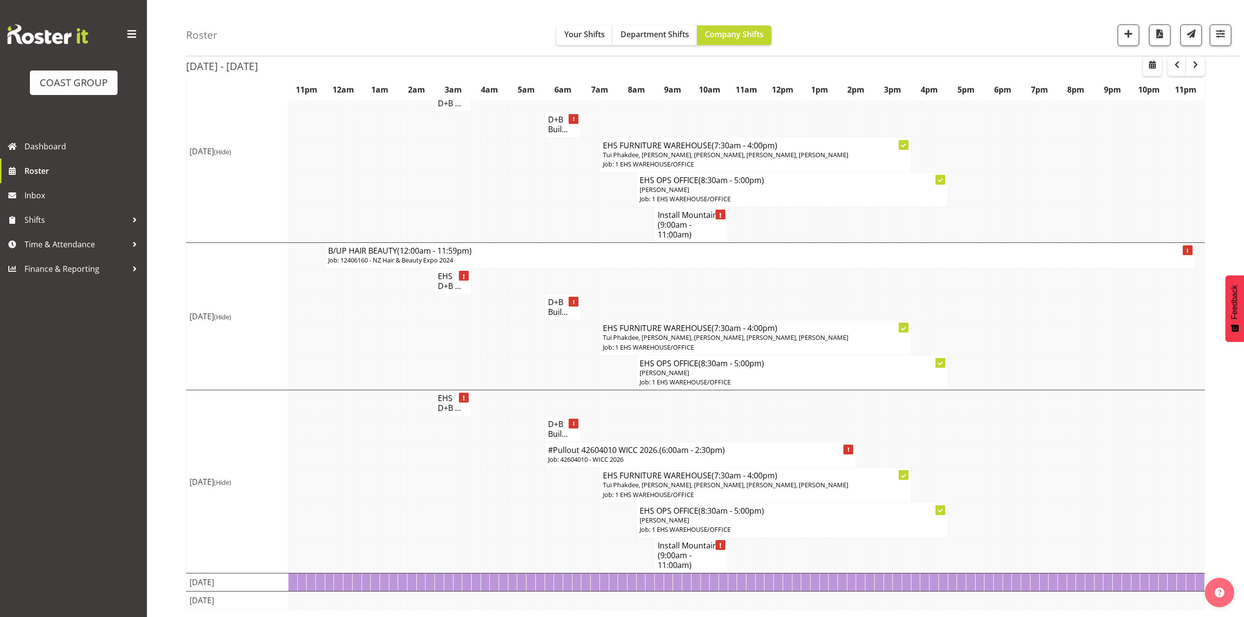
drag, startPoint x: 1036, startPoint y: 433, endPoint x: 1117, endPoint y: 319, distance: 139.5
click at [1037, 433] on td at bounding box center [1034, 429] width 9 height 26
click at [1131, 30] on span "button" at bounding box center [1128, 33] width 13 height 13
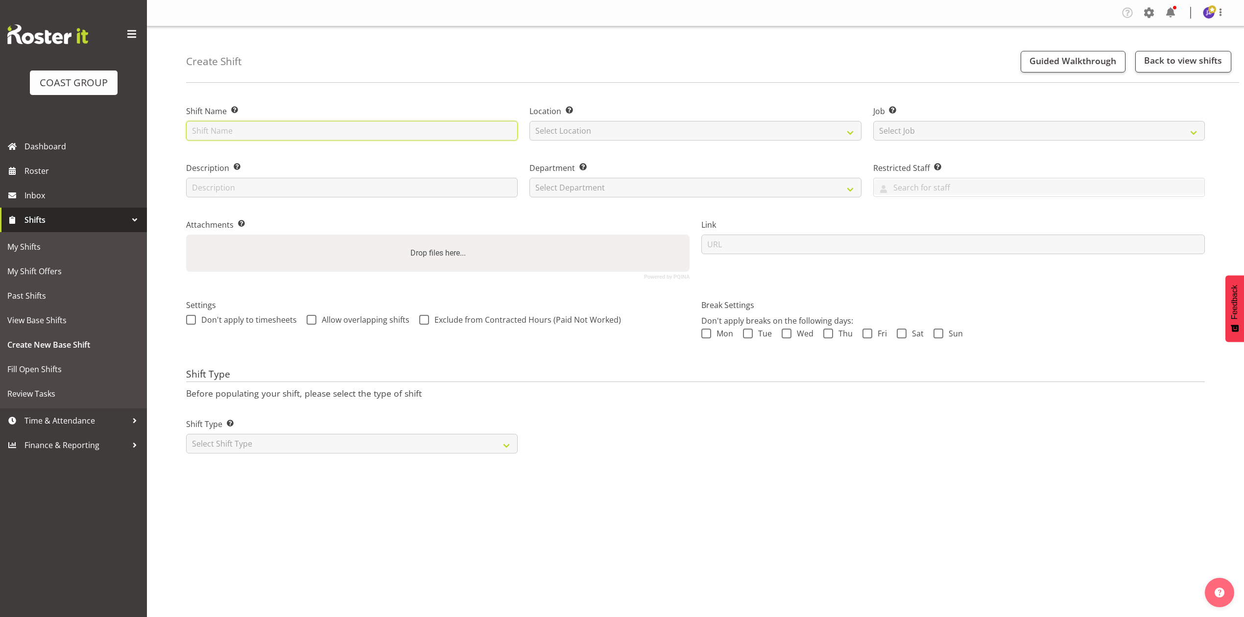
click at [419, 134] on input "text" at bounding box center [352, 131] width 332 height 20
type input "NZ Hair&Beauty Expo at VEC"
drag, startPoint x: 553, startPoint y: 126, endPoint x: 561, endPoint y: 140, distance: 16.2
click at [554, 126] on select "Select Location EHS RYMER" at bounding box center [695, 131] width 332 height 20
select select "35"
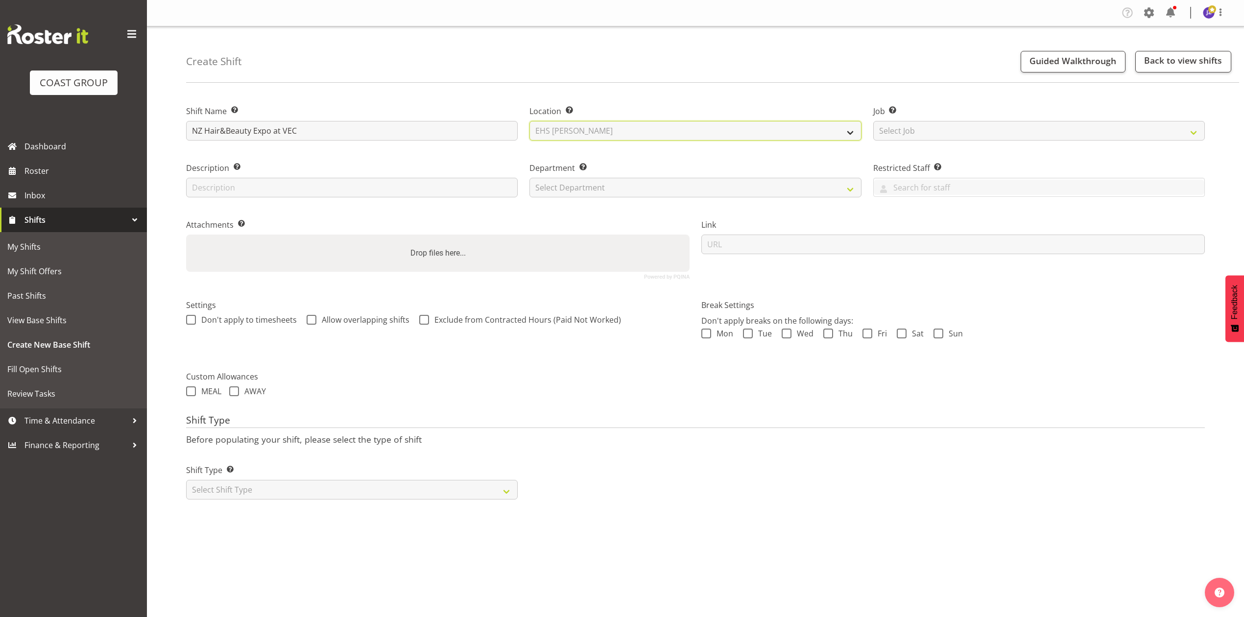
click at [529, 121] on select "Select Location EHS RYMER" at bounding box center [695, 131] width 332 height 20
click at [909, 134] on select "Select Job Create new job 1 Carlton Events 1 Carlton Hamilton 1 Carlton Welling…" at bounding box center [1039, 131] width 332 height 20
select select "10680"
click at [873, 121] on select "Select Job Create new job 1 Carlton Events 1 Carlton Hamilton 1 Carlton Welling…" at bounding box center [1039, 131] width 332 height 20
click at [592, 183] on select "Select Department EHS AKL PANEL EHS AKL PANEL" at bounding box center [695, 188] width 332 height 20
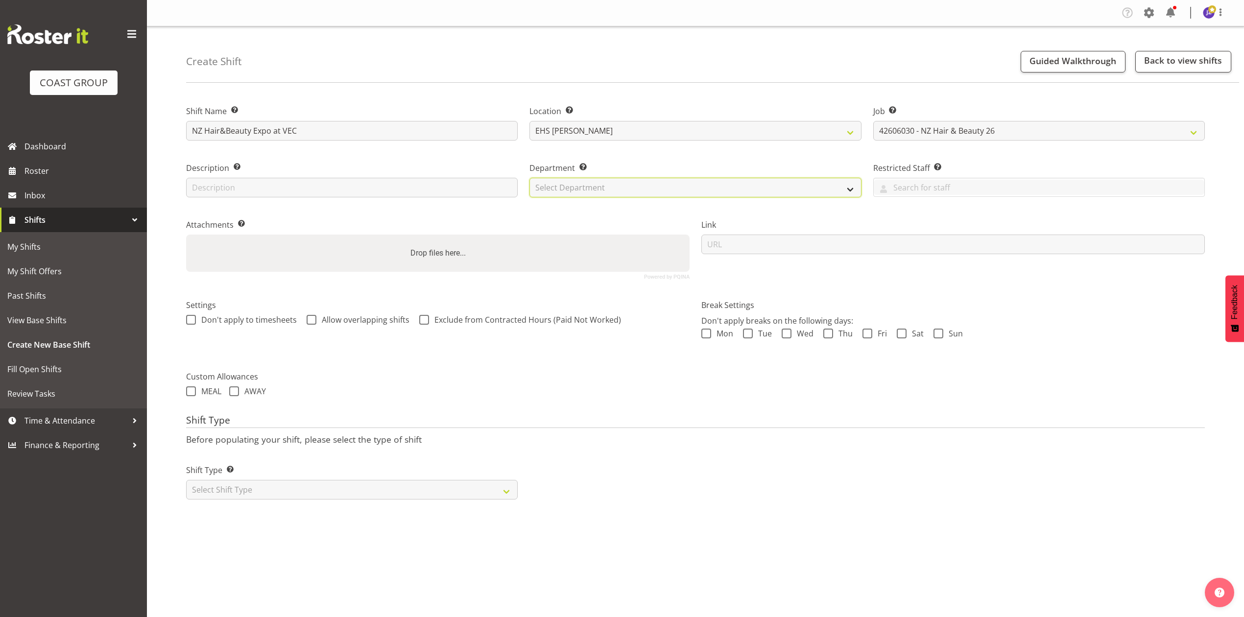
select select "39"
click at [529, 178] on select "Select Department EHS AKL PANEL EHS AKL PANEL" at bounding box center [695, 188] width 332 height 20
click at [424, 264] on div "Drop files here..." at bounding box center [437, 253] width 503 height 37
click at [186, 235] on input "Drop files here..." at bounding box center [437, 236] width 503 height 3
type input "C:\fakepath\42606030 - NZ Hair & Beauty Expo 26 Jobpack - Job Details.pdf"
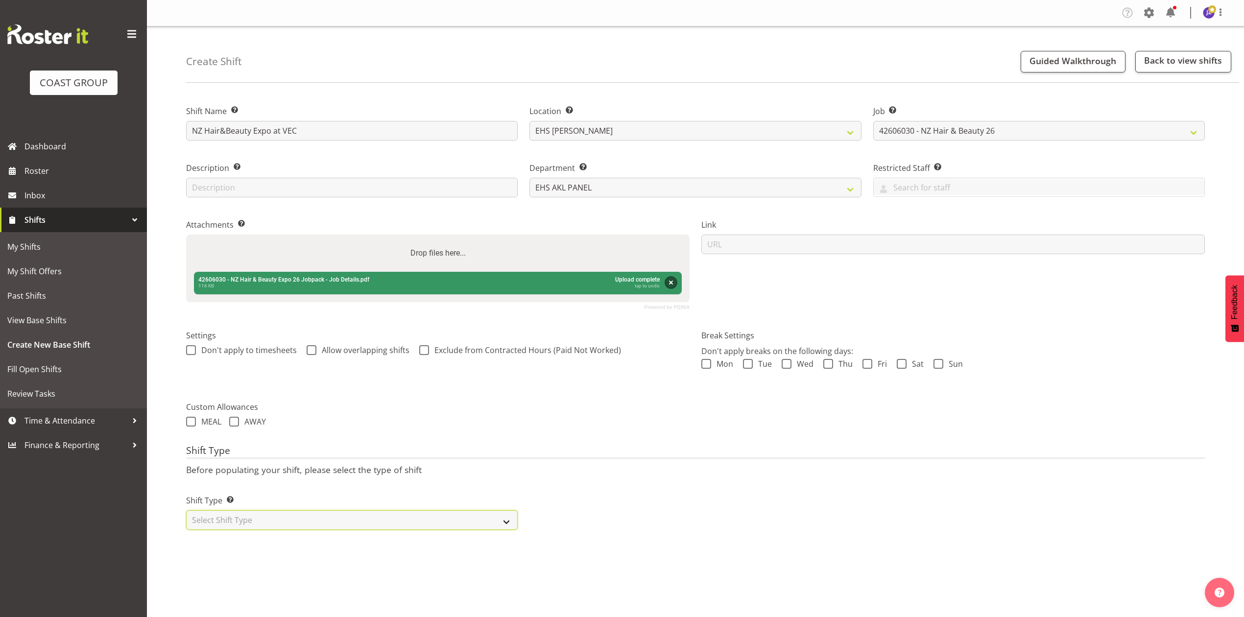
drag, startPoint x: 406, startPoint y: 516, endPoint x: 406, endPoint y: 522, distance: 5.9
click at [406, 516] on select "Select Shift Type One Off Shift Recurring Shift Rotating Shift" at bounding box center [352, 520] width 332 height 20
select select "recurring"
click at [186, 512] on select "Select Shift Type One Off Shift Recurring Shift Rotating Shift" at bounding box center [352, 520] width 332 height 20
select select "9"
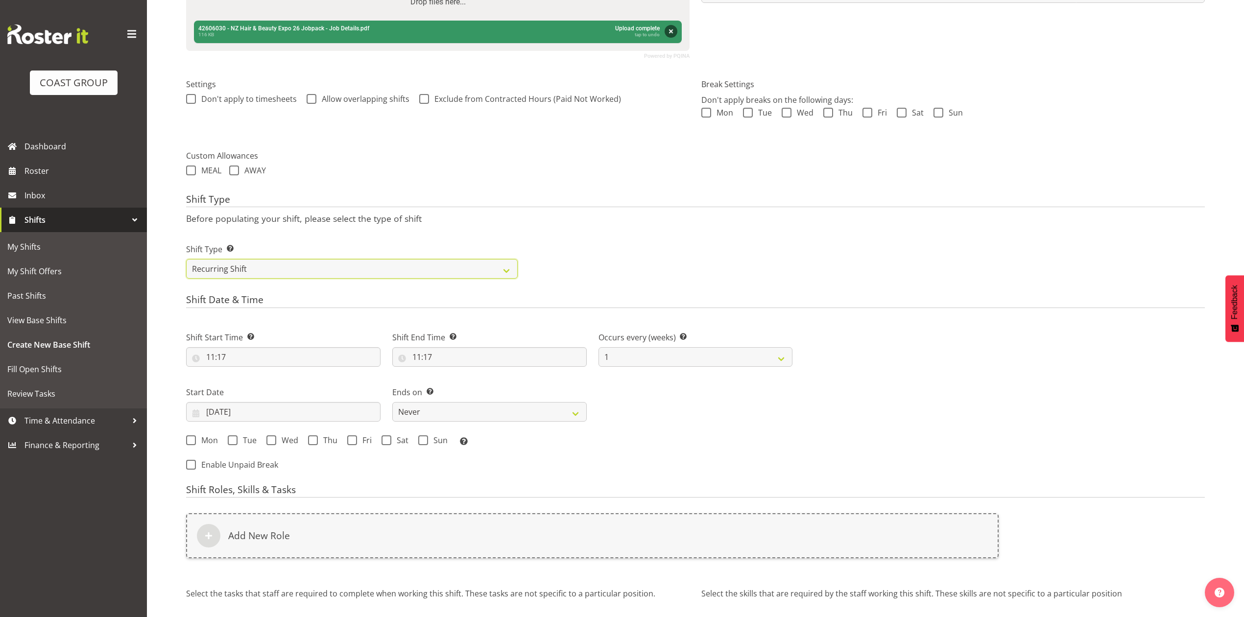
scroll to position [261, 0]
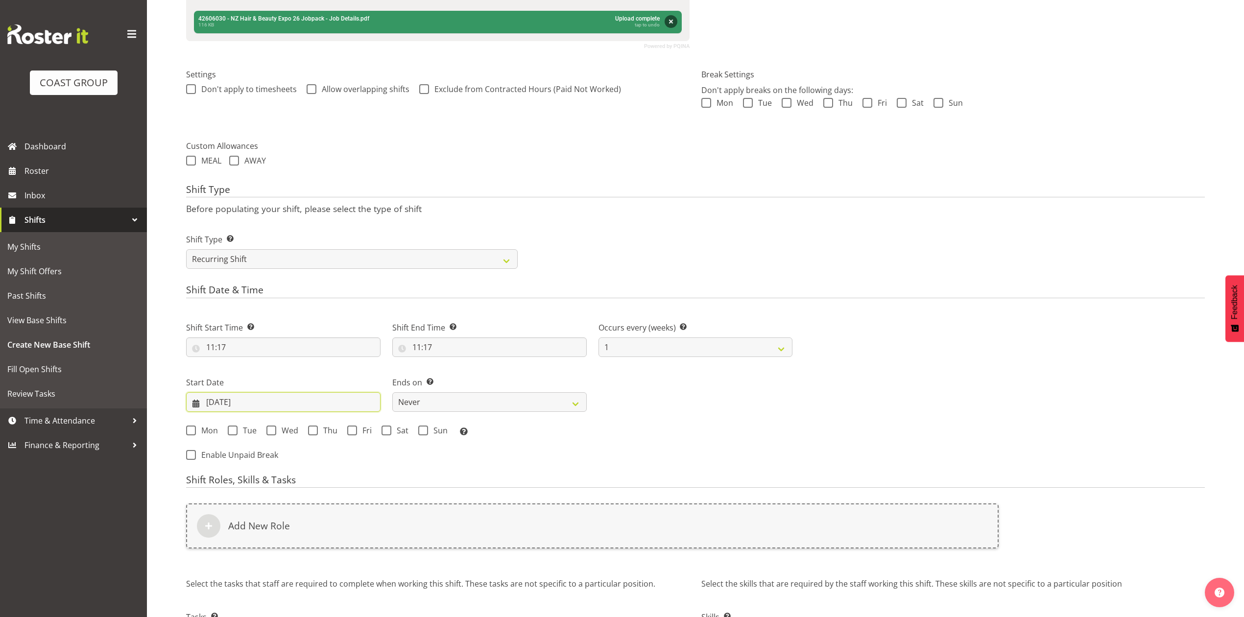
click at [265, 404] on input "03/10/2025" at bounding box center [283, 402] width 194 height 20
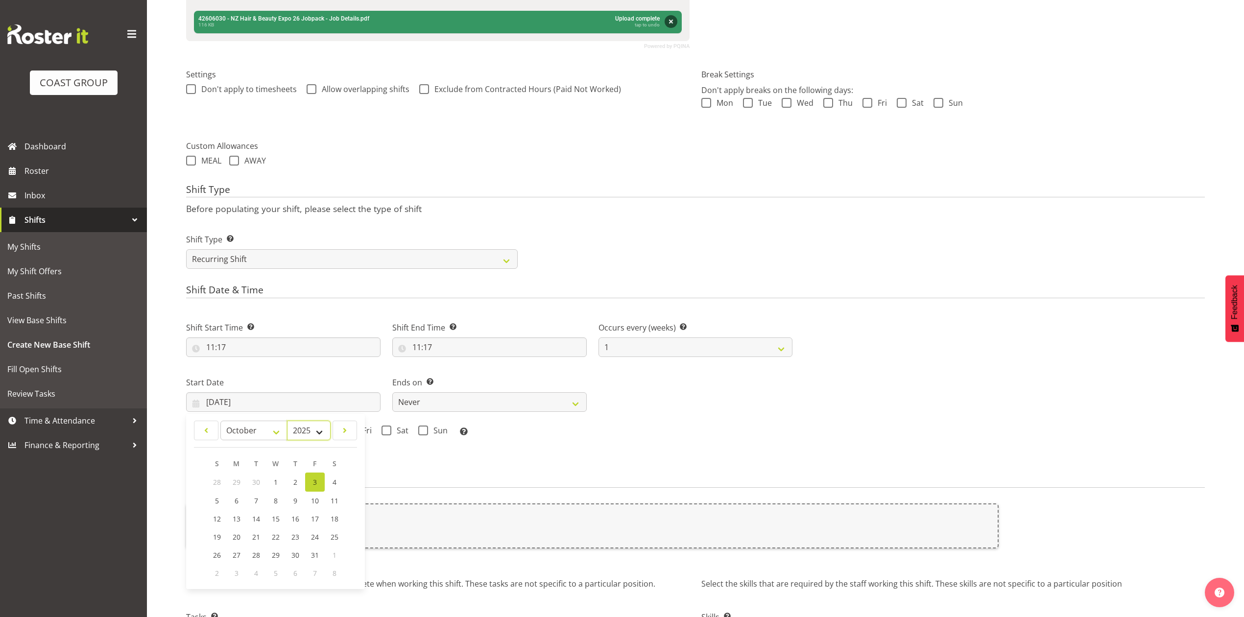
click at [298, 434] on select "2035 2034 2033 2032 2031 2030 2029 2028 2027 2026 2025 2024 2023 2022 2021 2020…" at bounding box center [309, 431] width 44 height 20
select select "2026"
click at [287, 422] on select "2035 2034 2033 2032 2031 2030 2029 2028 2027 2026 2025 2024 2023 2022 2021 2020…" at bounding box center [309, 431] width 44 height 20
click at [245, 434] on select "January February March April May June July August September October November De…" at bounding box center [253, 431] width 67 height 20
select select "5"
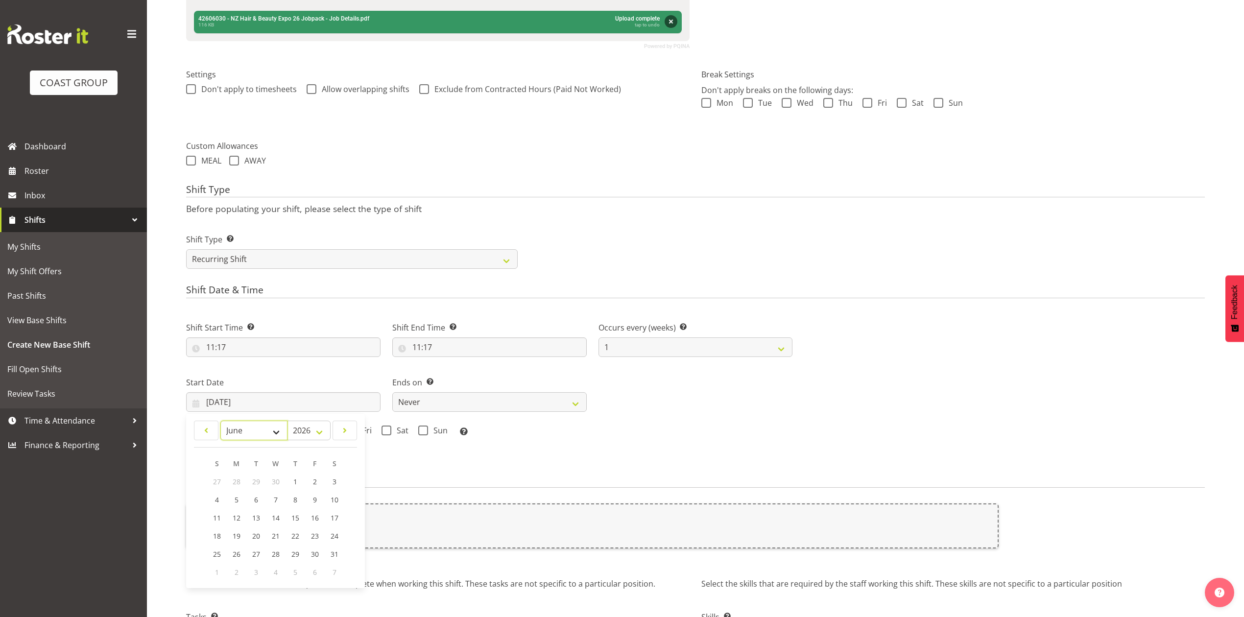
click at [220, 422] on select "January February March April May June July August September October November De…" at bounding box center [253, 431] width 67 height 20
drag, startPoint x: 311, startPoint y: 503, endPoint x: 308, endPoint y: 487, distance: 17.0
click at [311, 503] on span "12" at bounding box center [315, 499] width 8 height 9
type input "12/06/2026"
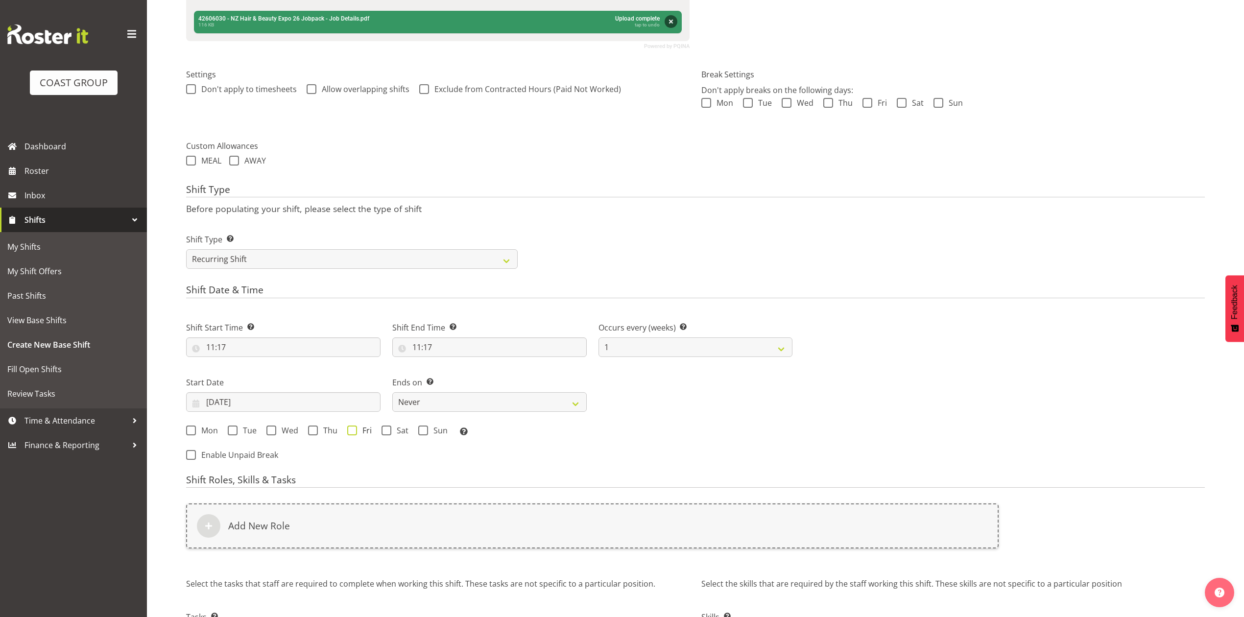
click at [351, 434] on span at bounding box center [352, 431] width 10 height 10
click at [351, 433] on input "Fri" at bounding box center [350, 430] width 6 height 6
checkbox input "true"
click at [499, 400] on select "Never On Date" at bounding box center [489, 402] width 194 height 20
select select "date"
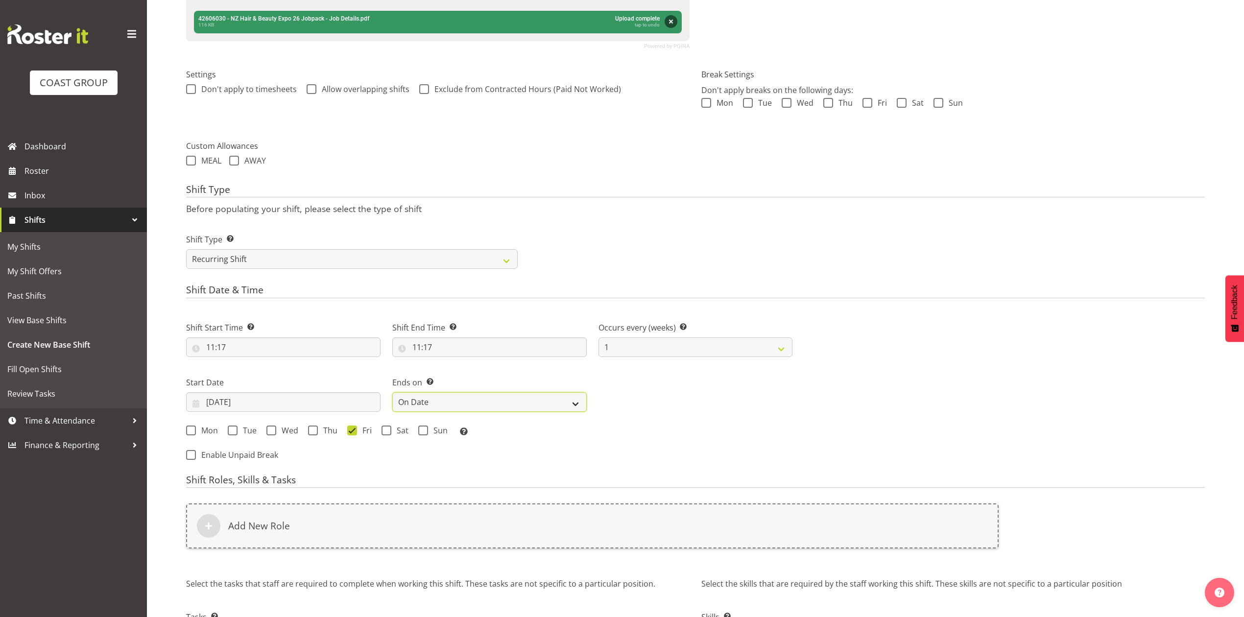
click at [392, 393] on select "Never On Date" at bounding box center [489, 402] width 194 height 20
click at [680, 402] on input "03/10/2025" at bounding box center [695, 402] width 194 height 20
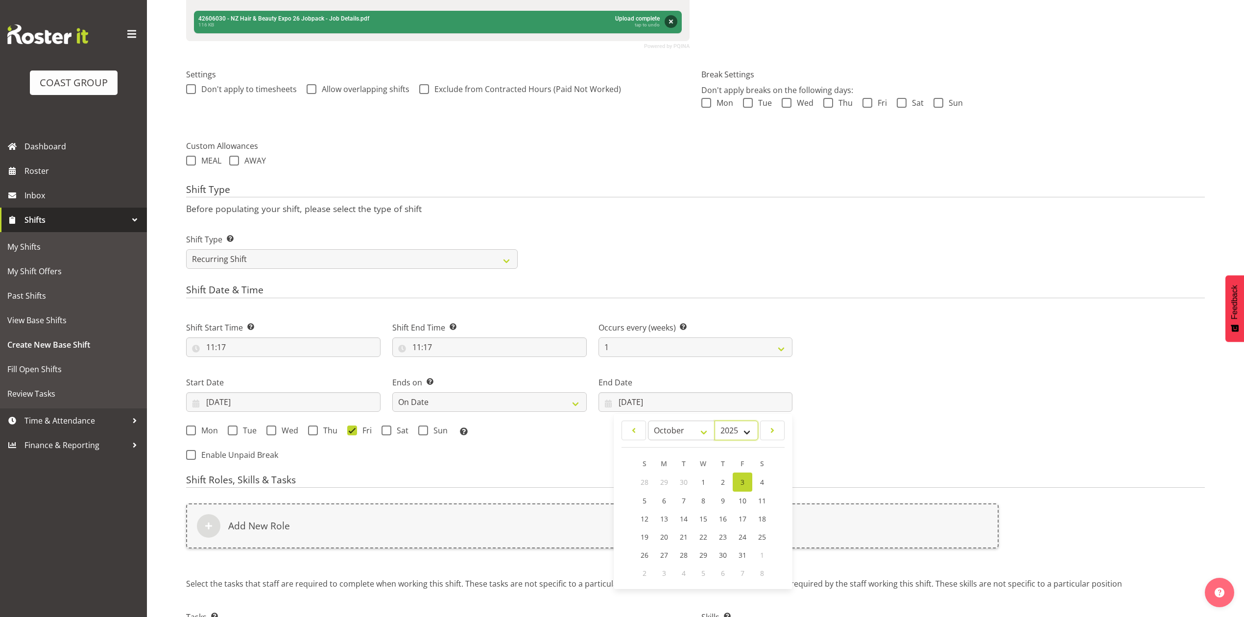
click at [727, 430] on select "2035 2034 2033 2032 2031 2030 2029 2028 2027 2026 2025 2024 2023 2022 2021 2020…" at bounding box center [737, 431] width 44 height 20
select select "2026"
click at [715, 422] on select "2035 2034 2033 2032 2031 2030 2029 2028 2027 2026 2025 2024 2023 2022 2021 2020…" at bounding box center [737, 431] width 44 height 20
click at [677, 431] on select "January February March April May June July August September October November De…" at bounding box center [681, 431] width 67 height 20
select select "5"
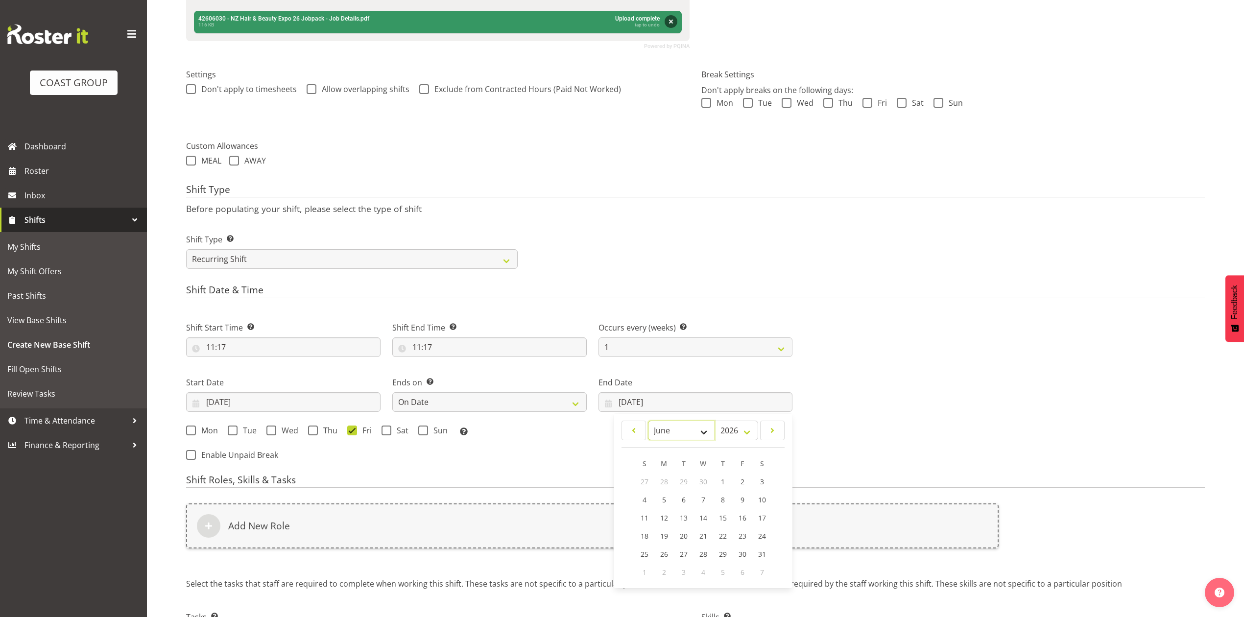
click at [648, 422] on select "January February March April May June July August September October November De…" at bounding box center [681, 431] width 67 height 20
click at [645, 520] on span "14" at bounding box center [645, 517] width 8 height 9
type input "14/06/2026"
click at [414, 430] on div "Mon Tue Wed Thu Fri Sat Sun Select the days of the week you wish to create this…" at bounding box center [489, 432] width 606 height 13
click at [429, 432] on span "Sun" at bounding box center [438, 431] width 20 height 10
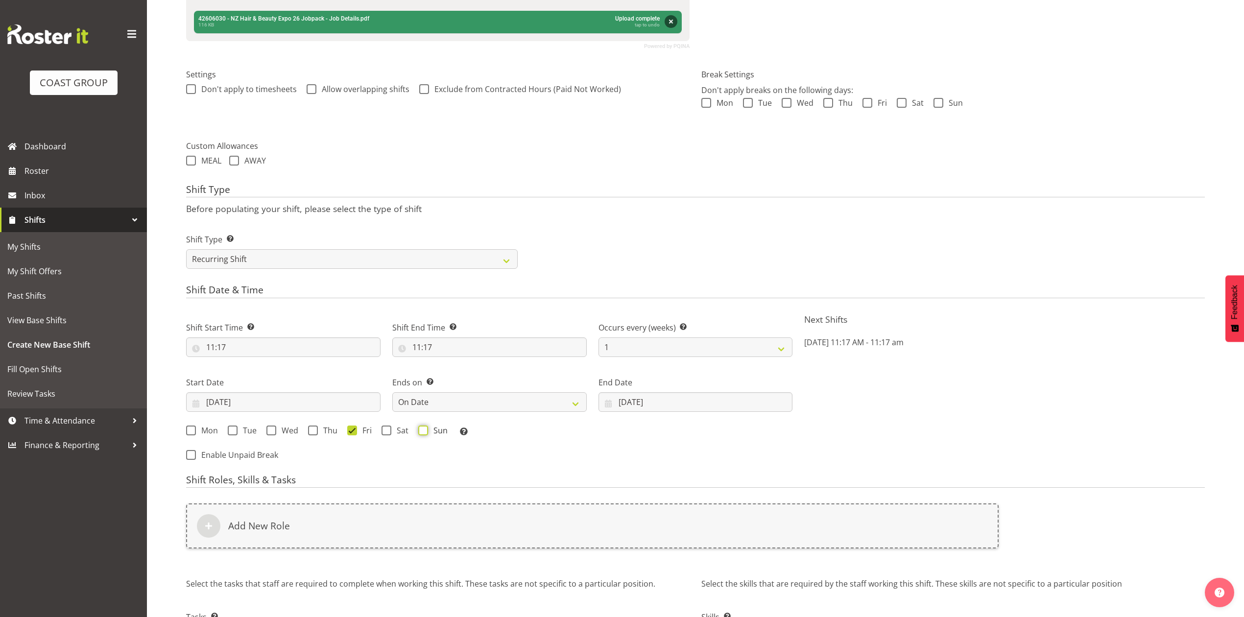
click at [425, 432] on input "Sun" at bounding box center [421, 430] width 6 height 6
checkbox input "true"
click at [446, 555] on div "Add New Role" at bounding box center [592, 532] width 824 height 69
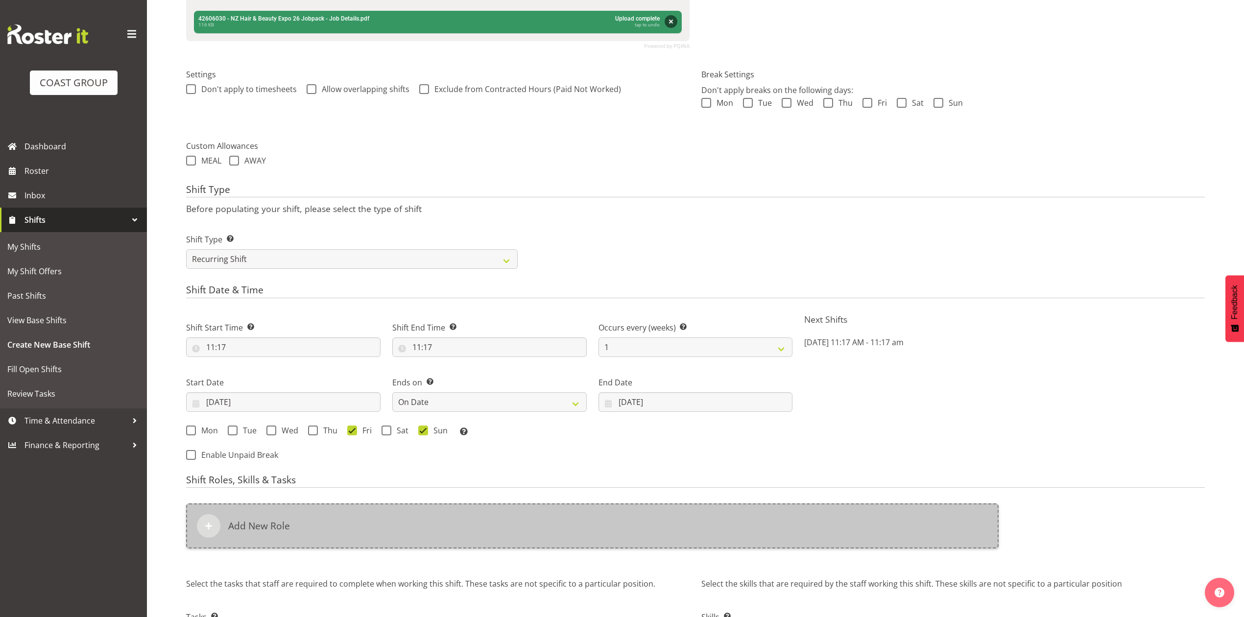
click at [455, 532] on div "Add New Role" at bounding box center [592, 525] width 812 height 45
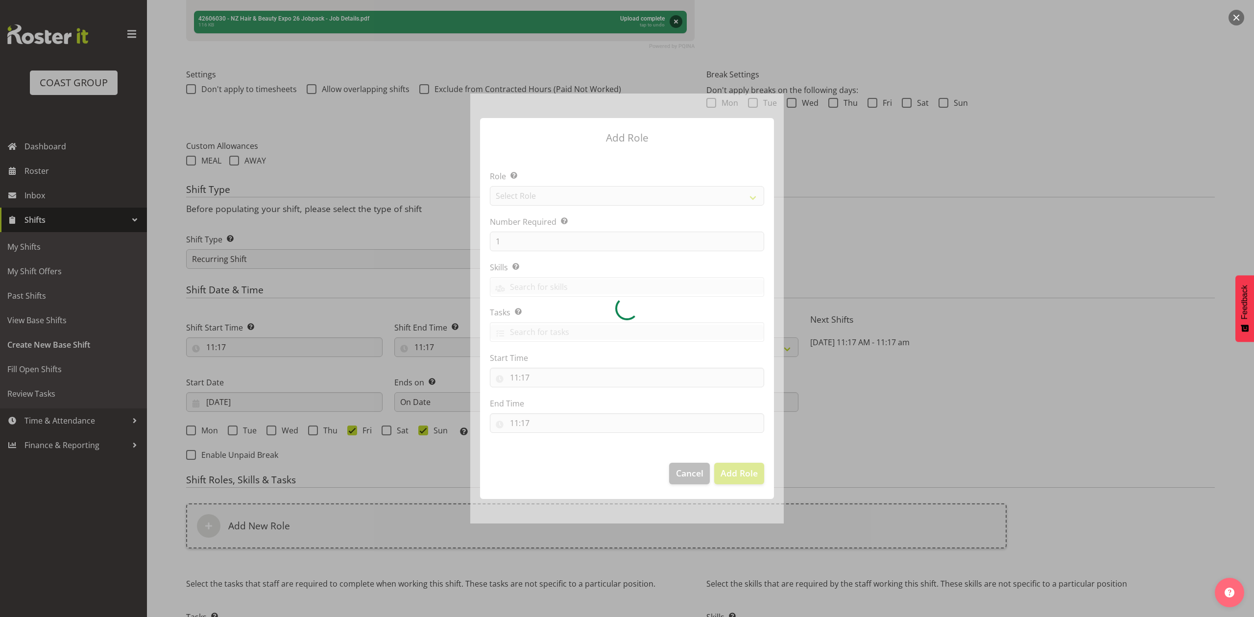
click at [559, 192] on div at bounding box center [626, 309] width 313 height 430
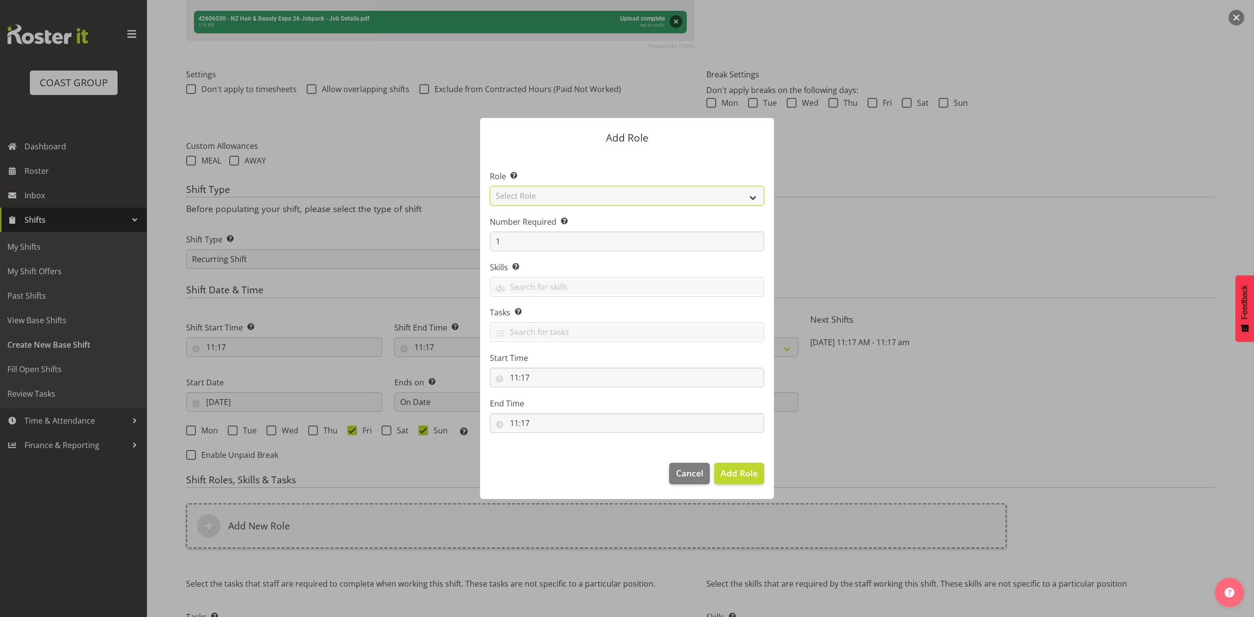
click at [559, 192] on select "Select Role ACCOUNT MANAGER ACCOUNT MANAGER DW ACCOUNTS AKL DIANNA VEHICLES AKL…" at bounding box center [627, 196] width 274 height 20
select select "81"
click at [490, 186] on select "Select Role ACCOUNT MANAGER ACCOUNT MANAGER DW ACCOUNTS AKL DIANNA VEHICLES AKL…" at bounding box center [627, 196] width 274 height 20
click at [515, 241] on input "1" at bounding box center [627, 242] width 274 height 20
type input "2"
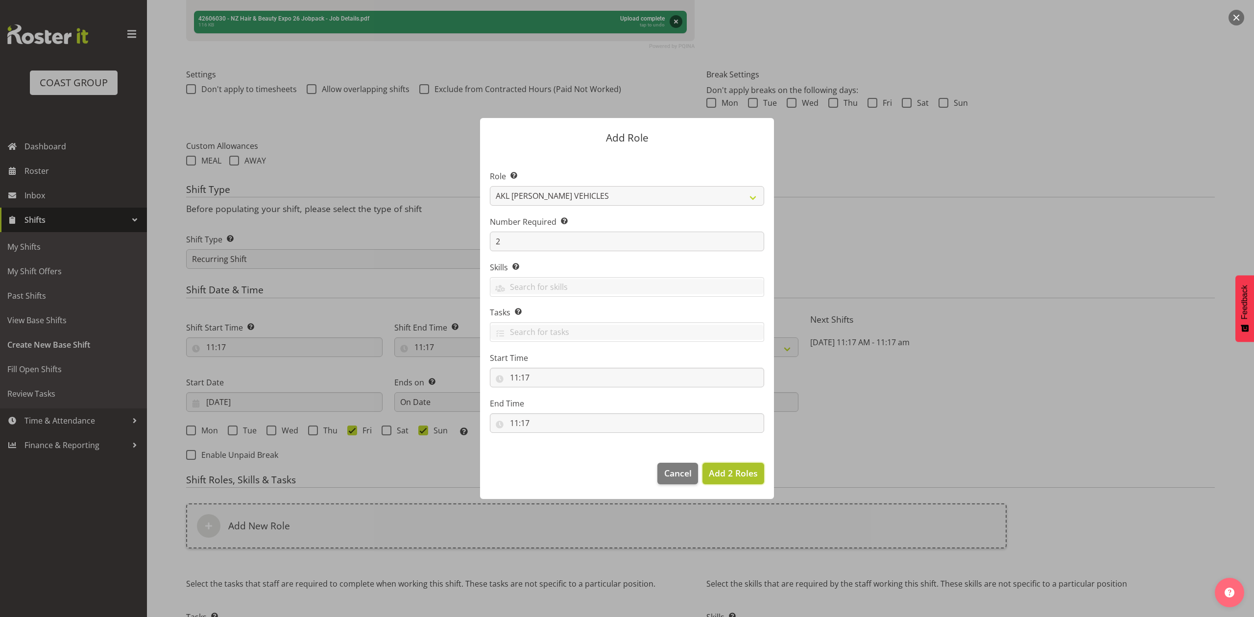
click at [728, 471] on span "Add 2 Roles" at bounding box center [733, 473] width 49 height 12
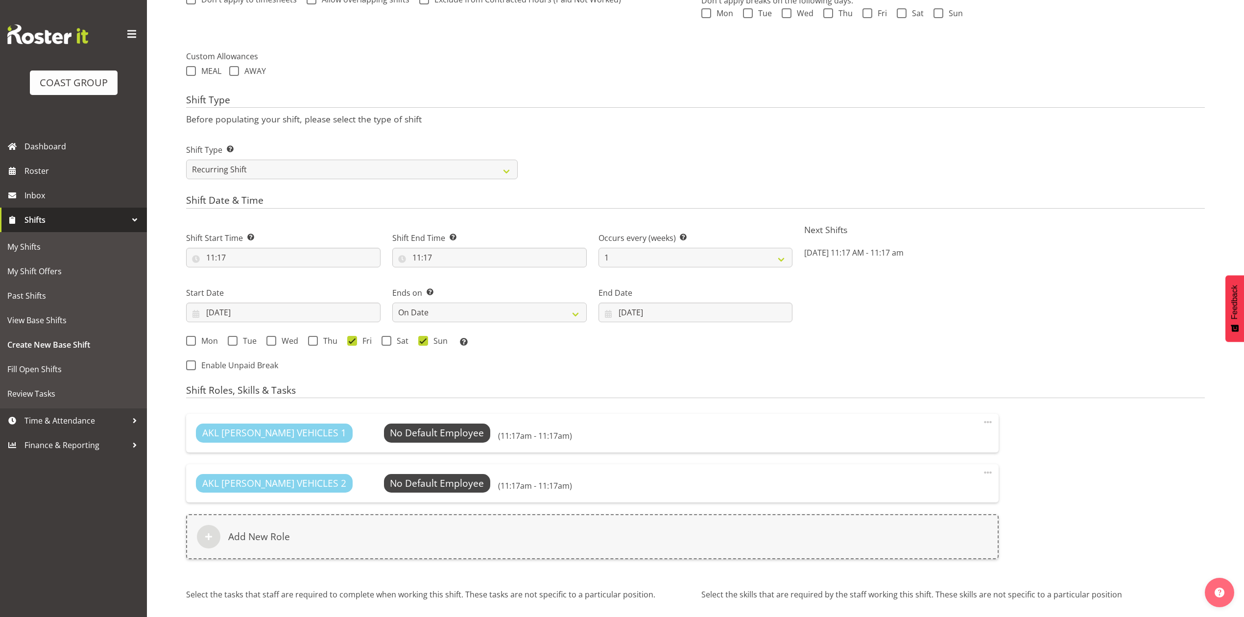
scroll to position [444, 0]
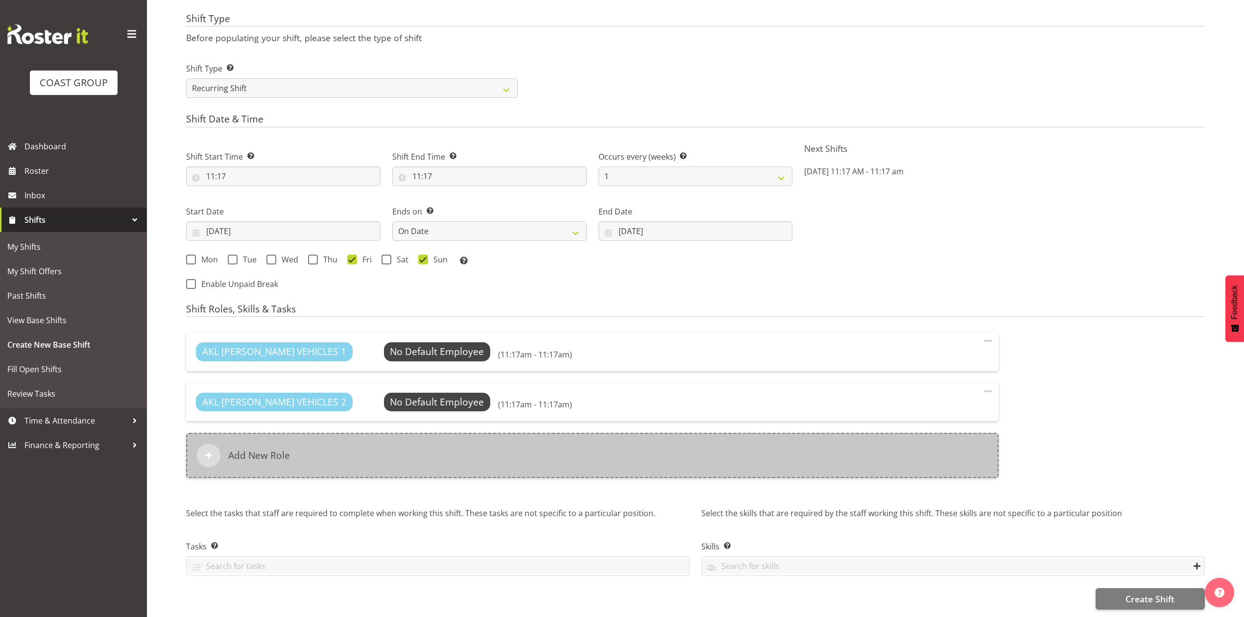
click at [537, 444] on div "Add New Role" at bounding box center [592, 455] width 812 height 45
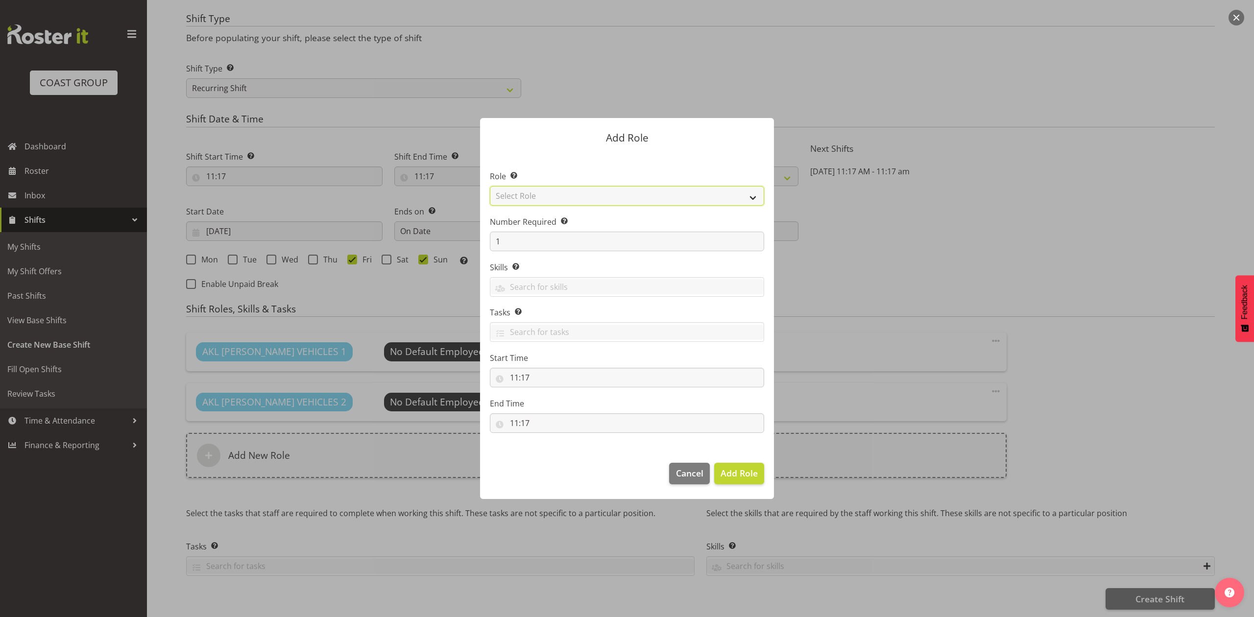
click at [529, 200] on select "Select Role ACCOUNT MANAGER ACCOUNT MANAGER DW ACCOUNTS AKL DIANNA VEHICLES AKL…" at bounding box center [627, 196] width 274 height 20
select select "188"
click at [490, 186] on select "Select Role ACCOUNT MANAGER ACCOUNT MANAGER DW ACCOUNTS AKL DIANNA VEHICLES AKL…" at bounding box center [627, 196] width 274 height 20
click at [510, 234] on input "1" at bounding box center [627, 242] width 274 height 20
type input "4"
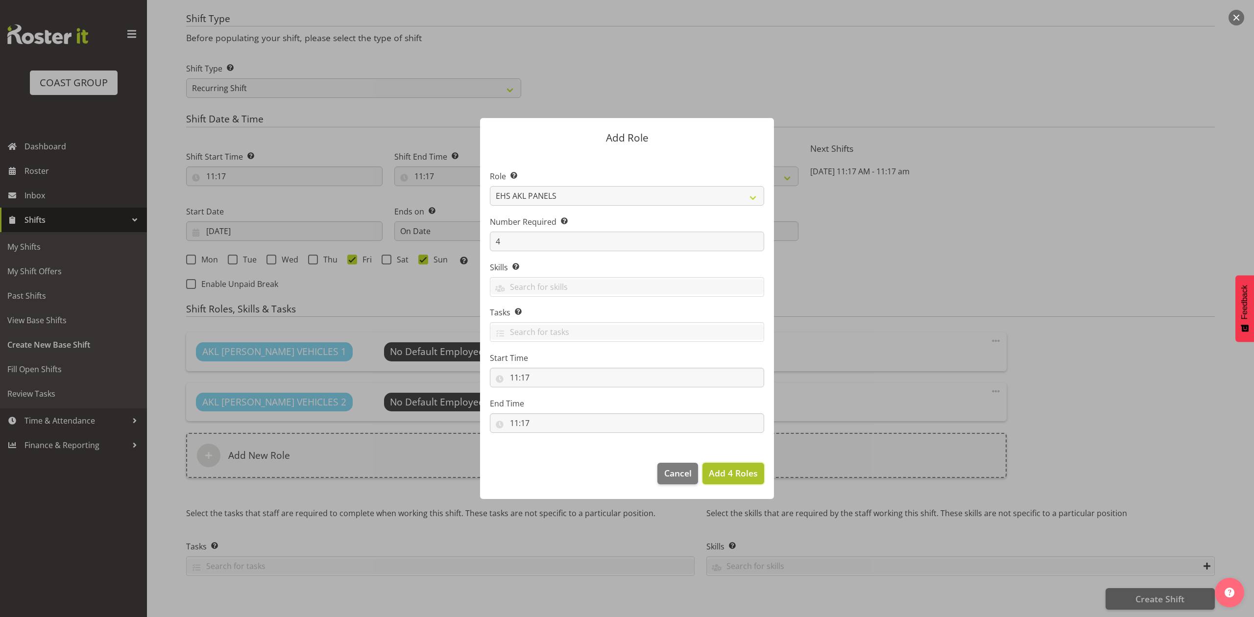
click at [720, 473] on span "Add 4 Roles" at bounding box center [733, 473] width 49 height 12
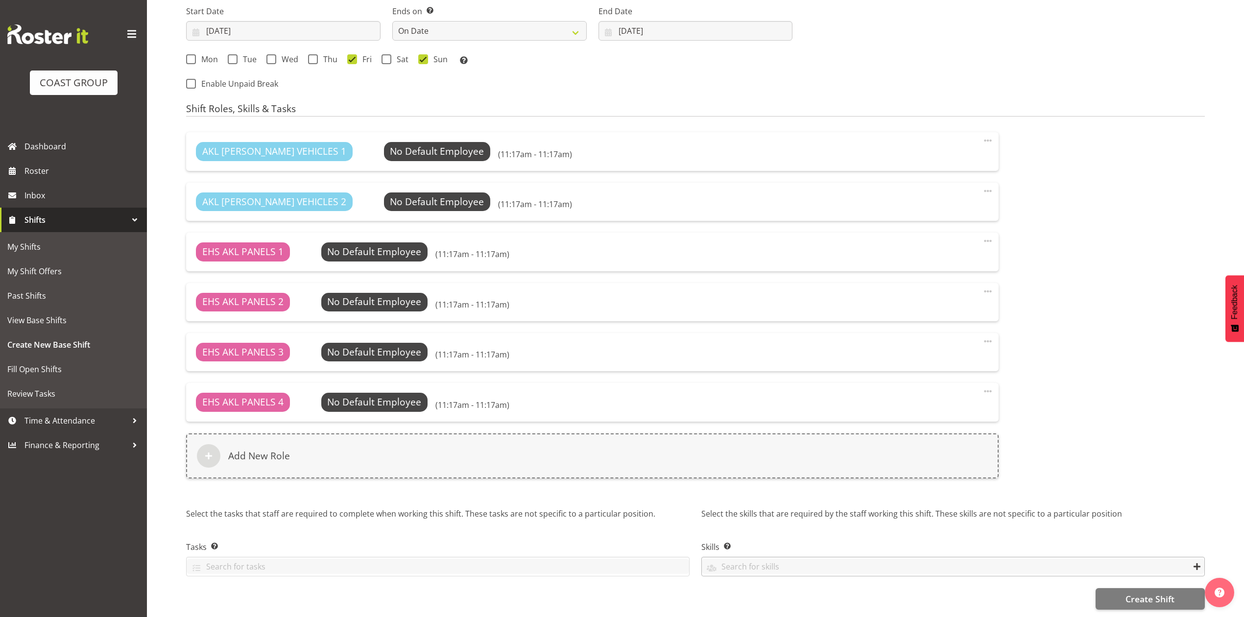
scroll to position [644, 0]
click at [1132, 593] on span "Create Shift" at bounding box center [1149, 599] width 49 height 13
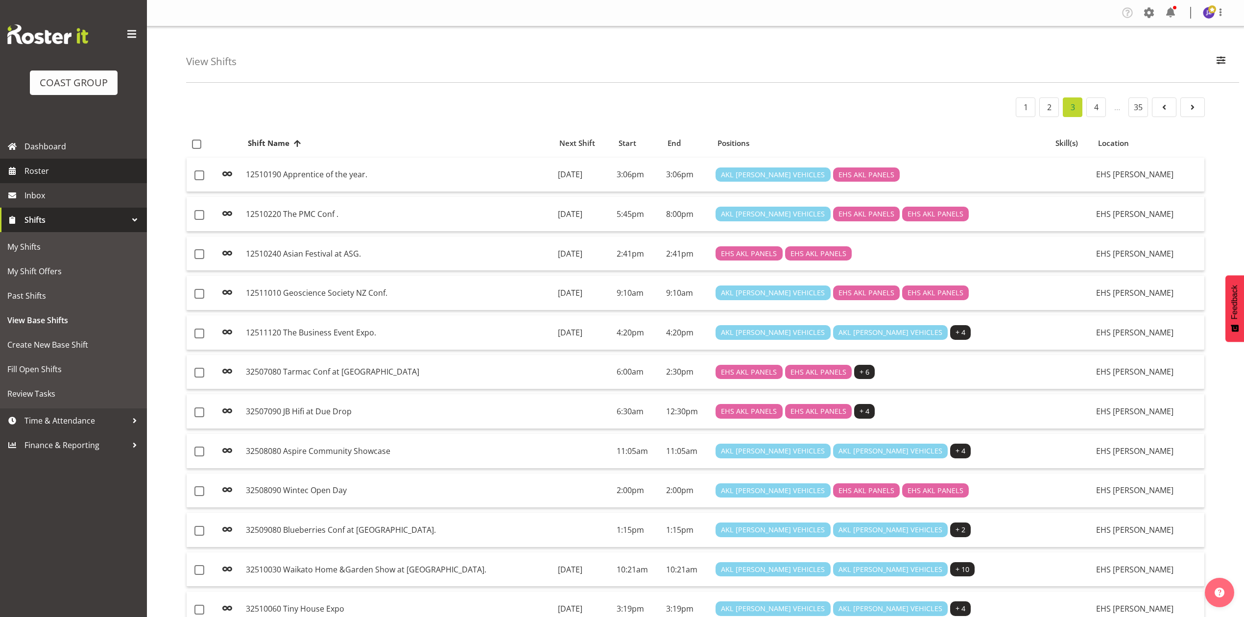
click at [93, 167] on span "Roster" at bounding box center [83, 171] width 118 height 15
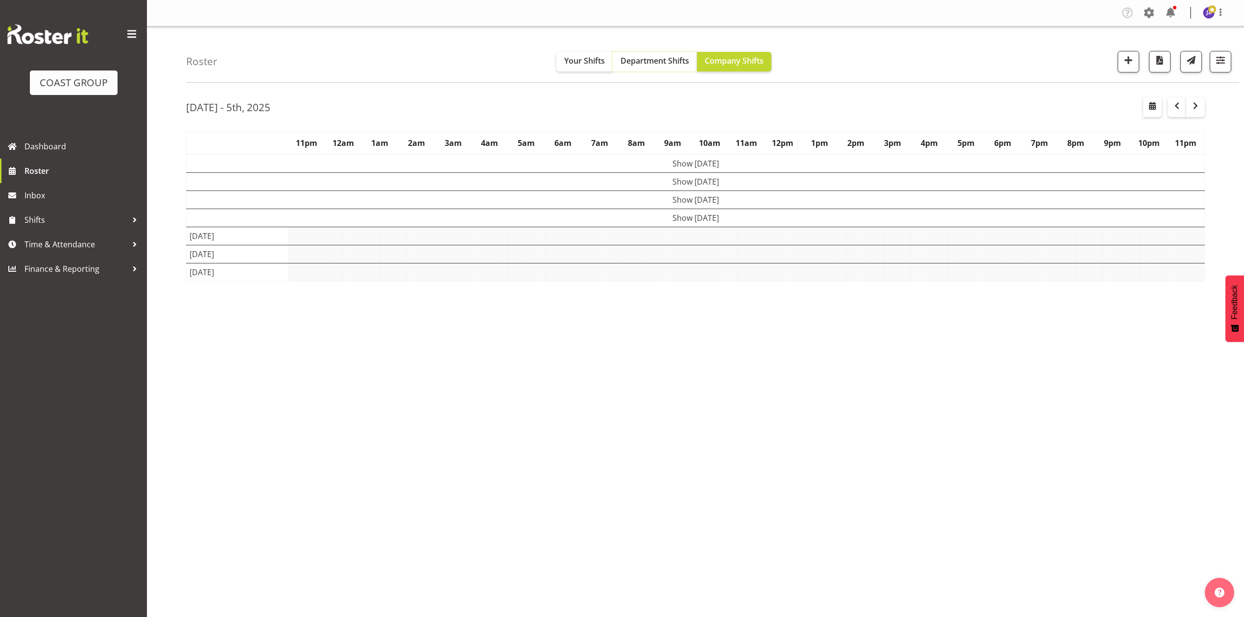
click at [643, 59] on span "Department Shifts" at bounding box center [655, 60] width 69 height 11
click at [709, 58] on span "Company Shifts" at bounding box center [734, 60] width 59 height 11
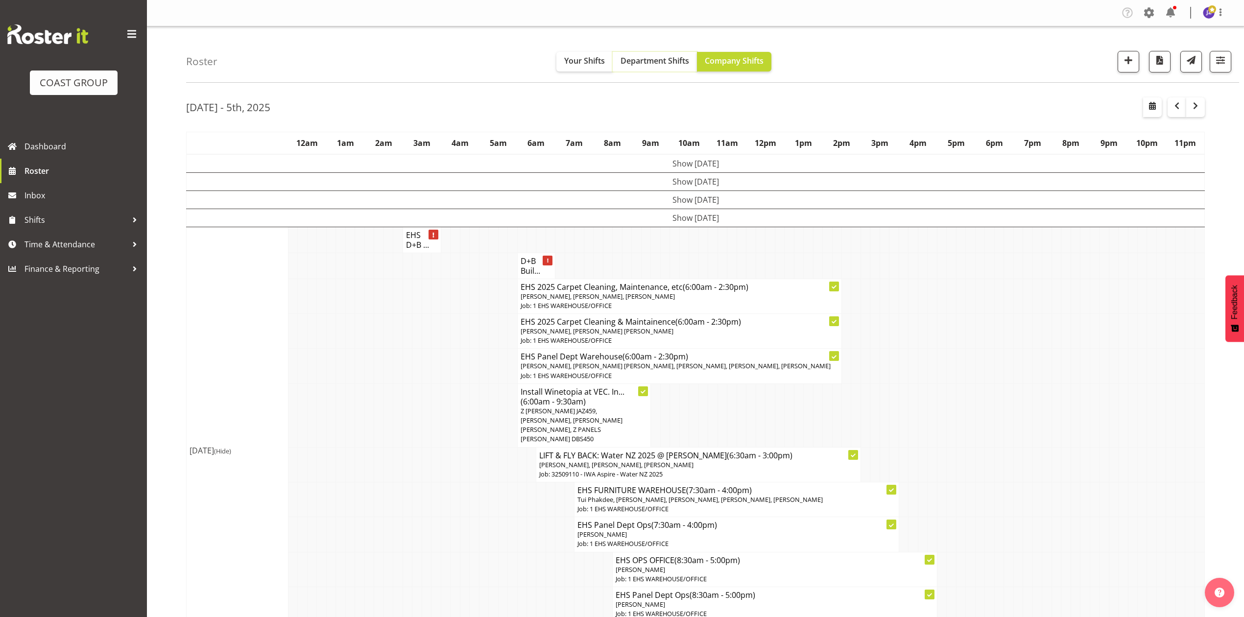
click at [655, 64] on span "Department Shifts" at bounding box center [655, 60] width 69 height 11
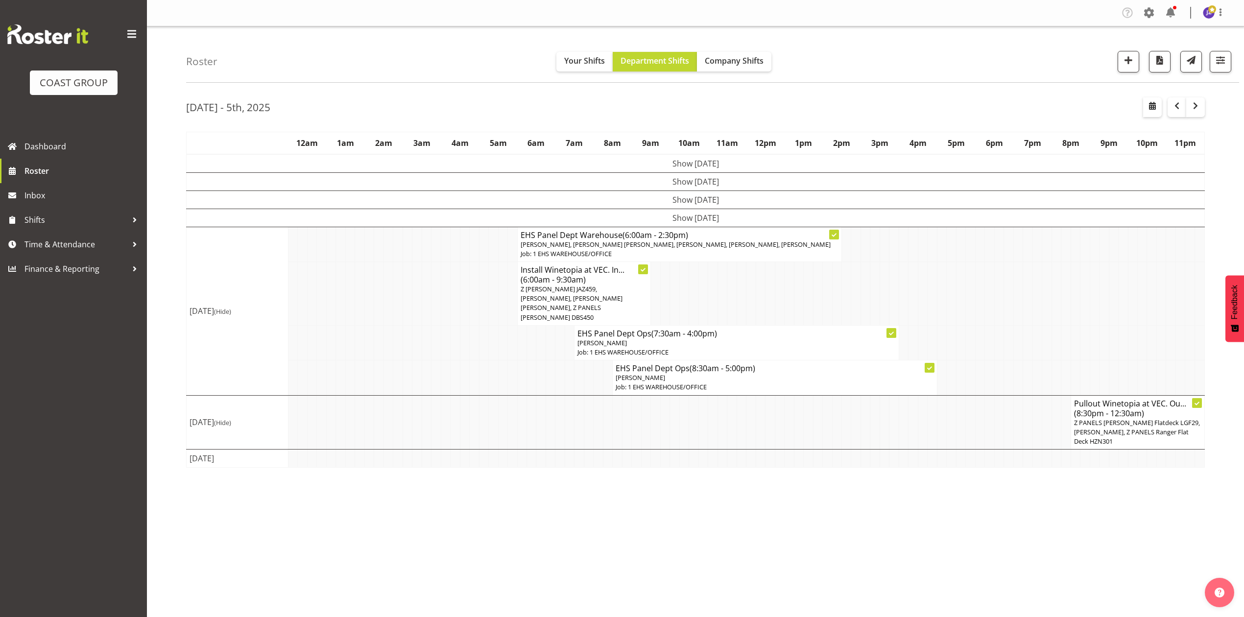
click at [848, 82] on div "Roster Your Shifts Department Shifts Company Shifts 1 Locations Clear CARLTON E…" at bounding box center [712, 54] width 1053 height 56
click at [849, 92] on div "[DATE] - 5th, [DATE] - [DATE] [DATE] Day Week Fortnight Month calendar Month Ag…" at bounding box center [715, 286] width 1058 height 392
click at [1158, 108] on span "button" at bounding box center [1152, 106] width 12 height 12
select select "9"
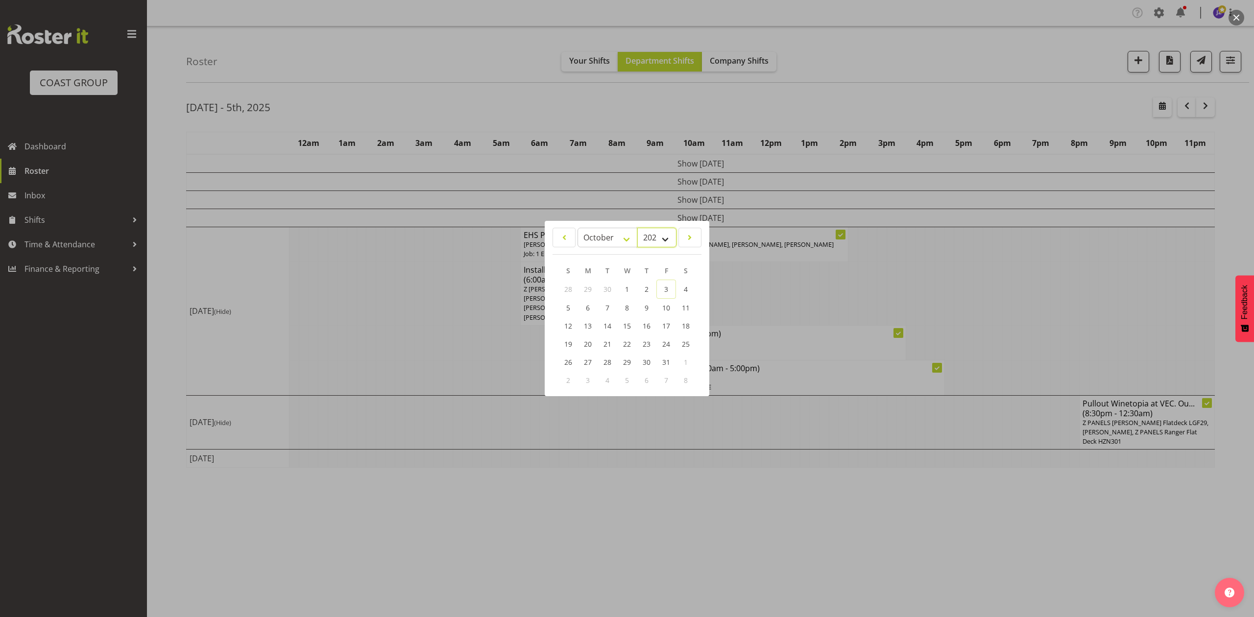
click at [652, 234] on select "2035 2034 2033 2032 2031 2030 2029 2028 2027 2026 2025 2024 2023 2022 2021 2020…" at bounding box center [656, 238] width 39 height 20
select select "2026"
click at [637, 228] on select "2035 2034 2033 2032 2031 2030 2029 2028 2027 2026 2025 2024 2023 2022 2021 2020…" at bounding box center [656, 238] width 39 height 20
click at [602, 237] on select "January February March April May June July August September October November De…" at bounding box center [607, 238] width 60 height 20
select select "5"
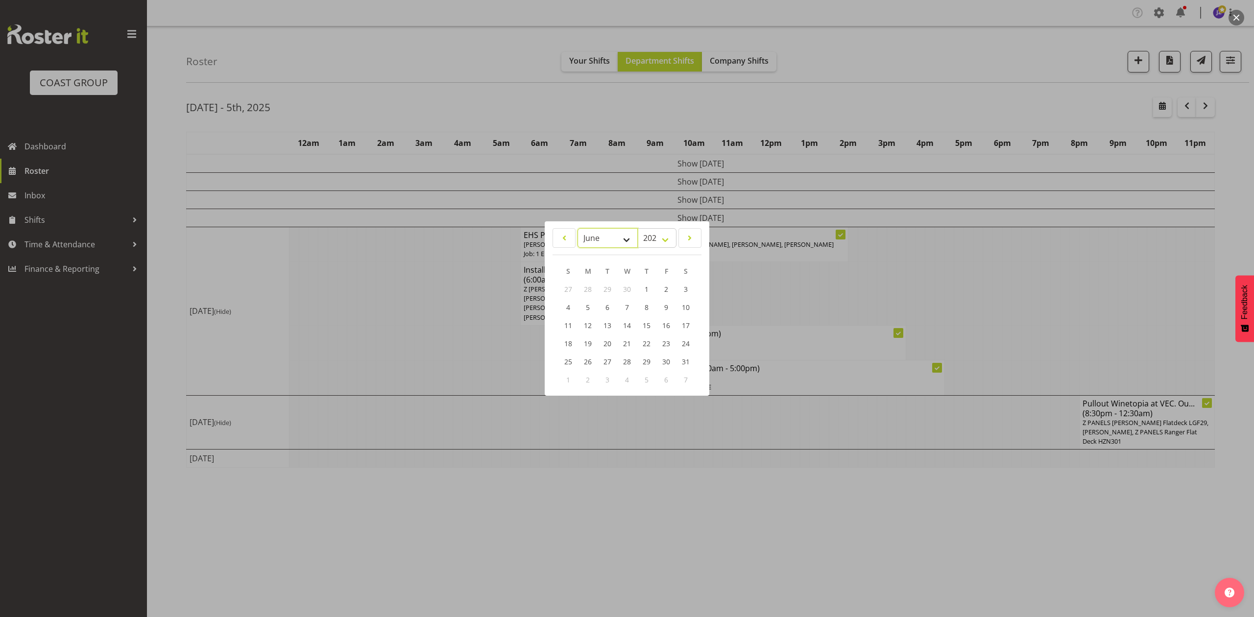
click at [577, 228] on select "January February March April May June July August September October November De…" at bounding box center [607, 238] width 60 height 20
click at [661, 308] on link "12" at bounding box center [666, 307] width 20 height 18
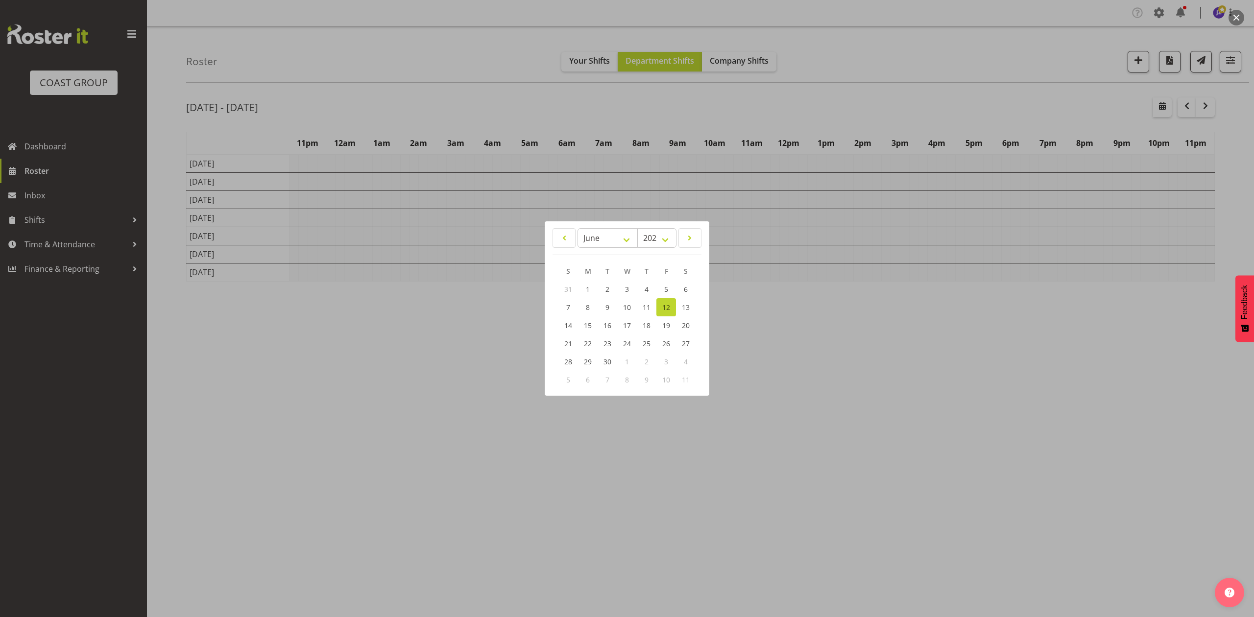
click at [817, 405] on div at bounding box center [627, 308] width 1254 height 617
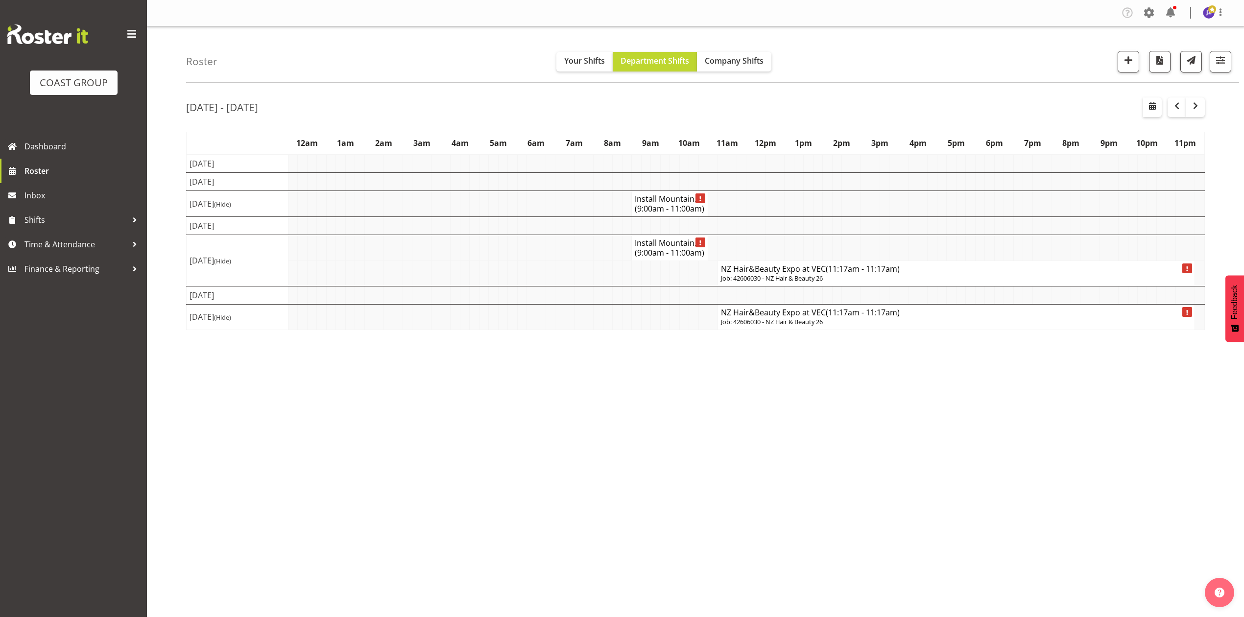
click at [770, 283] on p "Job: 42606030 - NZ Hair & Beauty 26" at bounding box center [956, 278] width 471 height 9
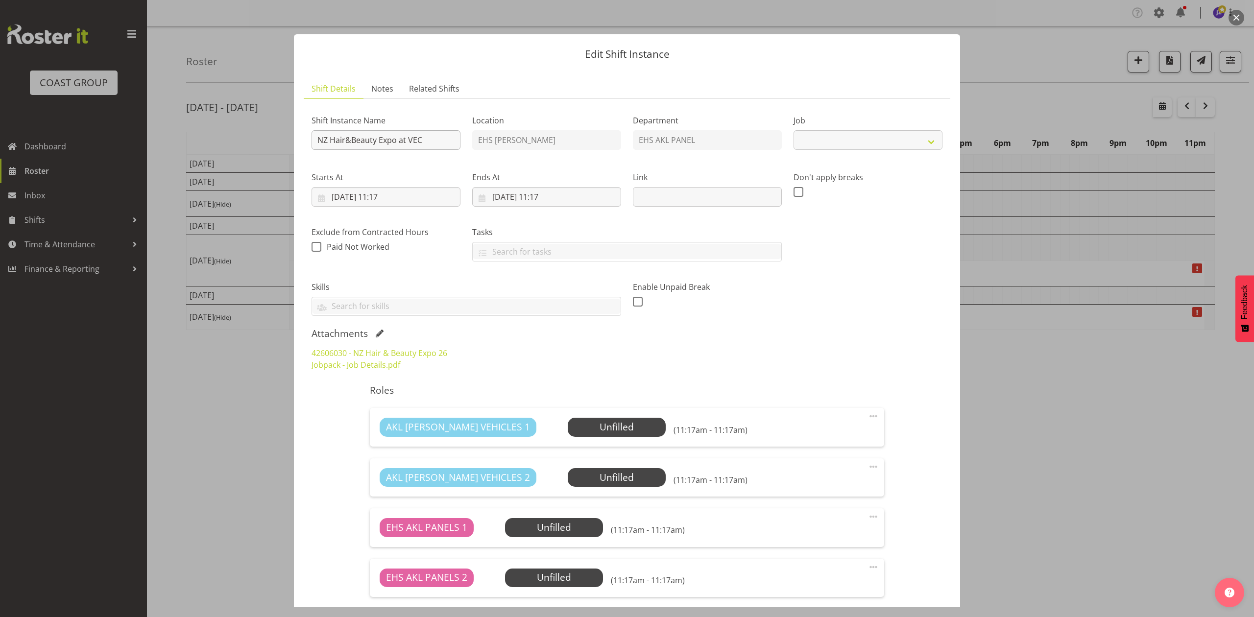
select select "10680"
click at [313, 141] on input "NZ Hair&Beauty Expo at VEC" at bounding box center [385, 140] width 149 height 20
type input "Install 42606030 NZ Hair&Beauty Expo at VEC"
click at [502, 197] on input "[DATE] 11:17" at bounding box center [546, 197] width 149 height 20
click at [596, 283] on link "5" at bounding box center [598, 276] width 20 height 18
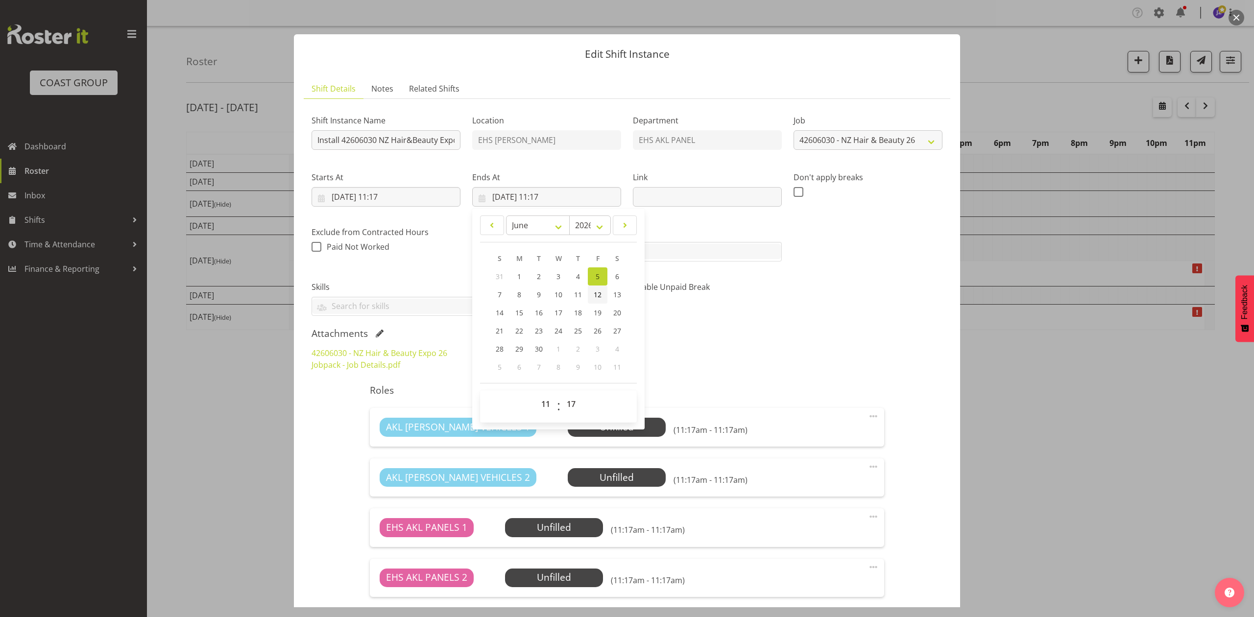
click at [594, 298] on span "12" at bounding box center [598, 294] width 8 height 9
type input "[DATE] 11:17"
click at [392, 198] on input "[DATE] 11:17" at bounding box center [385, 197] width 149 height 20
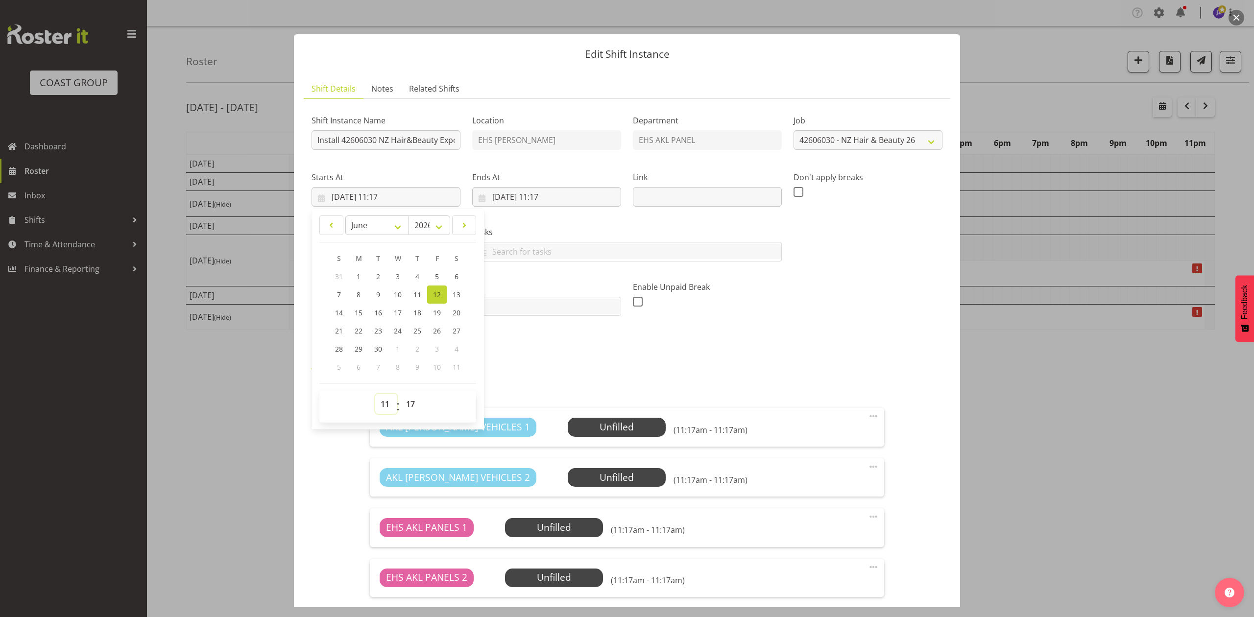
drag, startPoint x: 387, startPoint y: 406, endPoint x: 389, endPoint y: 398, distance: 8.1
click at [387, 406] on select "00 01 02 03 04 05 06 07 08 09 10 11 12 13 14 15 16 17 18 19 20 21 22 23" at bounding box center [386, 404] width 22 height 20
select select "6"
click at [375, 395] on select "00 01 02 03 04 05 06 07 08 09 10 11 12 13 14 15 16 17 18 19 20 21 22 23" at bounding box center [386, 404] width 22 height 20
type input "[DATE] 06:17"
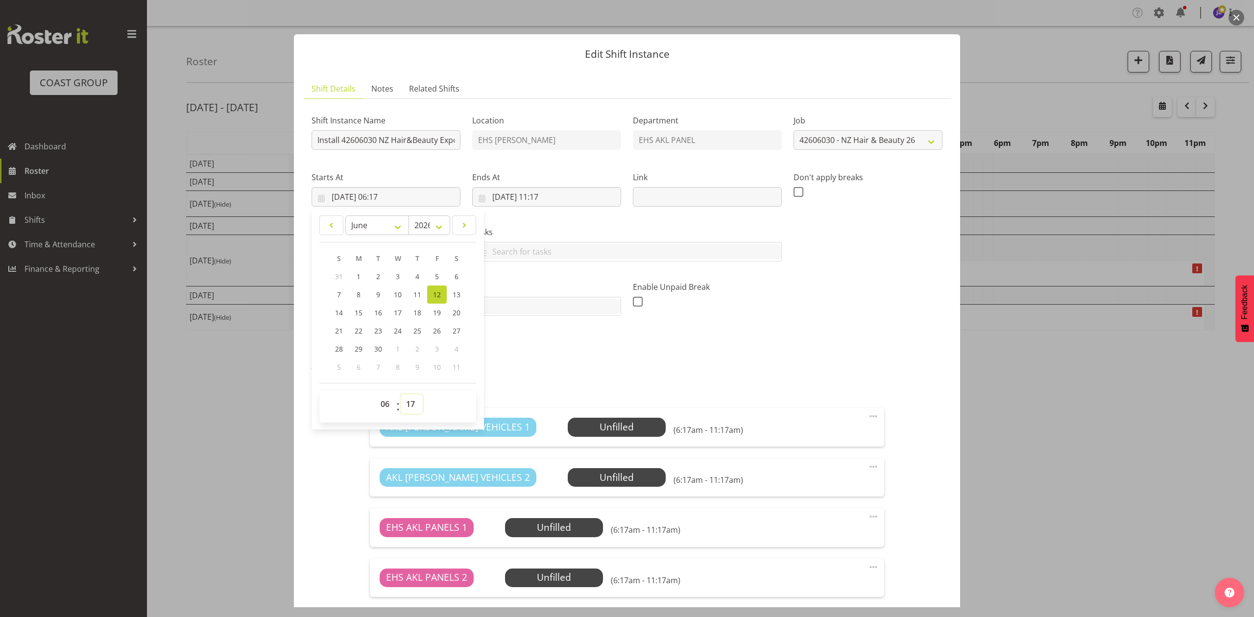
drag, startPoint x: 411, startPoint y: 407, endPoint x: 410, endPoint y: 396, distance: 11.3
click at [411, 407] on select "00 01 02 03 04 05 06 07 08 09 10 11 12 13 14 15 16 17 18 19 20 21 22 23 24 25 2…" at bounding box center [412, 404] width 22 height 20
select select "0"
click at [401, 395] on select "00 01 02 03 04 05 06 07 08 09 10 11 12 13 14 15 16 17 18 19 20 21 22 23 24 25 2…" at bounding box center [412, 404] width 22 height 20
type input "[DATE] 06:00"
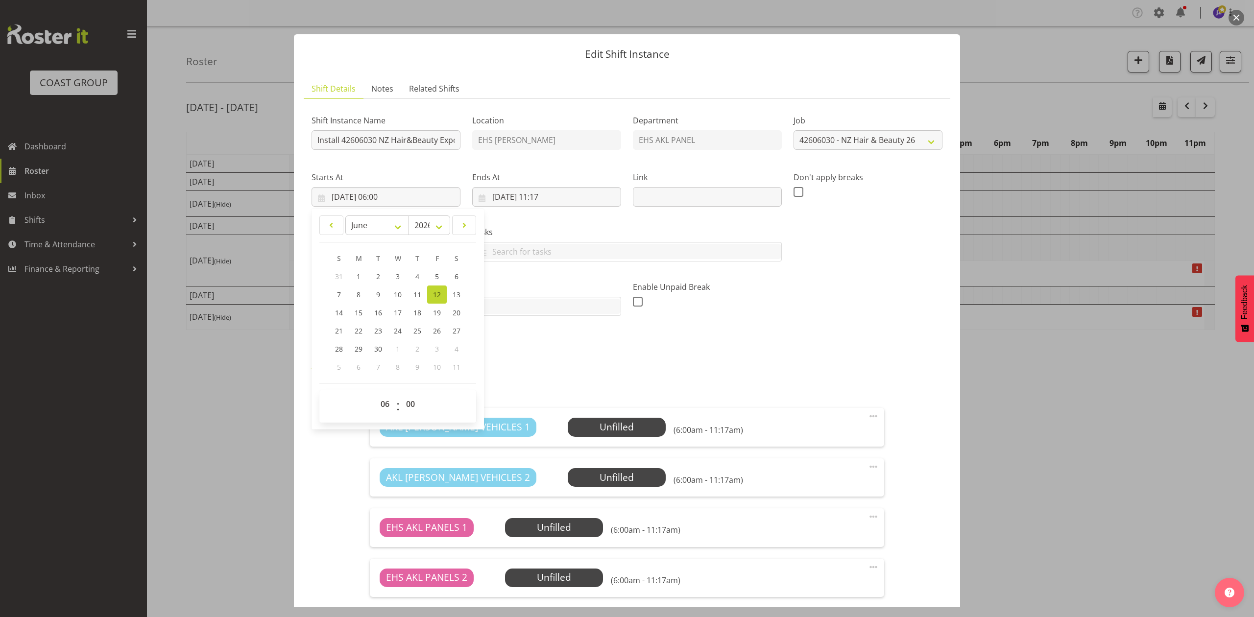
click at [547, 185] on div "Ends At [DATE] 11:17 January February March April May June July August Septembe…" at bounding box center [546, 188] width 149 height 35
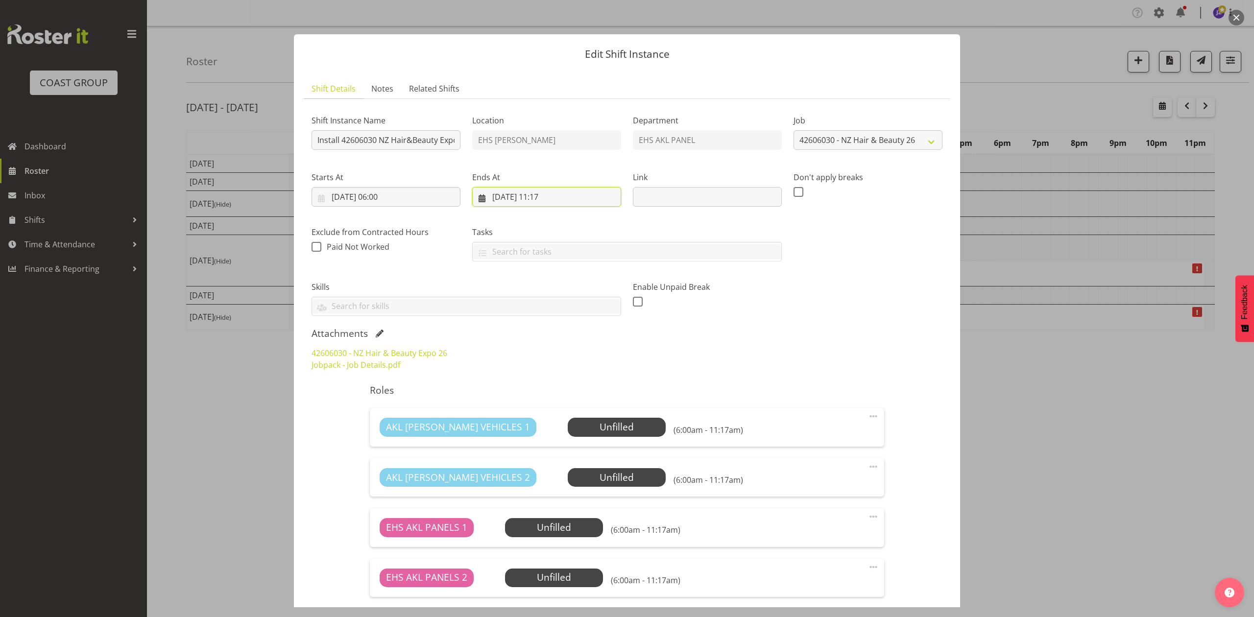
click at [543, 202] on input "[DATE] 11:17" at bounding box center [546, 197] width 149 height 20
drag, startPoint x: 543, startPoint y: 406, endPoint x: 542, endPoint y: 395, distance: 11.3
click at [543, 406] on select "00 01 02 03 04 05 06 07 08 09 10 11 12 13 14 15 16 17 18 19 20 21 22 23" at bounding box center [547, 404] width 22 height 20
select select "14"
click at [536, 395] on select "00 01 02 03 04 05 06 07 08 09 10 11 12 13 14 15 16 17 18 19 20 21 22 23" at bounding box center [547, 404] width 22 height 20
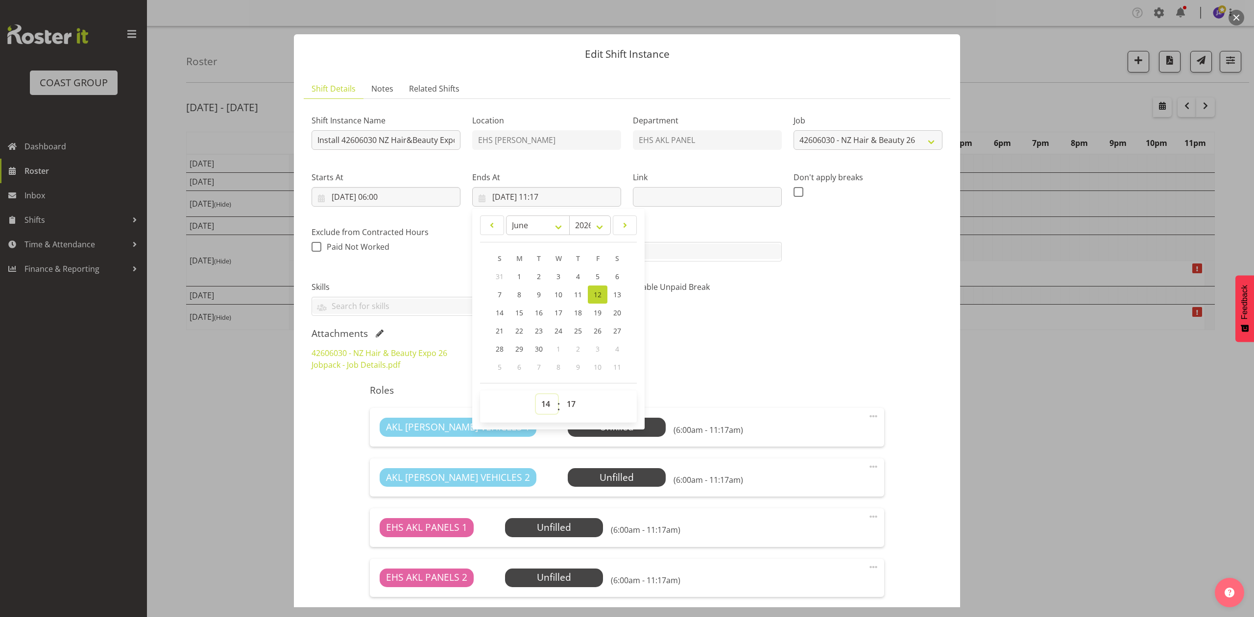
type input "[DATE] 14:17"
click at [569, 402] on select "00 01 02 03 04 05 06 07 08 09 10 11 12 13 14 15 16 17 18 19 20 21 22 23 24 25 2…" at bounding box center [572, 404] width 22 height 20
select select "30"
click at [561, 395] on select "00 01 02 03 04 05 06 07 08 09 10 11 12 13 14 15 16 17 18 19 20 21 22 23 24 25 2…" at bounding box center [572, 404] width 22 height 20
type input "[DATE] 14:30"
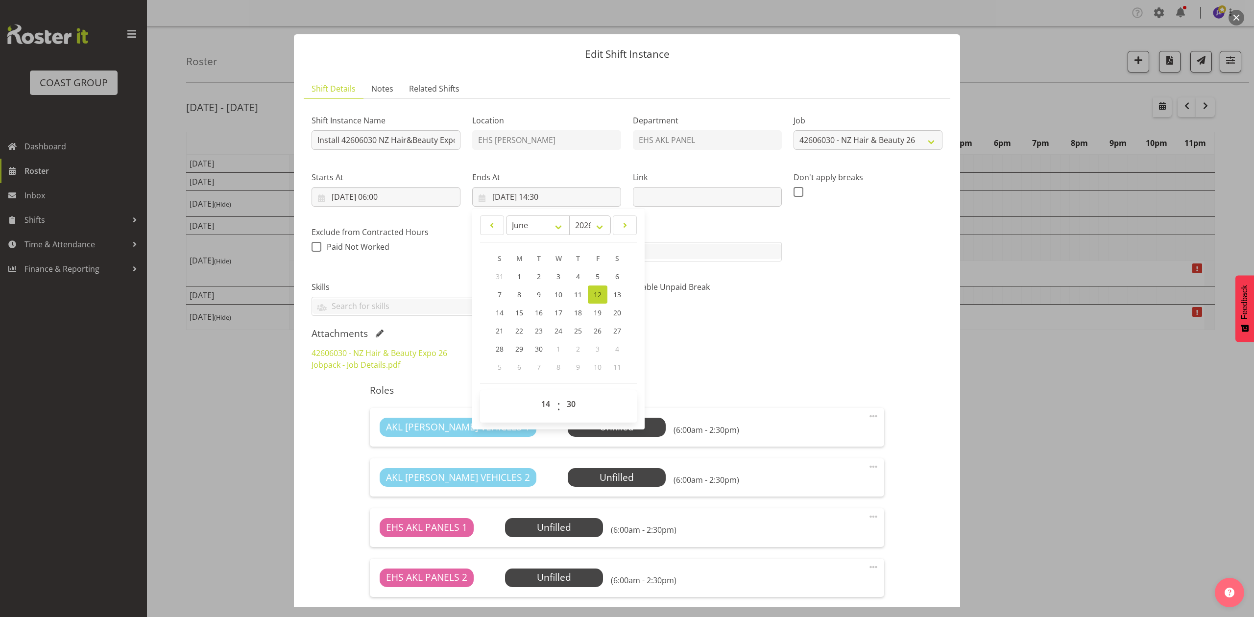
drag, startPoint x: 882, startPoint y: 449, endPoint x: 880, endPoint y: 441, distance: 8.1
click at [880, 443] on div "Shift Instance Name Install 42606030 NZ Hair&Beauty Expo at VEC Location EHS [P…" at bounding box center [626, 430] width 631 height 647
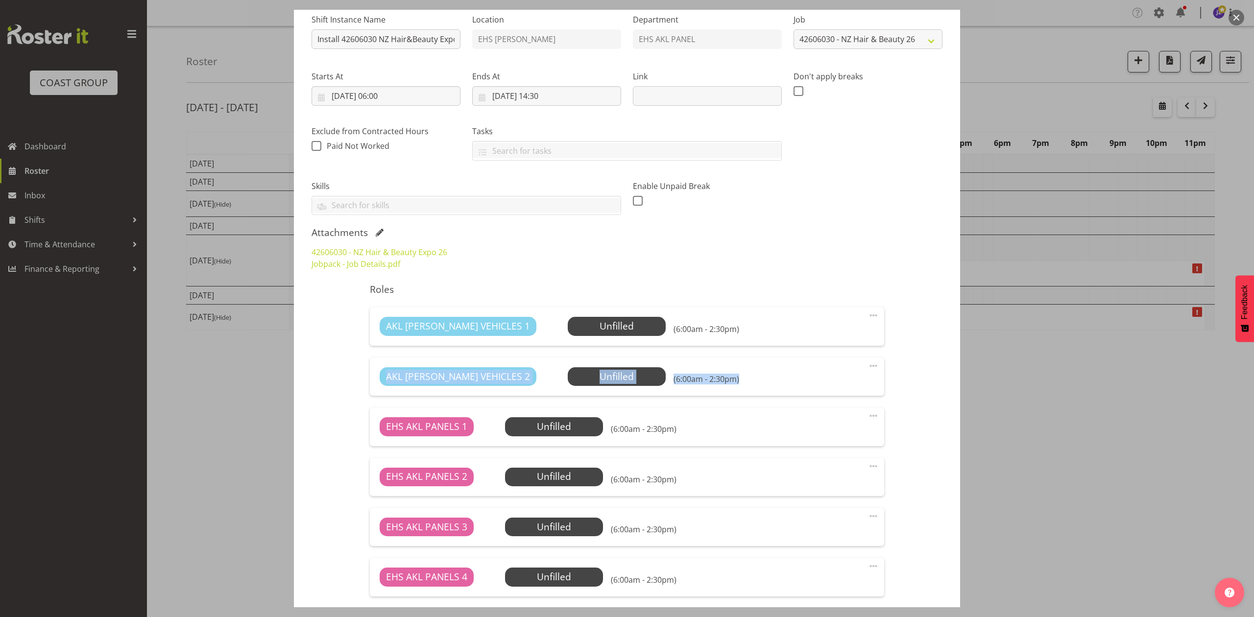
scroll to position [196, 0]
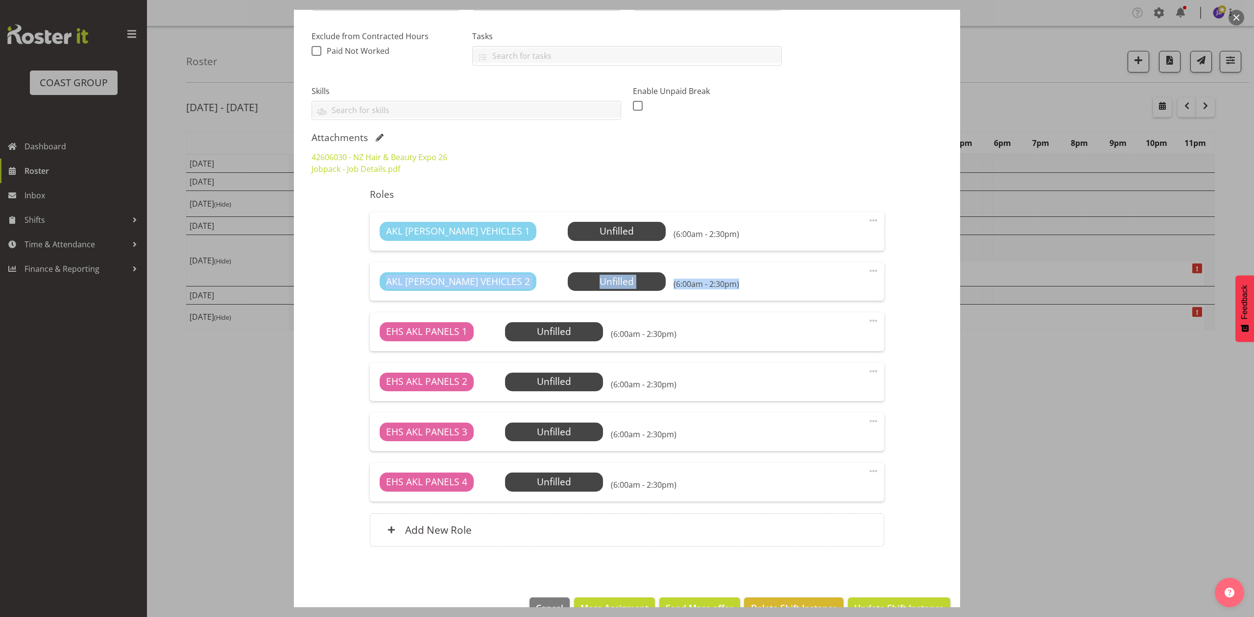
click at [854, 339] on div "EHS AKL PANELS 1 Unfilled Select Employee (6:00am - 2:30pm)" at bounding box center [627, 331] width 494 height 19
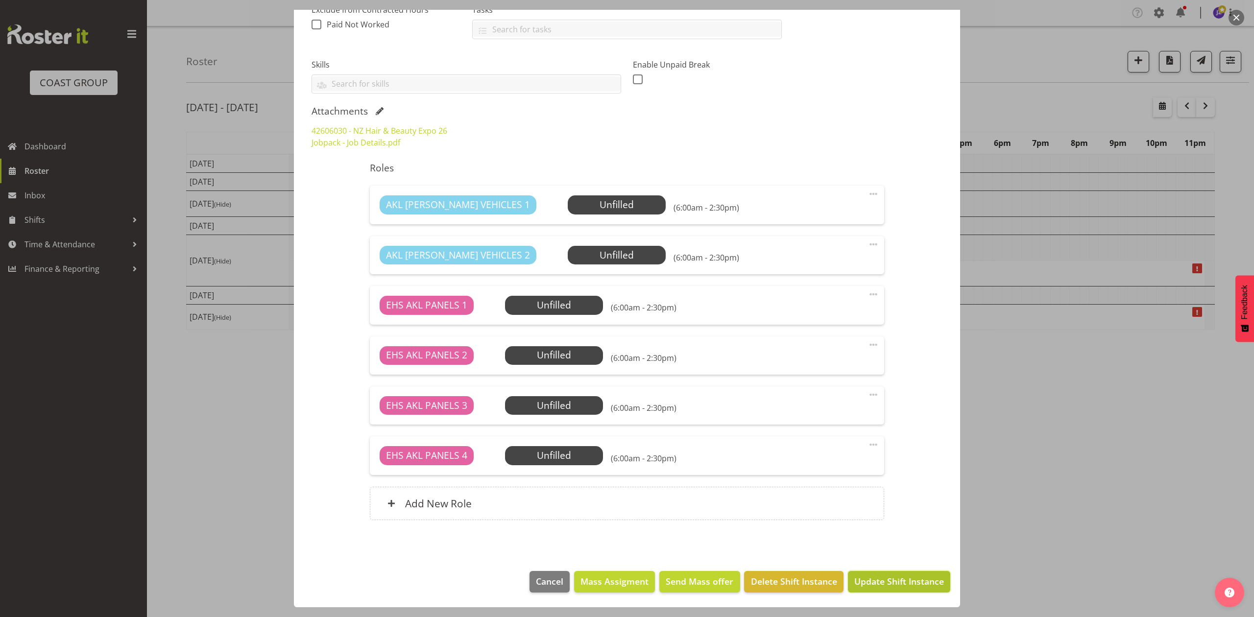
click at [877, 578] on span "Update Shift Instance" at bounding box center [899, 581] width 90 height 13
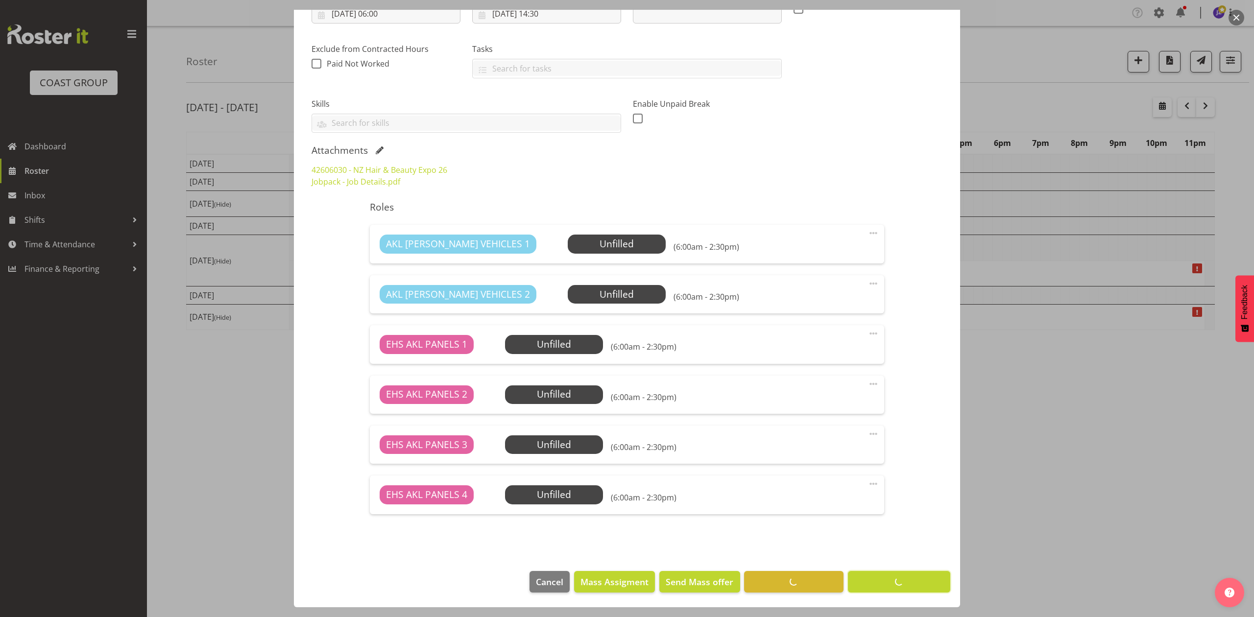
scroll to position [184, 0]
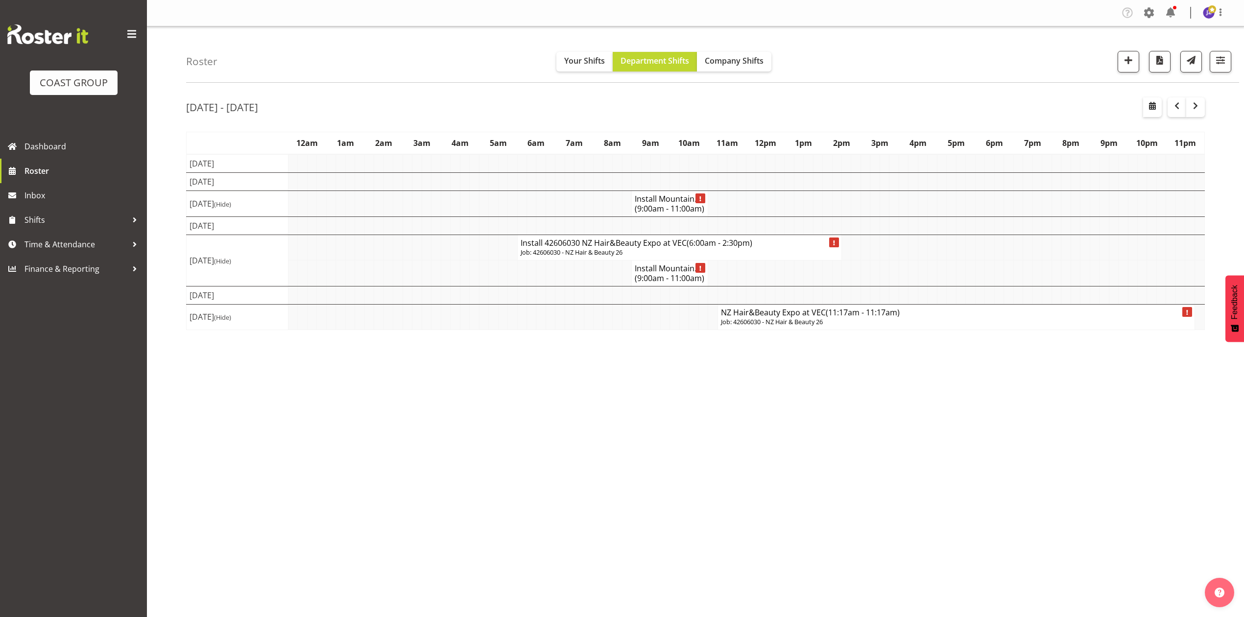
click at [743, 317] on h4 "NZ Hair&Beauty Expo at VEC (11:17am - 11:17am)" at bounding box center [956, 313] width 471 height 10
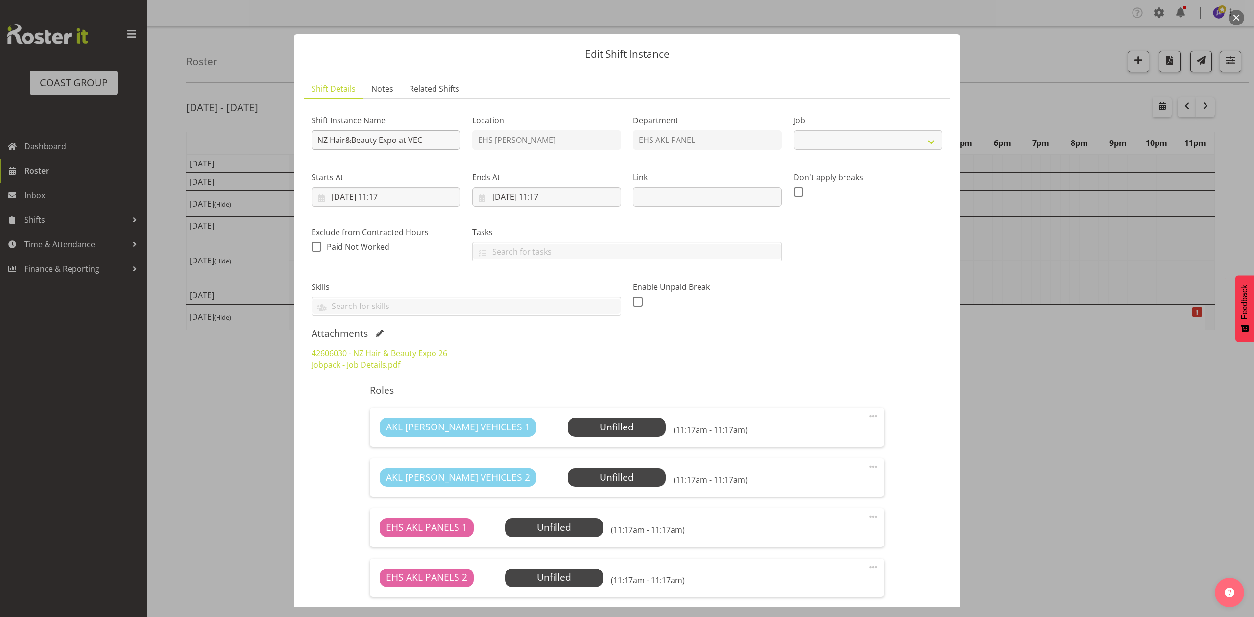
select select "10680"
click at [316, 142] on input "NZ Hair&Beauty Expo at VEC" at bounding box center [385, 140] width 149 height 20
click at [449, 141] on input "Pullout NZ Hair&Beauty Expo at VEC" at bounding box center [385, 140] width 149 height 20
type input "Pullout NZ Hair&Beauty Expo at VEC."
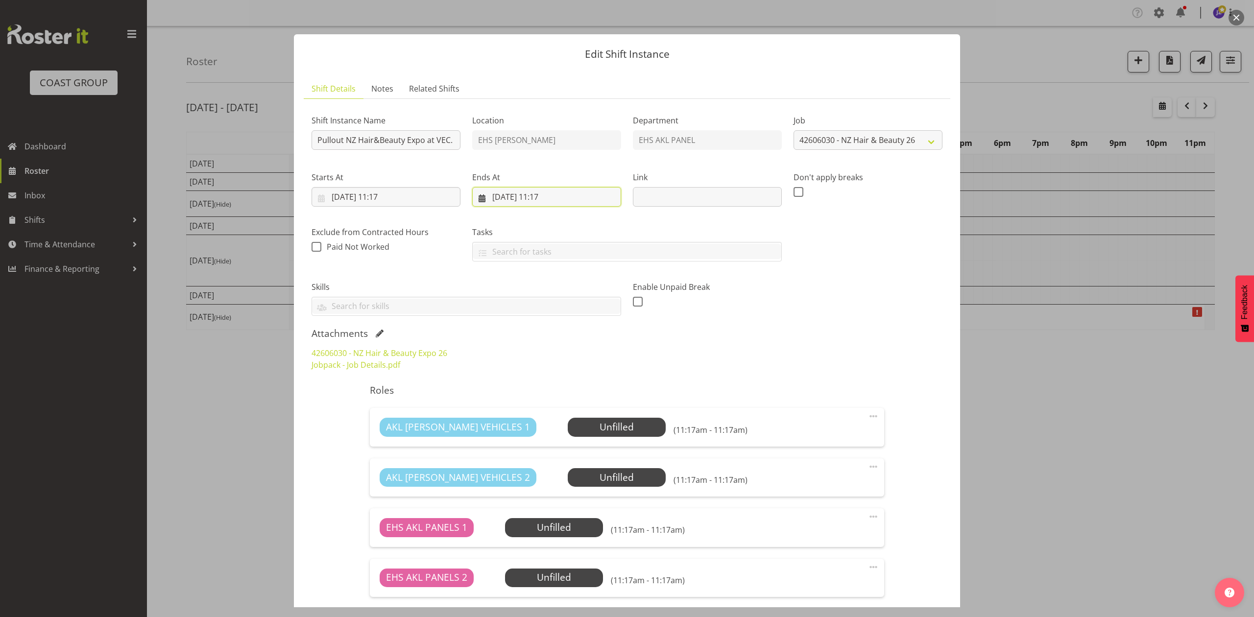
click at [501, 192] on input "[DATE] 11:17" at bounding box center [546, 197] width 149 height 20
drag, startPoint x: 505, startPoint y: 314, endPoint x: 500, endPoint y: 304, distance: 11.8
click at [505, 314] on link "14" at bounding box center [500, 313] width 20 height 18
type input "[DATE] 11:17"
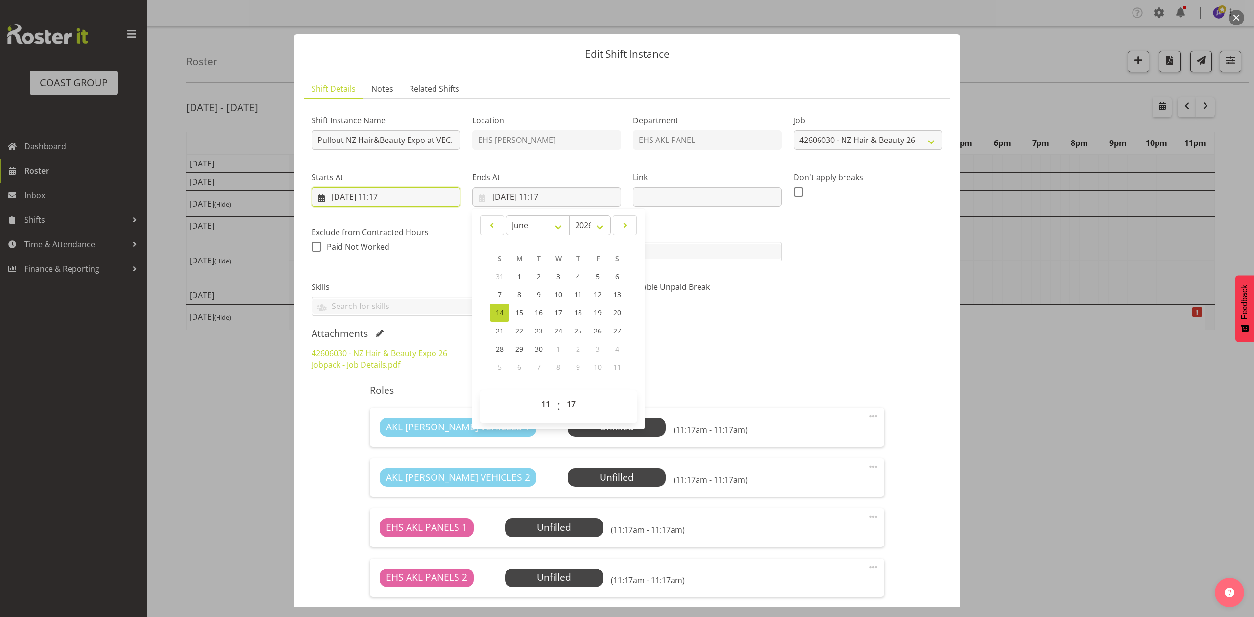
click at [390, 195] on input "[DATE] 11:17" at bounding box center [385, 197] width 149 height 20
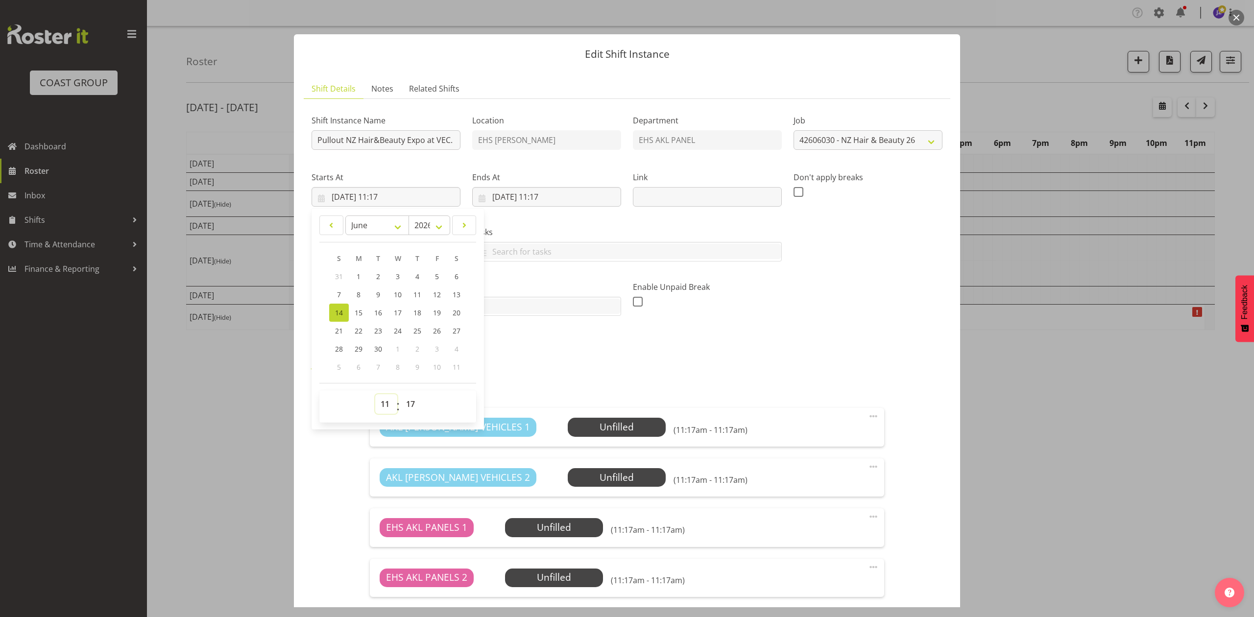
drag, startPoint x: 386, startPoint y: 402, endPoint x: 386, endPoint y: 396, distance: 6.4
click at [386, 402] on select "00 01 02 03 04 05 06 07 08 09 10 11 12 13 14 15 16 17 18 19 20 21 22 23" at bounding box center [386, 404] width 22 height 20
select select "6"
click at [375, 395] on select "00 01 02 03 04 05 06 07 08 09 10 11 12 13 14 15 16 17 18 19 20 21 22 23" at bounding box center [386, 404] width 22 height 20
type input "[DATE] 06:17"
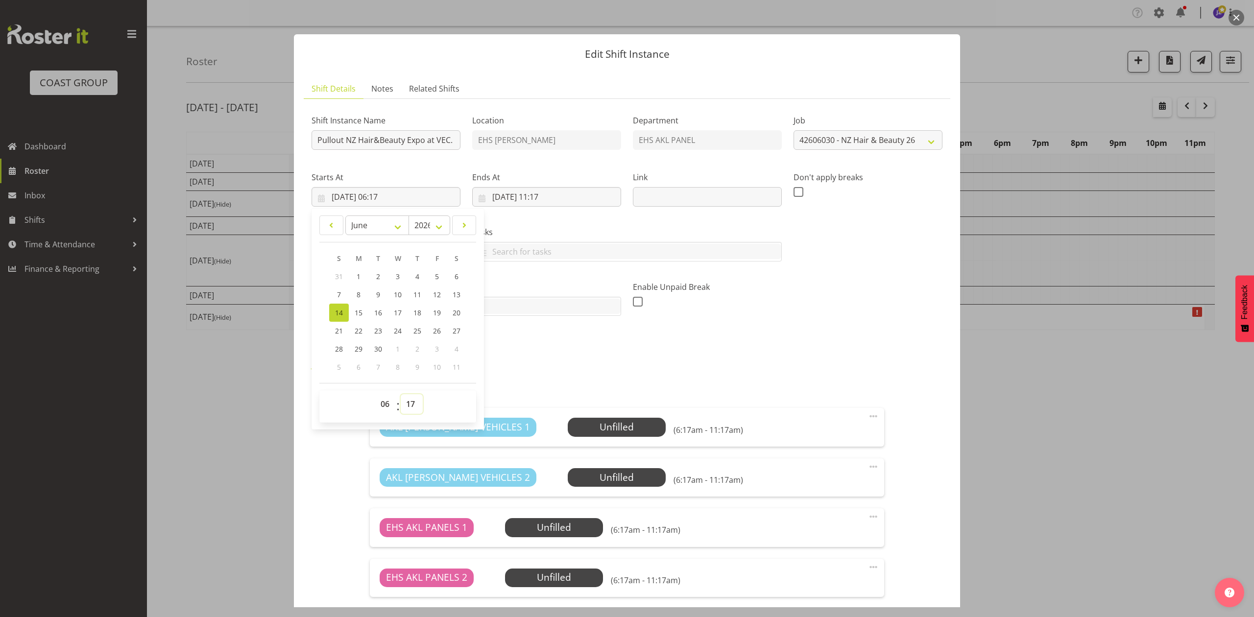
drag, startPoint x: 406, startPoint y: 405, endPoint x: 406, endPoint y: 396, distance: 8.8
click at [406, 405] on select "00 01 02 03 04 05 06 07 08 09 10 11 12 13 14 15 16 17 18 19 20 21 22 23 24 25 2…" at bounding box center [412, 404] width 22 height 20
select select "0"
click at [401, 395] on select "00 01 02 03 04 05 06 07 08 09 10 11 12 13 14 15 16 17 18 19 20 21 22 23 24 25 2…" at bounding box center [412, 404] width 22 height 20
type input "[DATE] 06:00"
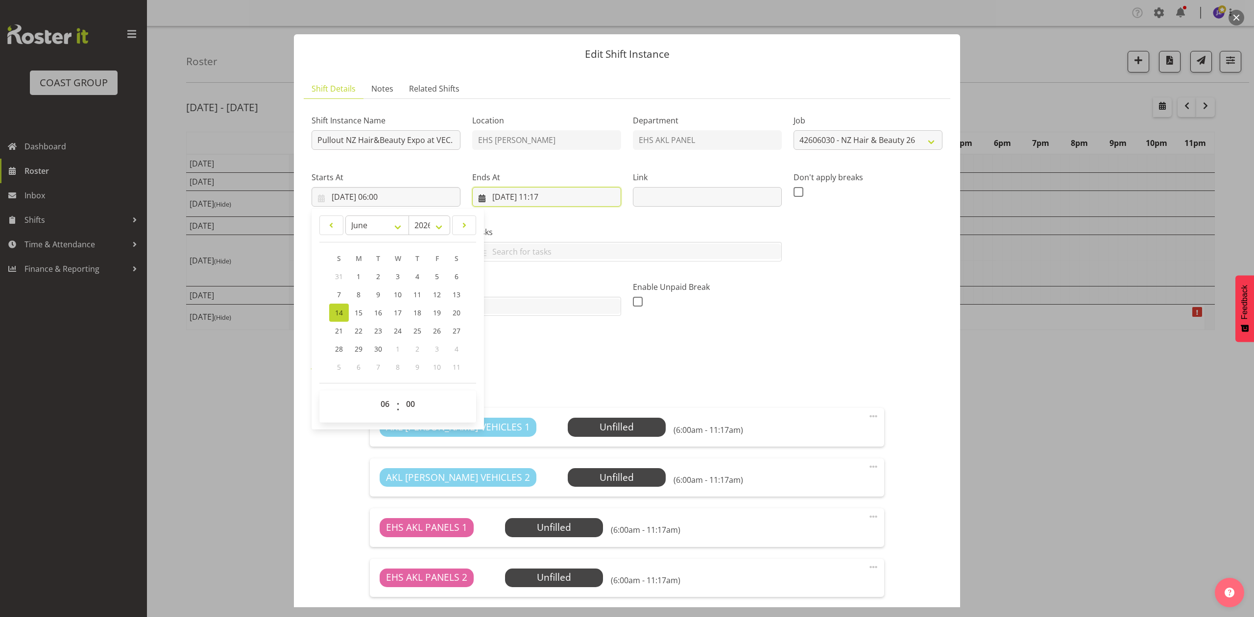
click at [548, 198] on input "[DATE] 11:17" at bounding box center [546, 197] width 149 height 20
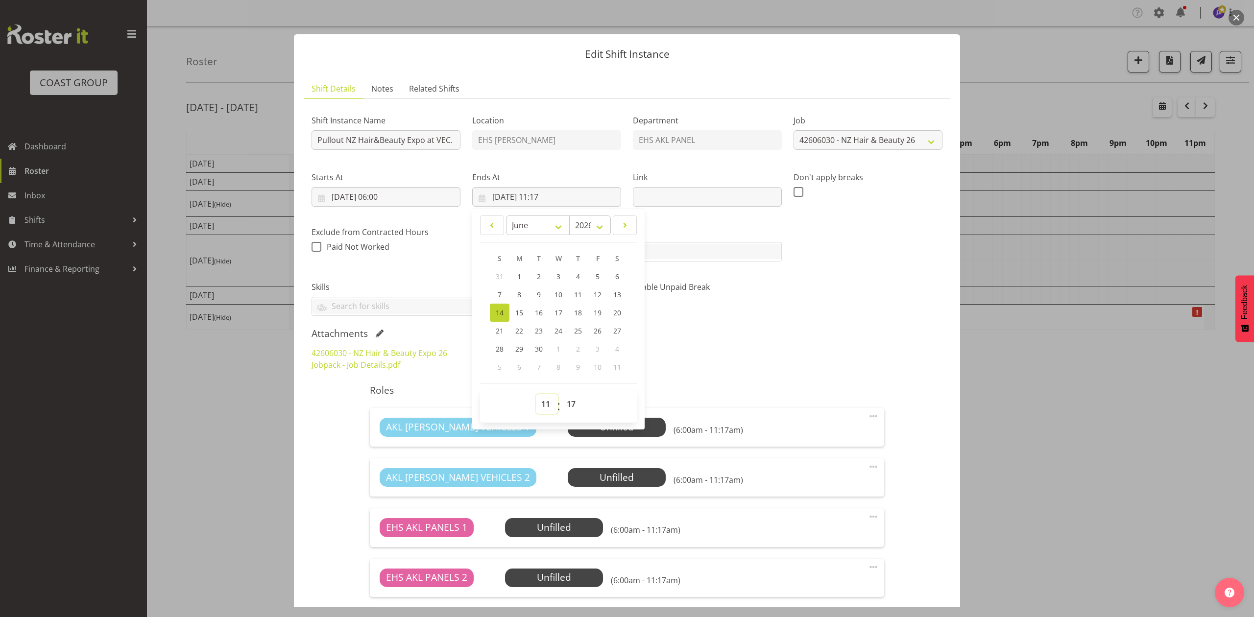
click at [543, 410] on select "00 01 02 03 04 05 06 07 08 09 10 11 12 13 14 15 16 17 18 19 20 21 22 23" at bounding box center [547, 404] width 22 height 20
select select "14"
click at [536, 395] on select "00 01 02 03 04 05 06 07 08 09 10 11 12 13 14 15 16 17 18 19 20 21 22 23" at bounding box center [547, 404] width 22 height 20
type input "[DATE] 14:17"
click at [567, 398] on select "00 01 02 03 04 05 06 07 08 09 10 11 12 13 14 15 16 17 18 19 20 21 22 23 24 25 2…" at bounding box center [572, 404] width 22 height 20
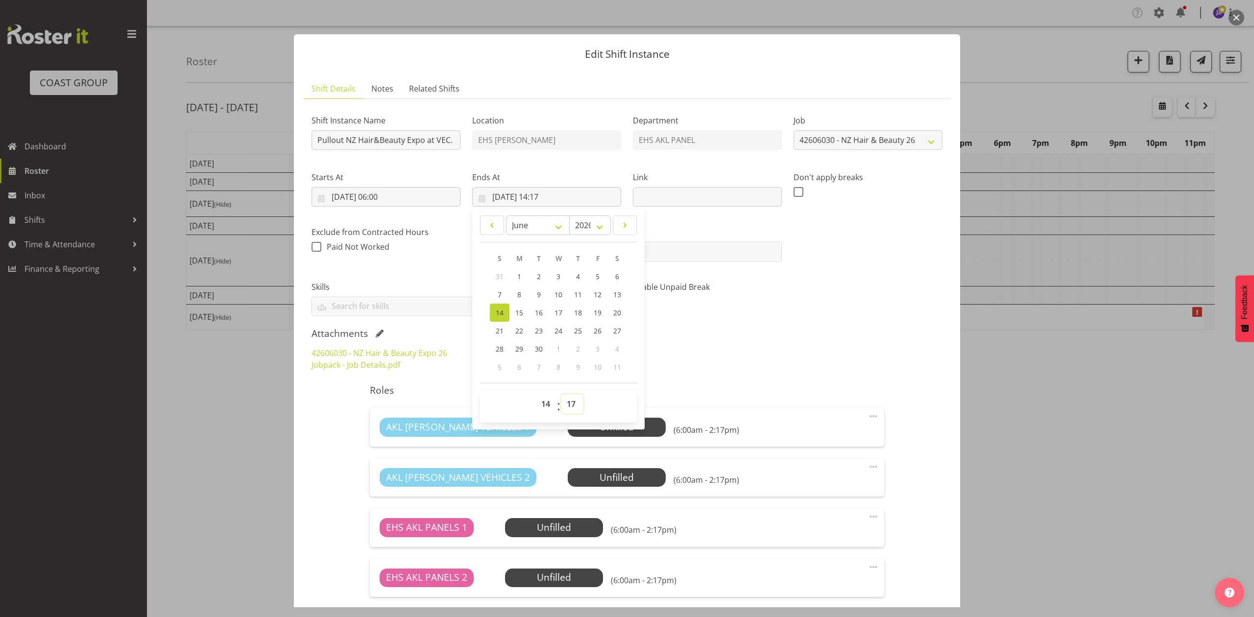
select select "30"
click at [561, 395] on select "00 01 02 03 04 05 06 07 08 09 10 11 12 13 14 15 16 17 18 19 20 21 22 23 24 25 2…" at bounding box center [572, 404] width 22 height 20
type input "[DATE] 14:30"
drag, startPoint x: 785, startPoint y: 389, endPoint x: 772, endPoint y: 367, distance: 25.5
click at [786, 390] on h5 "Roles" at bounding box center [627, 390] width 514 height 12
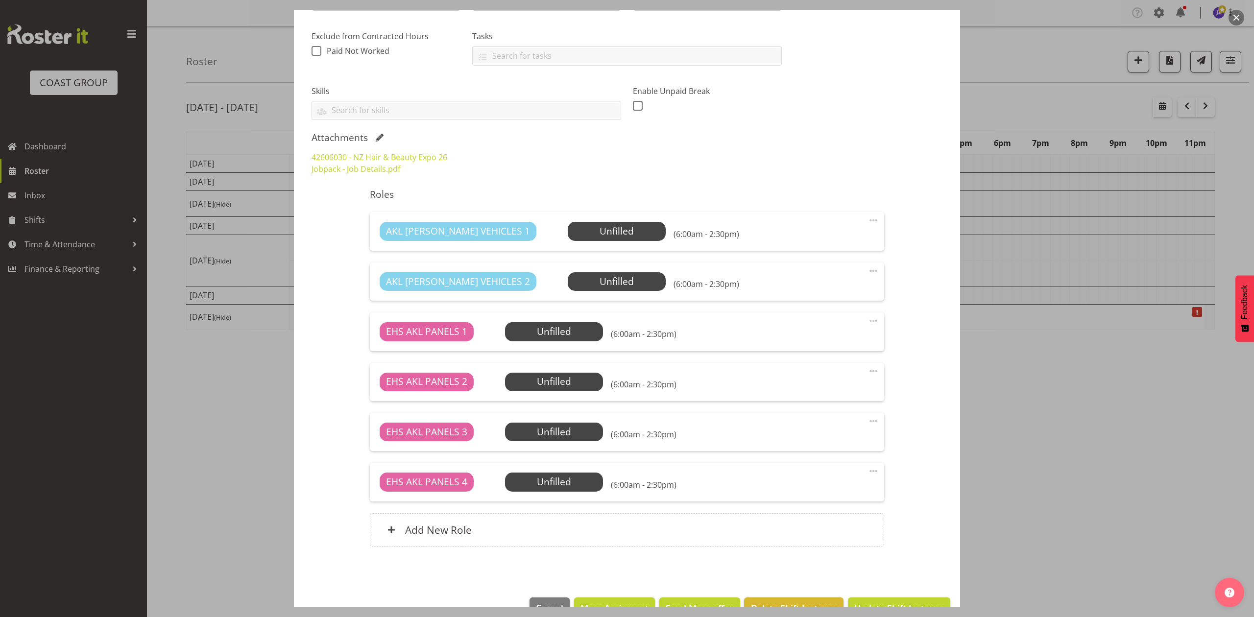
scroll to position [223, 0]
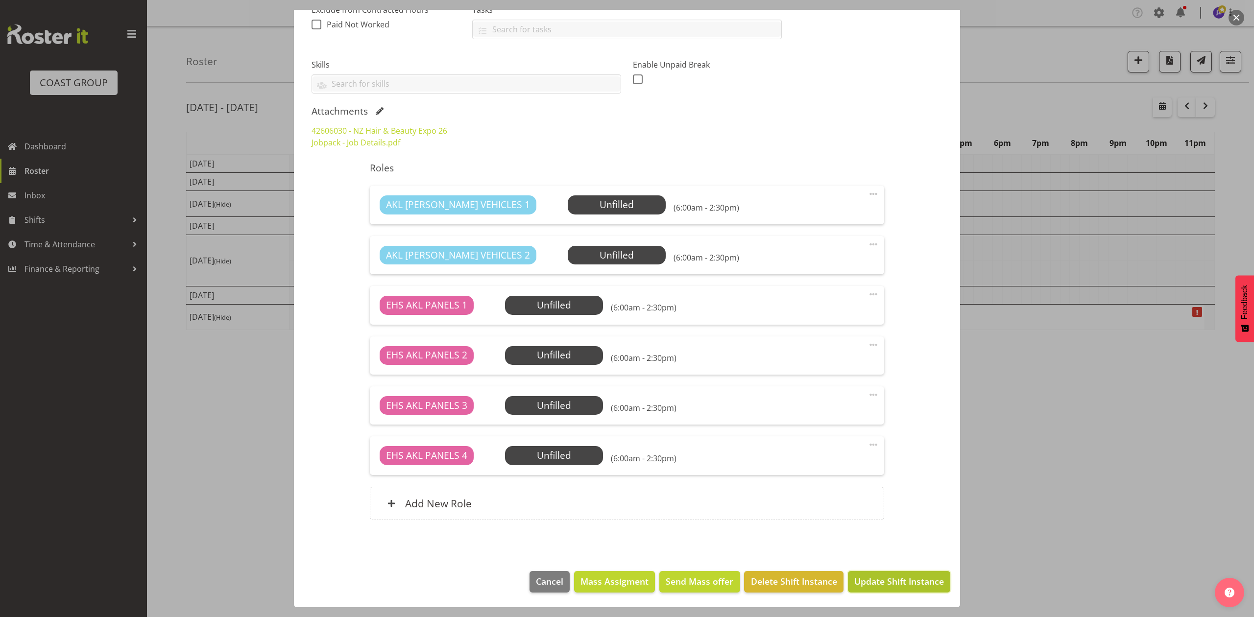
click at [883, 574] on button "Update Shift Instance" at bounding box center [899, 582] width 102 height 22
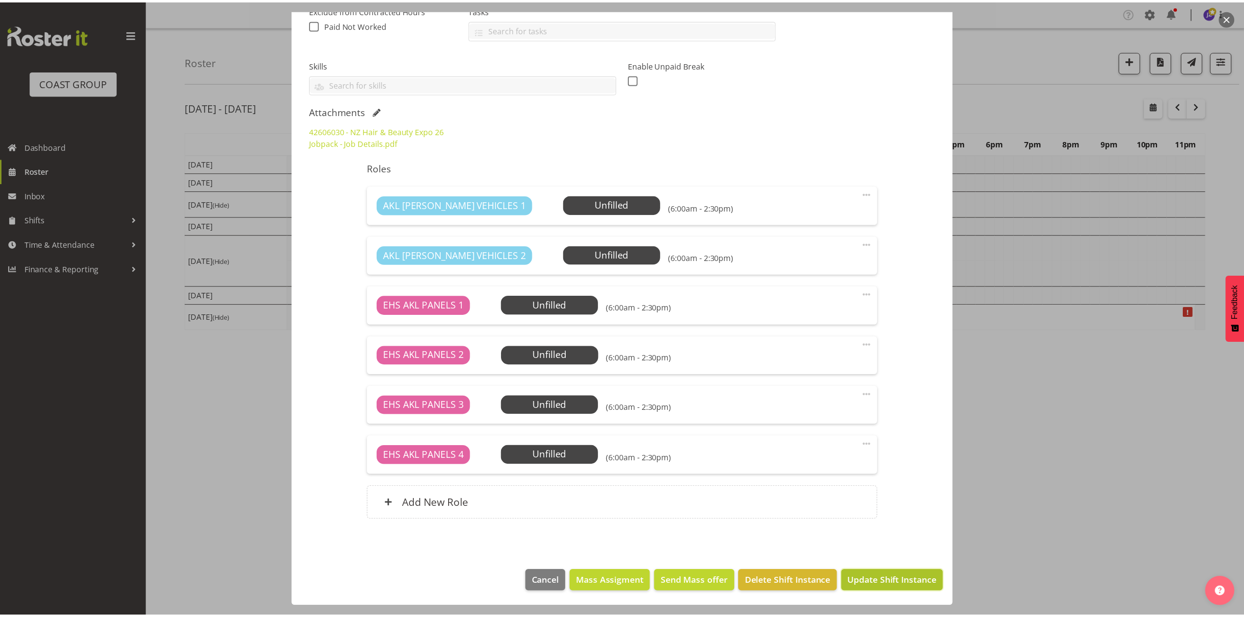
scroll to position [184, 0]
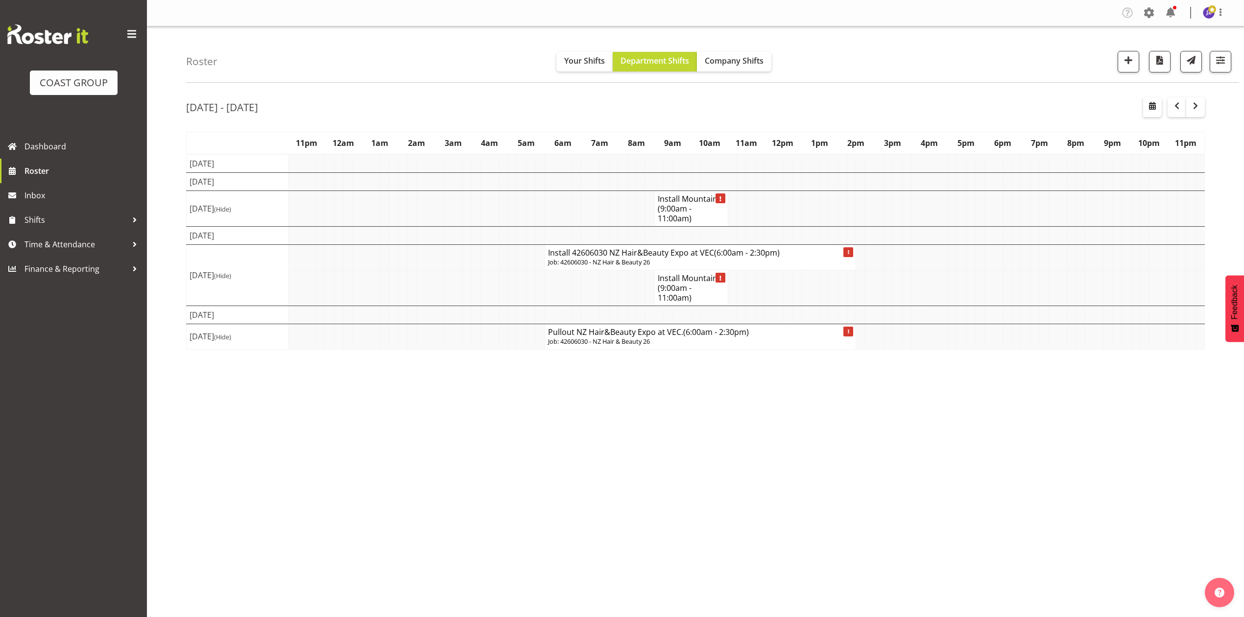
drag, startPoint x: 913, startPoint y: 503, endPoint x: 1243, endPoint y: 179, distance: 462.7
click at [917, 500] on div "Tasks Jobs Employees Profile Log Out Roster Your Shifts Department Shifts Compa…" at bounding box center [695, 308] width 1097 height 617
click at [1155, 98] on button "button" at bounding box center [1152, 107] width 19 height 20
select select "9"
select select "2025"
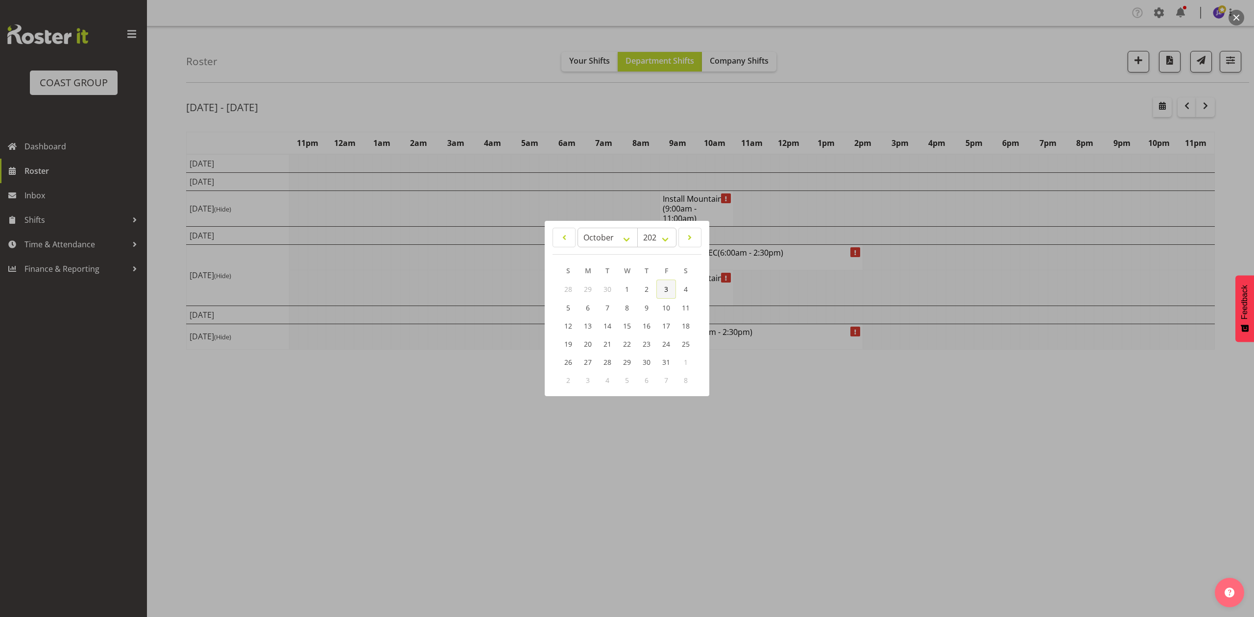
click at [664, 288] on span "3" at bounding box center [666, 289] width 4 height 9
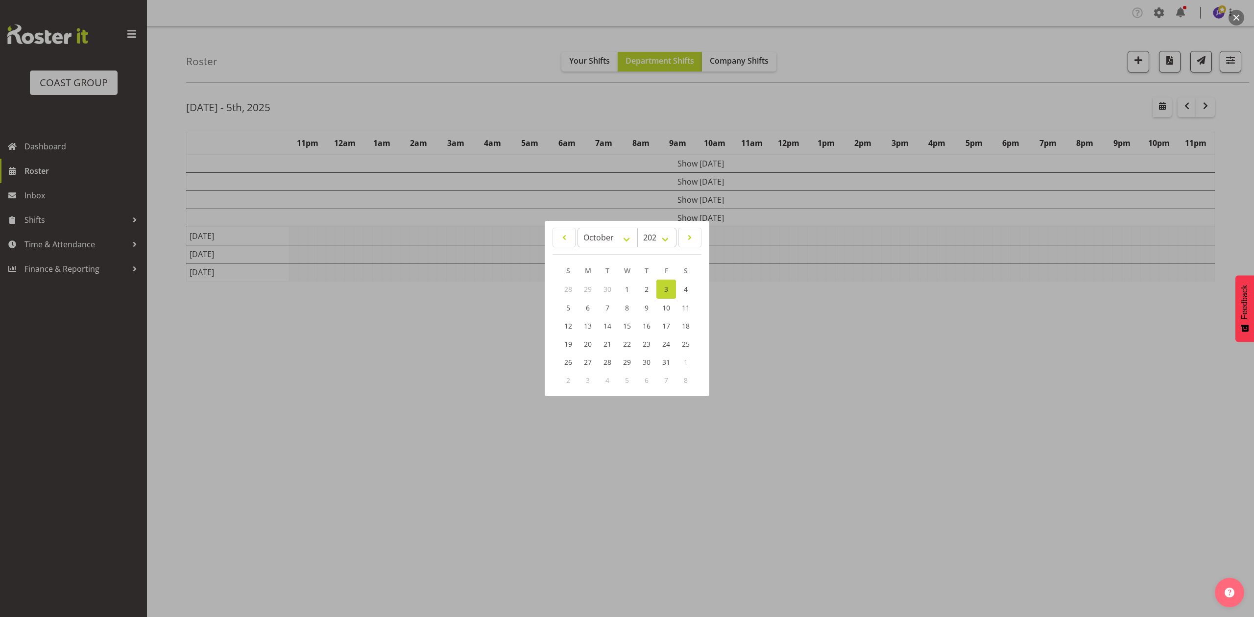
click at [791, 91] on div at bounding box center [627, 308] width 1254 height 617
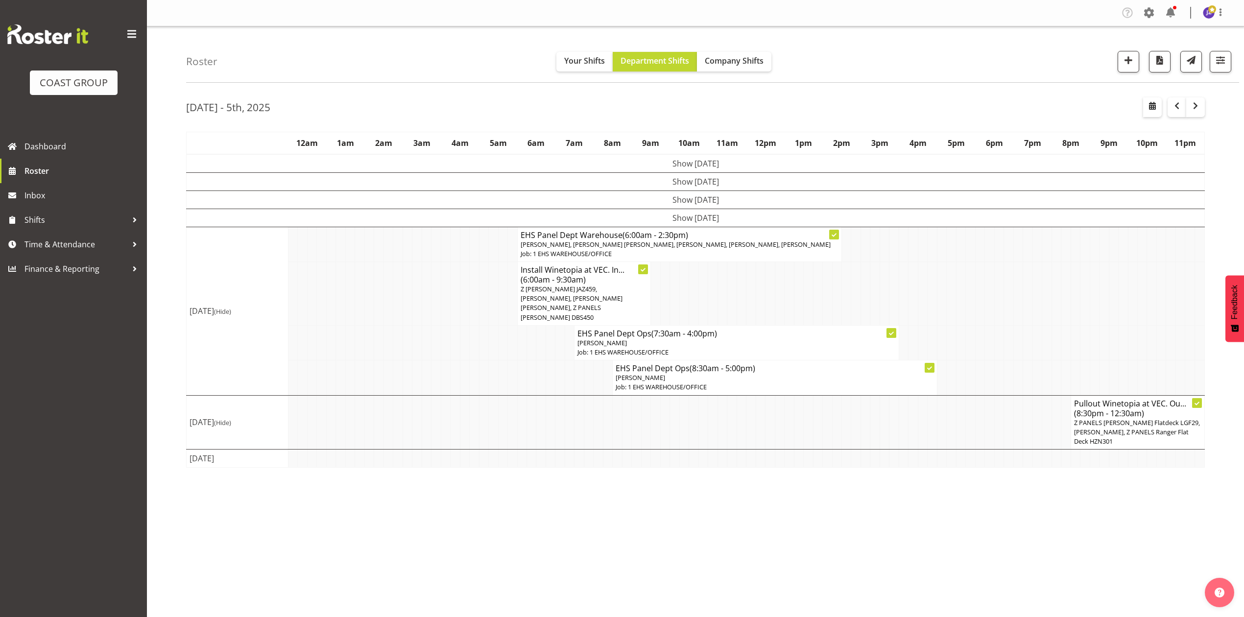
click at [1065, 301] on td at bounding box center [1065, 294] width 9 height 64
click at [1198, 100] on span "button" at bounding box center [1196, 106] width 12 height 12
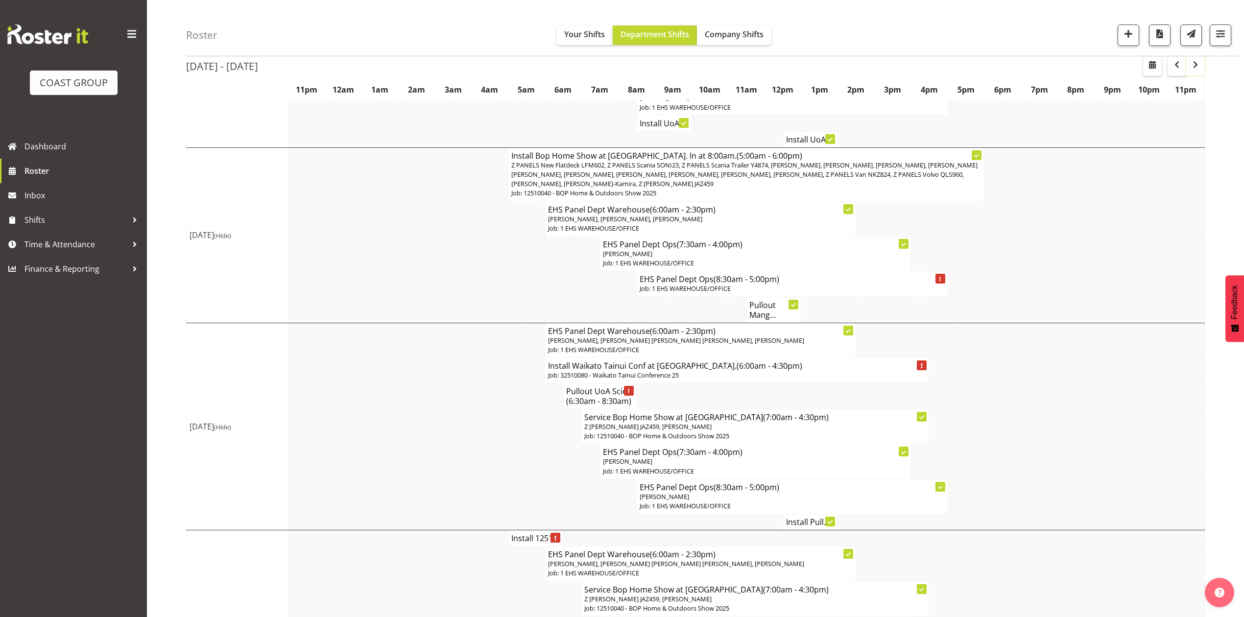
scroll to position [326, 0]
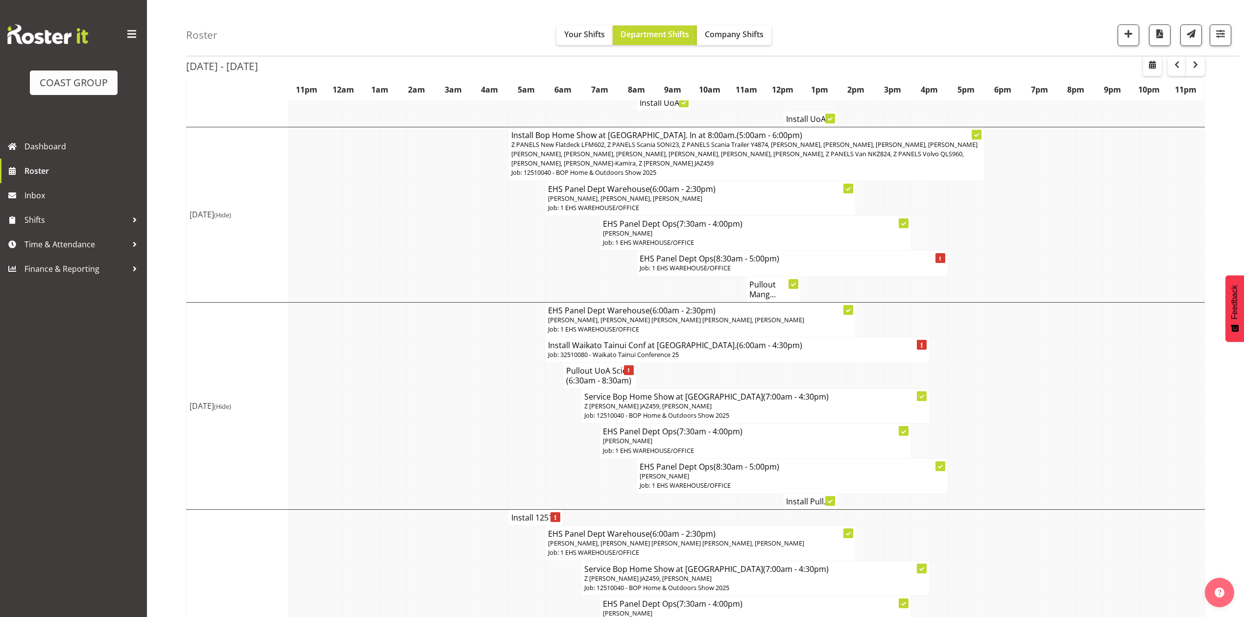
click at [800, 504] on h4 "Install Pull..." at bounding box center [810, 502] width 48 height 10
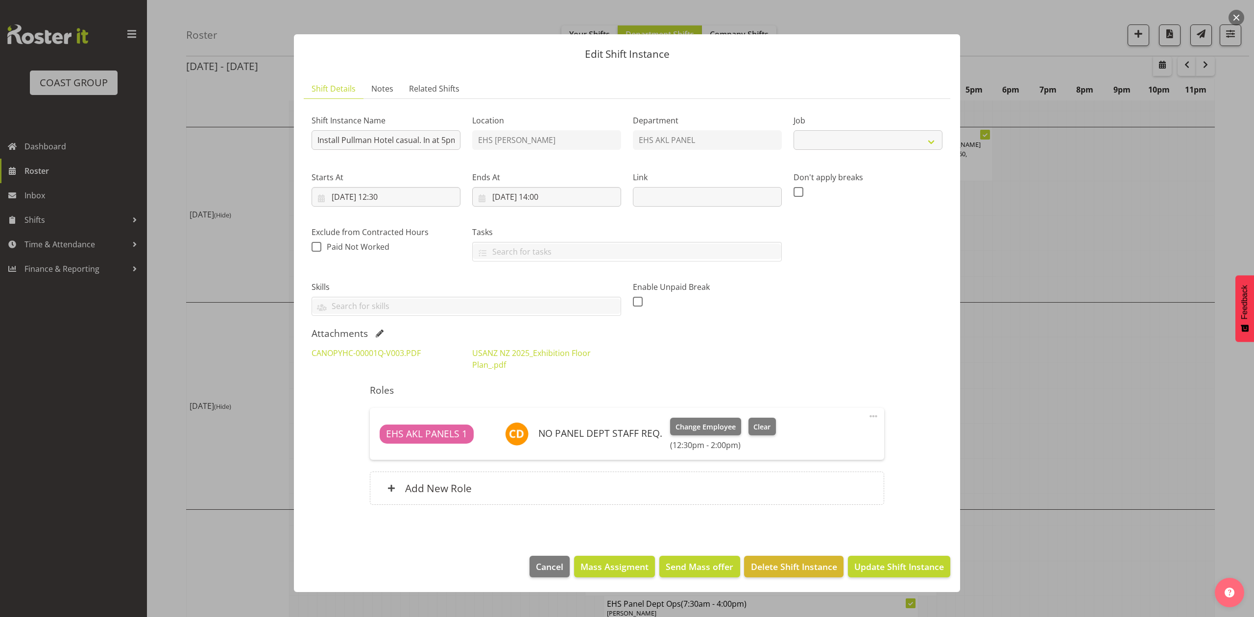
select select "8654"
click at [1135, 359] on div at bounding box center [627, 308] width 1254 height 617
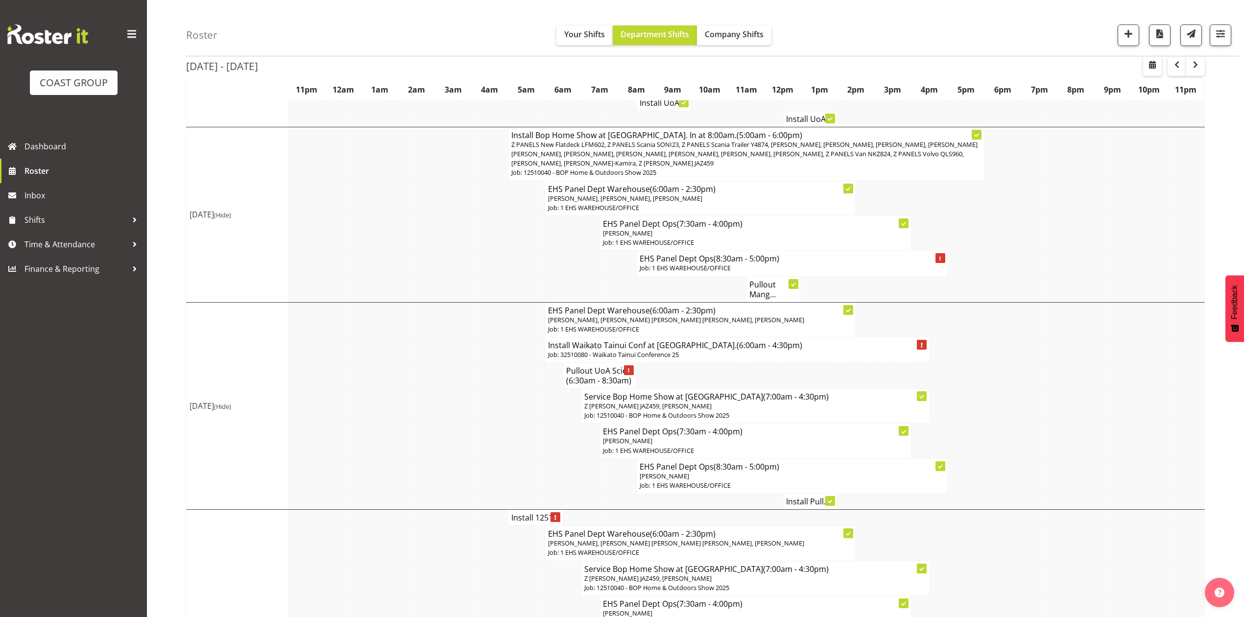
click at [593, 373] on h4 "Pullout UoA Scie... (6:30am - 8:30am)" at bounding box center [599, 376] width 67 height 20
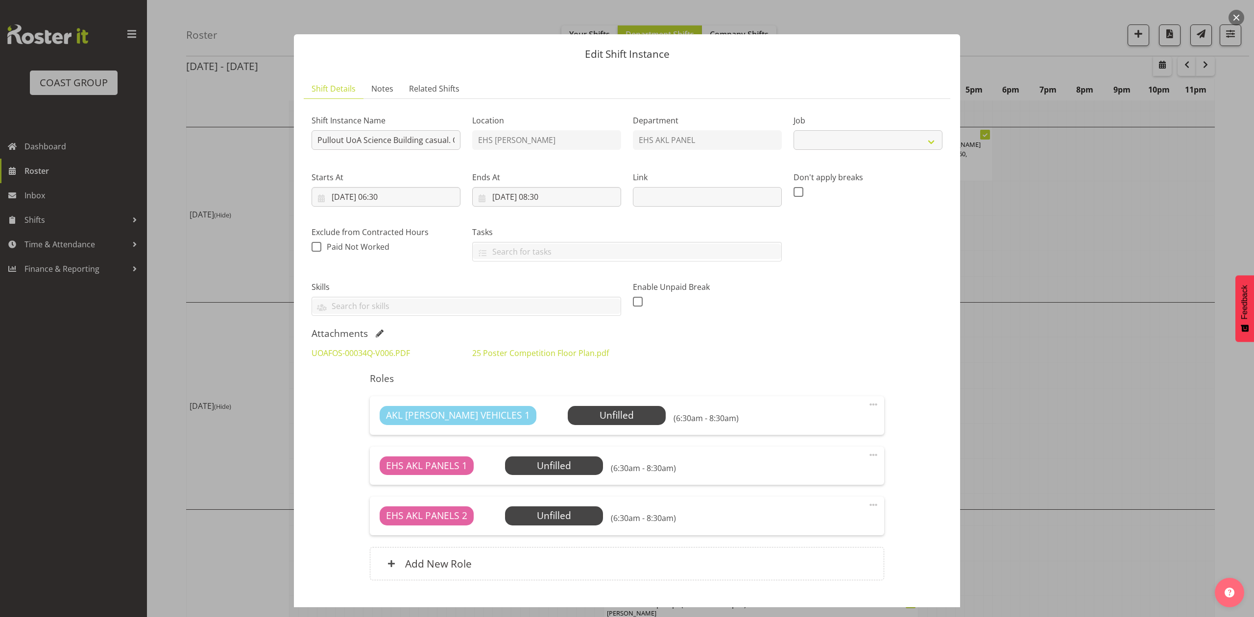
select select "8654"
click at [1057, 328] on div at bounding box center [627, 308] width 1254 height 617
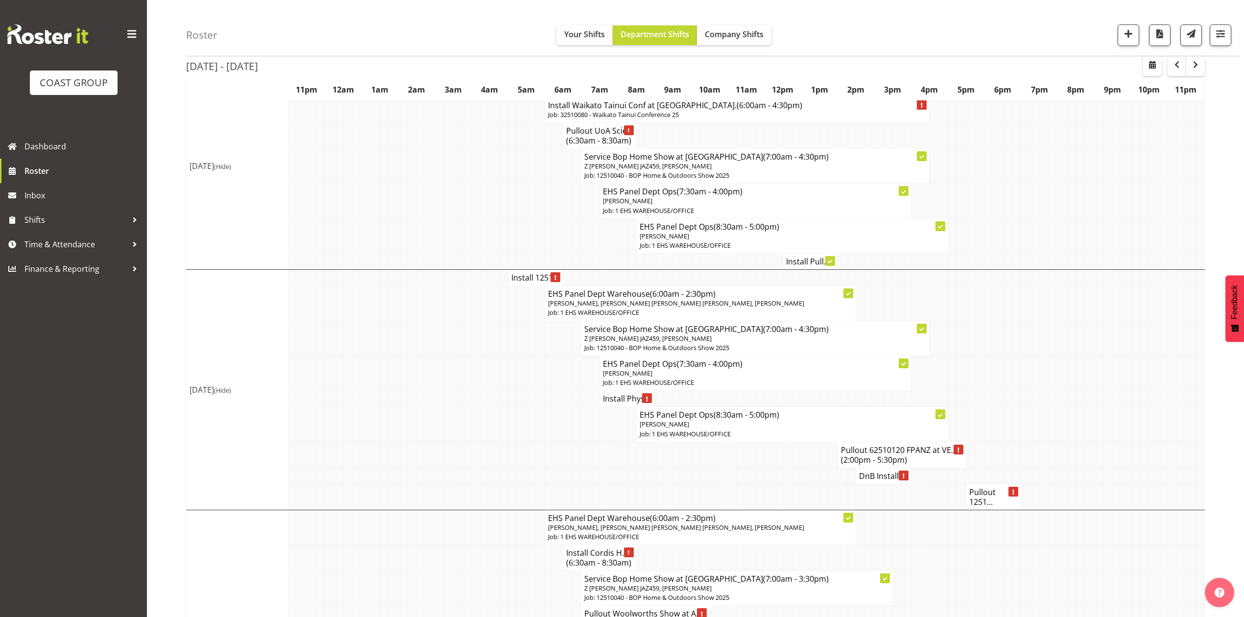
scroll to position [588, 0]
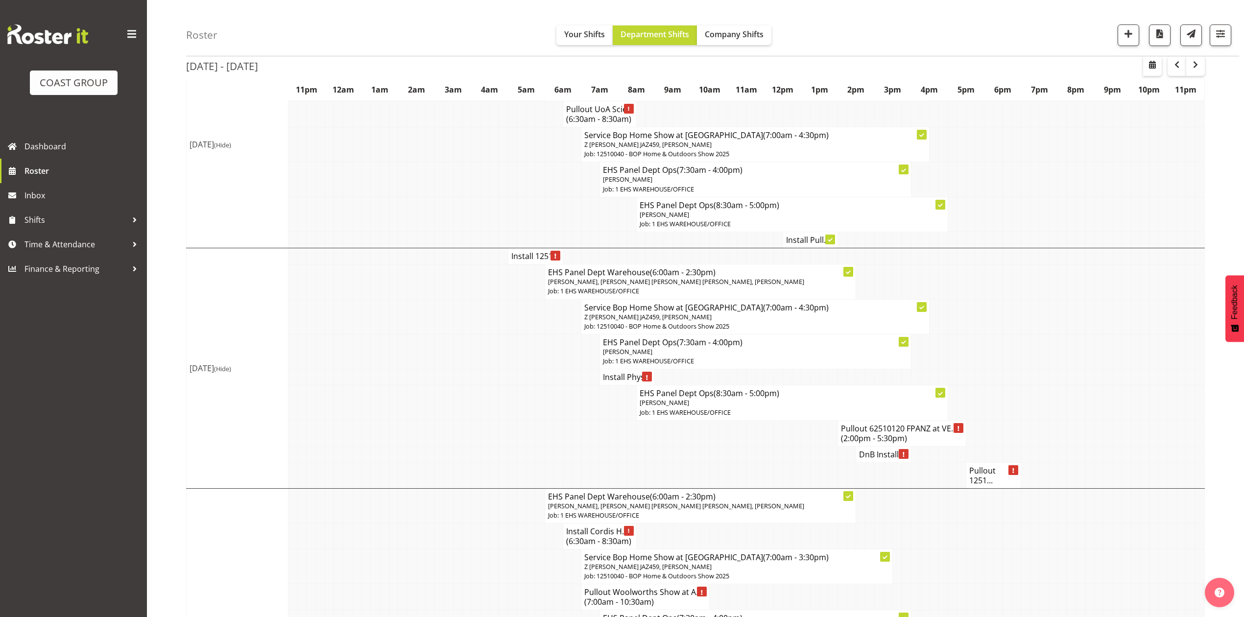
click at [563, 405] on td at bounding box center [567, 402] width 9 height 35
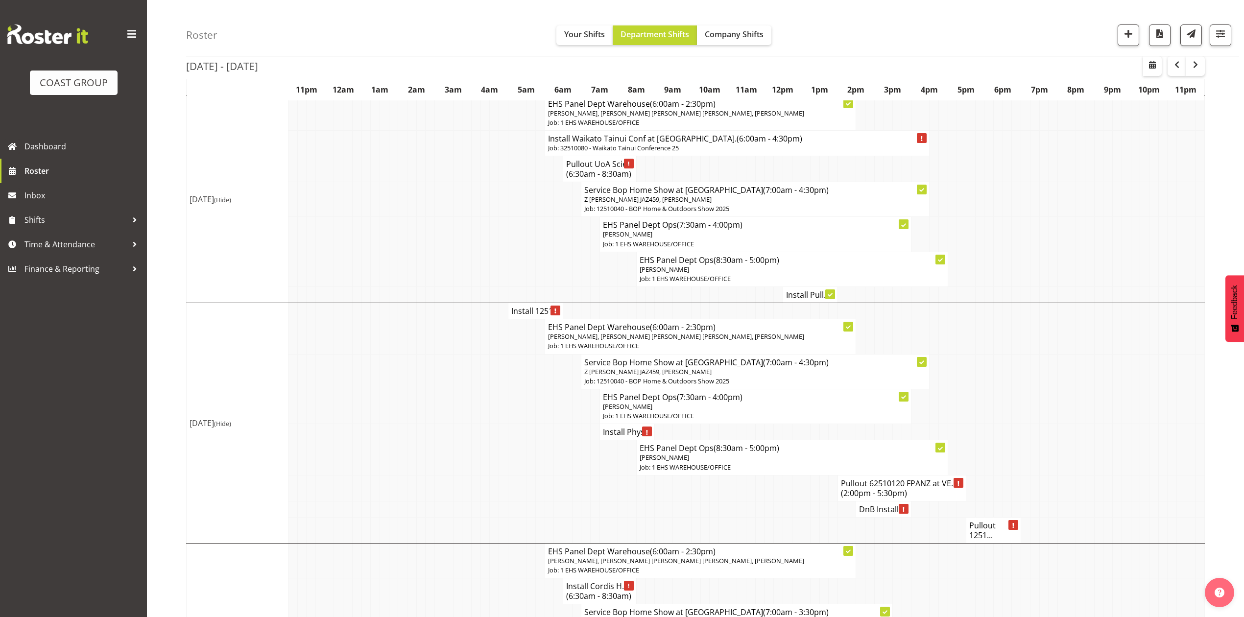
scroll to position [539, 0]
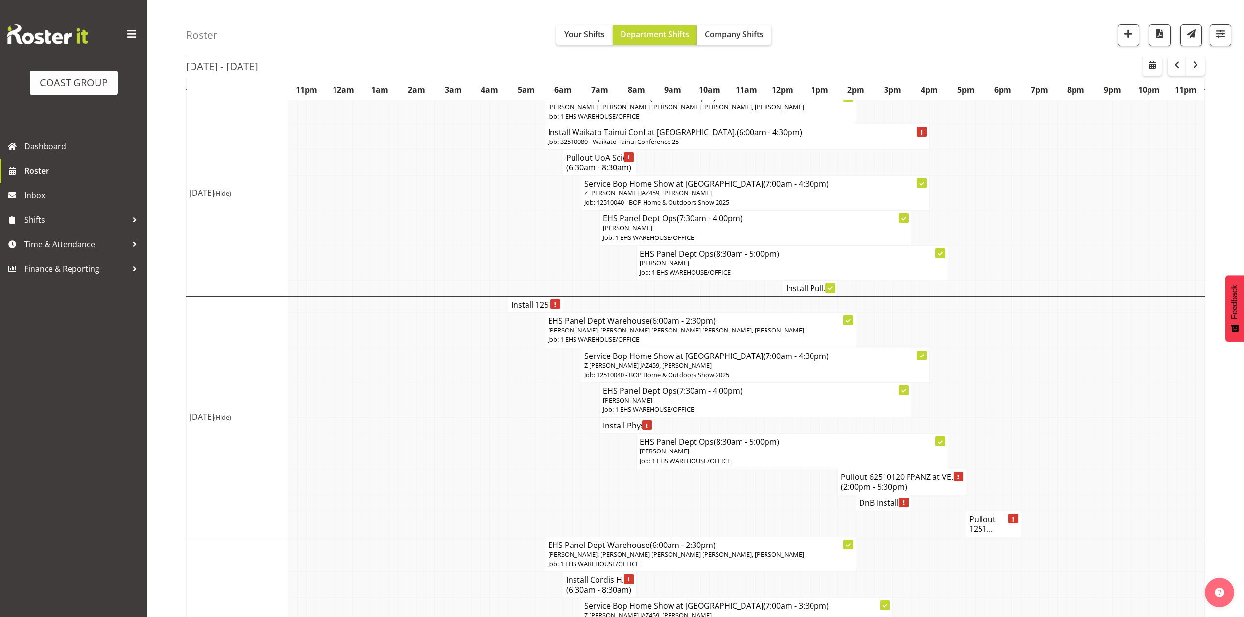
click at [981, 348] on td at bounding box center [979, 330] width 9 height 35
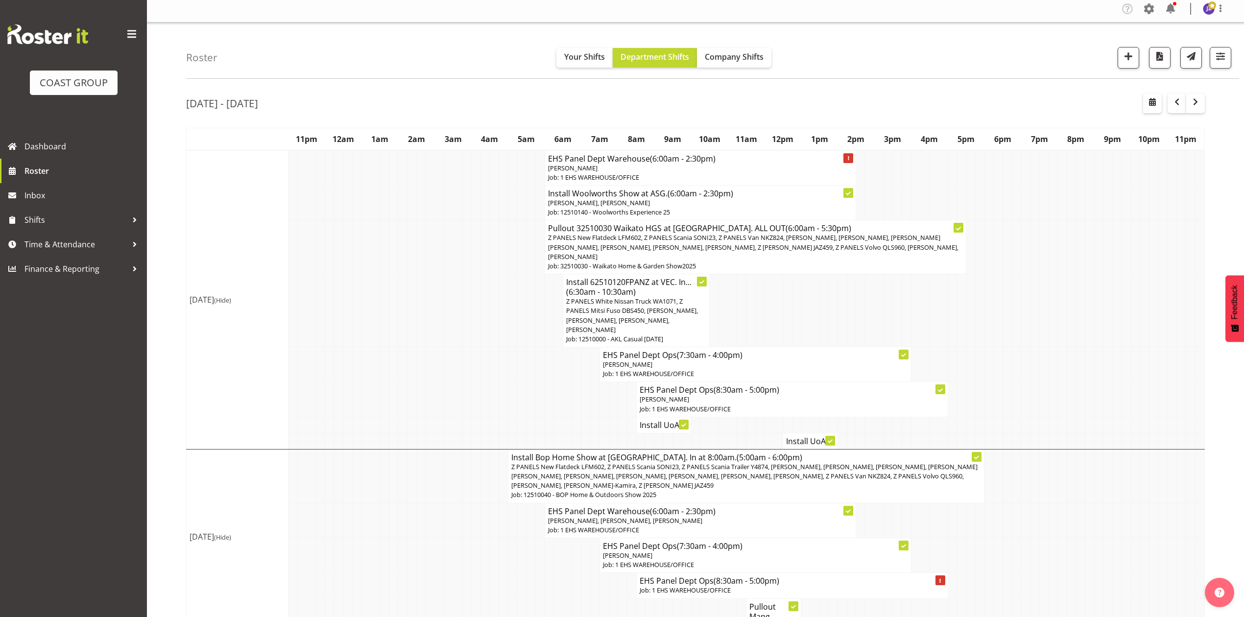
scroll to position [0, 0]
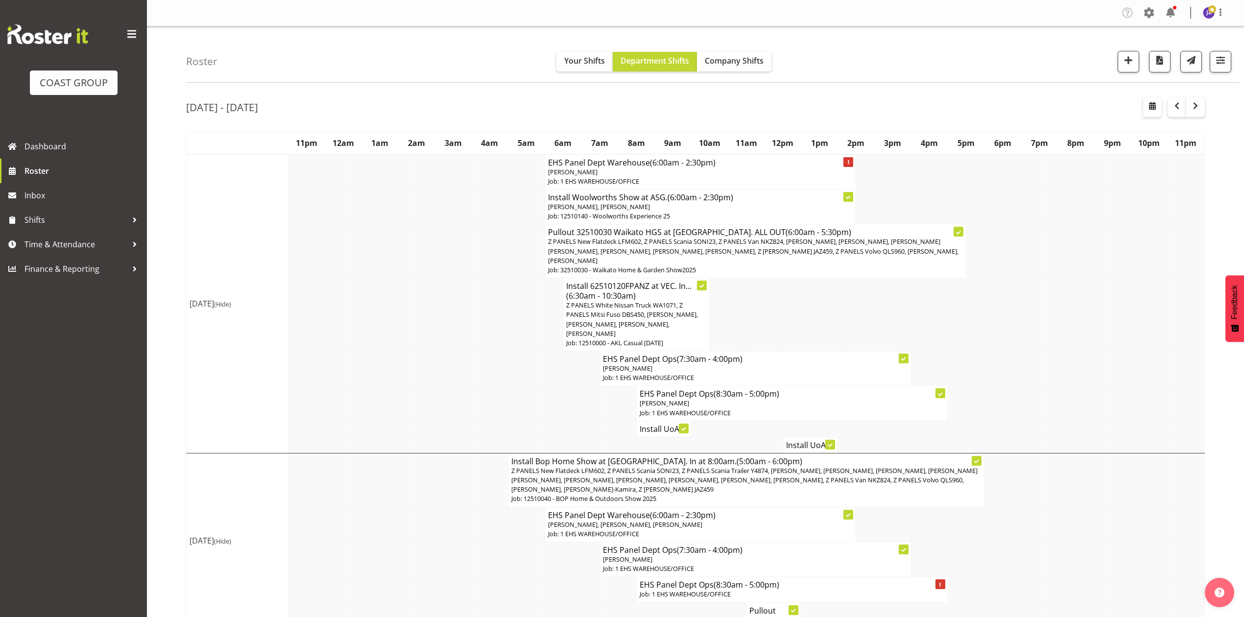
click at [1181, 304] on td at bounding box center [1181, 314] width 9 height 73
click at [1138, 362] on td at bounding box center [1135, 368] width 9 height 35
click at [1114, 377] on td at bounding box center [1117, 368] width 9 height 35
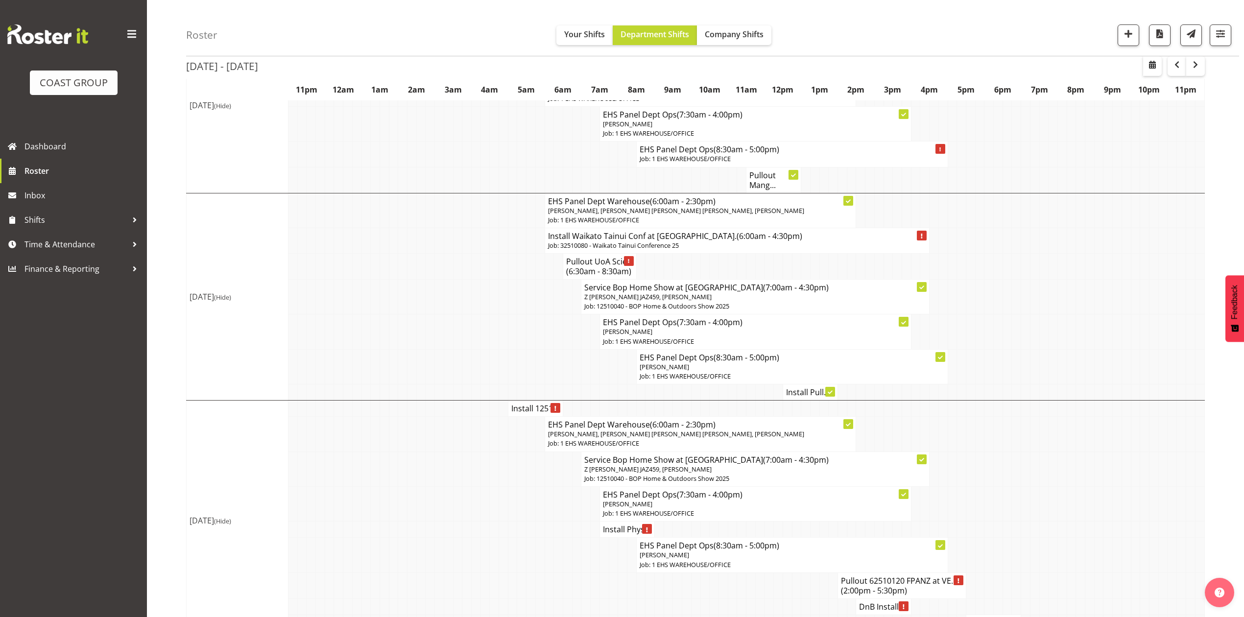
scroll to position [457, 0]
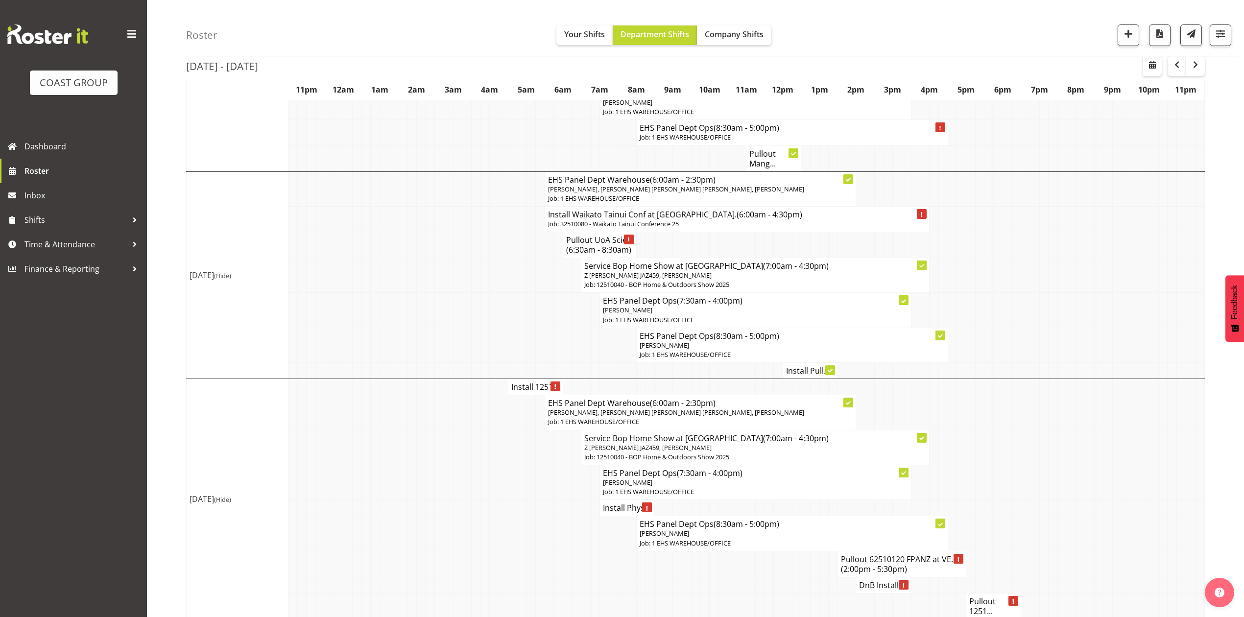
click at [524, 386] on h4 "Install 1251..." at bounding box center [535, 387] width 48 height 10
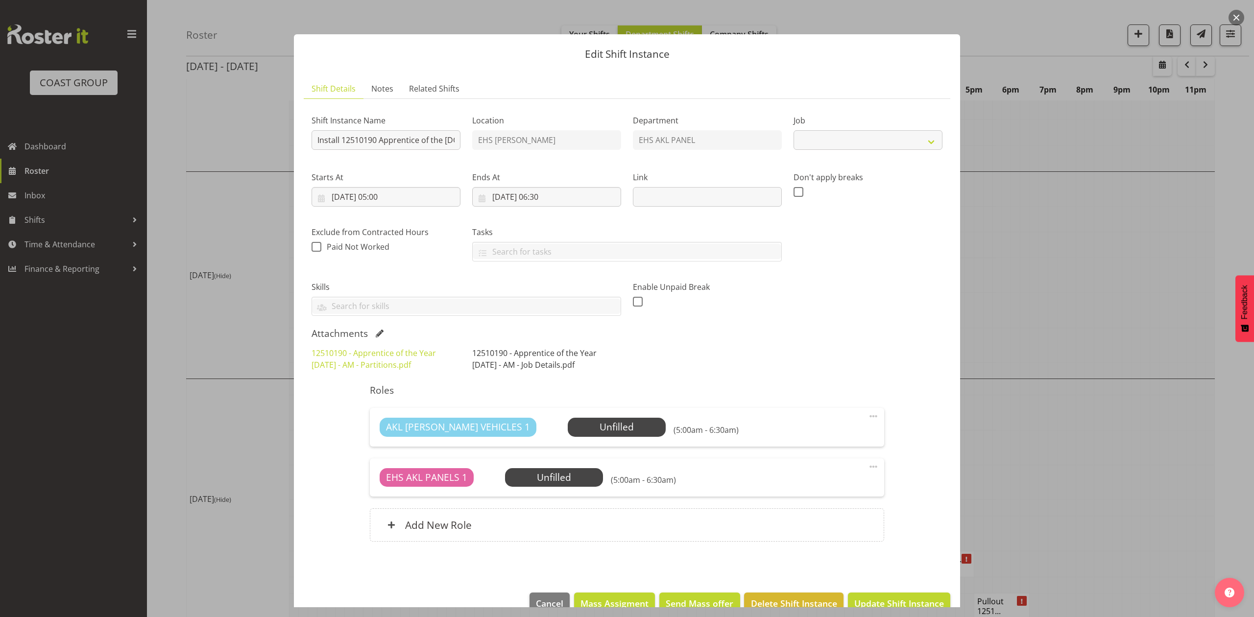
select select "10537"
click at [1129, 247] on div at bounding box center [627, 308] width 1254 height 617
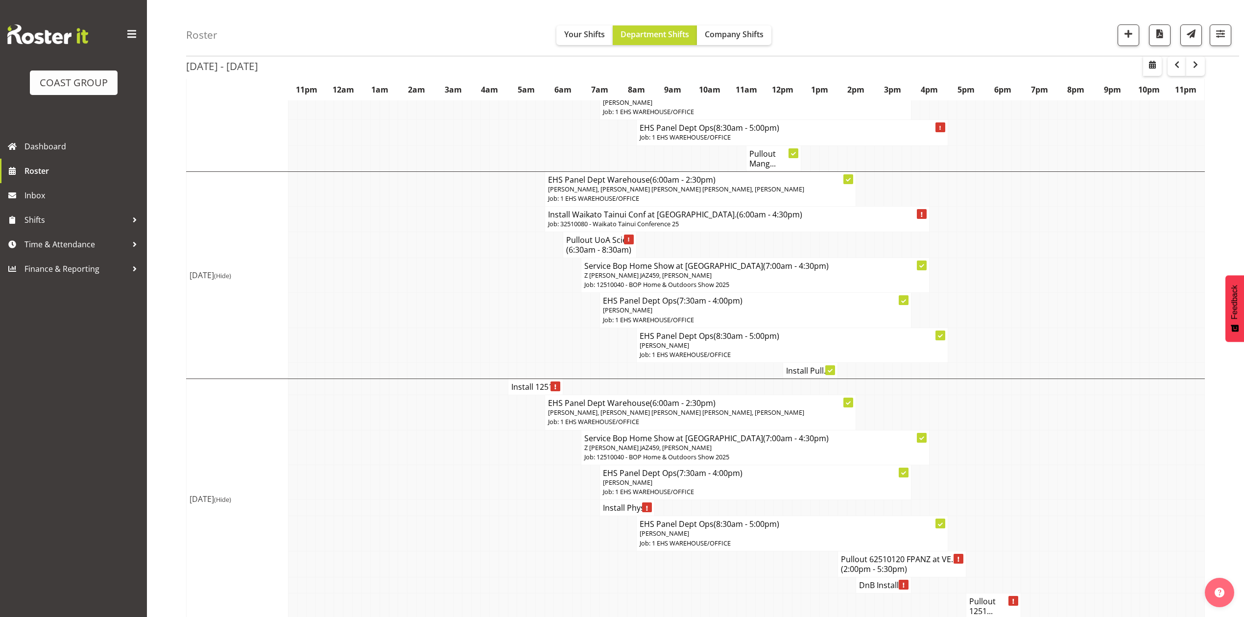
click at [812, 376] on h4 "Install Pull..." at bounding box center [810, 371] width 48 height 10
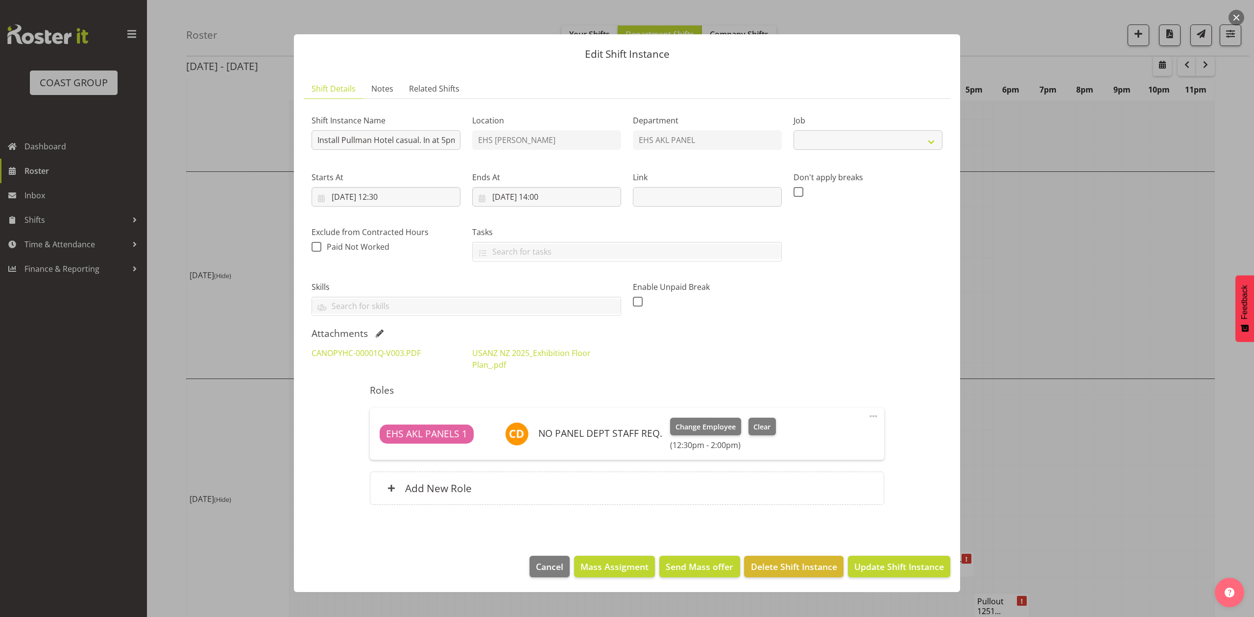
select select "8654"
click at [498, 365] on link "USANZ NZ 2025_Exhibition Floor Plan_.pdf" at bounding box center [531, 359] width 119 height 23
click at [1041, 323] on div at bounding box center [627, 308] width 1254 height 617
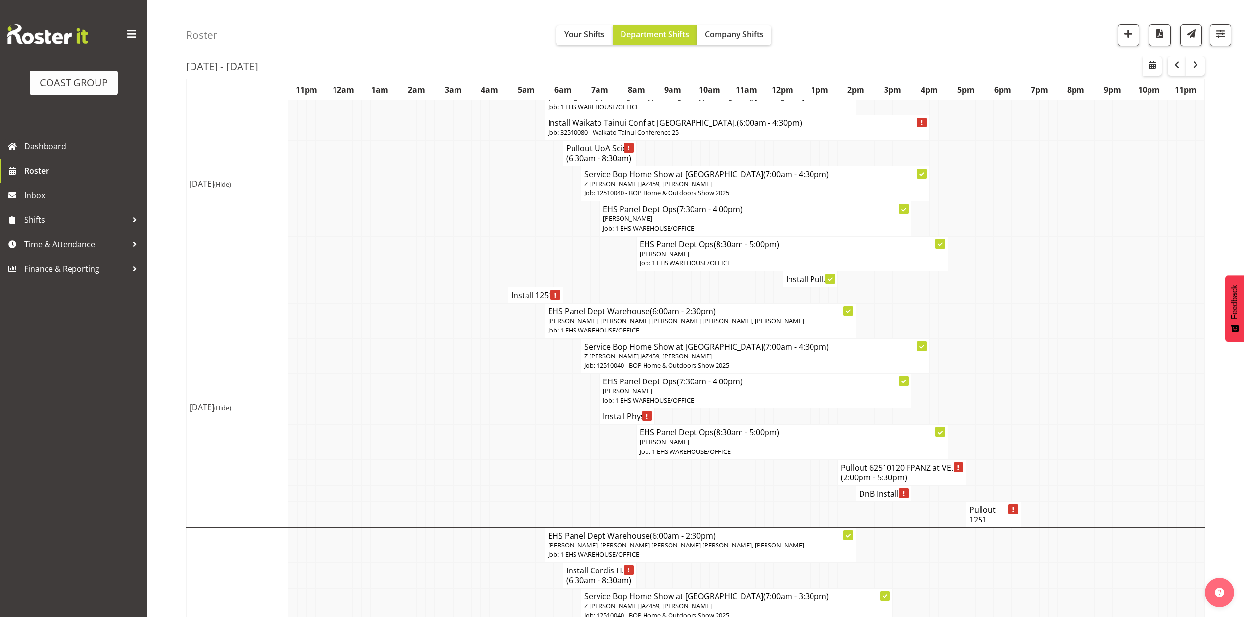
scroll to position [653, 0]
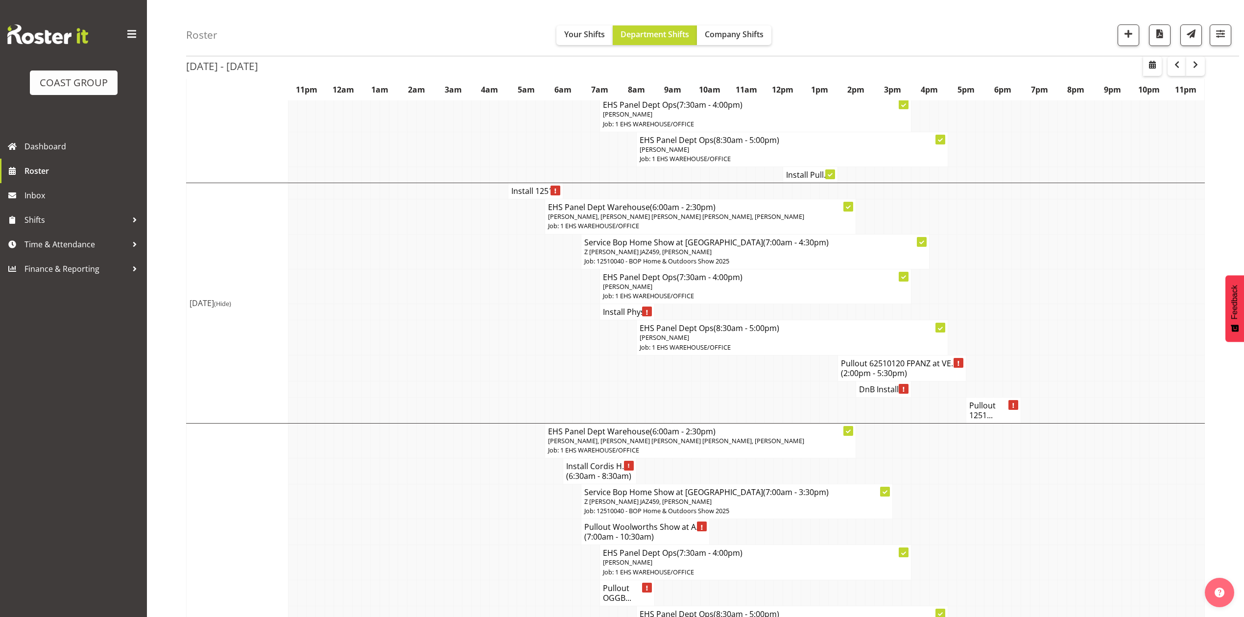
click at [989, 420] on h4 "Pullout 1251..." at bounding box center [993, 411] width 48 height 20
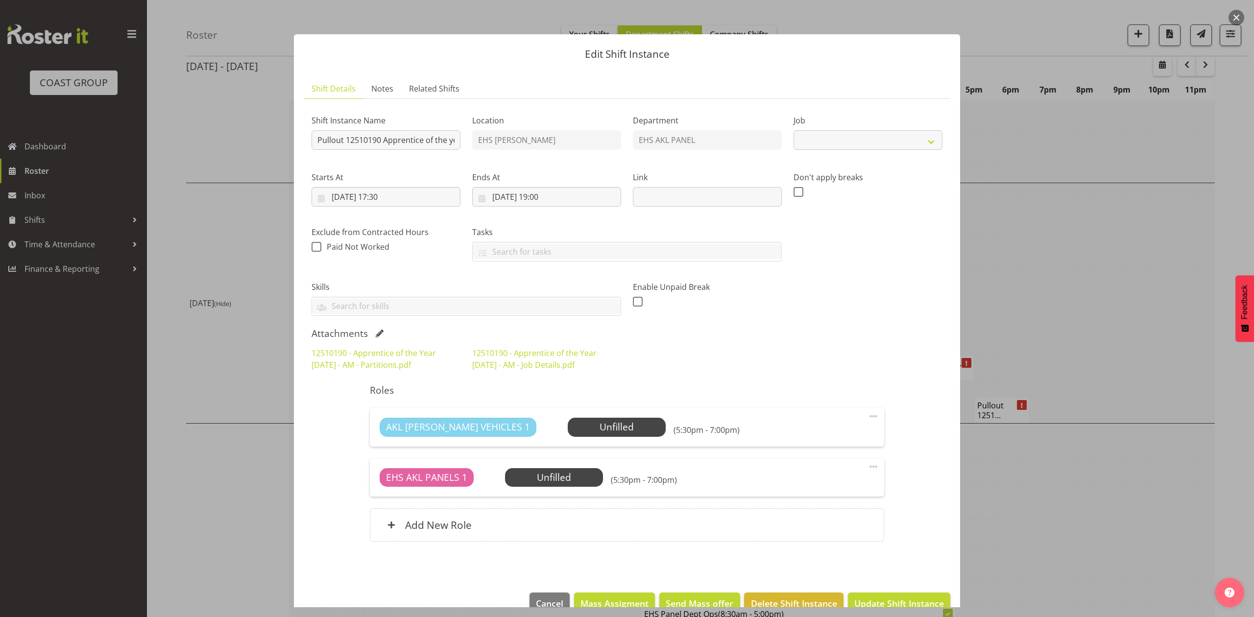
select select
click at [1080, 341] on div at bounding box center [627, 308] width 1254 height 617
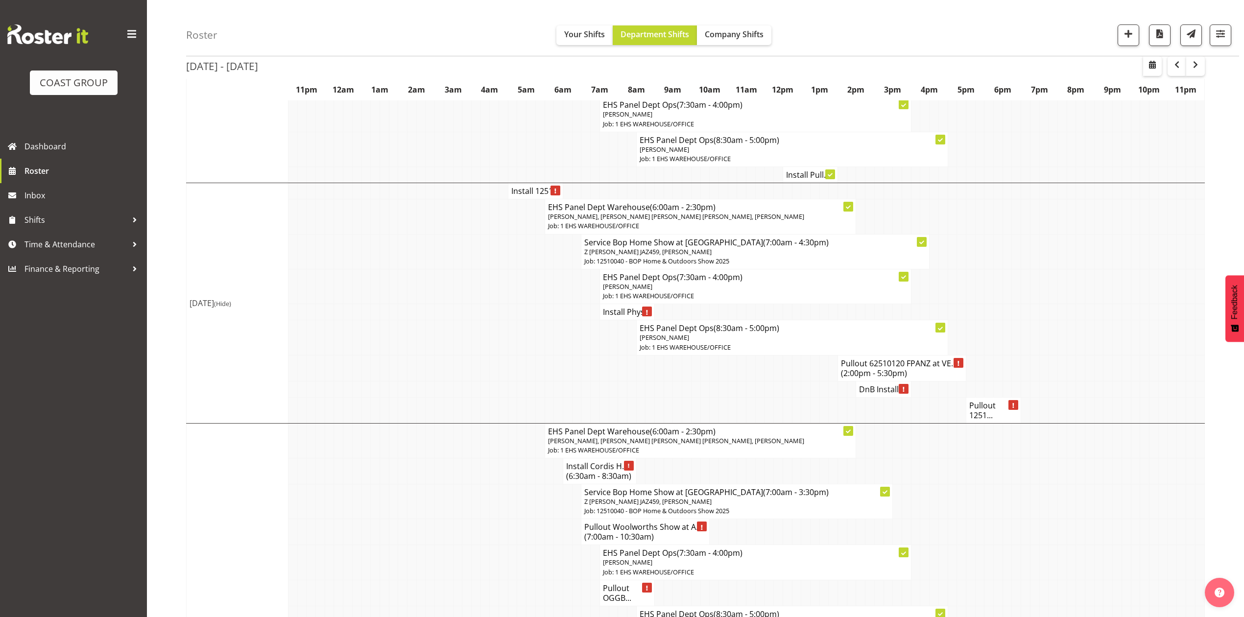
click at [539, 194] on h4 "Install 1251..." at bounding box center [535, 191] width 48 height 10
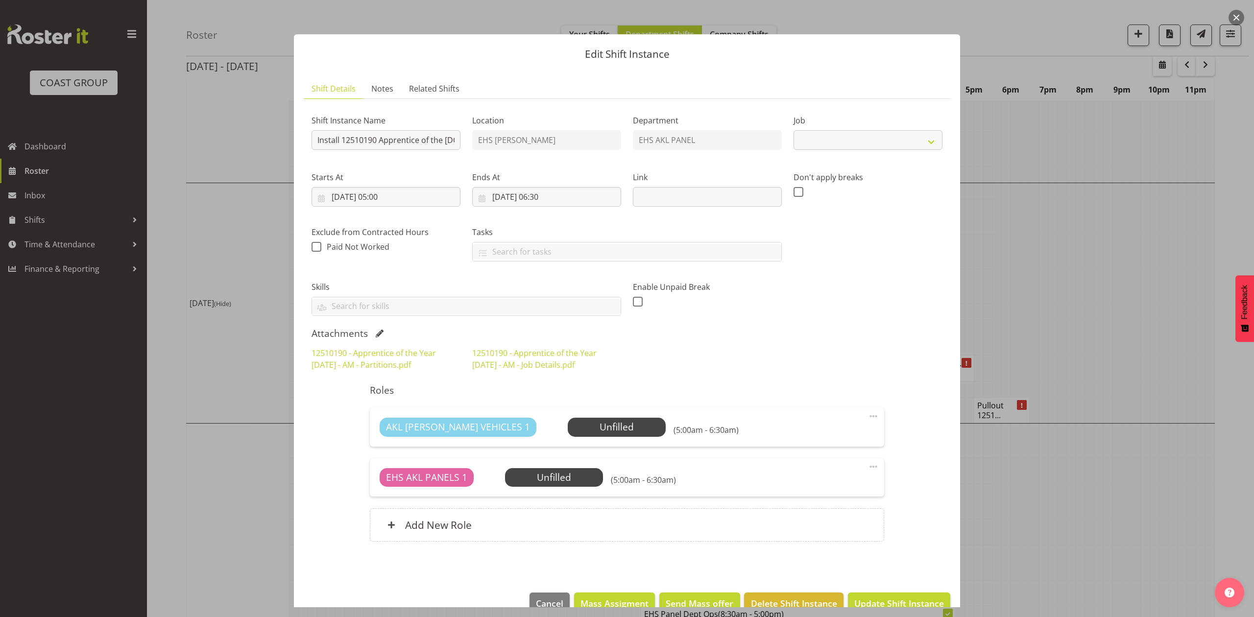
select select "10537"
click at [1040, 224] on div at bounding box center [627, 308] width 1254 height 617
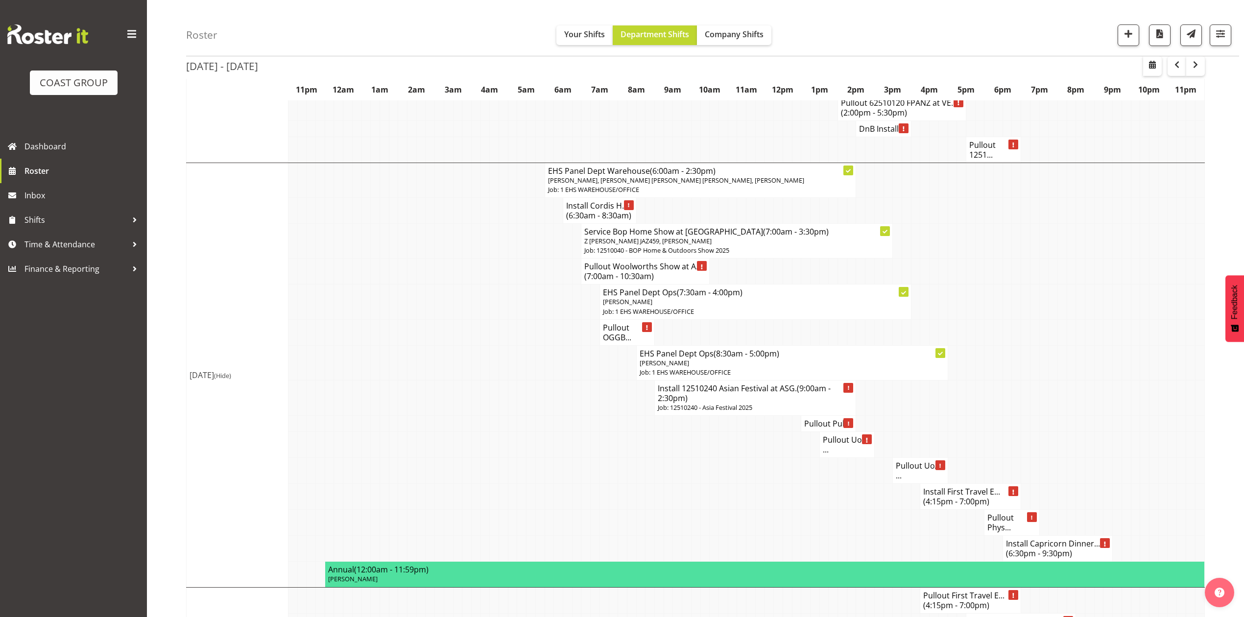
scroll to position [914, 0]
click at [572, 220] on h4 "Install Cordis H... (6:30am - 8:30am)" at bounding box center [599, 210] width 67 height 20
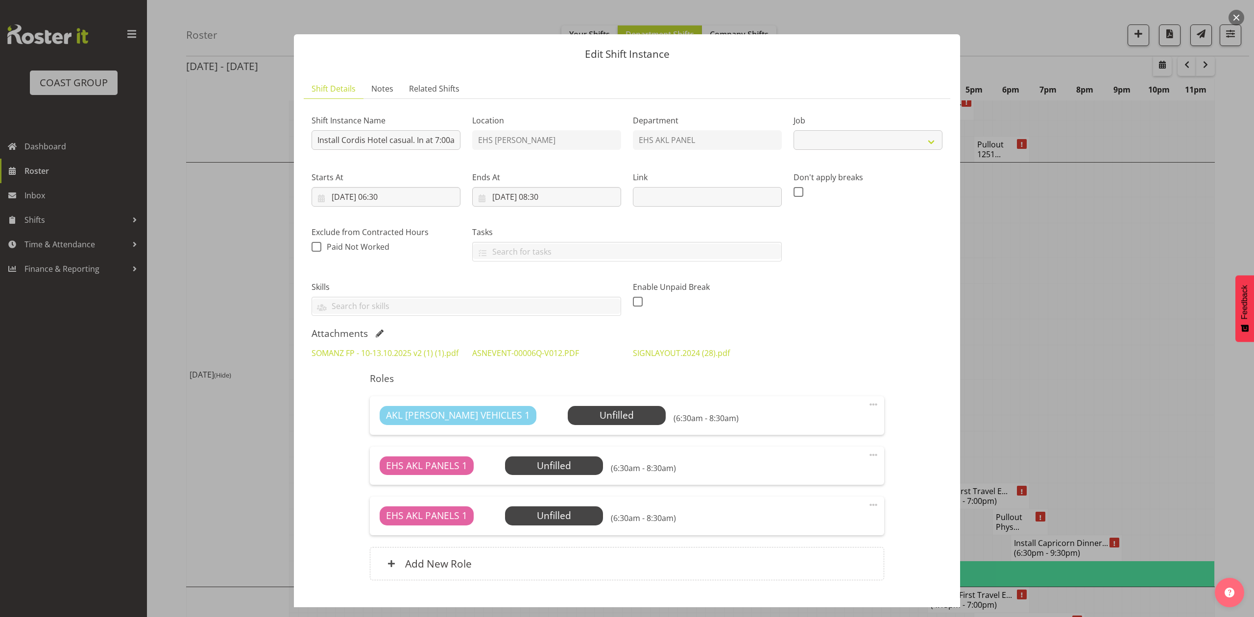
select select "8654"
click at [682, 351] on link "SIGNLAYOUT.2024 (28).pdf" at bounding box center [681, 353] width 97 height 11
click at [537, 350] on link "ASNEVENT-00006Q-V012.PDF" at bounding box center [525, 353] width 107 height 11
click at [542, 349] on link "ASNEVENT-00006Q-V012.PDF" at bounding box center [525, 353] width 107 height 11
click at [382, 349] on link "SOMANZ FP - 10-13.10.2025 v2 (1) (1).pdf" at bounding box center [384, 353] width 147 height 11
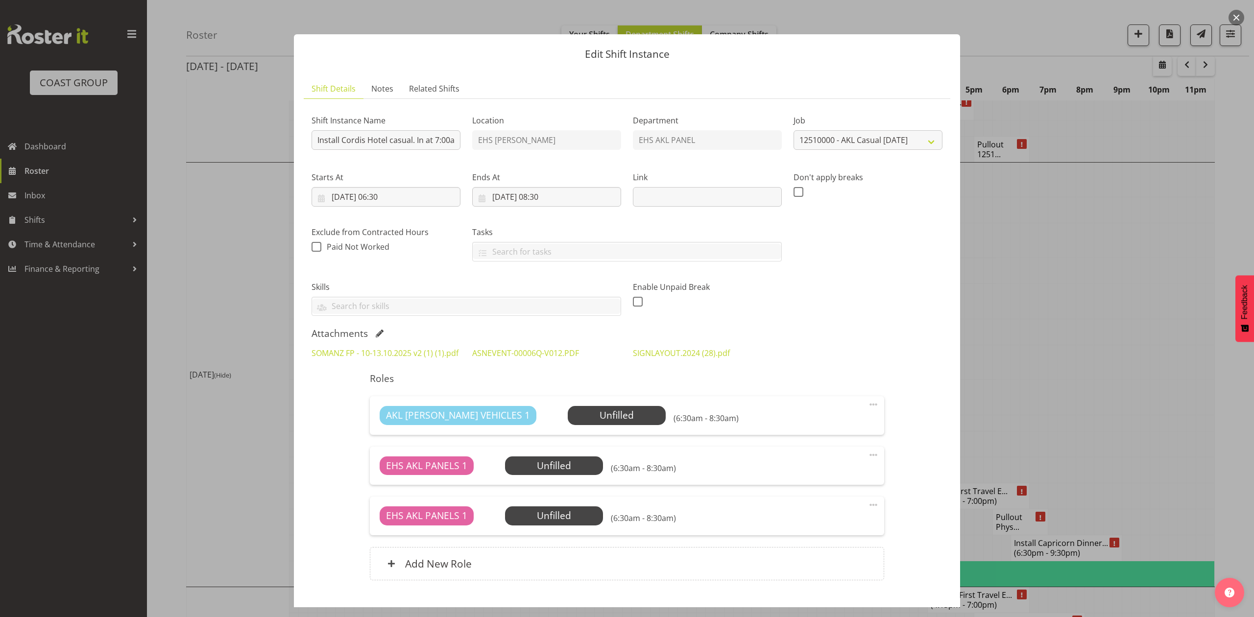
click at [1046, 302] on div at bounding box center [627, 308] width 1254 height 617
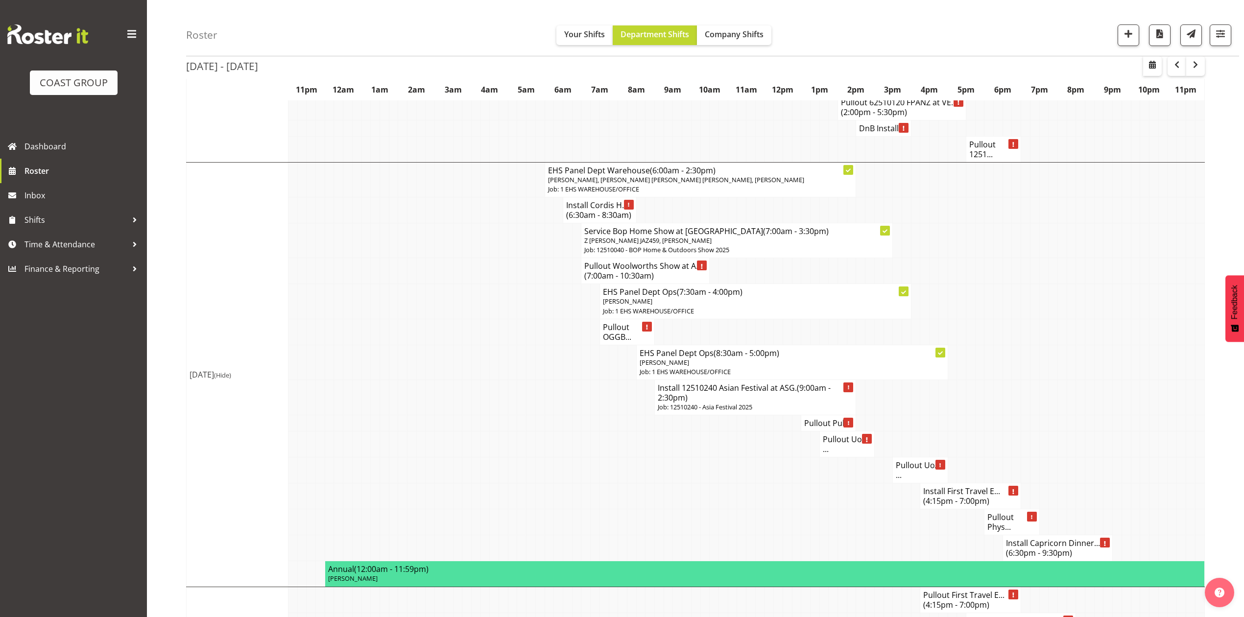
click at [1191, 345] on td at bounding box center [1190, 332] width 9 height 26
click at [1055, 284] on td at bounding box center [1053, 271] width 9 height 26
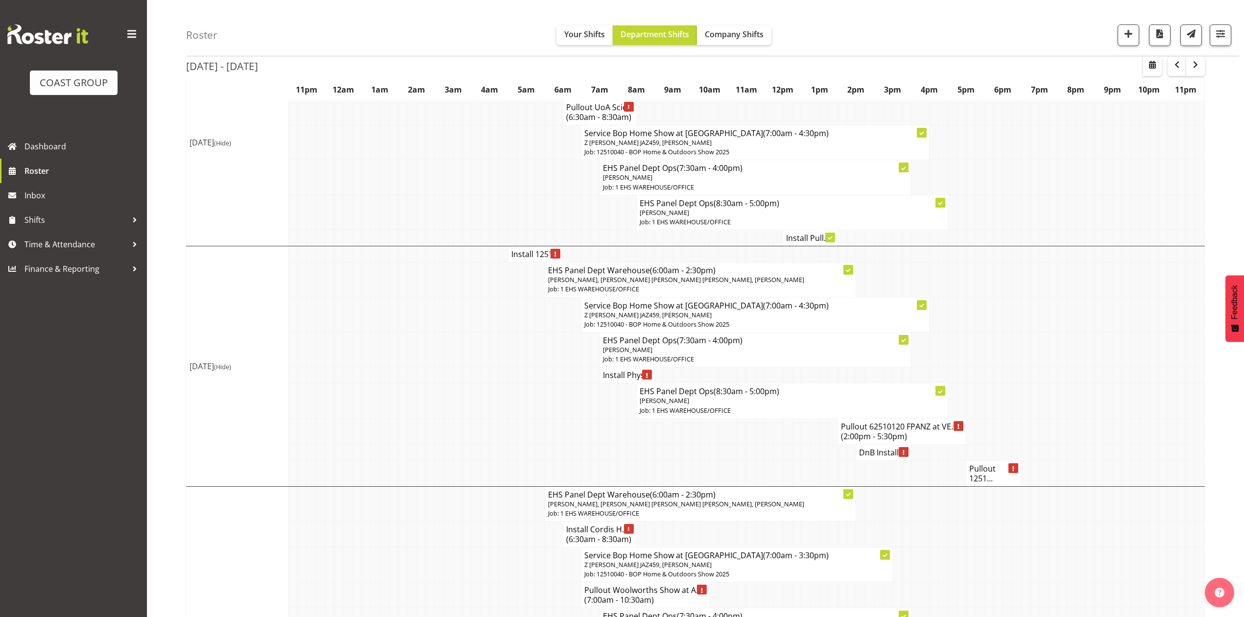
scroll to position [588, 0]
drag, startPoint x: 1170, startPoint y: 61, endPoint x: 1174, endPoint y: 81, distance: 19.9
click at [1175, 61] on span "button" at bounding box center [1177, 65] width 12 height 12
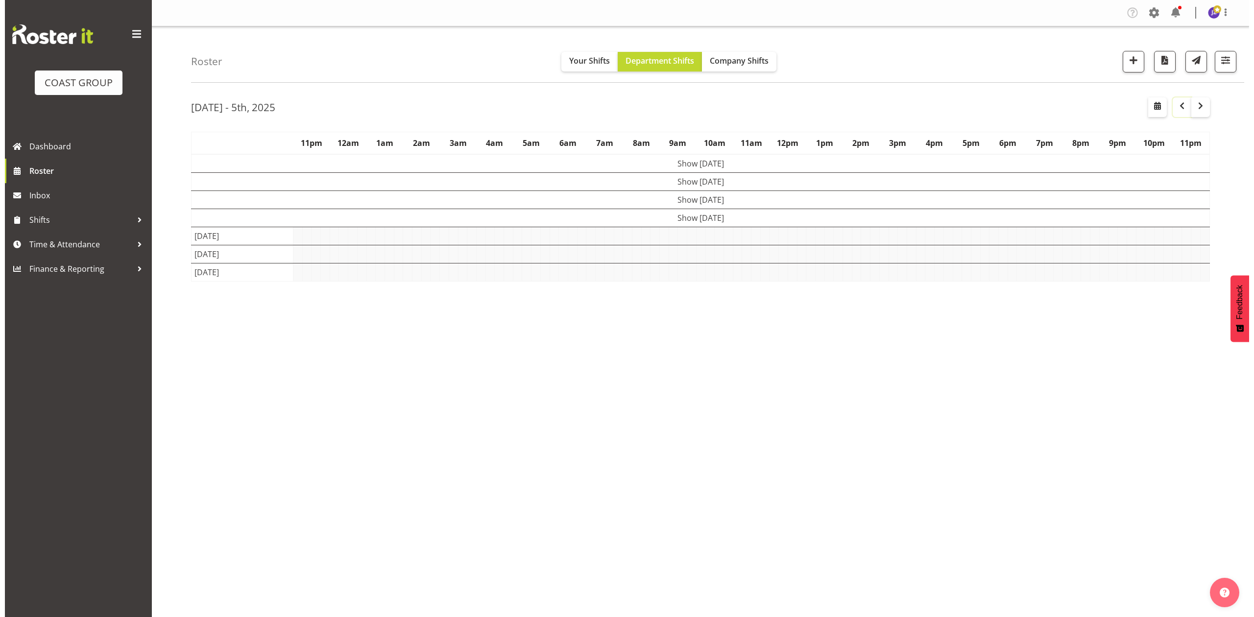
scroll to position [0, 0]
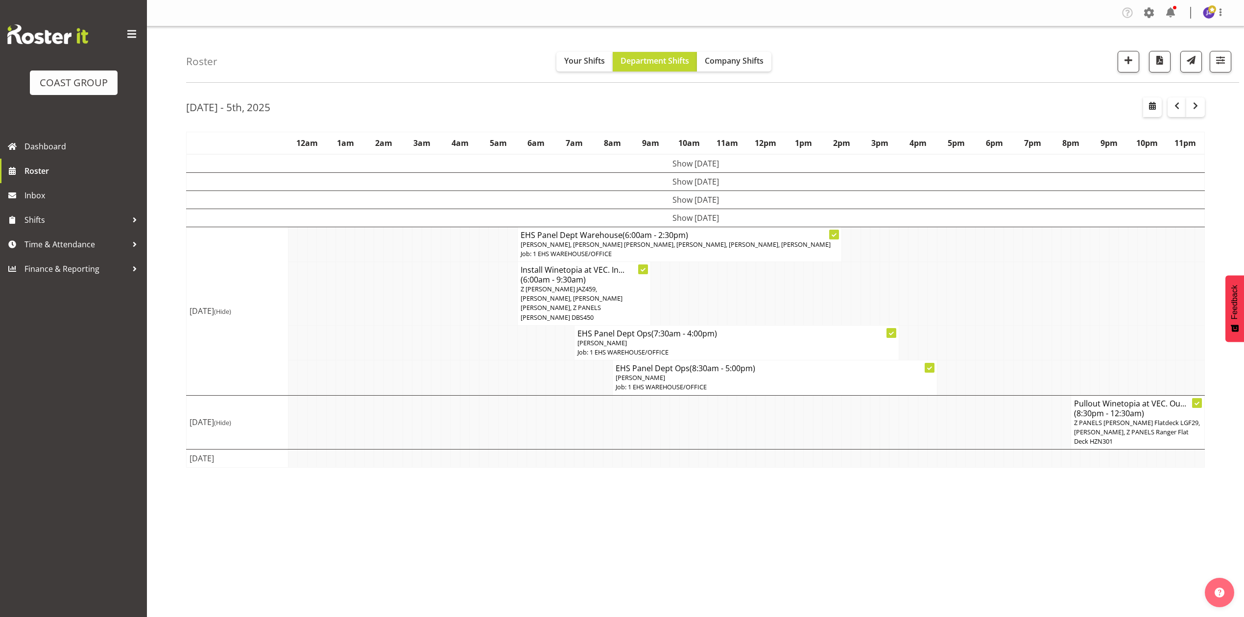
click at [954, 318] on td at bounding box center [951, 294] width 9 height 64
drag, startPoint x: 473, startPoint y: 330, endPoint x: 385, endPoint y: 359, distance: 92.8
click at [473, 330] on td at bounding box center [474, 342] width 9 height 35
click at [661, 259] on p "Job: 1 EHS WAREHOUSE/OFFICE" at bounding box center [680, 253] width 318 height 9
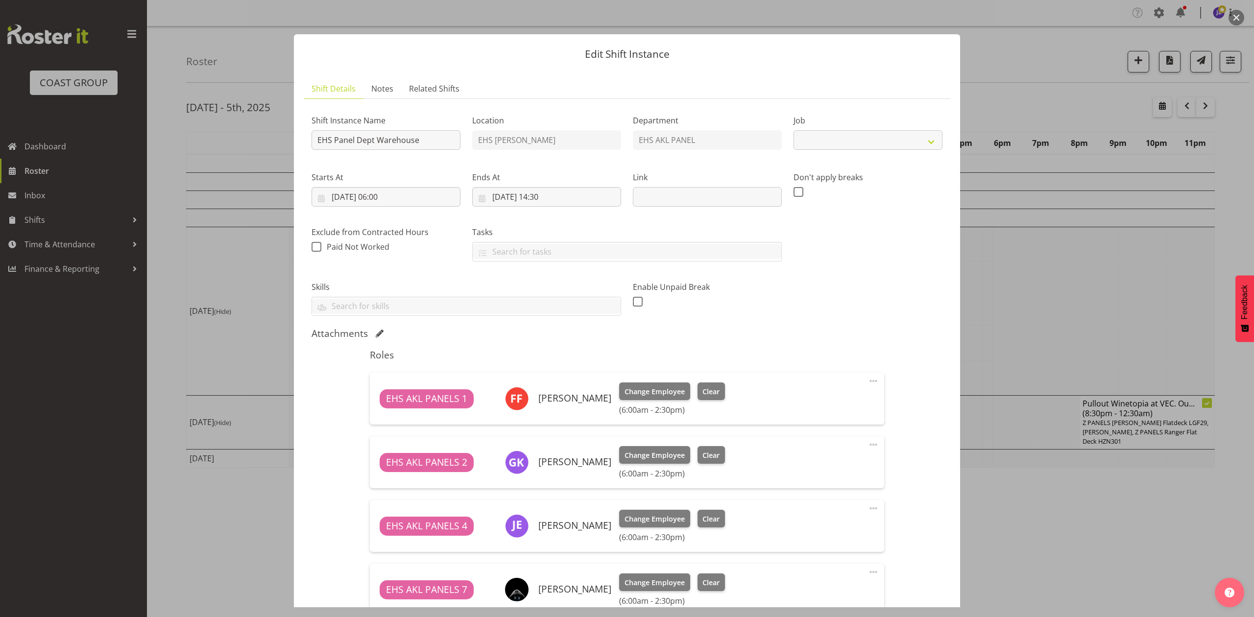
select select "69"
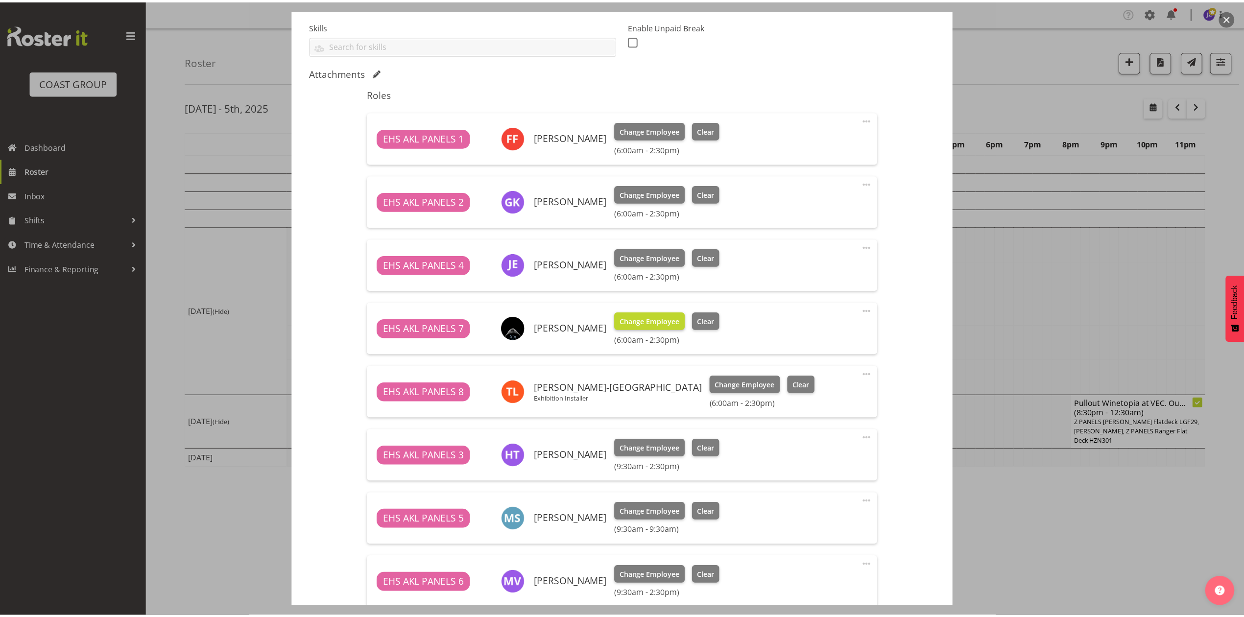
scroll to position [392, 0]
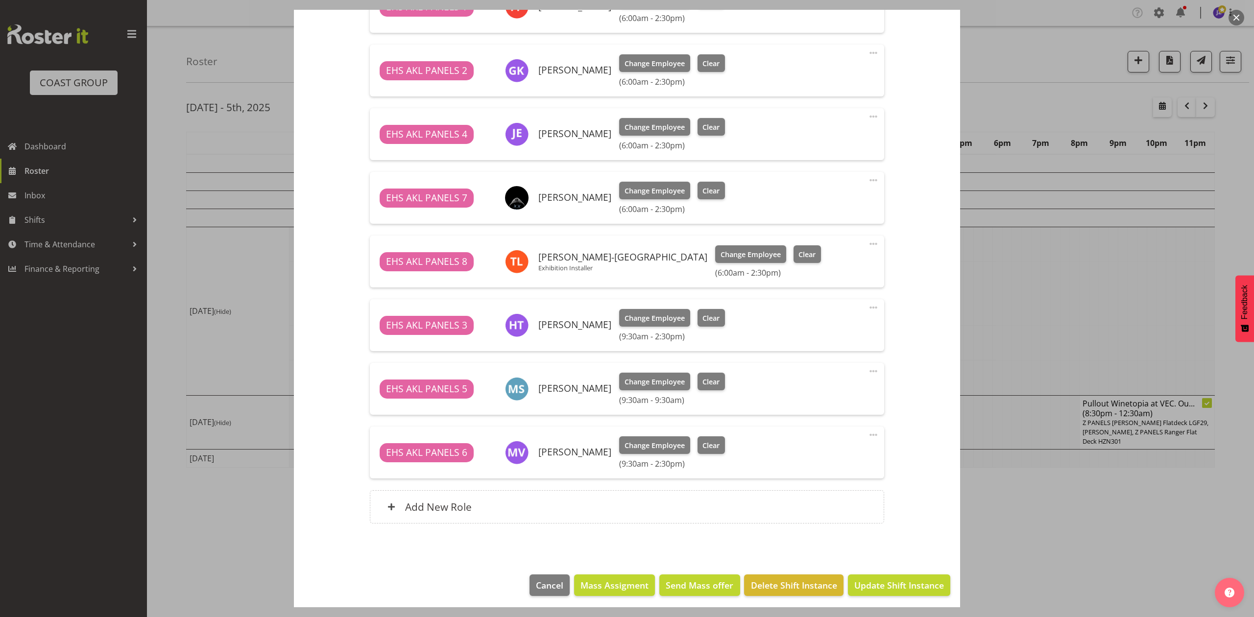
click at [1054, 312] on div at bounding box center [627, 308] width 1254 height 617
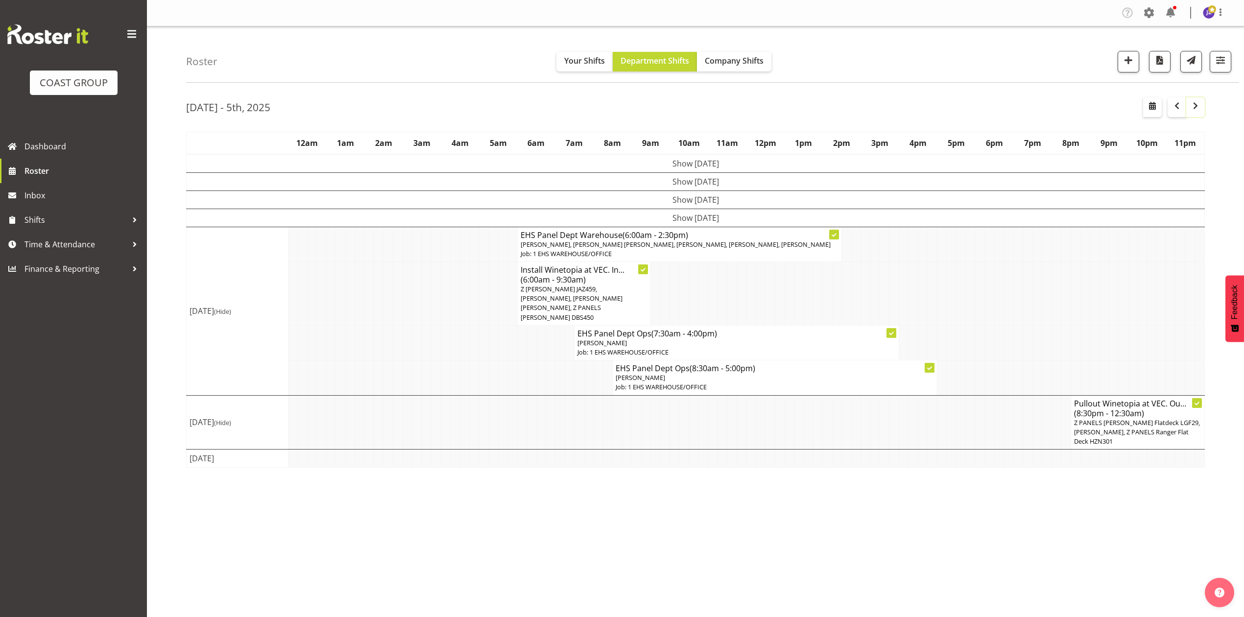
click at [1194, 104] on span "button" at bounding box center [1196, 106] width 12 height 12
